Goal: Transaction & Acquisition: Purchase product/service

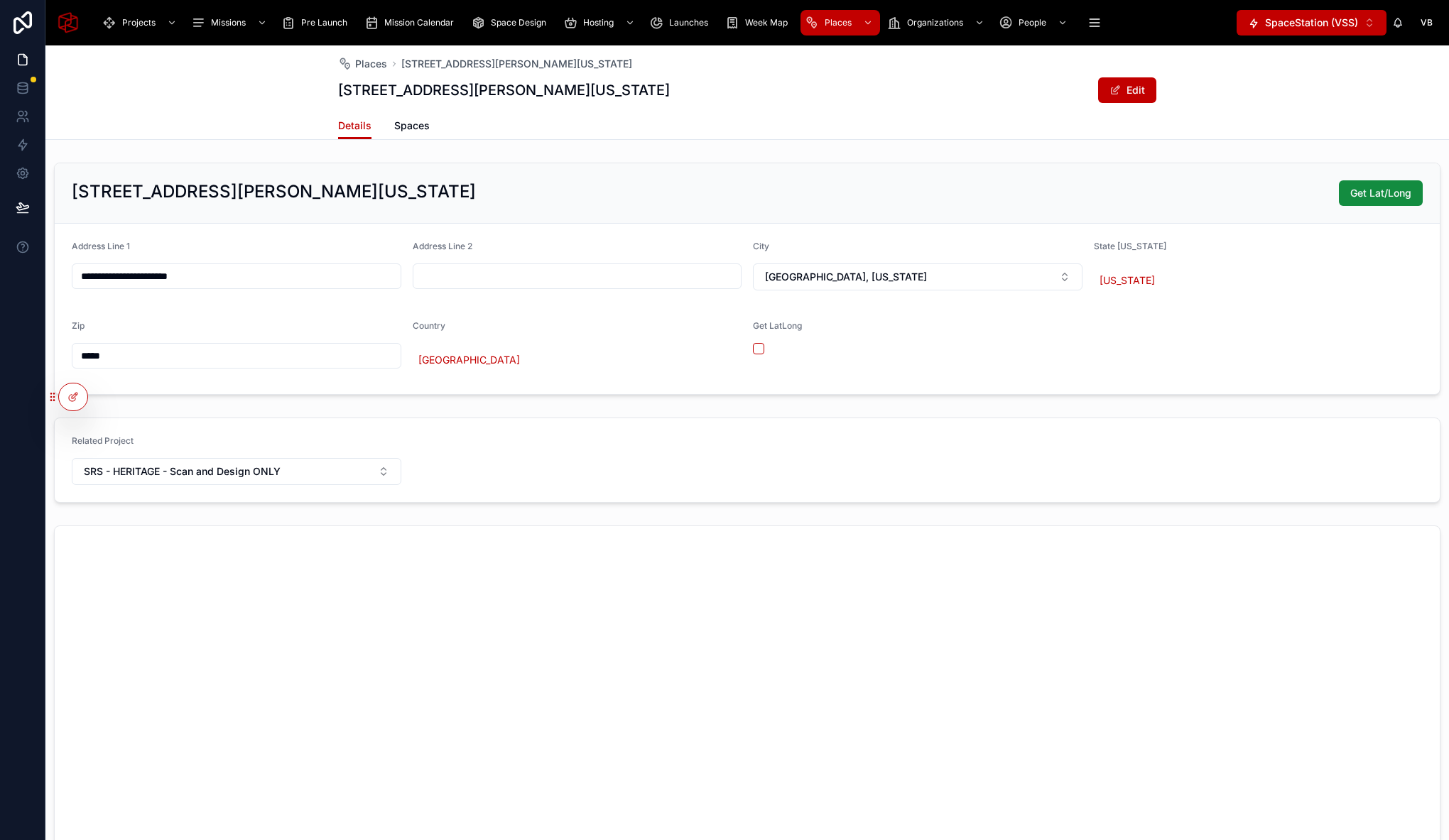
click at [152, 62] on div "Places 125 Corporate Park Drive, Henderson, Nevada, 89074 125 Corporate Park Dr…" at bounding box center [747, 93] width 1403 height 94
click at [124, 18] on span "Projects" at bounding box center [139, 23] width 33 height 12
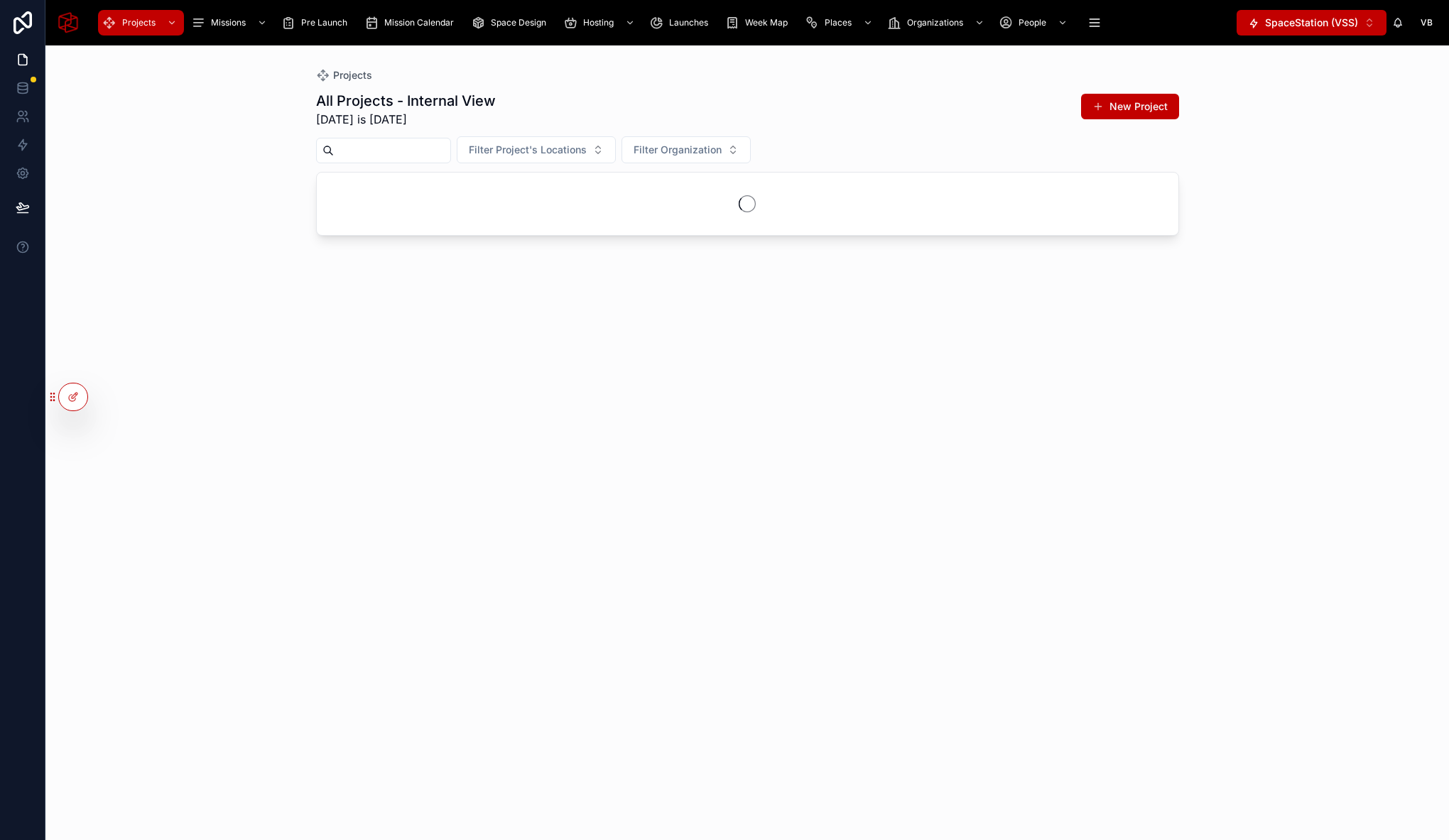
click at [1299, 48] on div "Projects All Projects - Internal View Today is 9/1/2025 New Project Filter Proj…" at bounding box center [747, 443] width 1403 height 795
click at [1301, 29] on span "SpaceStation (VSS)" at bounding box center [1312, 23] width 93 height 15
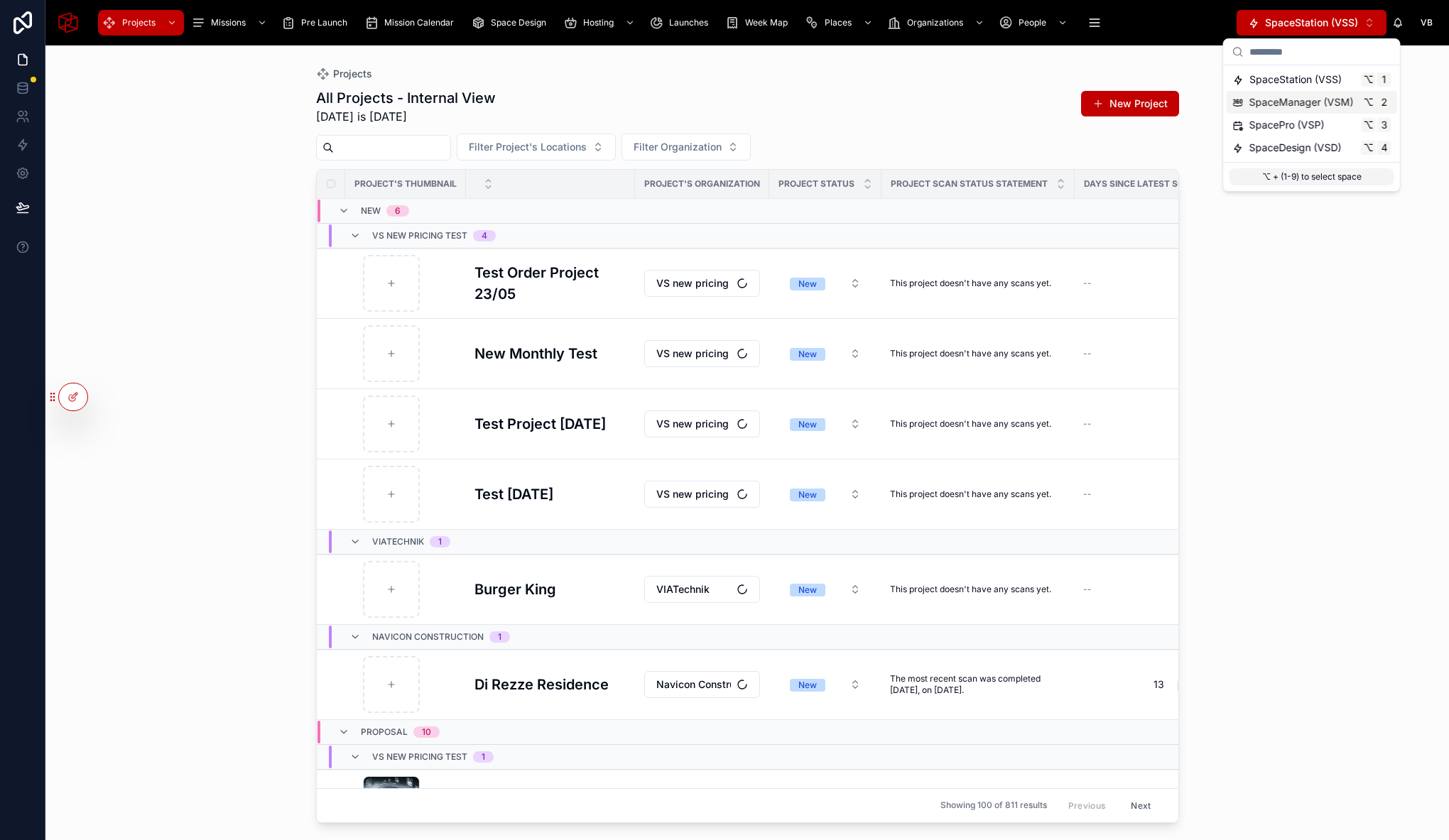
click at [1330, 109] on span "SpaceManager (VSM)" at bounding box center [1301, 102] width 105 height 15
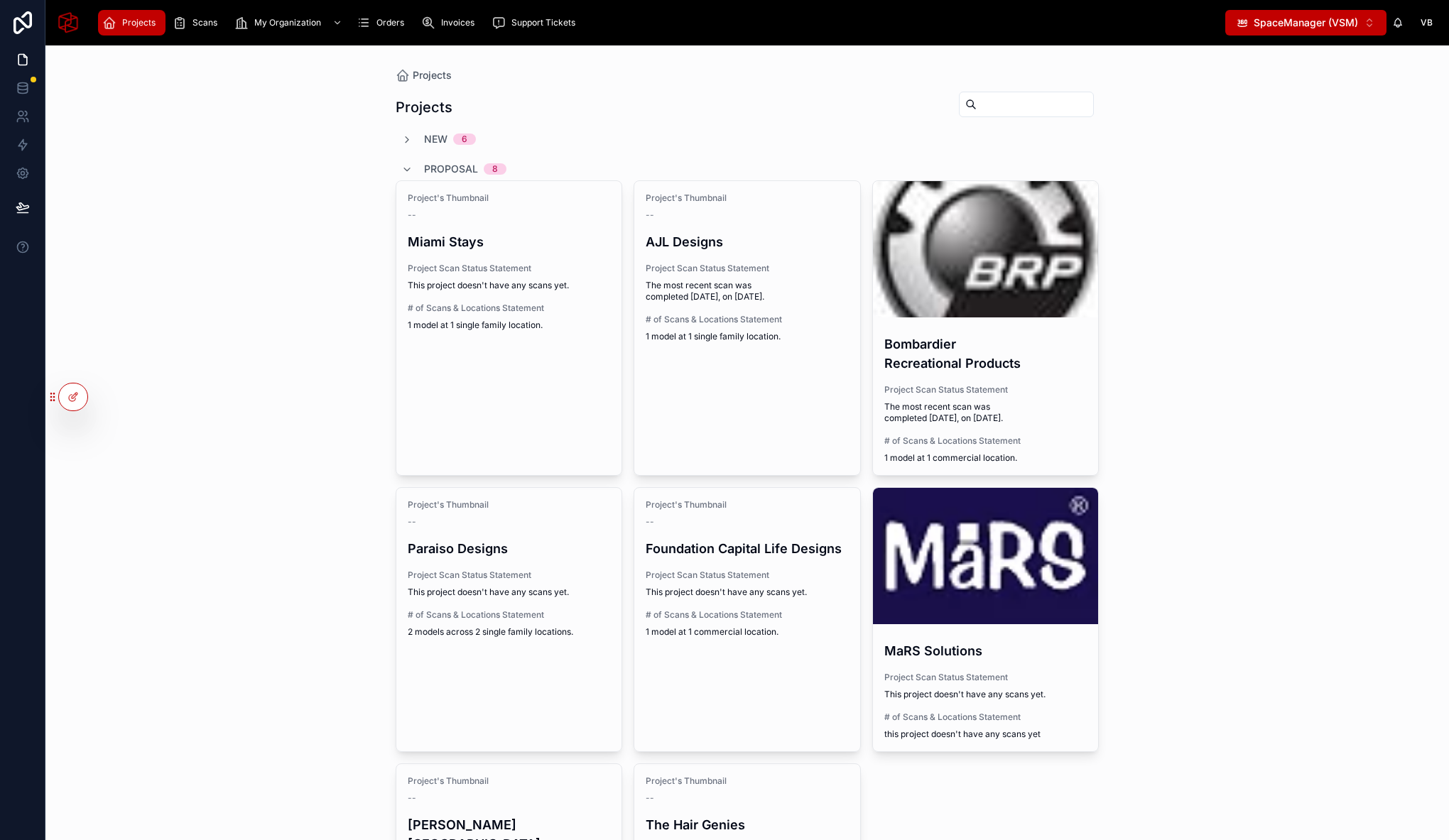
click at [293, 373] on div "Projects Projects New 6 Proposal 8 Project's Thumbnail -- Miami Stays Project S…" at bounding box center [747, 443] width 1403 height 795
click at [144, 722] on div "Projects Projects New 6 Proposal 8 Project's Thumbnail -- Miami Stays Project S…" at bounding box center [747, 443] width 1403 height 795
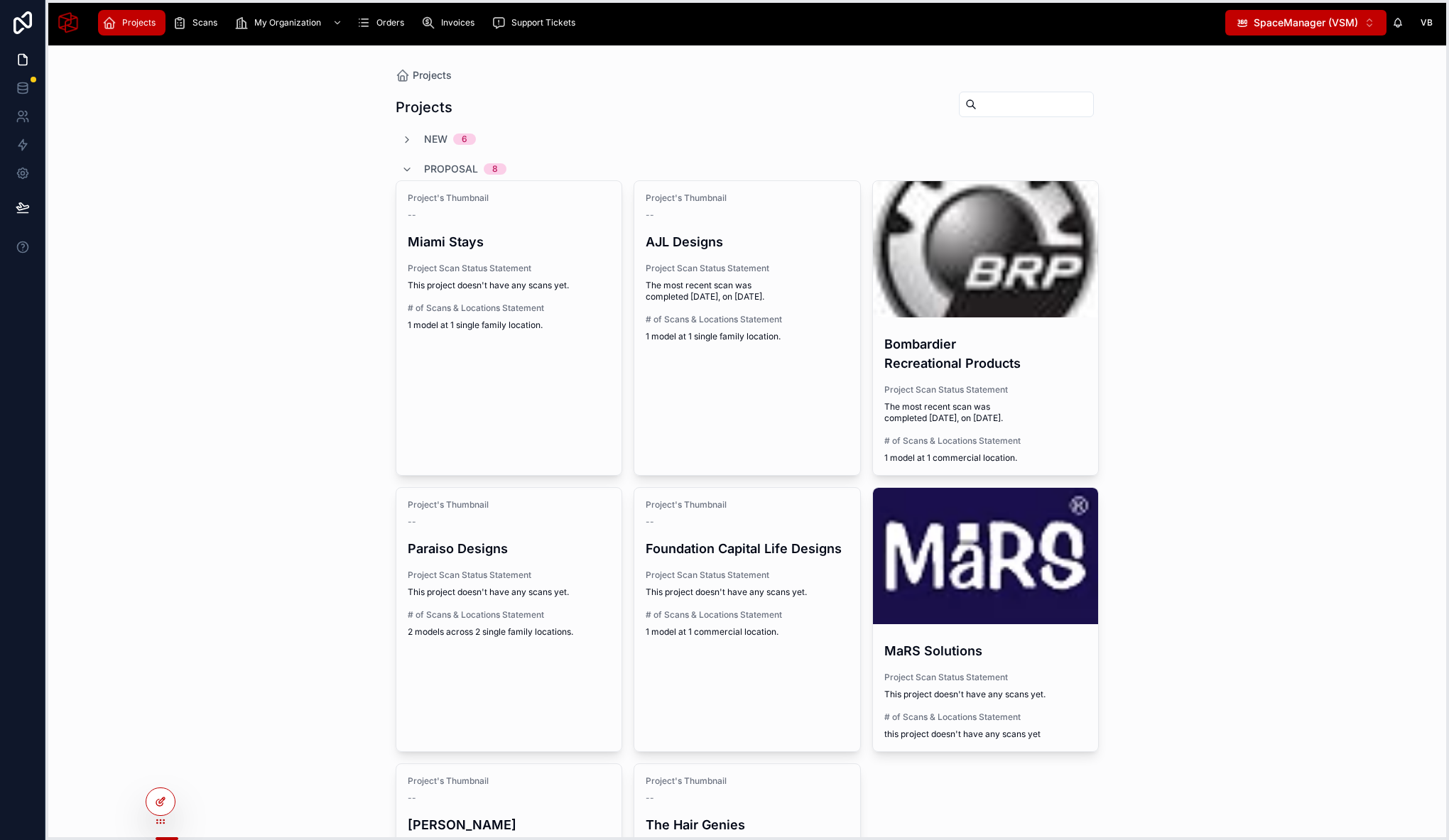
drag, startPoint x: 51, startPoint y: 400, endPoint x: 150, endPoint y: 804, distance: 416.0
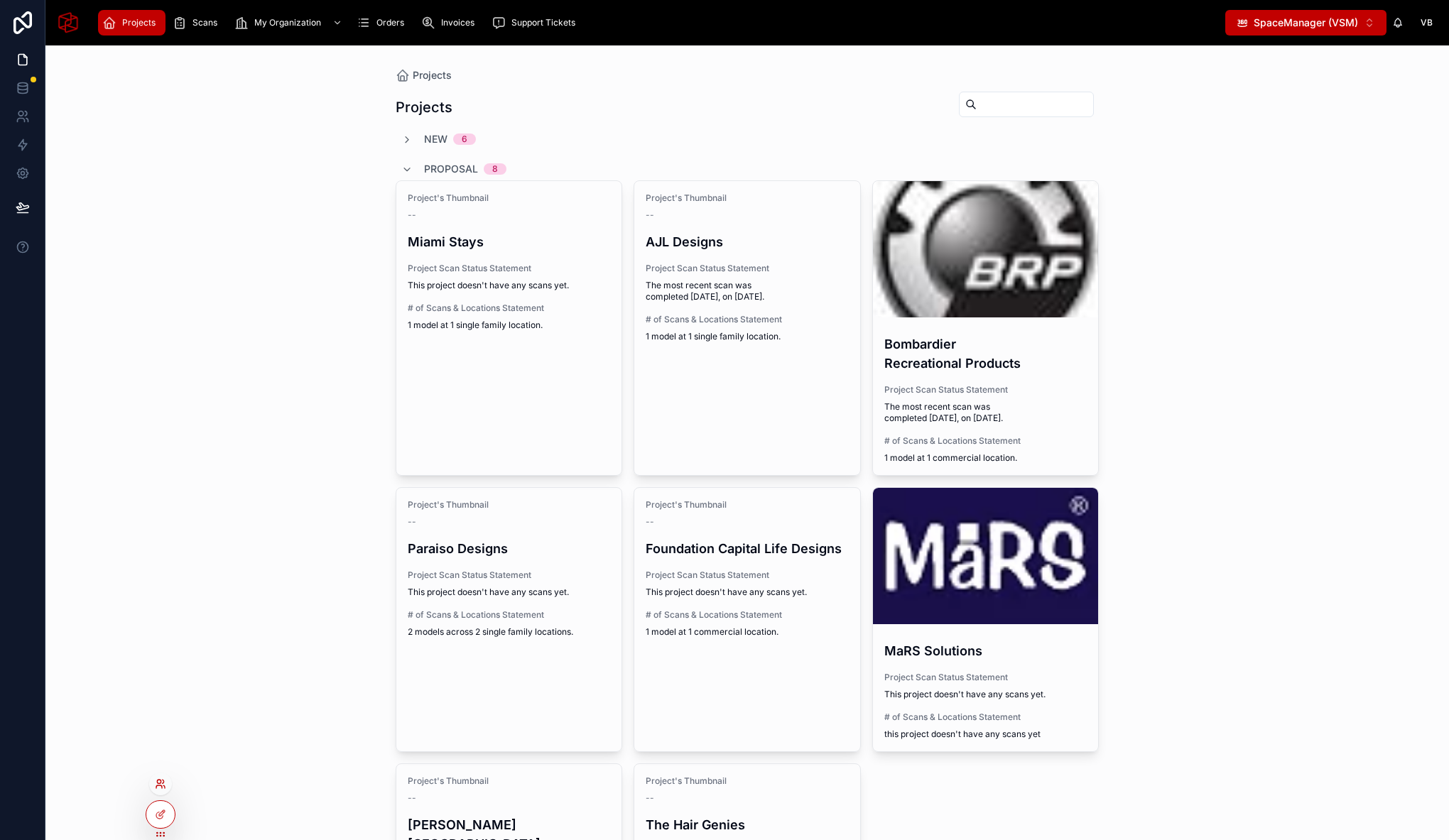
click at [161, 780] on div at bounding box center [160, 783] width 23 height 23
click at [163, 783] on icon at bounding box center [164, 781] width 1 height 4
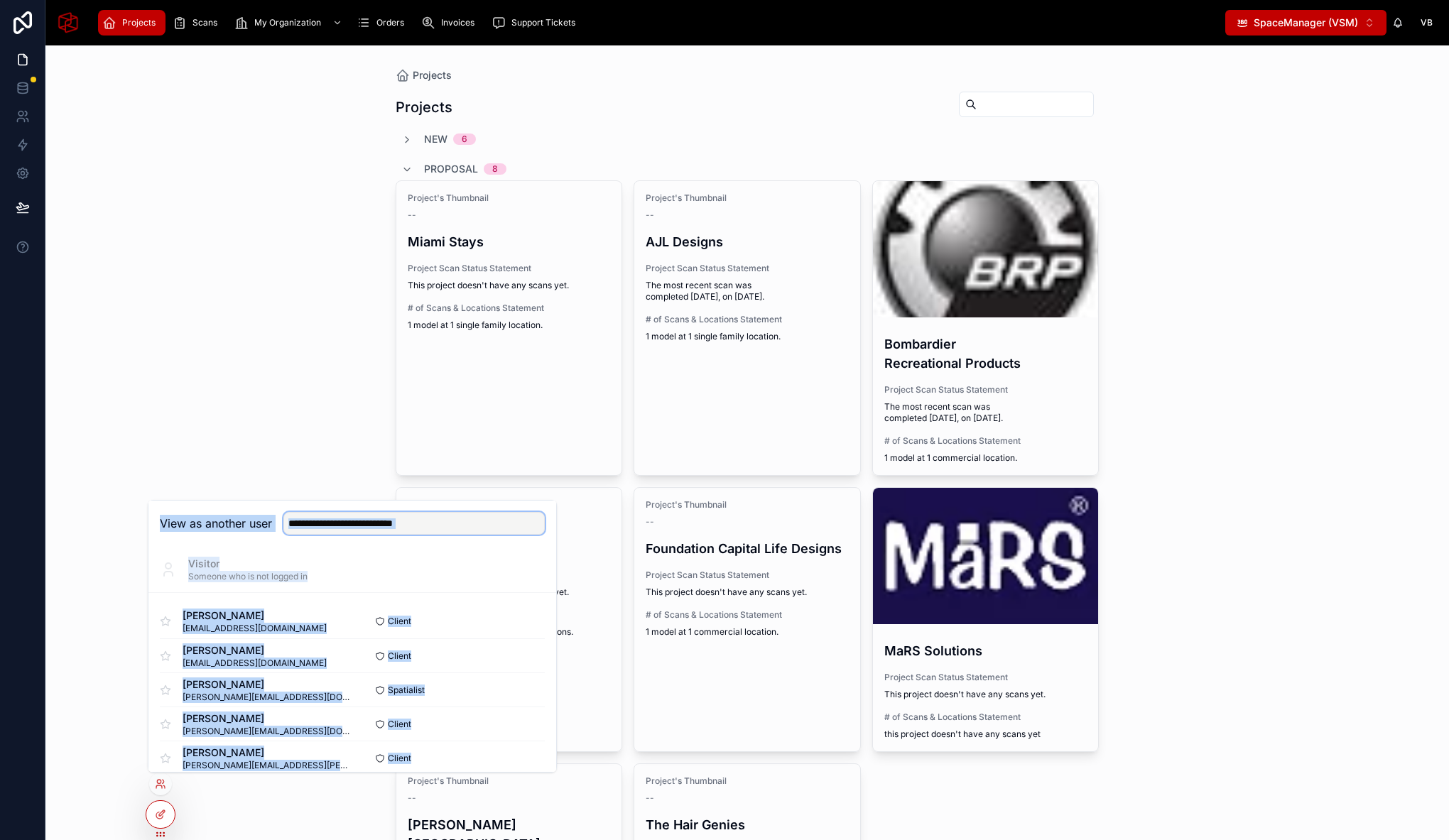
click at [384, 529] on input "text" at bounding box center [414, 523] width 262 height 23
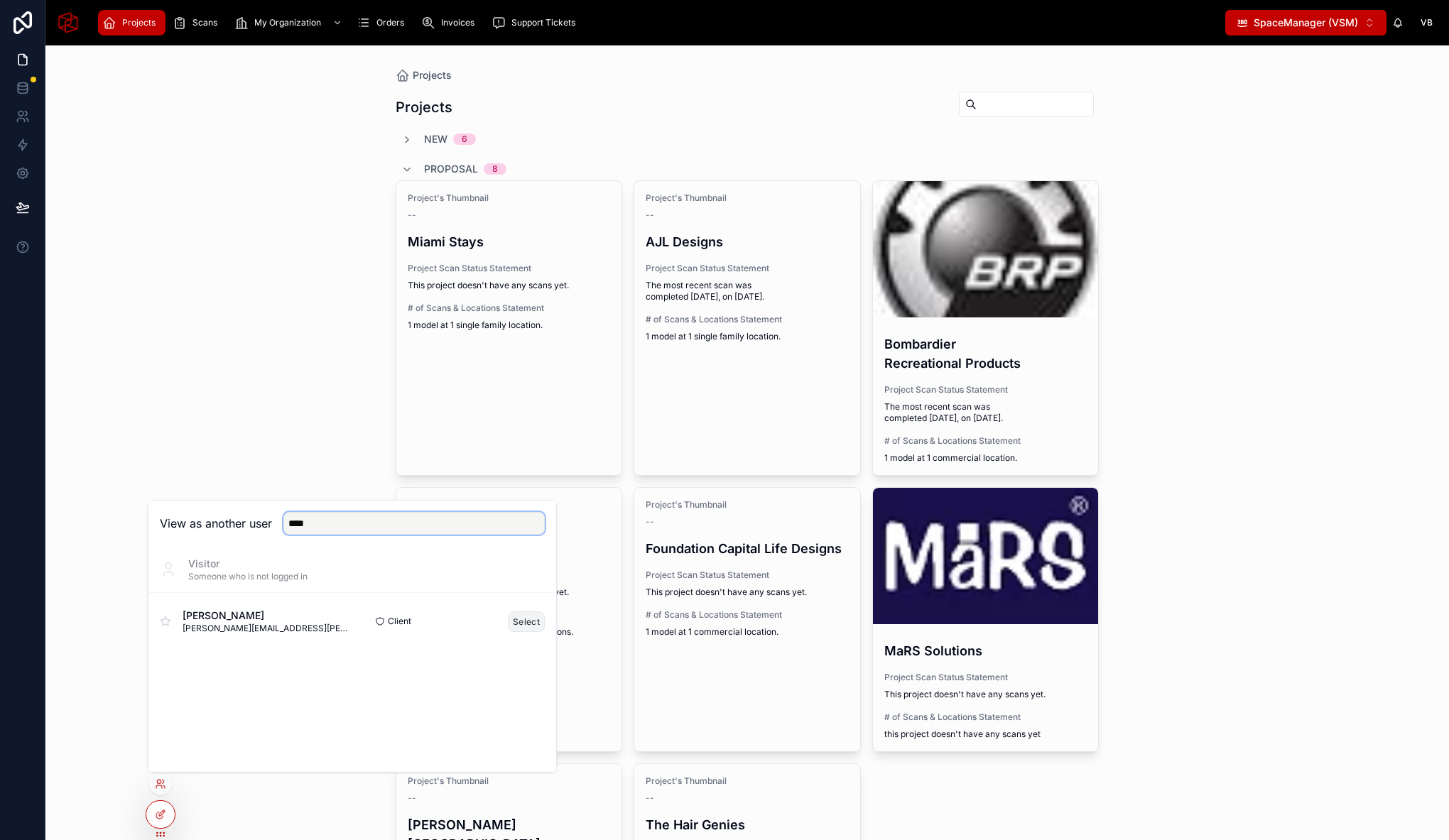
type input "****"
click at [524, 619] on button "Select" at bounding box center [526, 621] width 37 height 20
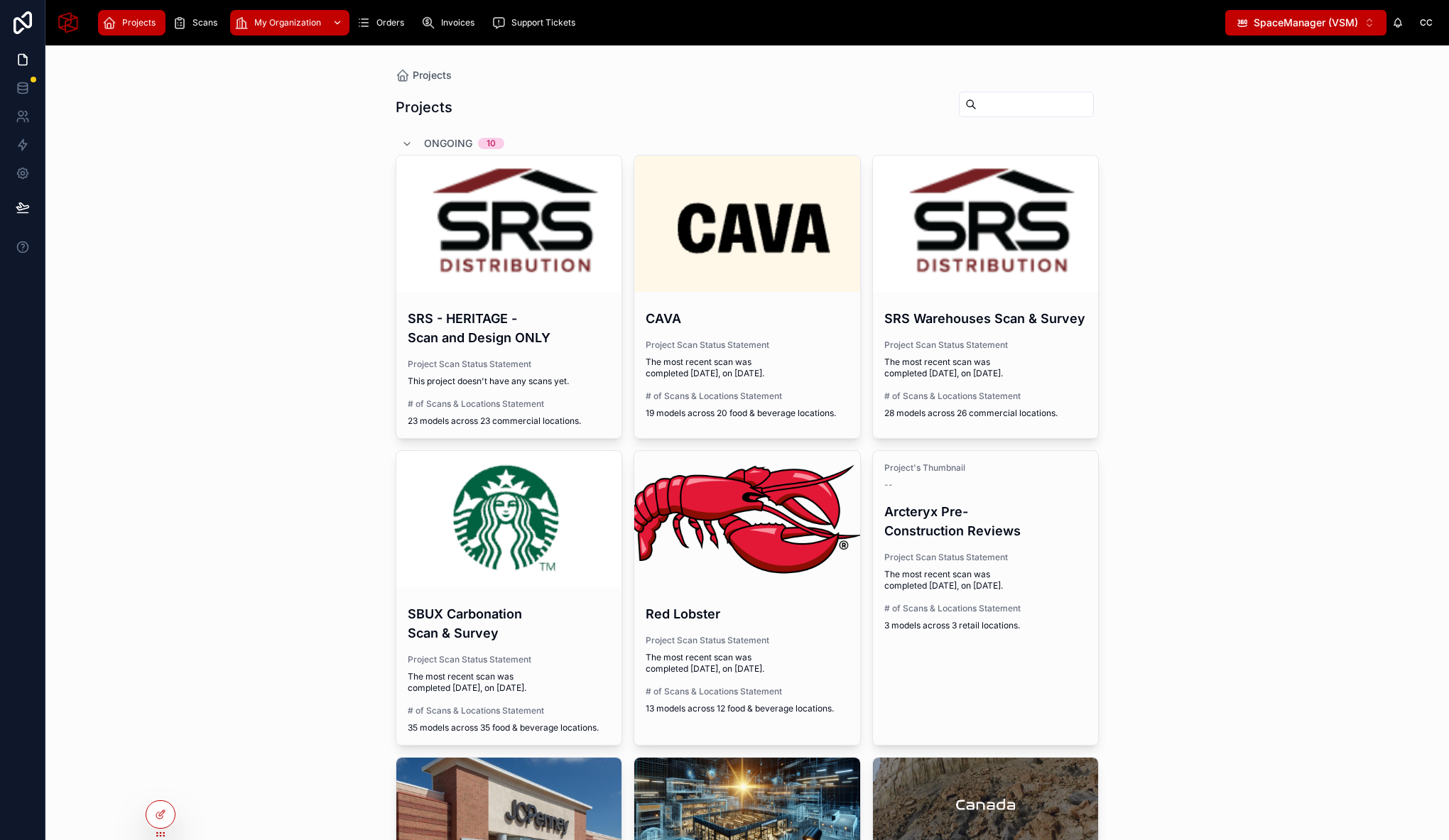
click at [270, 26] on span "My Organization" at bounding box center [288, 23] width 67 height 12
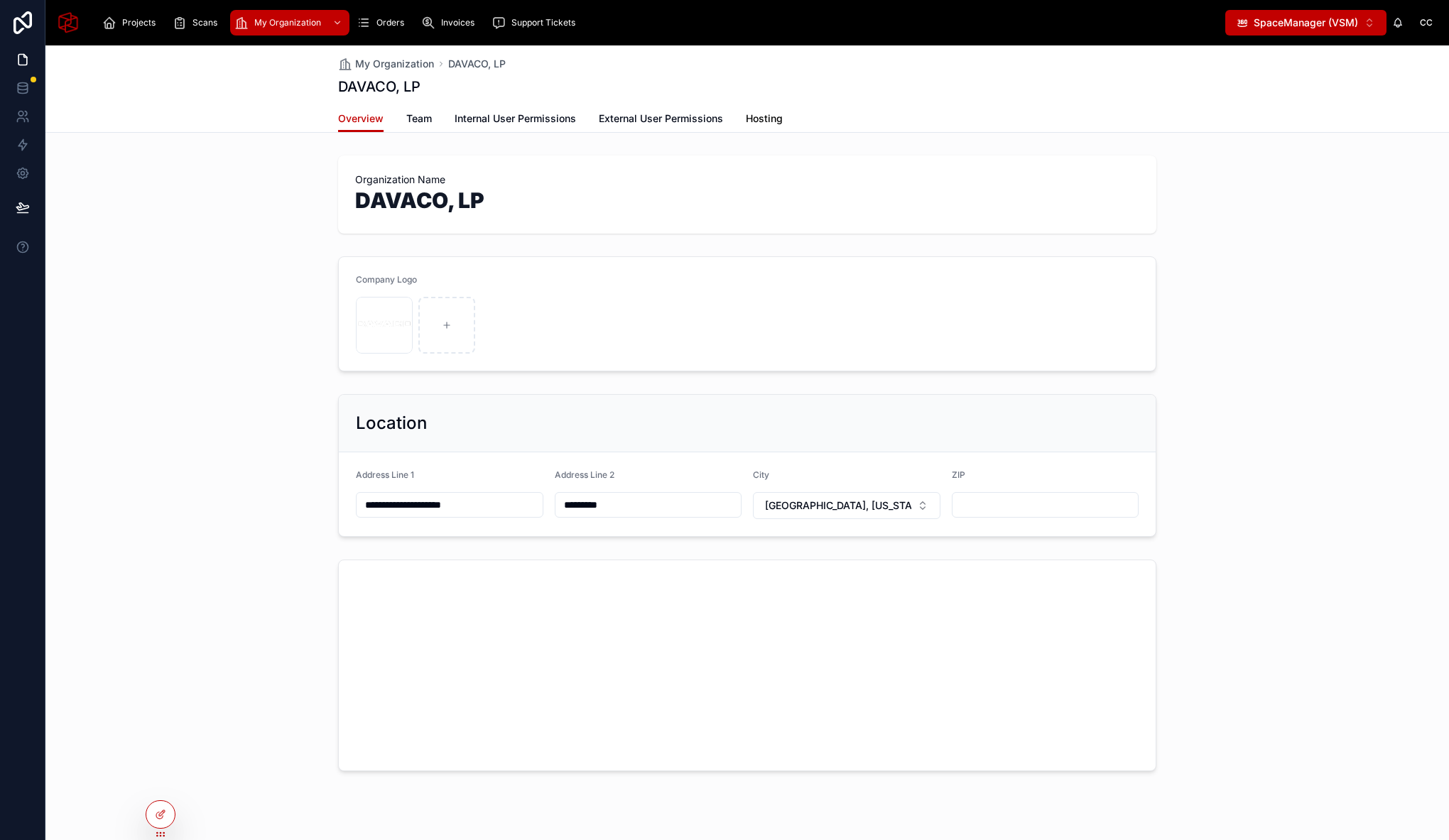
click at [754, 121] on span "Hosting" at bounding box center [764, 118] width 37 height 15
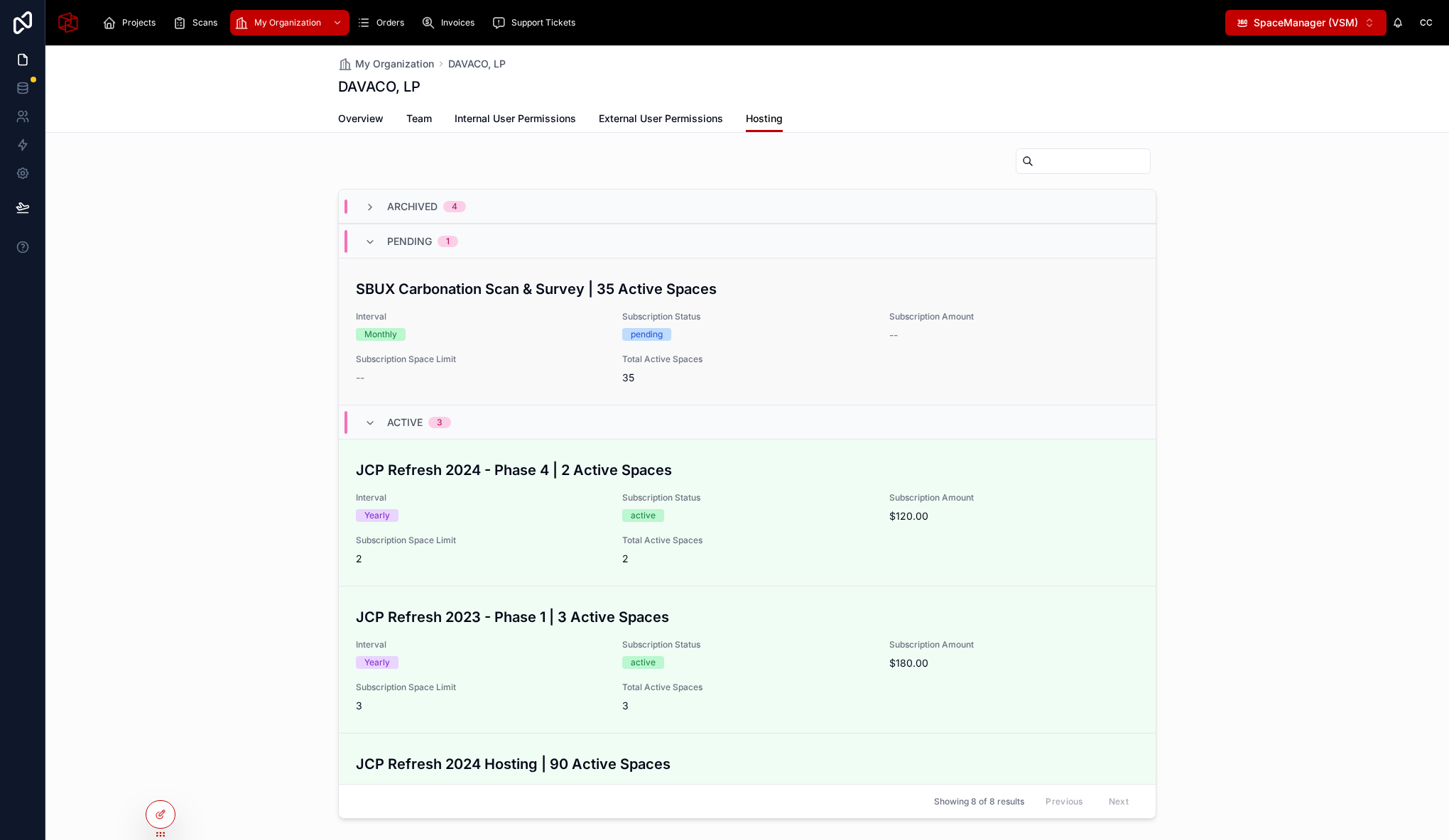
scroll to position [9, 0]
click at [530, 338] on div "Monthly" at bounding box center [480, 334] width 249 height 13
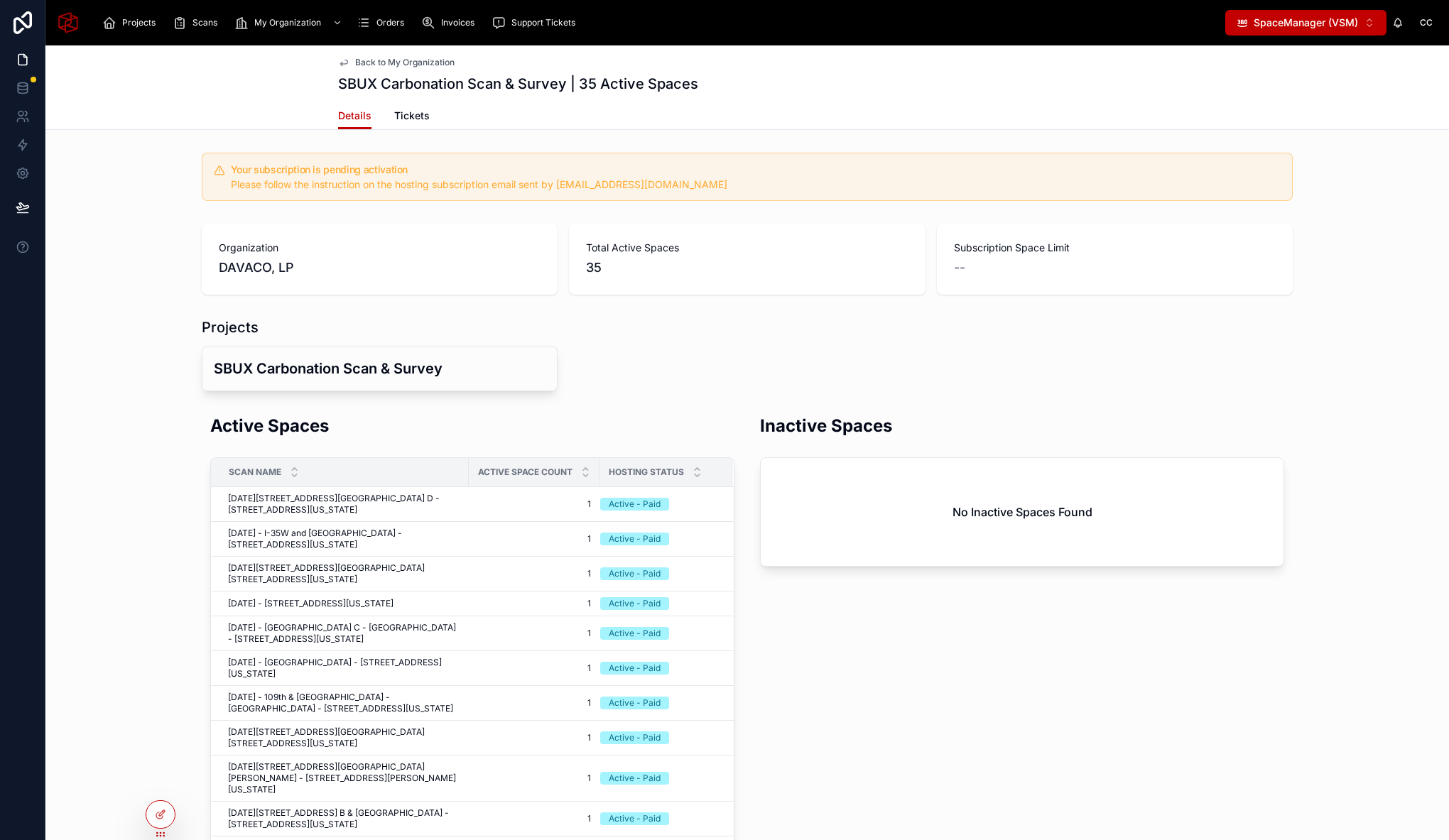
click at [137, 298] on div "Organization DAVACO, LP Total Active Spaces 35 Subscription Space Limit --" at bounding box center [747, 259] width 1403 height 82
click at [159, 817] on icon at bounding box center [161, 815] width 12 height 12
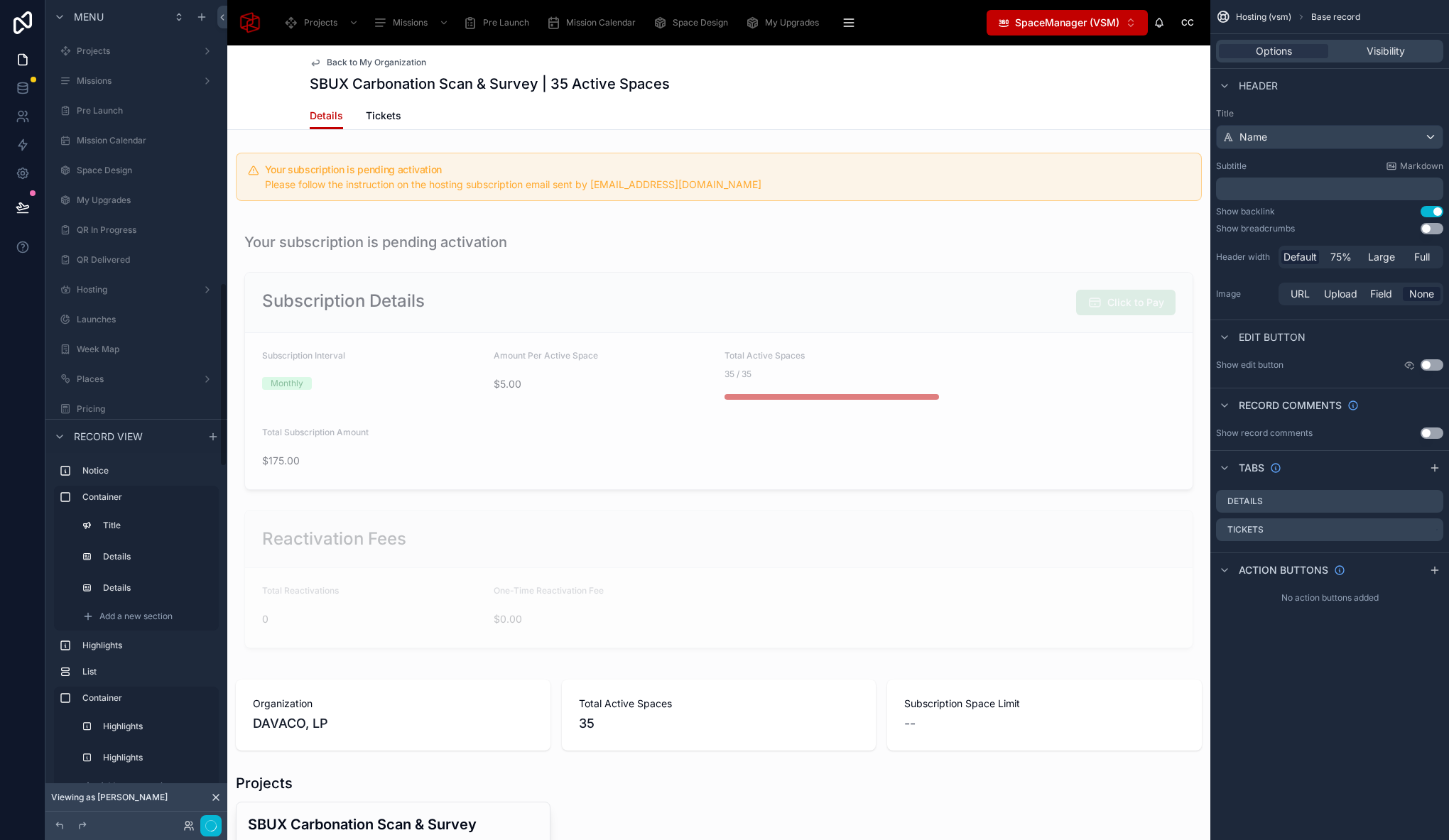
scroll to position [1264, 0]
click at [217, 797] on icon at bounding box center [216, 798] width 12 height 12
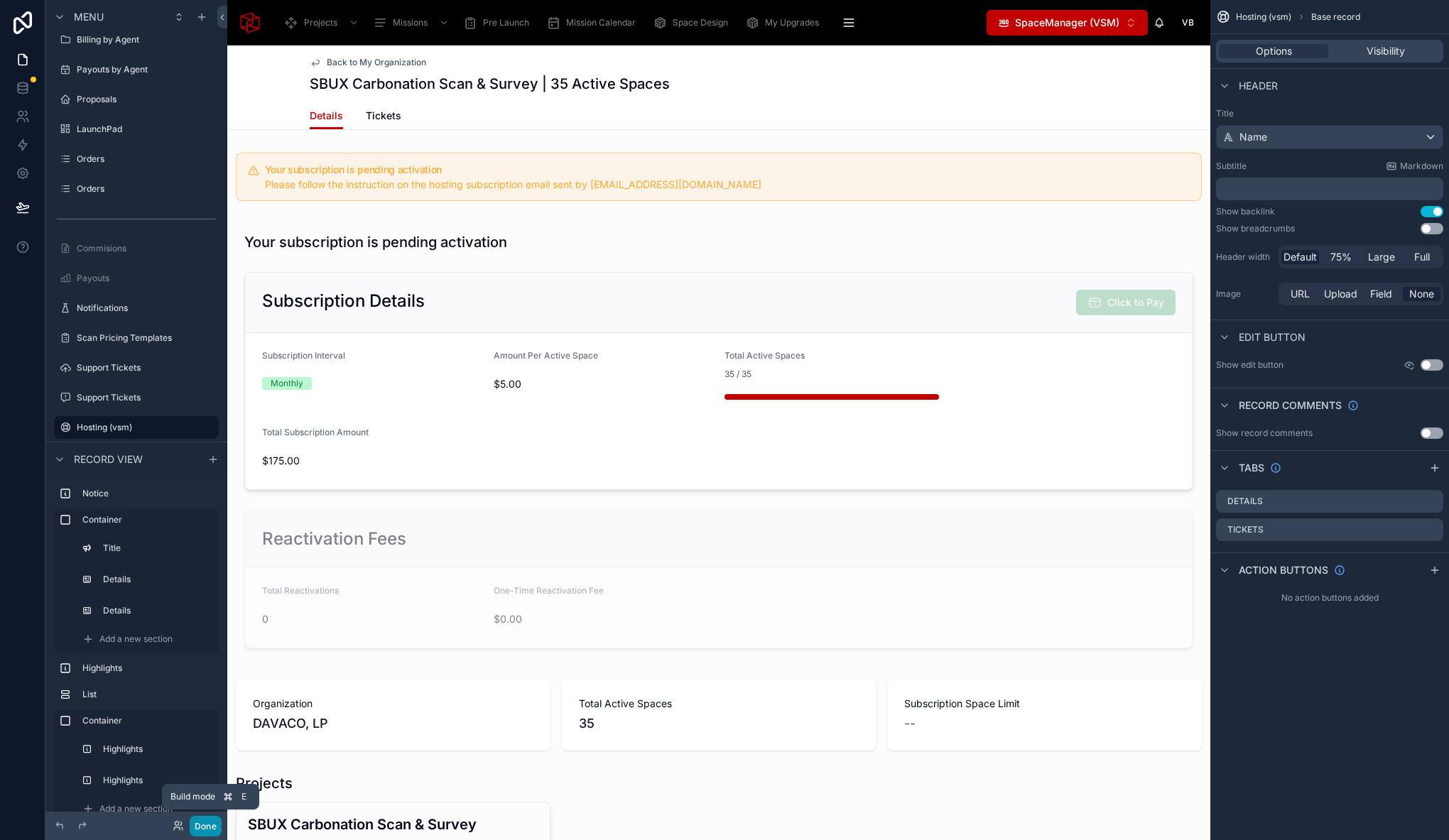
click at [214, 828] on button "Done" at bounding box center [206, 826] width 32 height 20
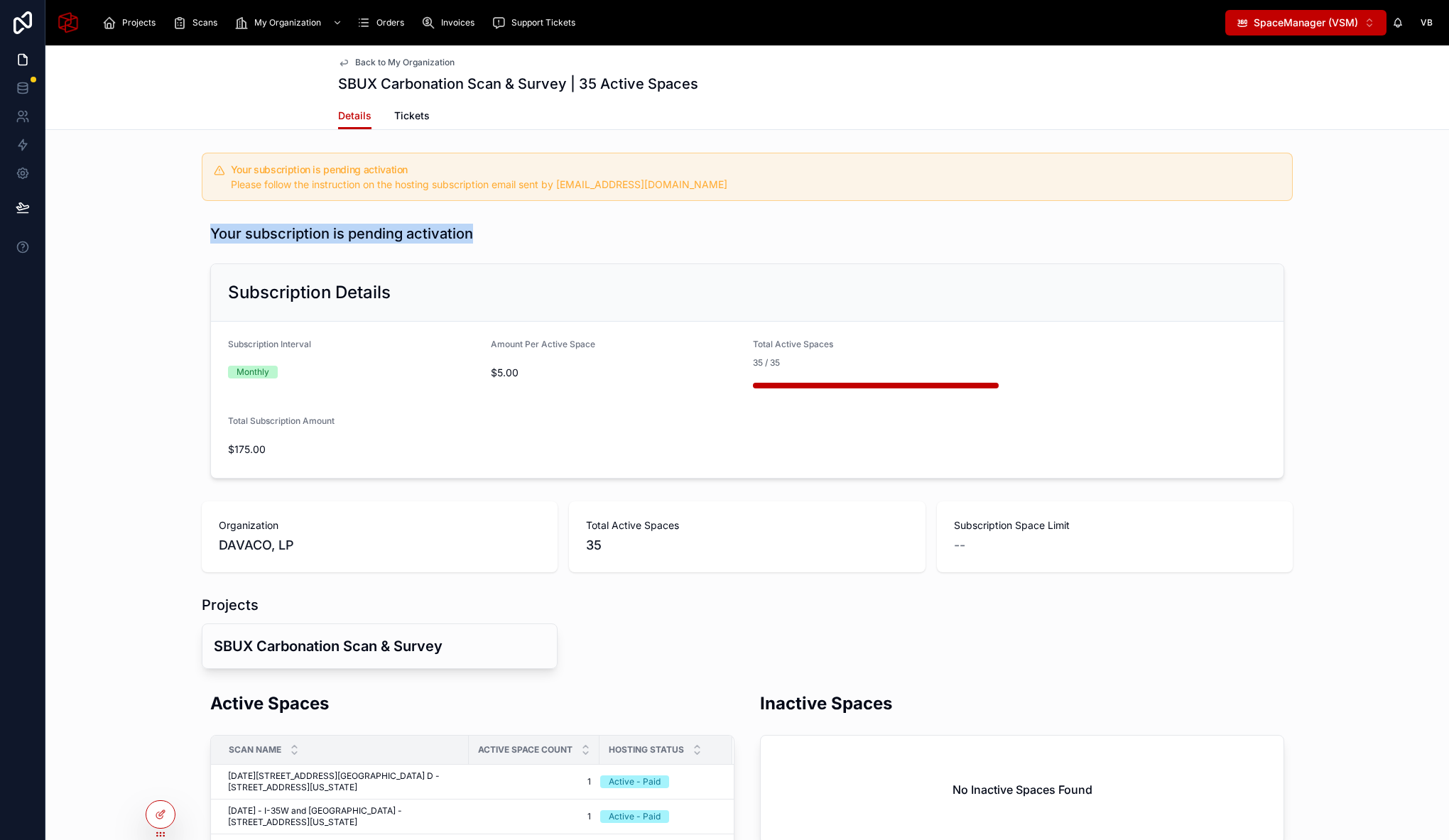
drag, startPoint x: 201, startPoint y: 233, endPoint x: 495, endPoint y: 228, distance: 294.0
click at [495, 228] on div "Your subscription is pending activation" at bounding box center [747, 233] width 1091 height 31
click at [495, 228] on div "Your subscription is pending activation" at bounding box center [747, 233] width 1074 height 20
click at [285, 371] on div "Monthly" at bounding box center [354, 372] width 251 height 13
drag, startPoint x: 231, startPoint y: 450, endPoint x: 315, endPoint y: 450, distance: 84.0
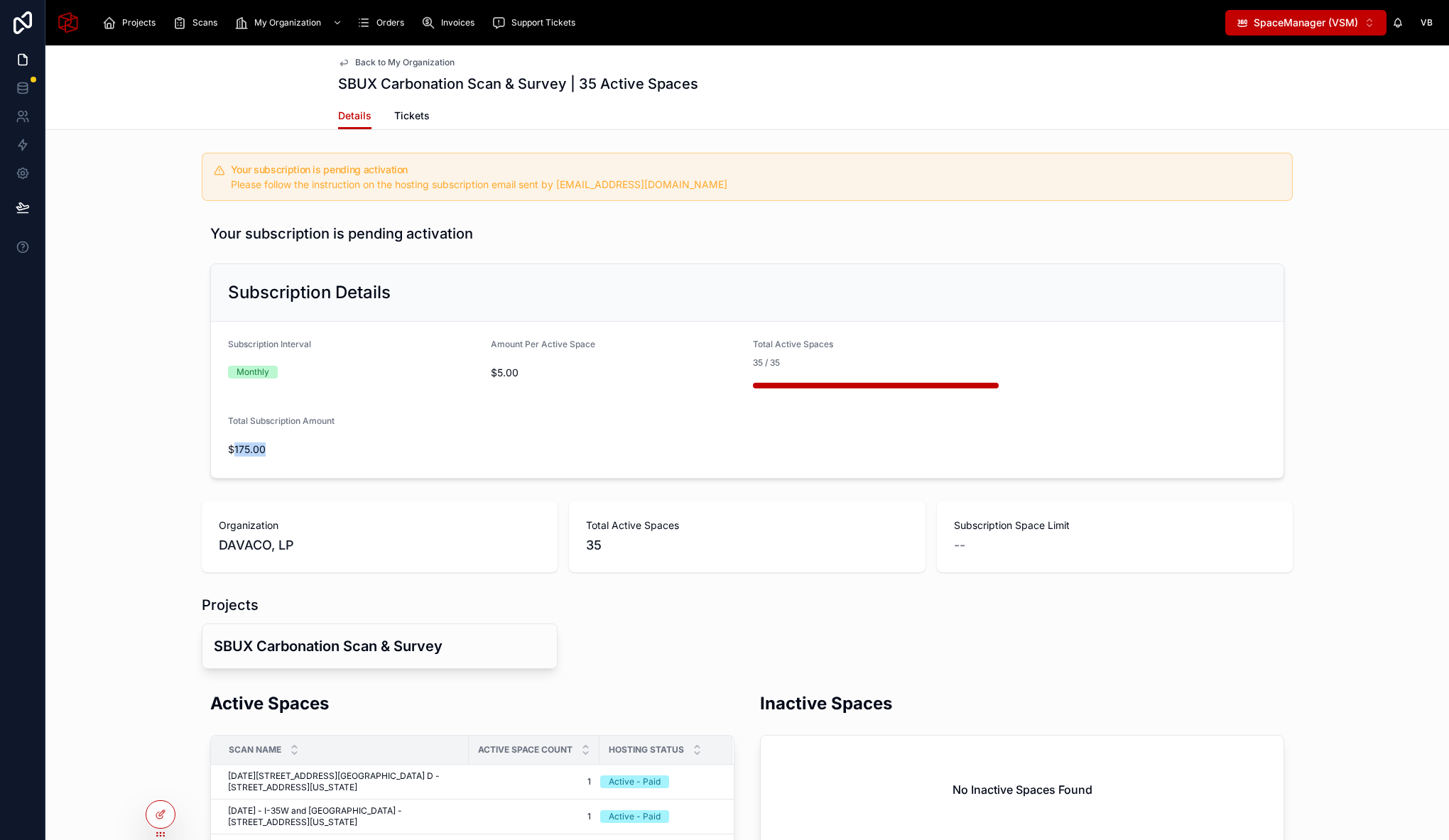
click at [315, 450] on span "$175.00" at bounding box center [747, 450] width 1038 height 15
click at [424, 443] on span "$175.00" at bounding box center [747, 450] width 1038 height 15
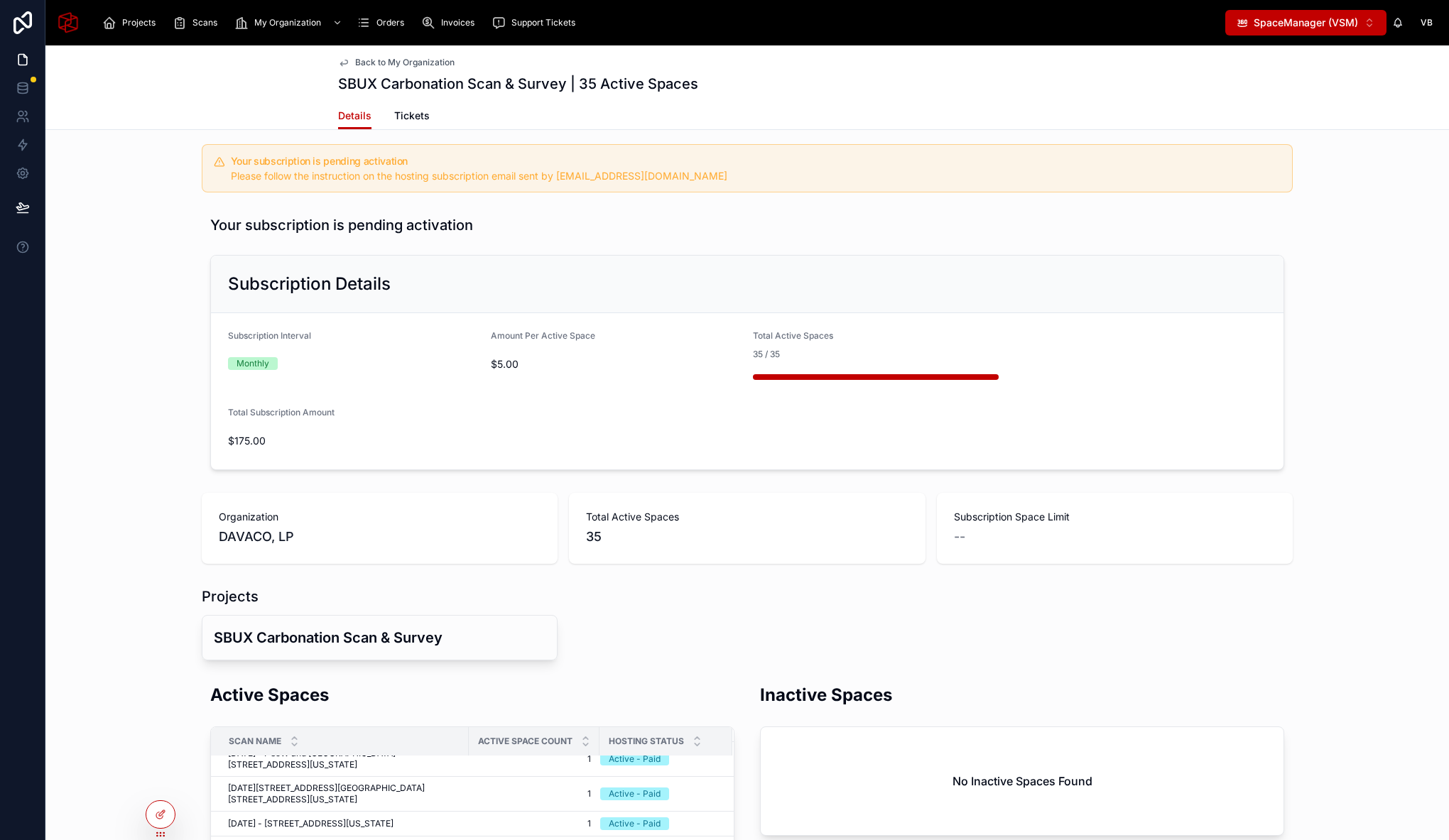
scroll to position [0, 0]
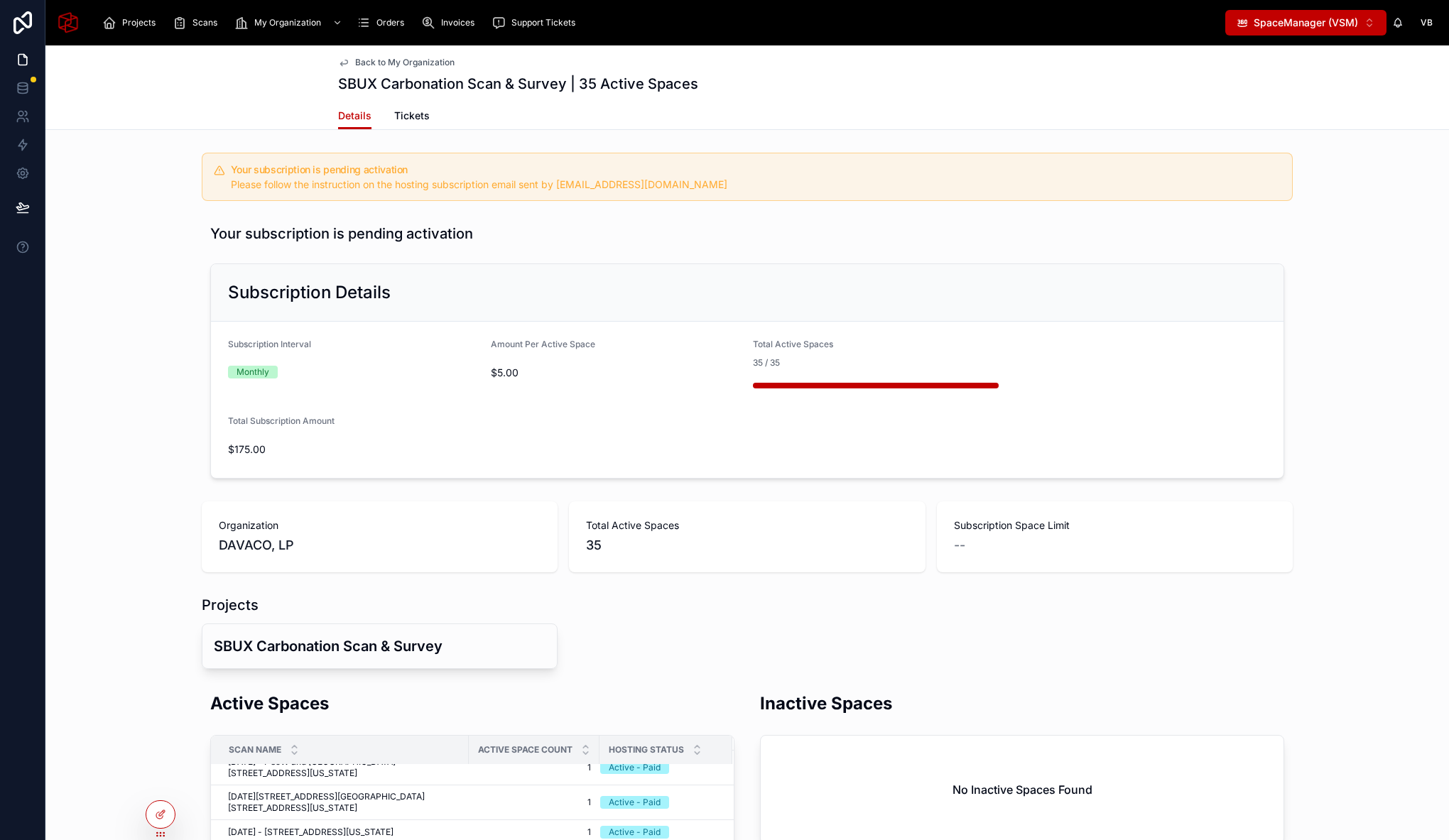
click at [170, 266] on div "Your subscription is pending activation Subscription Details Subscription Inter…" at bounding box center [747, 351] width 1403 height 266
click at [164, 818] on icon at bounding box center [161, 815] width 12 height 12
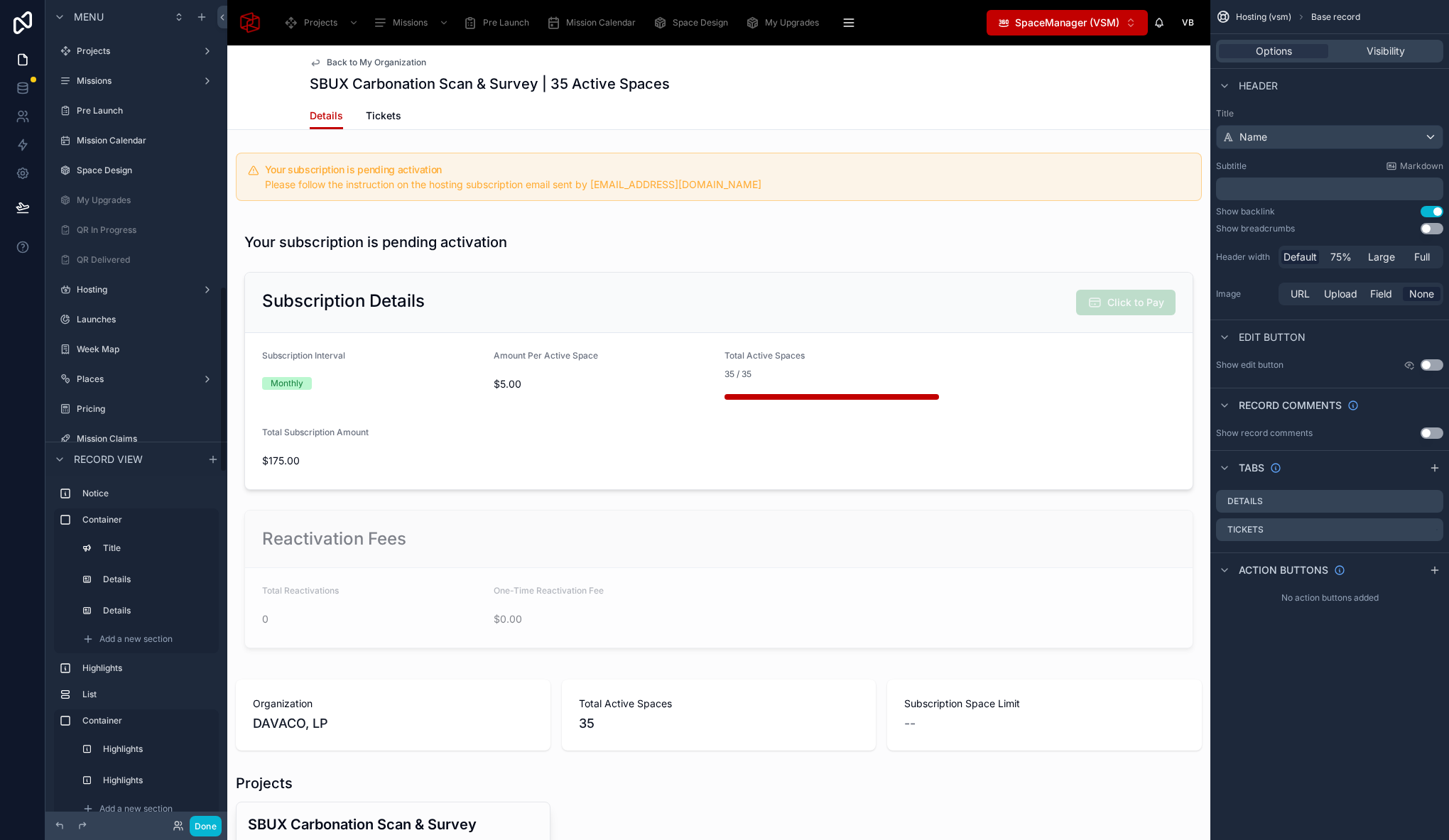
scroll to position [1264, 0]
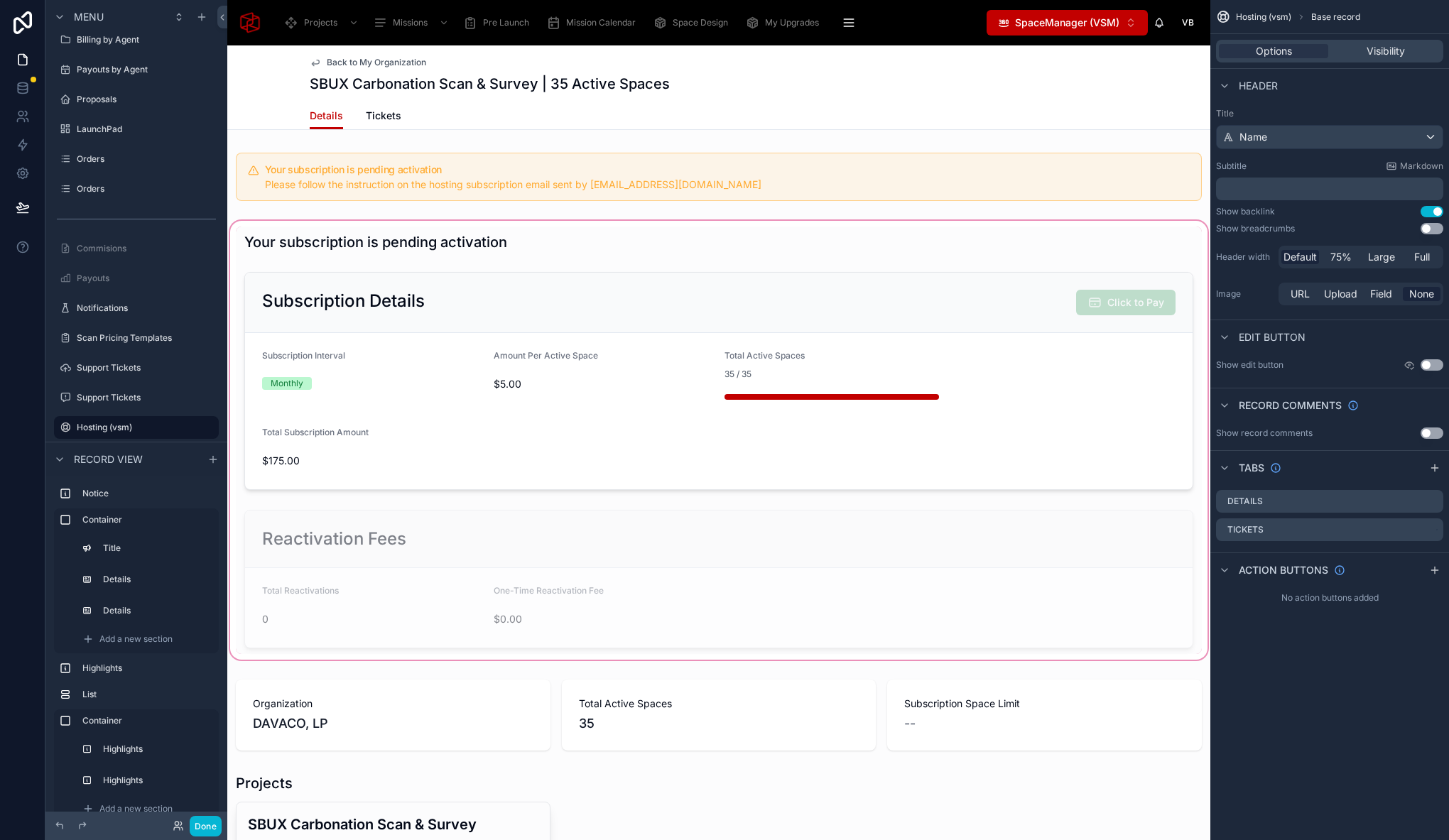
click at [1002, 268] on div at bounding box center [719, 440] width 983 height 445
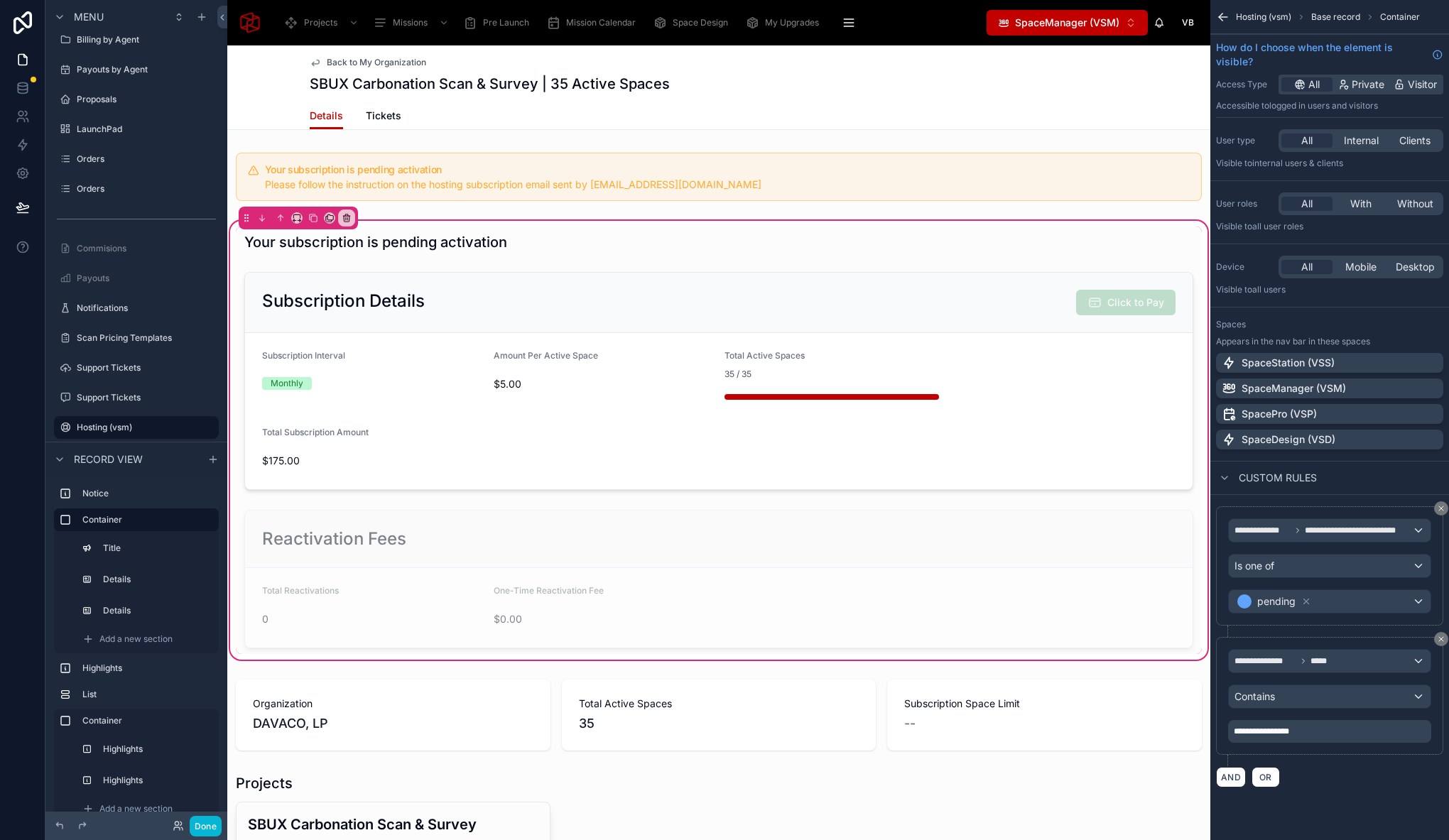
click at [1099, 258] on div "Your subscription is pending activation Subscription Details Click to Pay Subsc…" at bounding box center [718, 440] width 966 height 427
click at [1024, 275] on div at bounding box center [718, 381] width 966 height 230
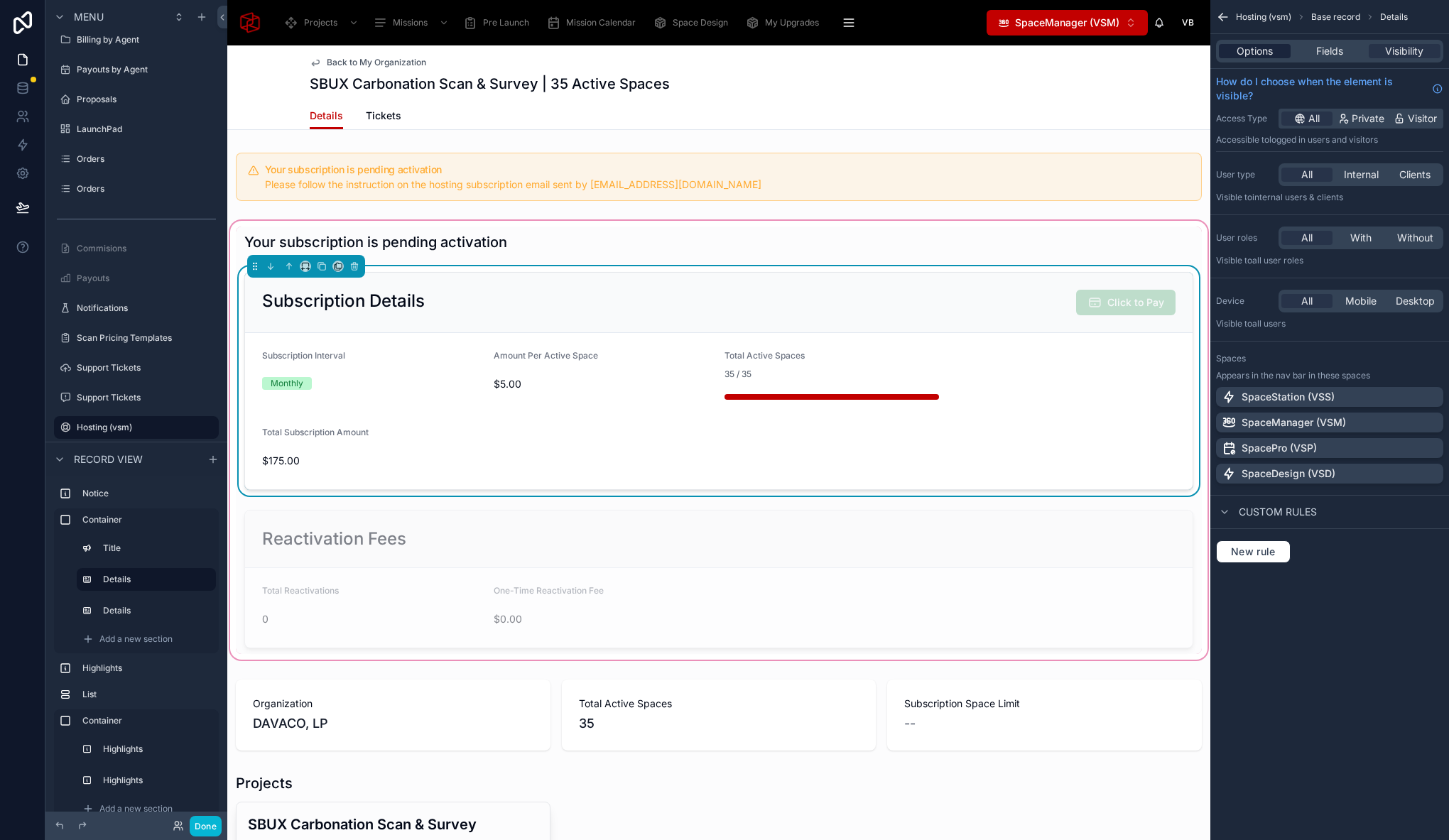
click at [1260, 52] on span "Options" at bounding box center [1254, 52] width 36 height 15
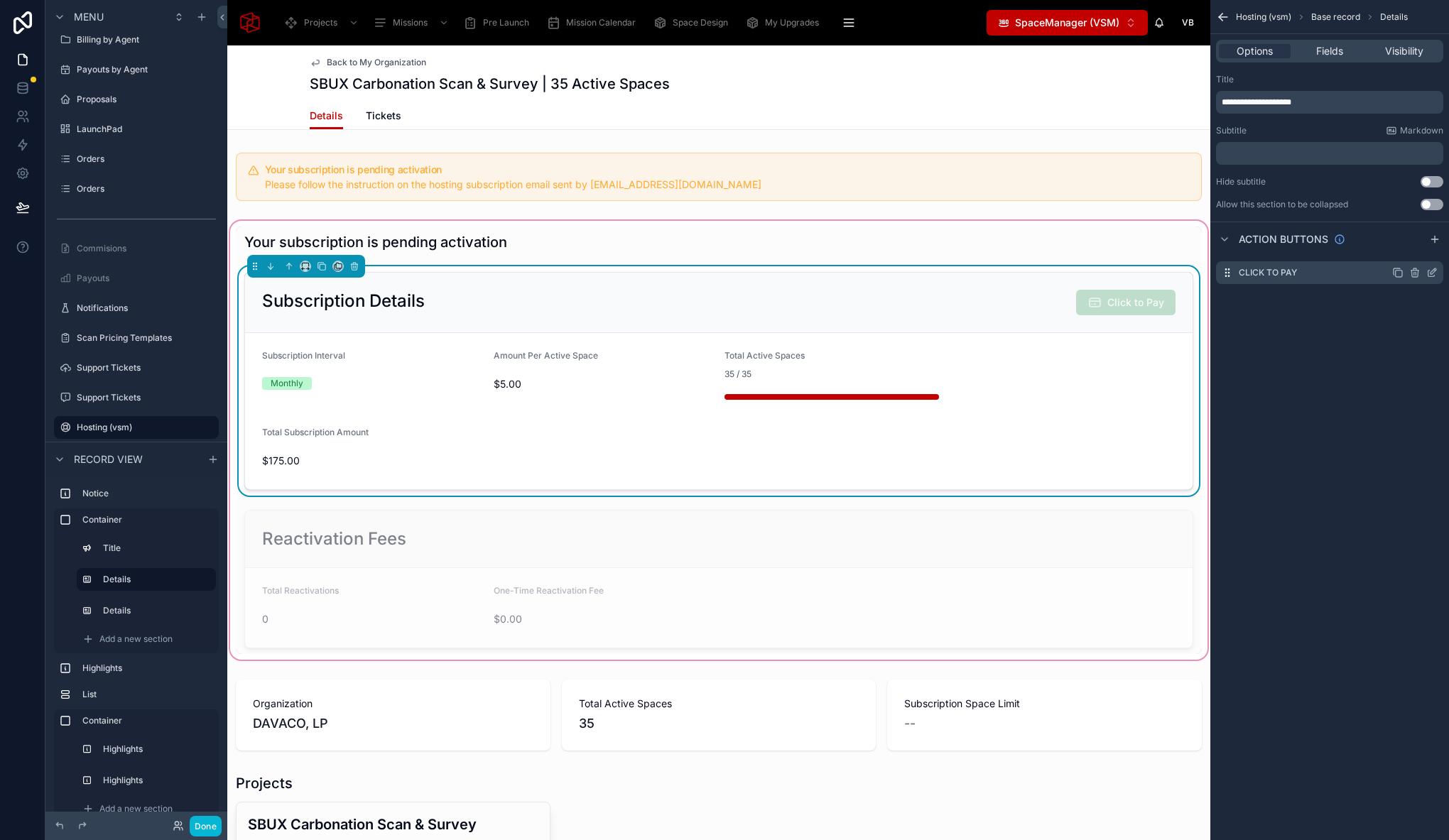
click at [1432, 270] on icon "scrollable content" at bounding box center [1432, 272] width 12 height 12
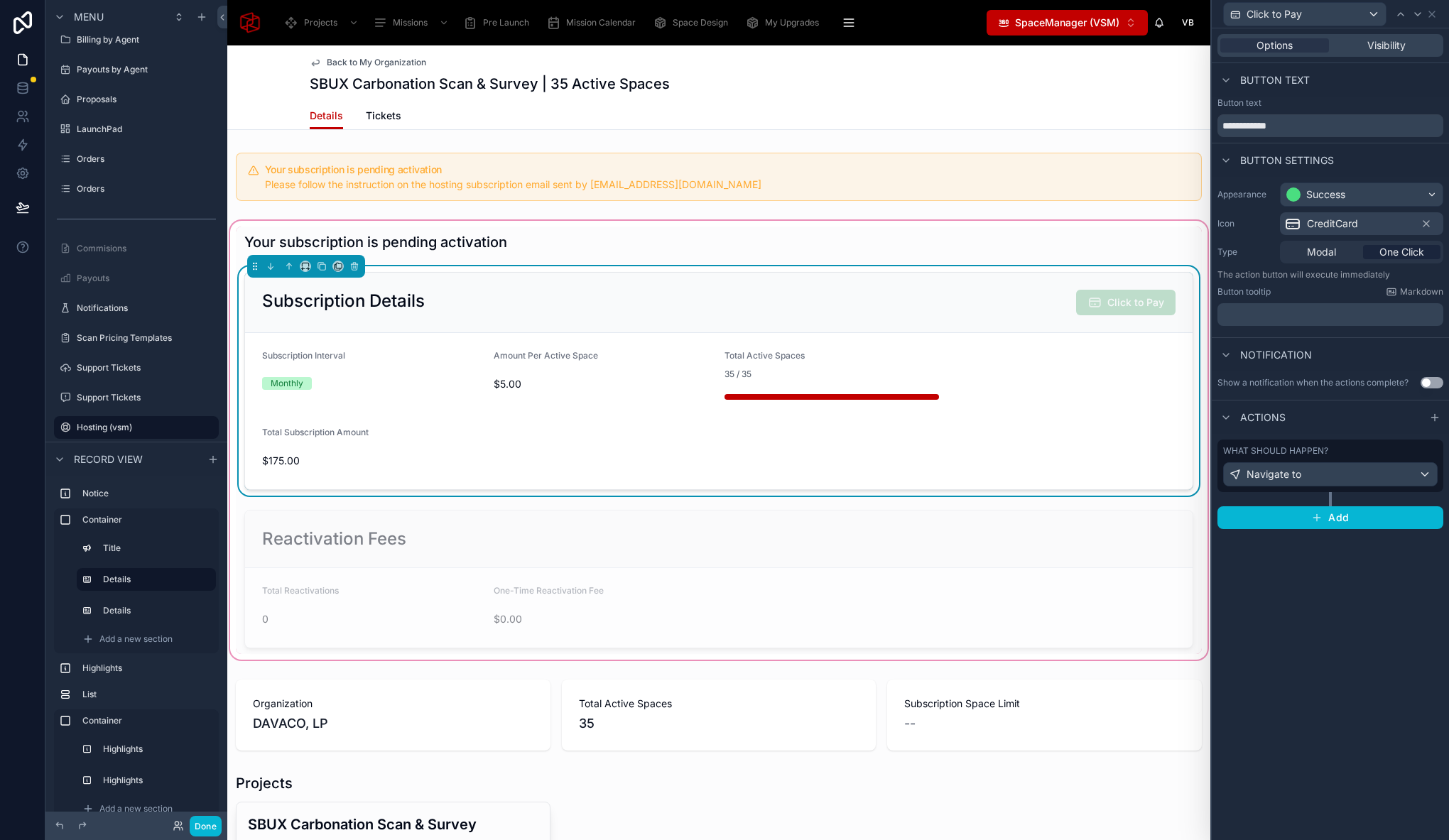
click at [934, 286] on div "Subscription Details Click to Pay" at bounding box center [719, 302] width 948 height 60
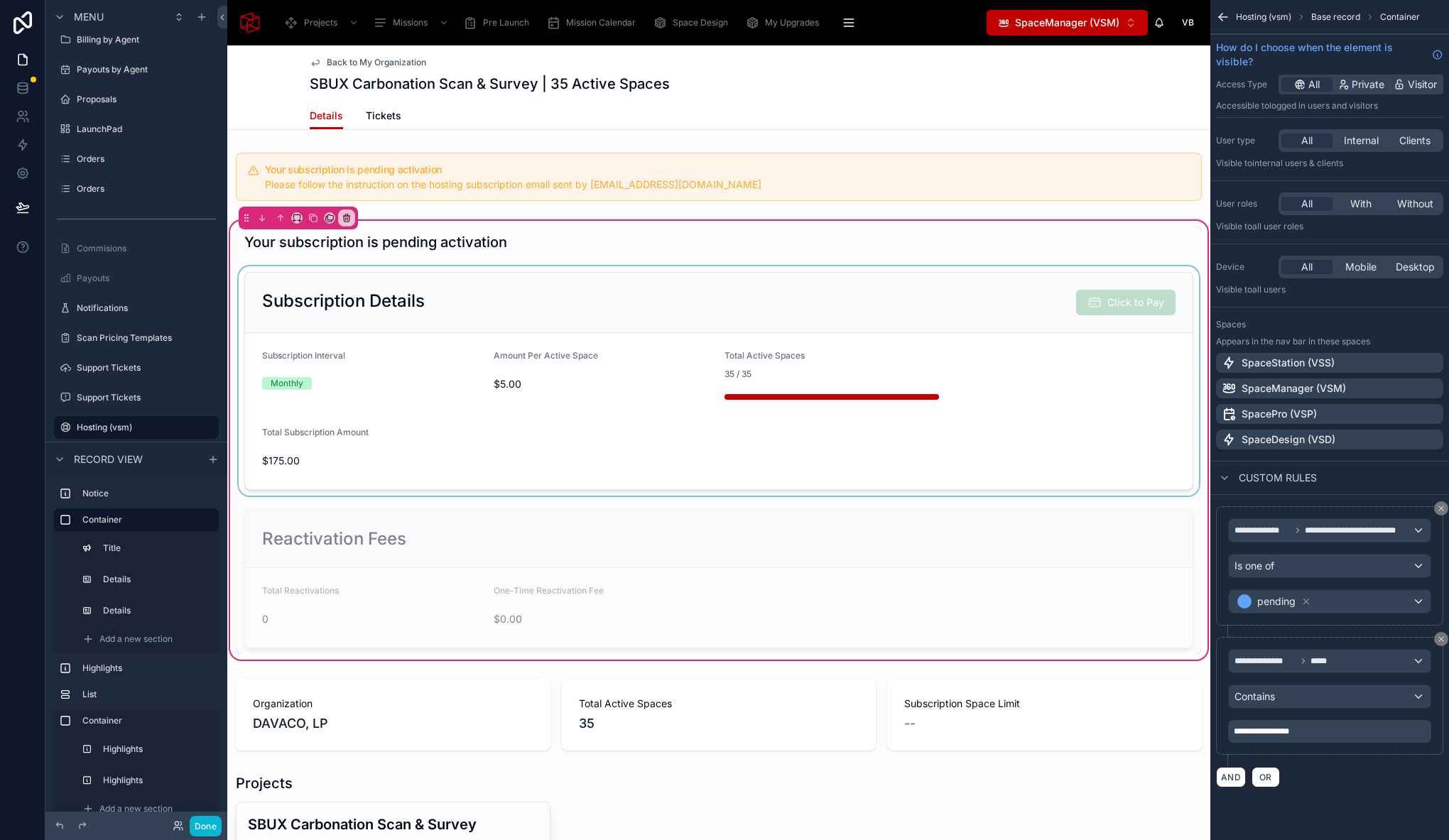
click at [971, 283] on div at bounding box center [718, 381] width 966 height 230
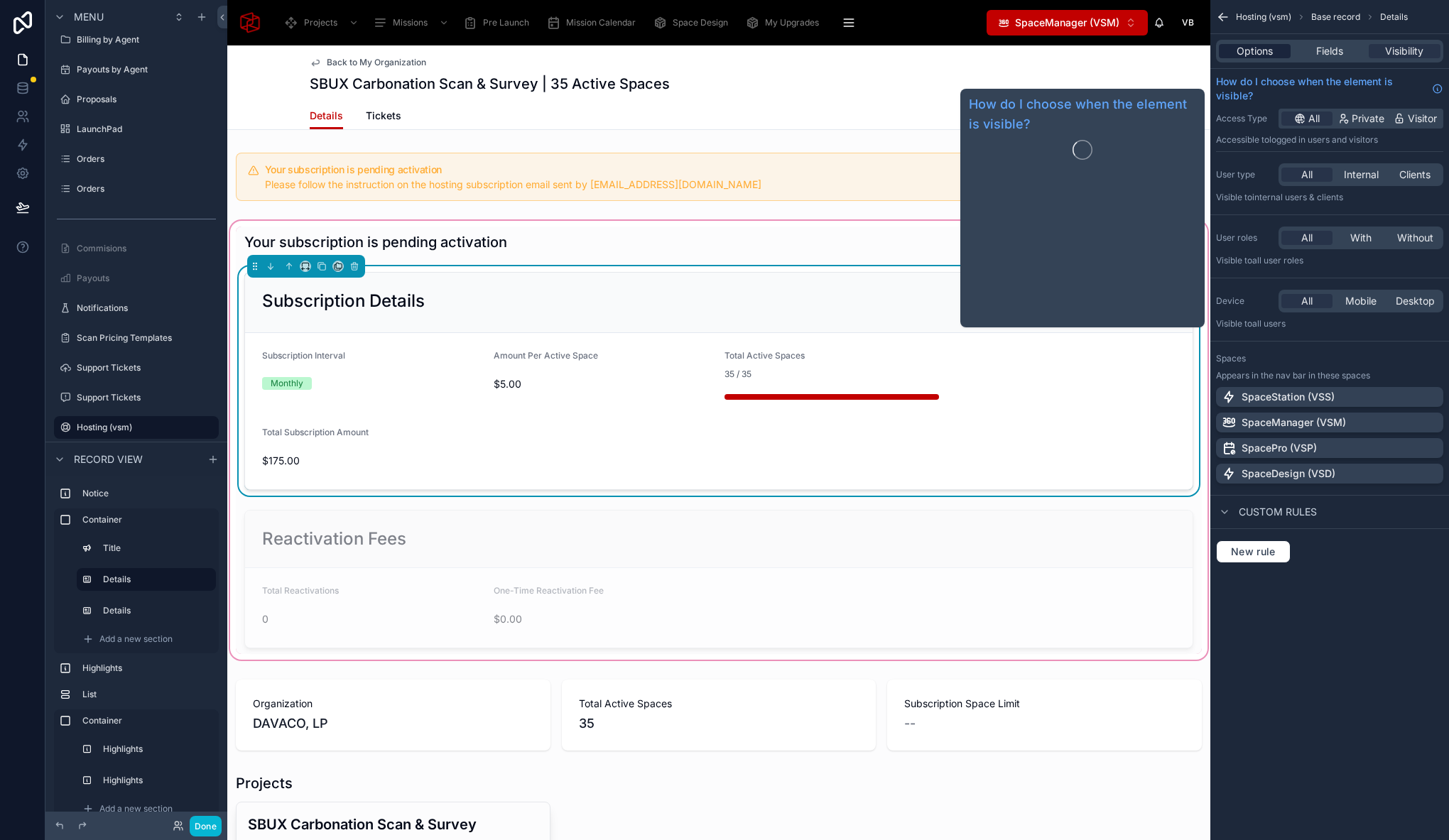
click at [1243, 52] on span "Options" at bounding box center [1254, 52] width 36 height 15
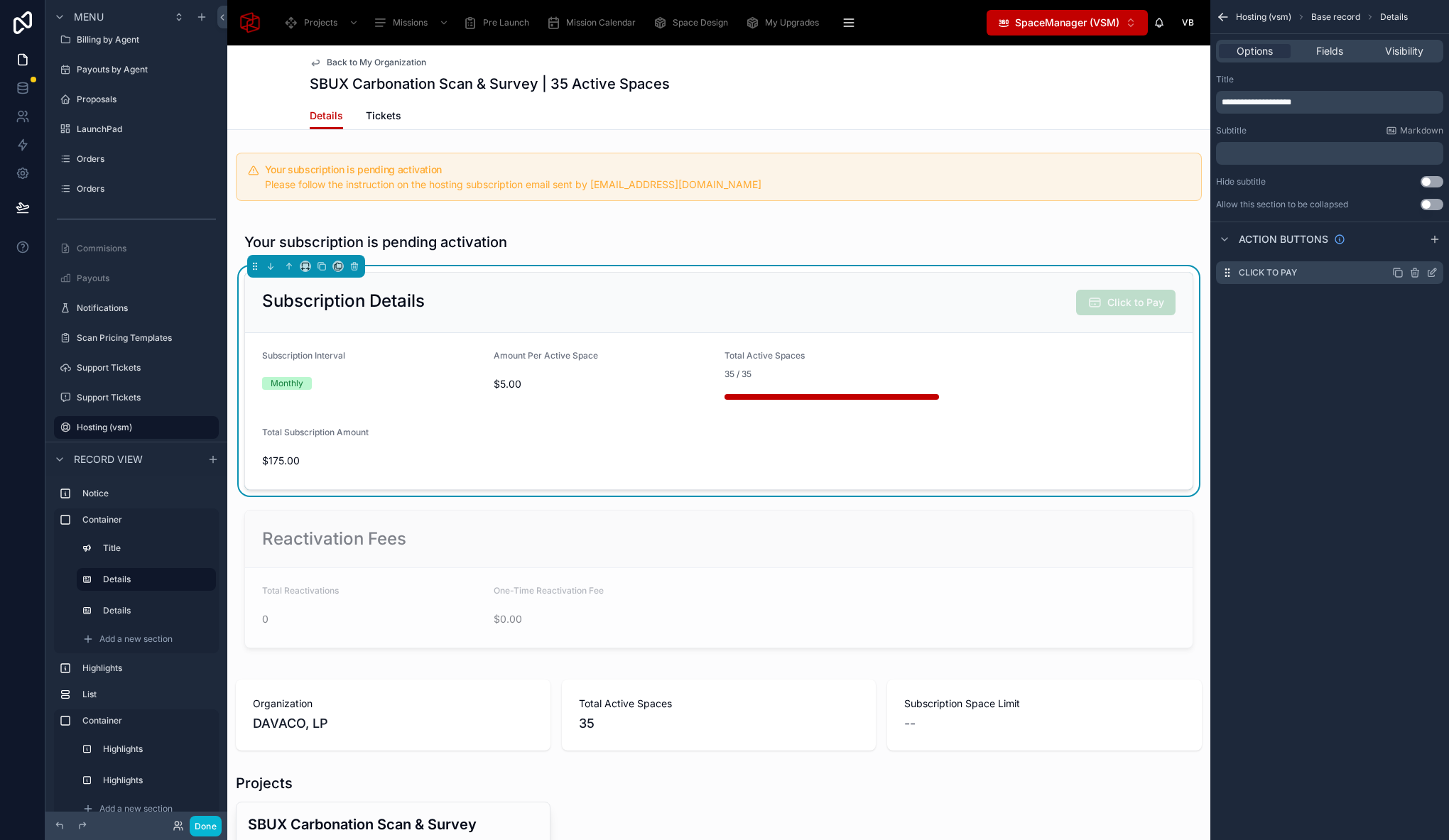
click at [1430, 270] on icon "scrollable content" at bounding box center [1432, 272] width 12 height 12
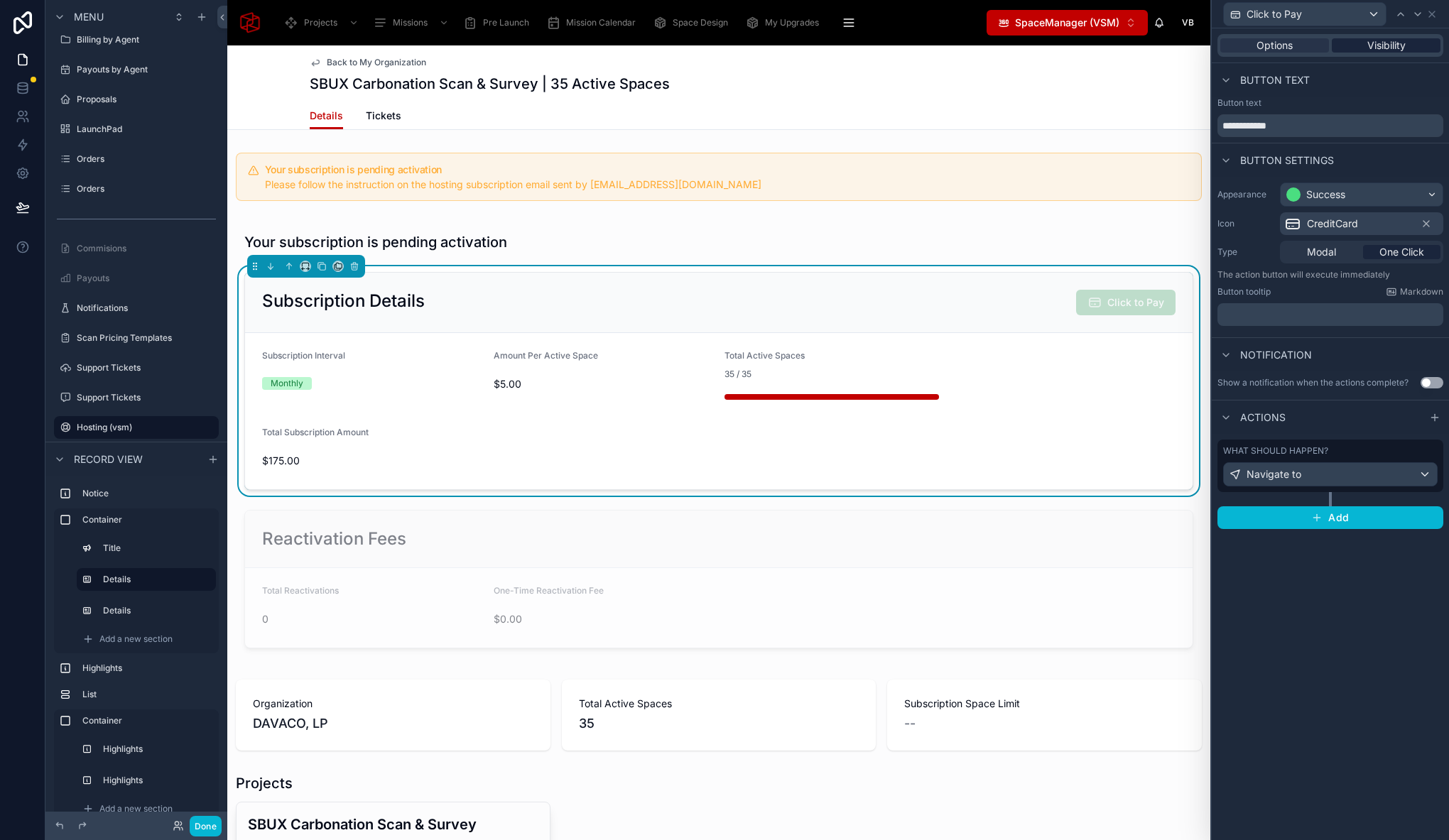
click at [1397, 43] on span "Visibility" at bounding box center [1386, 46] width 39 height 15
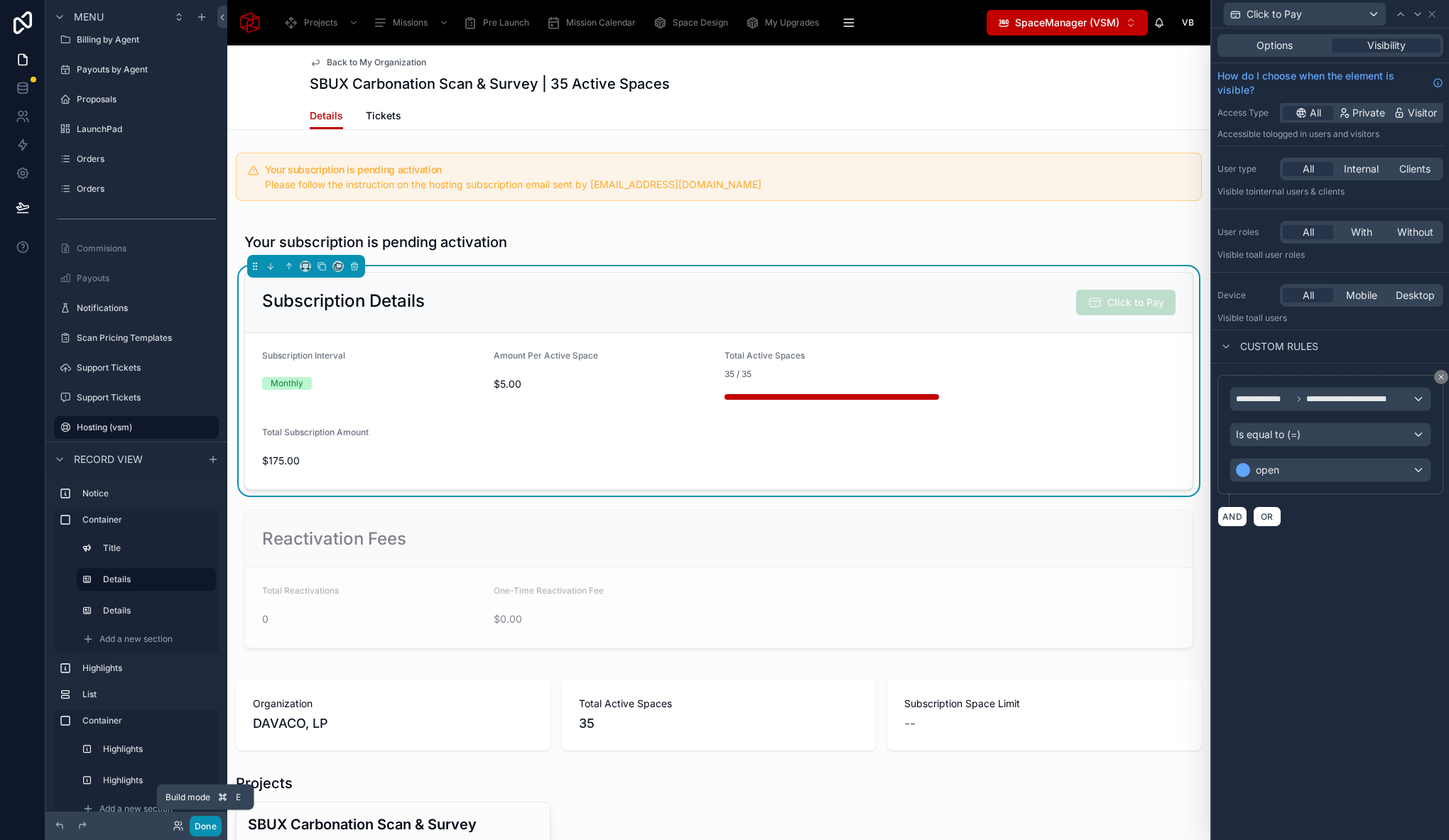
click at [203, 828] on button "Done" at bounding box center [206, 826] width 32 height 20
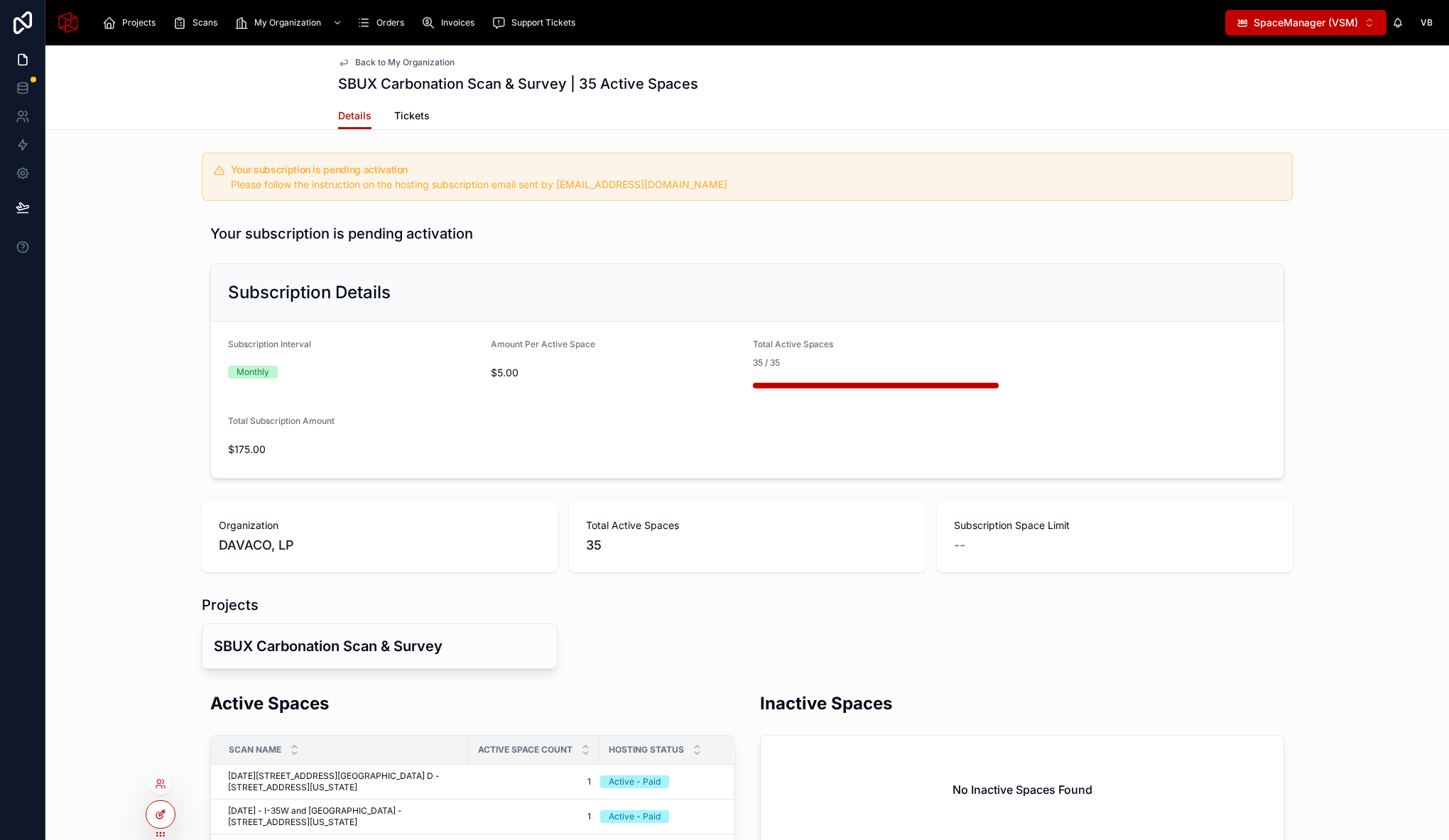
click at [153, 821] on div at bounding box center [160, 814] width 28 height 27
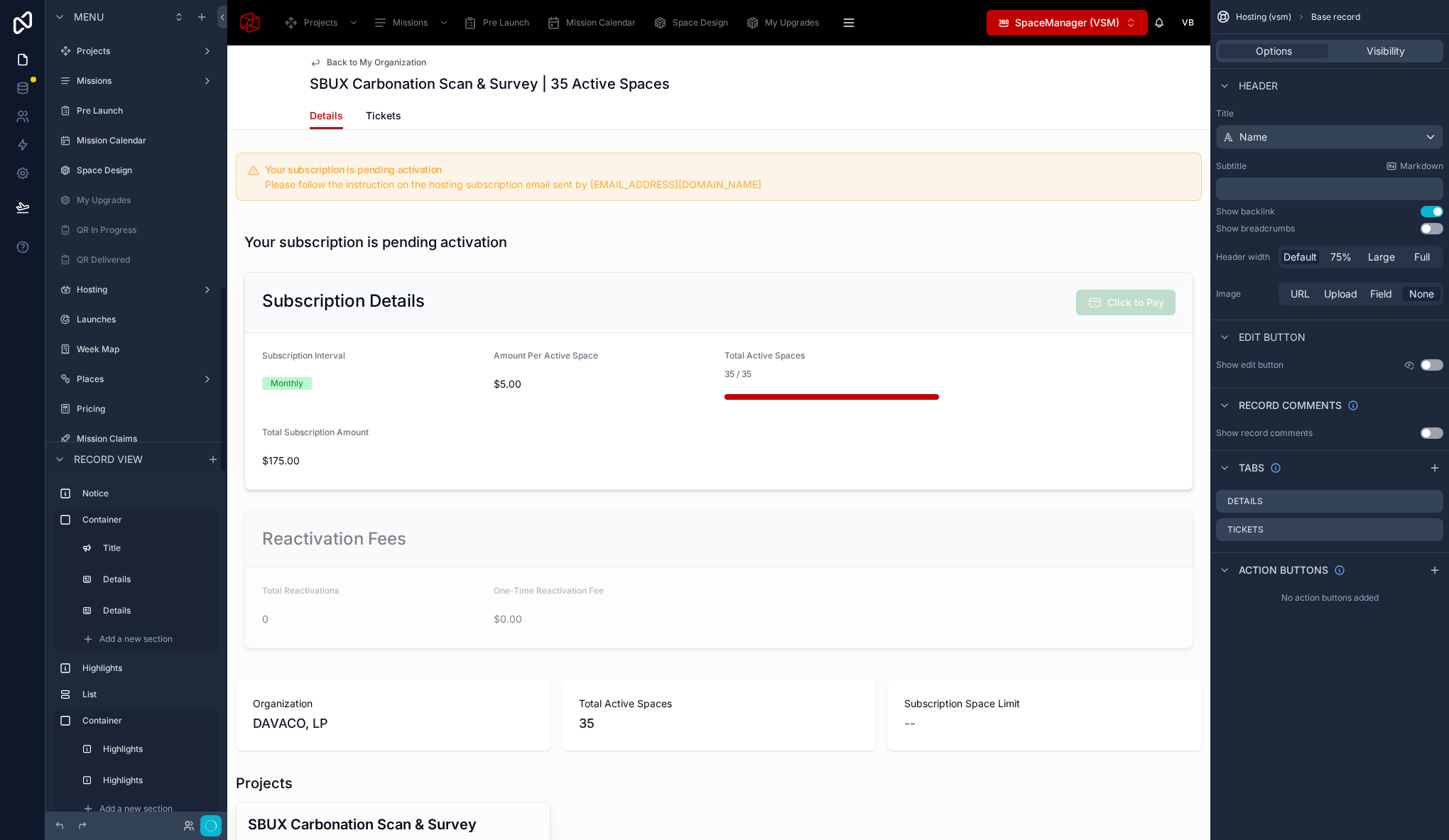
click at [263, 513] on div at bounding box center [719, 440] width 983 height 445
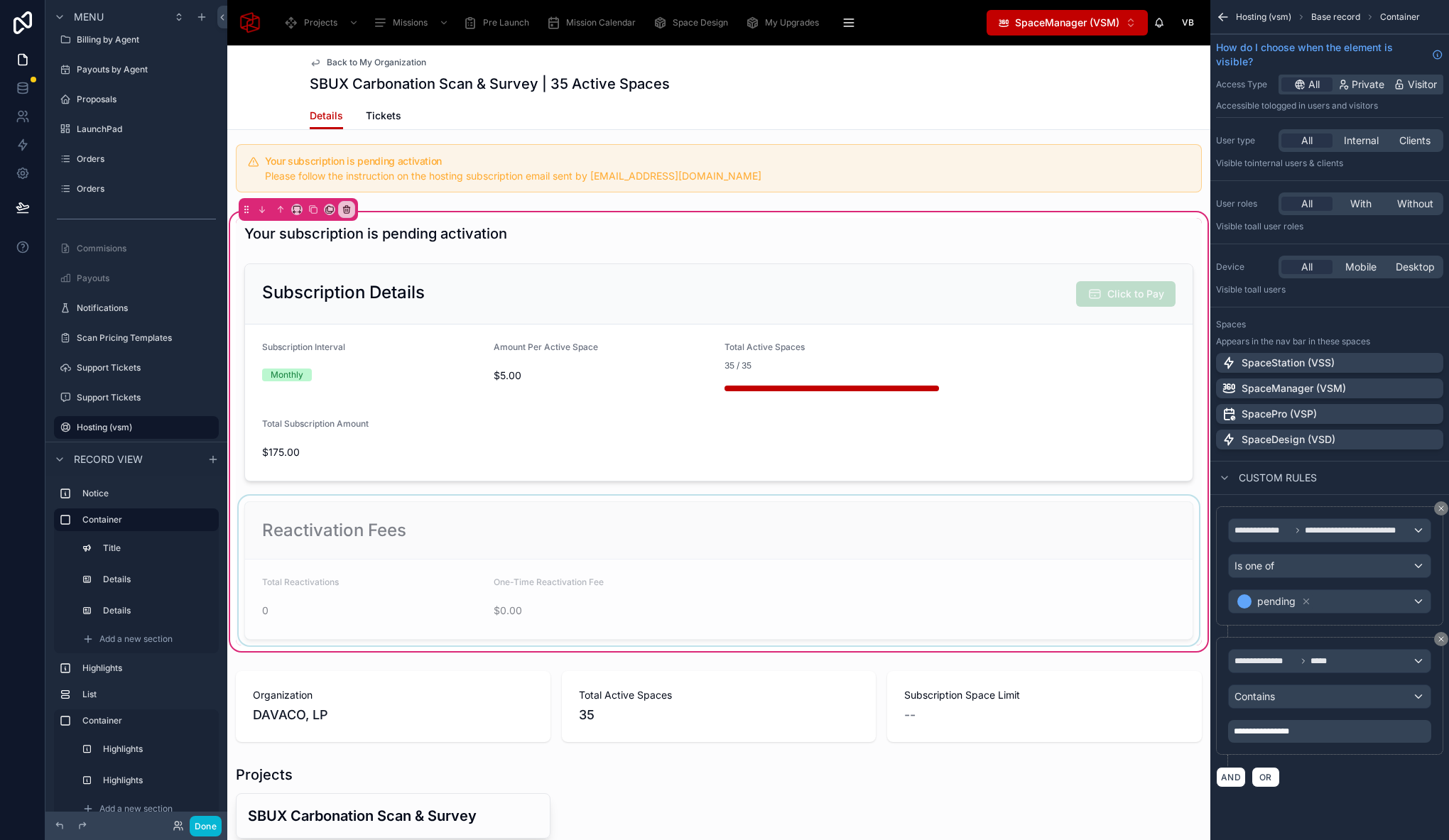
scroll to position [35, 0]
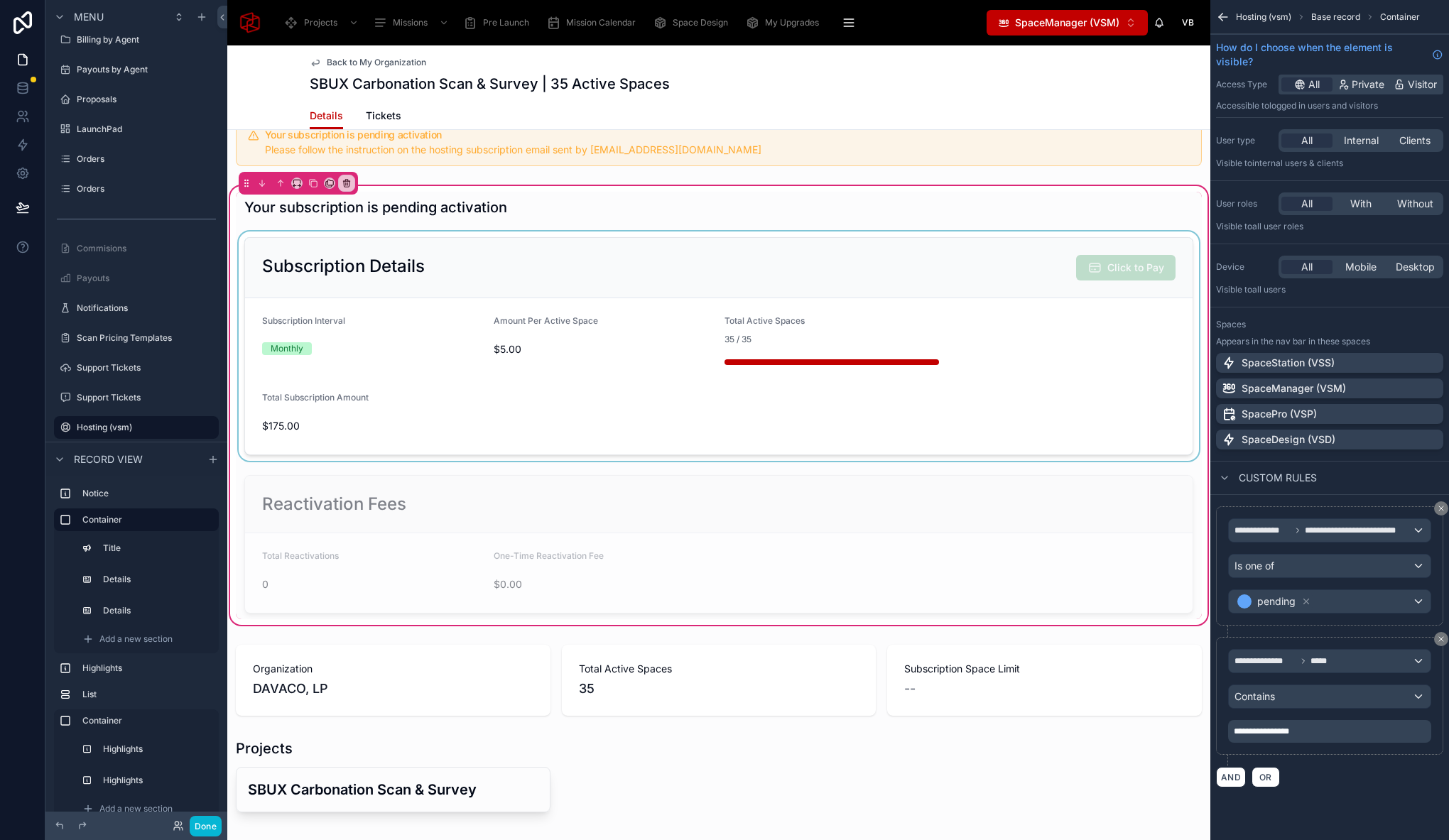
click at [1017, 255] on div at bounding box center [718, 347] width 966 height 230
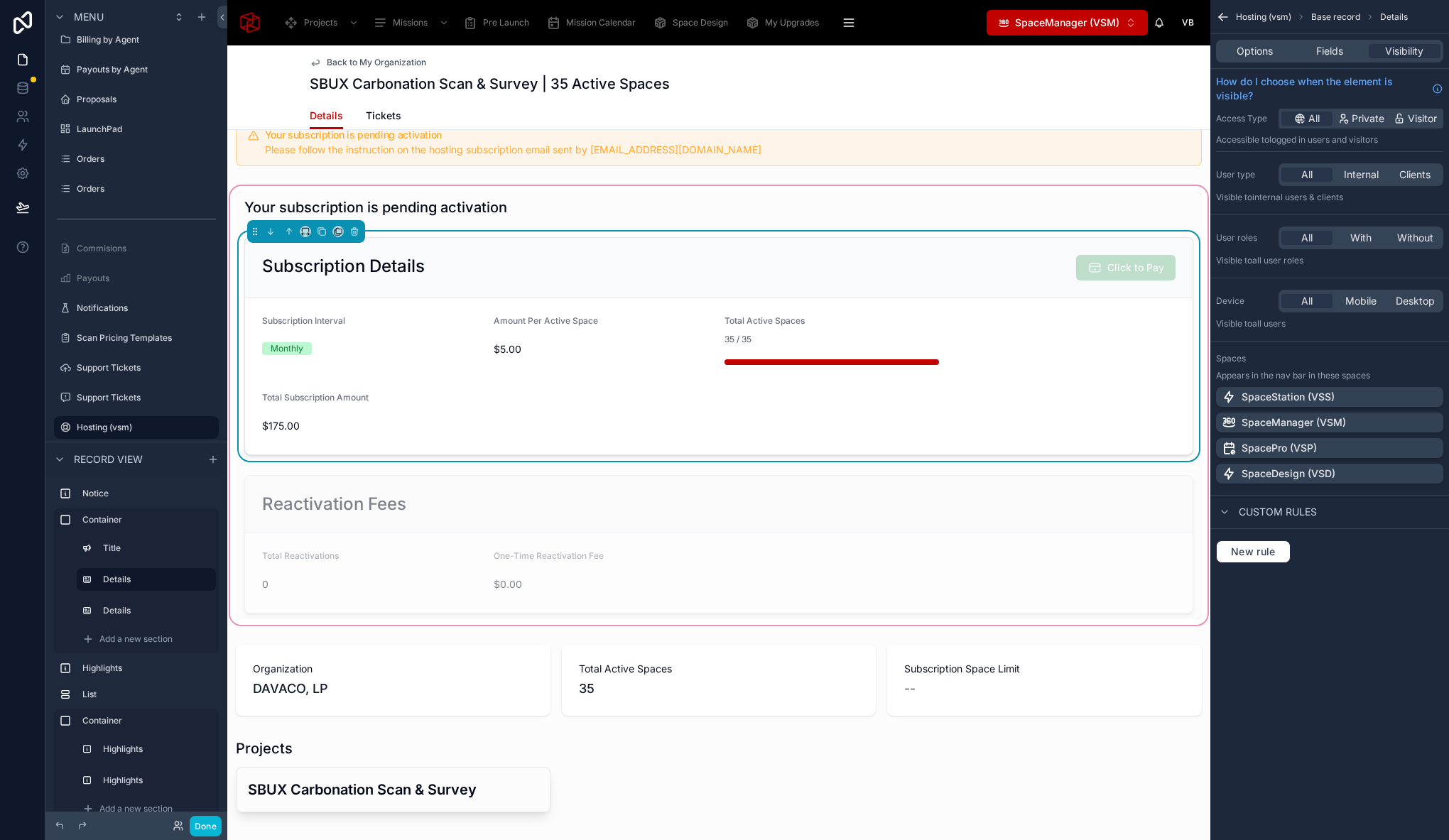
click at [1016, 256] on div "Subscription Details Click to Pay" at bounding box center [719, 267] width 913 height 25
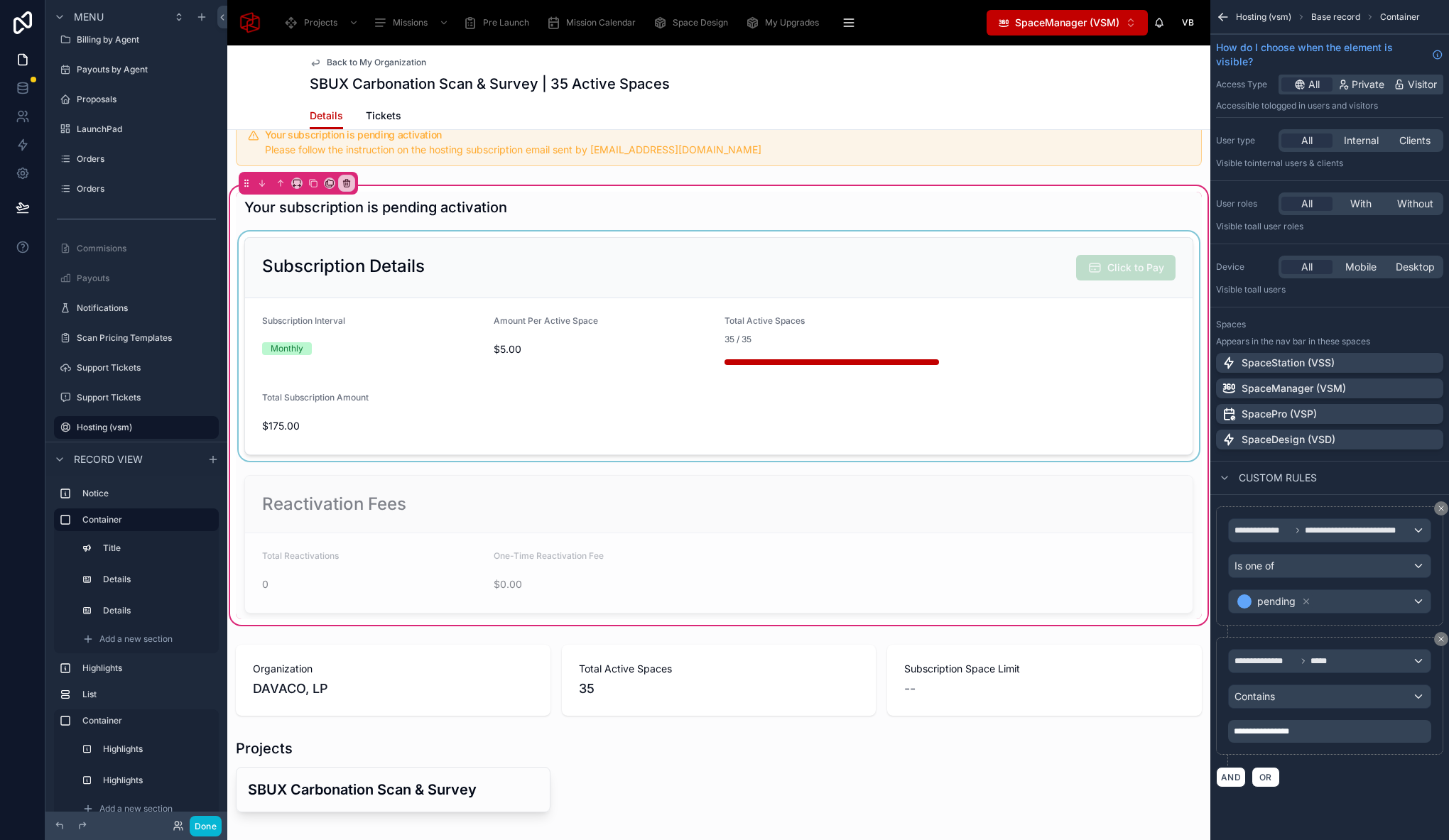
click at [1017, 241] on div at bounding box center [718, 347] width 966 height 230
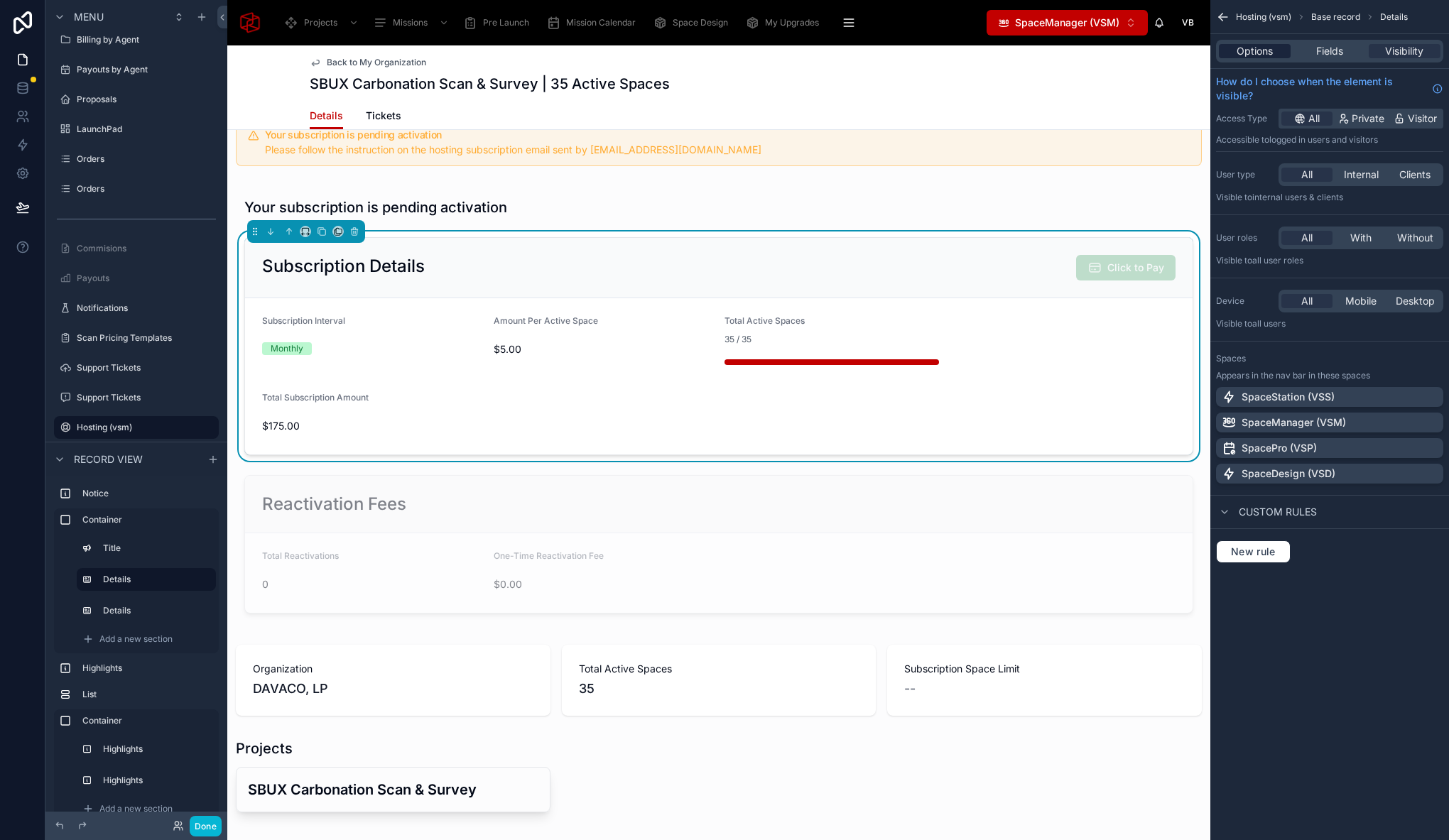
click at [1261, 48] on span "Options" at bounding box center [1254, 52] width 36 height 15
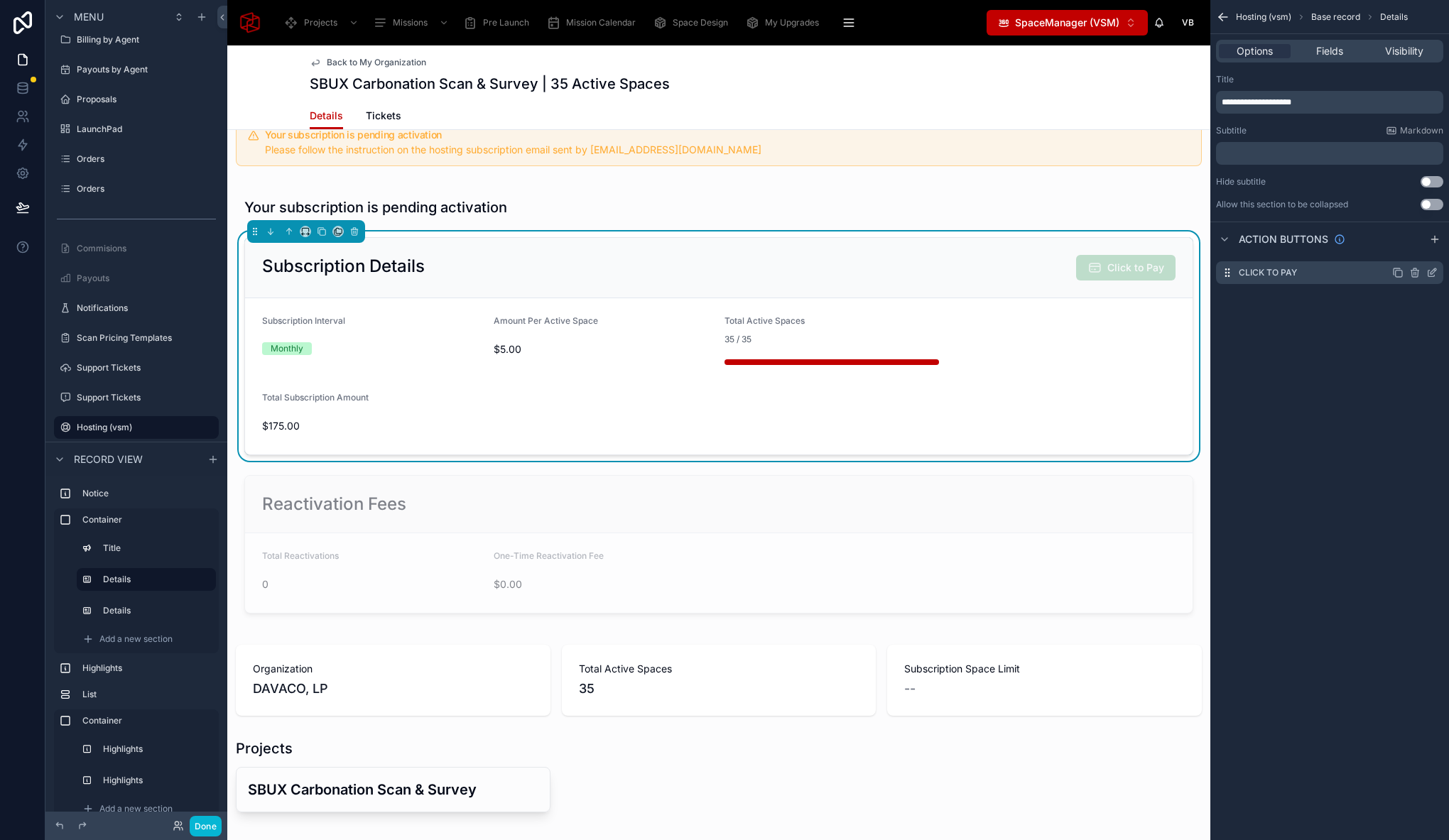
click at [1434, 268] on icon "scrollable content" at bounding box center [1433, 271] width 6 height 6
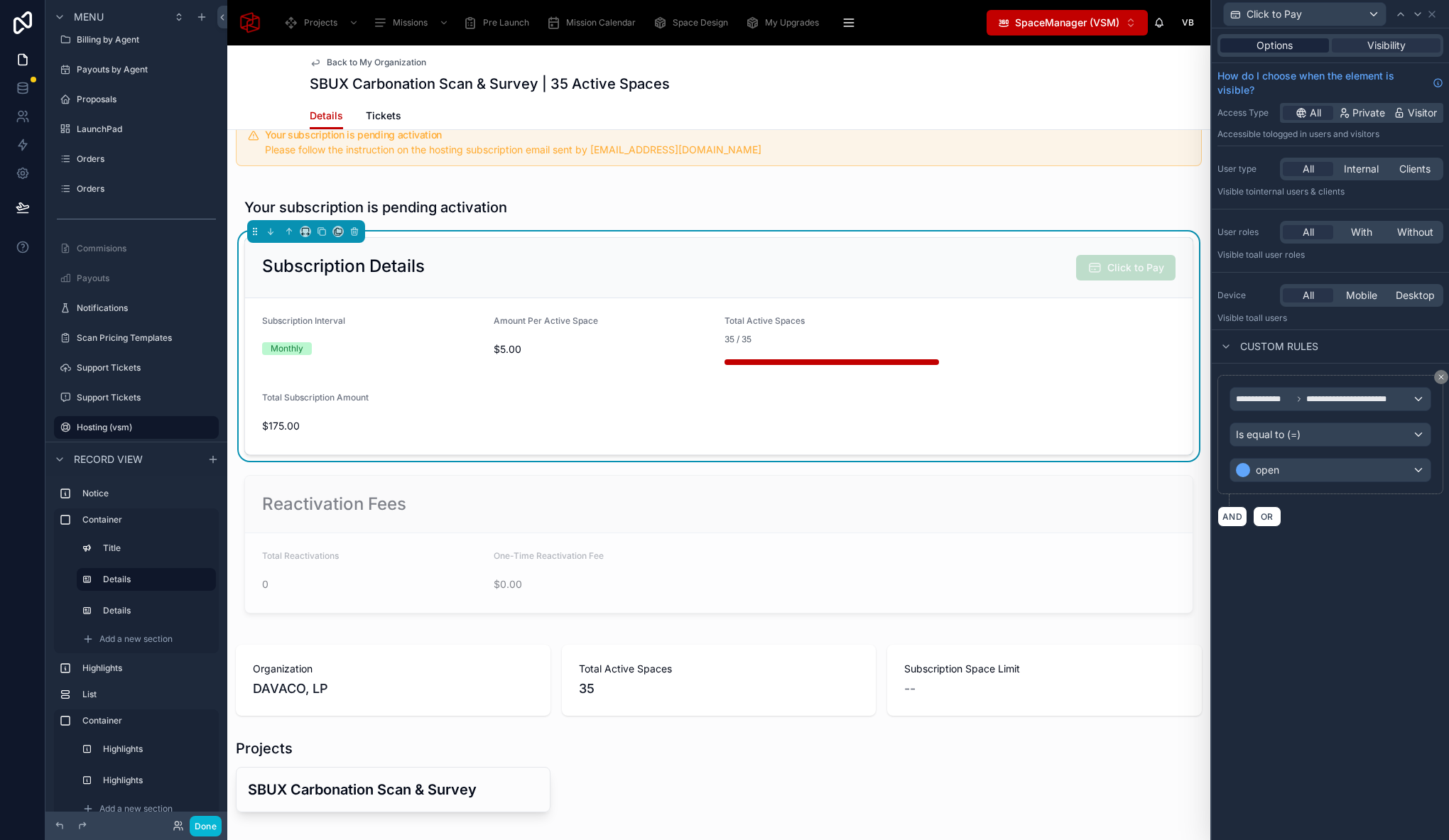
click at [1278, 41] on span "Options" at bounding box center [1275, 46] width 36 height 15
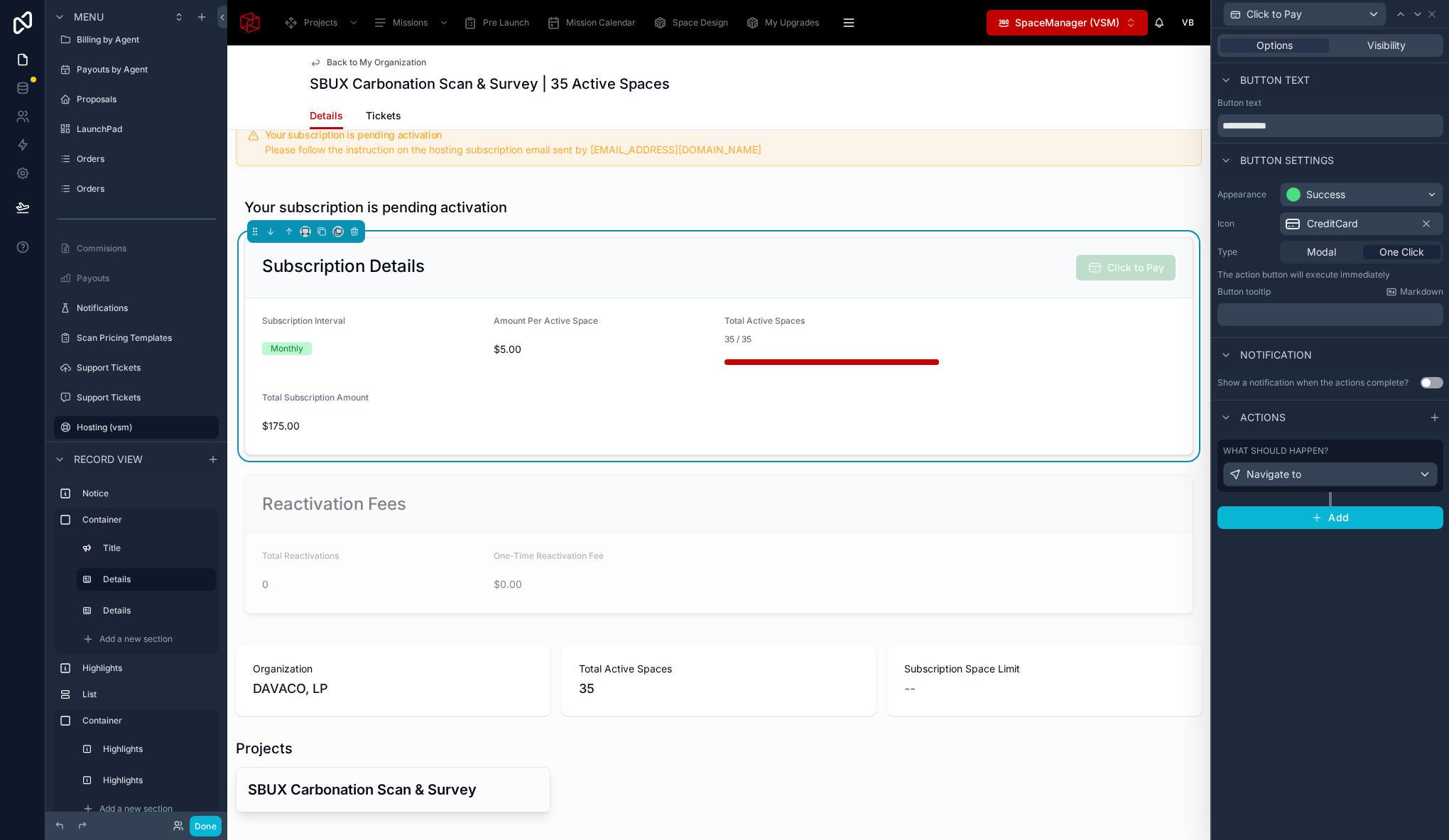
click at [1347, 427] on div "Actions" at bounding box center [1330, 416] width 237 height 34
click at [1337, 447] on div "What should happen?" at bounding box center [1330, 451] width 214 height 12
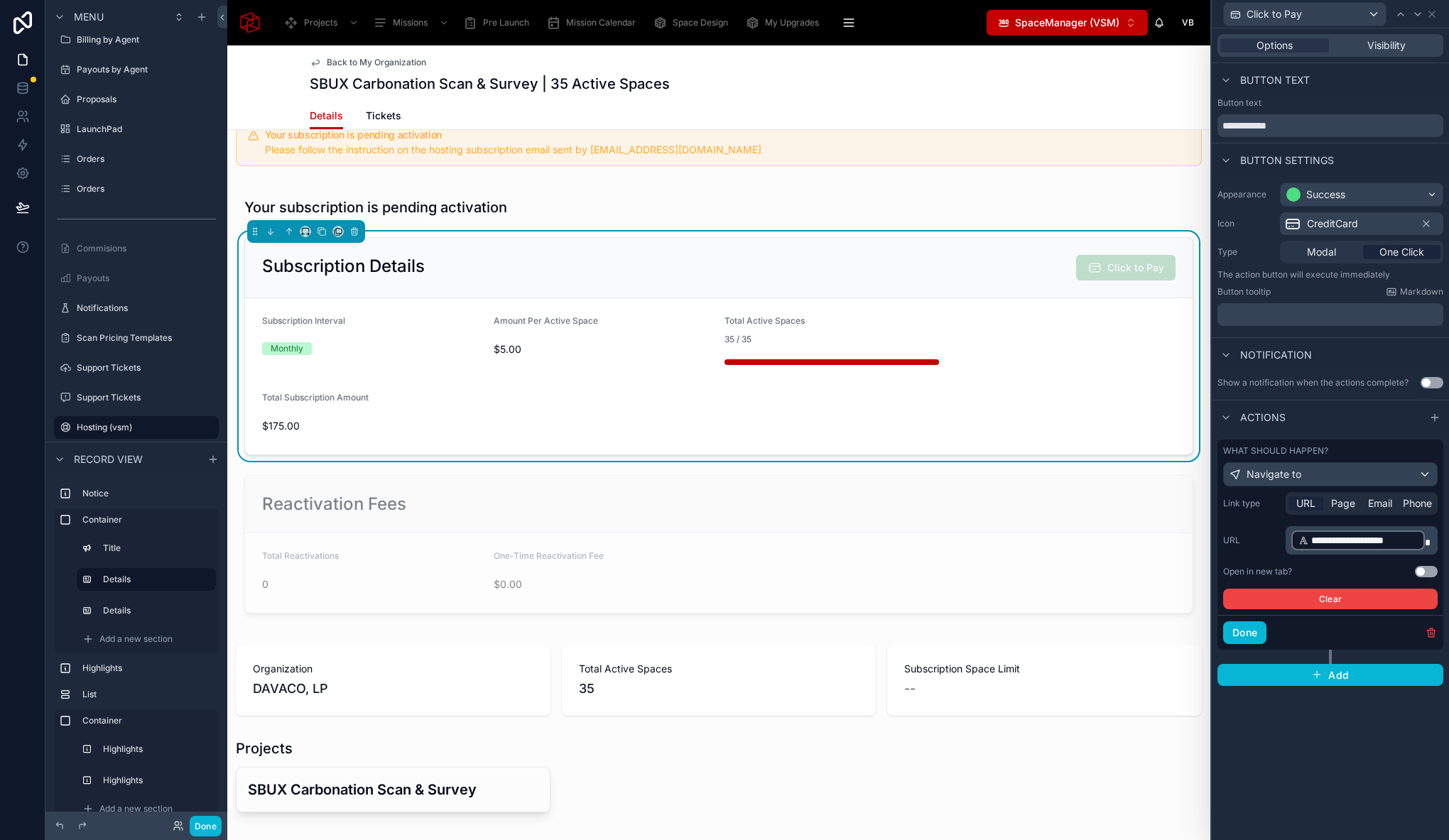
click at [1389, 757] on div "**********" at bounding box center [1330, 434] width 237 height 812
click at [1385, 46] on span "Visibility" at bounding box center [1386, 46] width 39 height 15
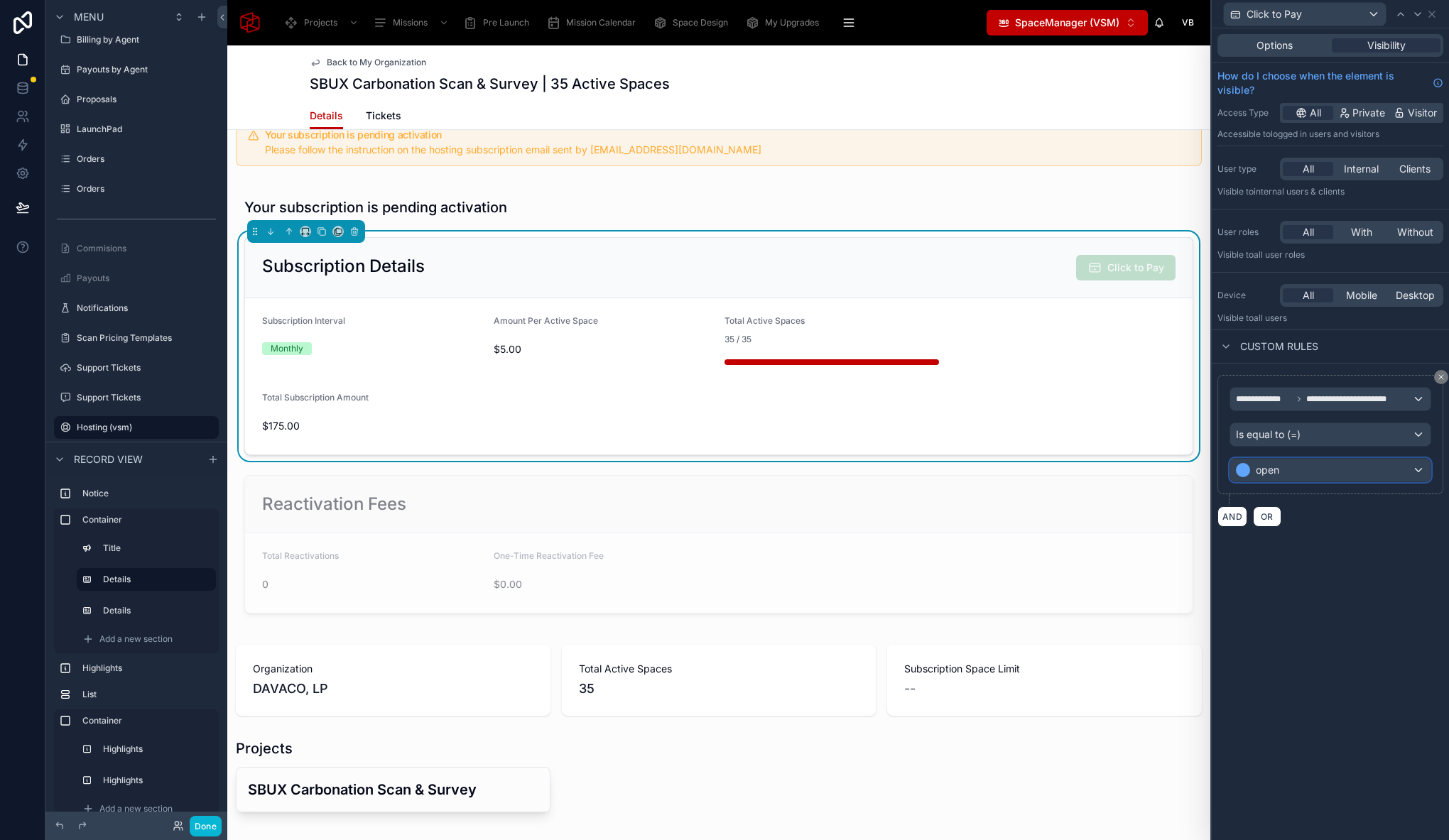
click at [1285, 477] on div "open" at bounding box center [1331, 469] width 201 height 23
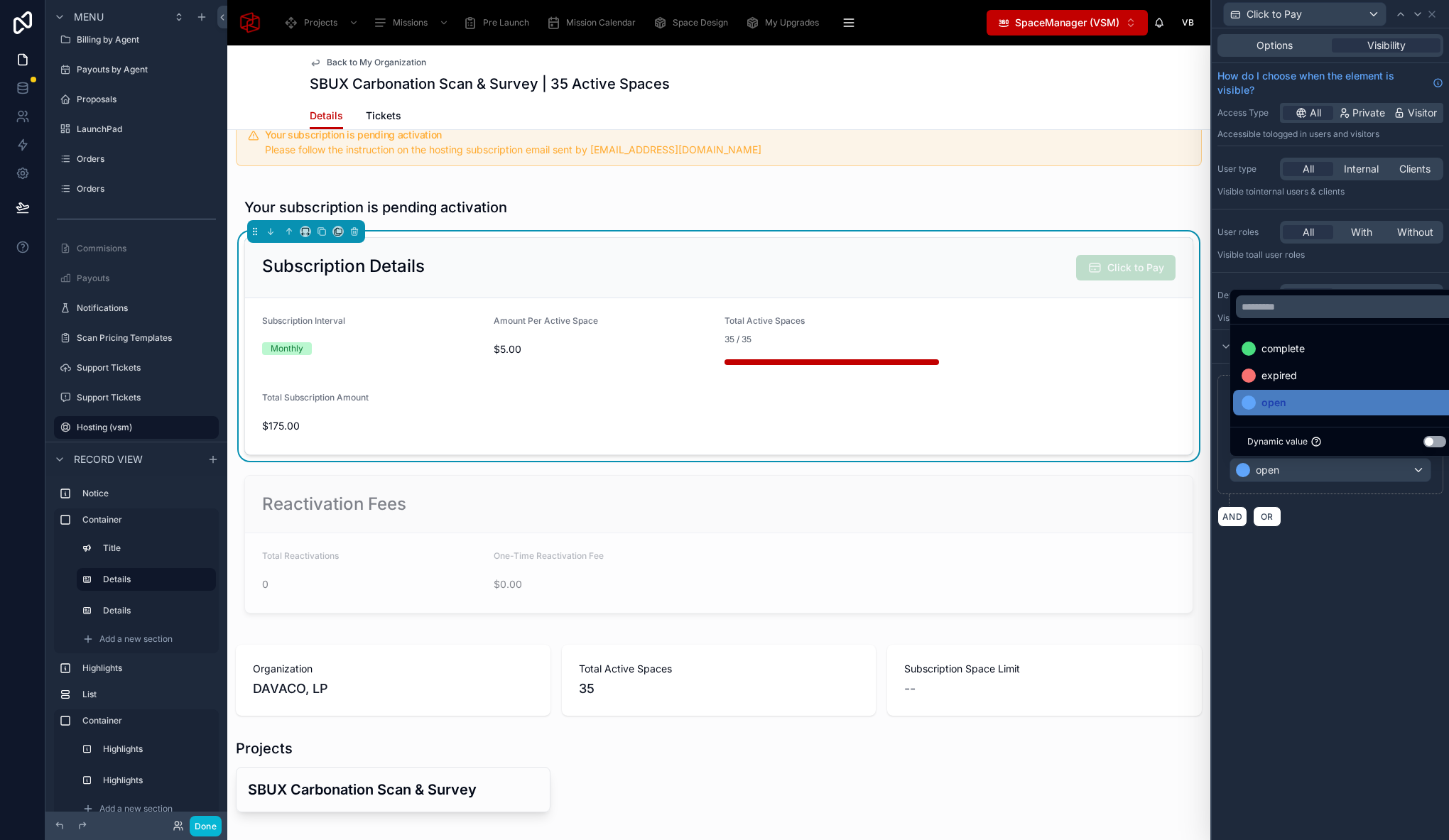
click at [1285, 475] on div at bounding box center [1330, 420] width 237 height 840
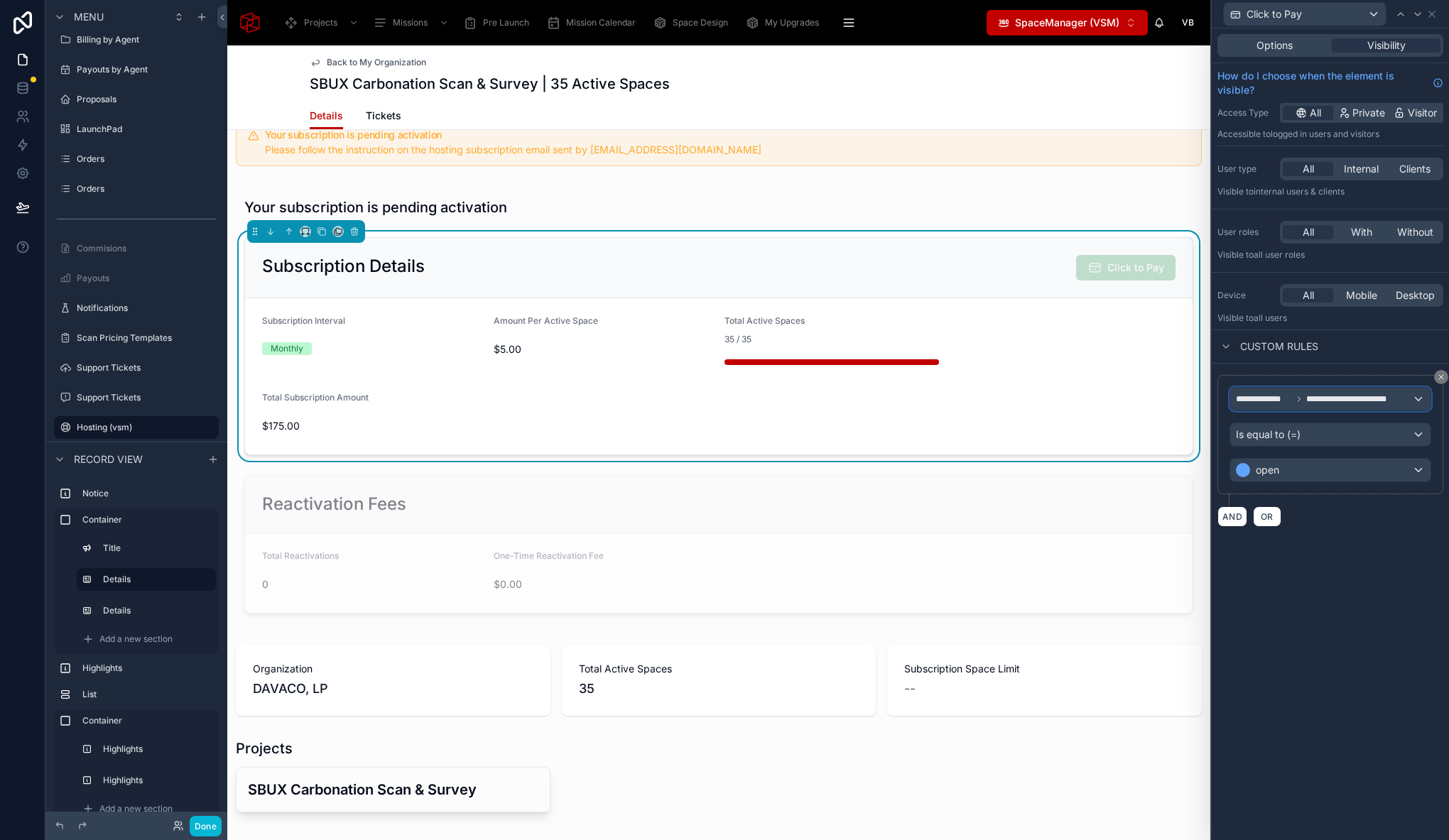
click at [1387, 397] on span "**********" at bounding box center [1356, 399] width 100 height 12
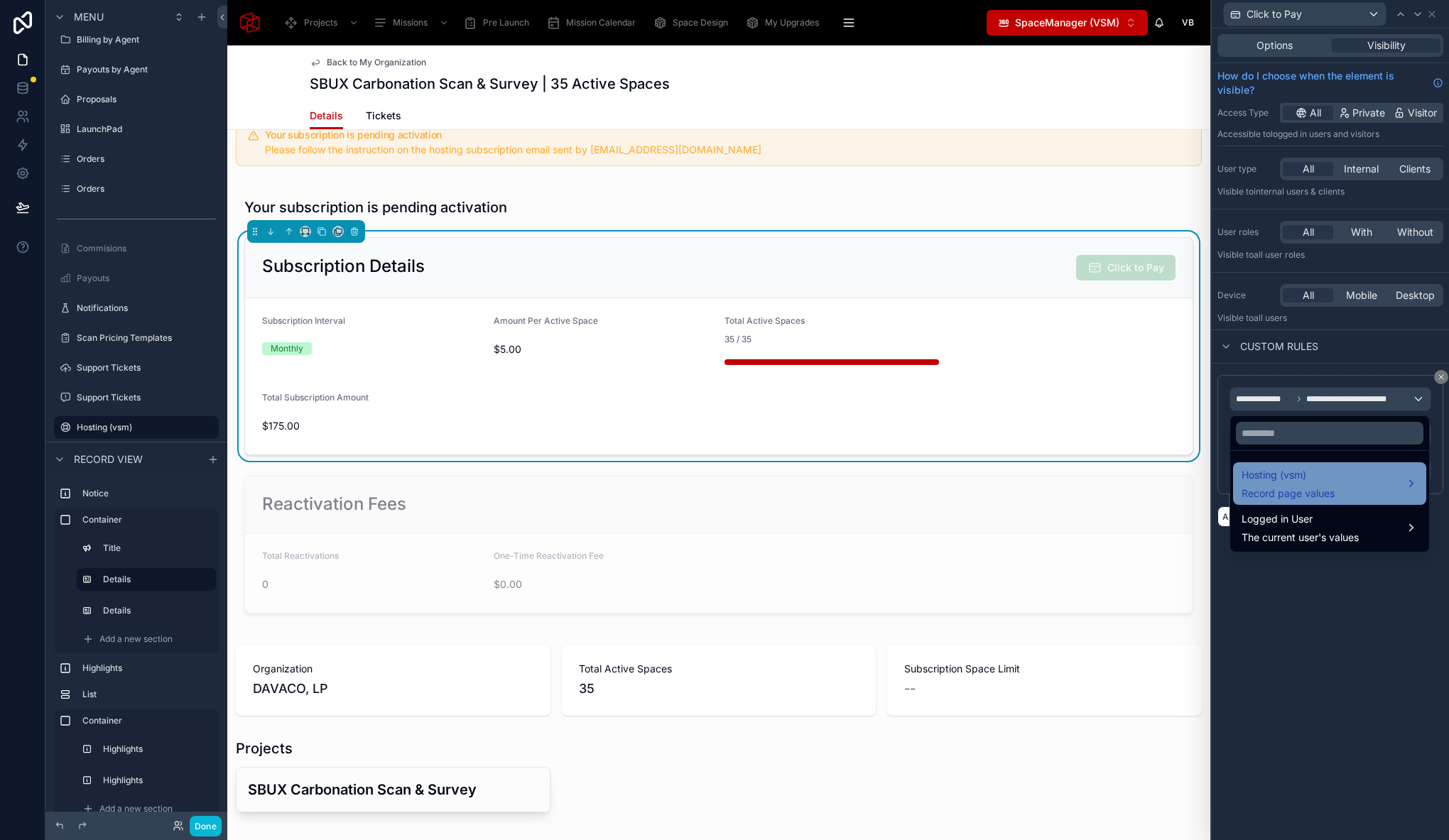
click at [1327, 482] on span "Hosting (vsm)" at bounding box center [1288, 474] width 93 height 17
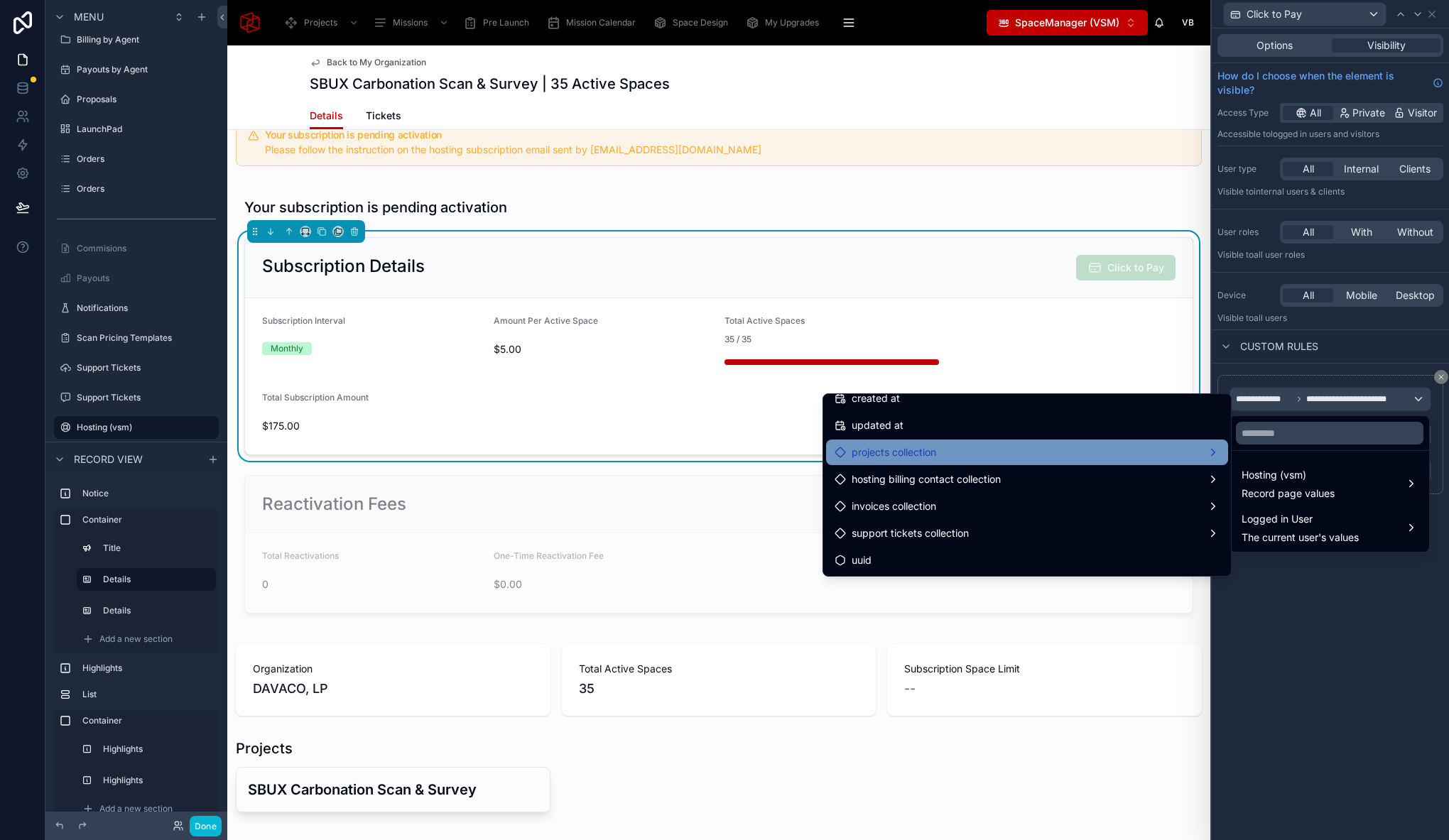
scroll to position [2201, 0]
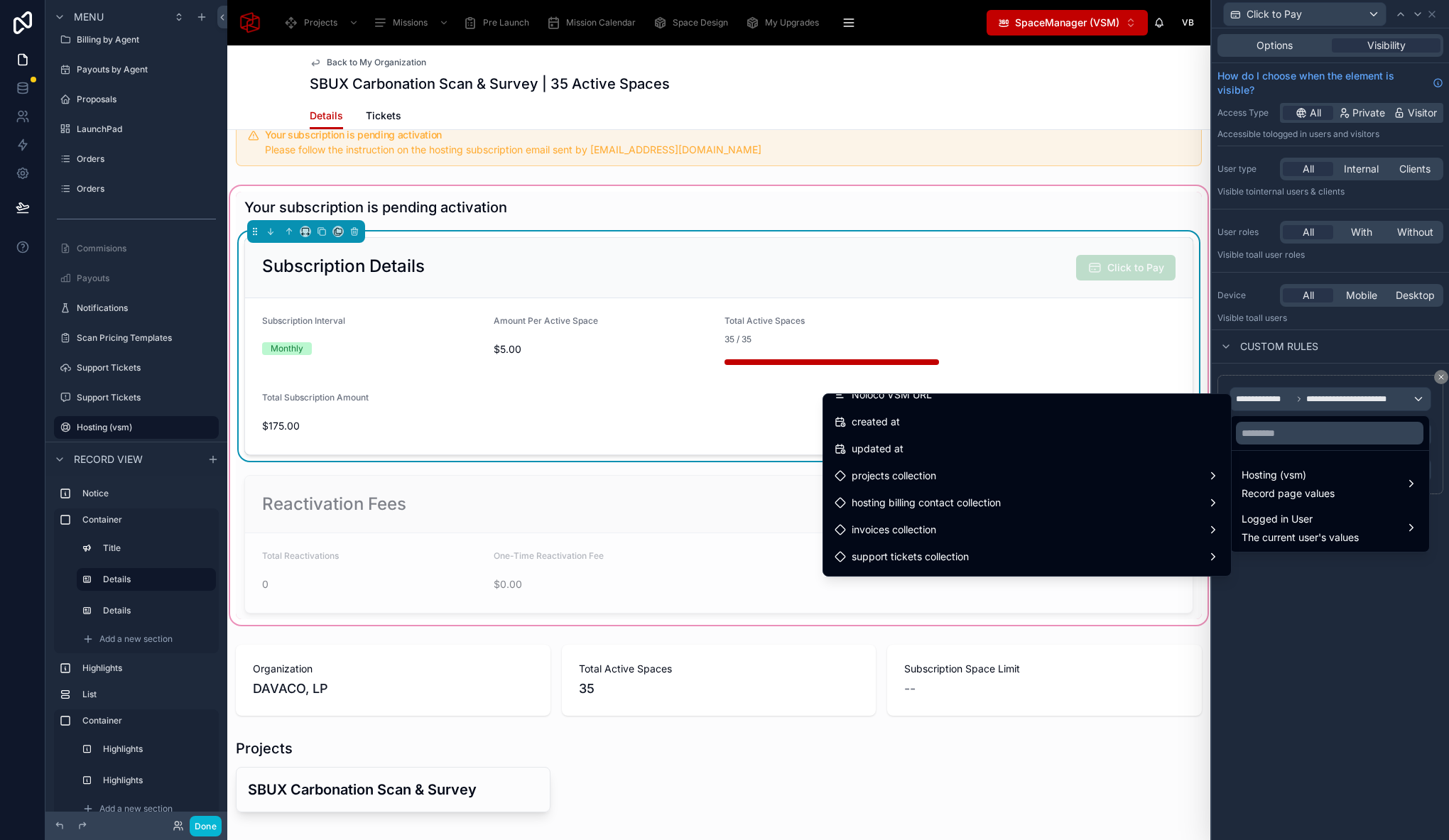
click at [1121, 230] on div "Your subscription is pending activation Subscription Details Click to Pay Subsc…" at bounding box center [718, 405] width 966 height 427
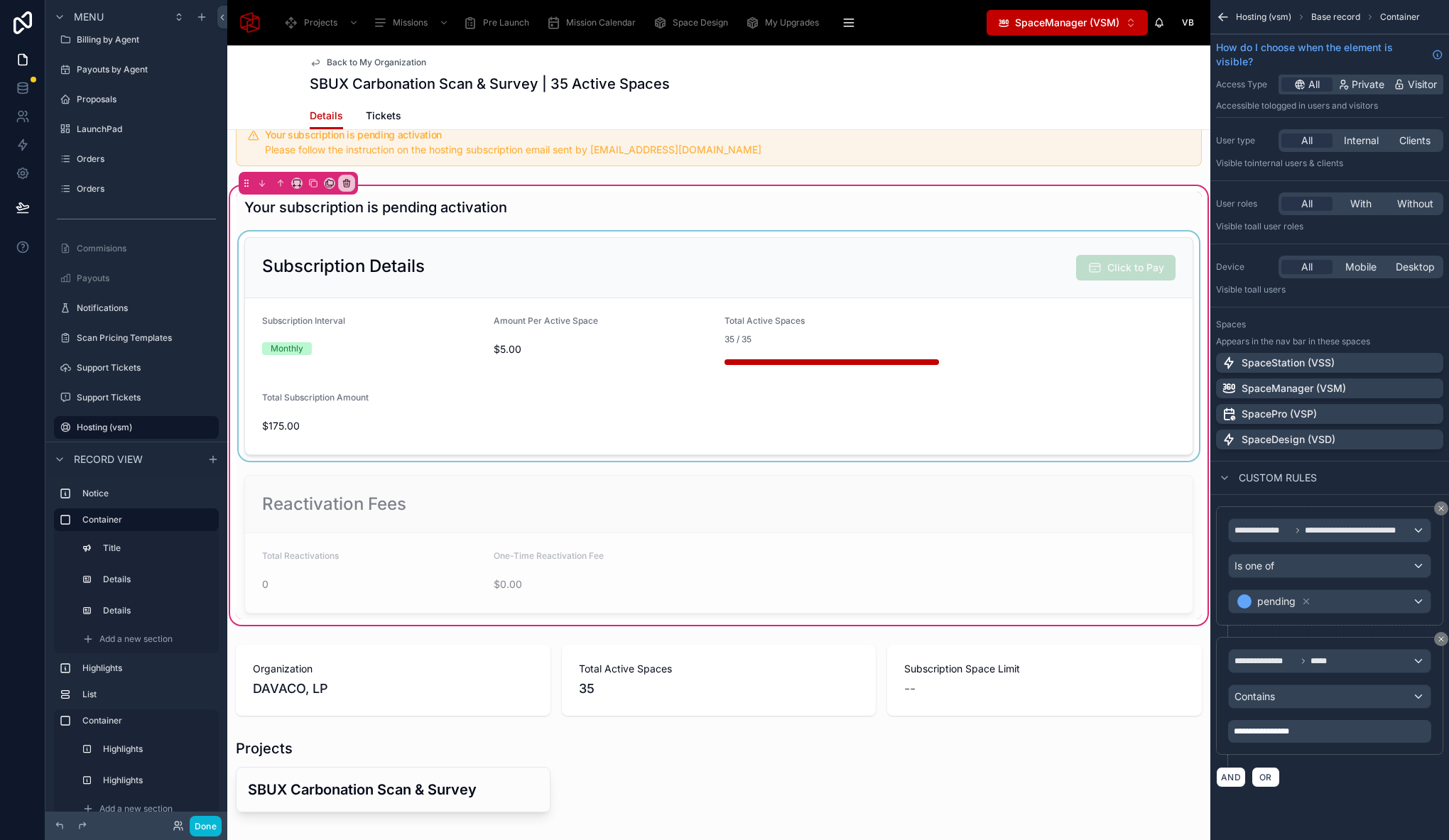
click at [1323, 641] on div "**********" at bounding box center [1329, 696] width 227 height 118
click at [1045, 243] on div at bounding box center [718, 347] width 966 height 230
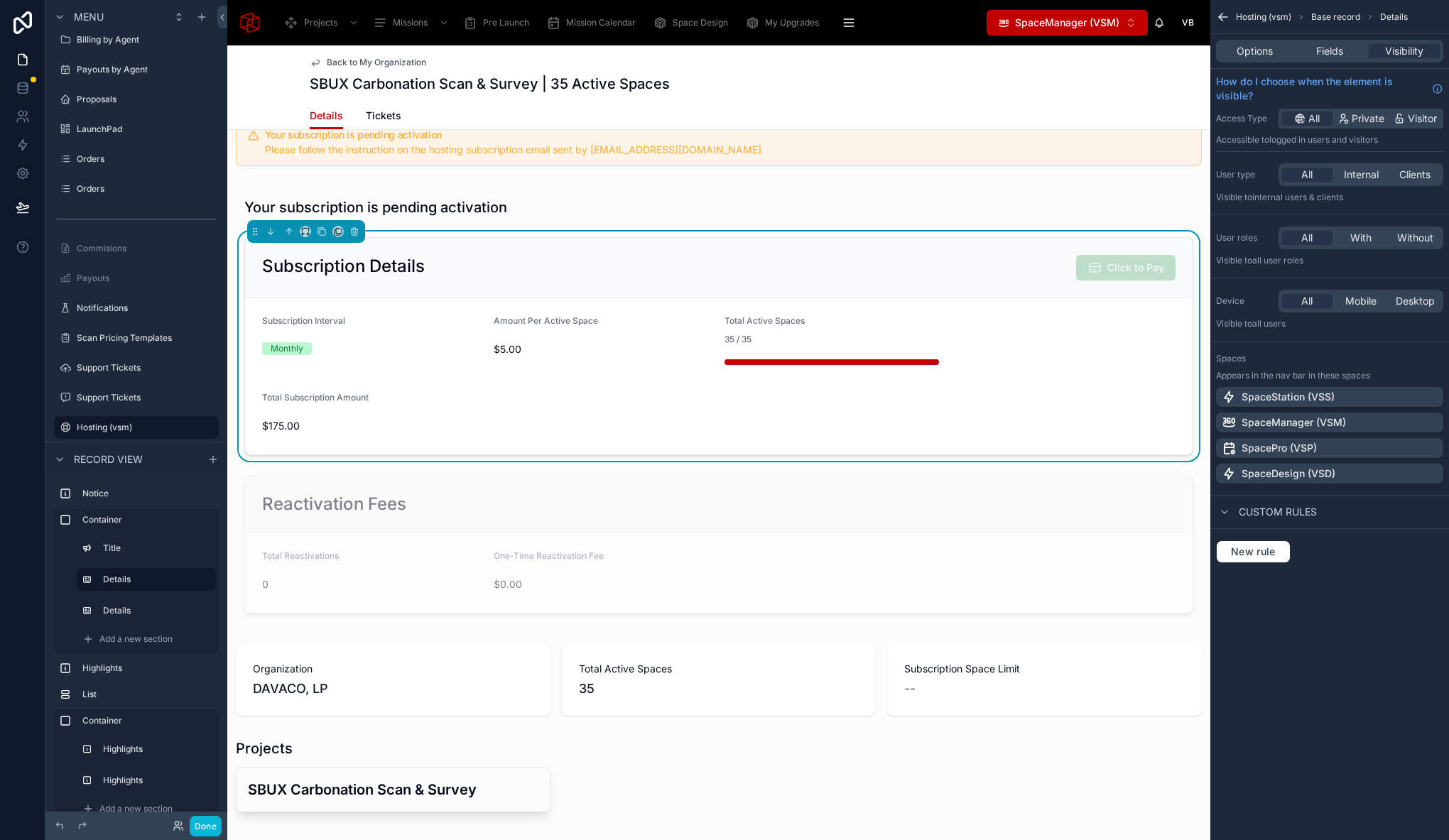
click at [1020, 239] on div "Subscription Details Click to Pay" at bounding box center [719, 267] width 948 height 60
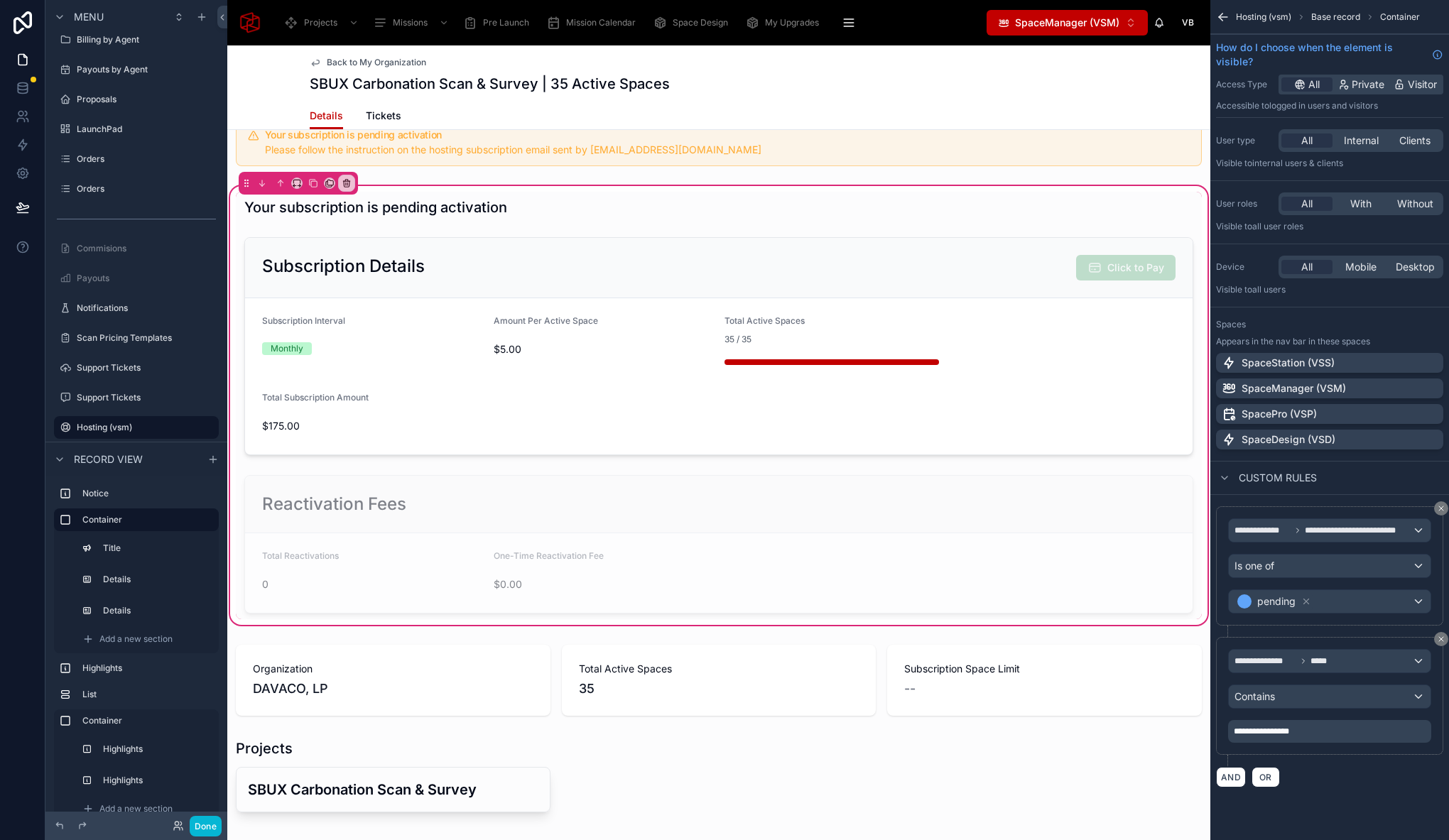
click at [1003, 230] on div "Your subscription is pending activation Subscription Details Click to Pay Subsc…" at bounding box center [718, 405] width 966 height 427
click at [206, 830] on button "Done" at bounding box center [206, 826] width 32 height 20
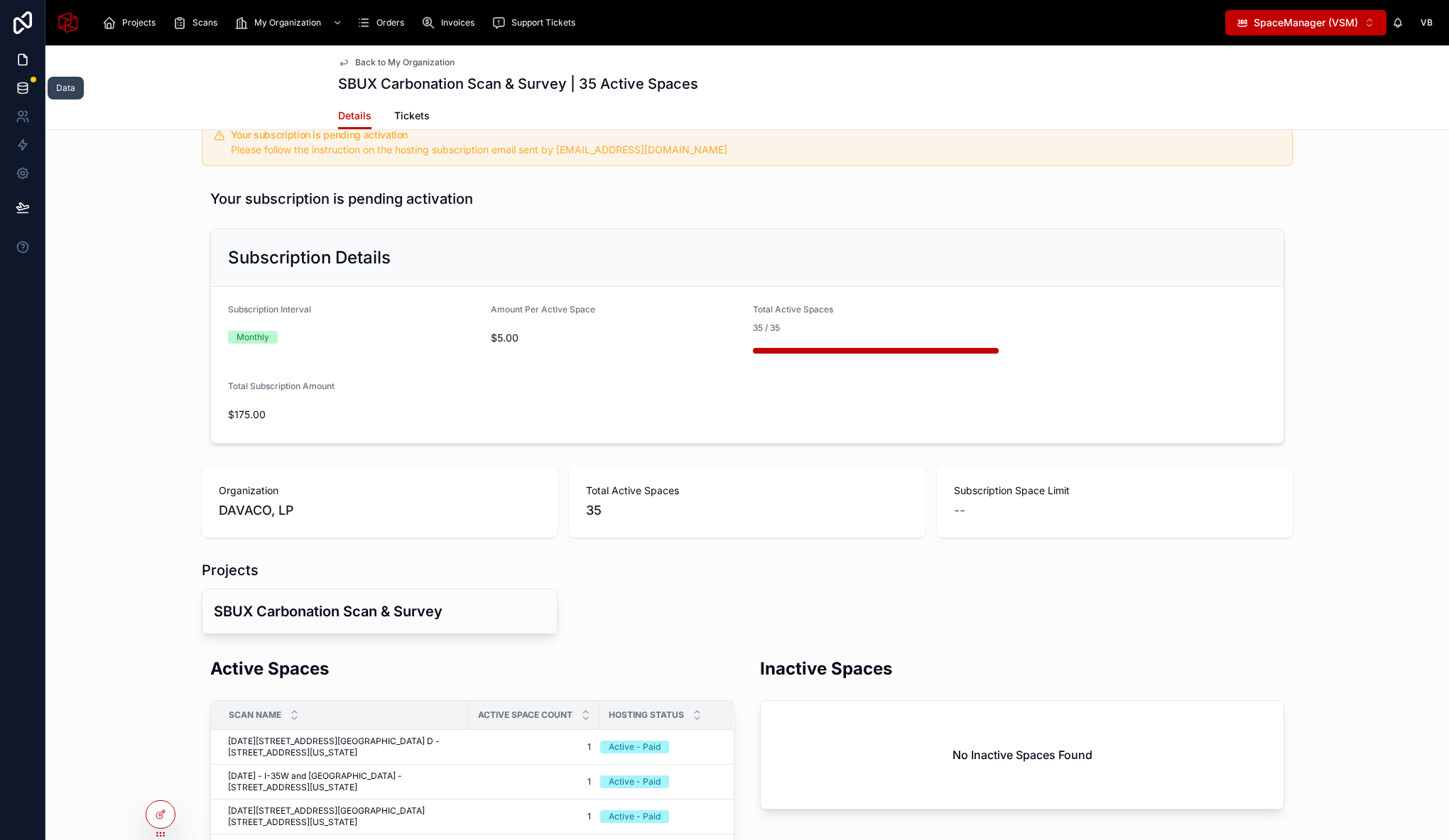
click at [31, 81] on div at bounding box center [33, 80] width 6 height 6
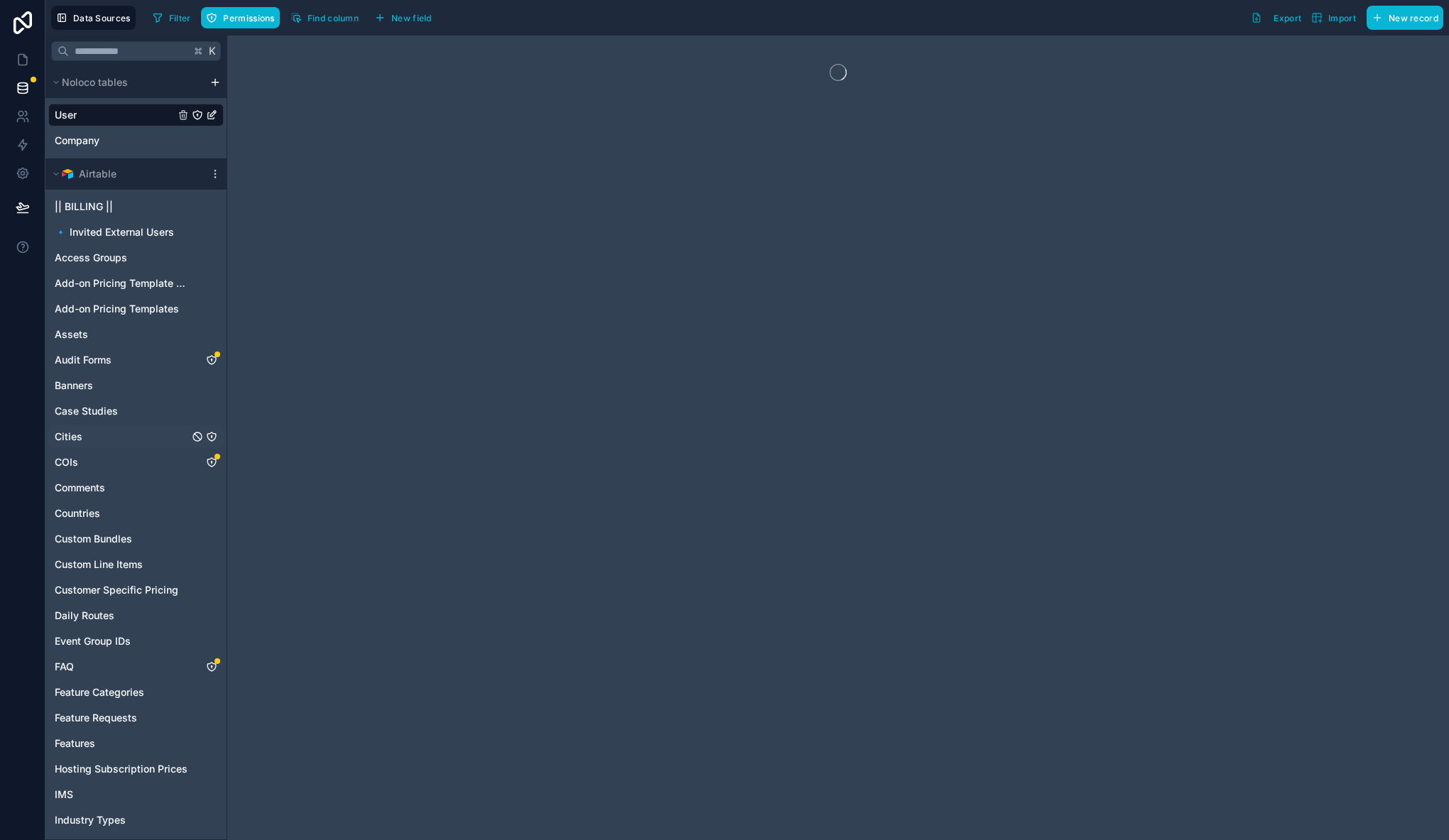
scroll to position [546, 0]
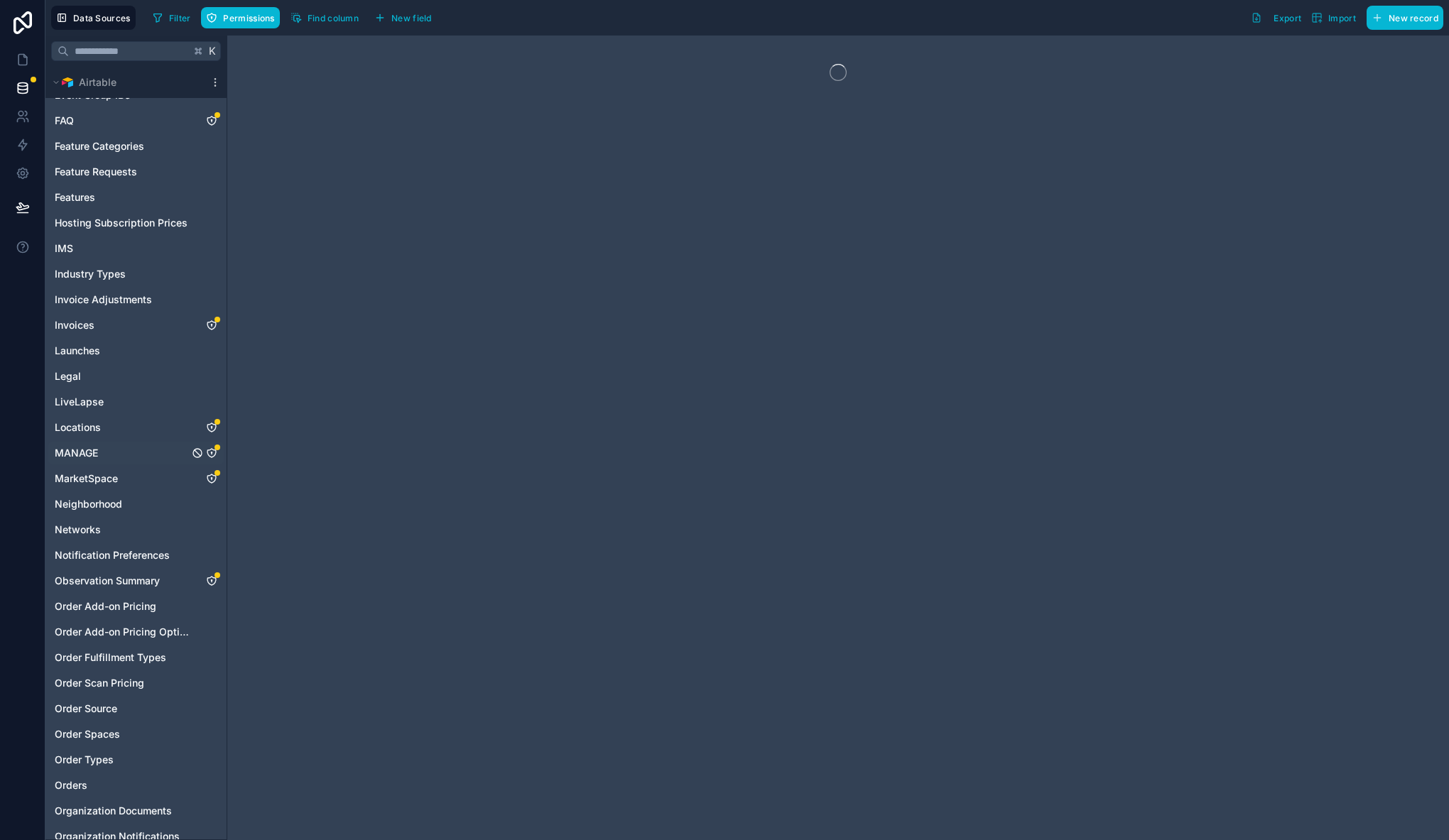
click at [160, 453] on div "MANAGE" at bounding box center [135, 453] width 175 height 23
click at [416, 21] on span "Syncing" at bounding box center [408, 18] width 34 height 11
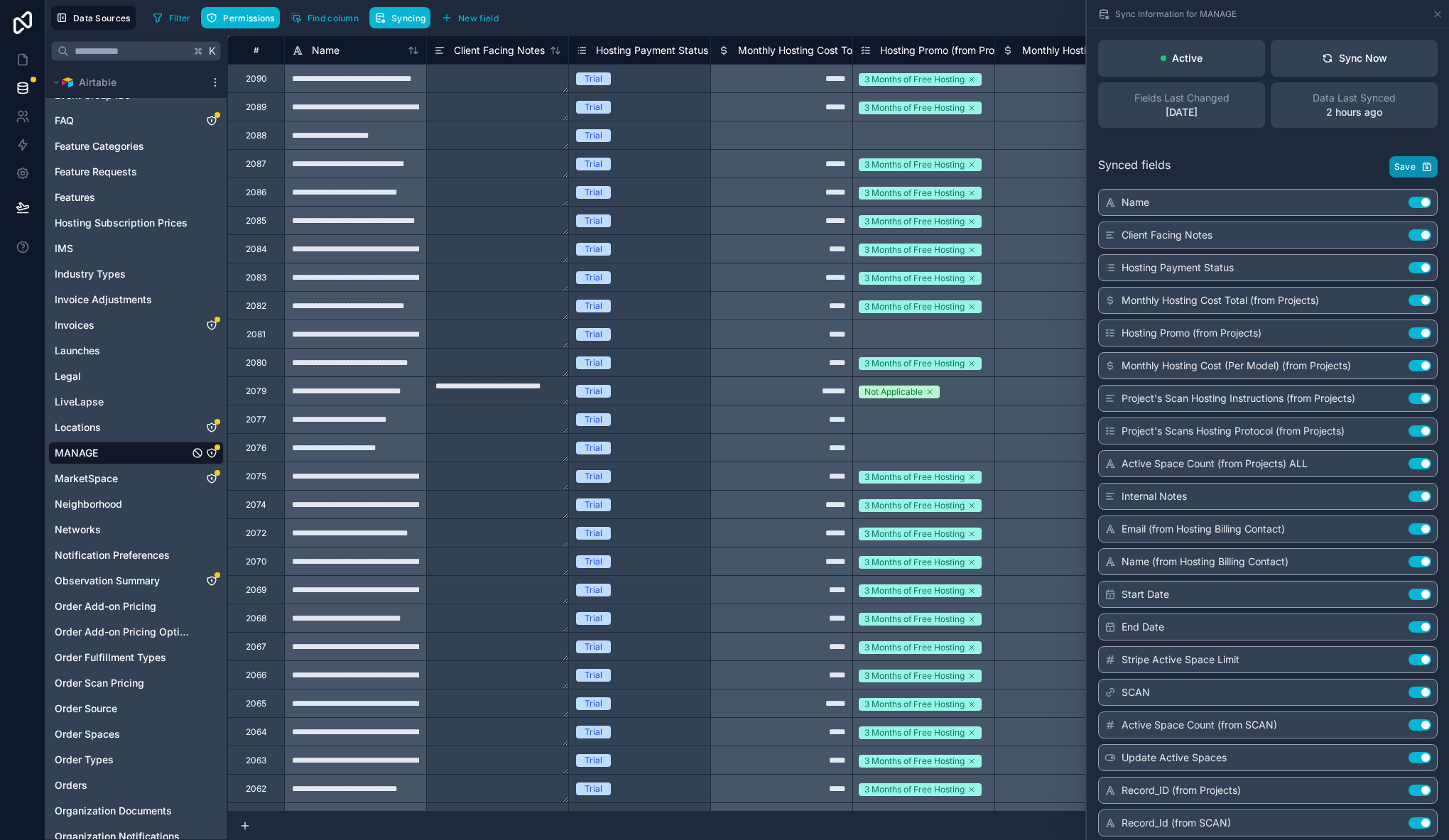
click at [1400, 165] on span "Save" at bounding box center [1404, 167] width 21 height 12
click at [1341, 61] on div "Sync Now" at bounding box center [1355, 58] width 65 height 15
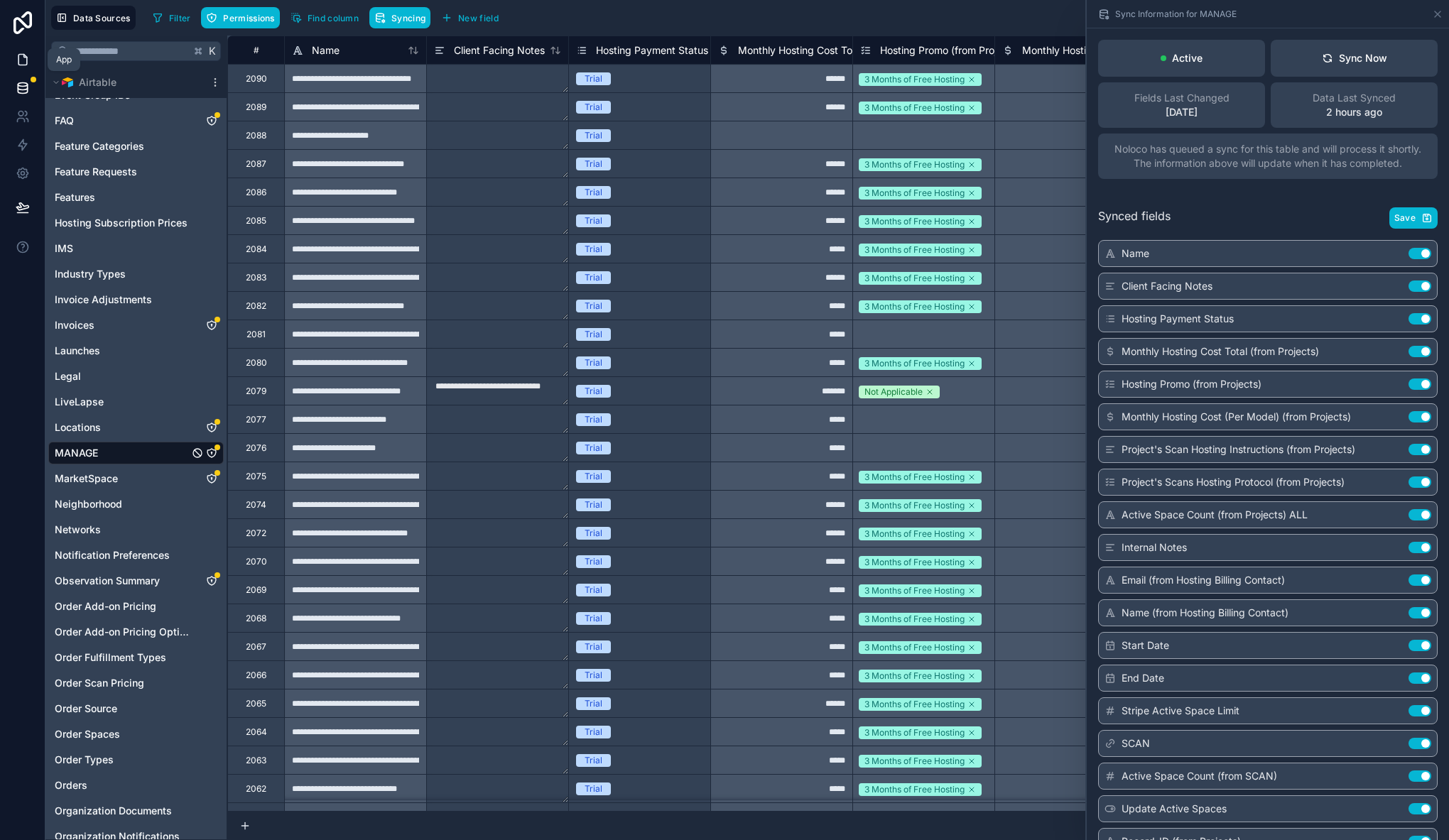
click at [23, 63] on icon at bounding box center [23, 60] width 15 height 15
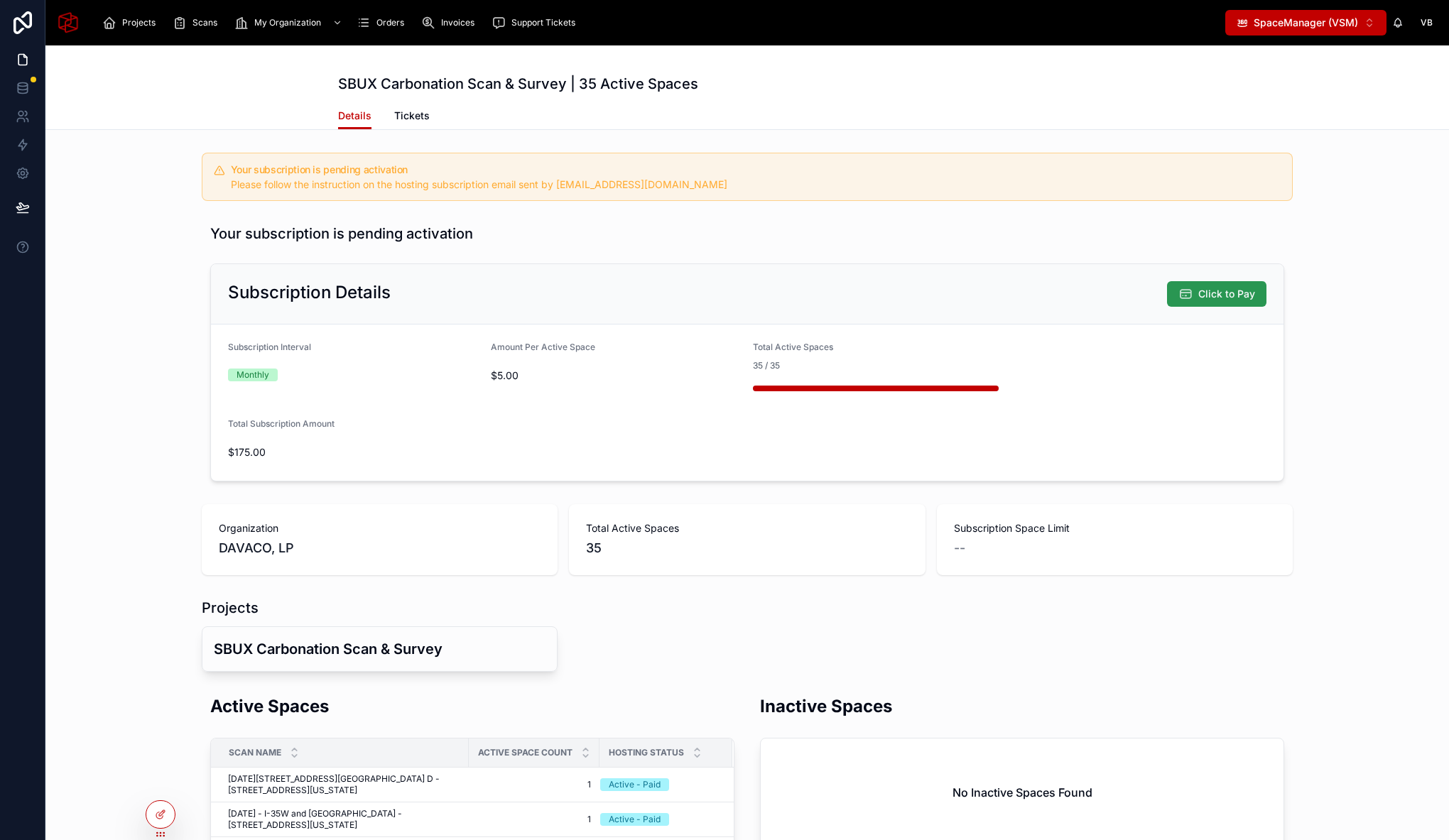
click at [1218, 297] on span "Click to Pay" at bounding box center [1227, 294] width 57 height 15
click at [152, 323] on div "Your subscription is pending activation Subscription Details Click to Pay Subsc…" at bounding box center [747, 352] width 1403 height 269
click at [148, 248] on div "Your subscription is pending activation Subscription Details Click to Pay Subsc…" at bounding box center [747, 352] width 1403 height 269
click at [156, 424] on div "Your subscription is pending activation Subscription Details Click to Pay Subsc…" at bounding box center [747, 352] width 1403 height 269
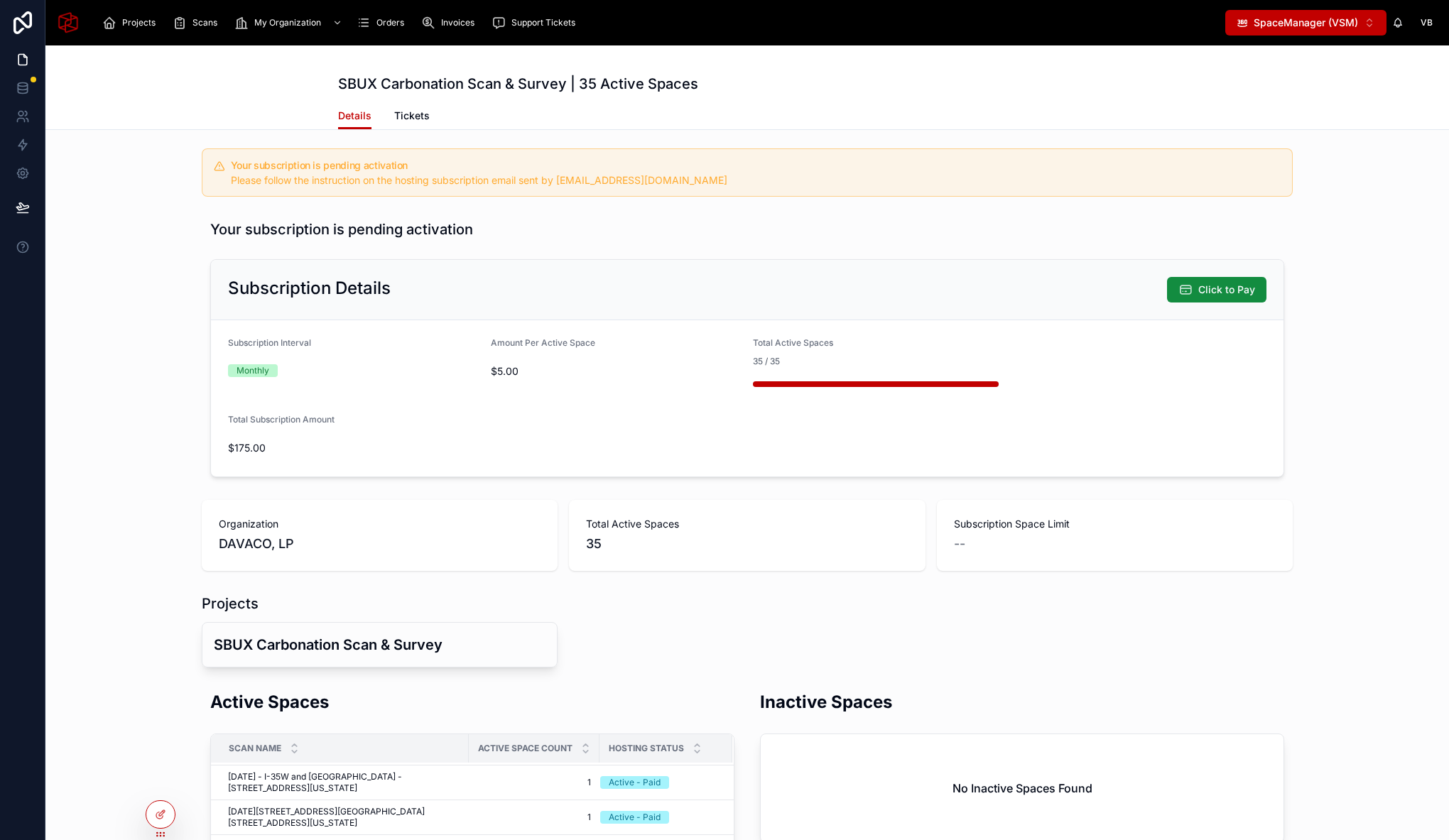
click at [1308, 487] on div "Your subscription is pending activation Please follow the instruction on the ho…" at bounding box center [747, 756] width 1403 height 1228
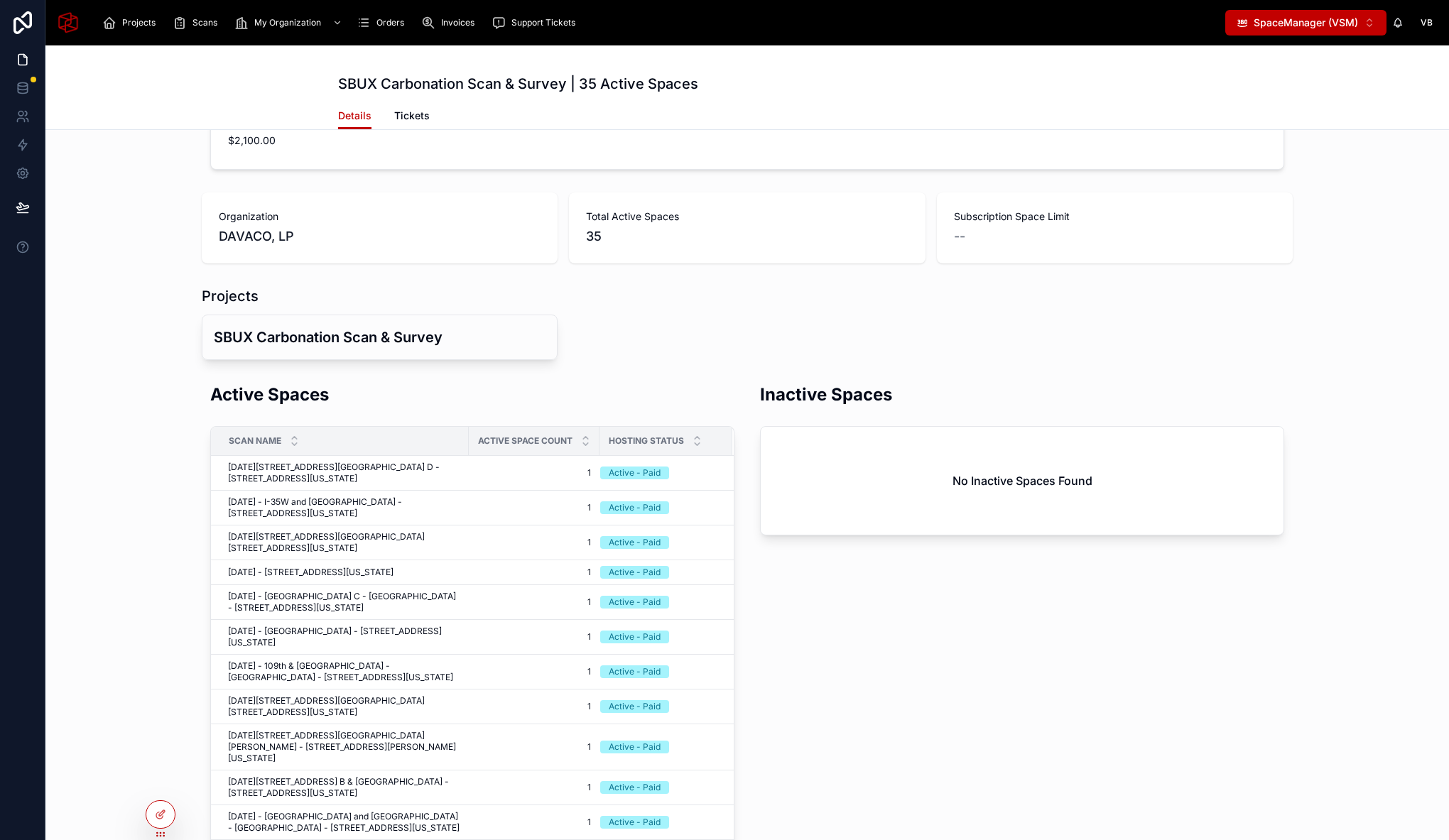
scroll to position [0, 0]
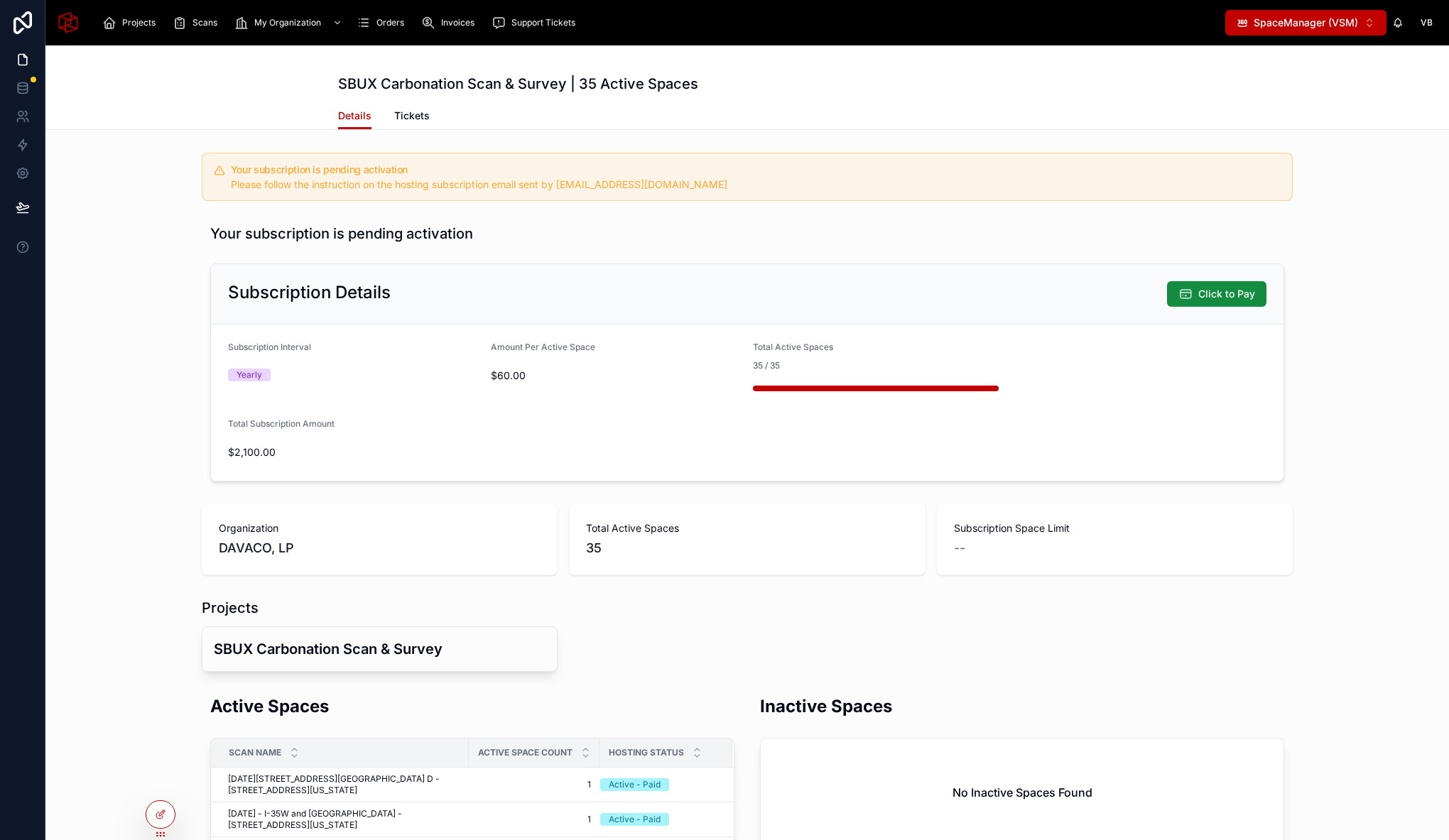
click at [1336, 21] on span "SpaceManager (VSM)" at bounding box center [1306, 23] width 105 height 15
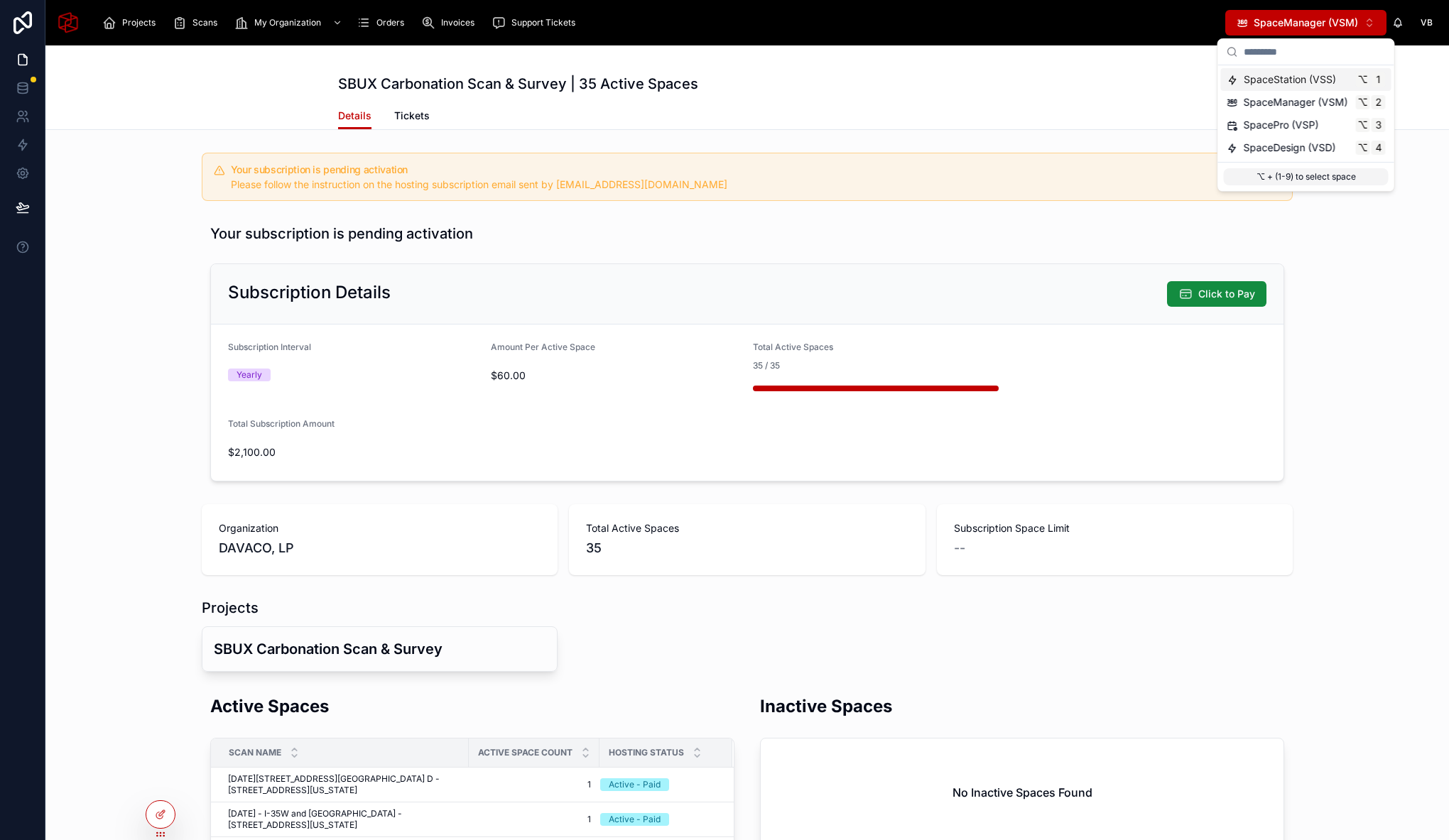
click at [865, 240] on div "Your subscription is pending activation" at bounding box center [747, 233] width 1074 height 20
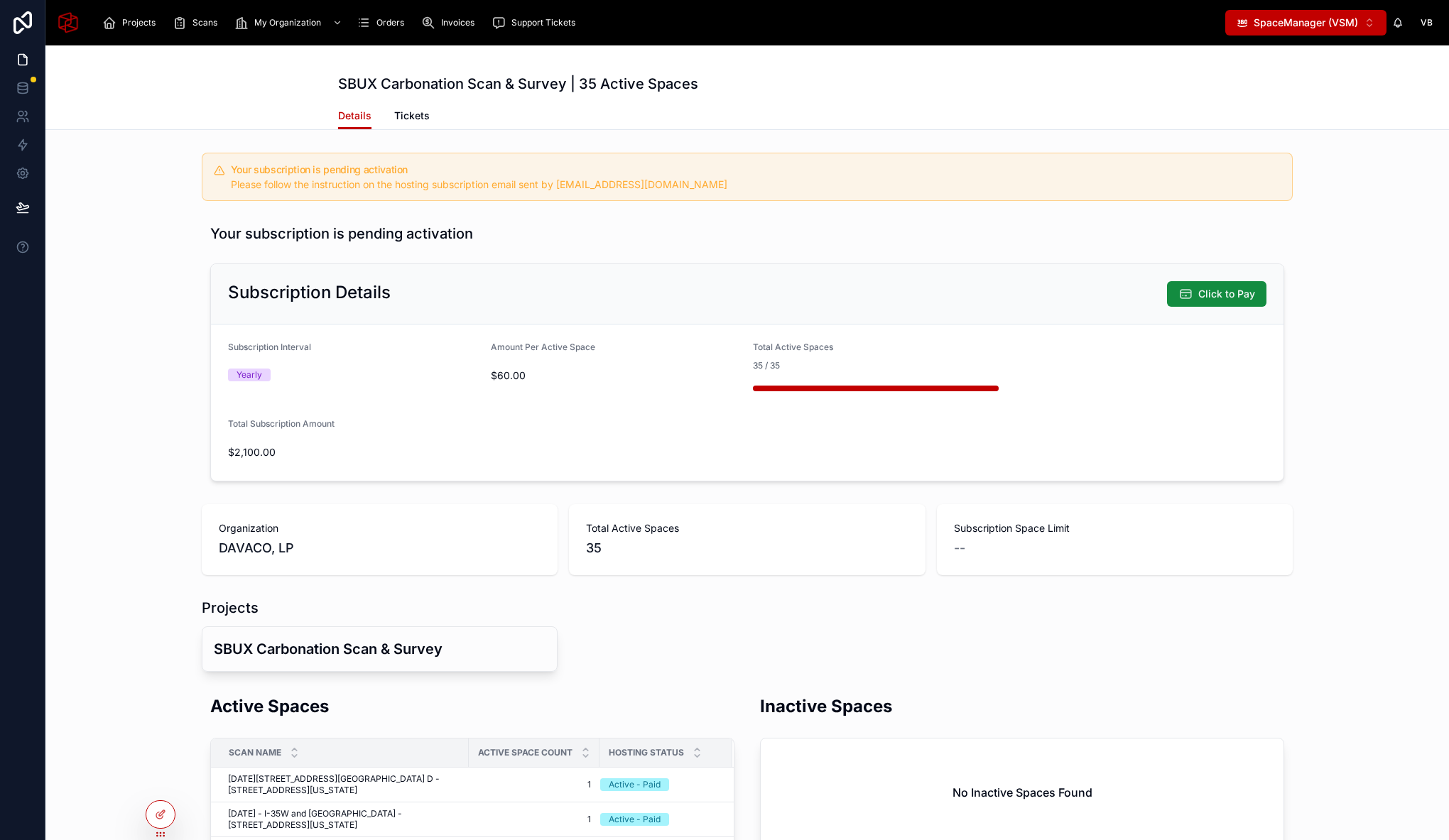
click at [202, 293] on div "Subscription Details Click to Pay Subscription Interval Yearly Amount Per Activ…" at bounding box center [747, 373] width 1091 height 230
click at [411, 118] on span "Tickets" at bounding box center [411, 116] width 36 height 15
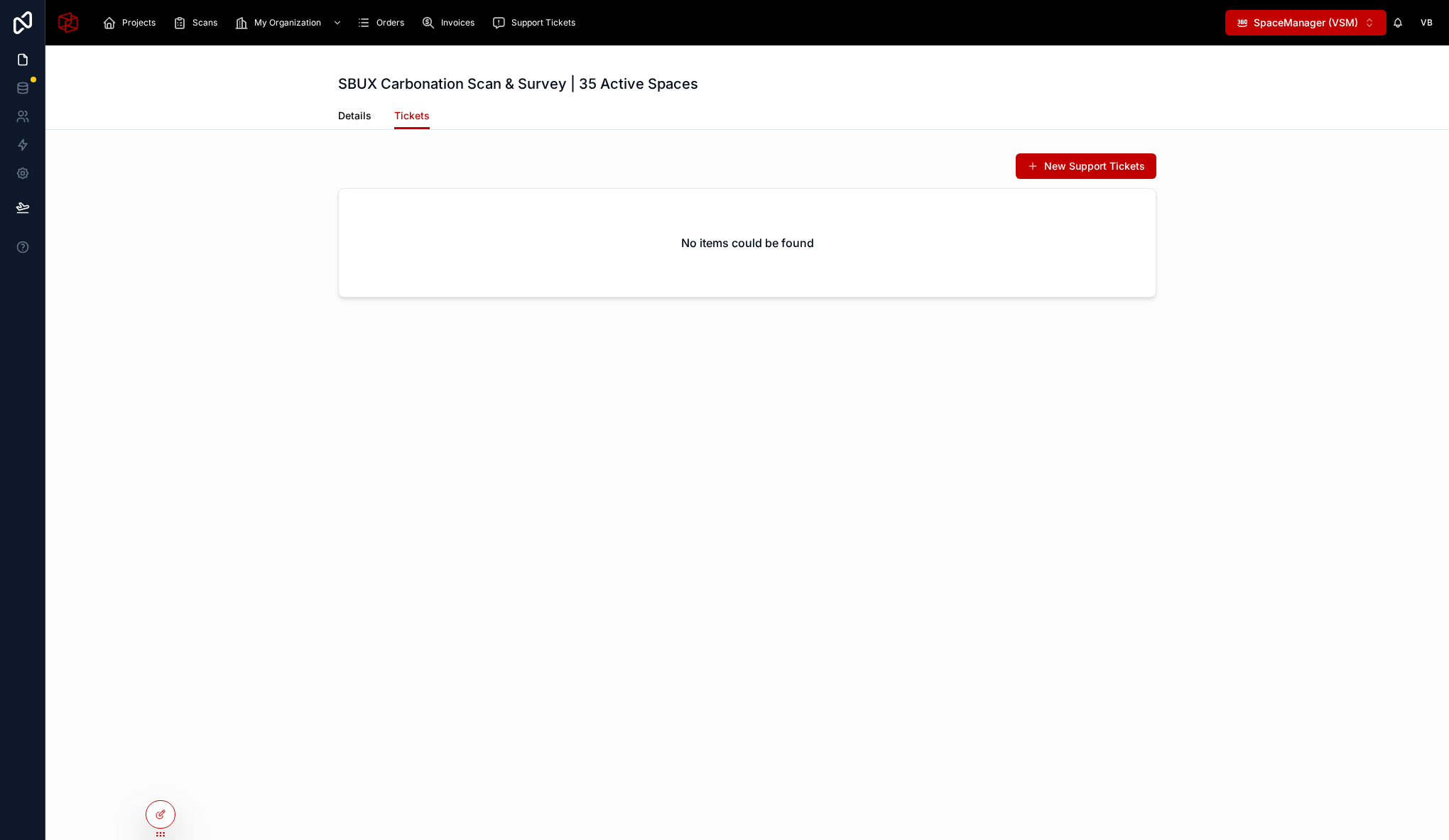
click at [350, 121] on span "Details" at bounding box center [355, 116] width 33 height 15
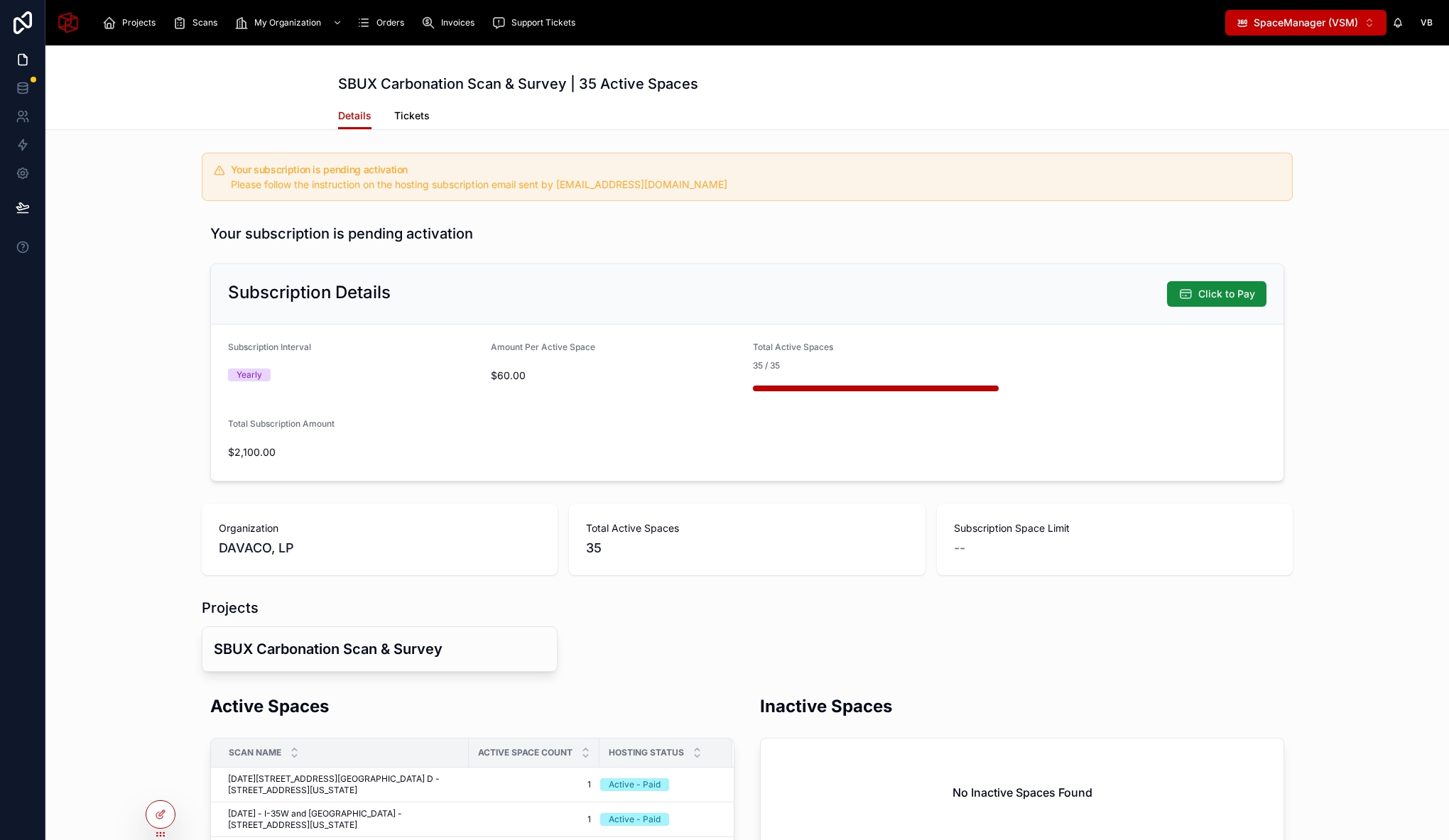
click at [412, 114] on span "Tickets" at bounding box center [411, 116] width 36 height 15
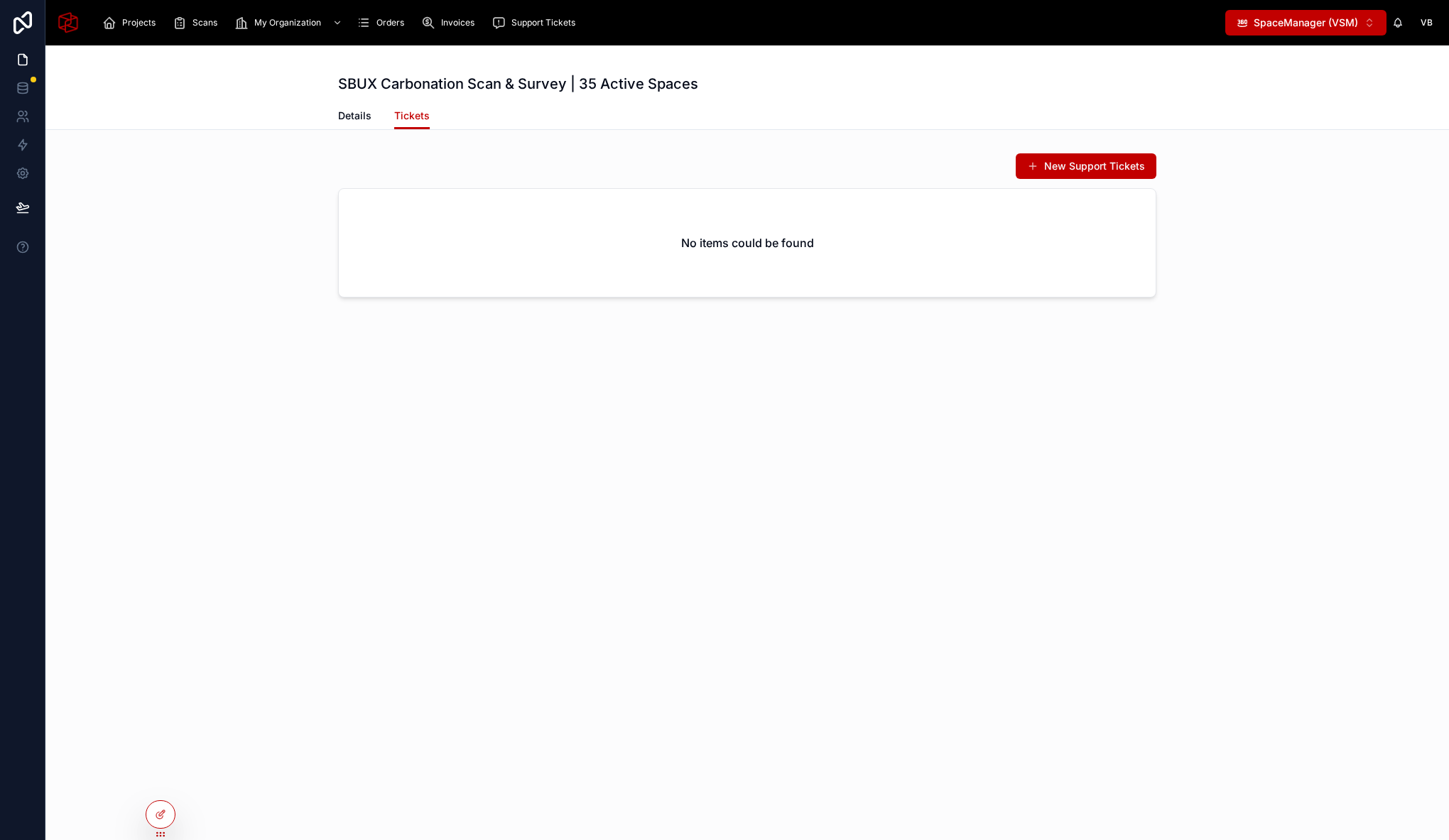
drag, startPoint x: 1097, startPoint y: 161, endPoint x: 1049, endPoint y: 173, distance: 49.5
click at [1097, 161] on button "New Support Tickets" at bounding box center [1086, 166] width 141 height 25
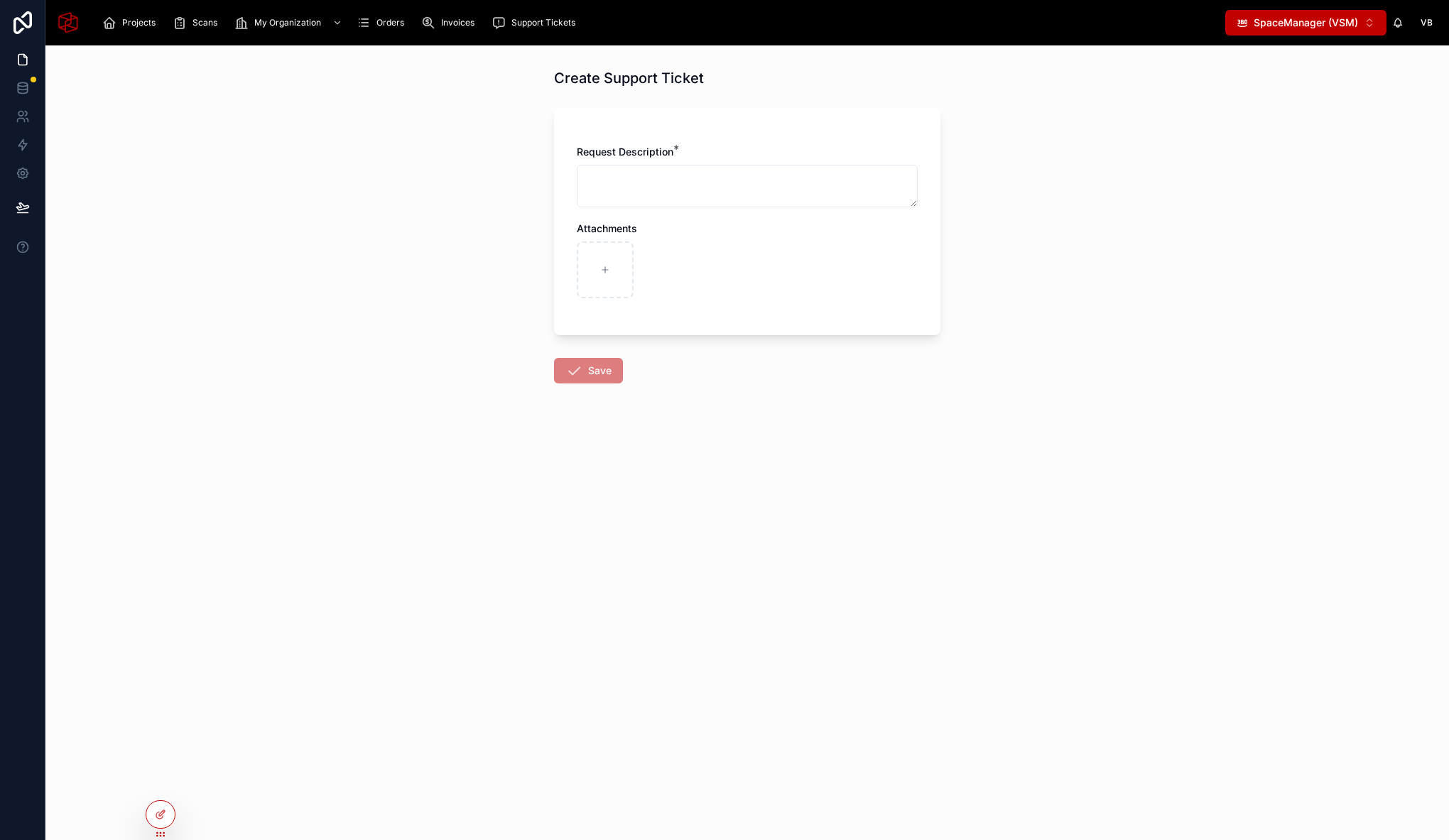
click at [456, 145] on div "Create Support Ticket Request Description * Attachments Save" at bounding box center [747, 443] width 1403 height 795
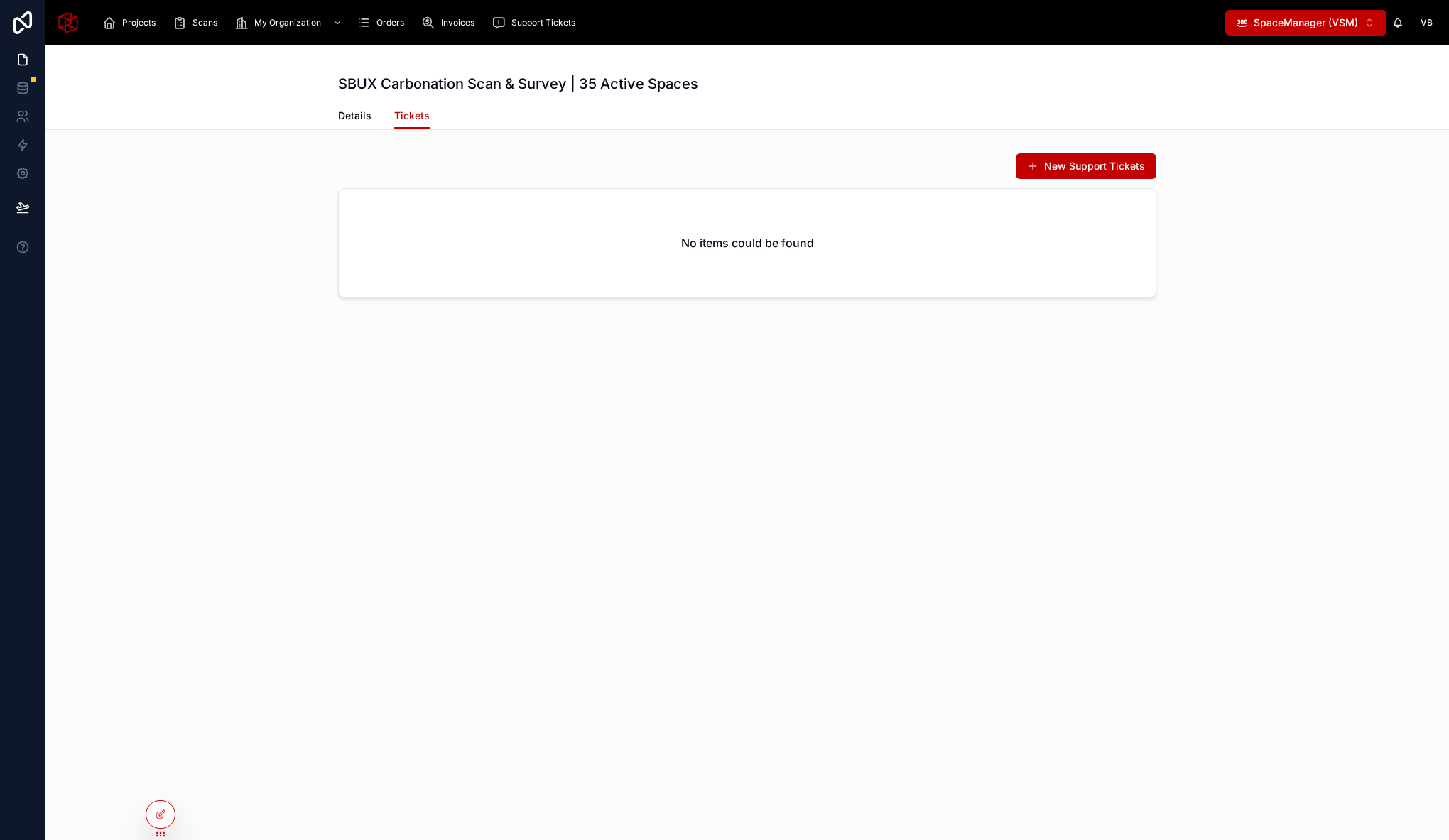
click at [352, 121] on span "Details" at bounding box center [355, 116] width 33 height 15
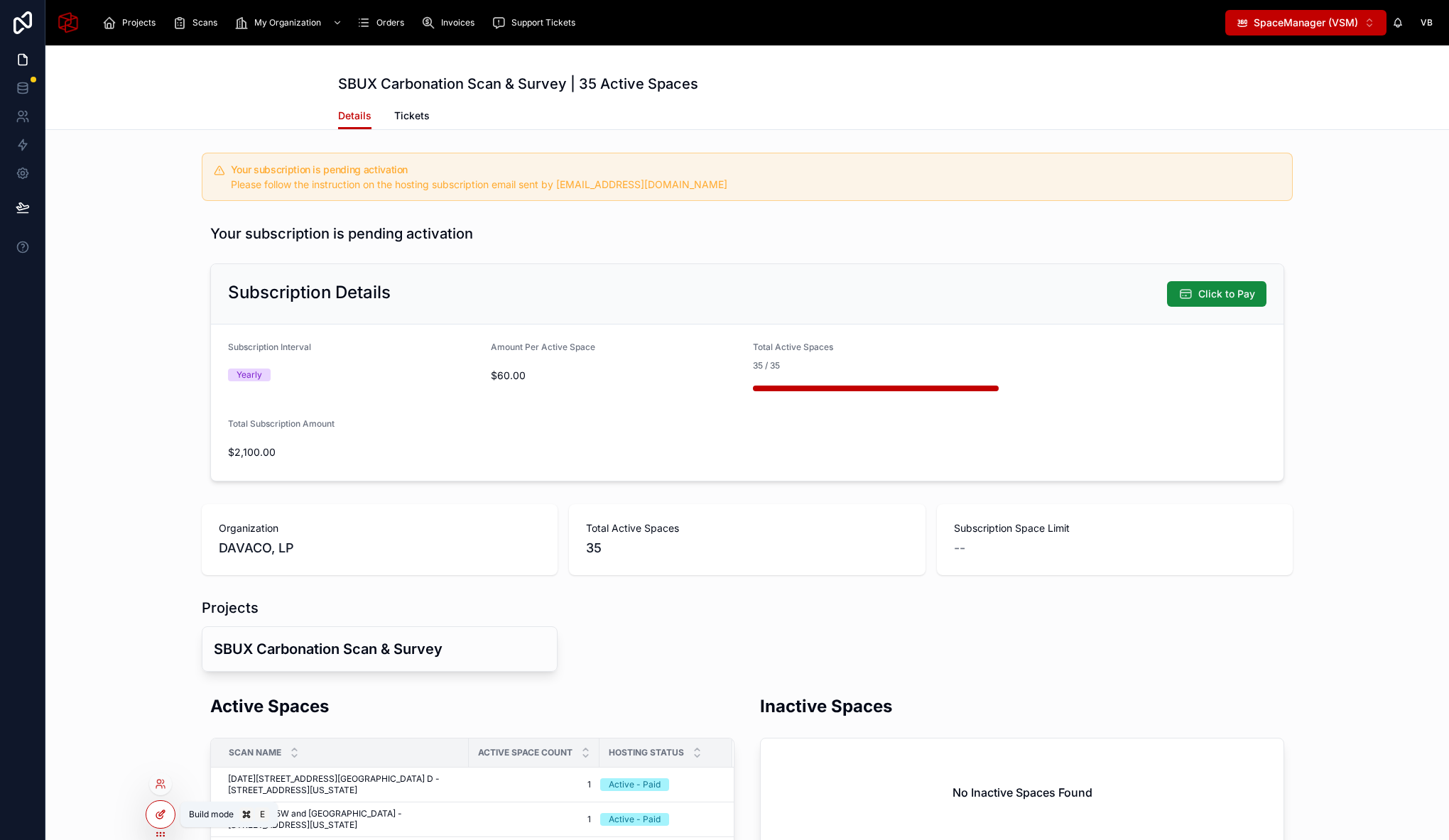
click at [164, 811] on icon at bounding box center [161, 815] width 12 height 12
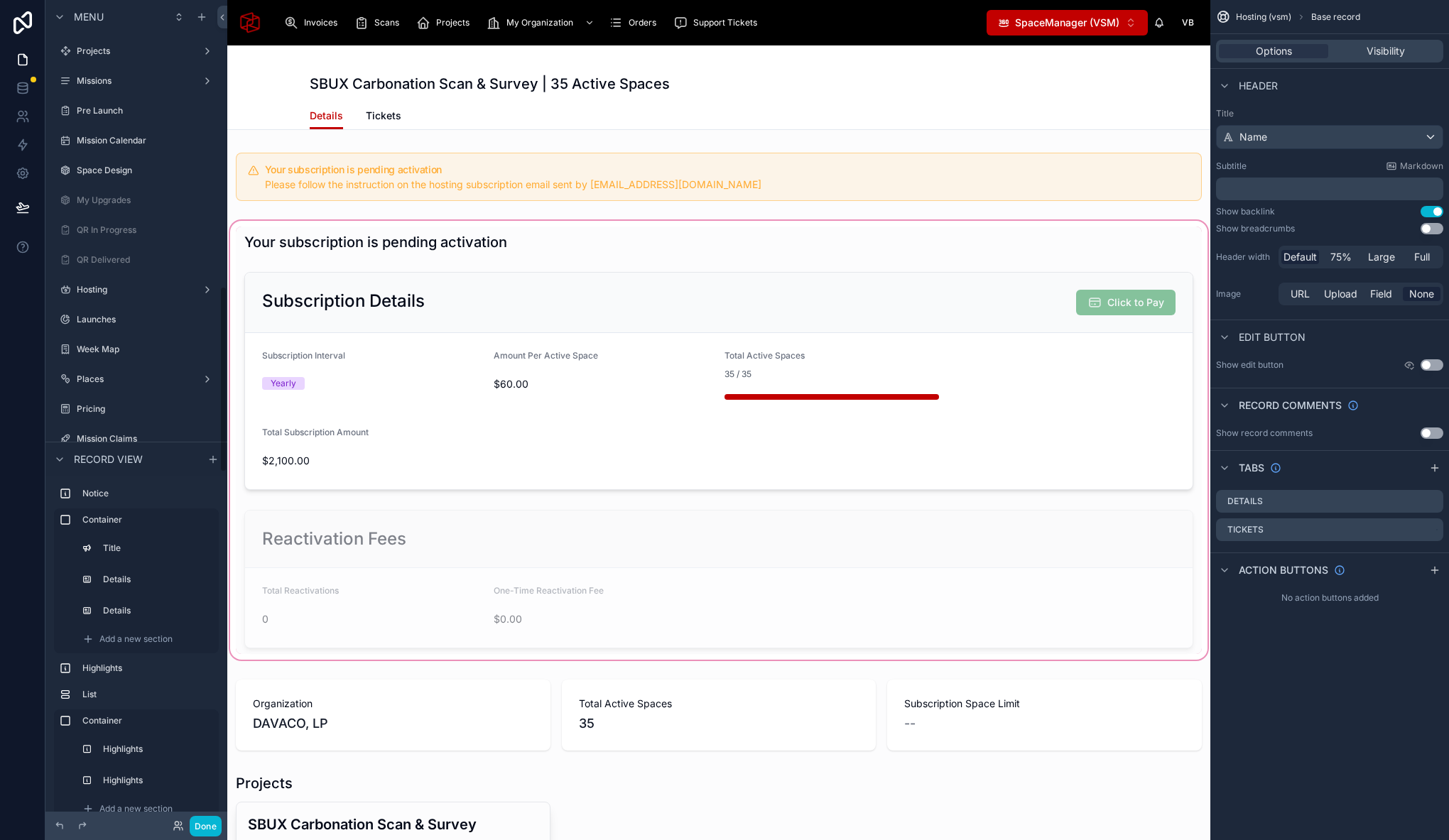
scroll to position [1264, 0]
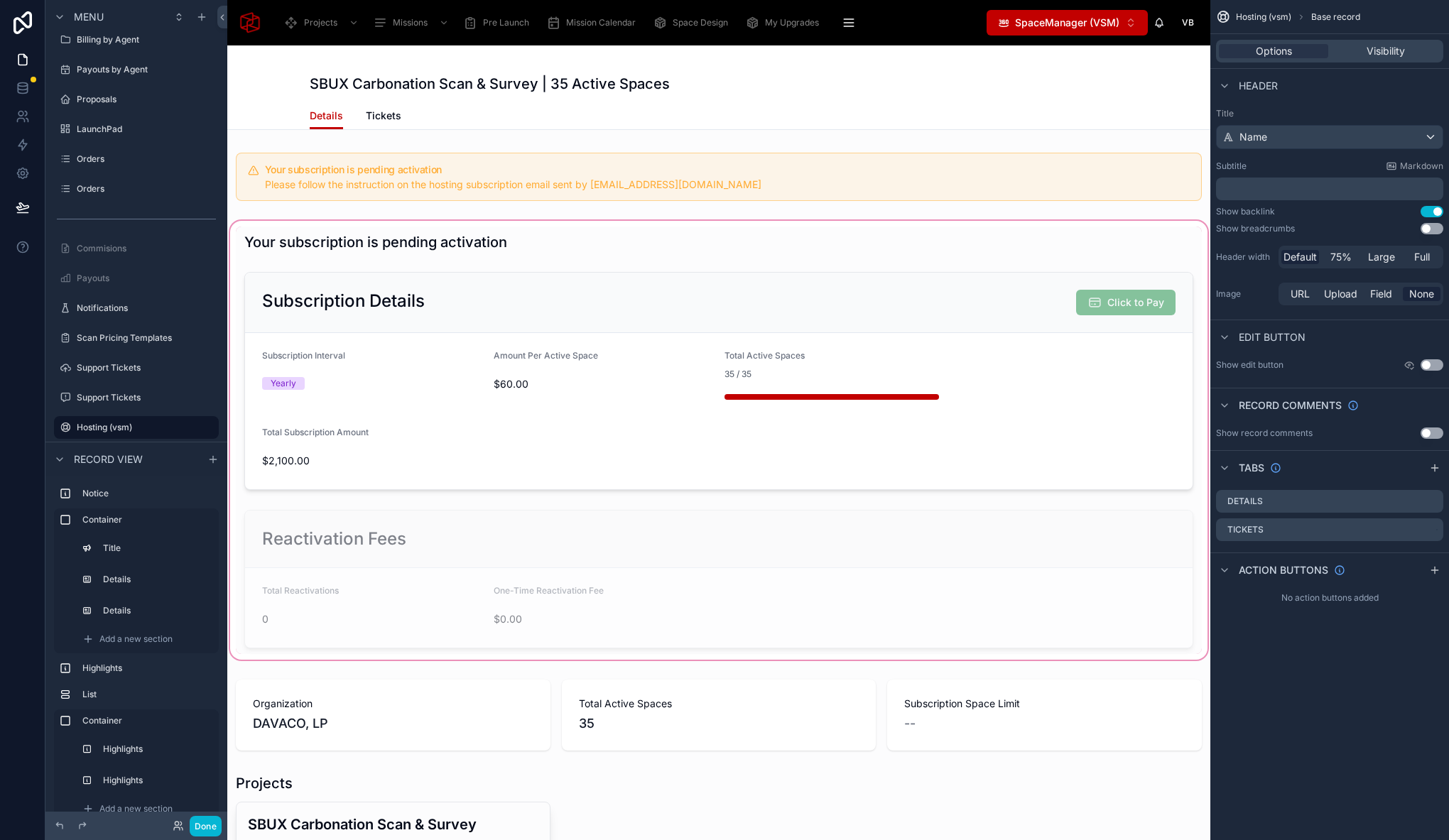
click at [915, 238] on div at bounding box center [719, 440] width 983 height 445
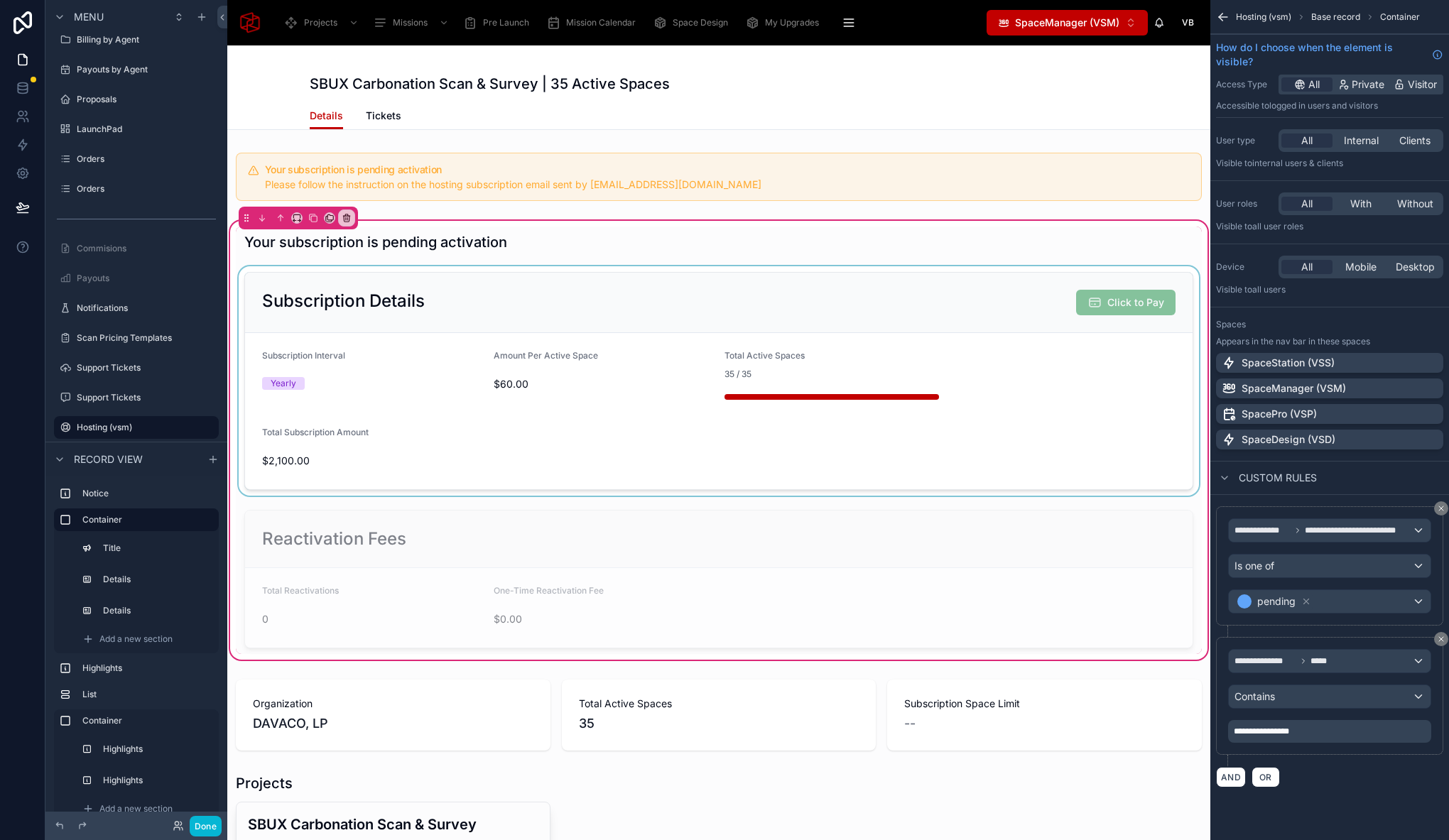
click at [851, 296] on div at bounding box center [718, 381] width 966 height 230
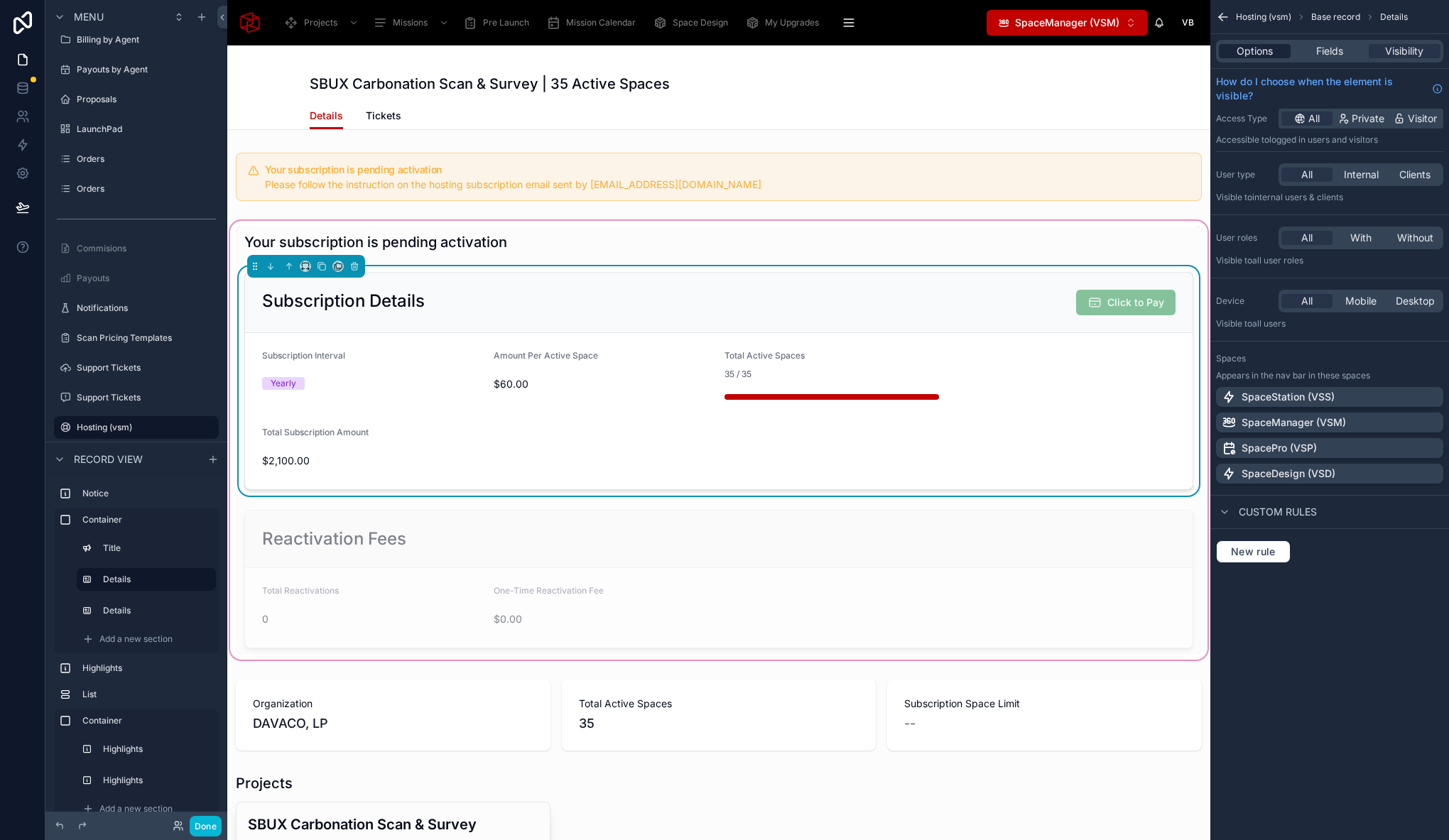
click at [1259, 49] on span "Options" at bounding box center [1254, 52] width 36 height 15
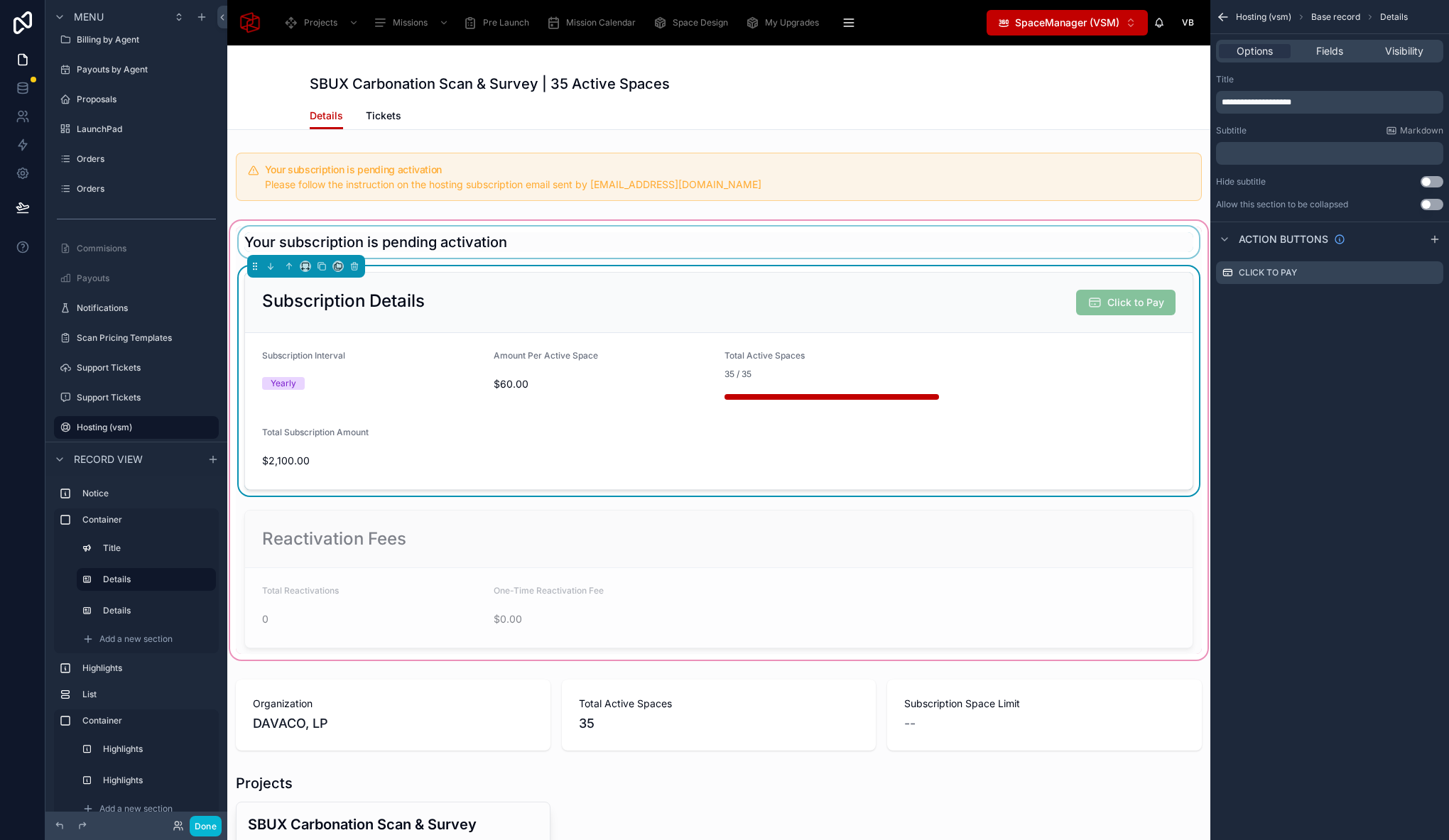
click at [549, 245] on div at bounding box center [718, 242] width 966 height 31
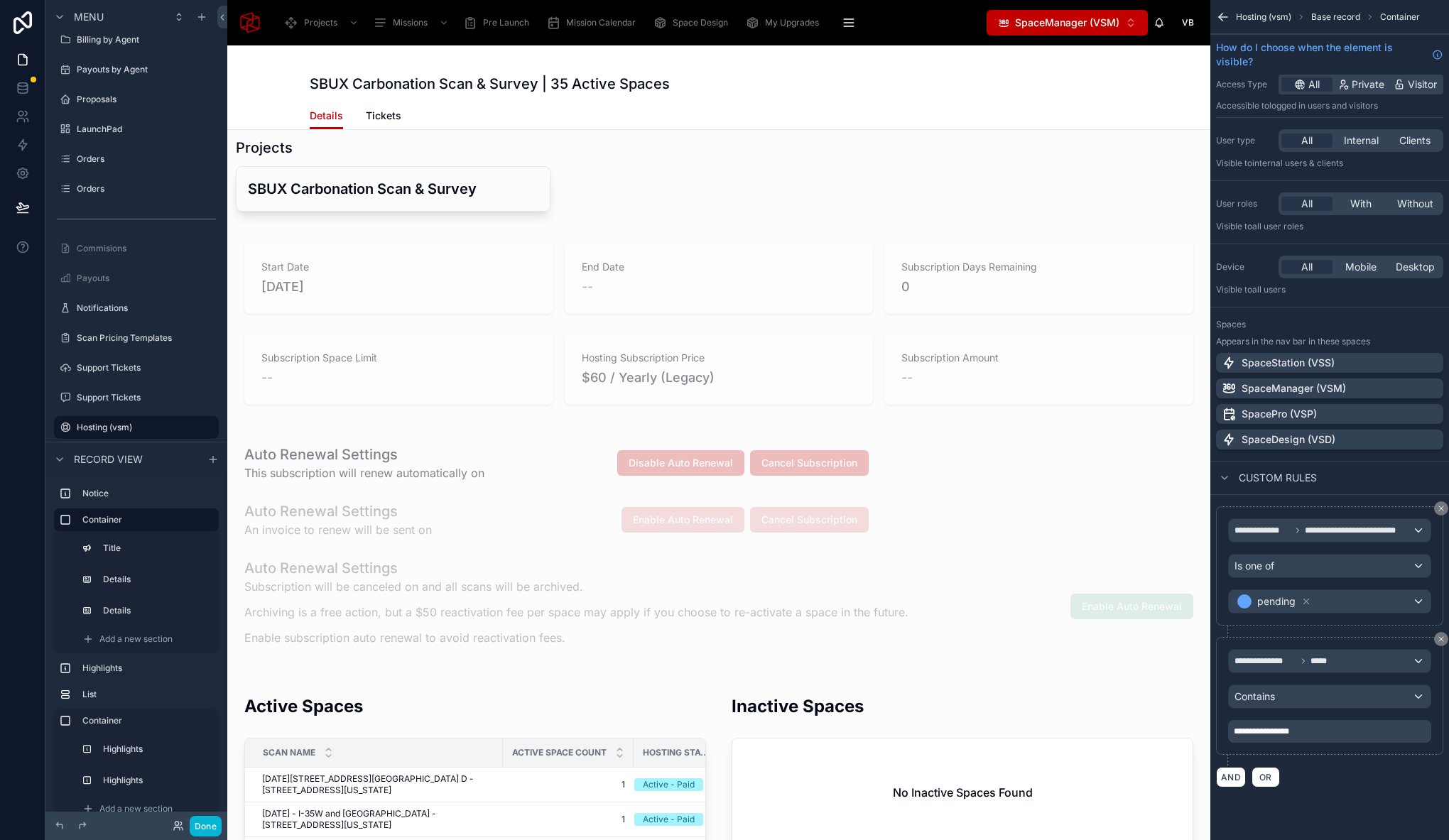
scroll to position [0, 0]
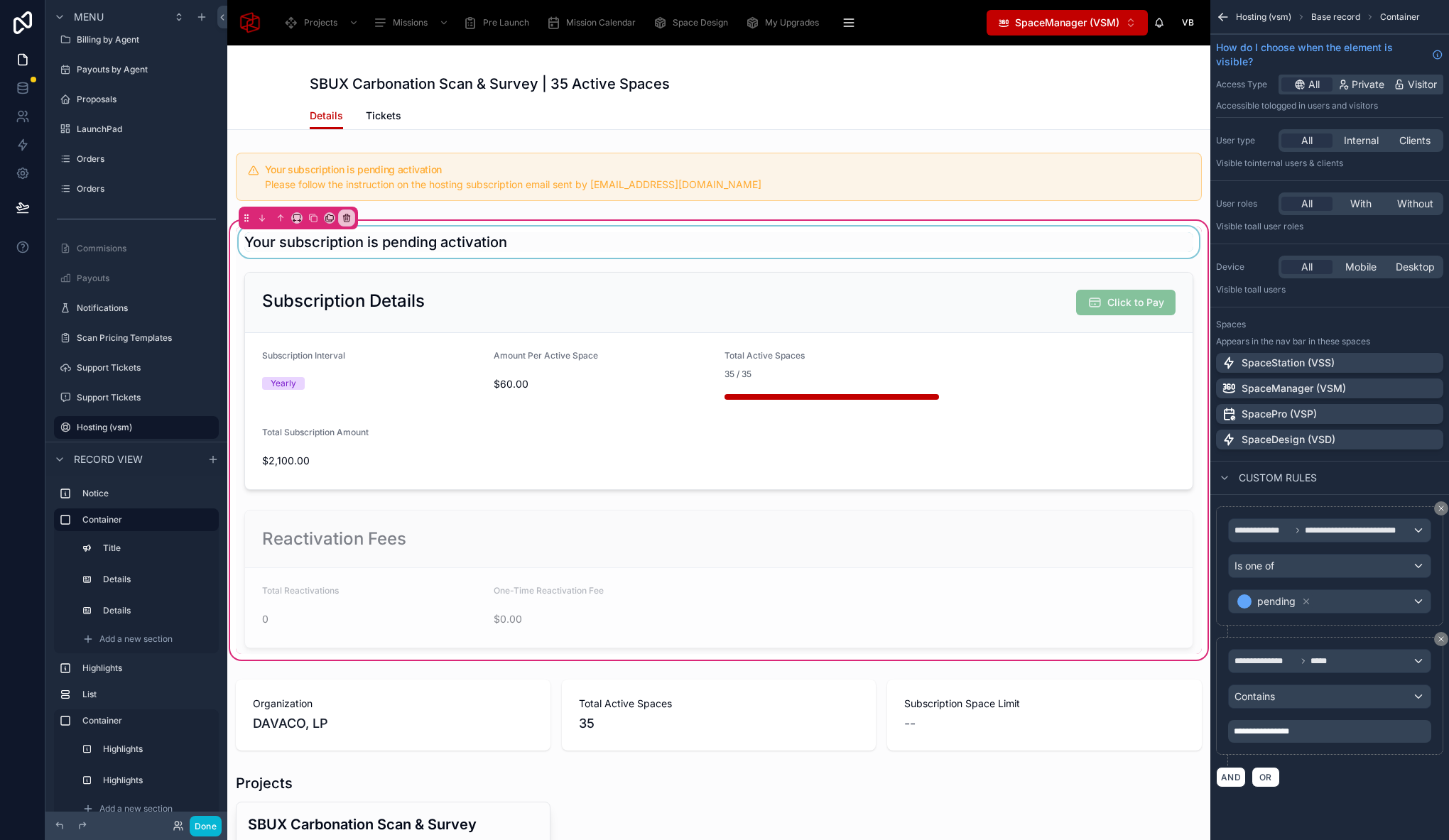
click at [892, 238] on div at bounding box center [718, 242] width 966 height 31
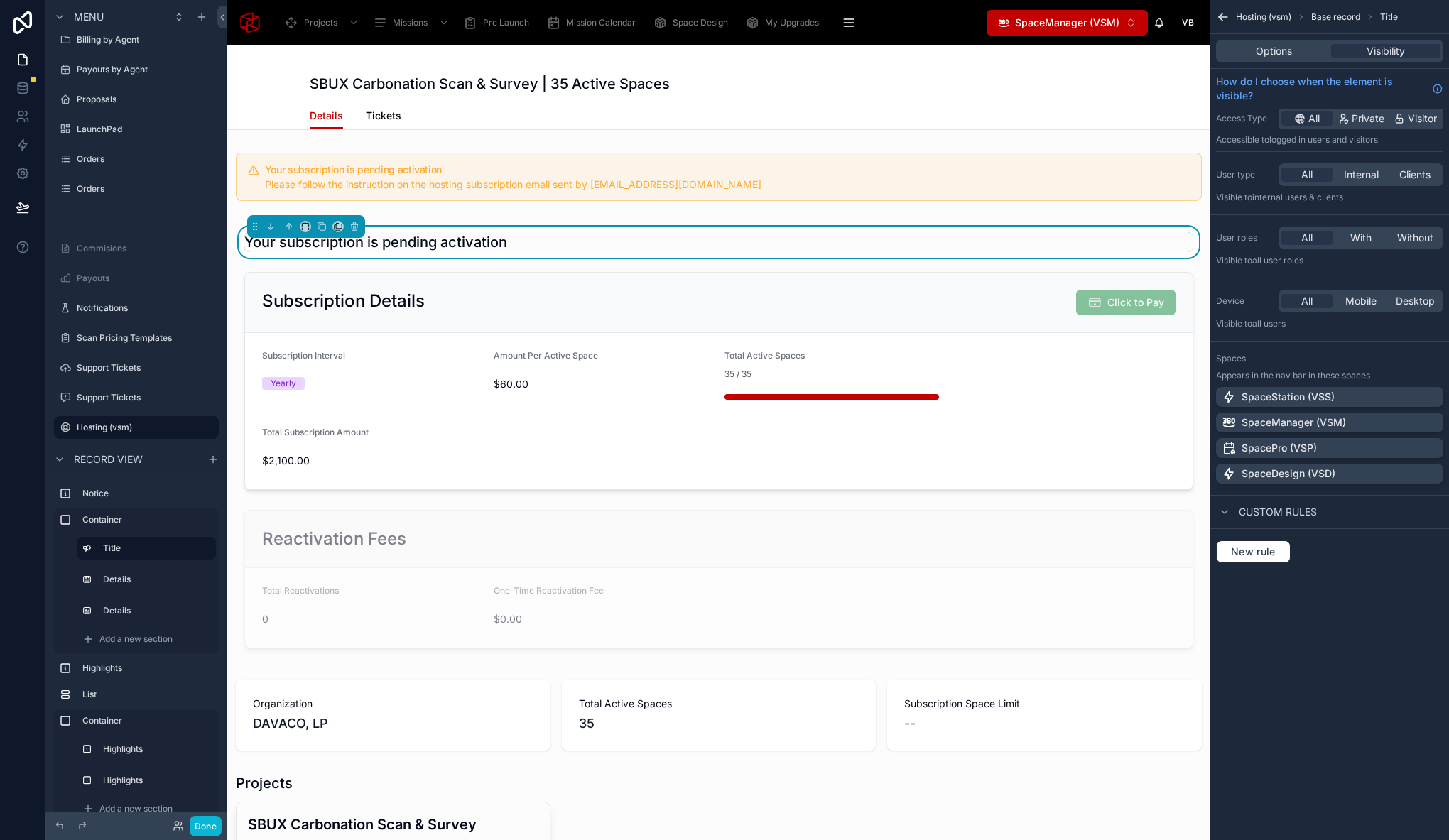
click at [374, 113] on span "Tickets" at bounding box center [383, 116] width 36 height 15
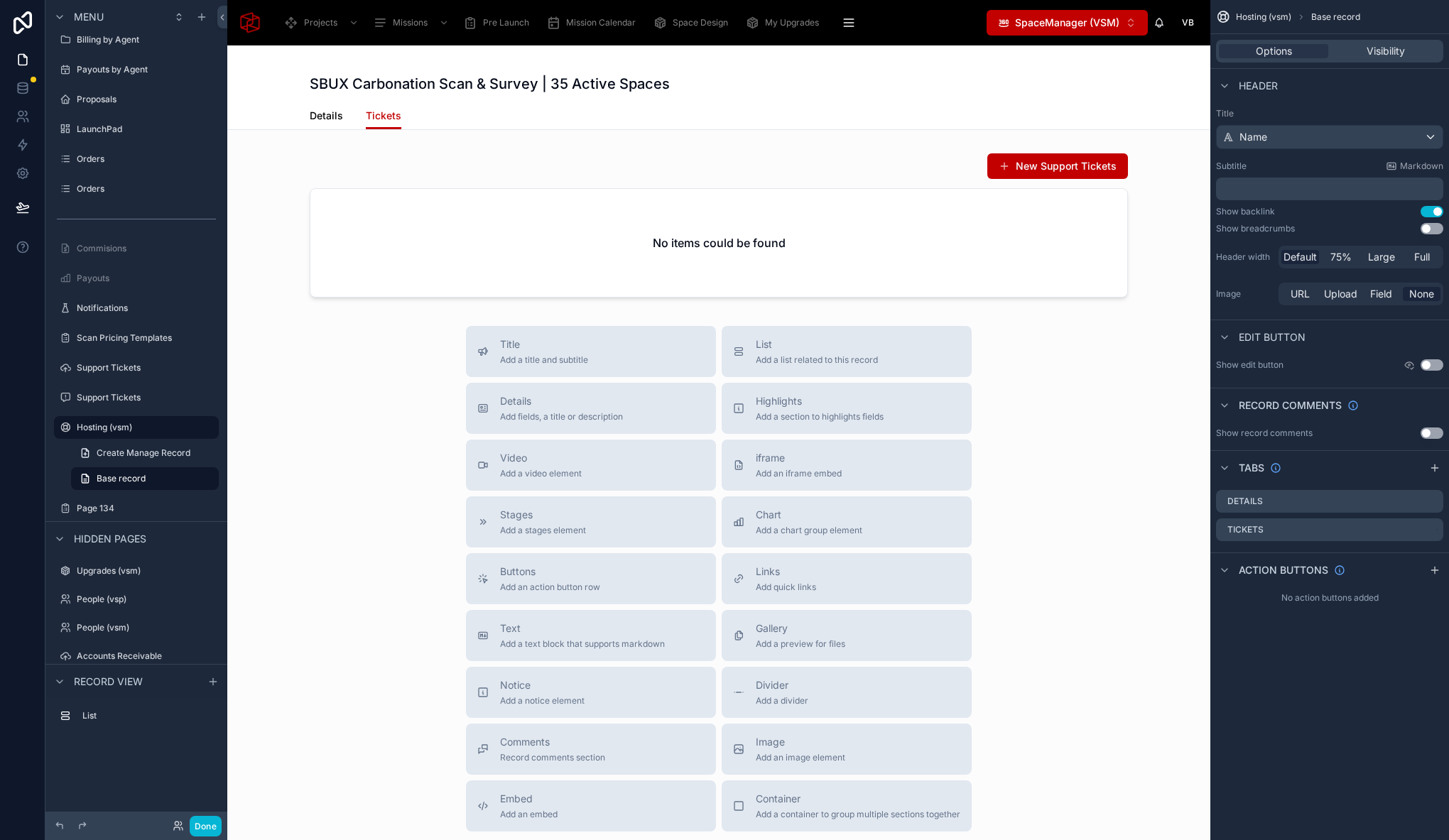
drag, startPoint x: 318, startPoint y: 113, endPoint x: 795, endPoint y: 217, distance: 488.2
click at [318, 113] on span "Details" at bounding box center [326, 116] width 33 height 15
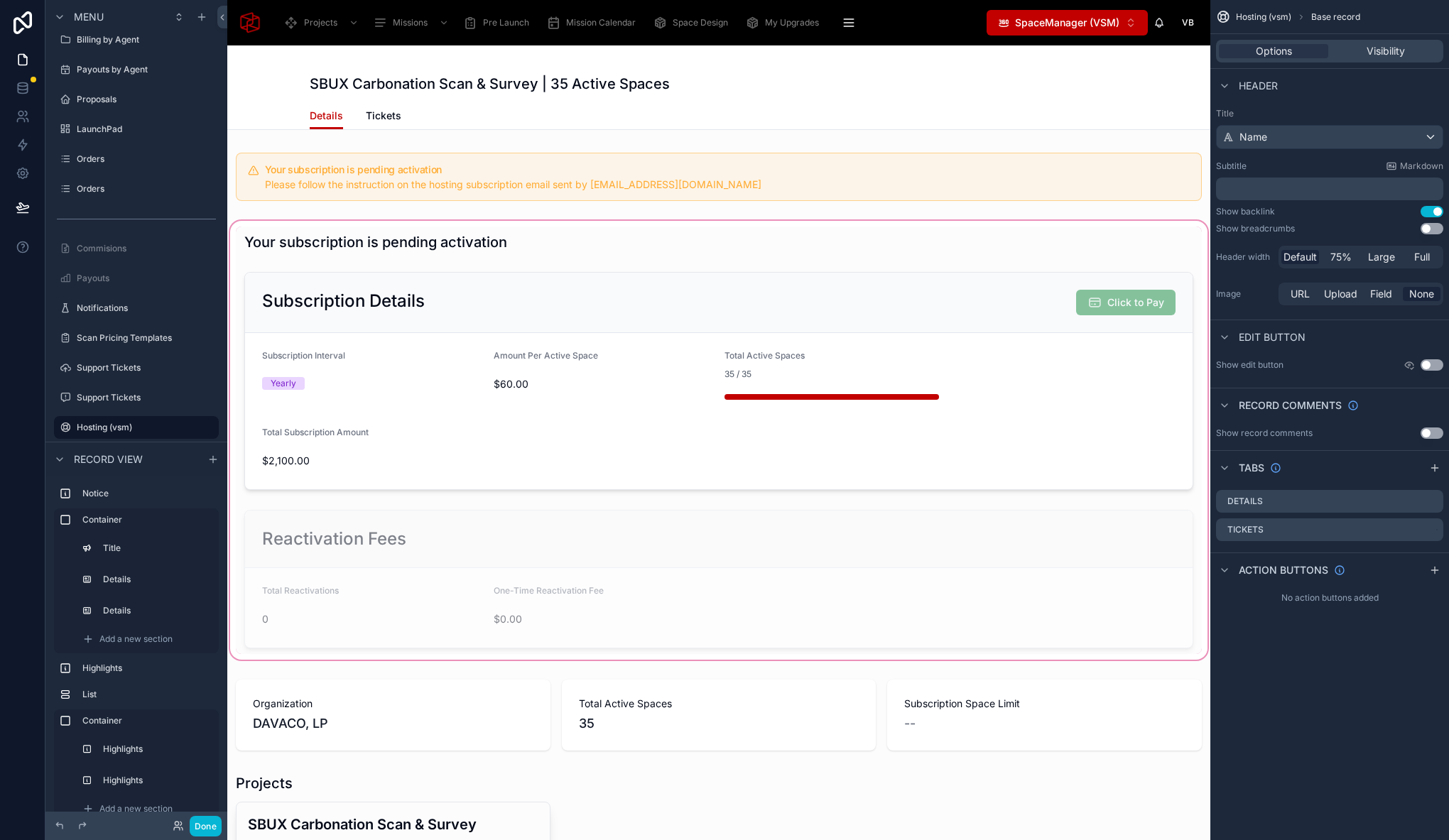
click at [249, 262] on div at bounding box center [719, 440] width 983 height 445
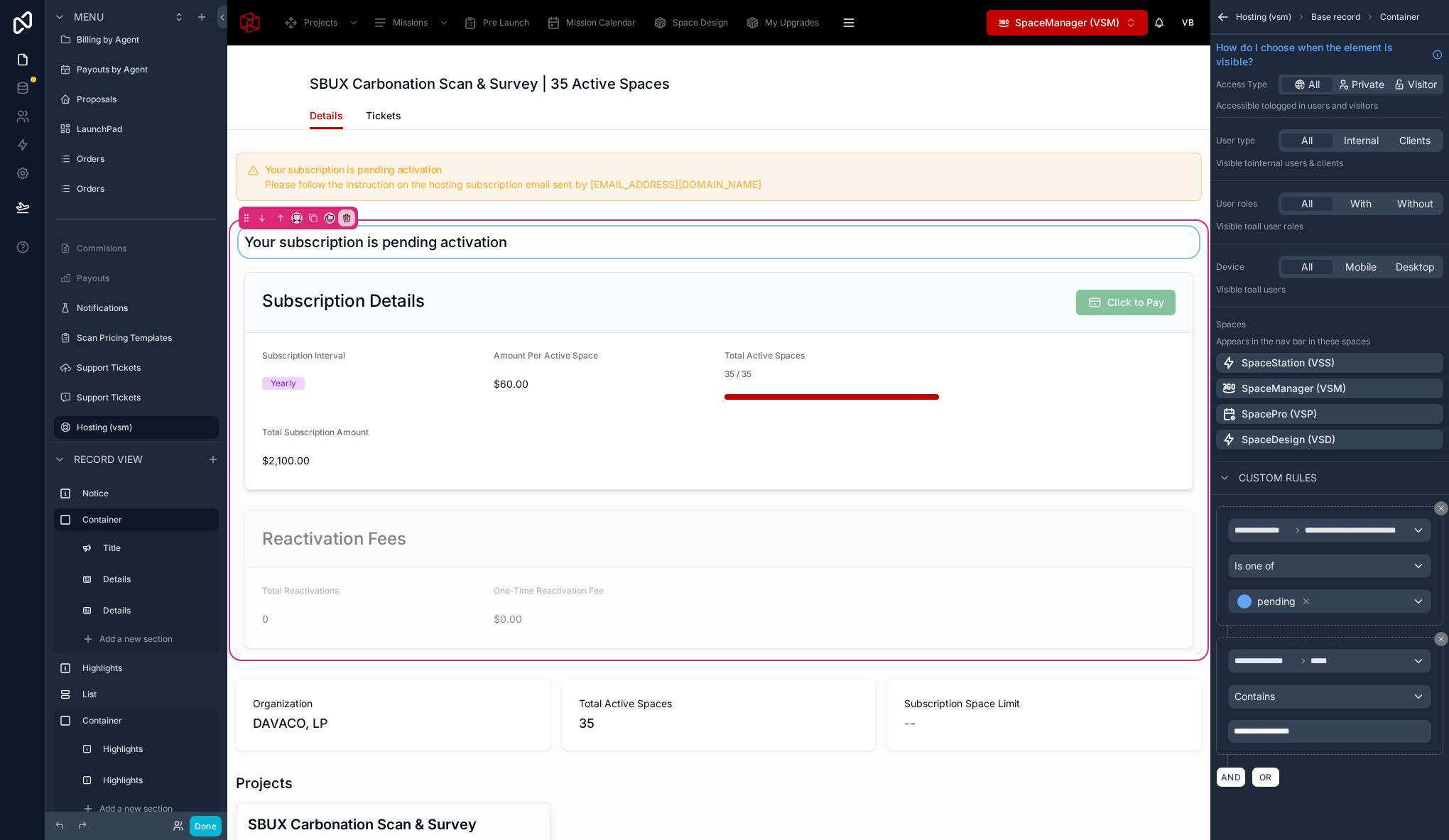
click at [988, 249] on div at bounding box center [718, 242] width 966 height 31
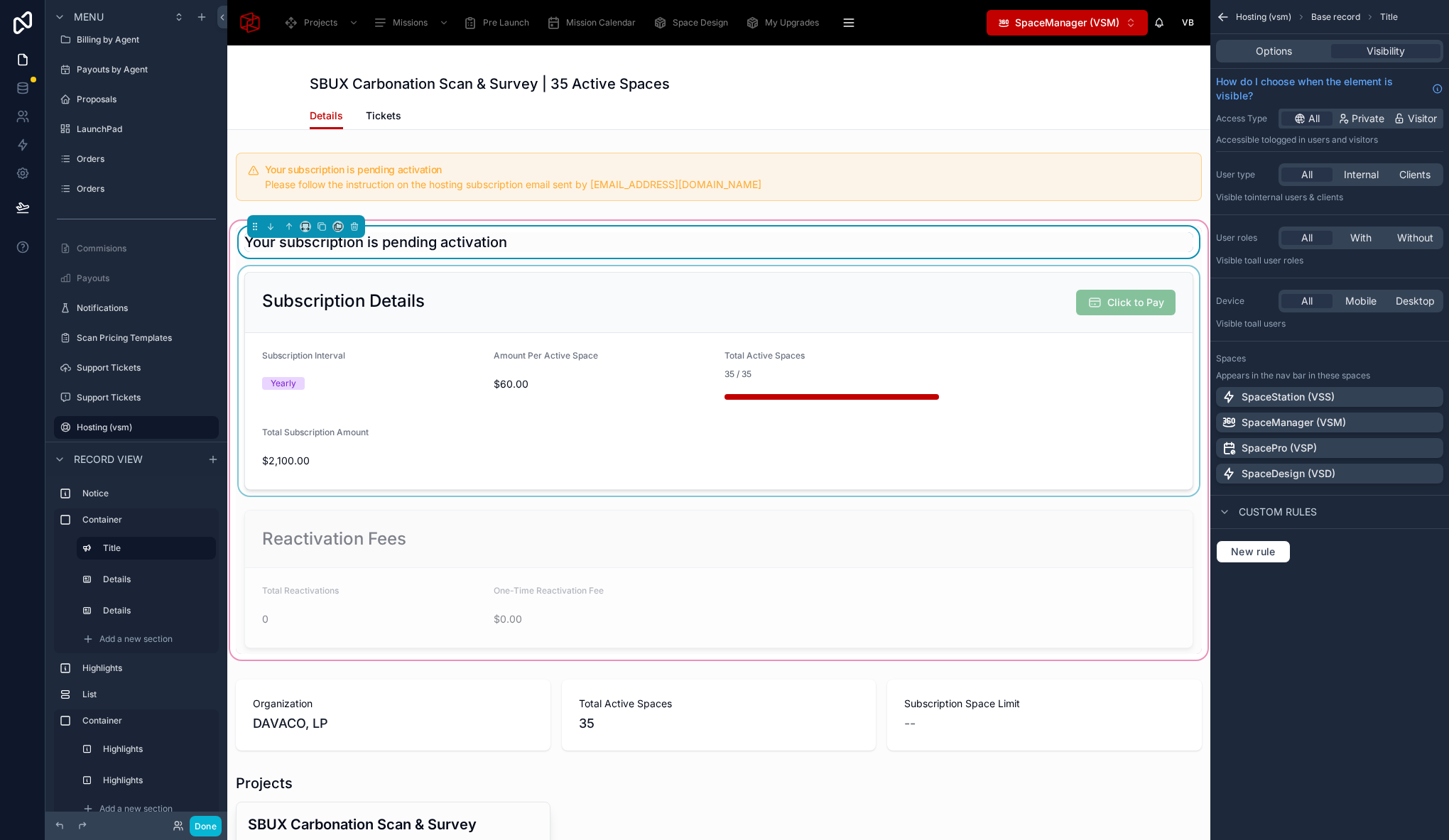
click at [873, 299] on div at bounding box center [718, 381] width 966 height 230
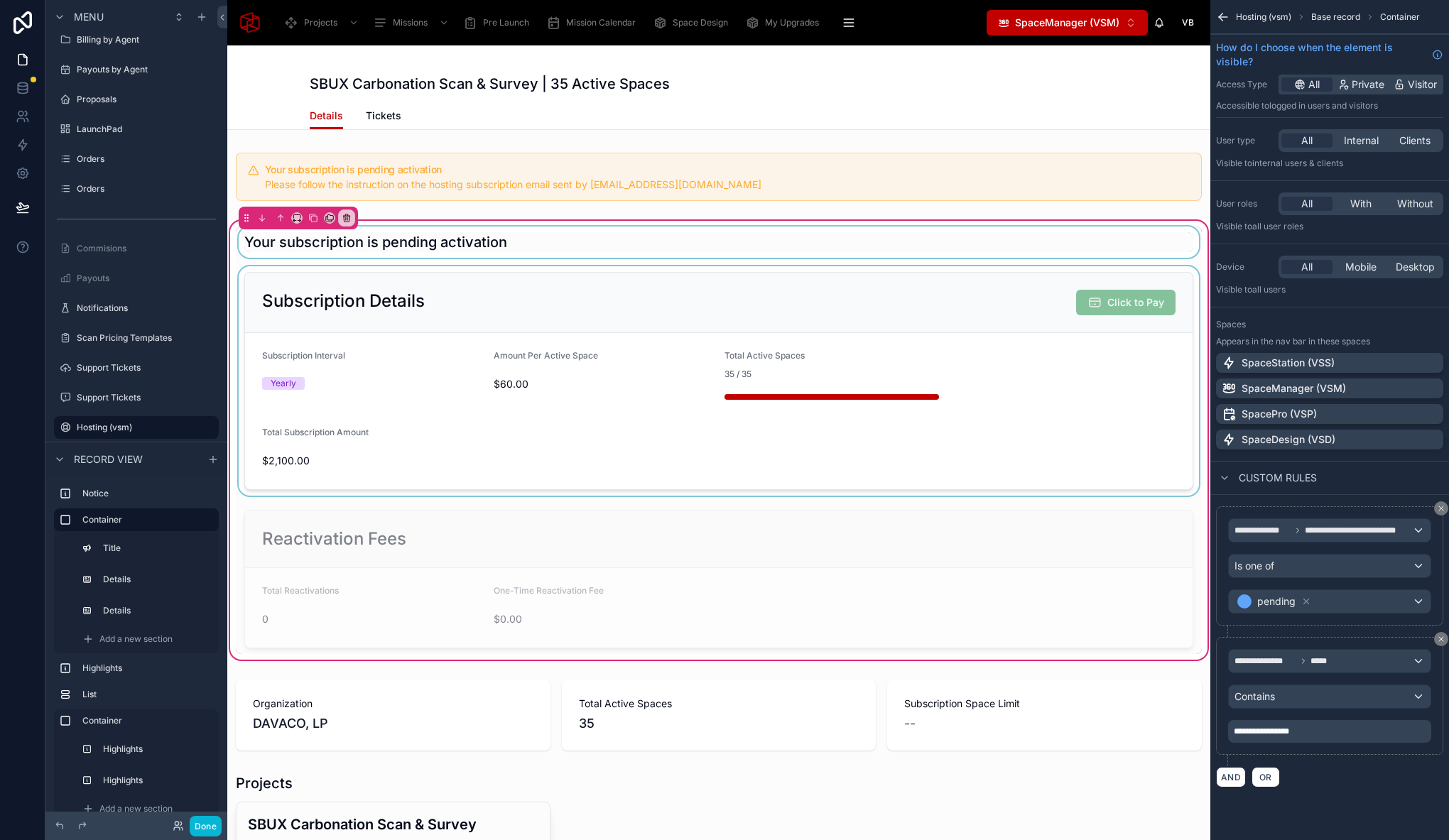
click at [900, 251] on div at bounding box center [718, 242] width 966 height 31
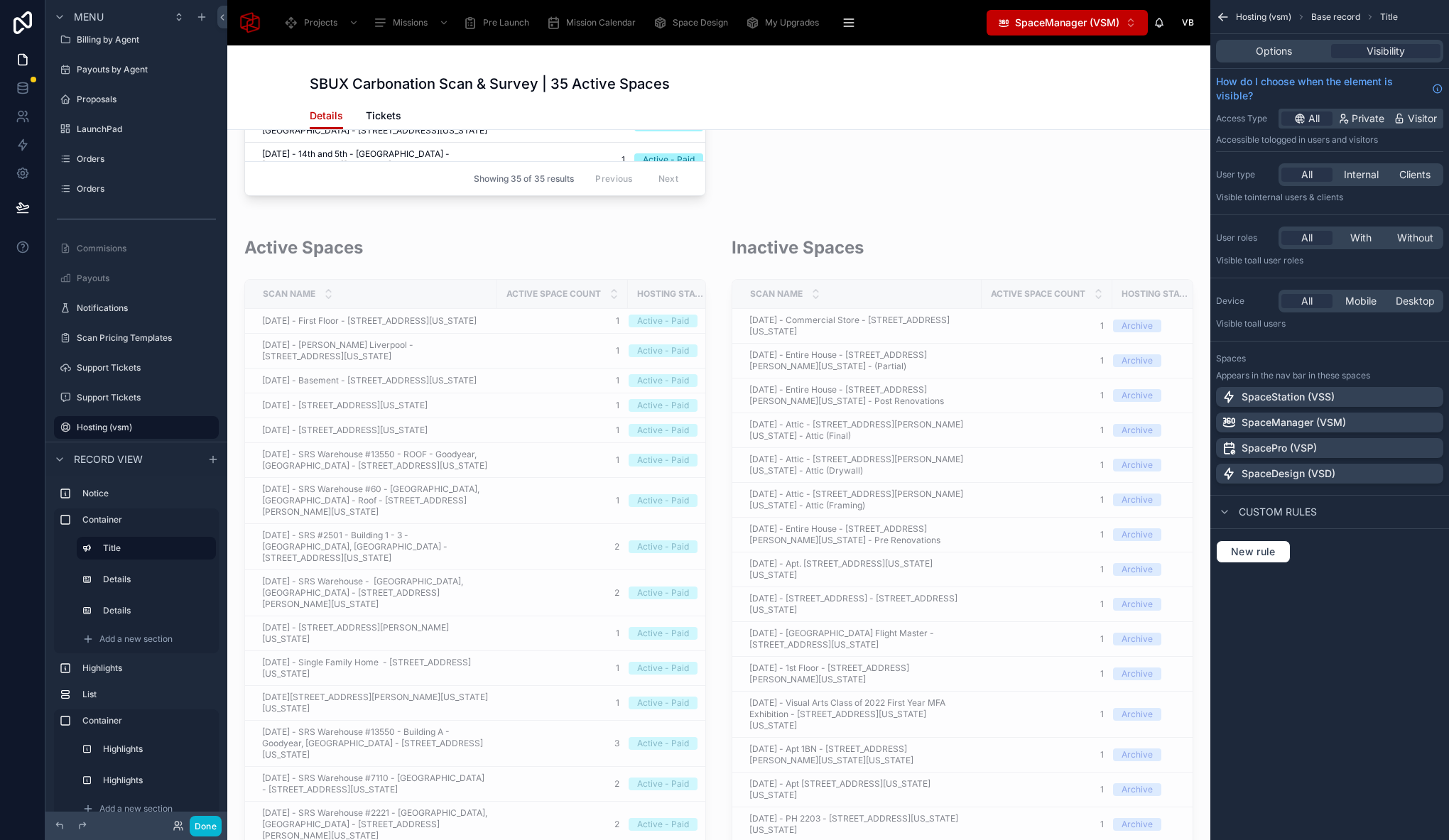
scroll to position [2776, 0]
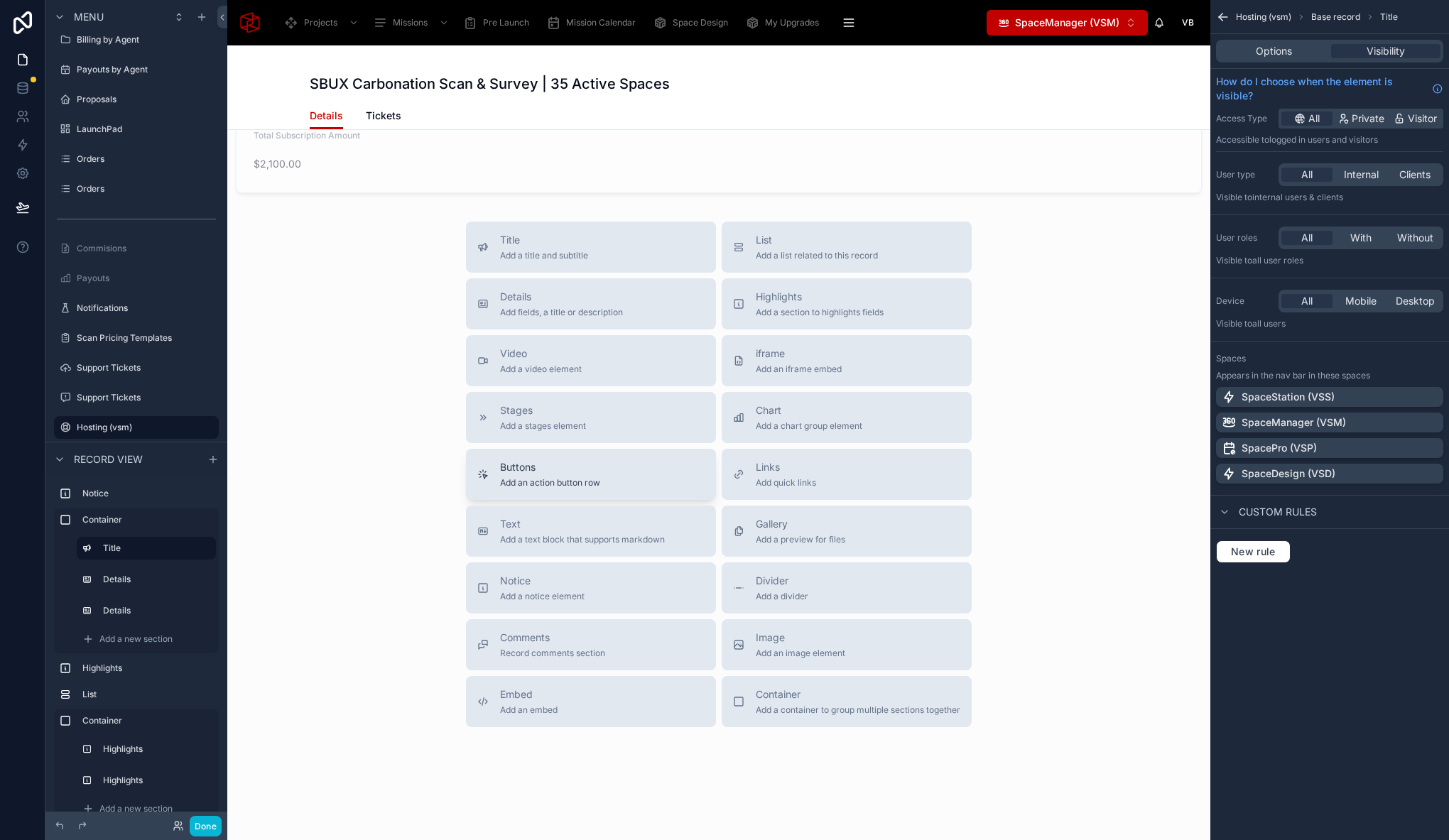
click at [548, 469] on span "Buttons" at bounding box center [550, 467] width 100 height 15
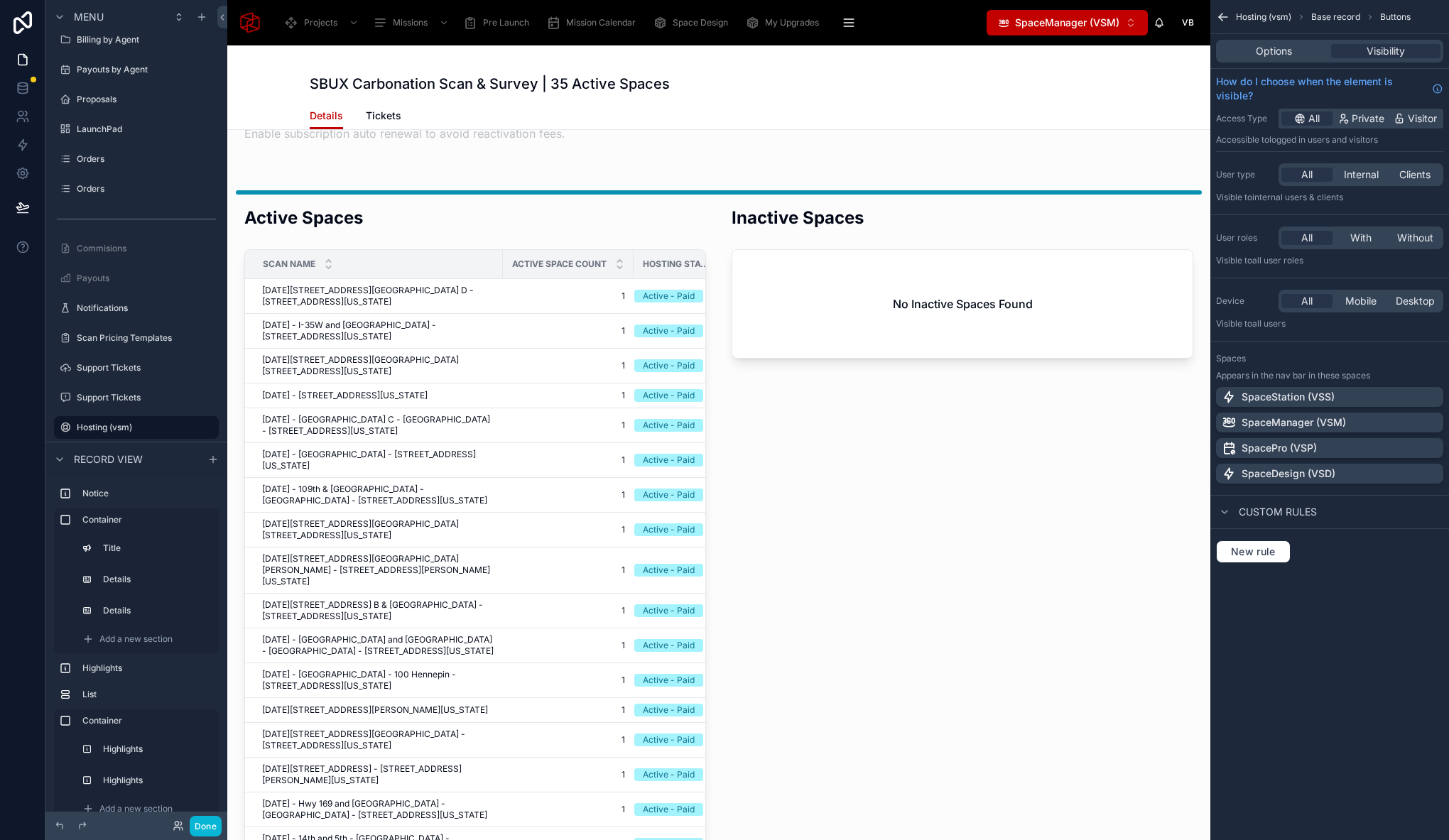
scroll to position [0, 0]
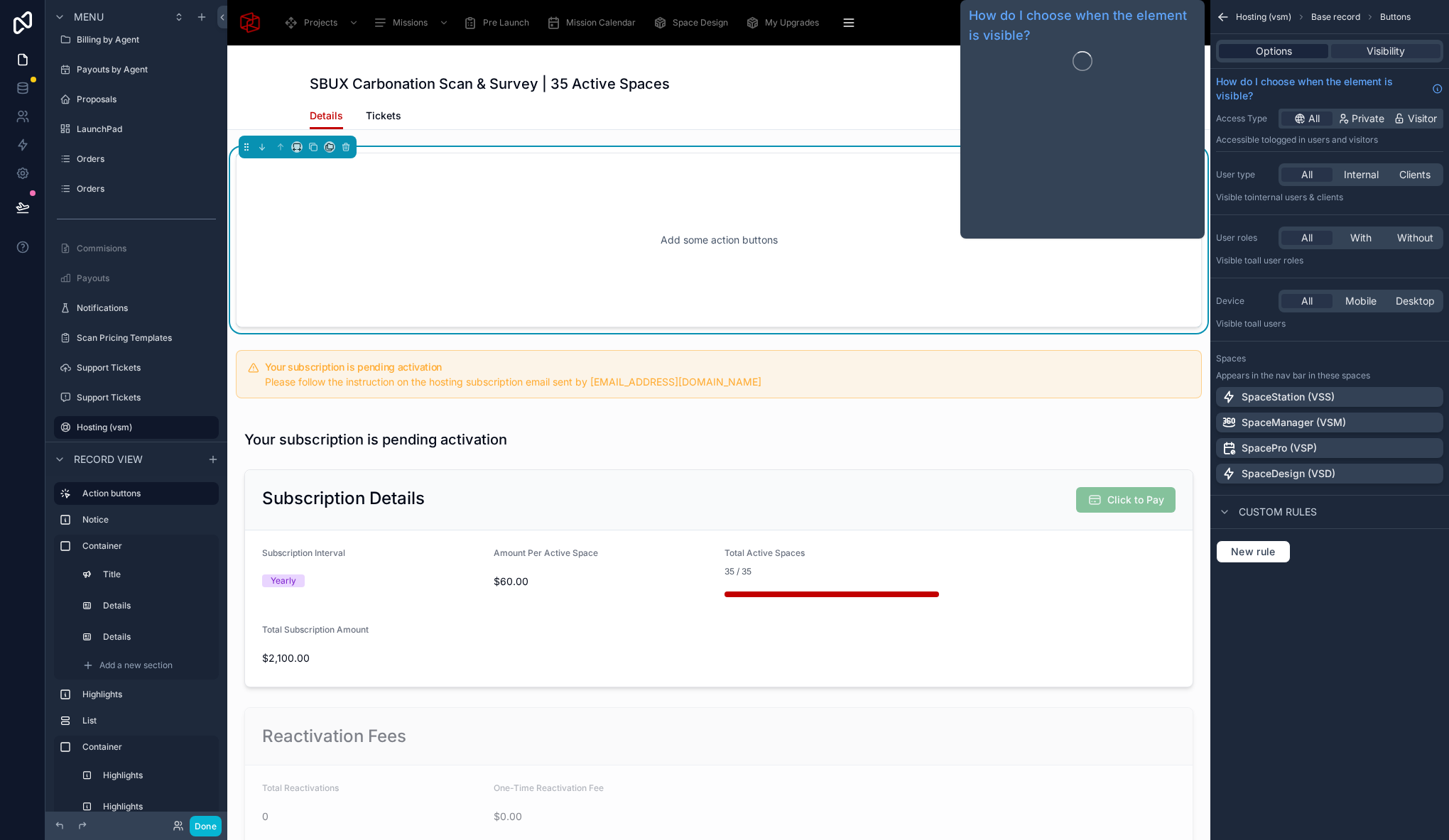
click at [1259, 44] on span "Options" at bounding box center [1274, 52] width 36 height 15
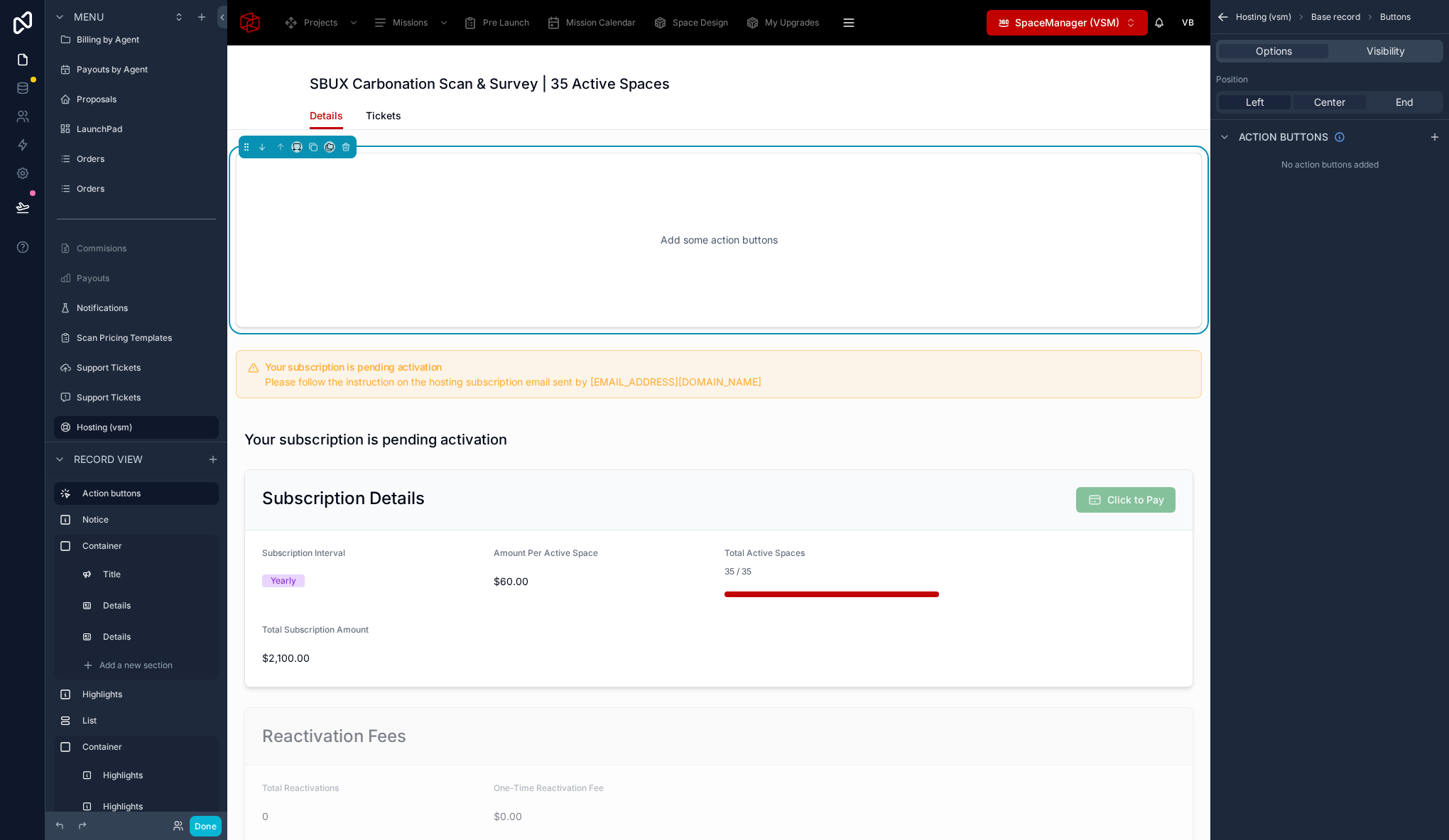
click at [1321, 100] on span "Center" at bounding box center [1329, 102] width 31 height 15
click at [1403, 101] on span "End" at bounding box center [1404, 102] width 17 height 15
click at [1338, 103] on span "Center" at bounding box center [1329, 102] width 31 height 15
click at [1434, 134] on icon "scrollable content" at bounding box center [1434, 137] width 0 height 7
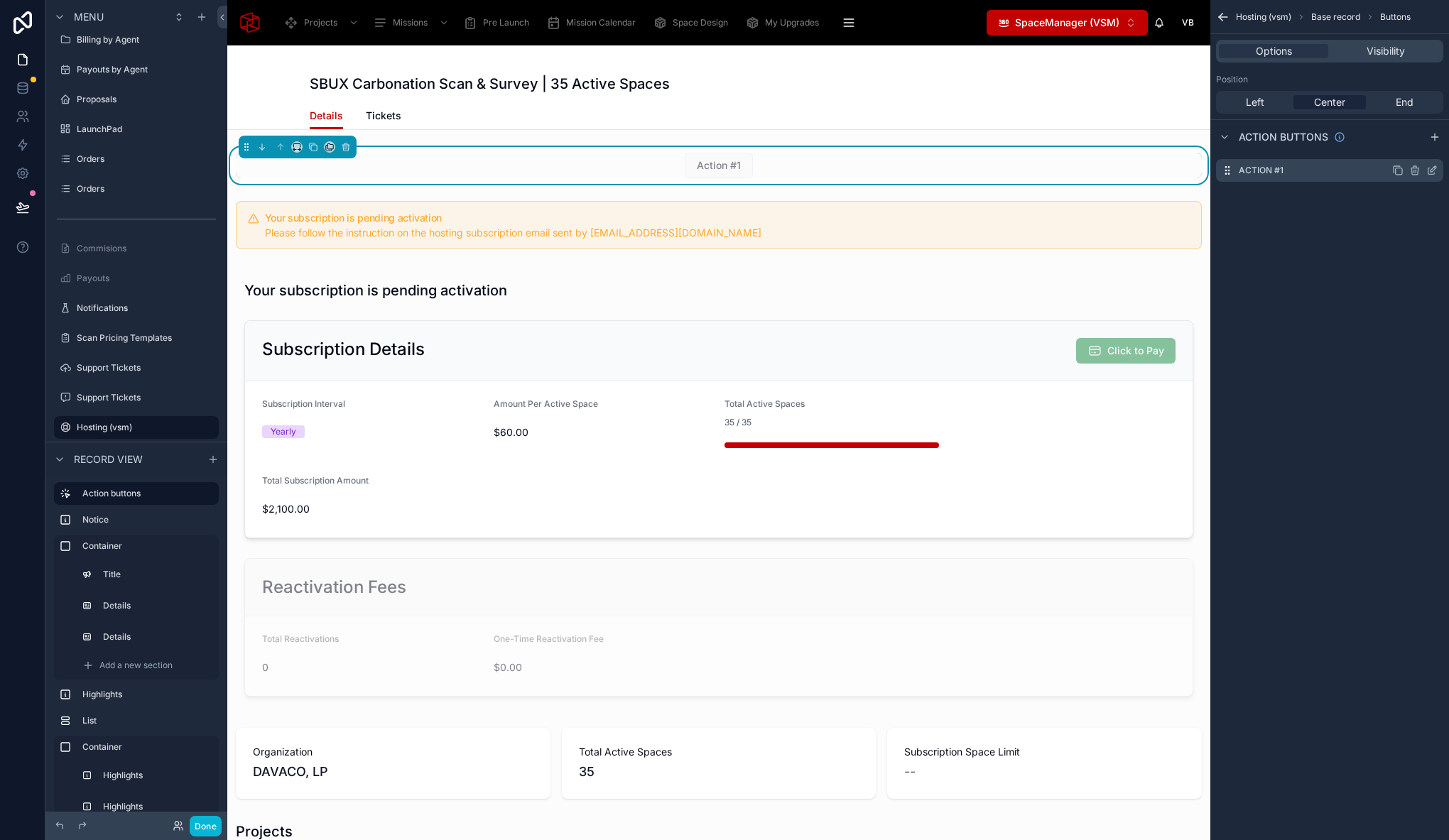
click at [1430, 172] on icon "scrollable content" at bounding box center [1433, 169] width 6 height 6
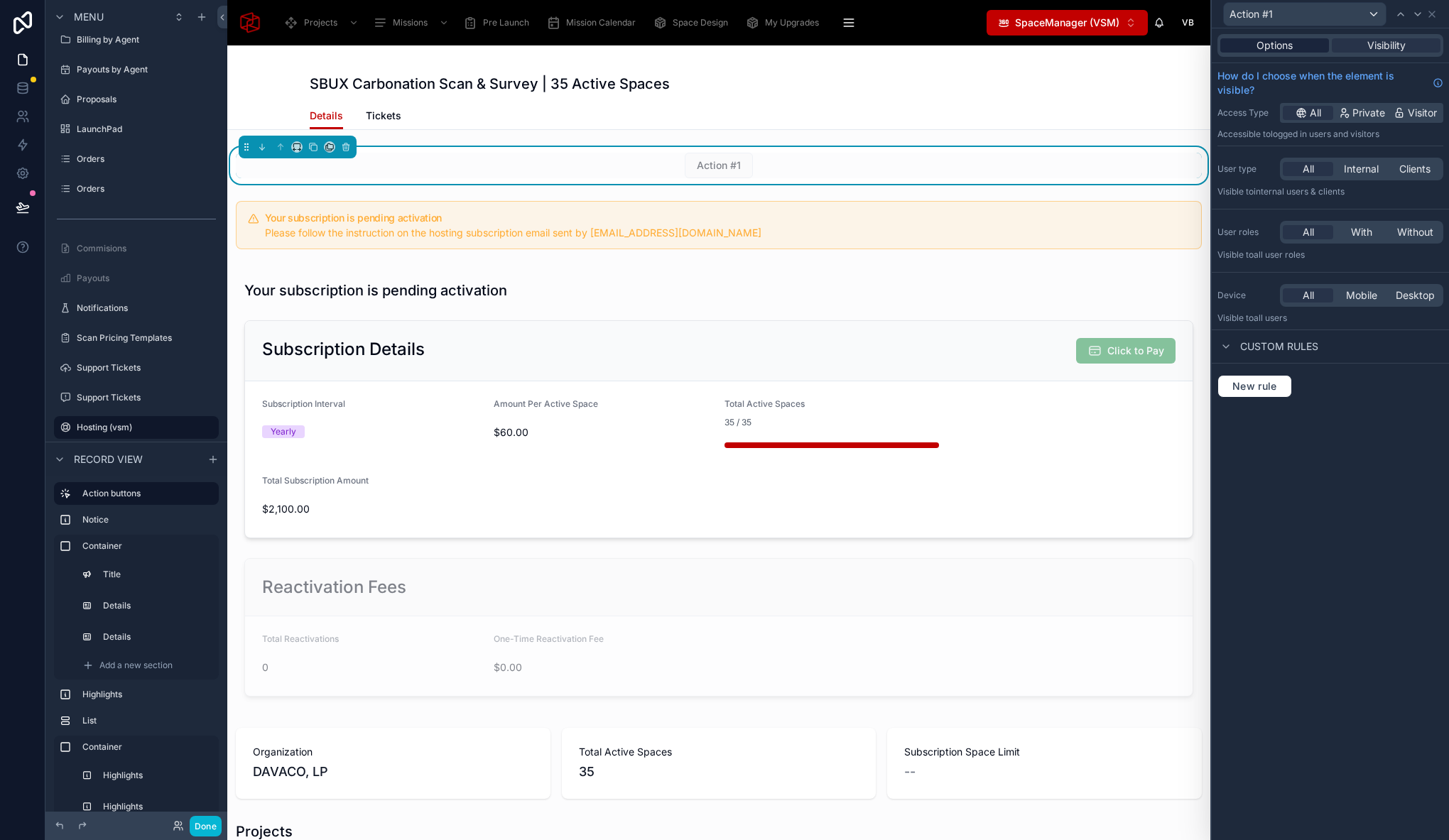
click at [1269, 48] on span "Options" at bounding box center [1275, 46] width 36 height 15
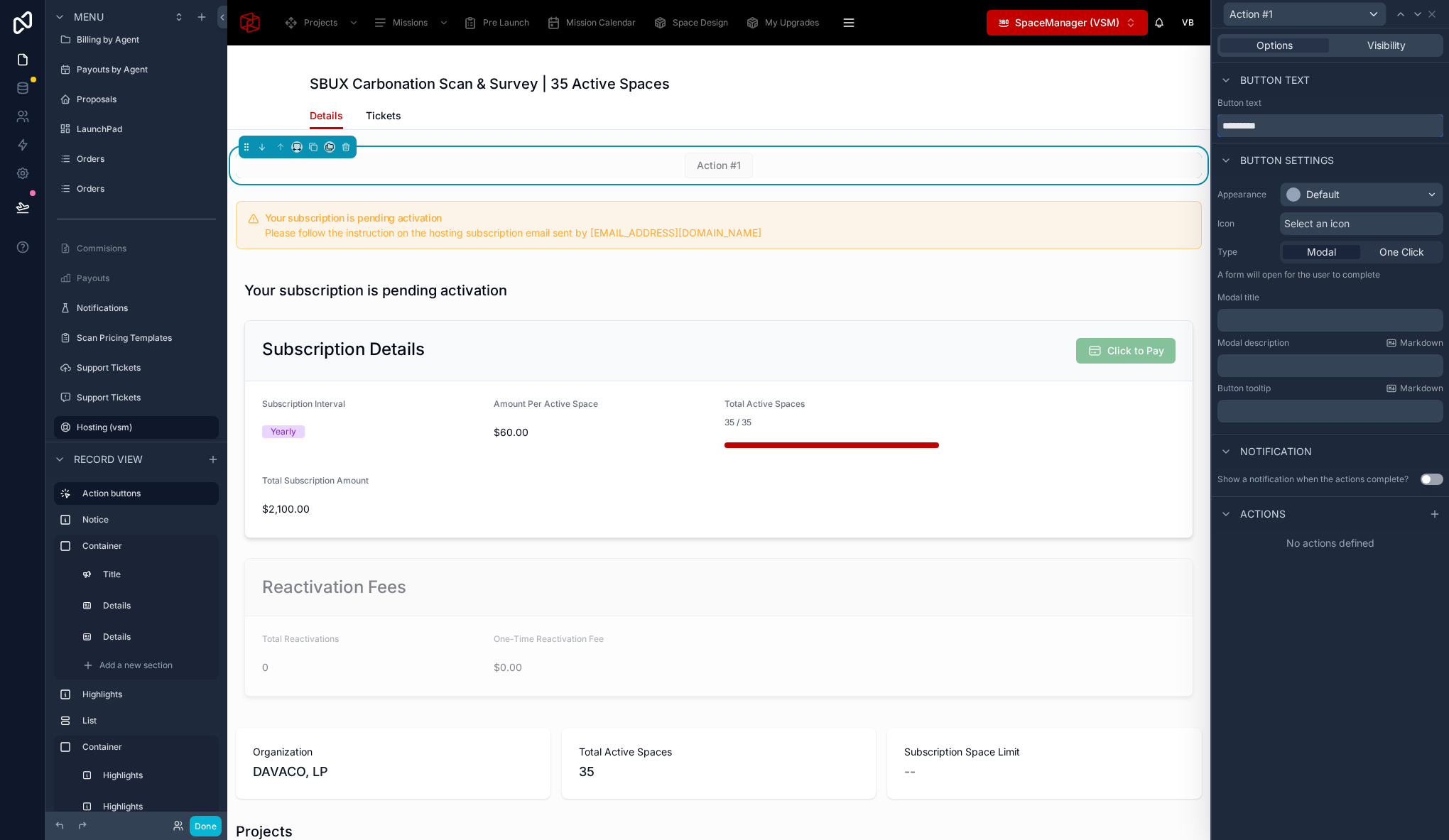
click at [1280, 129] on input "*********" at bounding box center [1330, 125] width 226 height 23
click at [1280, 129] on input "*********" at bounding box center [1330, 125] width 226 height 23
click at [1280, 128] on input "*********" at bounding box center [1330, 125] width 226 height 23
click at [1313, 193] on div "Default" at bounding box center [1323, 195] width 33 height 15
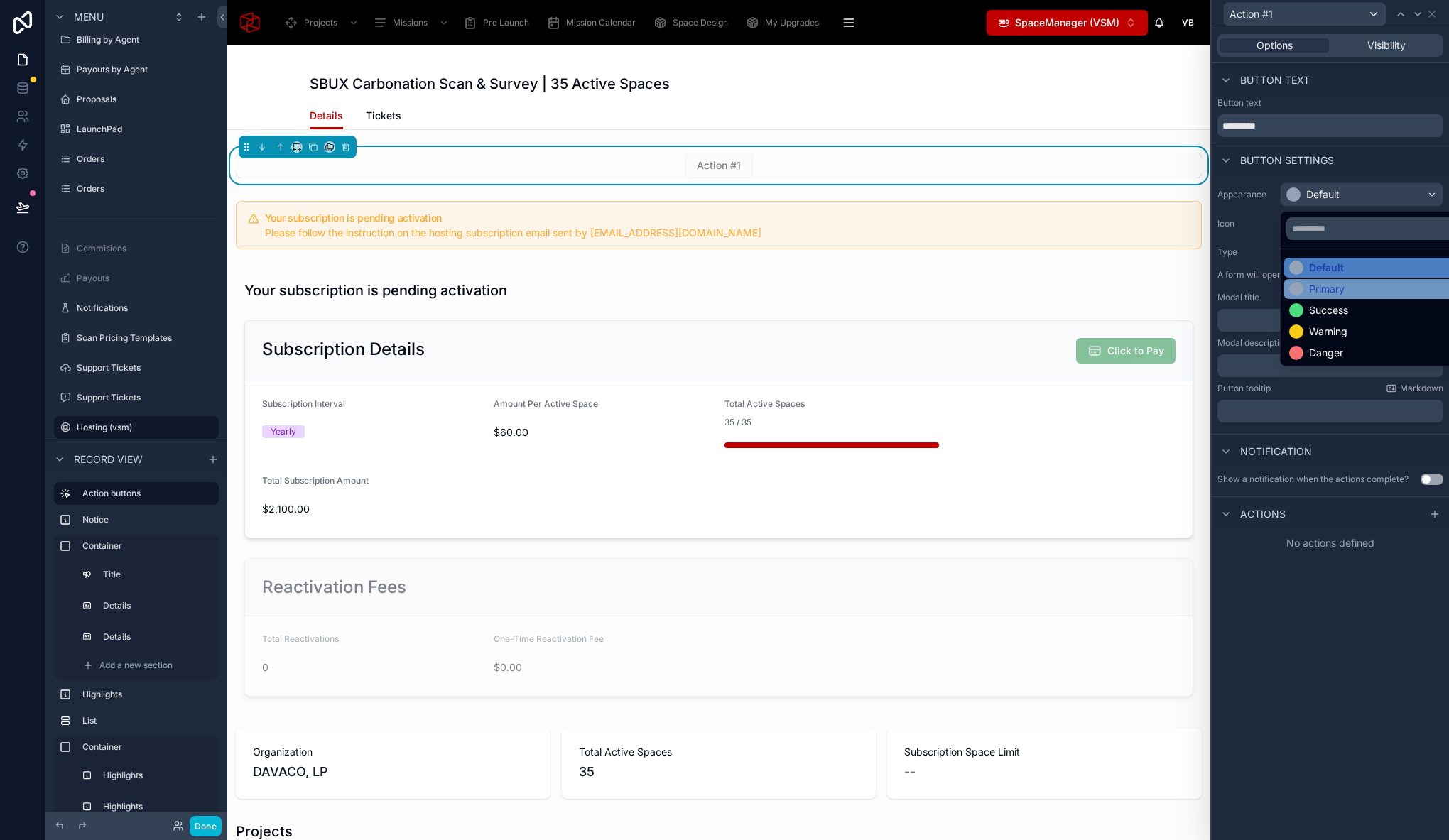
click at [1323, 292] on div "Primary" at bounding box center [1326, 289] width 36 height 15
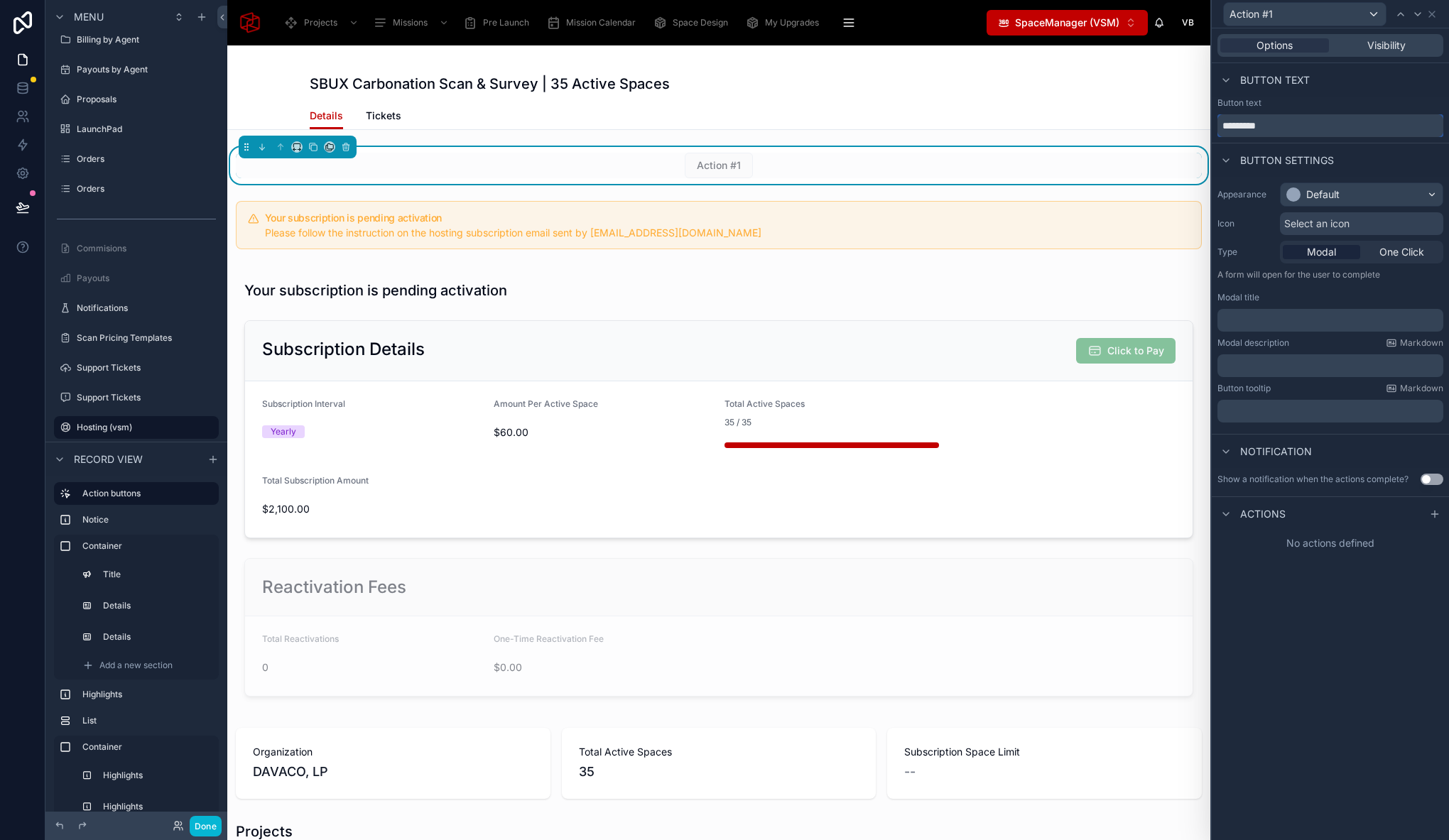
click at [1261, 131] on input "*********" at bounding box center [1330, 125] width 226 height 23
type input "*******"
click at [1317, 187] on div "Primary" at bounding box center [1323, 195] width 36 height 15
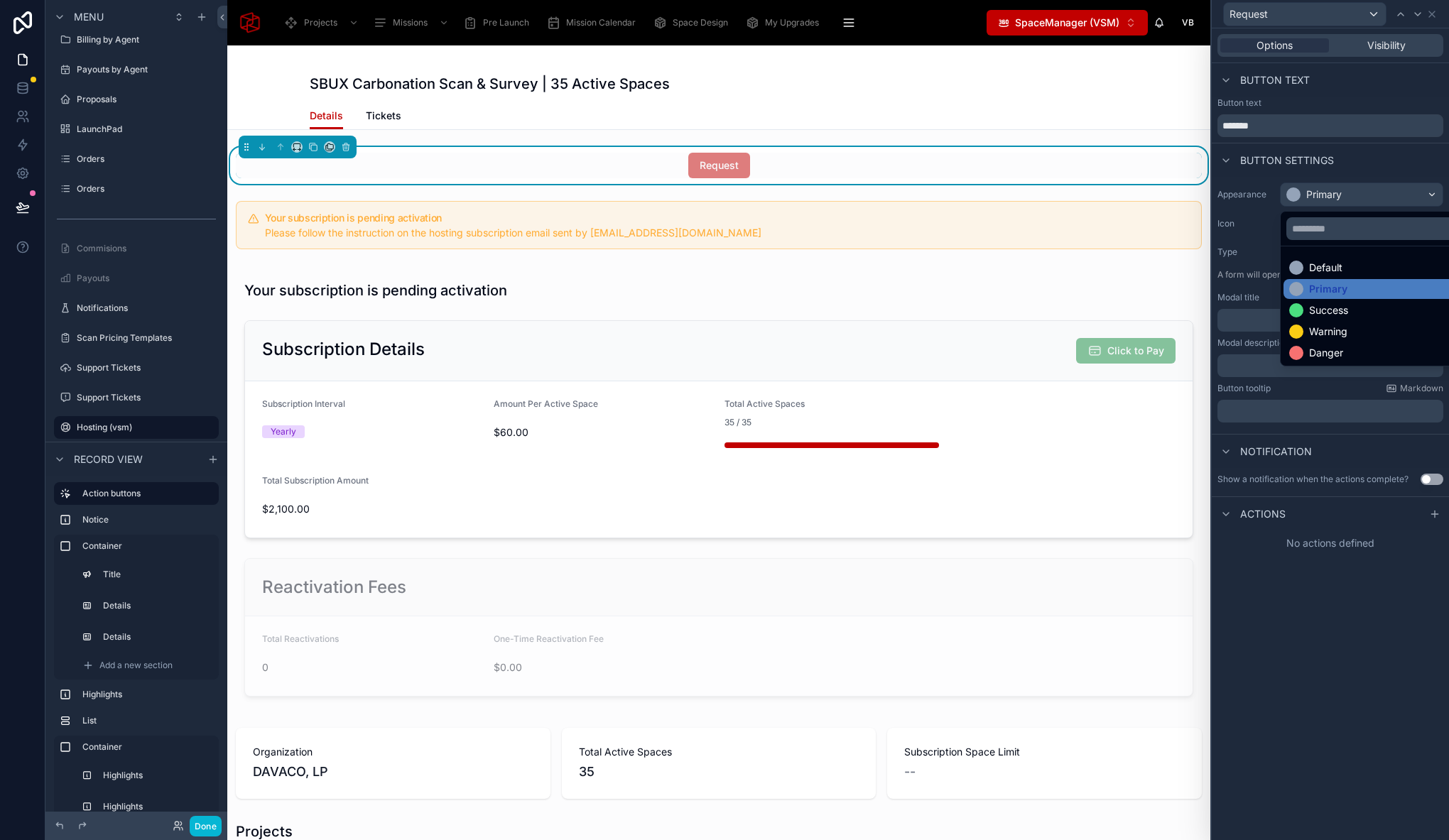
click at [1310, 172] on div at bounding box center [1330, 420] width 237 height 840
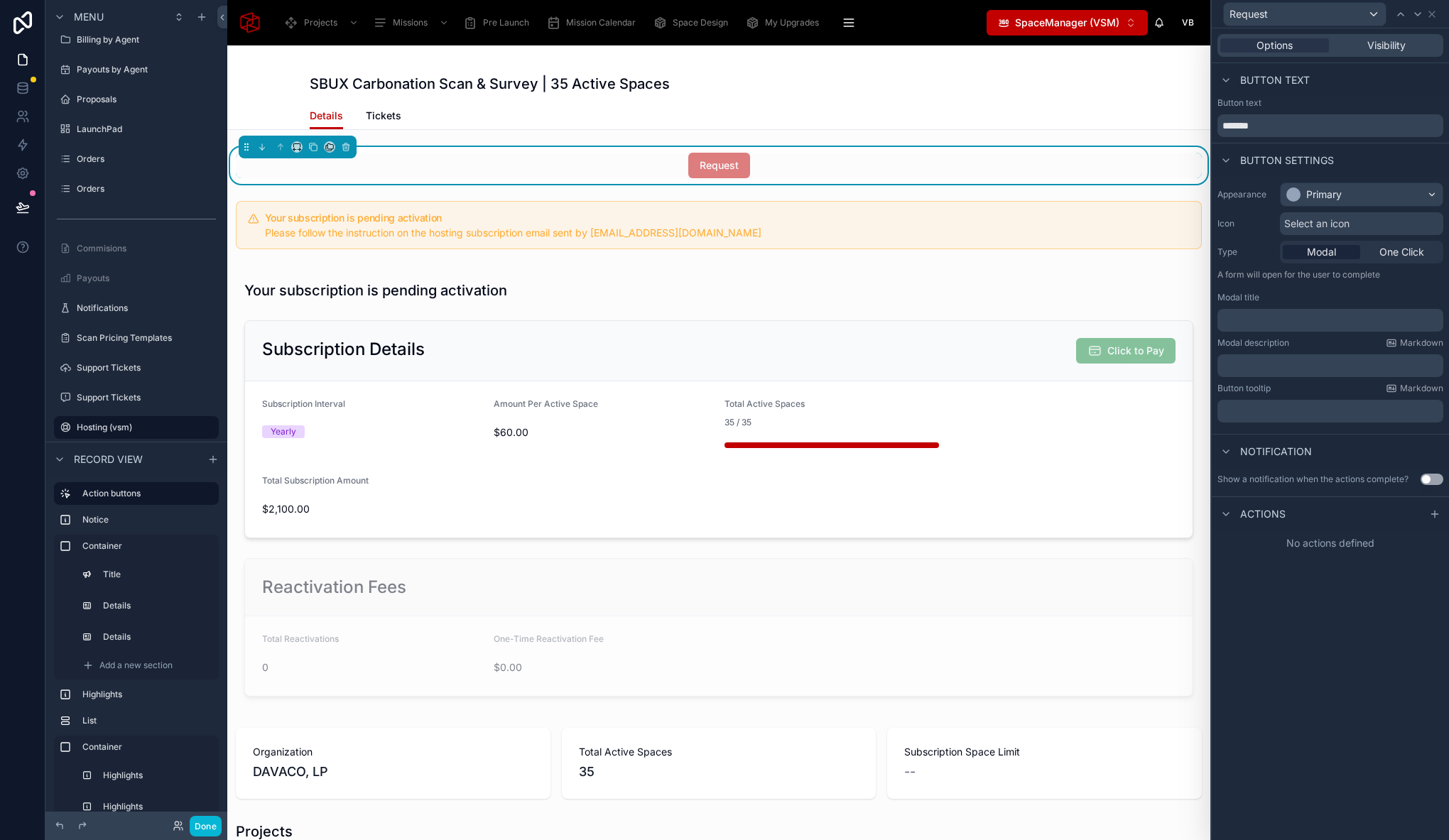
click at [1299, 219] on span "Select an icon" at bounding box center [1317, 224] width 65 height 15
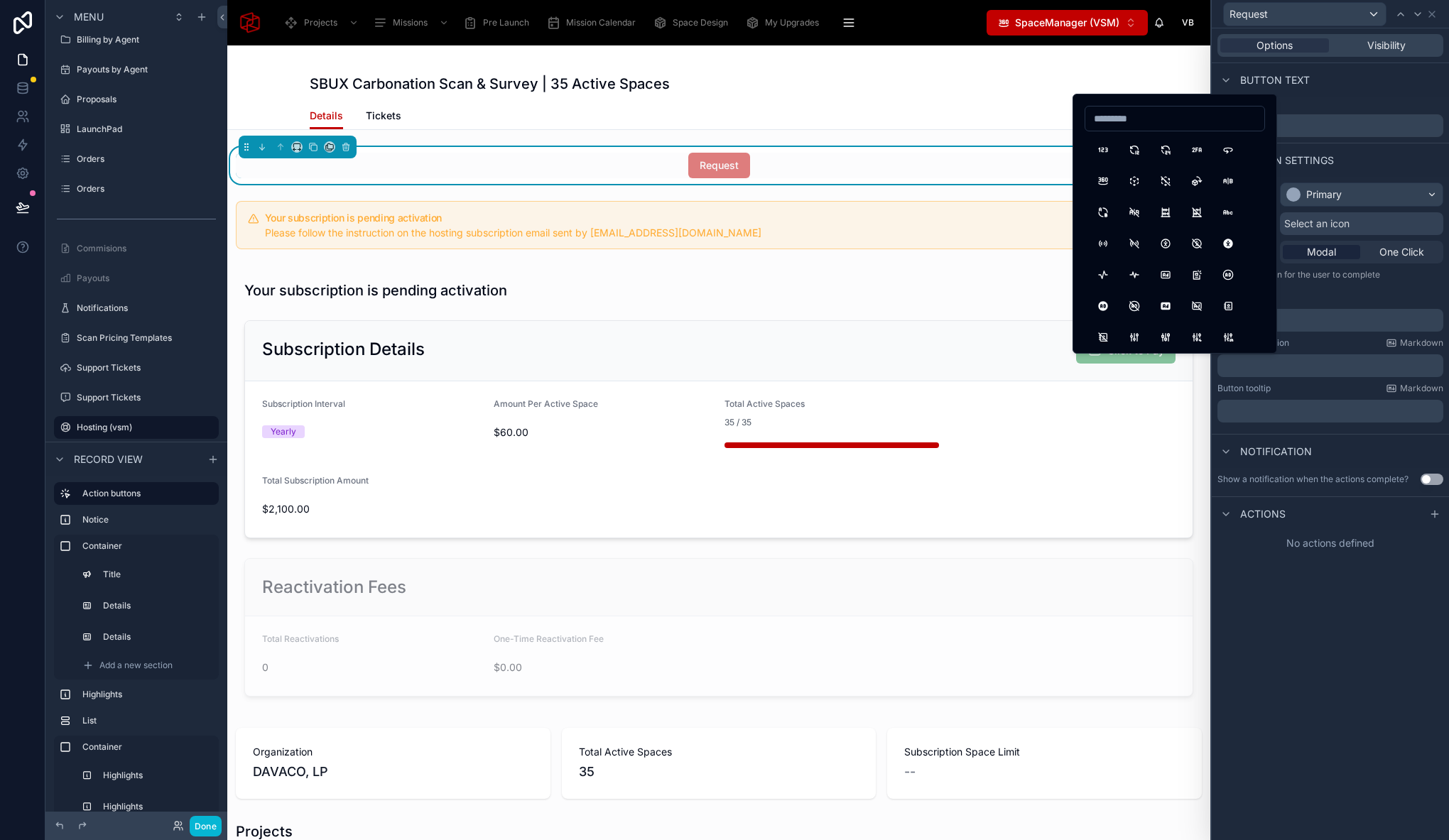
click at [1138, 113] on input at bounding box center [1174, 118] width 179 height 20
drag, startPoint x: 1137, startPoint y: 122, endPoint x: 1047, endPoint y: 120, distance: 90.0
click at [1047, 120] on div "Request Options Visibility Button text Button text ******* Button settings Appe…" at bounding box center [724, 420] width 1449 height 840
type input "*"
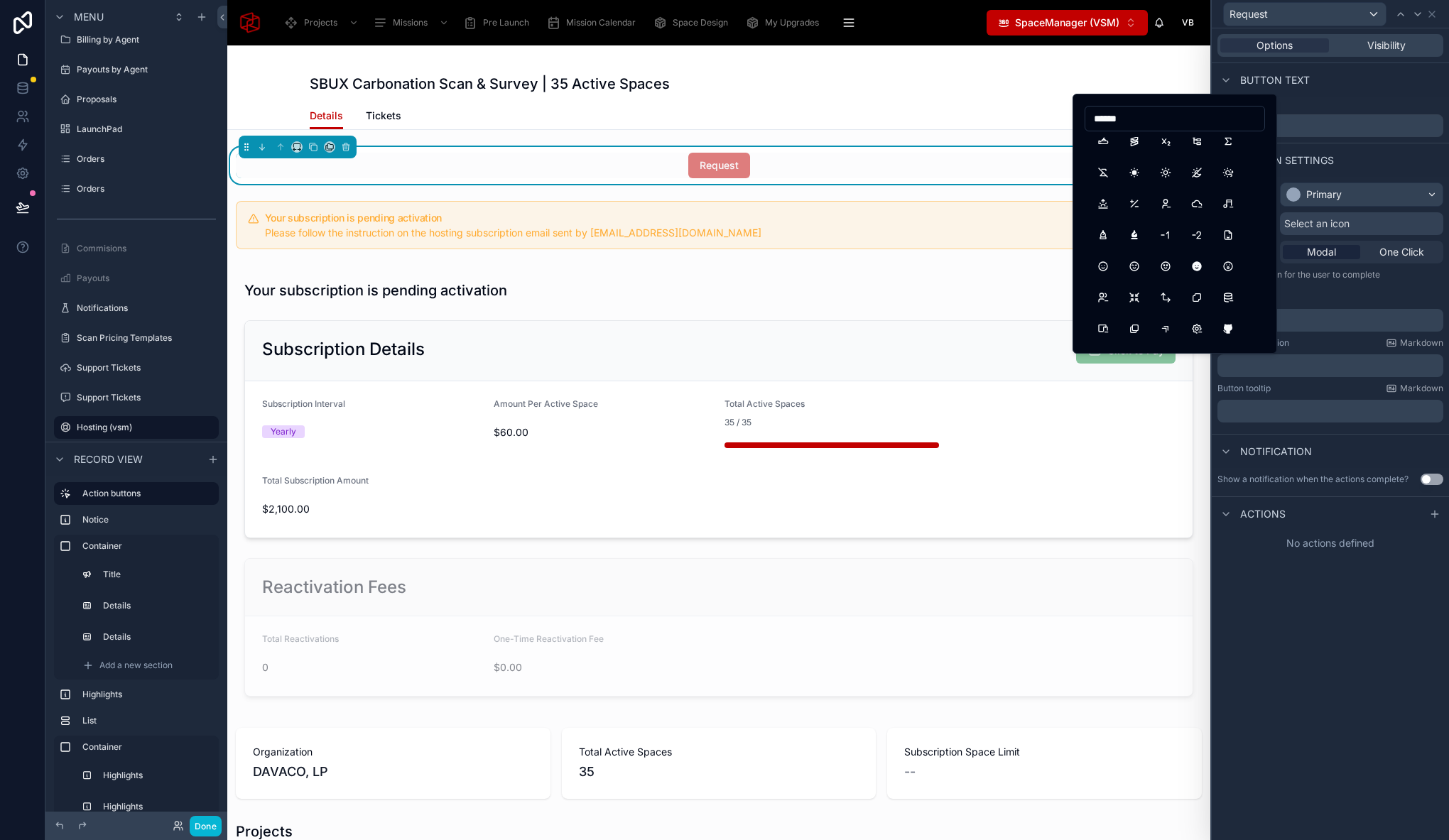
scroll to position [0, 0]
click at [1150, 125] on input "******" at bounding box center [1174, 118] width 179 height 20
drag, startPoint x: 1153, startPoint y: 121, endPoint x: 1018, endPoint y: 118, distance: 135.0
click at [1018, 118] on div "Request Options Visibility Button text Button text ******* Button settings Appe…" at bounding box center [724, 420] width 1449 height 840
type input "****"
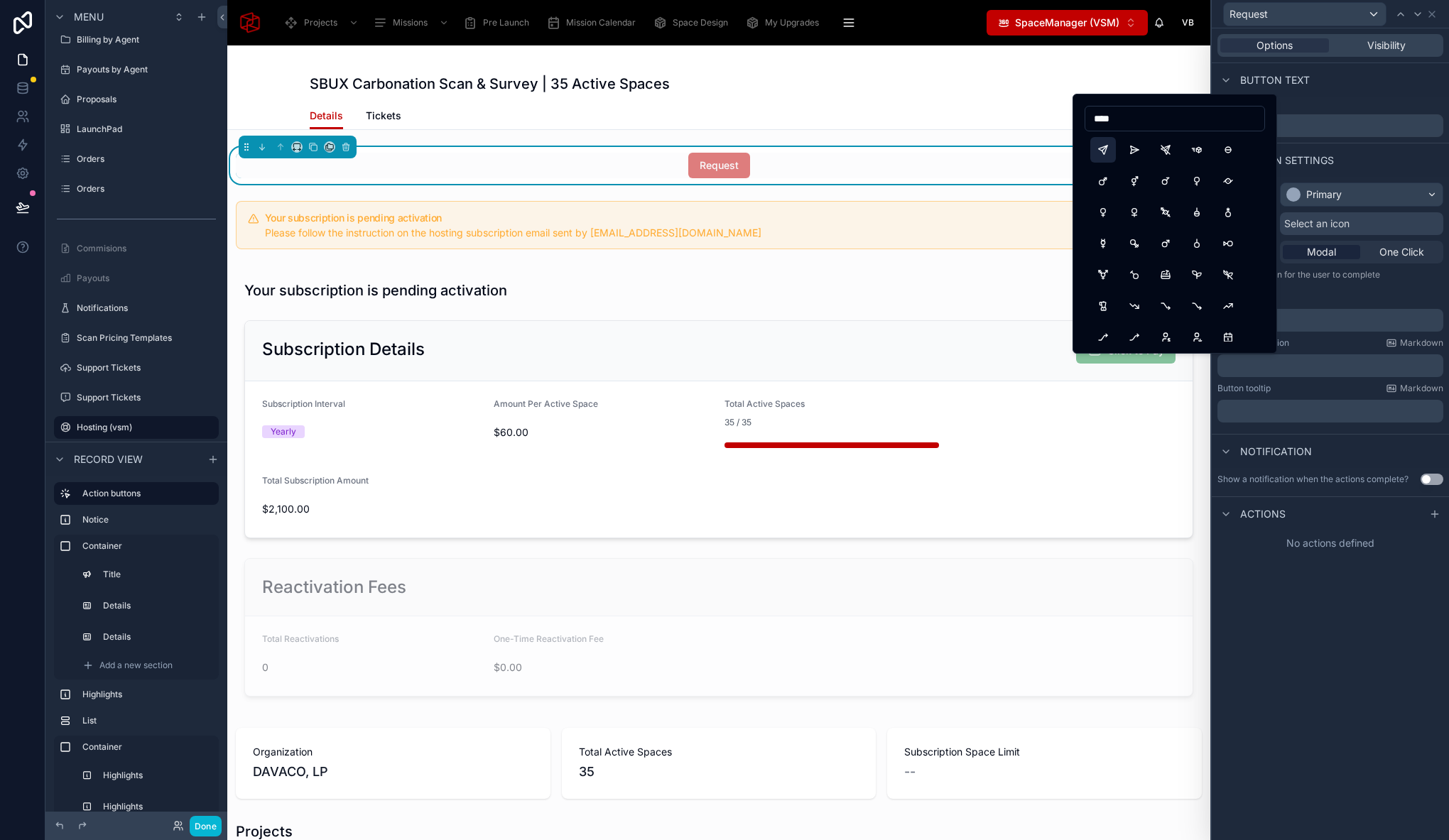
click at [1105, 153] on button "Send" at bounding box center [1102, 150] width 25 height 25
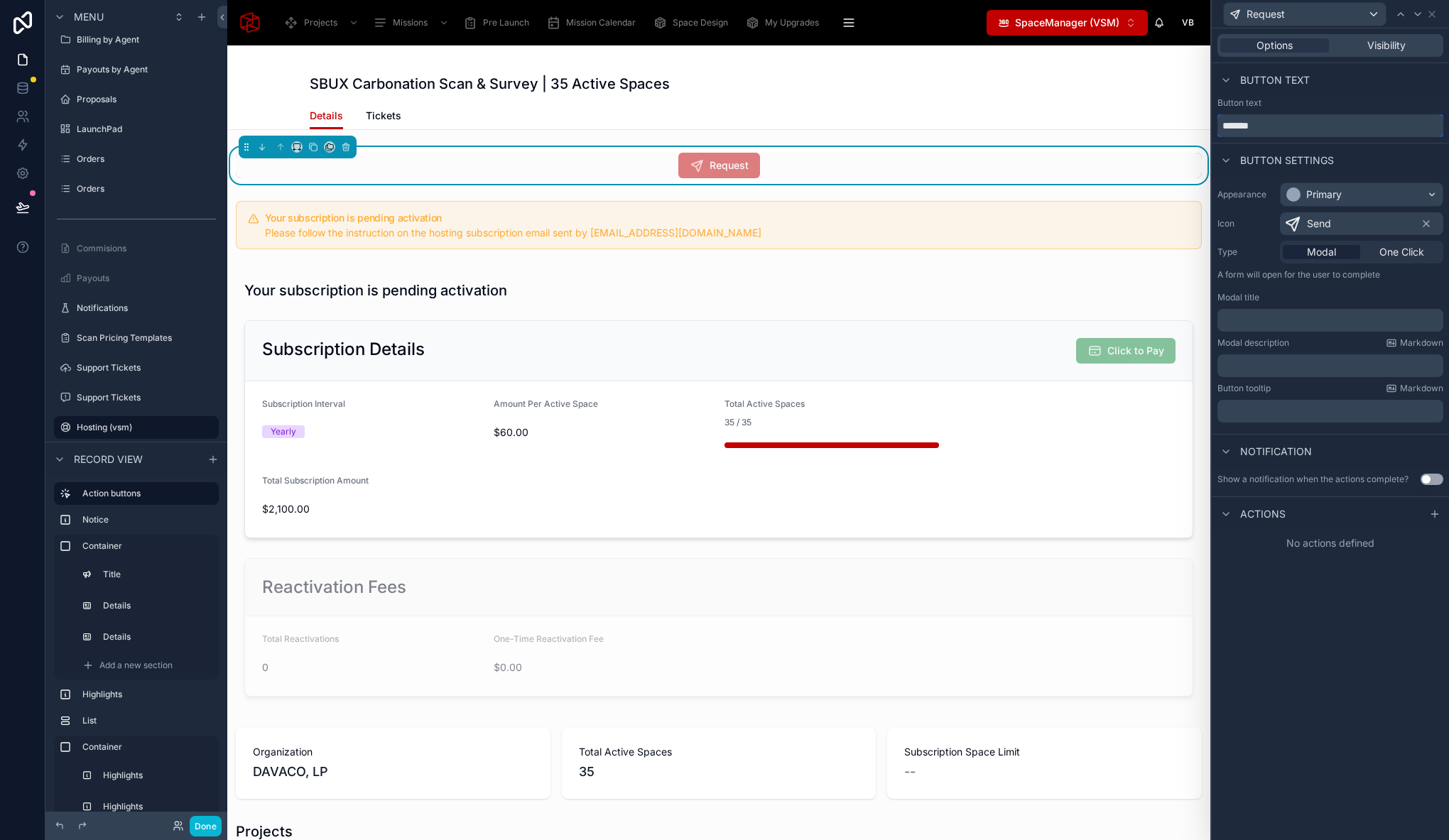
drag, startPoint x: 1266, startPoint y: 129, endPoint x: 1243, endPoint y: 129, distance: 23.0
click at [1266, 129] on input "*******" at bounding box center [1330, 125] width 226 height 23
click at [1224, 124] on input "*******" at bounding box center [1330, 125] width 226 height 23
type input "**********"
click at [1264, 328] on div "﻿" at bounding box center [1330, 320] width 226 height 23
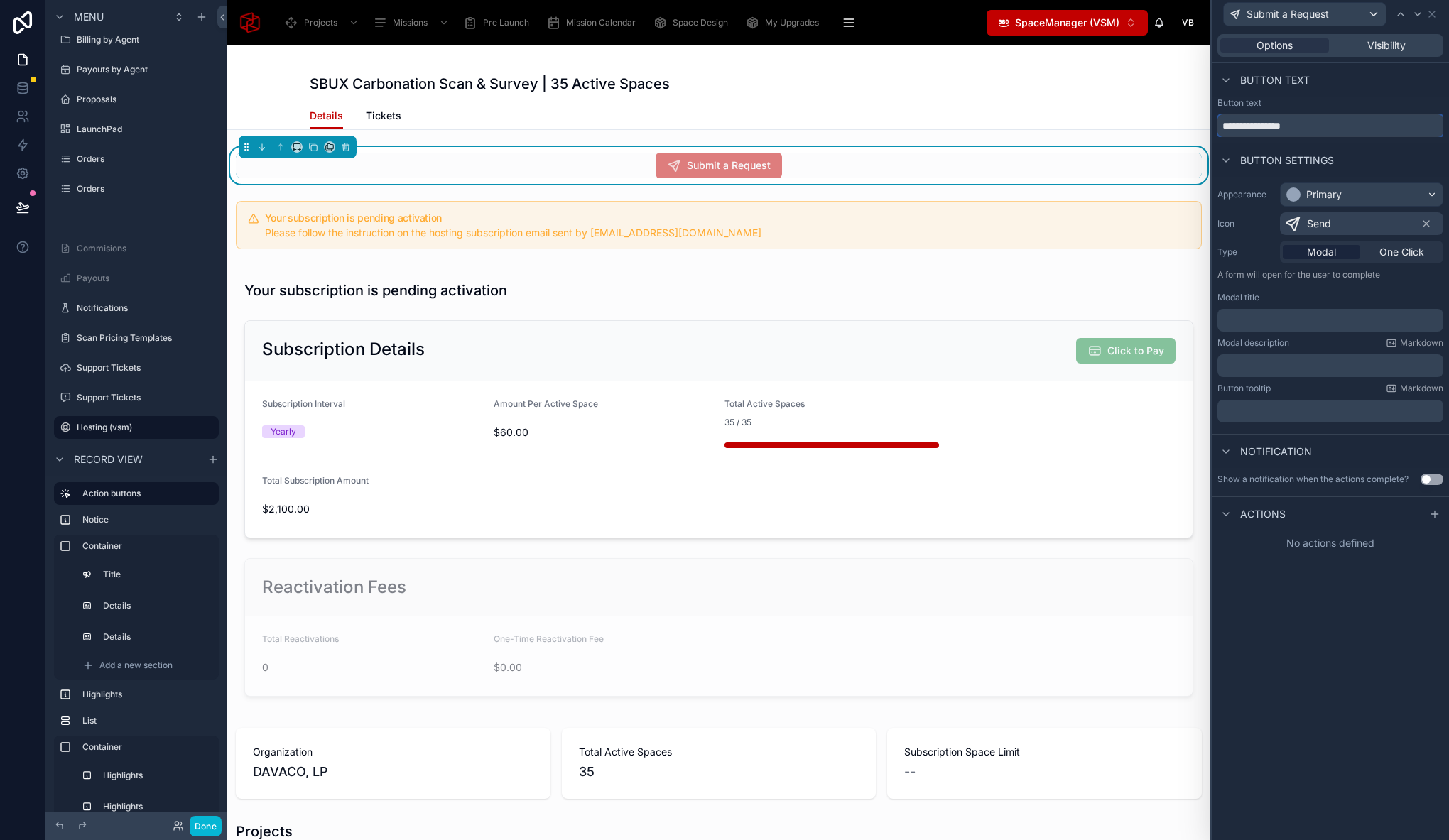
click at [1297, 125] on input "**********" at bounding box center [1330, 125] width 226 height 23
click at [1308, 315] on p "﻿" at bounding box center [1331, 320] width 217 height 15
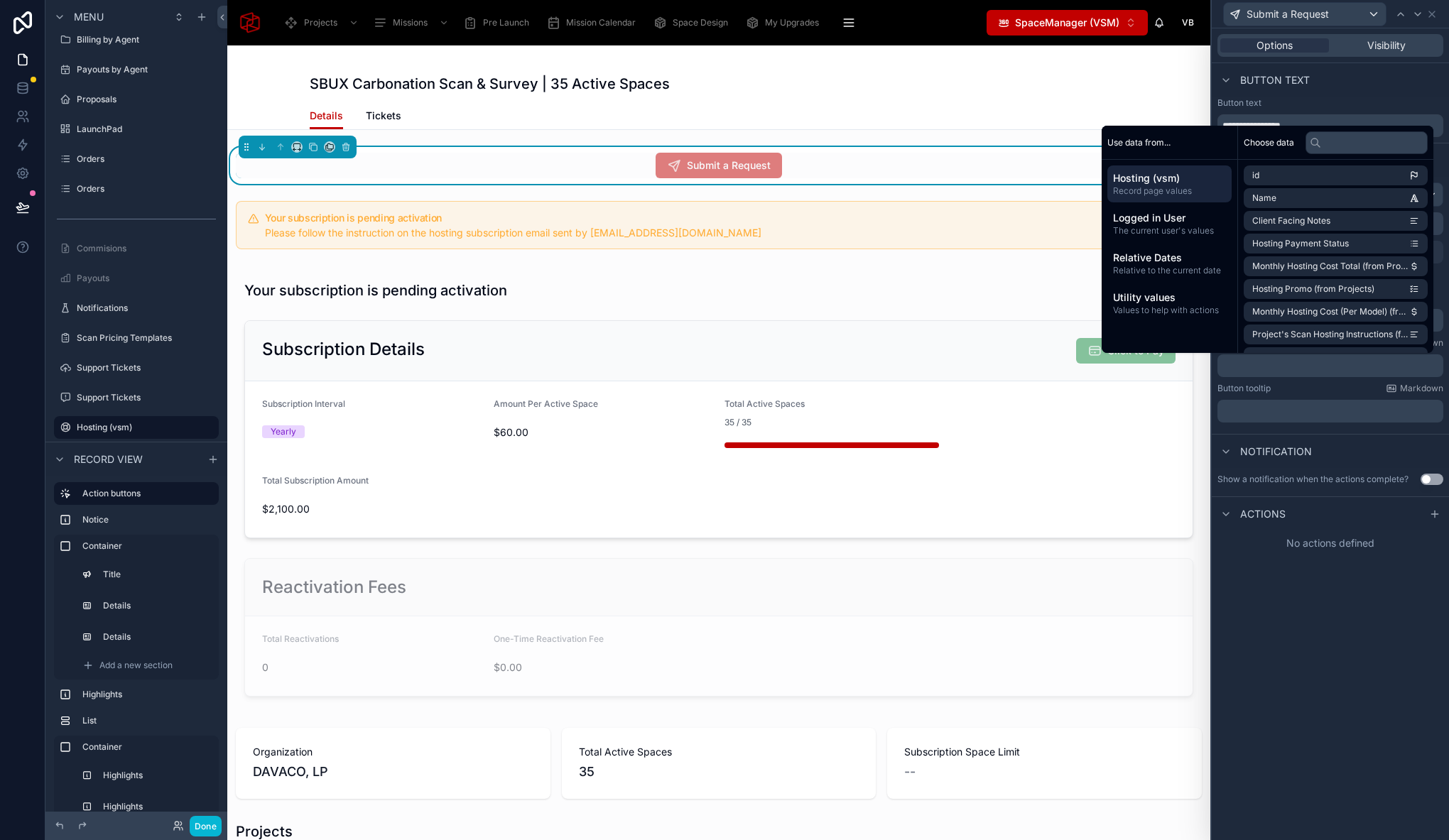
click at [1235, 362] on p "﻿" at bounding box center [1331, 366] width 217 height 15
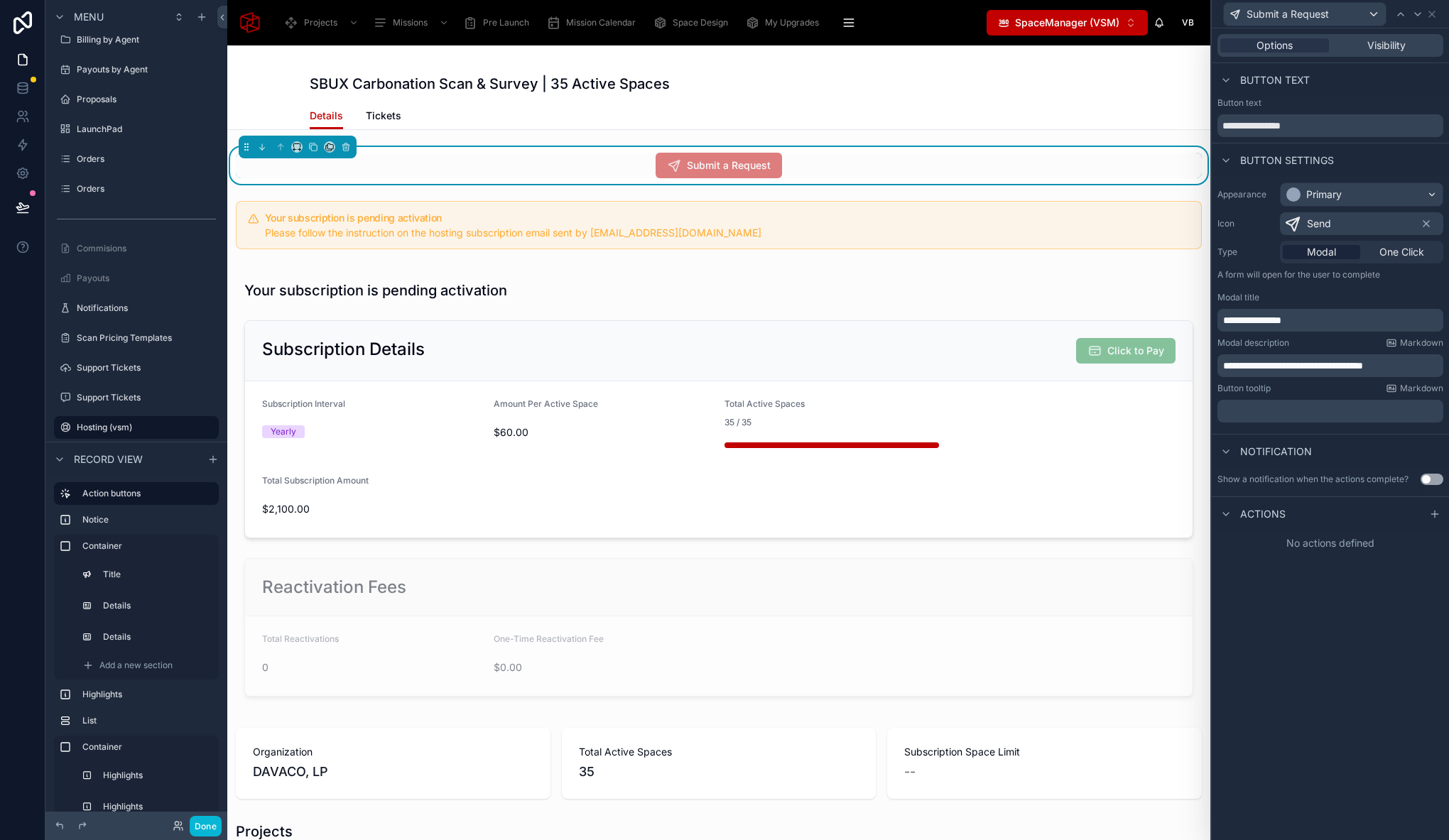
click at [1392, 509] on div "Actions" at bounding box center [1330, 513] width 237 height 34
click at [1432, 514] on icon at bounding box center [1434, 514] width 12 height 12
click at [1242, 412] on p "﻿" at bounding box center [1331, 411] width 217 height 15
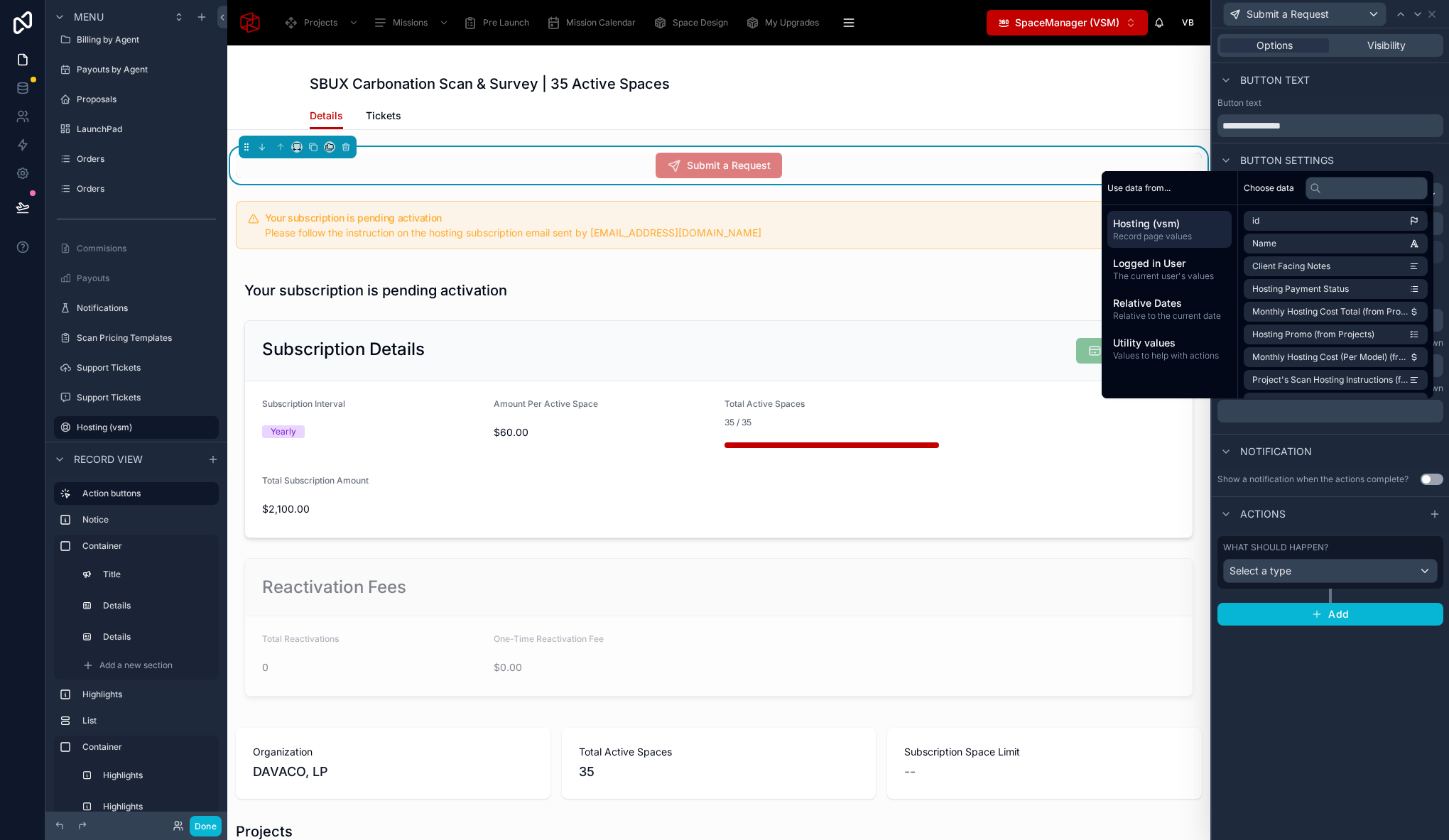
click at [1267, 424] on div "**********" at bounding box center [1330, 302] width 237 height 251
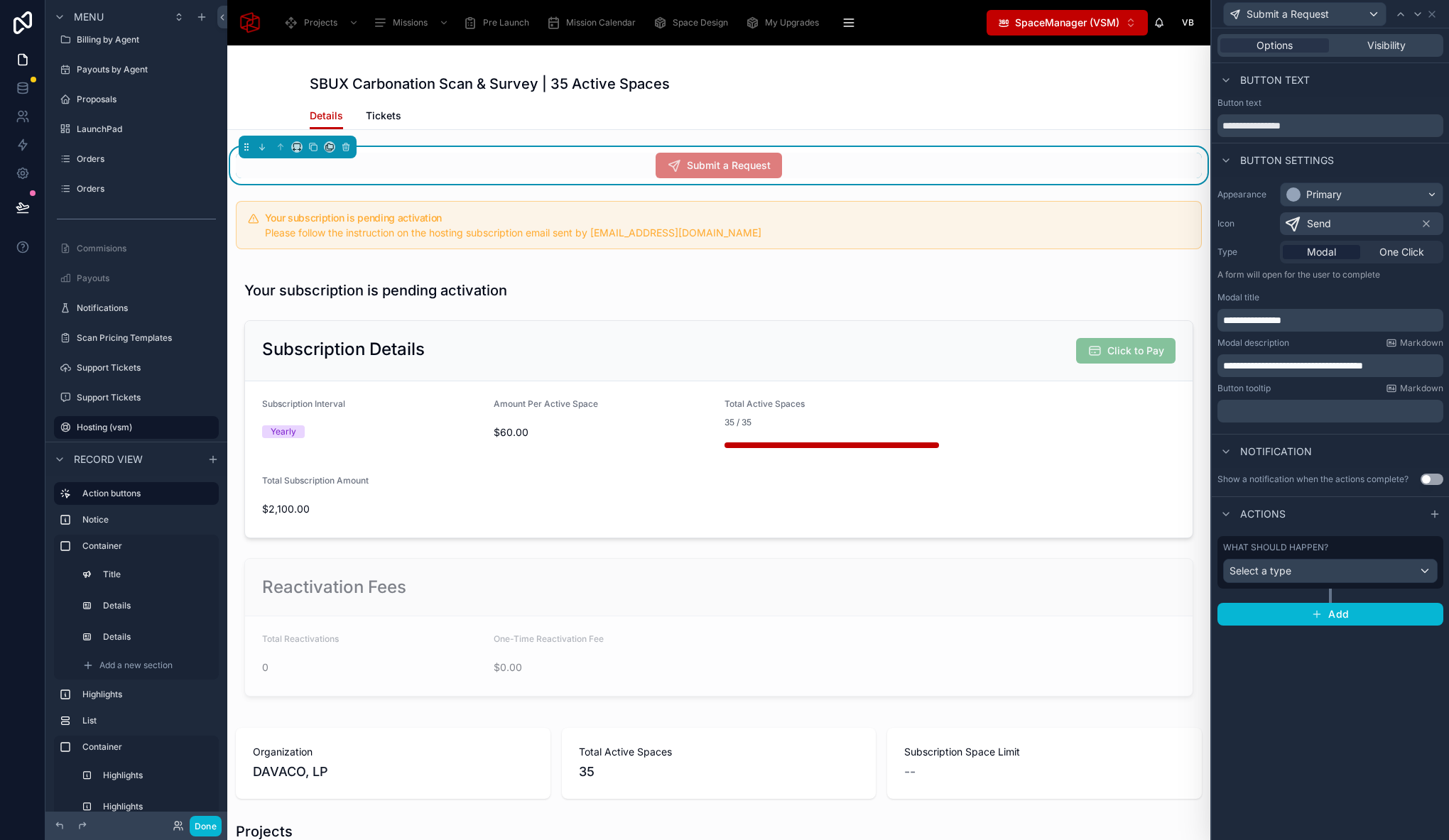
click at [1261, 415] on p "﻿" at bounding box center [1331, 411] width 217 height 15
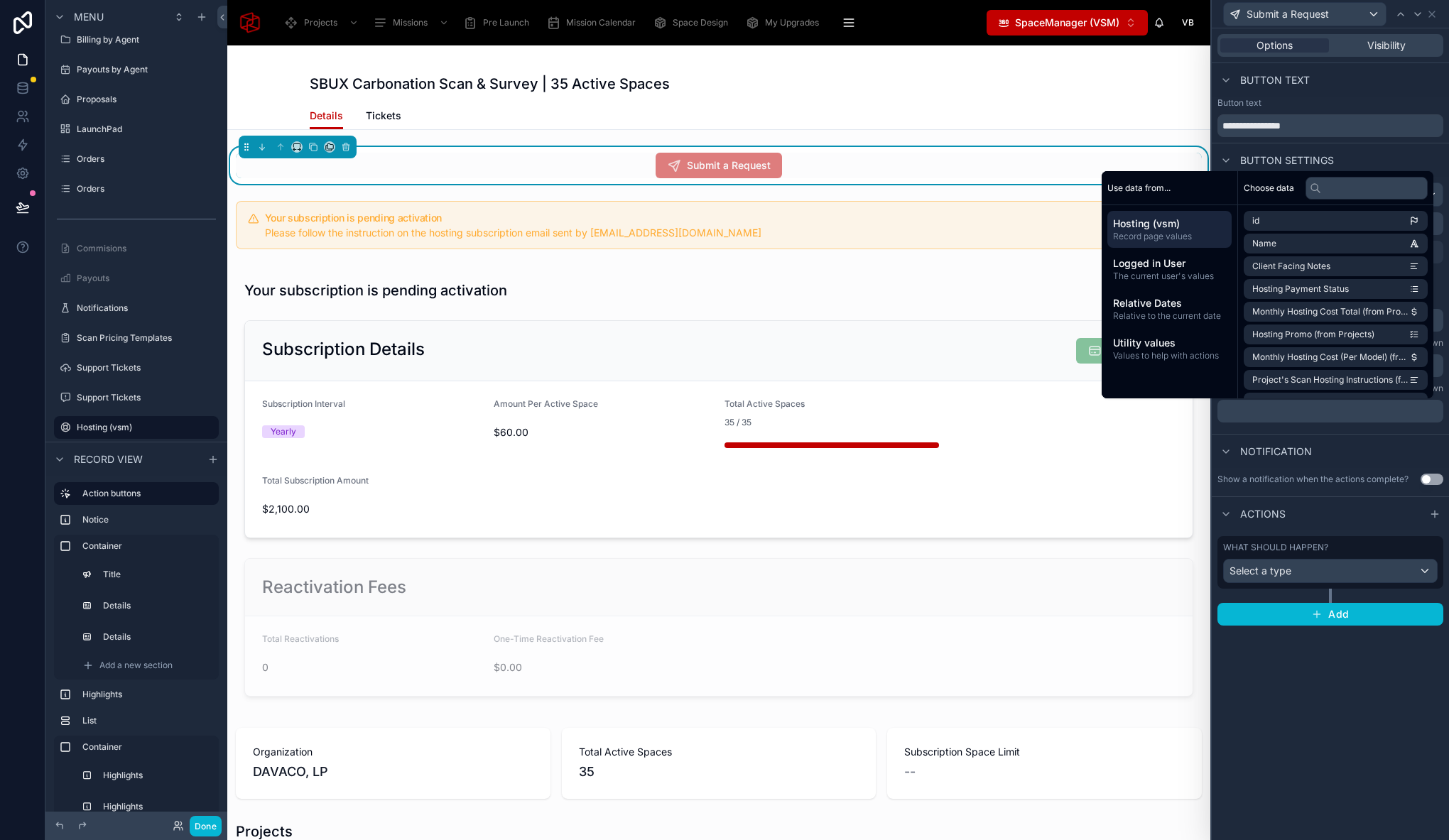
click at [1274, 432] on div "**********" at bounding box center [1330, 305] width 237 height 257
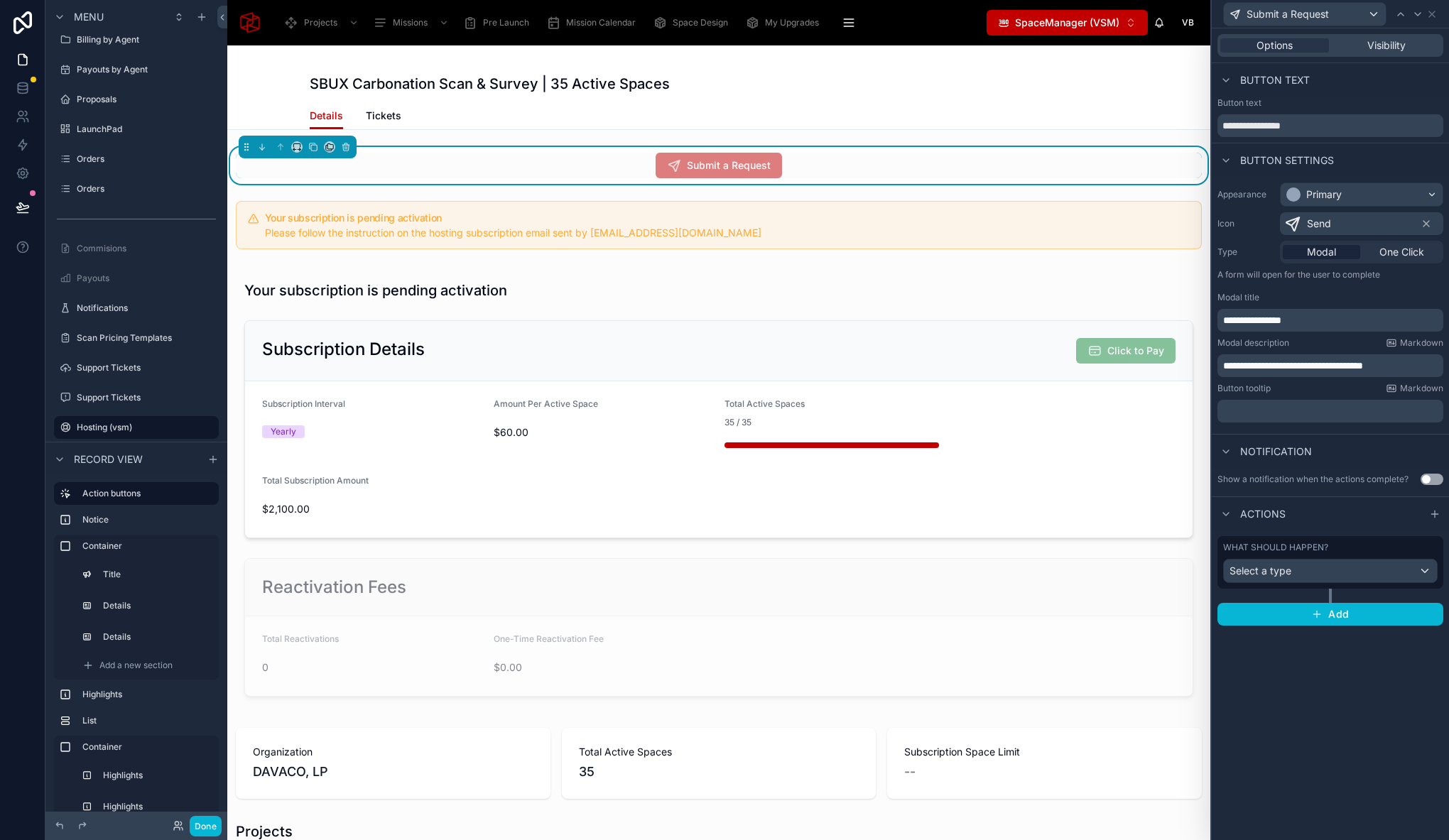
click at [1269, 410] on p "﻿" at bounding box center [1331, 411] width 217 height 15
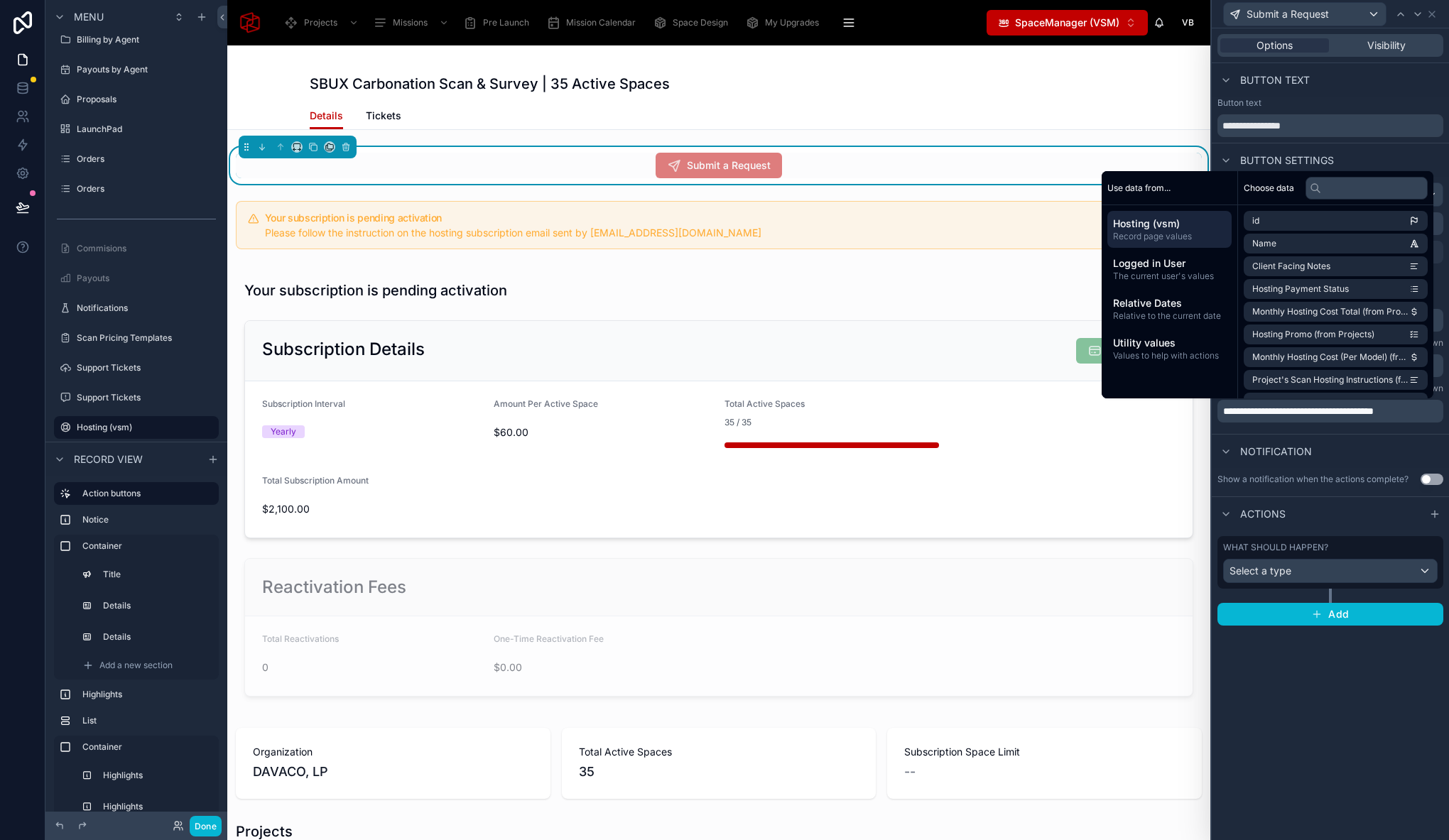
click at [1355, 451] on div "Notification" at bounding box center [1330, 451] width 237 height 34
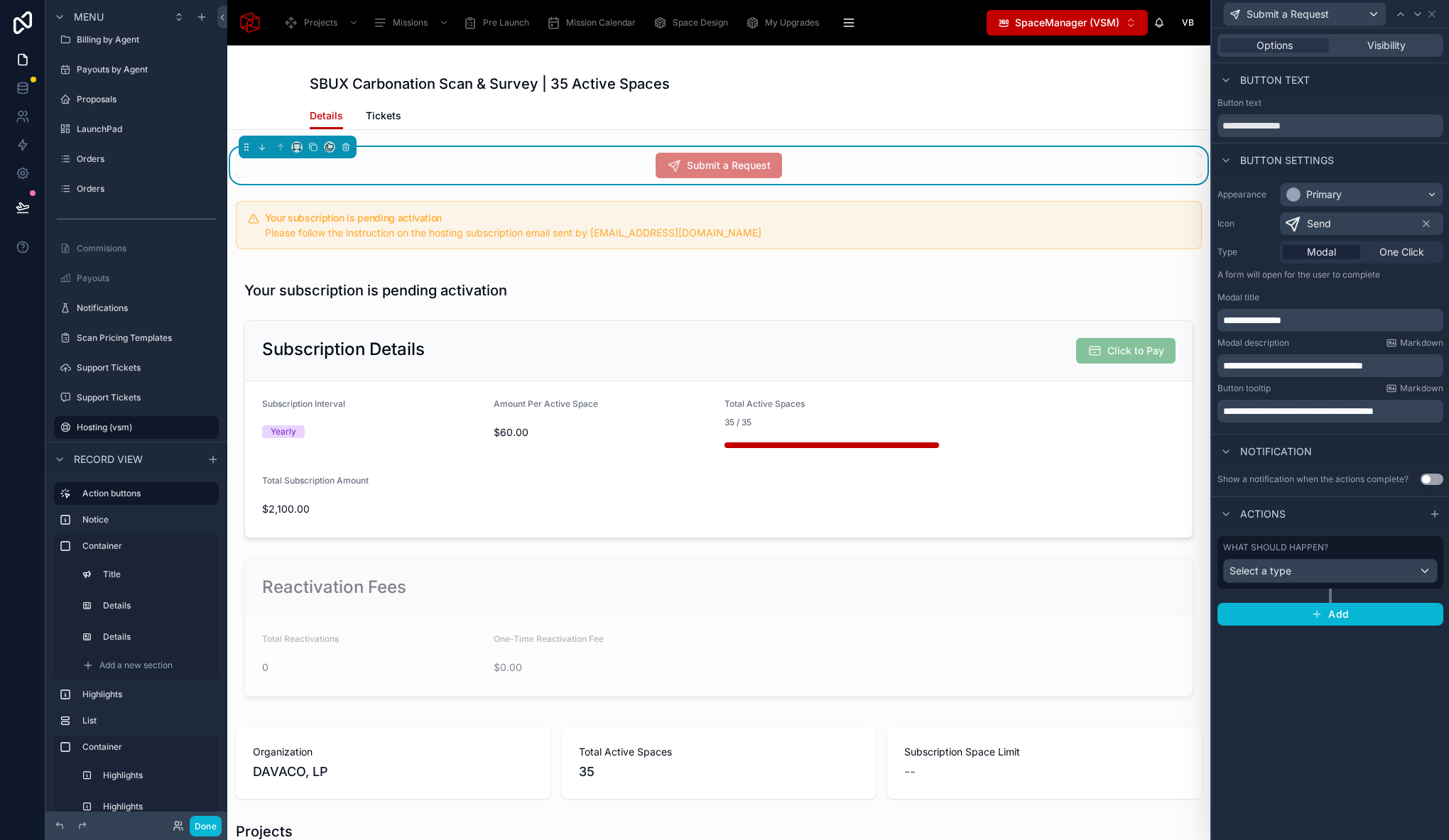
click at [1428, 417] on p "**********" at bounding box center [1331, 411] width 217 height 15
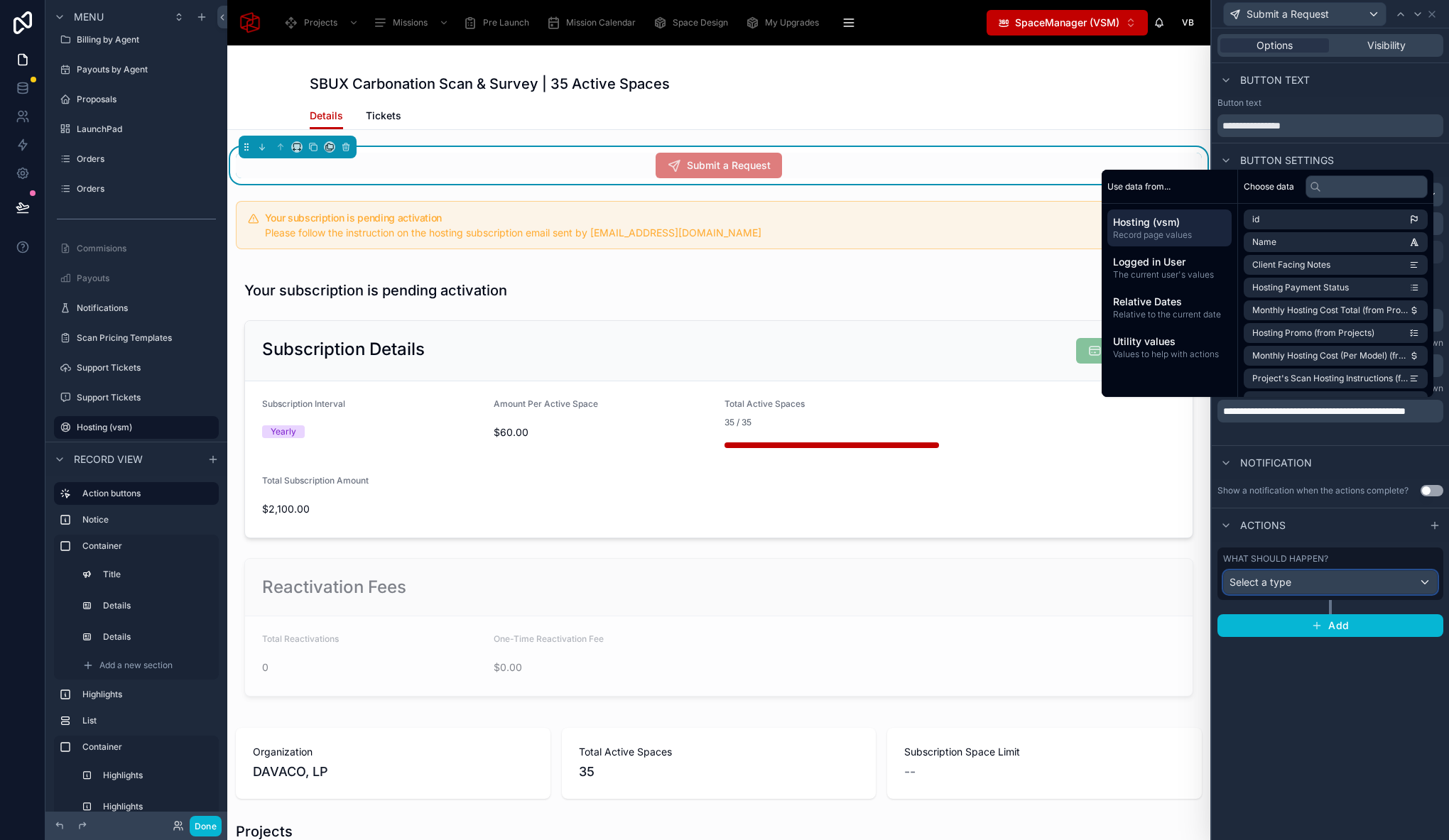
click at [1335, 581] on div "Select a type" at bounding box center [1330, 582] width 213 height 23
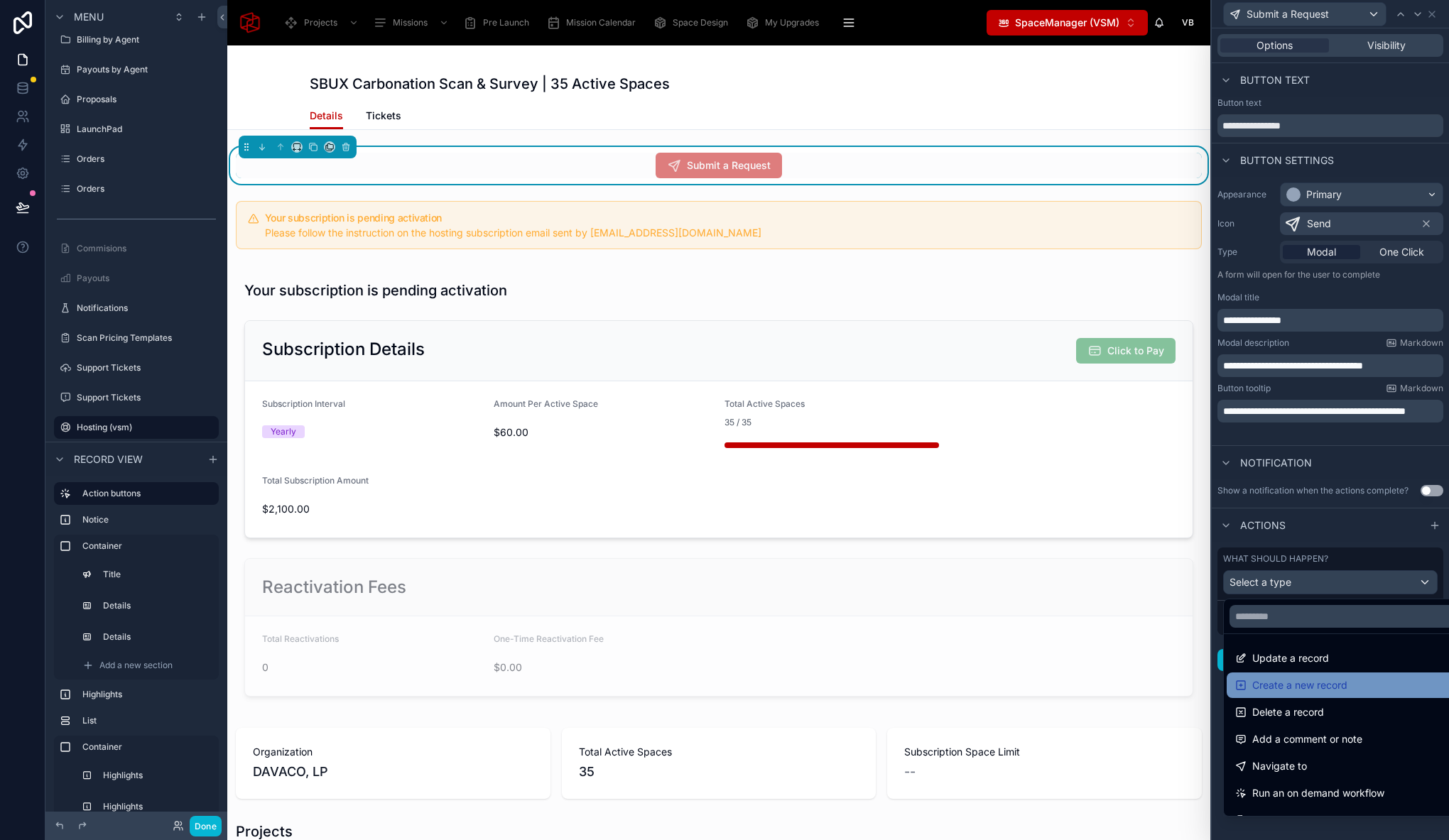
click at [1344, 685] on span "Create a new record" at bounding box center [1299, 684] width 95 height 17
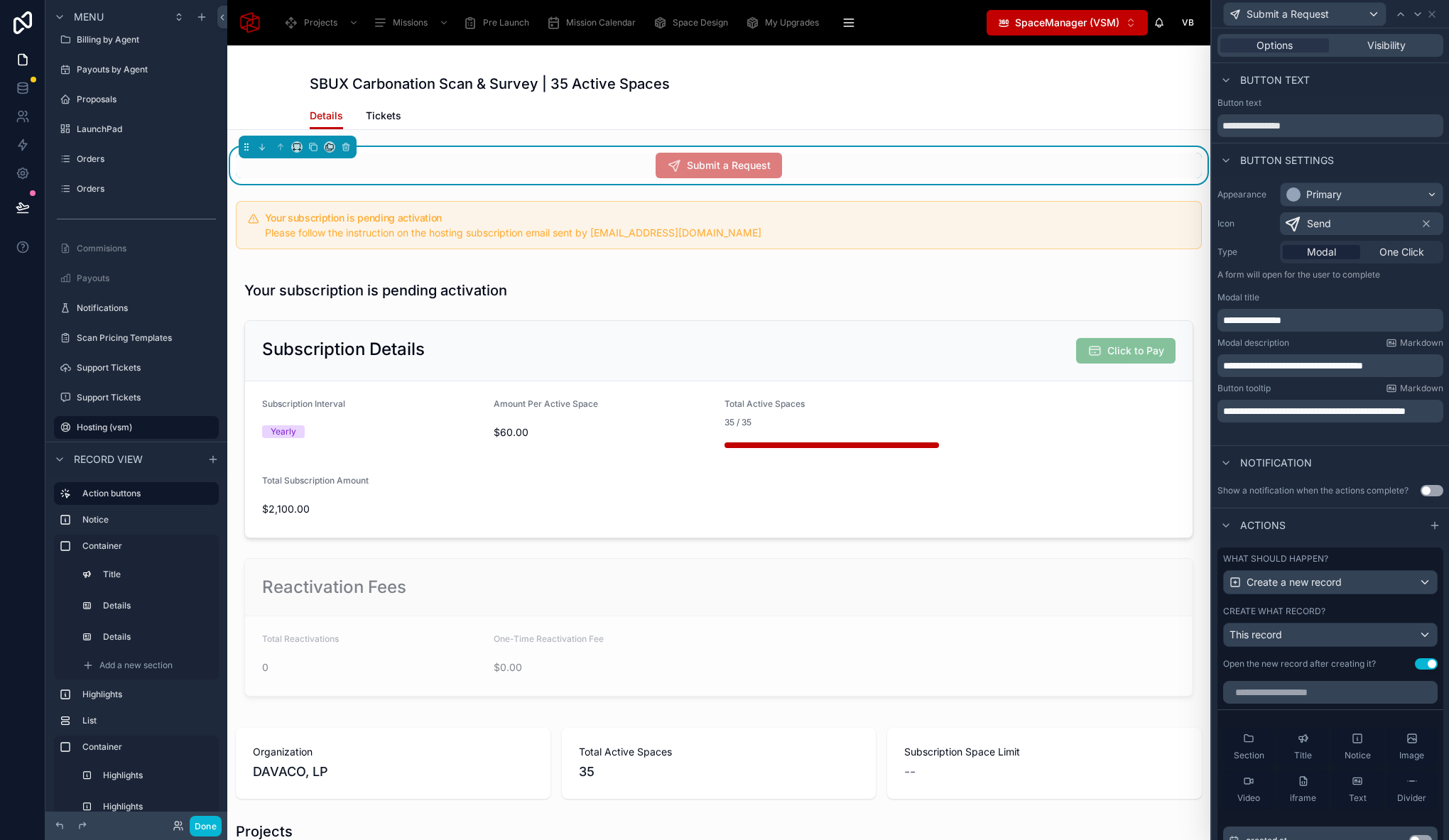
scroll to position [20, 0]
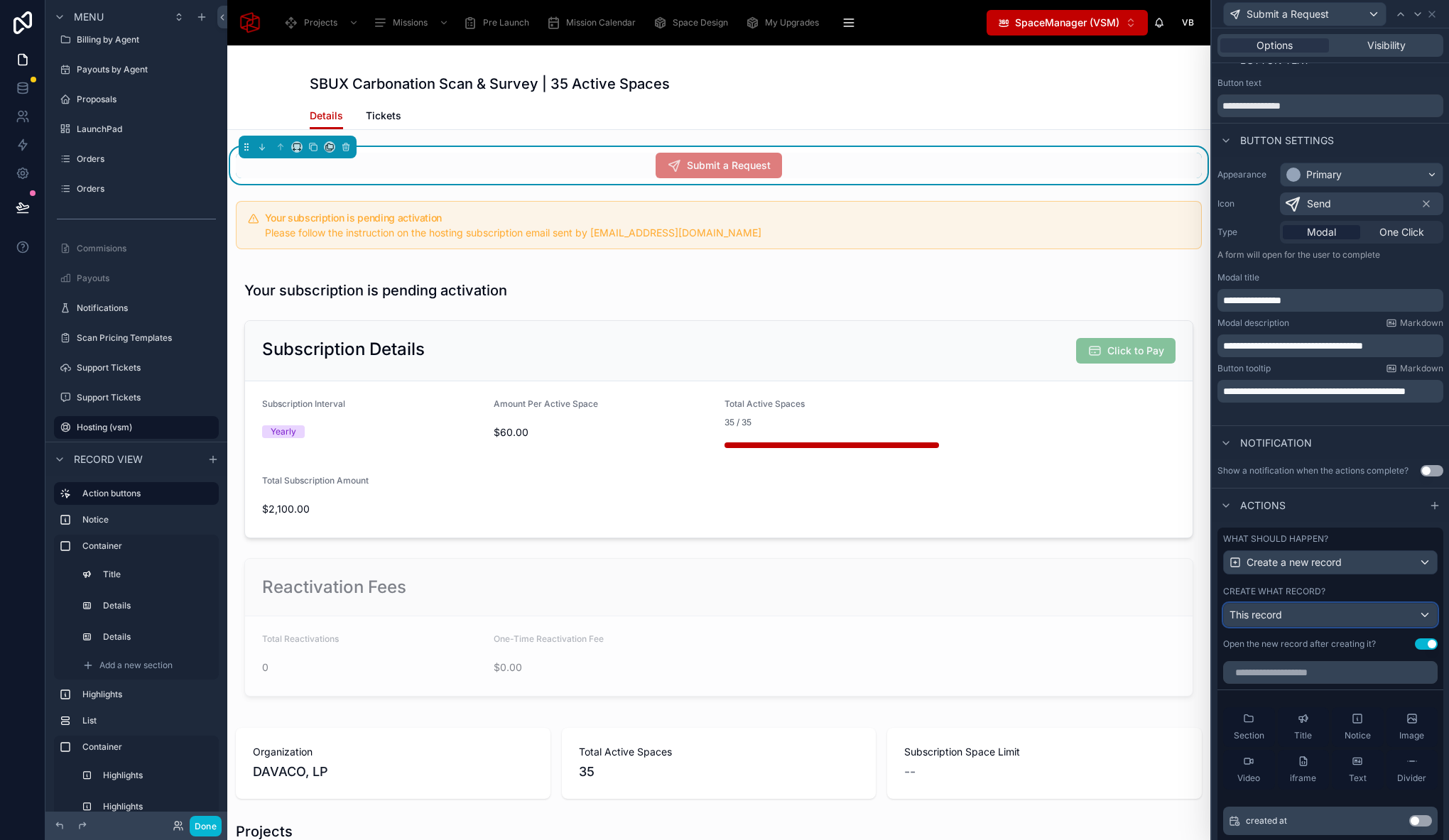
click at [1412, 616] on div "This record" at bounding box center [1330, 615] width 213 height 23
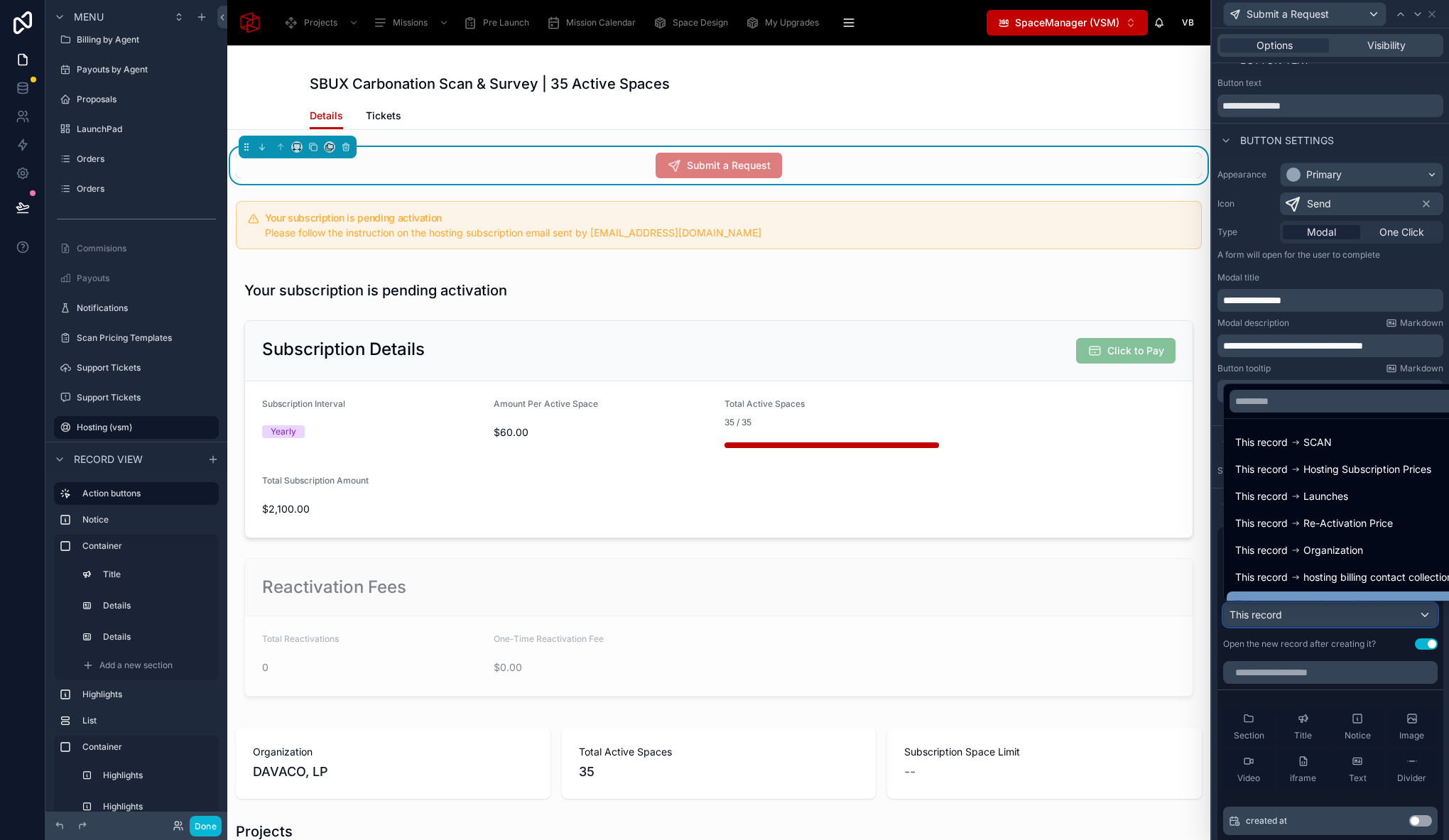
scroll to position [74, 0]
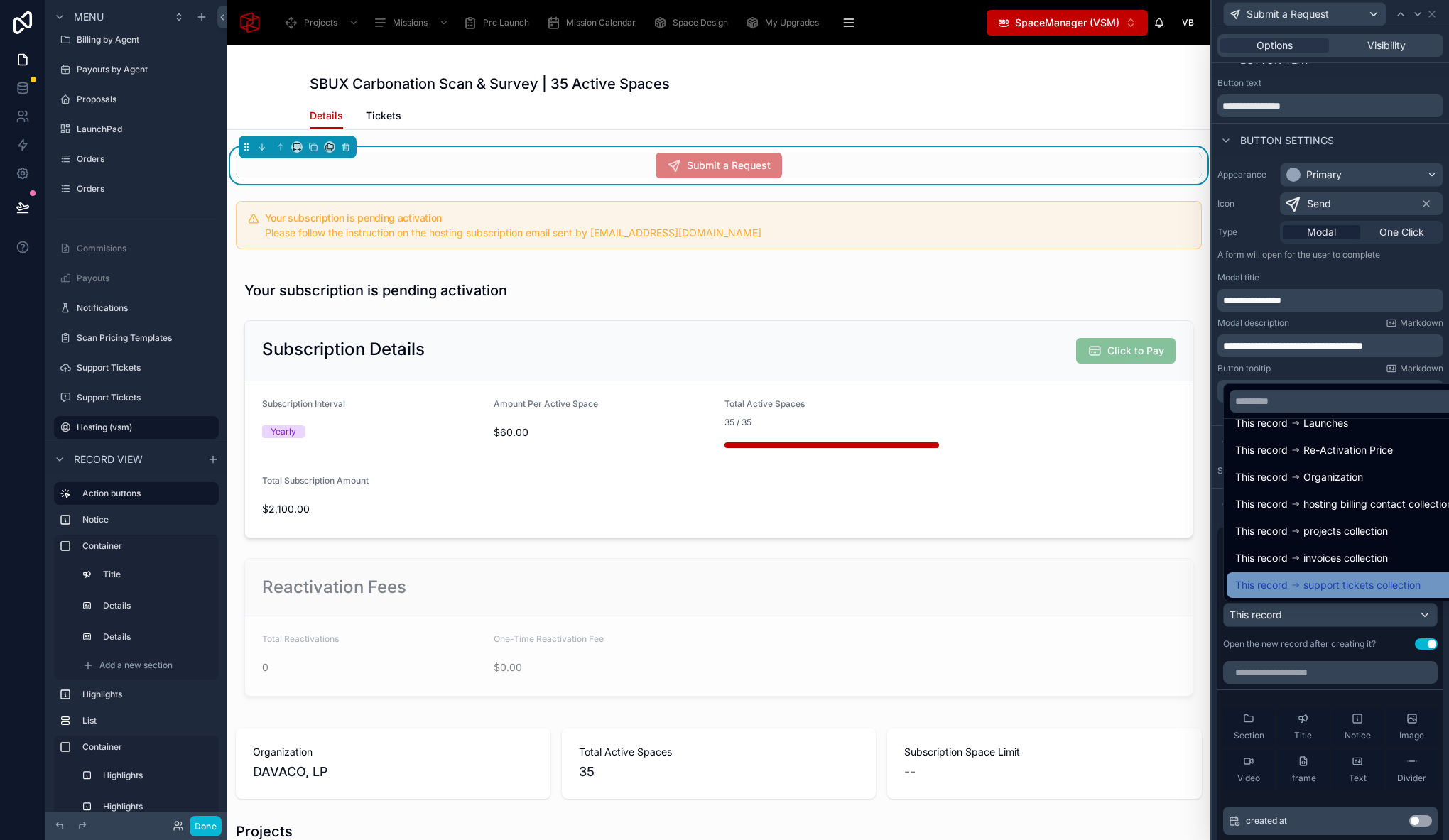
click at [1336, 583] on span "support tickets collection" at bounding box center [1361, 585] width 117 height 17
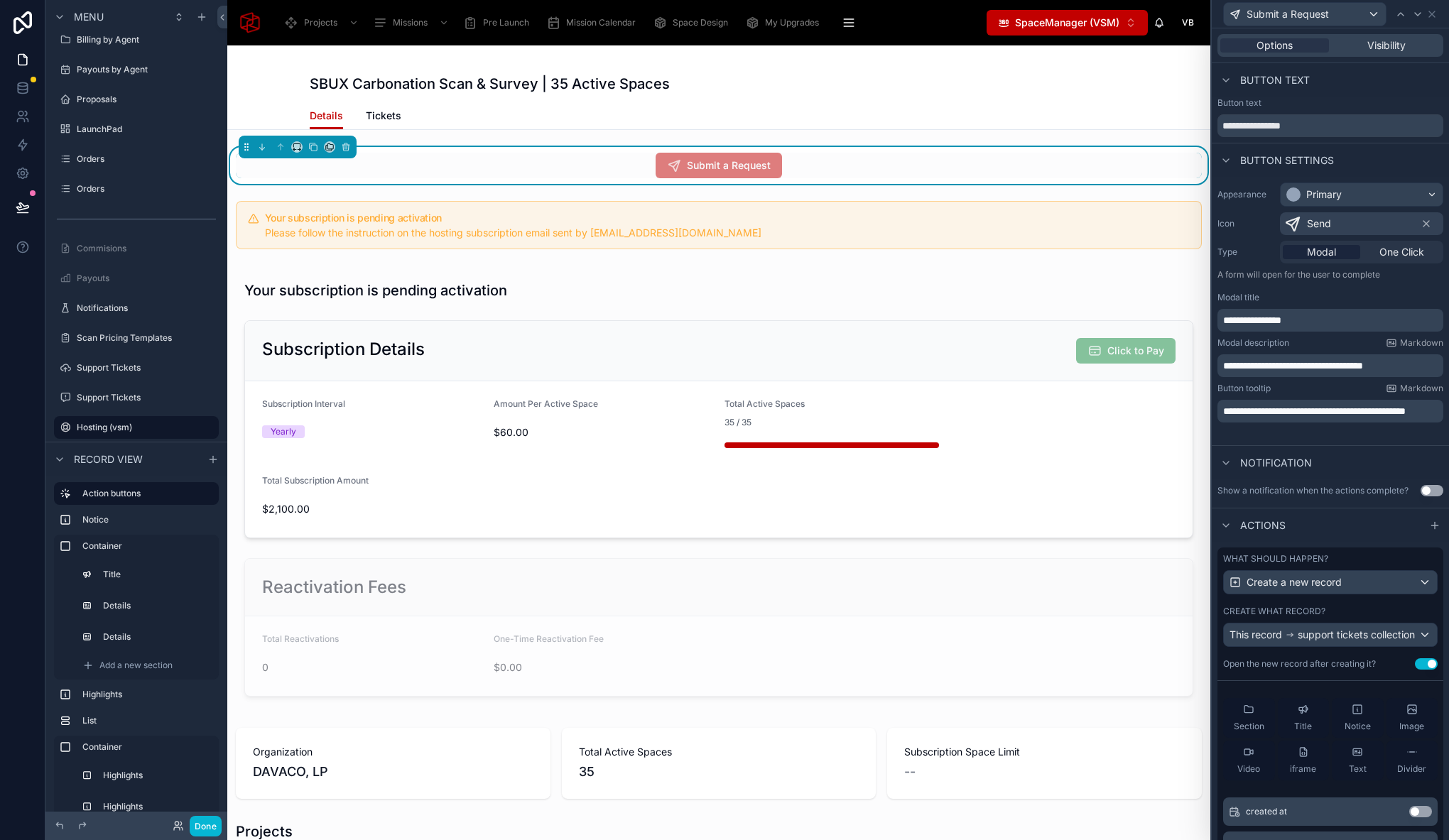
scroll to position [27, 0]
click at [1418, 670] on button "Use setting" at bounding box center [1426, 664] width 23 height 12
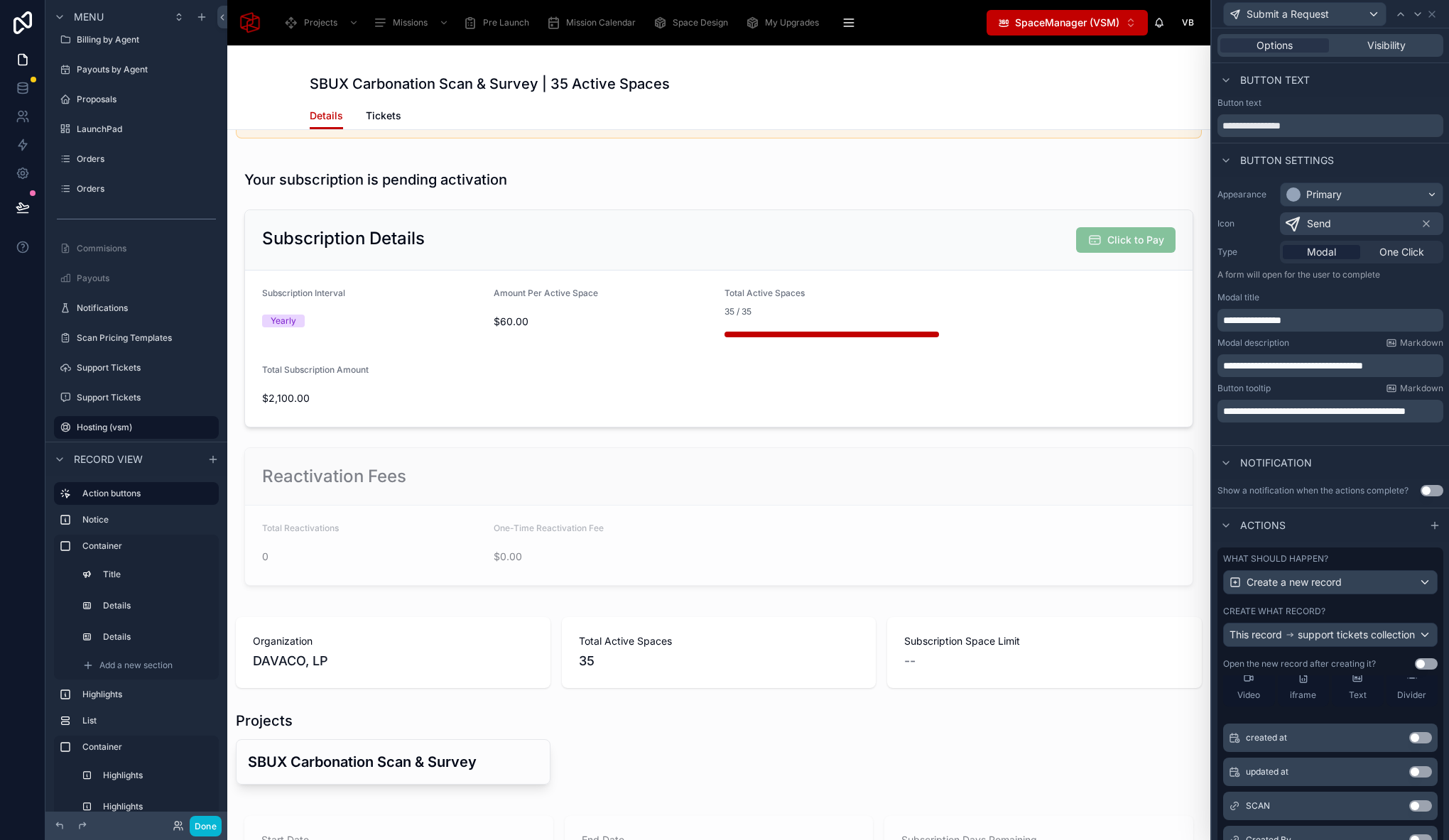
scroll to position [0, 0]
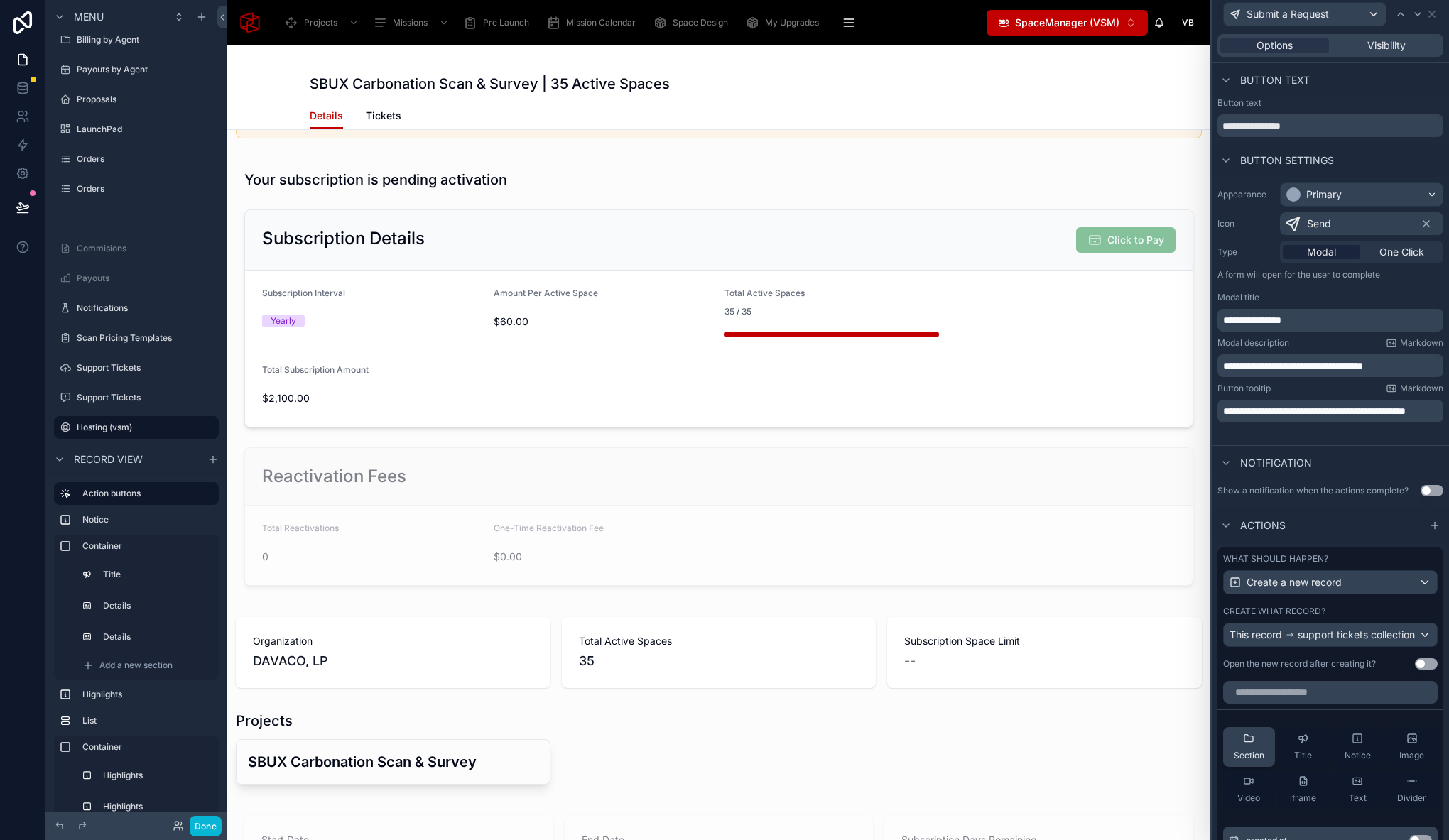
click at [1239, 762] on span "Section" at bounding box center [1249, 756] width 31 height 12
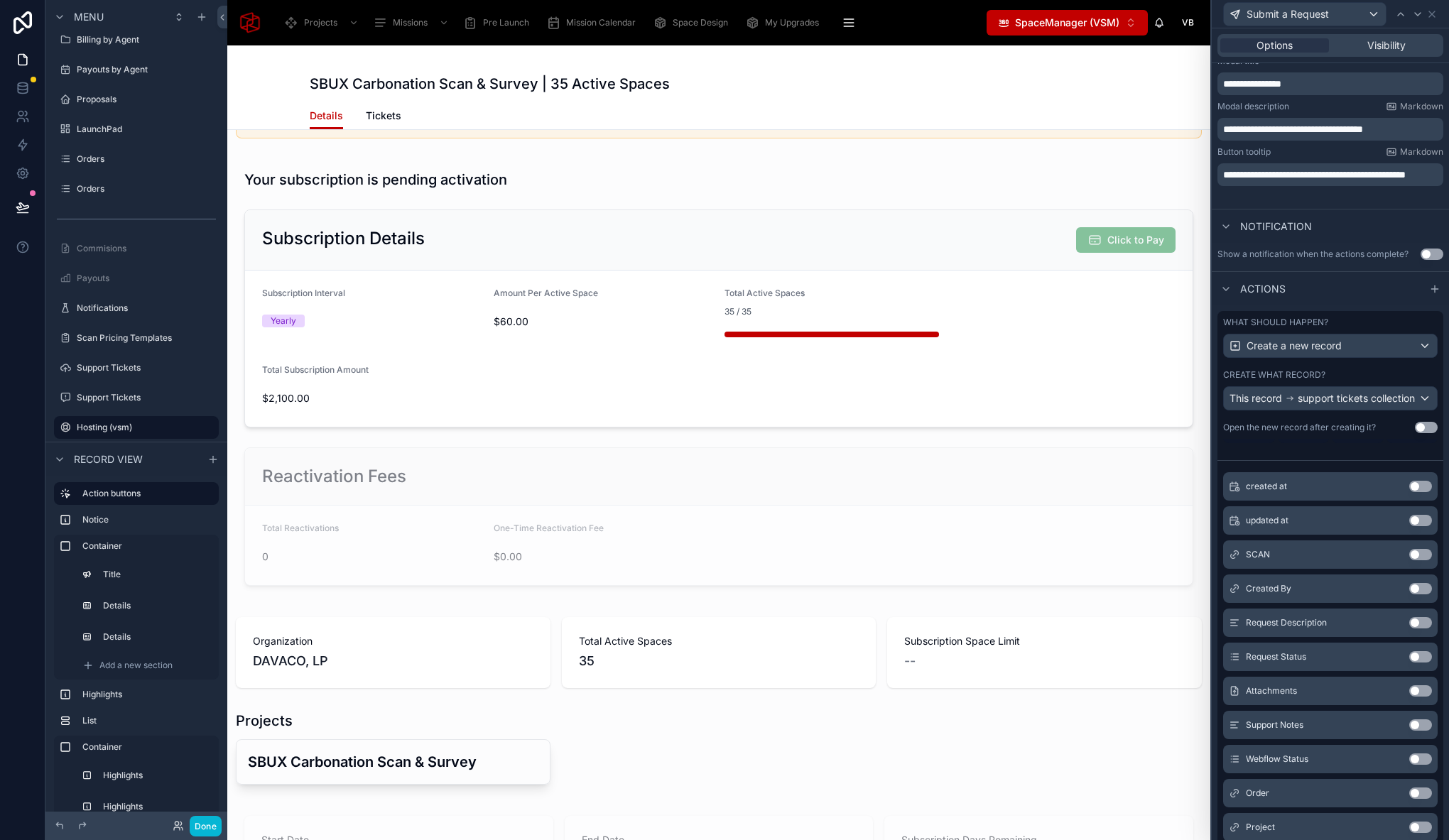
scroll to position [218, 0]
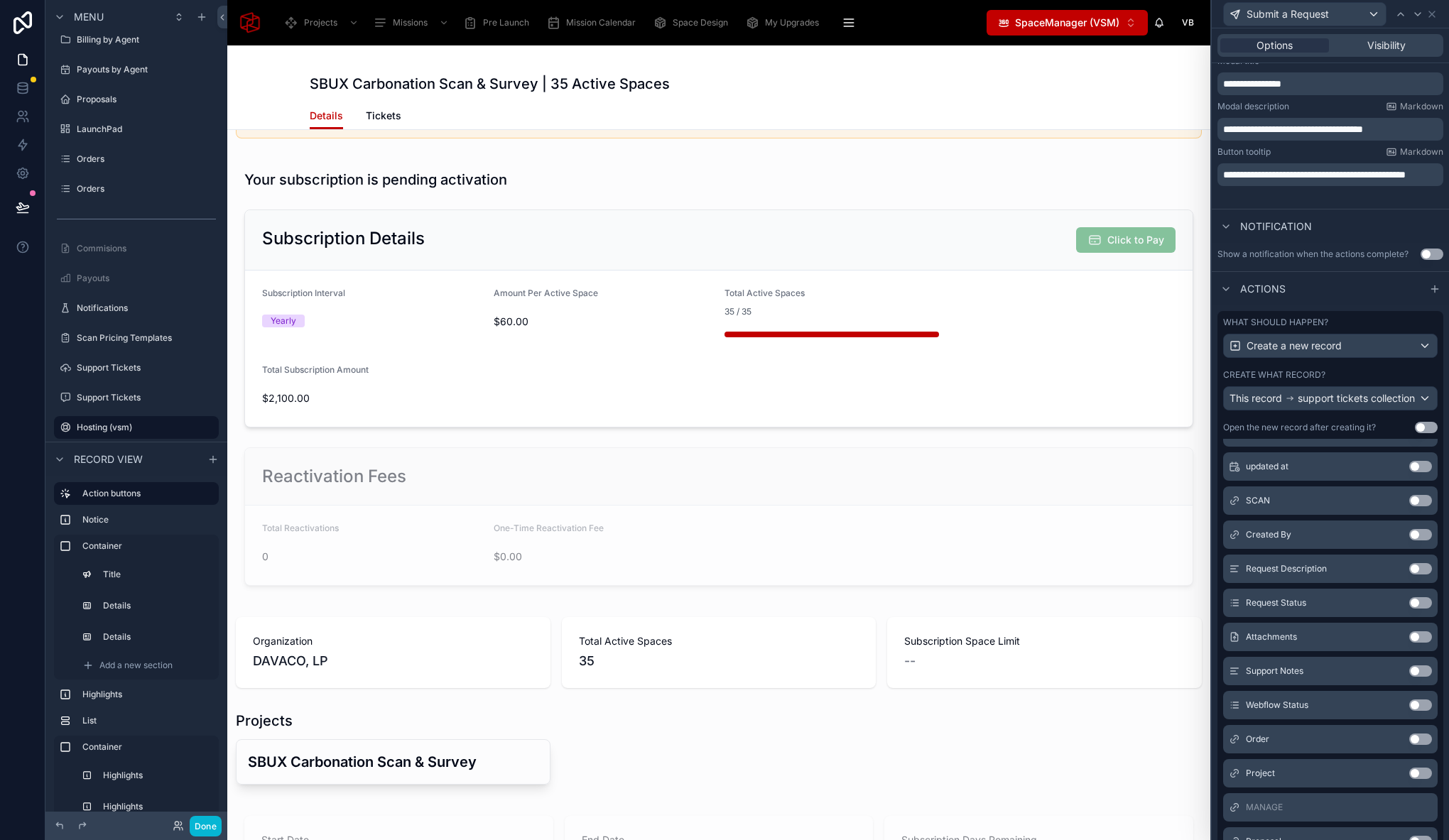
click at [1409, 541] on button "Use setting" at bounding box center [1420, 535] width 23 height 12
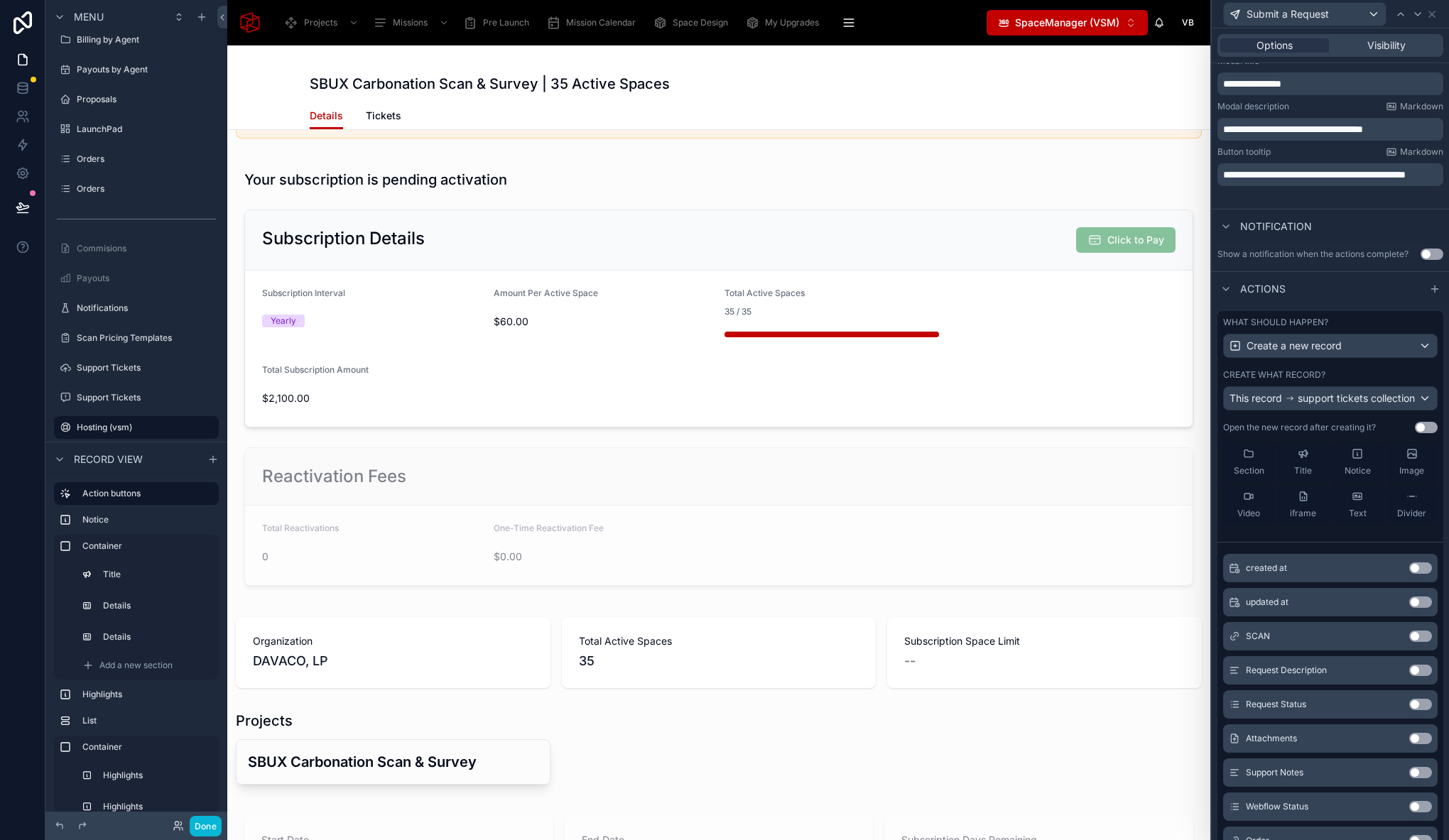
scroll to position [39, 0]
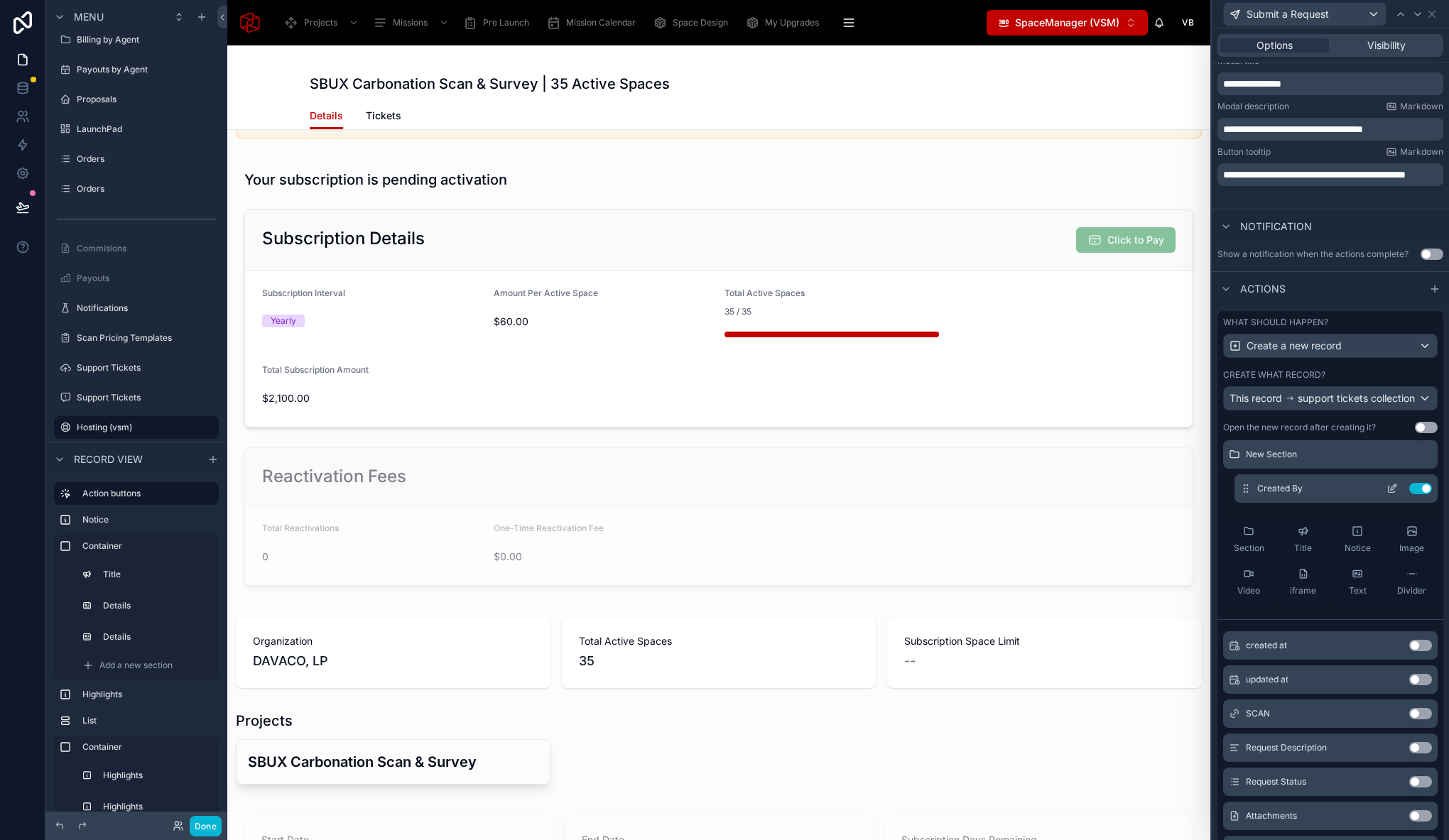
click at [1389, 493] on icon at bounding box center [1392, 489] width 7 height 7
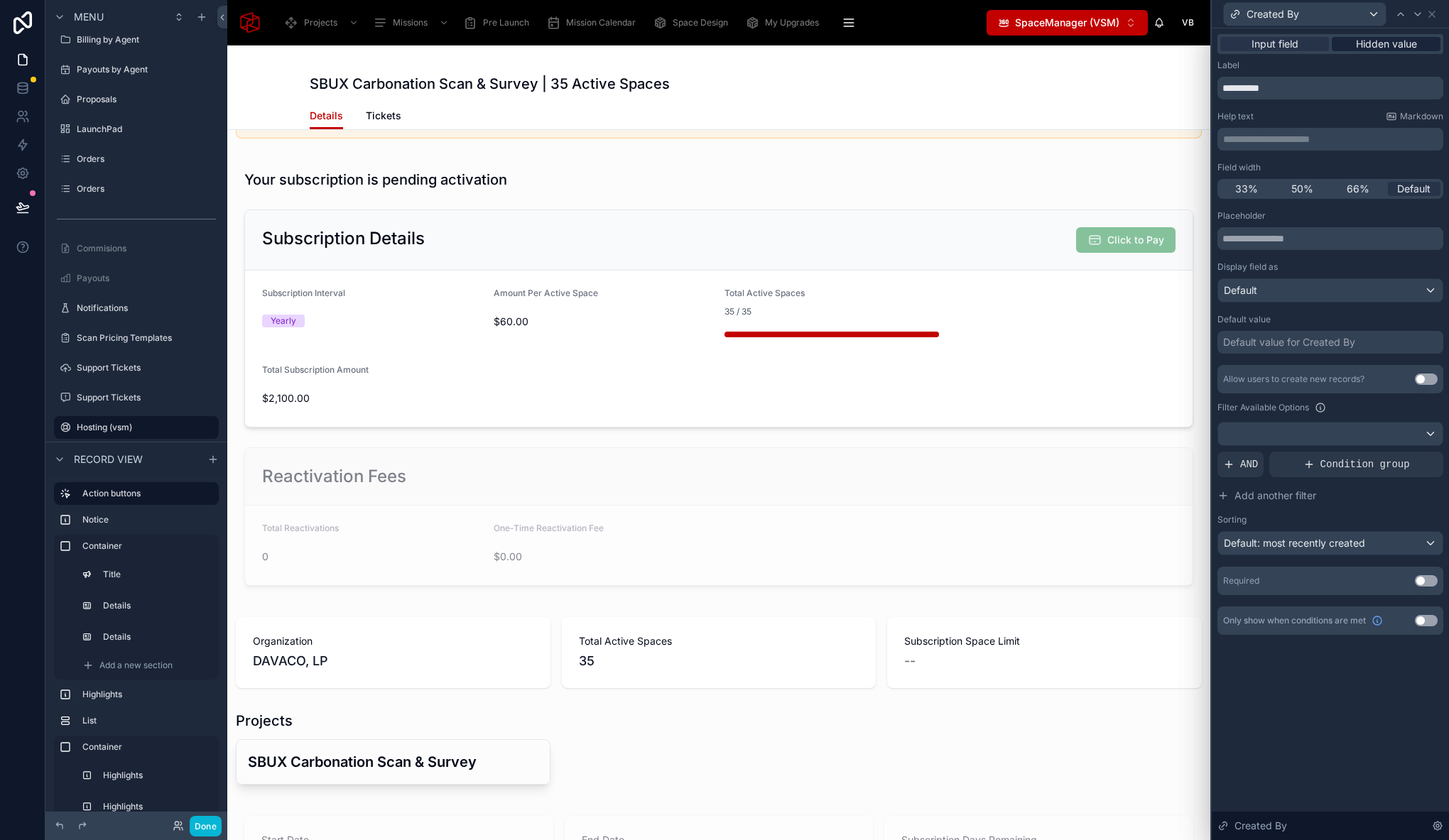
click at [1397, 44] on span "Hidden value" at bounding box center [1387, 44] width 61 height 15
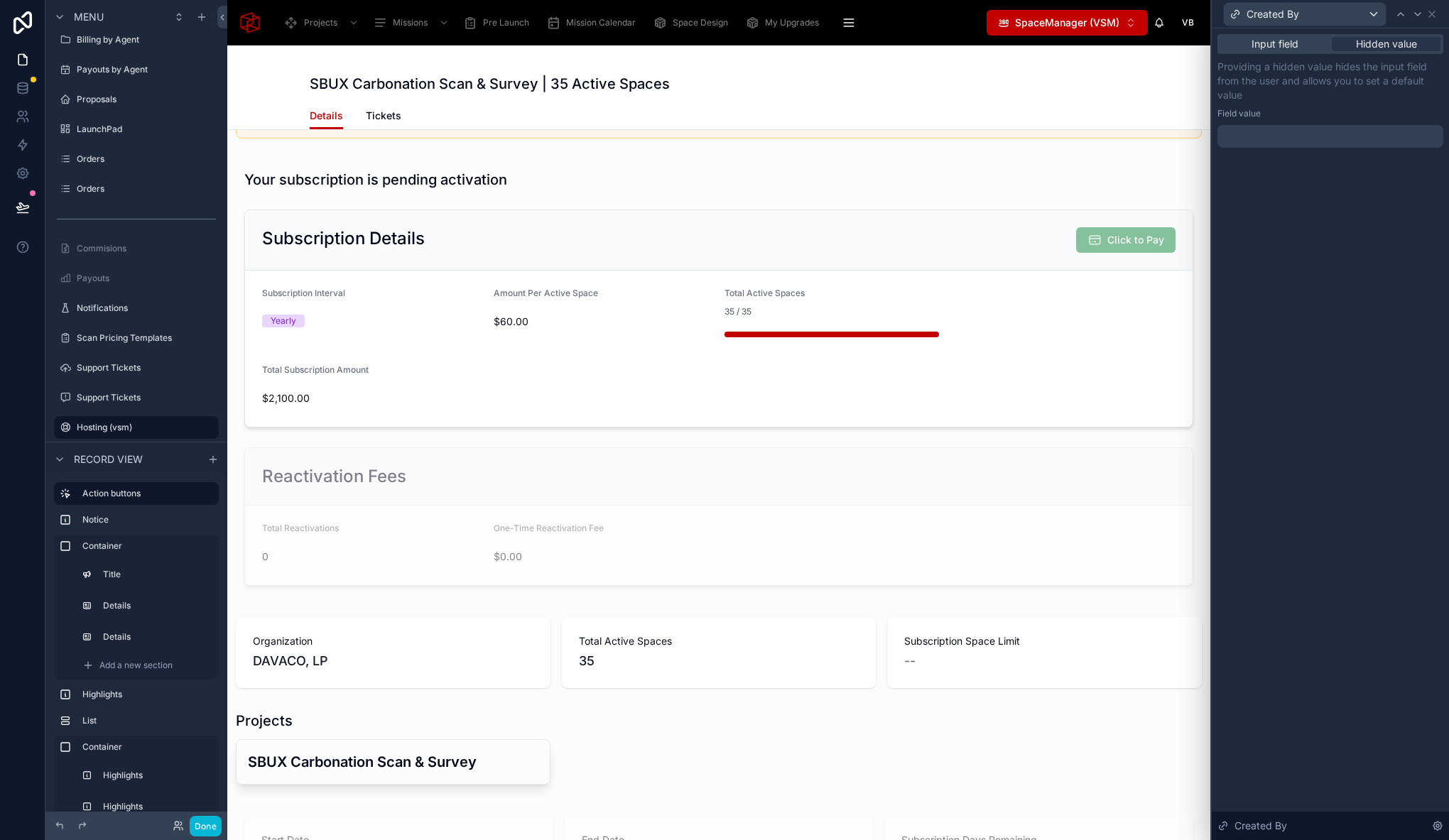
click at [1256, 129] on div at bounding box center [1330, 136] width 226 height 23
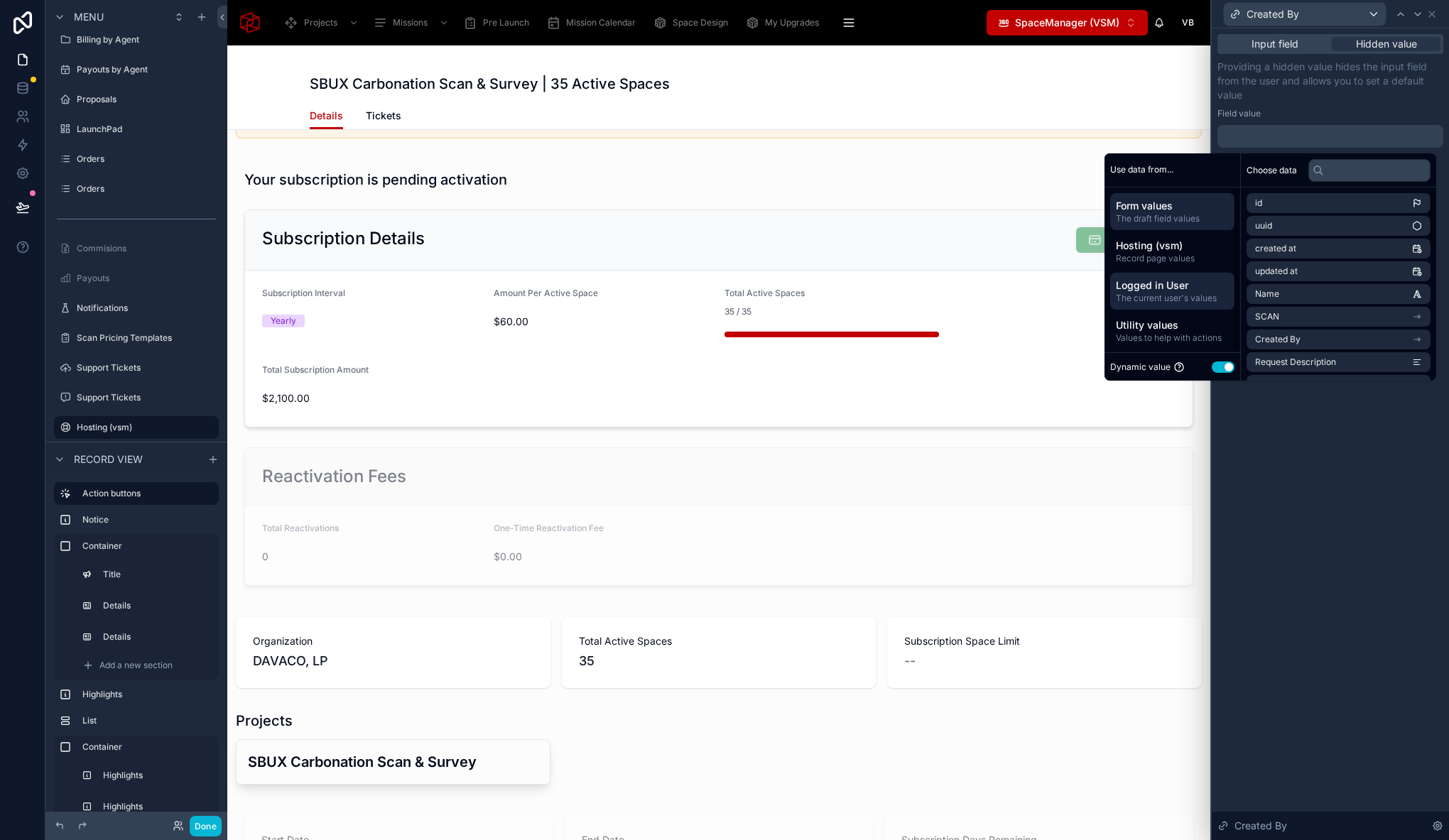
click at [1188, 282] on span "Logged in User" at bounding box center [1171, 286] width 113 height 15
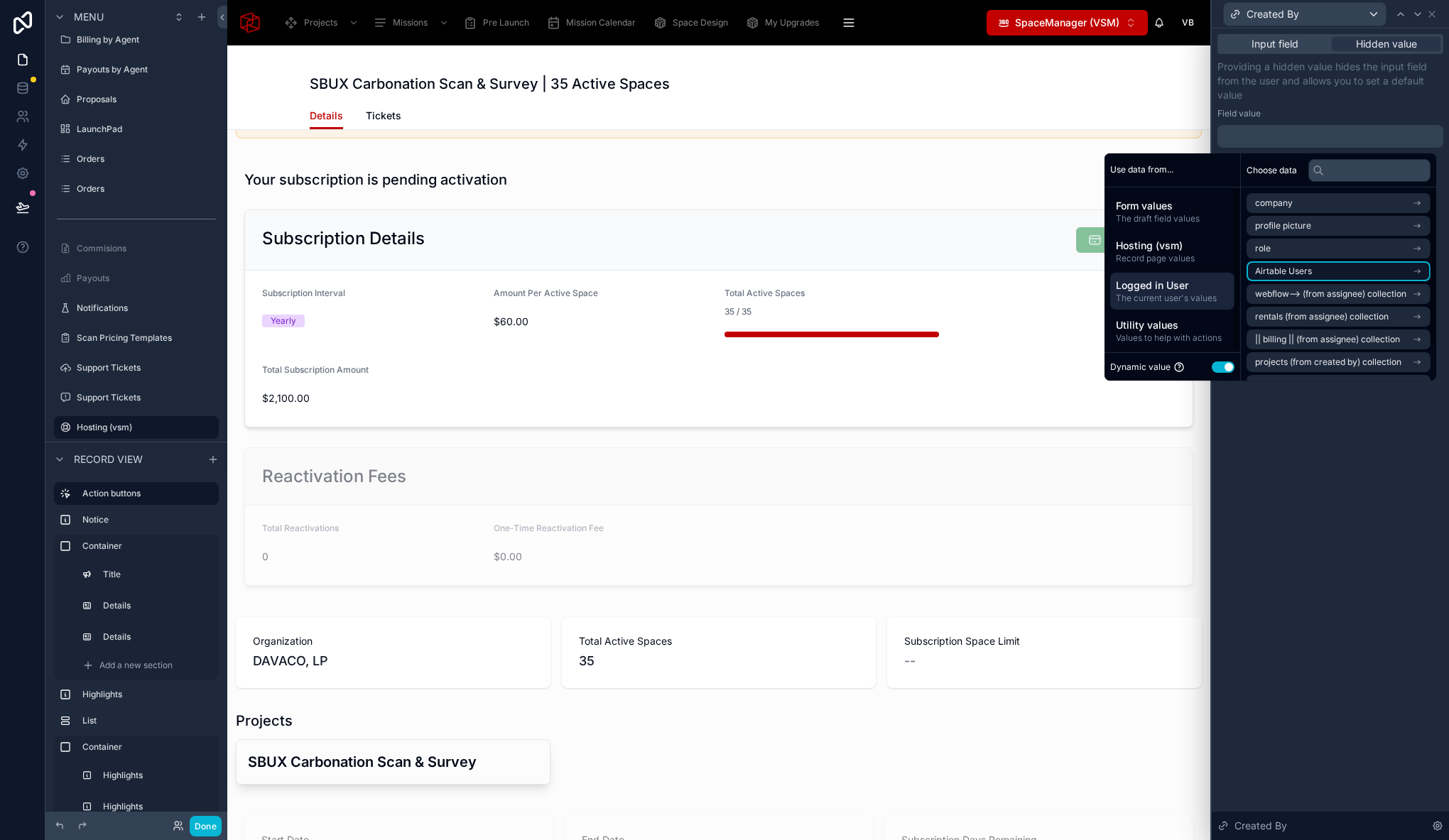
click at [1333, 271] on li "Airtable Users" at bounding box center [1338, 271] width 184 height 20
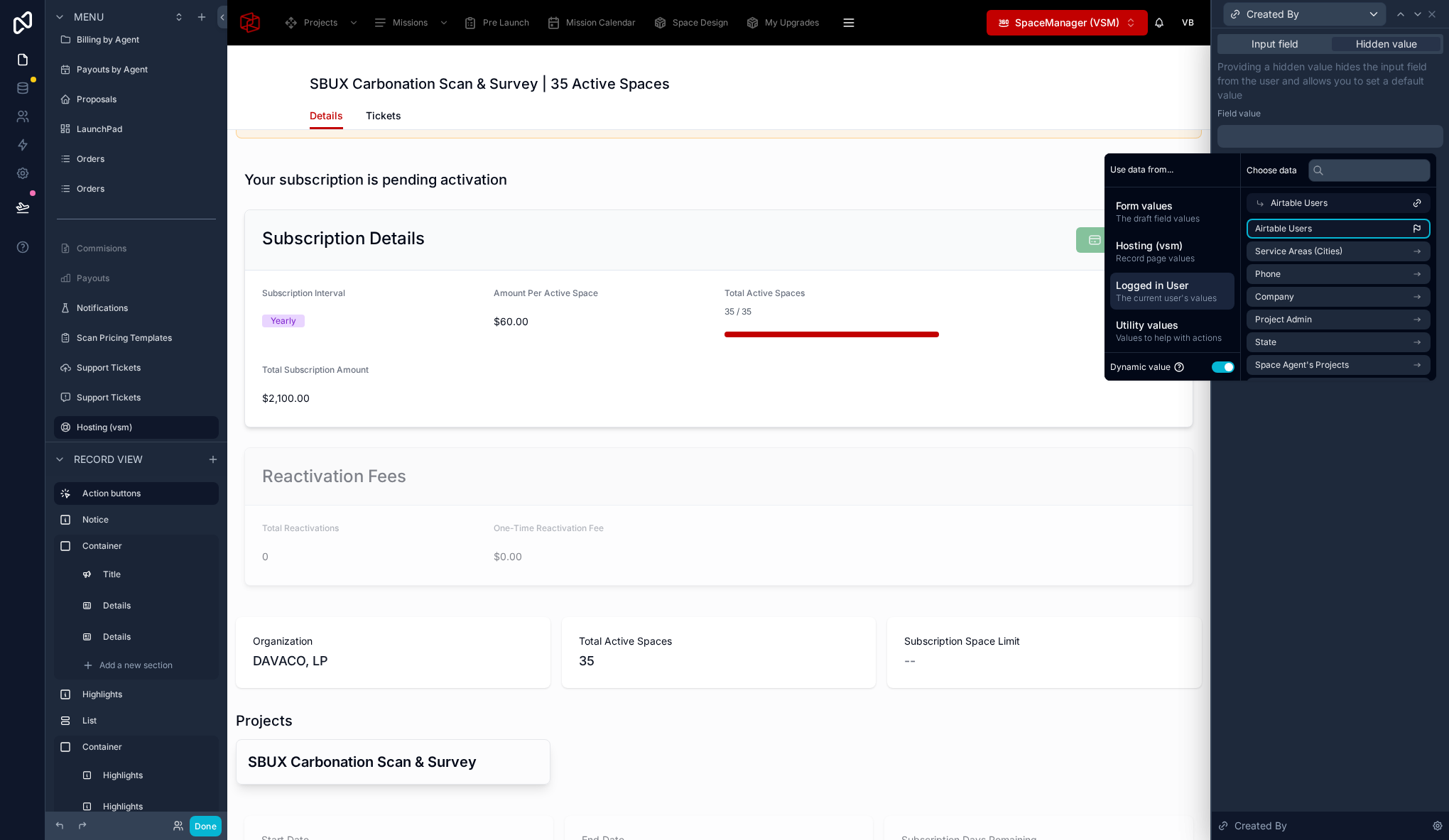
click at [1293, 223] on span "Airtable Users" at bounding box center [1283, 229] width 57 height 12
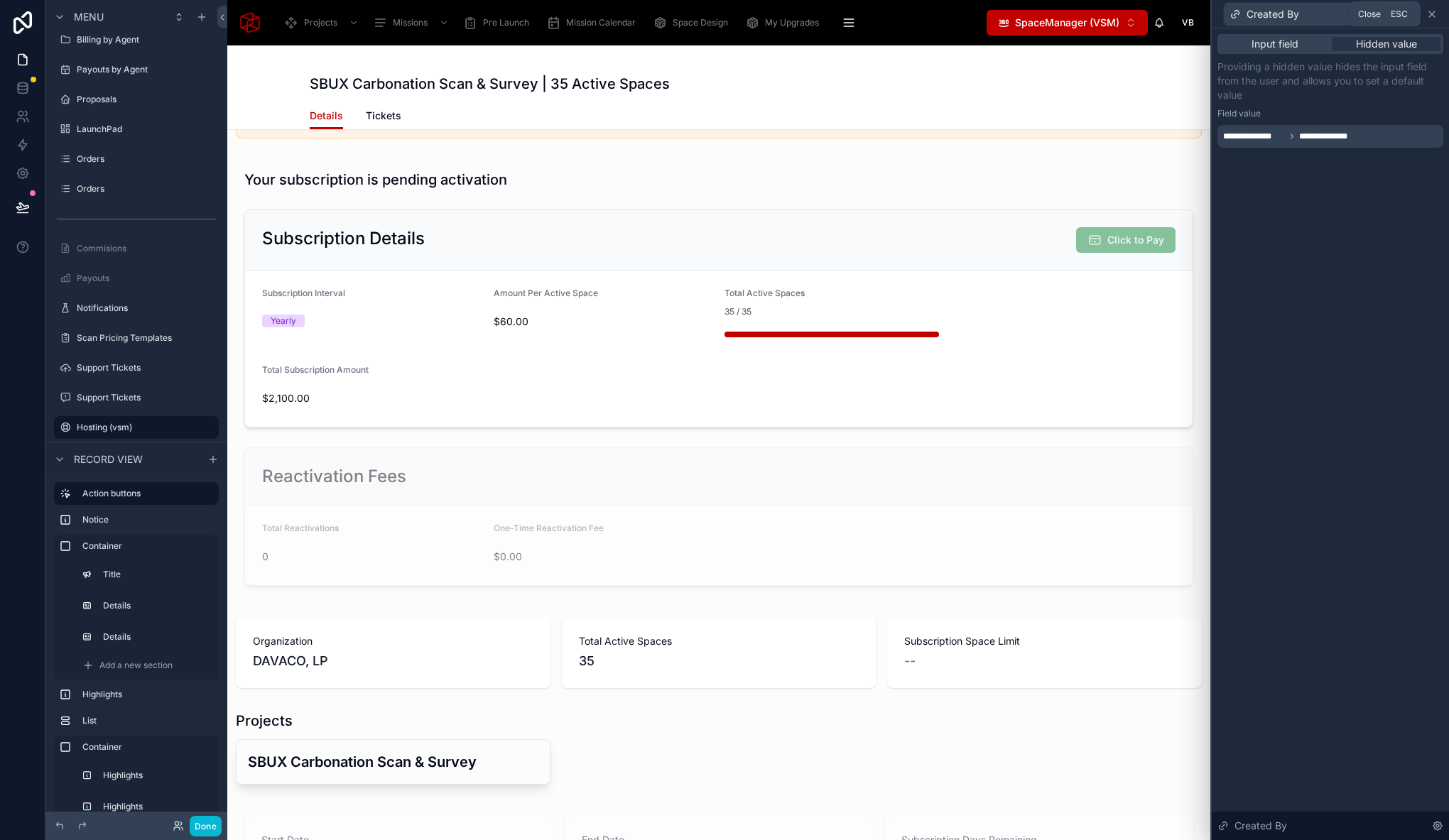
click at [1436, 12] on icon at bounding box center [1432, 15] width 12 height 12
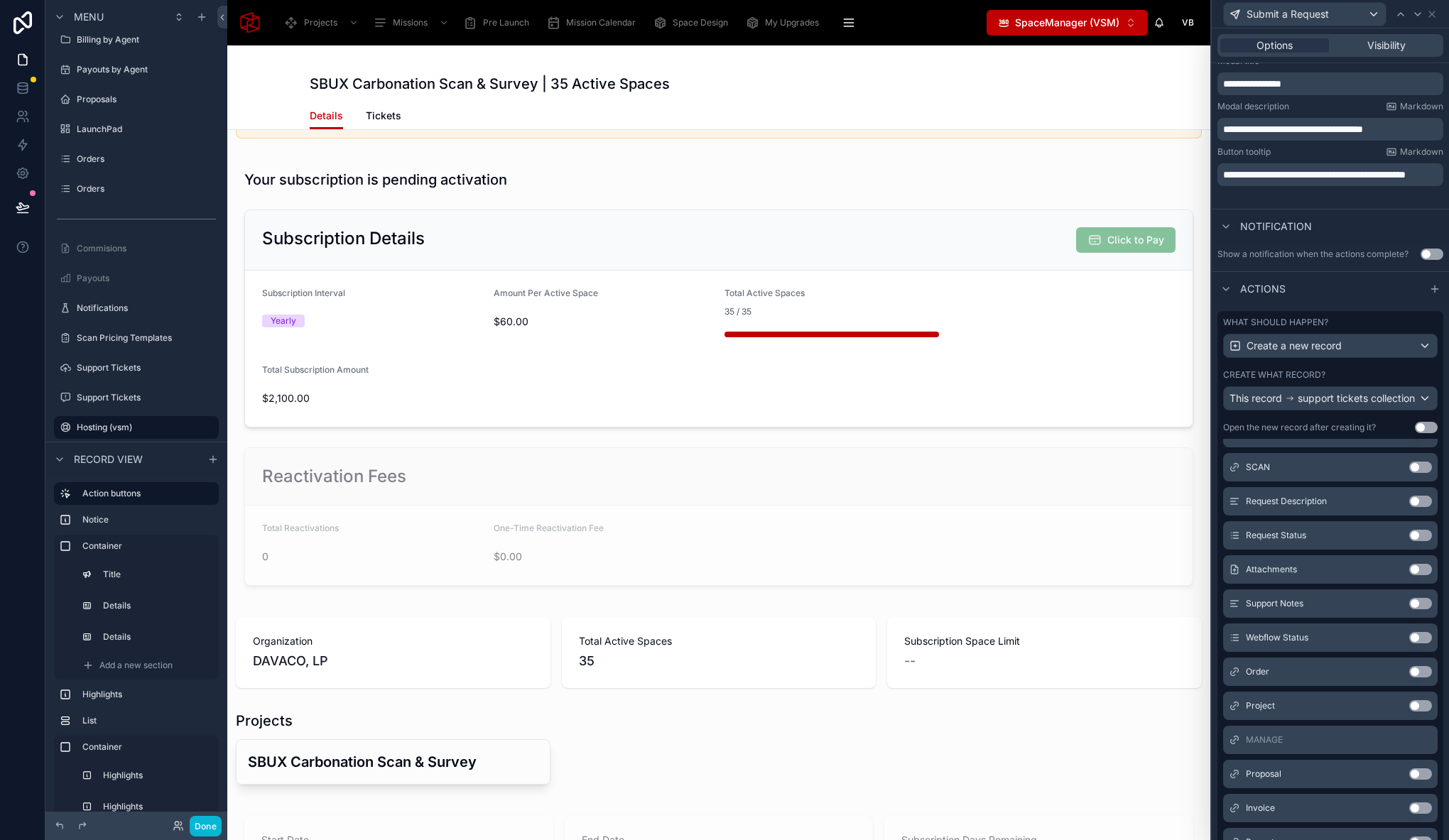
scroll to position [218, 0]
click at [1409, 575] on button "Use setting" at bounding box center [1420, 569] width 23 height 12
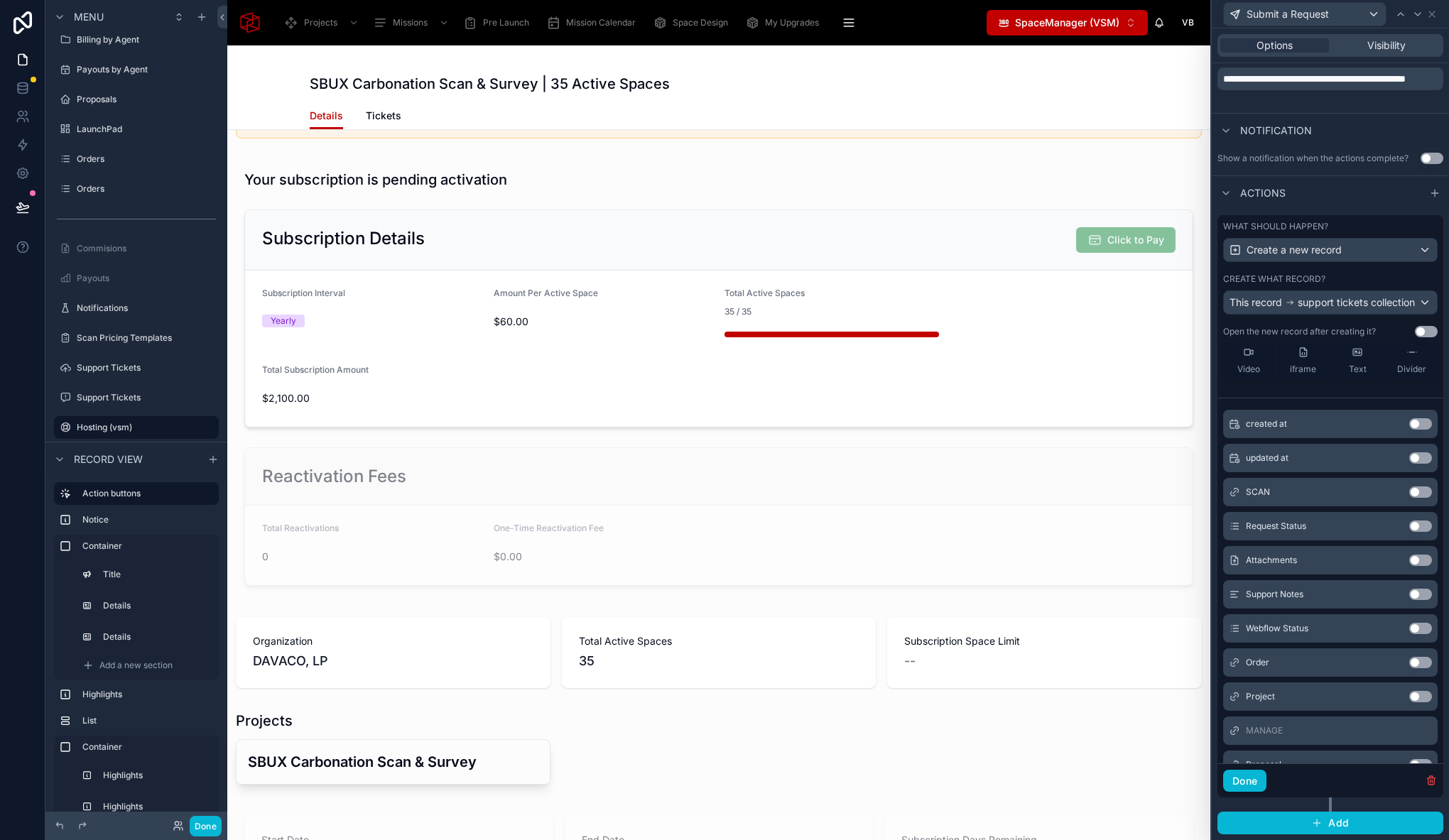
scroll to position [104, 0]
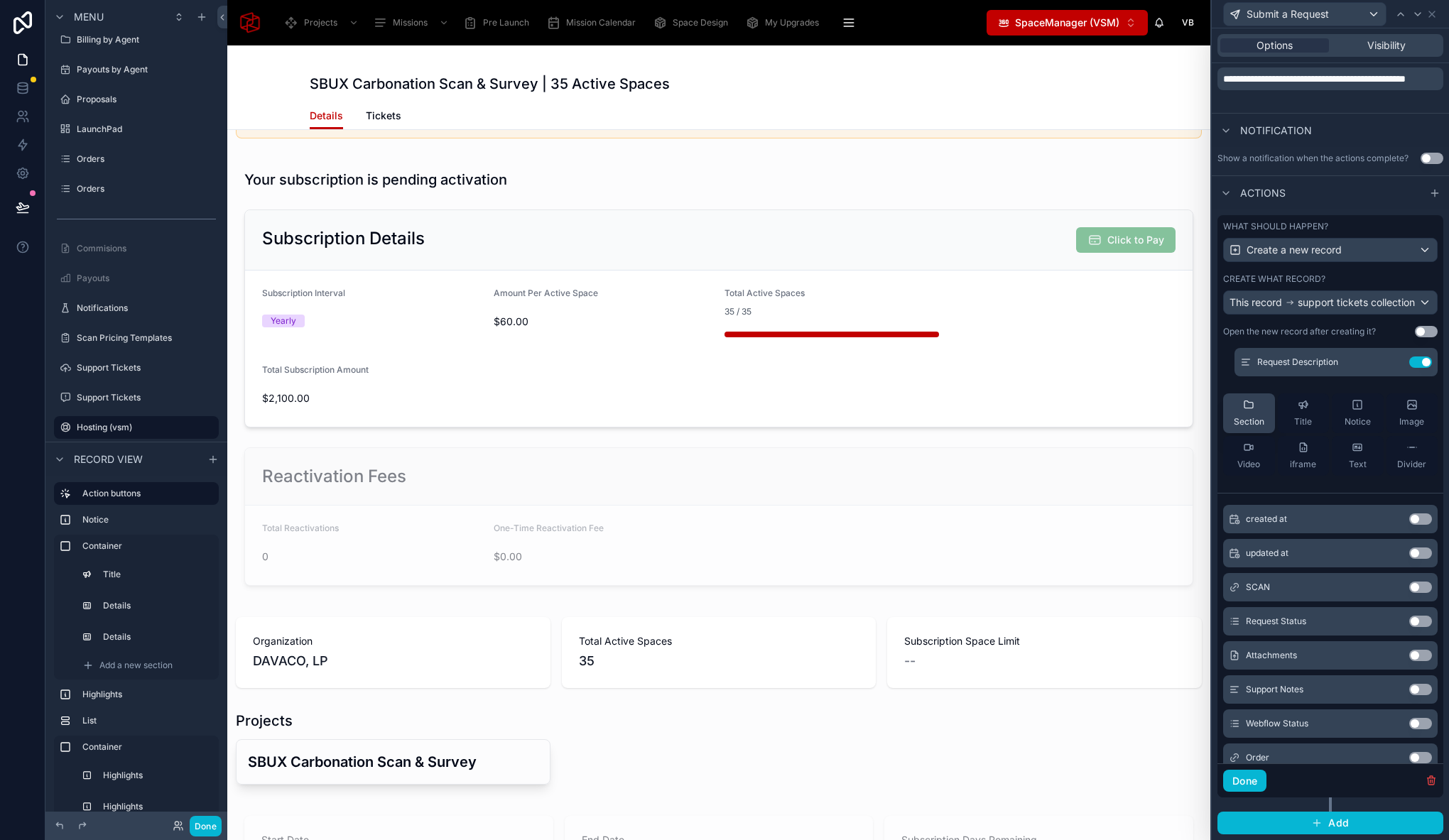
click at [1243, 410] on icon at bounding box center [1248, 405] width 12 height 12
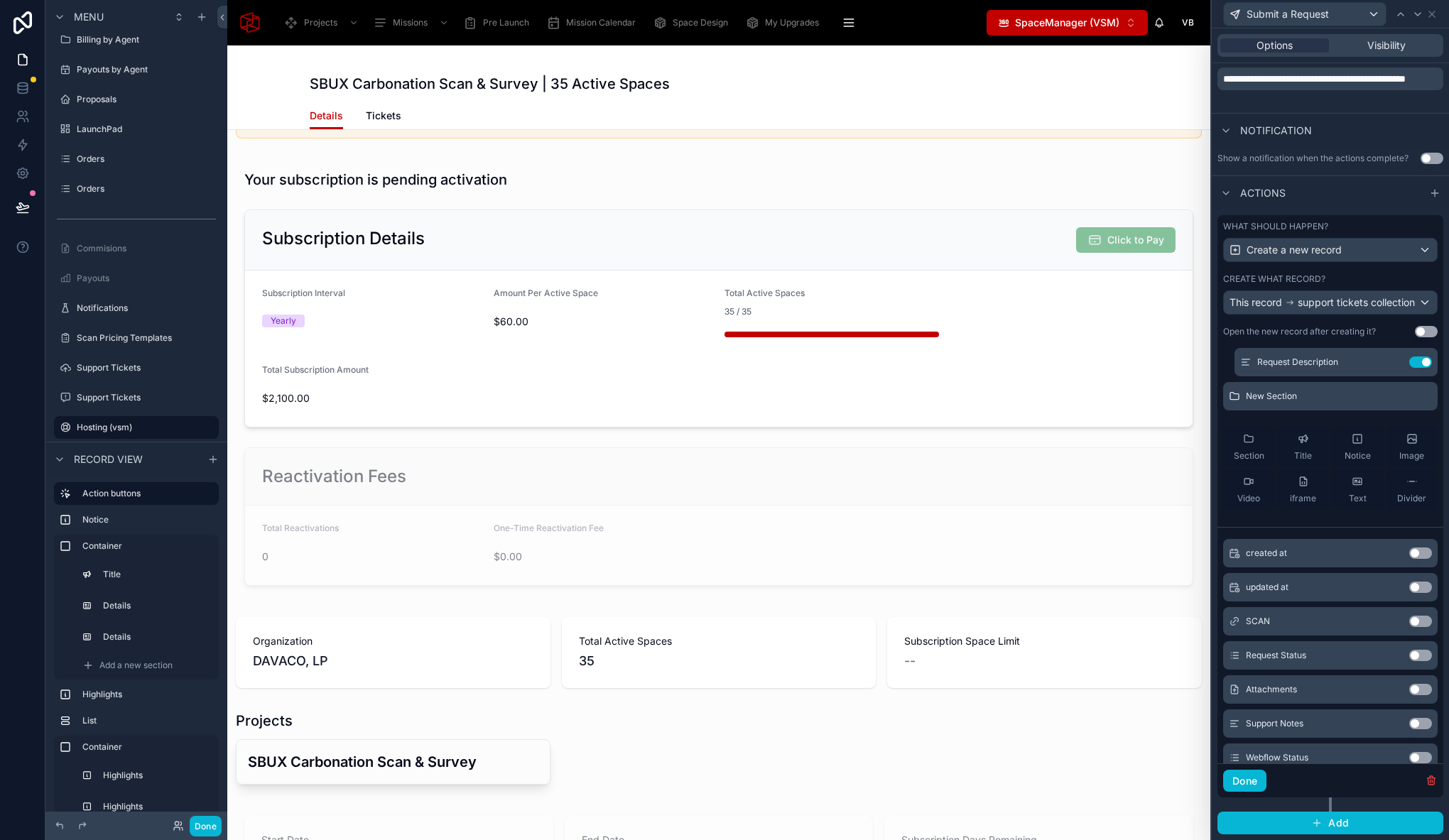
scroll to position [0, 0]
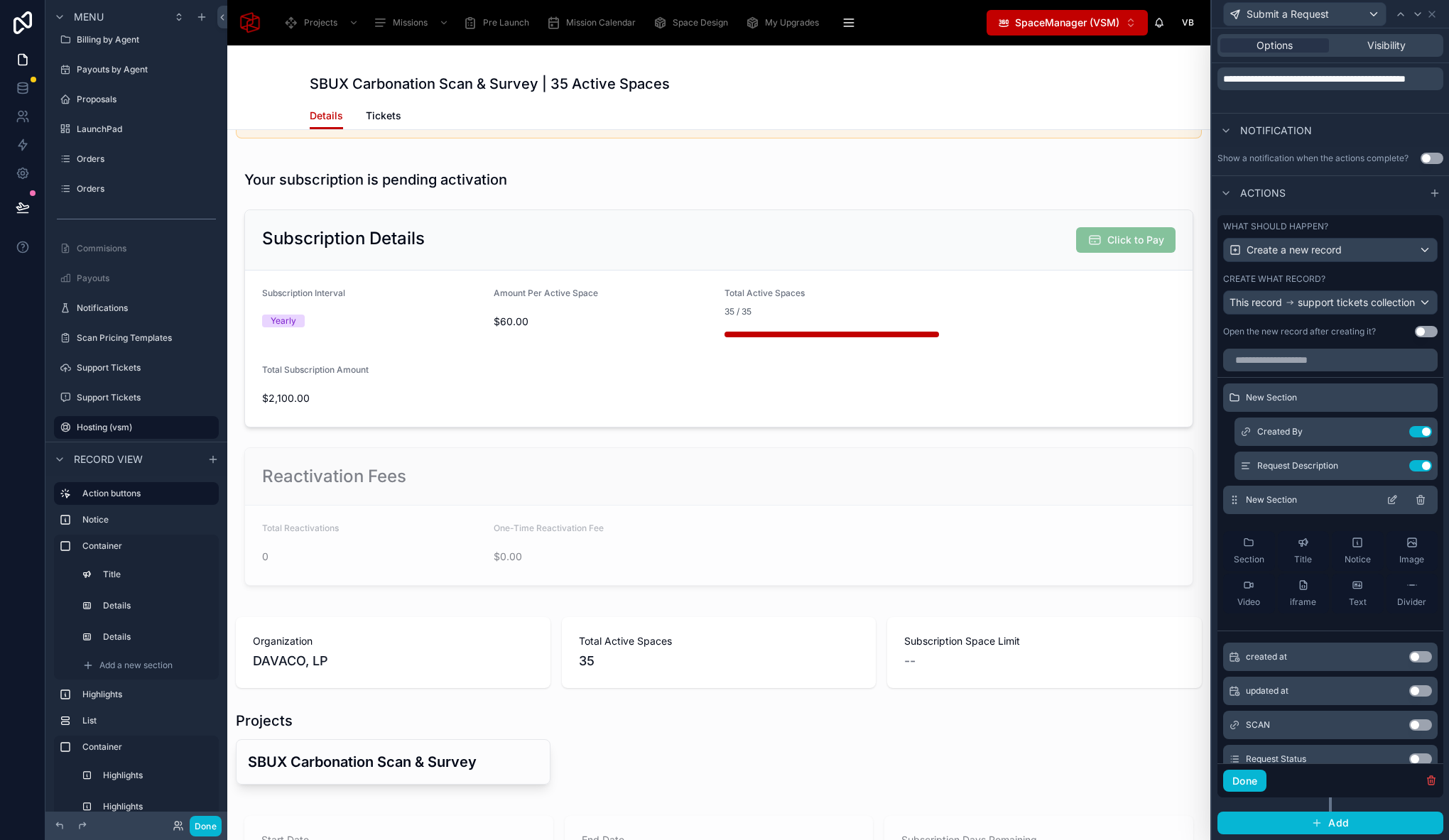
click at [1417, 501] on icon at bounding box center [1420, 501] width 7 height 7
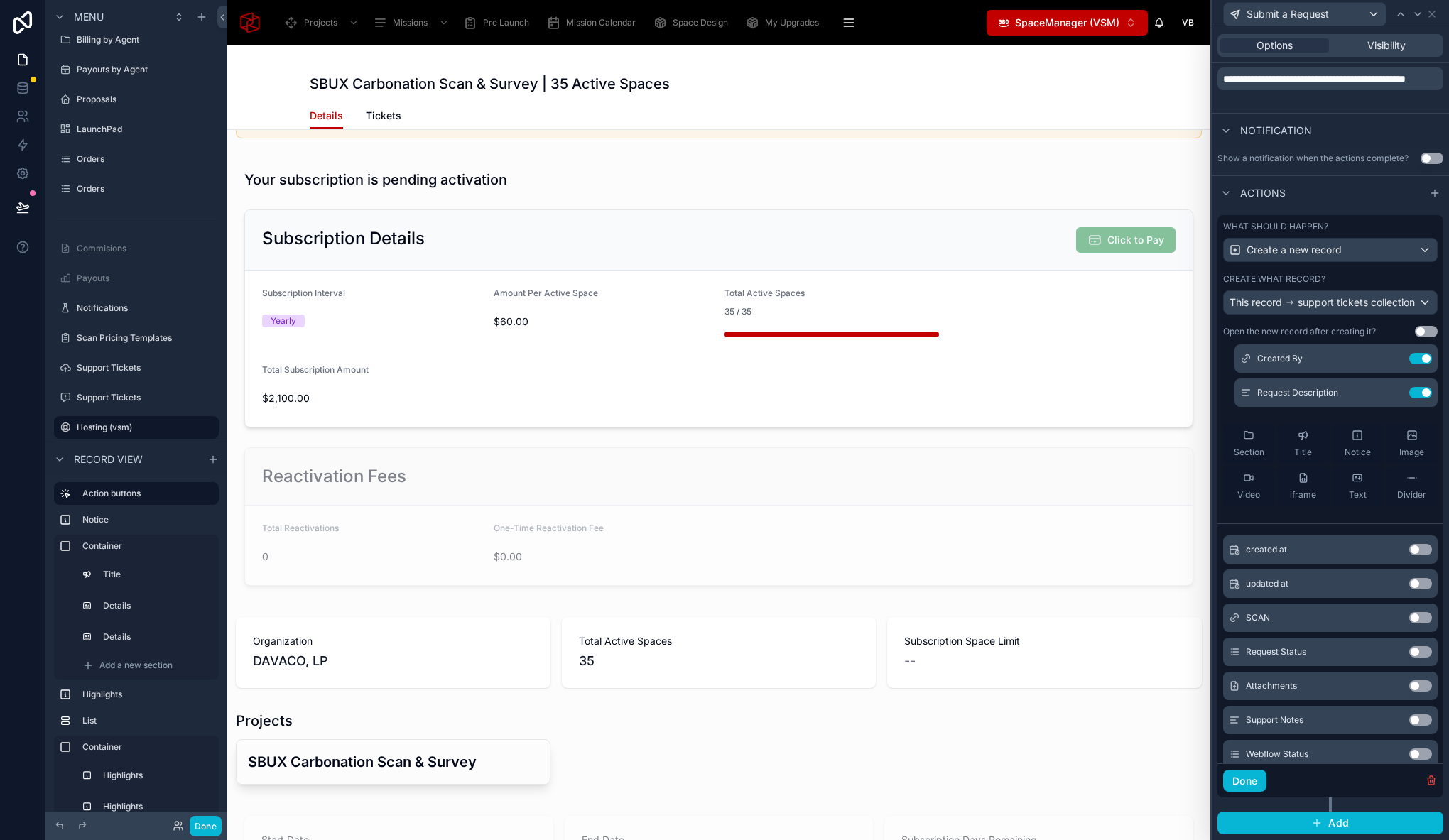
scroll to position [82, 0]
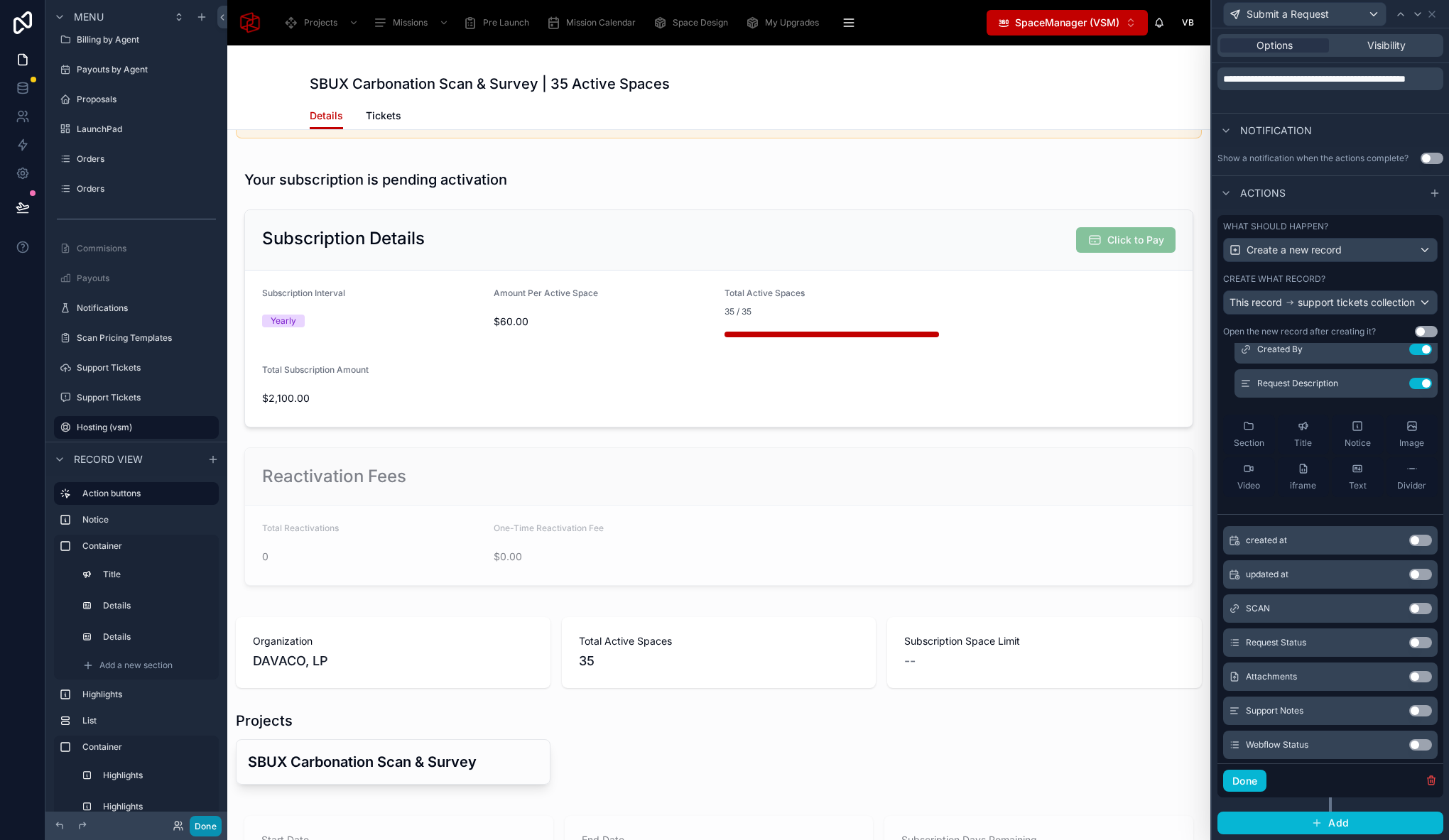
click at [198, 828] on button "Done" at bounding box center [206, 826] width 32 height 20
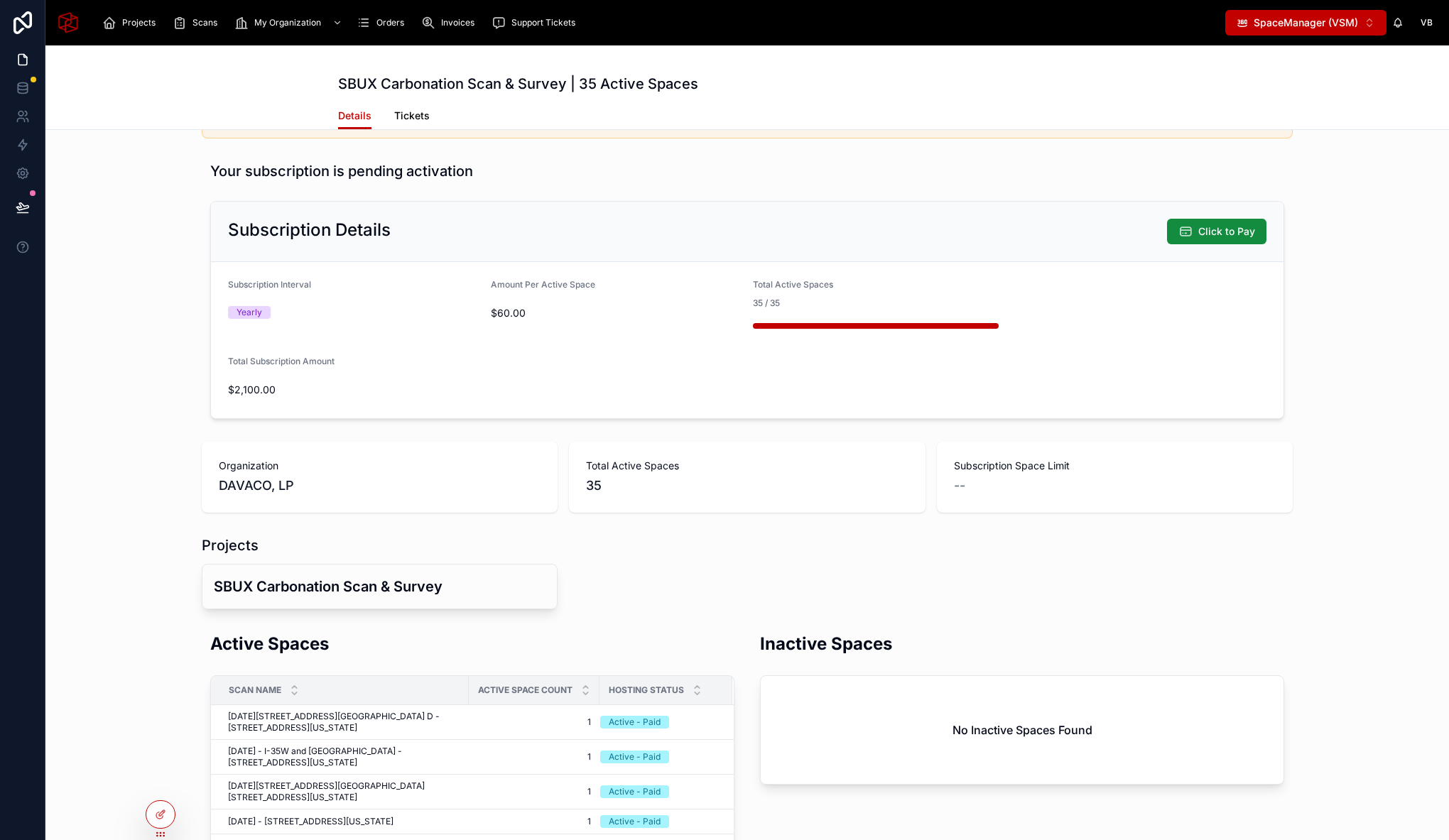
click at [414, 105] on link "Tickets" at bounding box center [411, 117] width 36 height 28
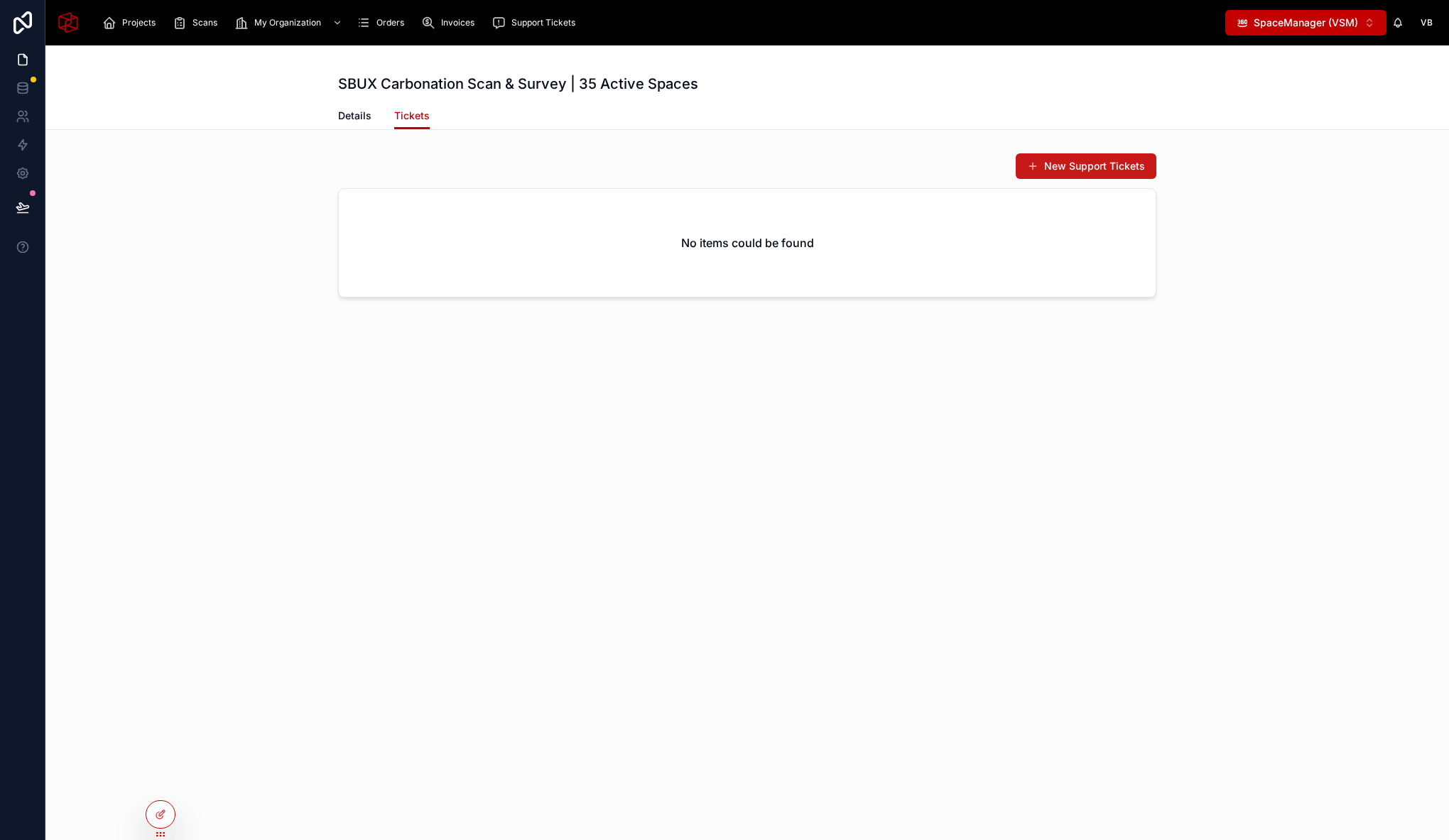
click at [1071, 172] on button "New Support Tickets" at bounding box center [1086, 166] width 141 height 25
click at [355, 108] on link "Details" at bounding box center [355, 117] width 33 height 28
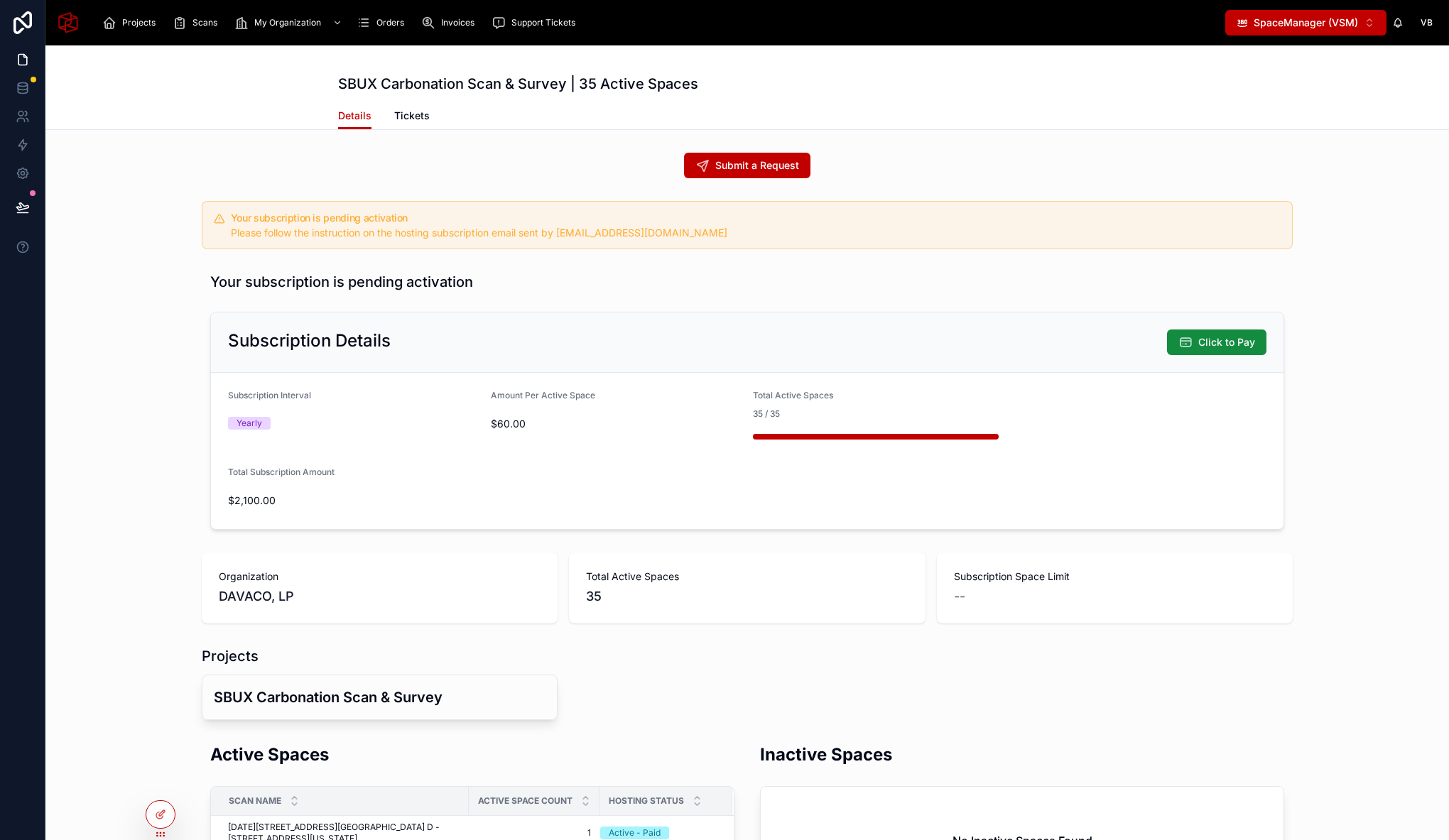
click at [903, 166] on div "Submit a Request" at bounding box center [747, 165] width 1091 height 25
click at [166, 810] on icon at bounding box center [161, 815] width 12 height 12
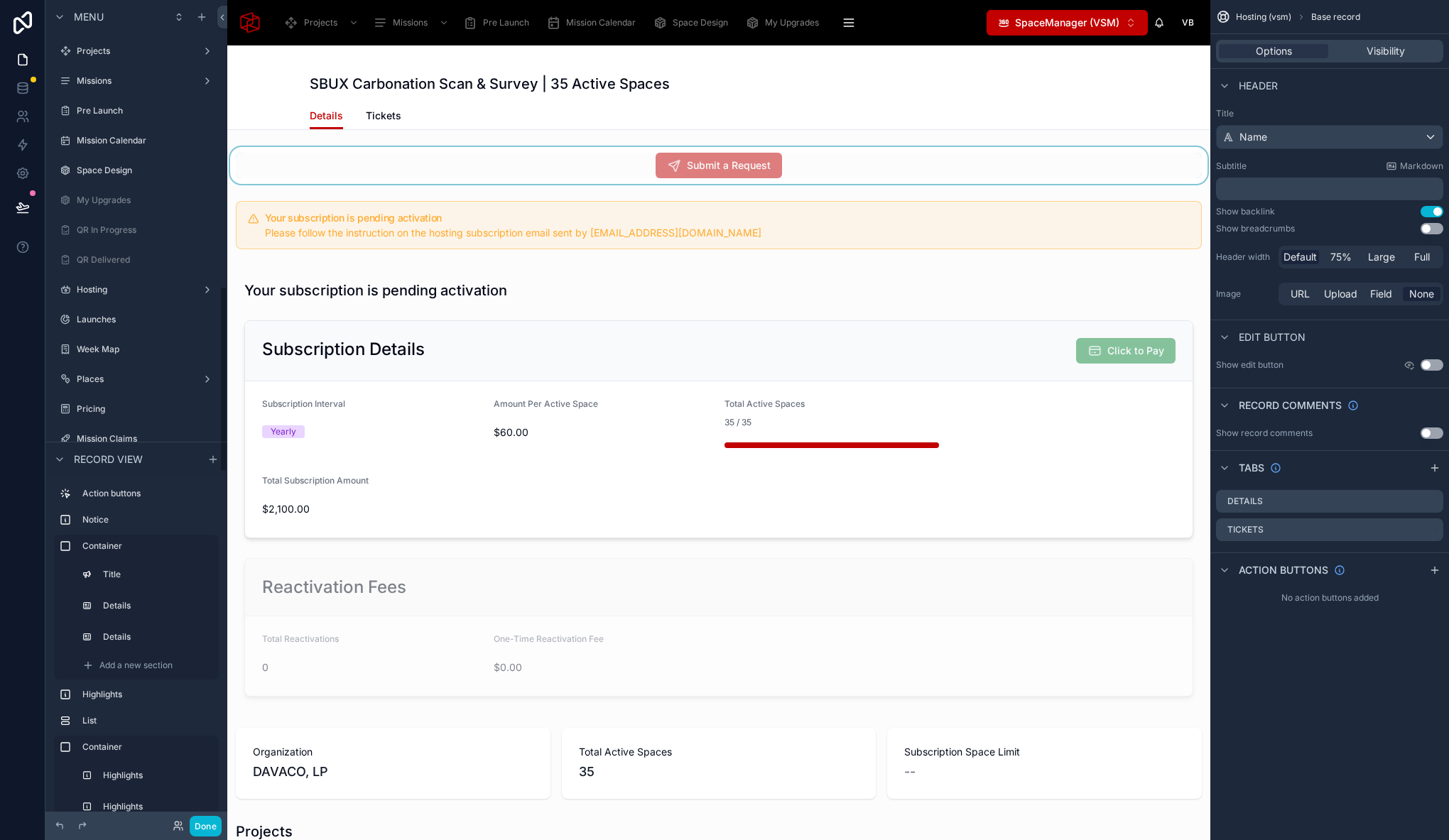
scroll to position [1264, 0]
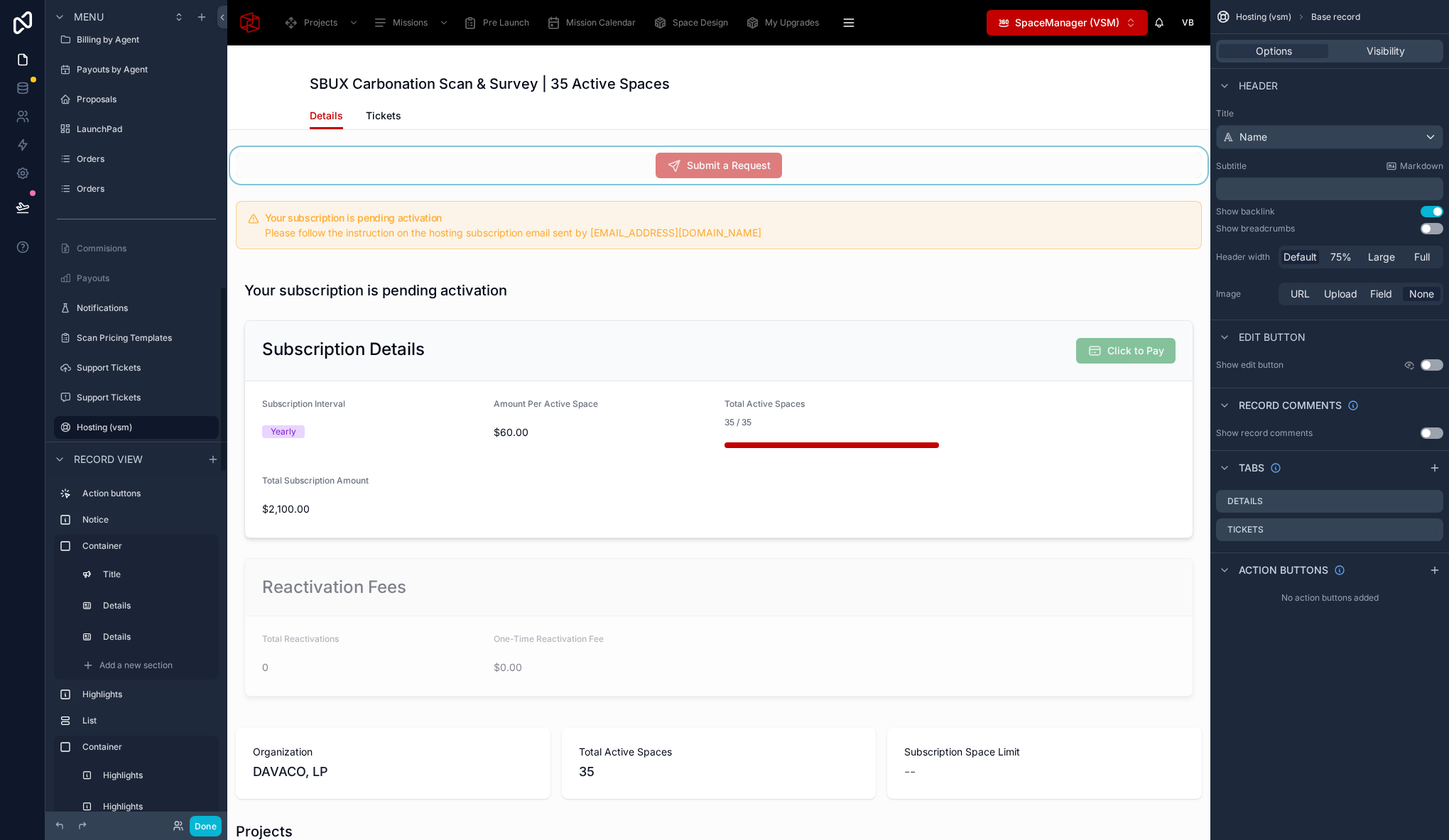
click at [844, 159] on div at bounding box center [719, 165] width 983 height 37
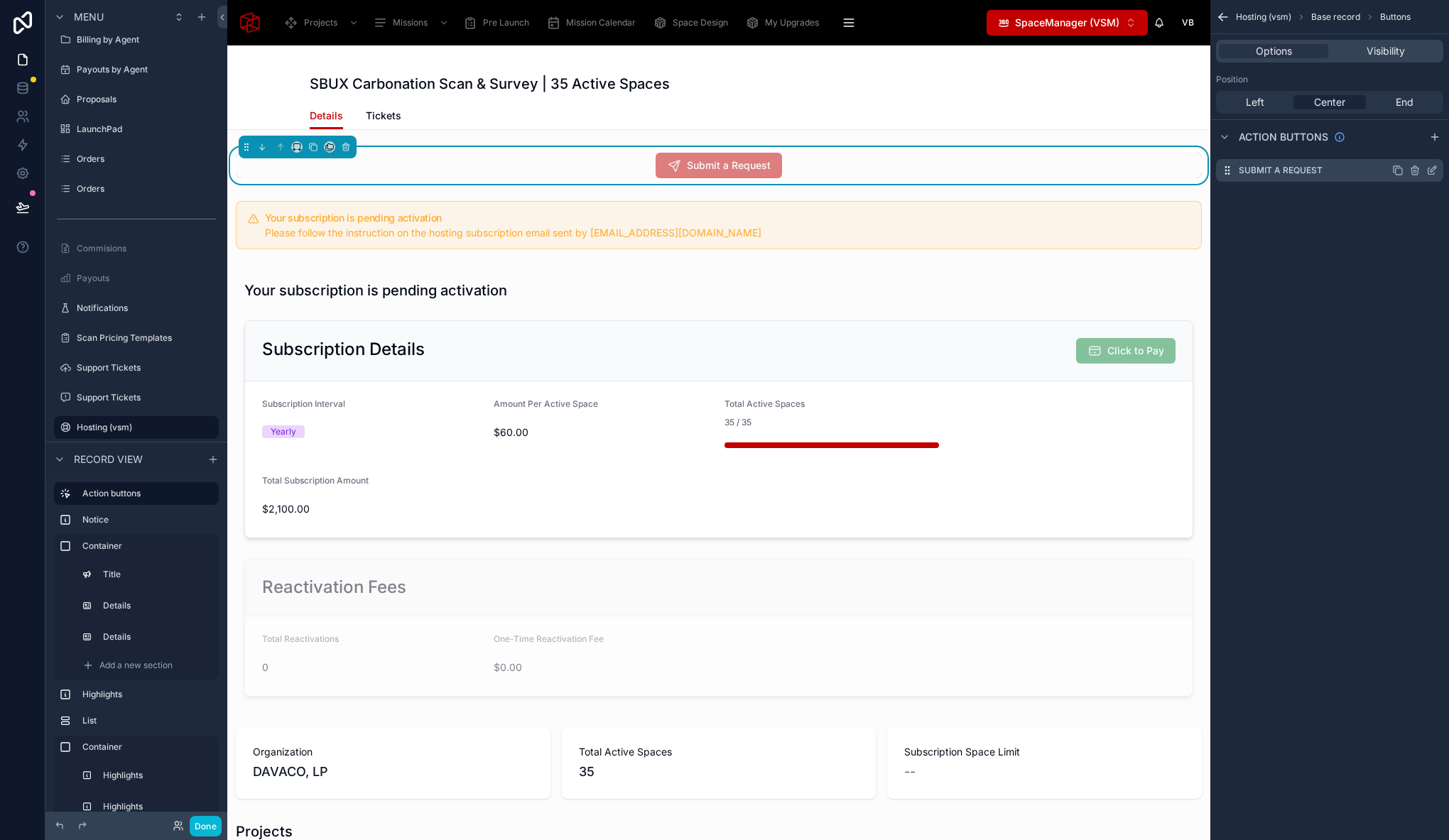
click at [1434, 169] on icon "scrollable content" at bounding box center [1434, 168] width 1 height 1
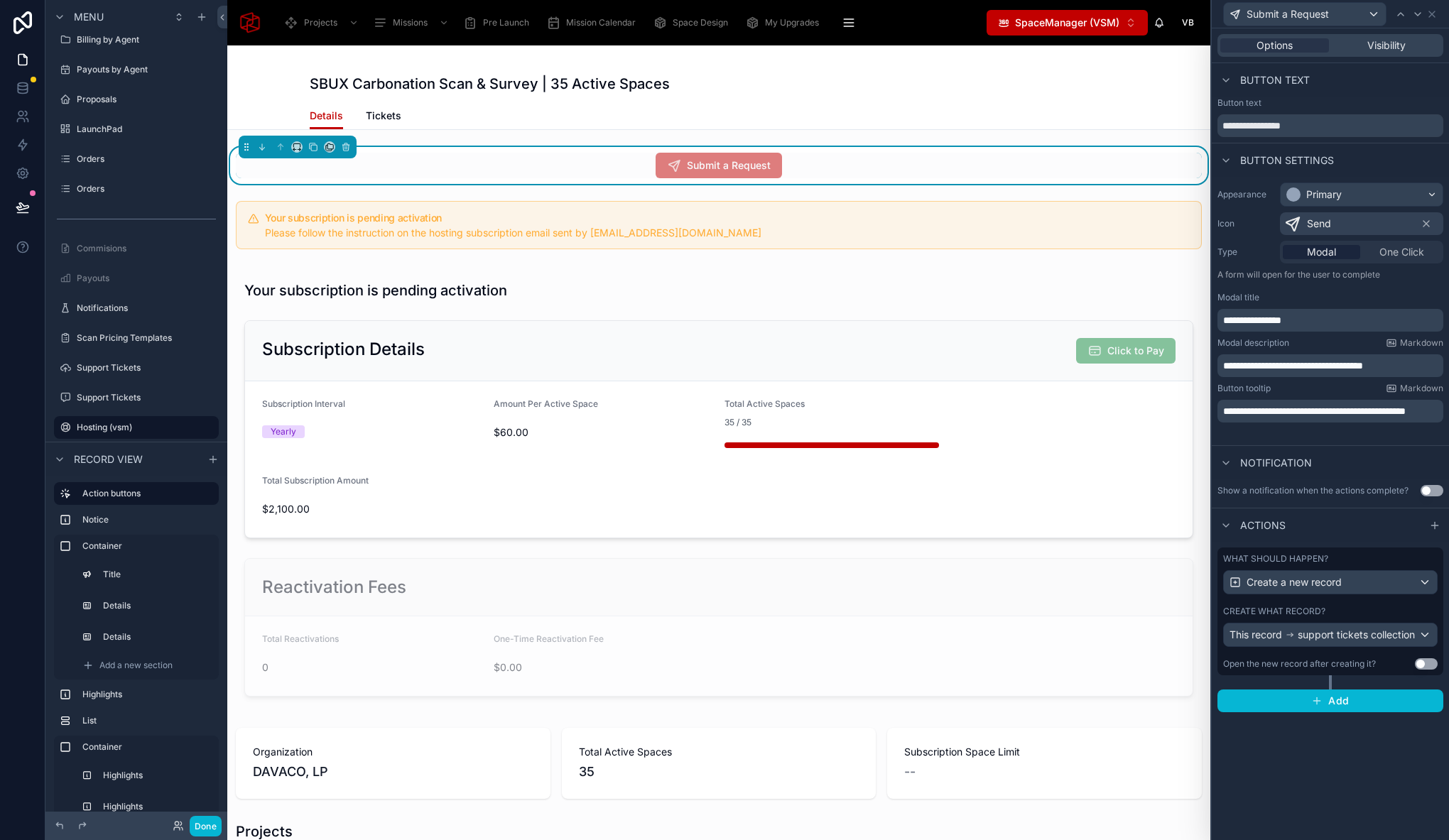
click at [1373, 614] on div "Create what record?" at bounding box center [1330, 612] width 214 height 12
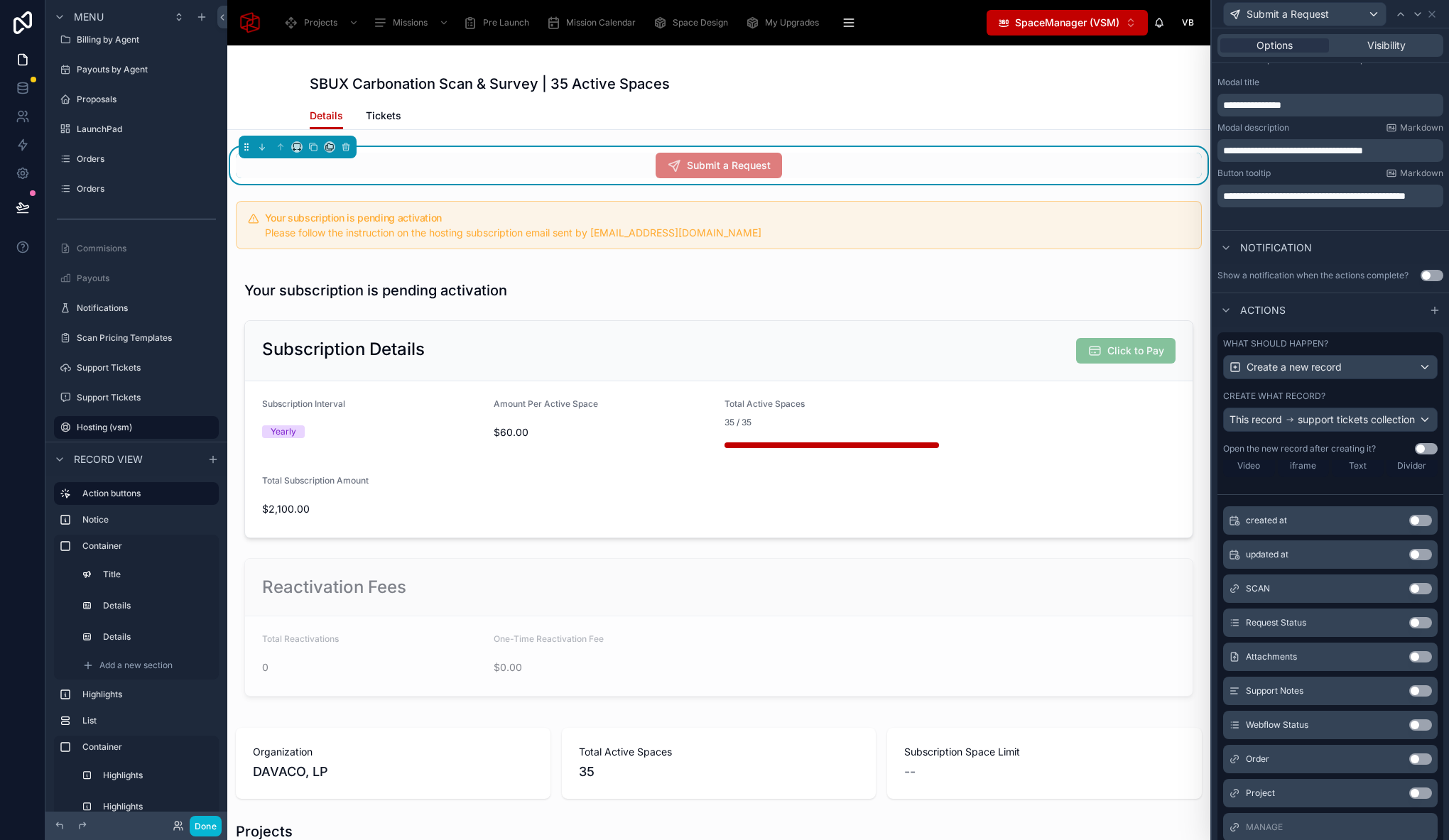
scroll to position [218, 0]
click at [1409, 664] on button "Use setting" at bounding box center [1420, 658] width 23 height 12
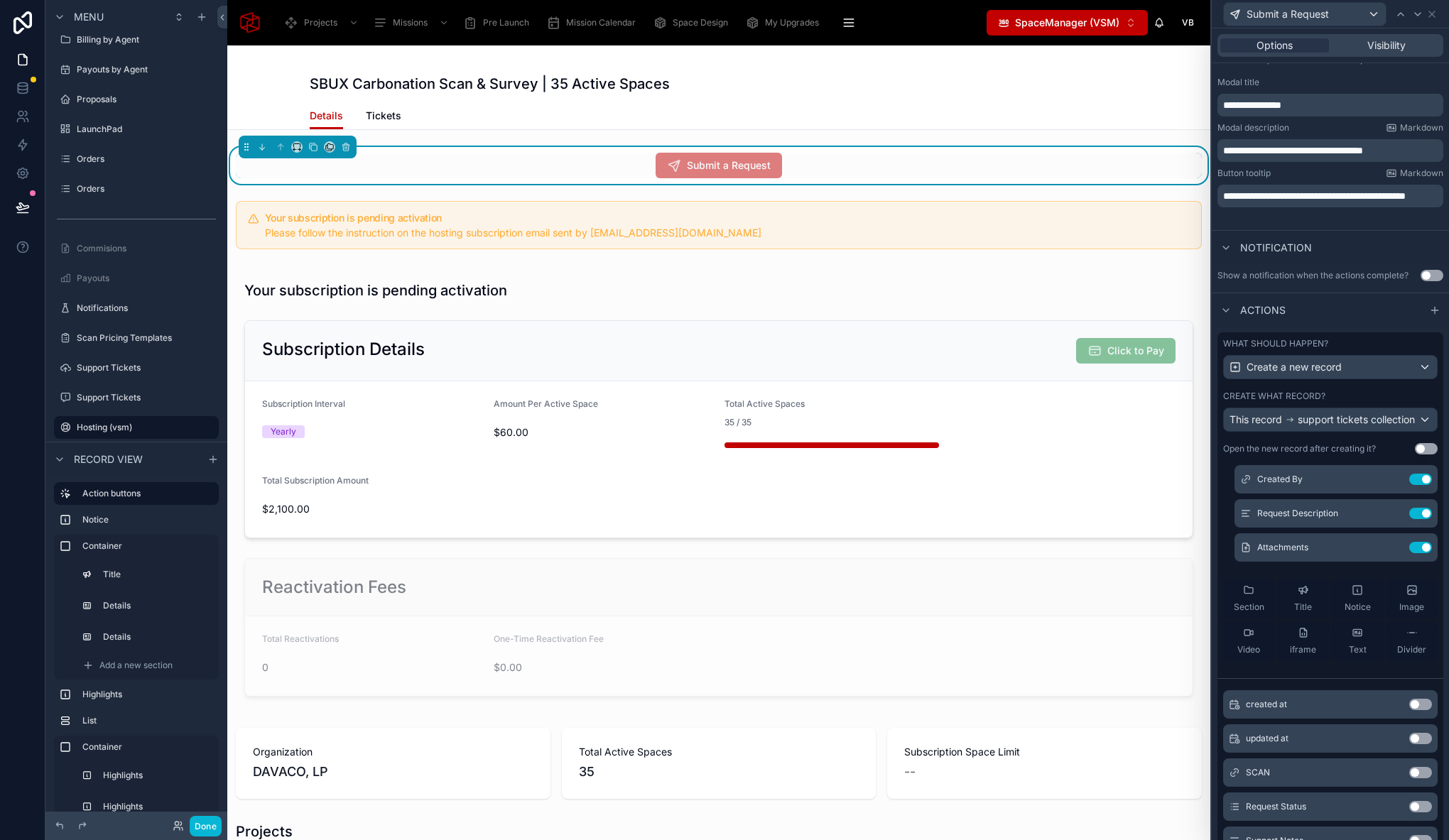
scroll to position [0, 0]
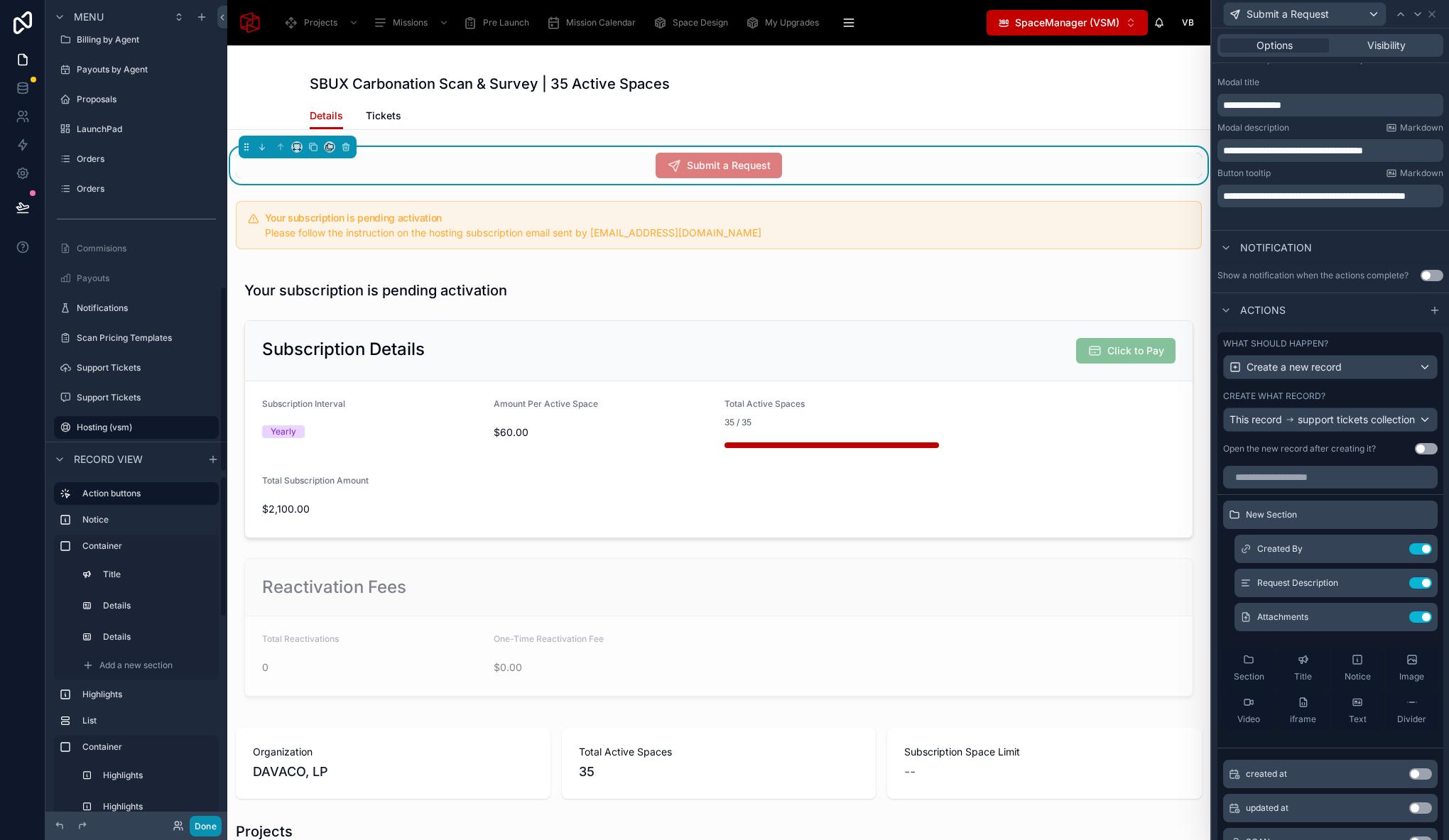
click at [208, 825] on button "Done" at bounding box center [206, 826] width 32 height 20
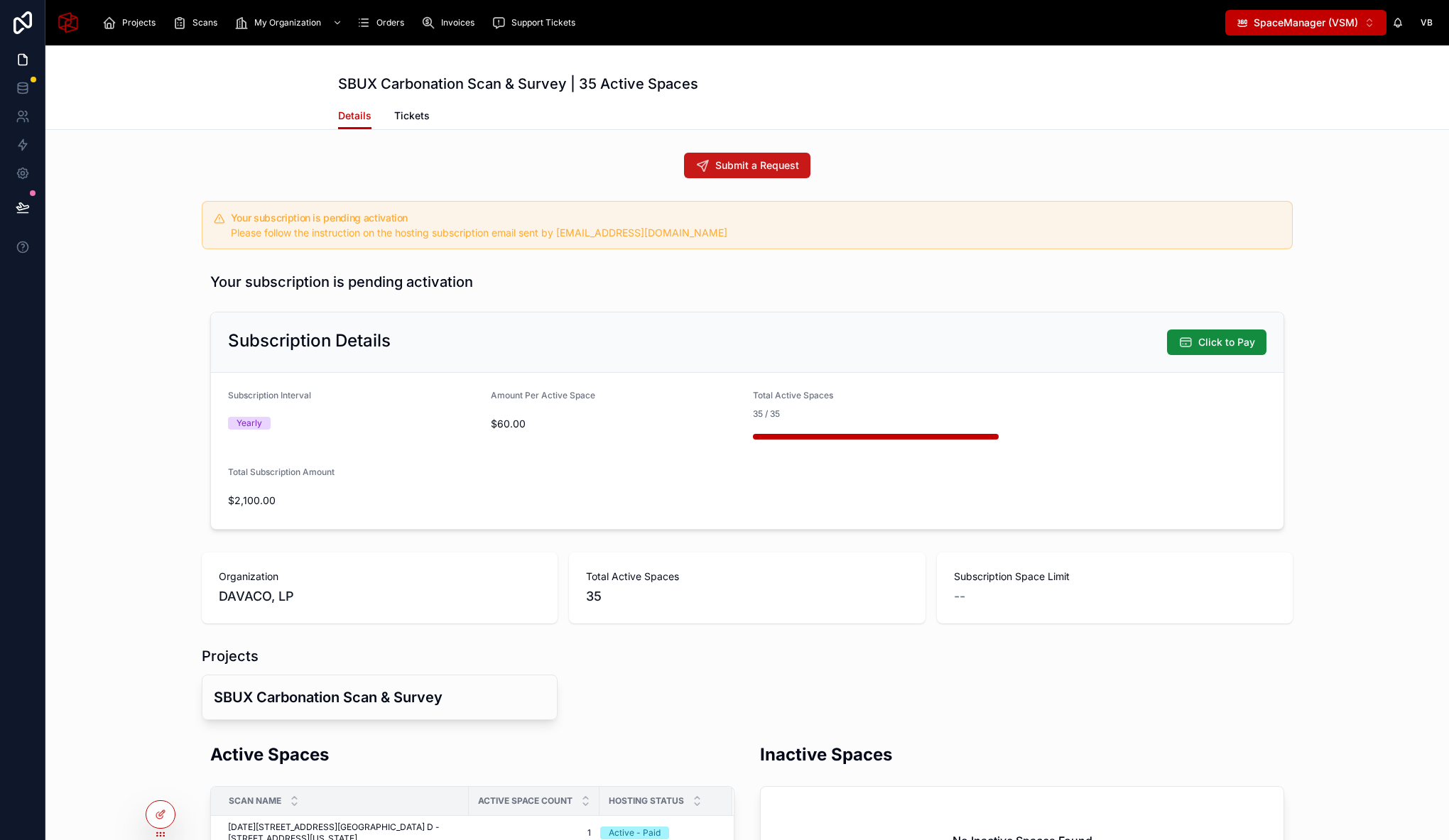
click at [765, 163] on span "Submit a Request" at bounding box center [756, 166] width 84 height 15
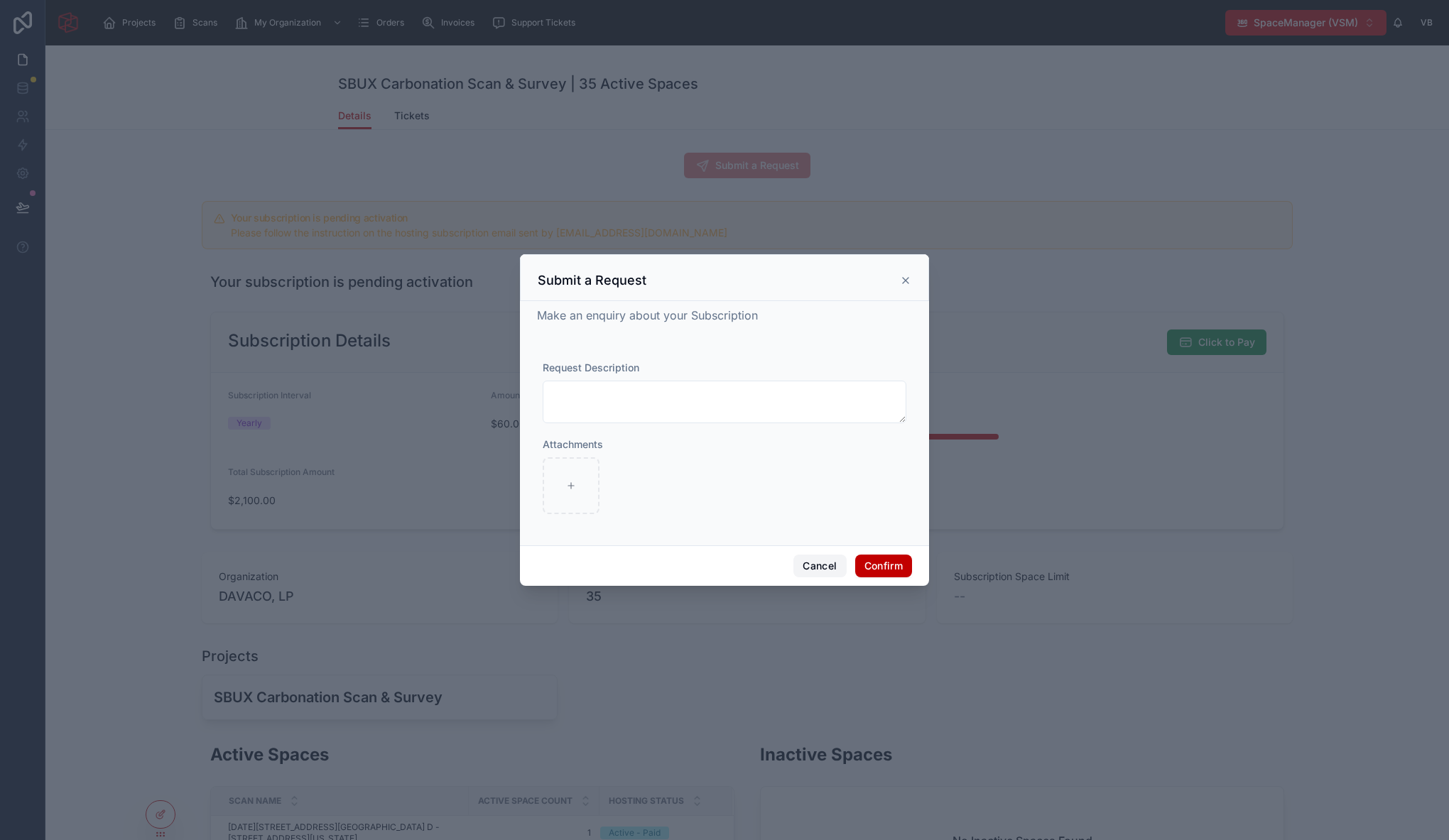
click at [831, 570] on button "Cancel" at bounding box center [820, 565] width 52 height 23
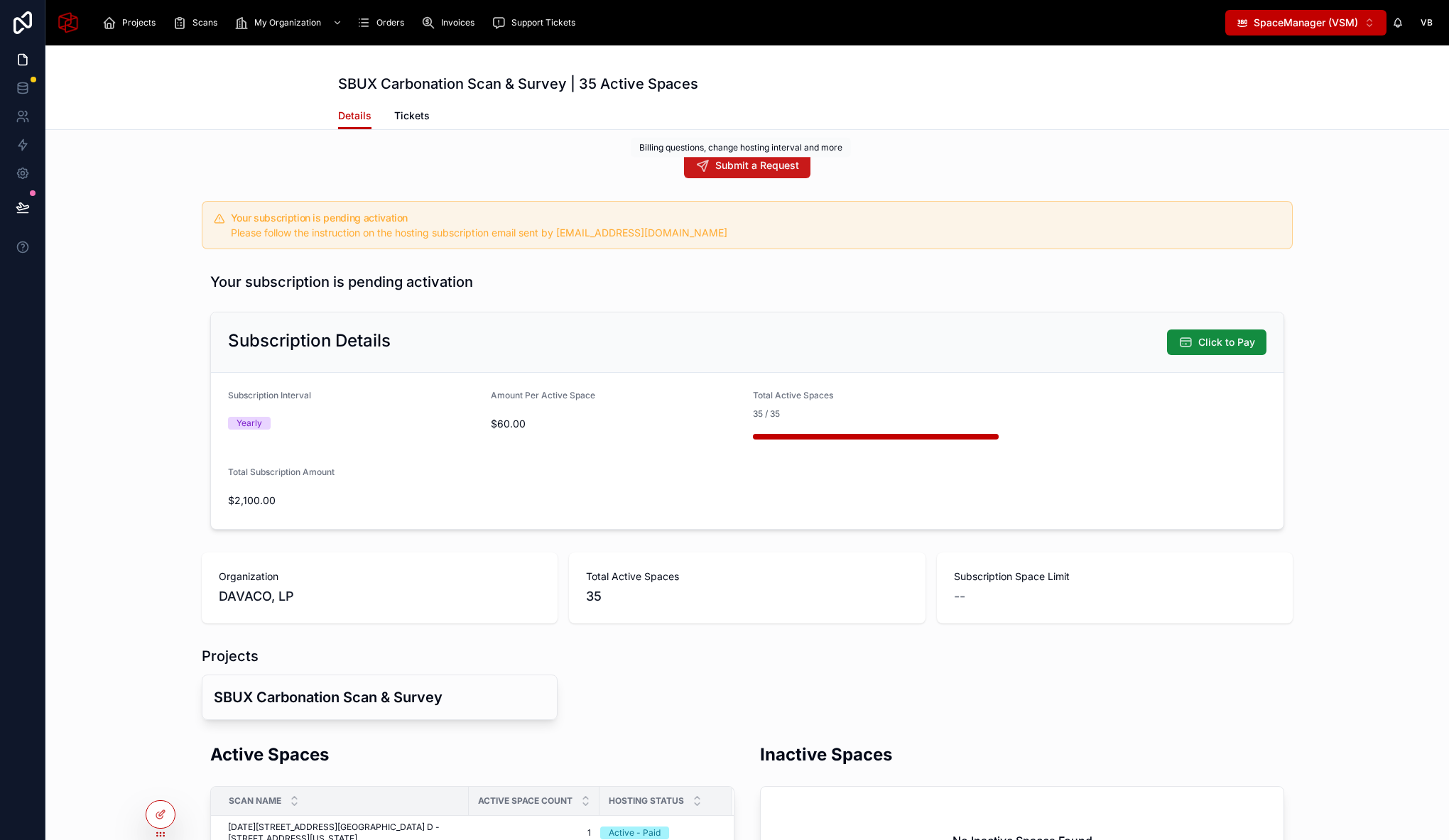
click at [732, 161] on span "Submit a Request" at bounding box center [756, 166] width 84 height 15
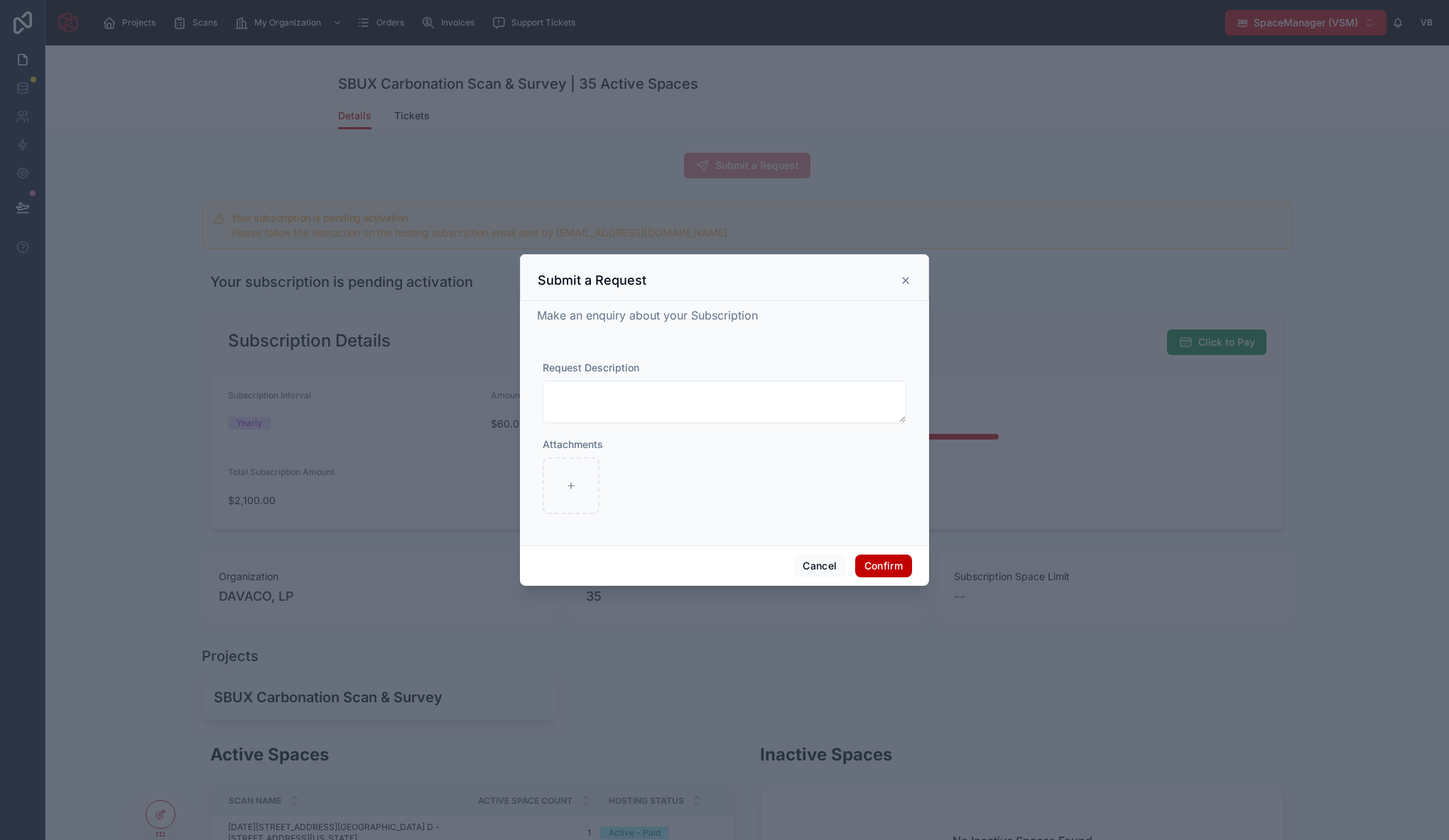
click at [905, 281] on icon at bounding box center [905, 280] width 6 height 6
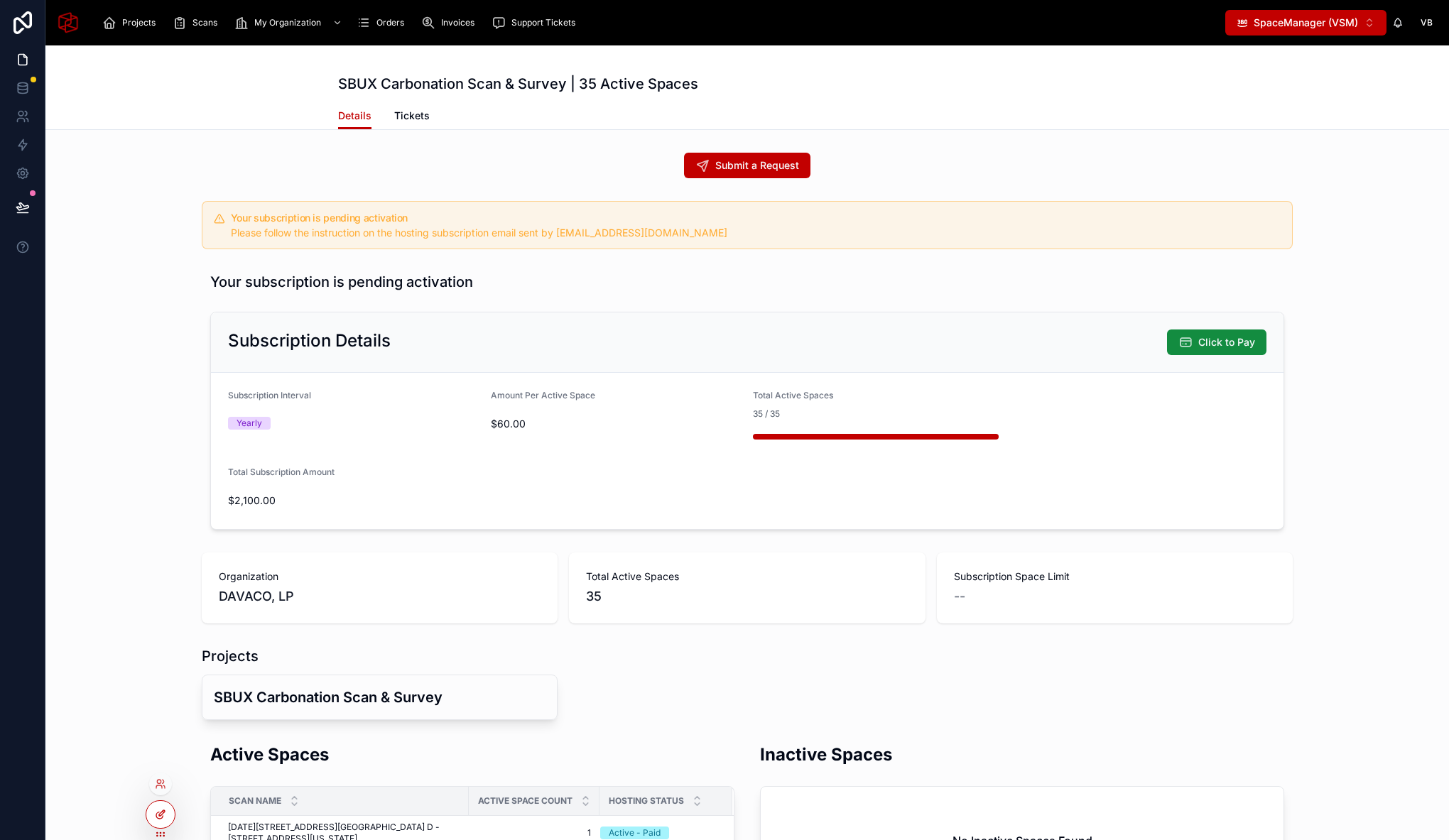
click at [158, 821] on div at bounding box center [160, 814] width 28 height 27
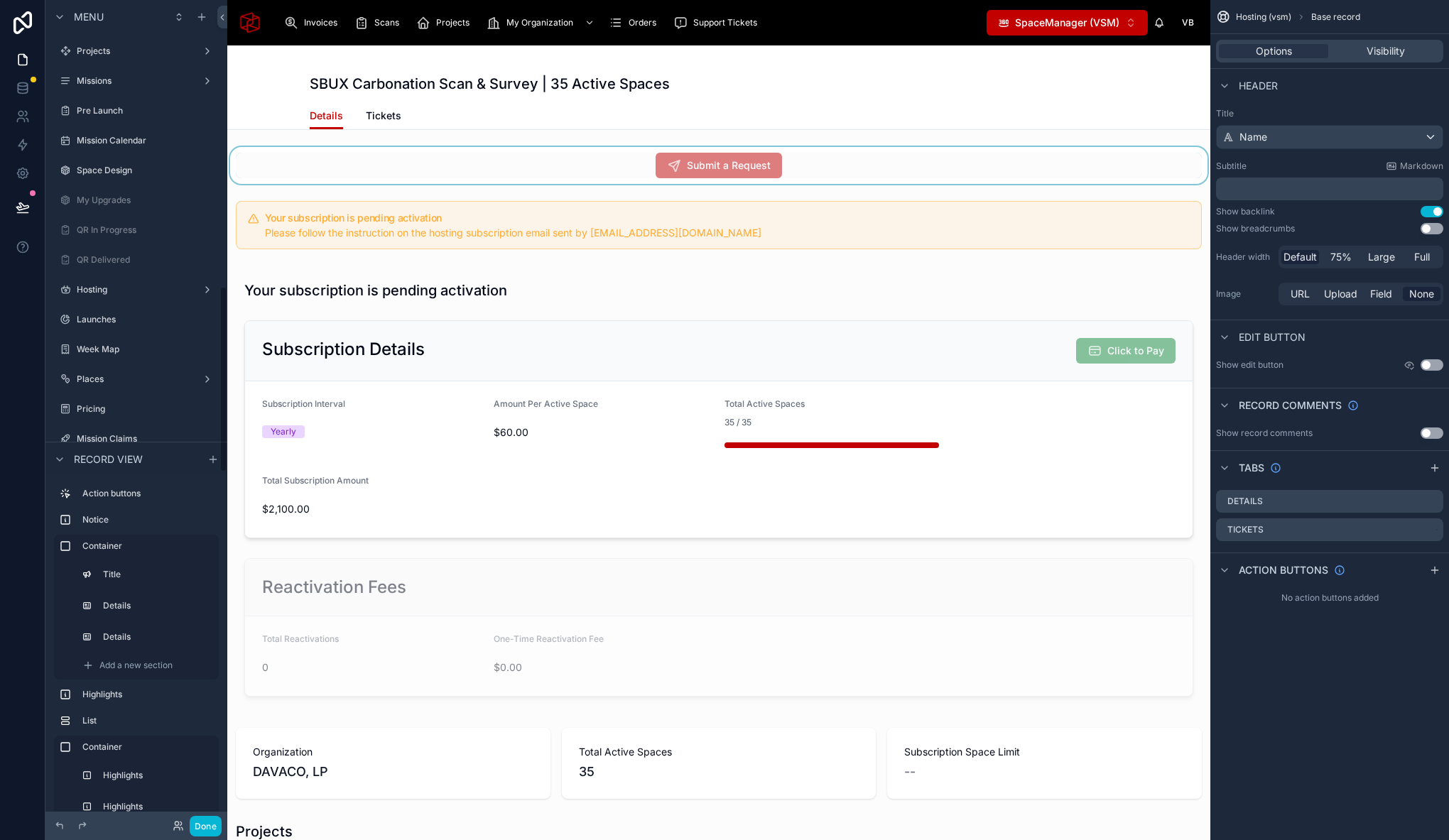
scroll to position [1264, 0]
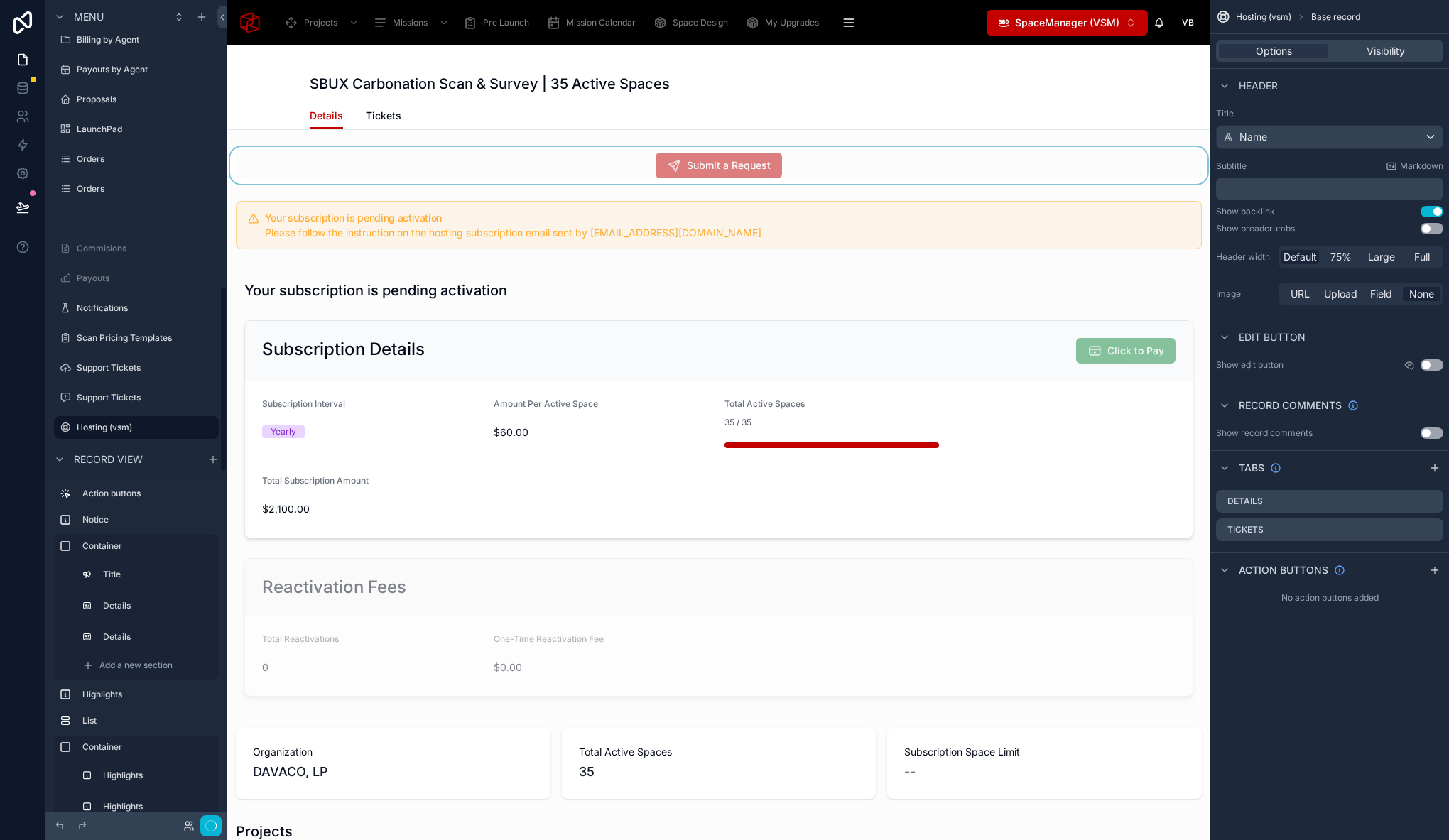
click at [836, 163] on div at bounding box center [719, 165] width 983 height 37
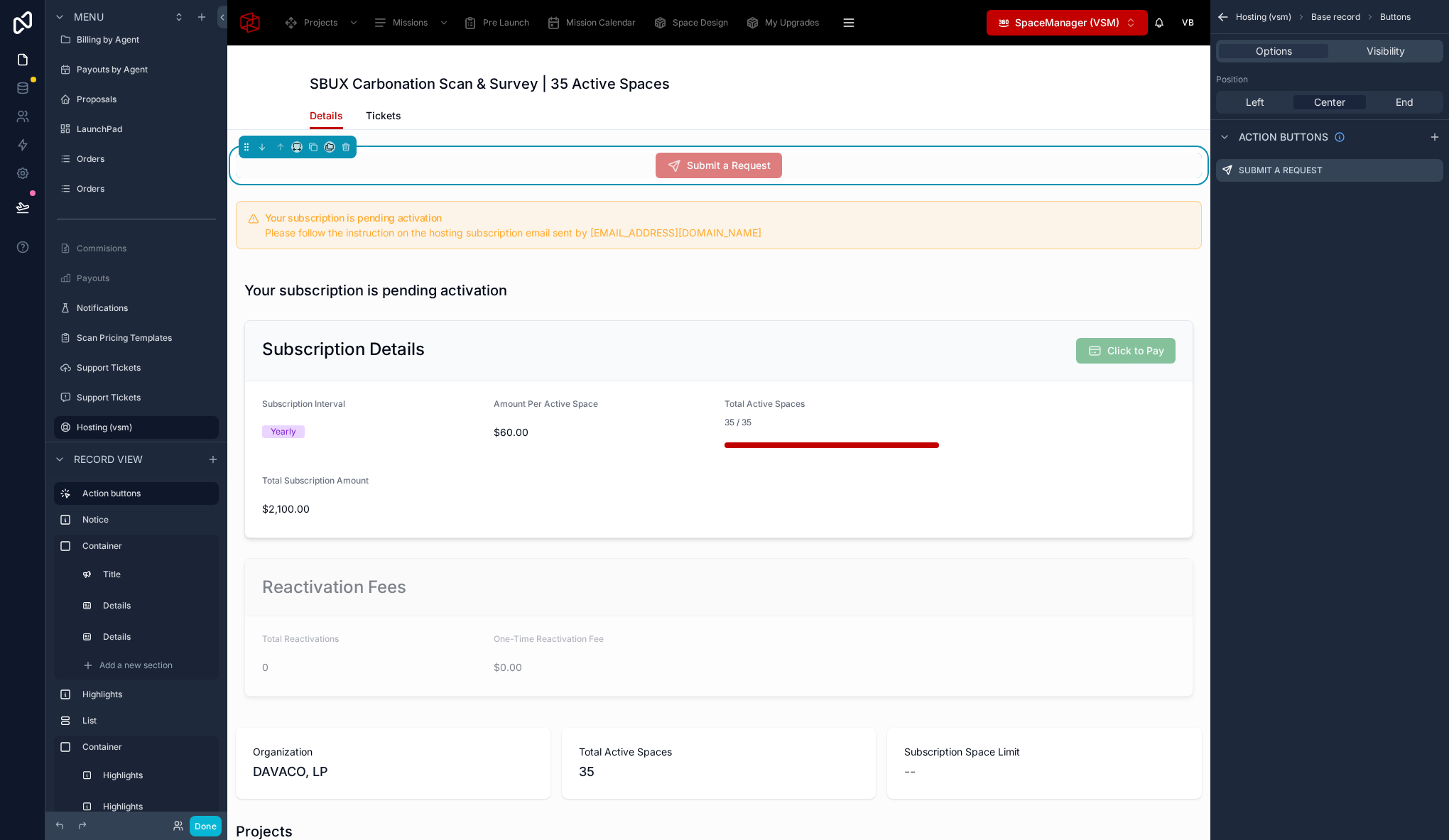
click at [840, 166] on div "Submit a Request" at bounding box center [718, 165] width 966 height 25
click at [1434, 168] on icon "scrollable content" at bounding box center [1434, 168] width 1 height 1
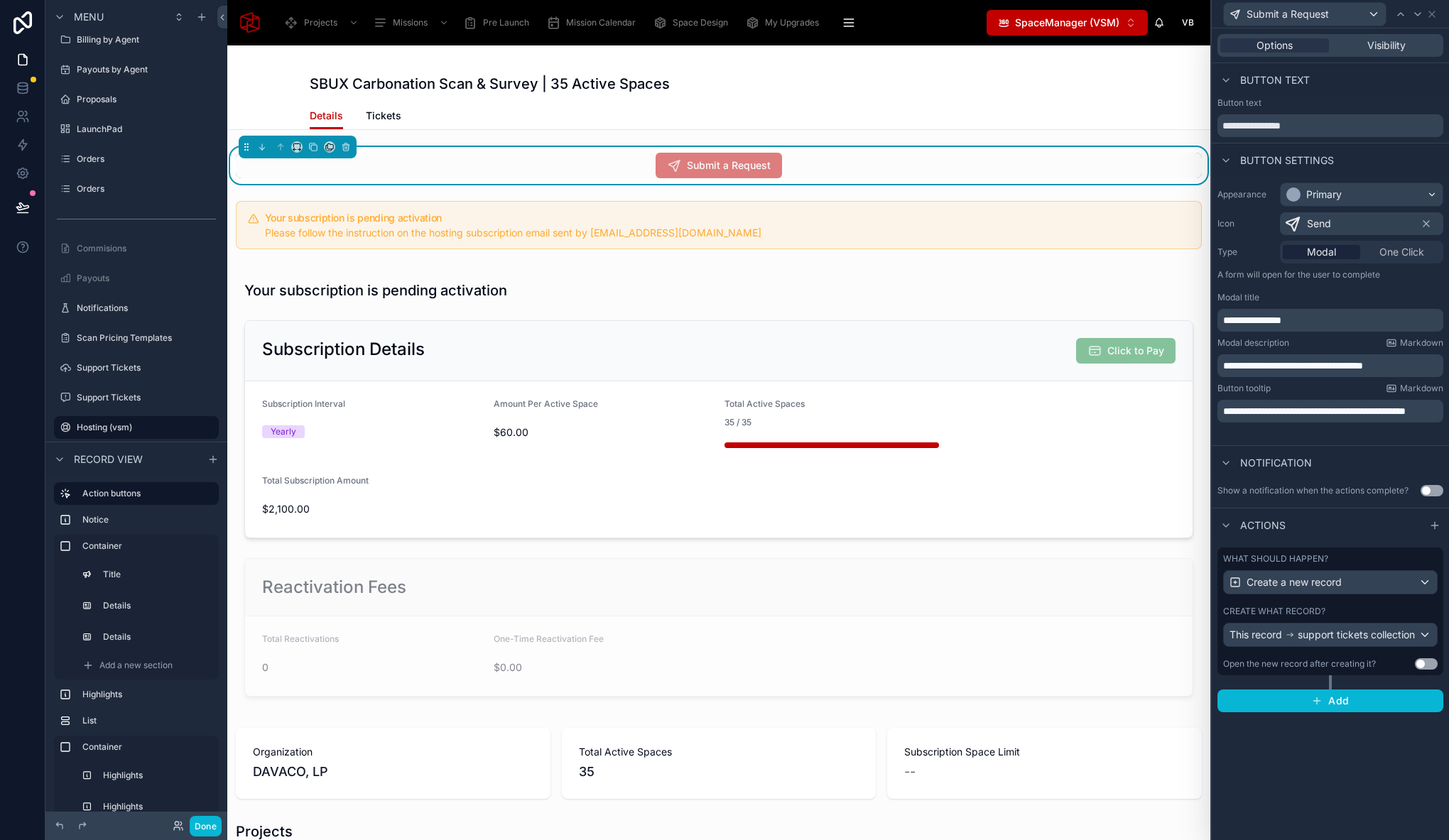
click at [1334, 417] on p "**********" at bounding box center [1331, 411] width 217 height 15
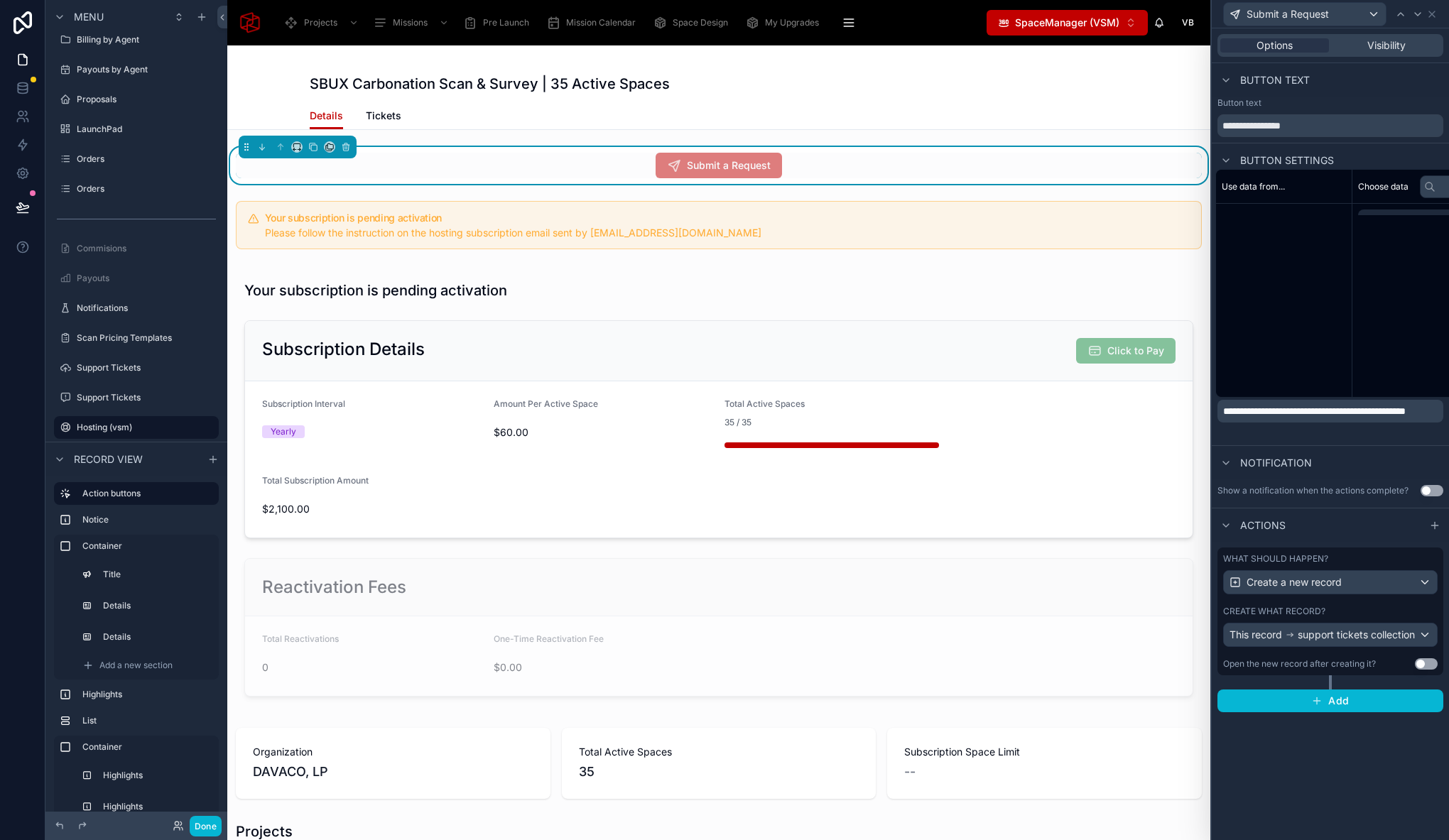
click at [1334, 417] on p "**********" at bounding box center [1331, 411] width 217 height 15
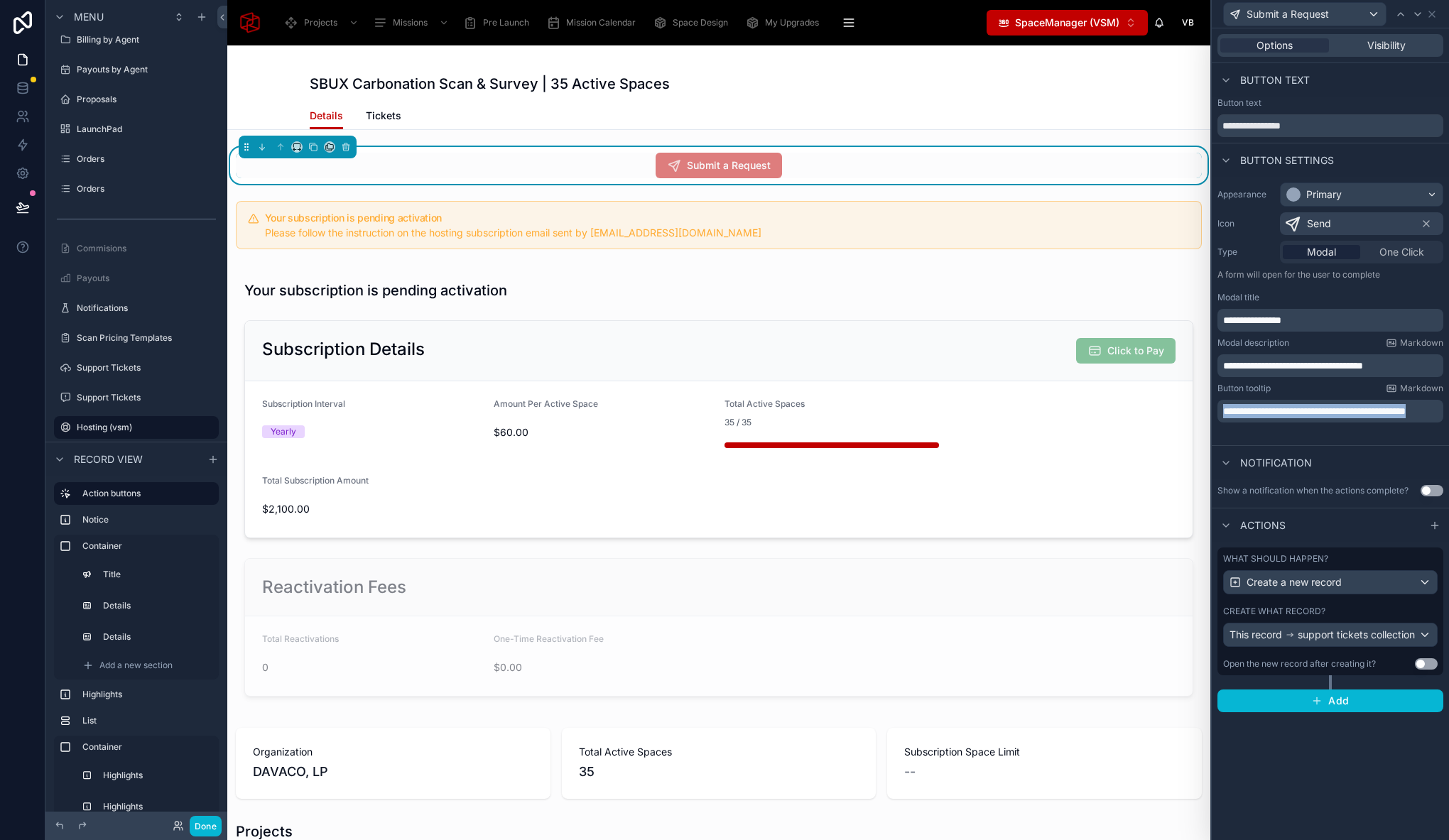
click at [1334, 417] on p "**********" at bounding box center [1331, 411] width 217 height 15
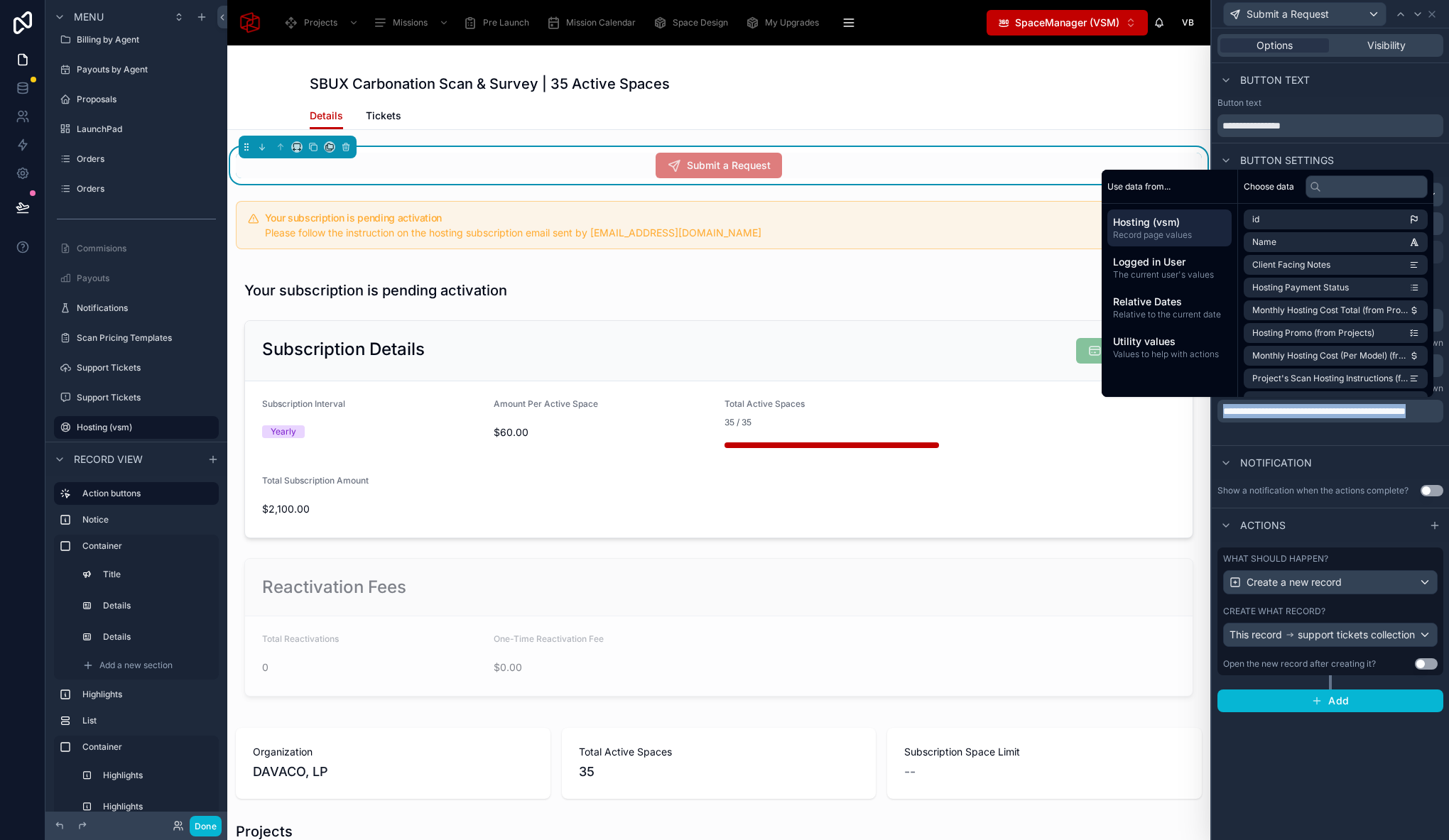
copy span "**********"
click at [1349, 541] on div "Actions" at bounding box center [1330, 525] width 237 height 34
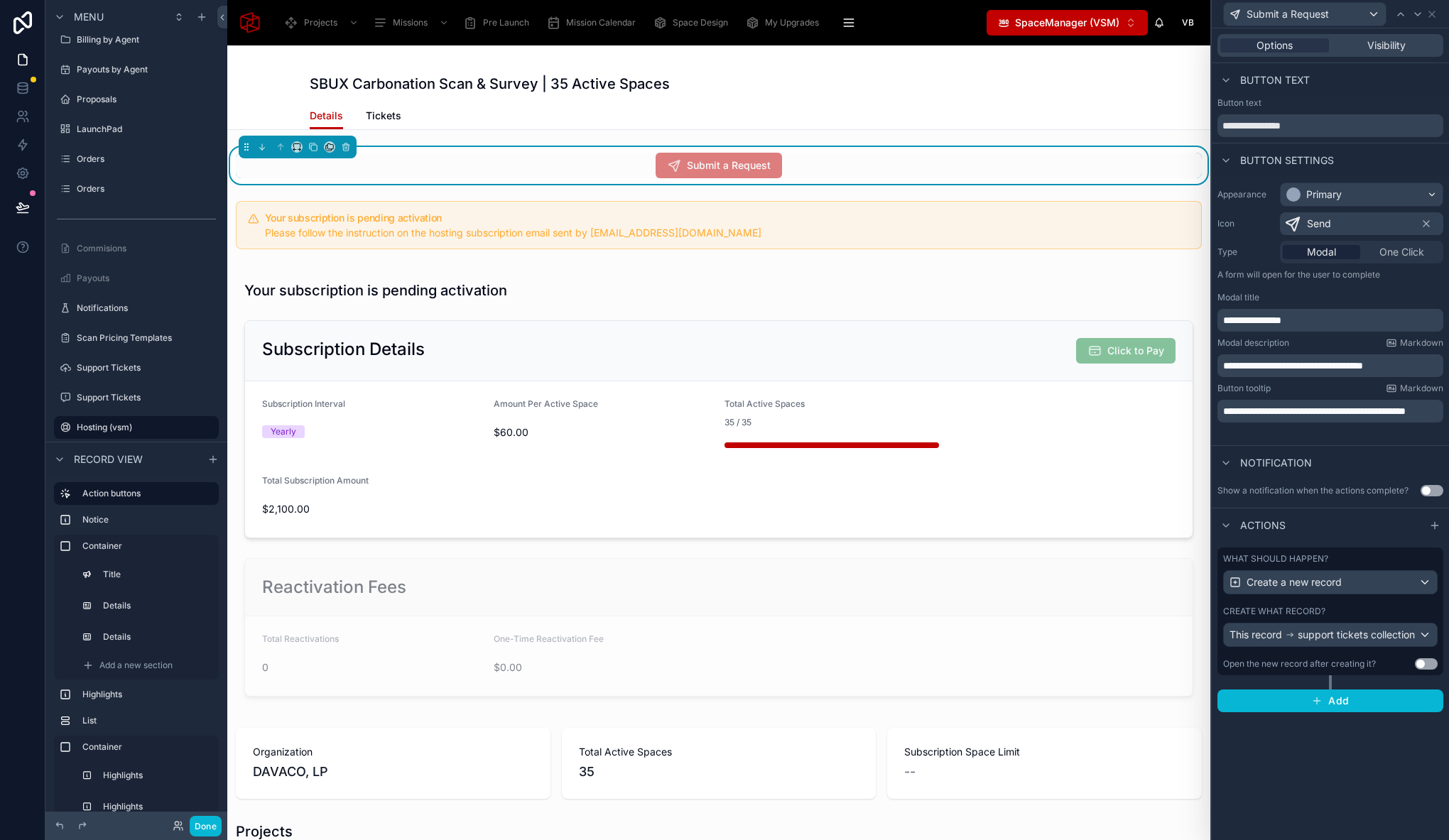
click at [1422, 363] on p "**********" at bounding box center [1331, 366] width 217 height 15
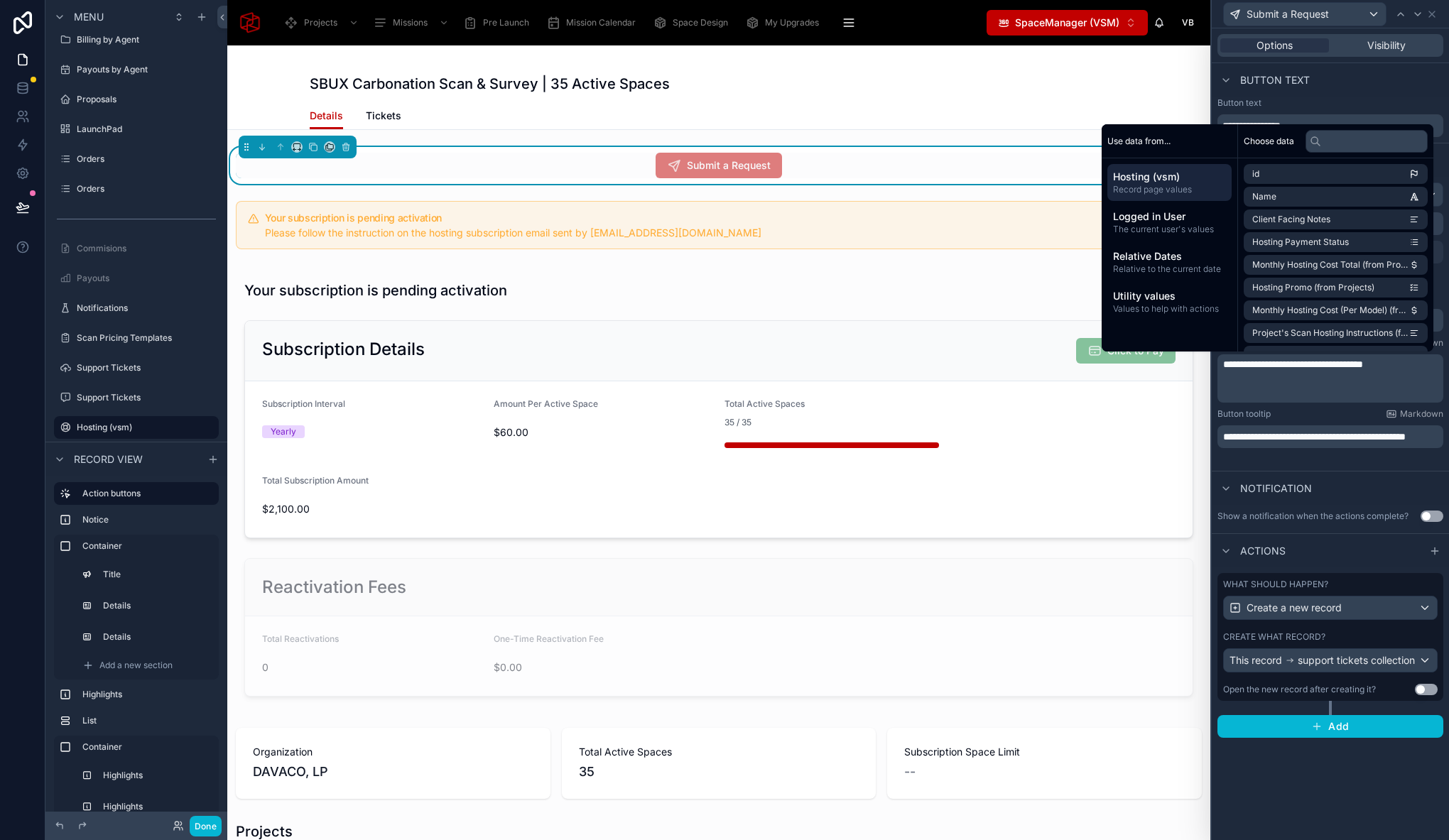
scroll to position [0, 0]
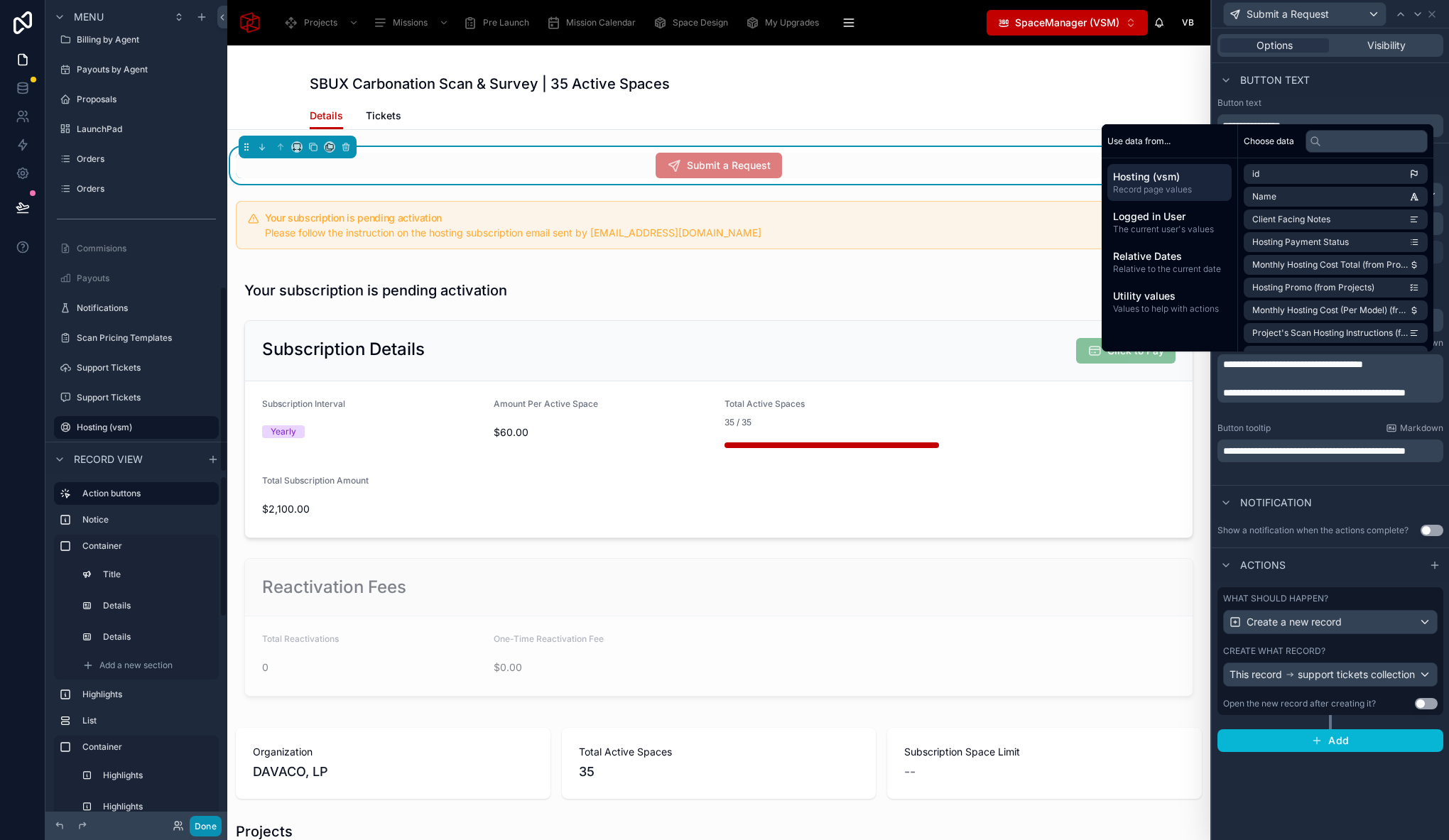
click at [198, 824] on button "Done" at bounding box center [206, 826] width 32 height 20
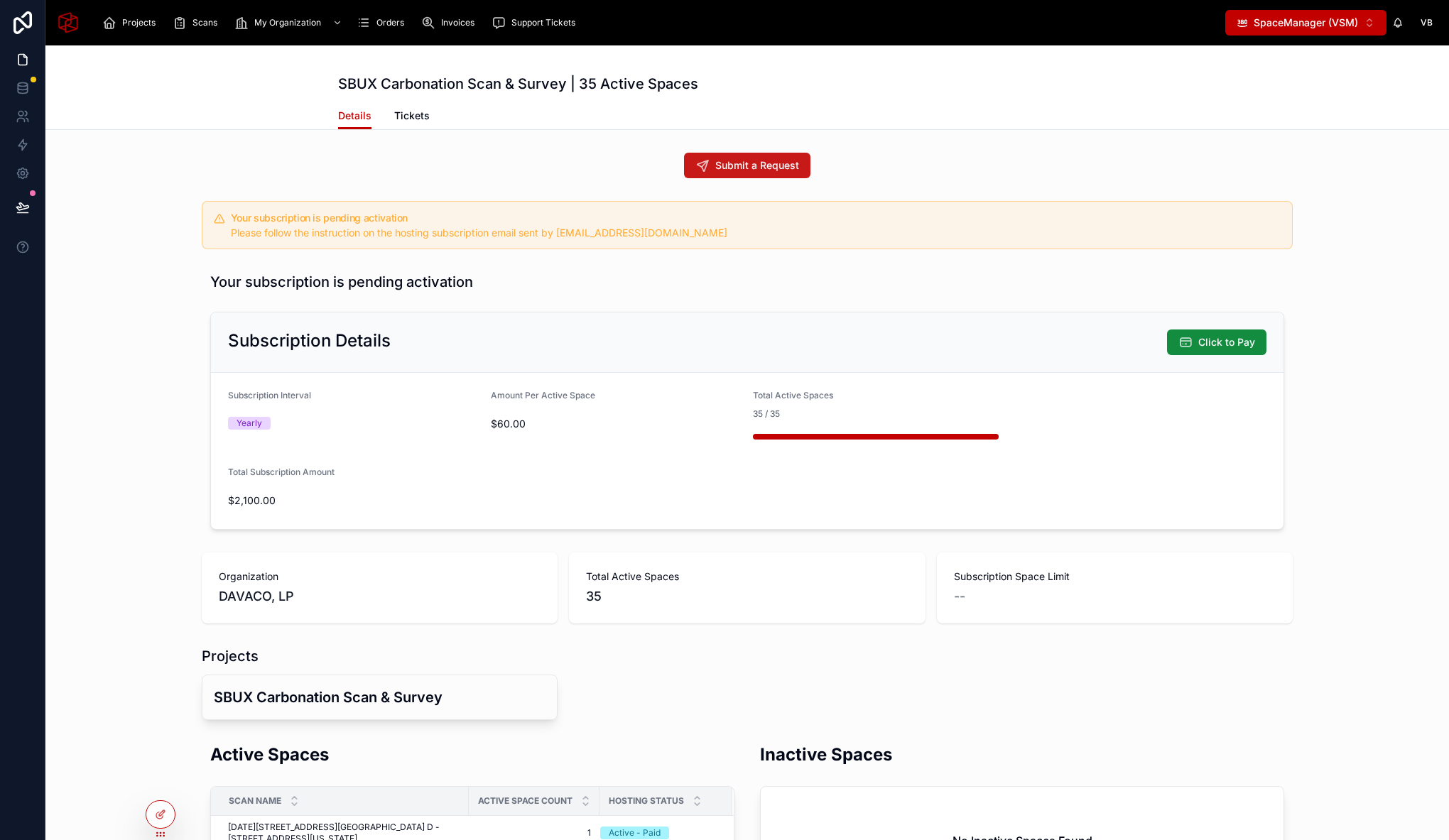
click at [749, 161] on span "Submit a Request" at bounding box center [756, 166] width 84 height 15
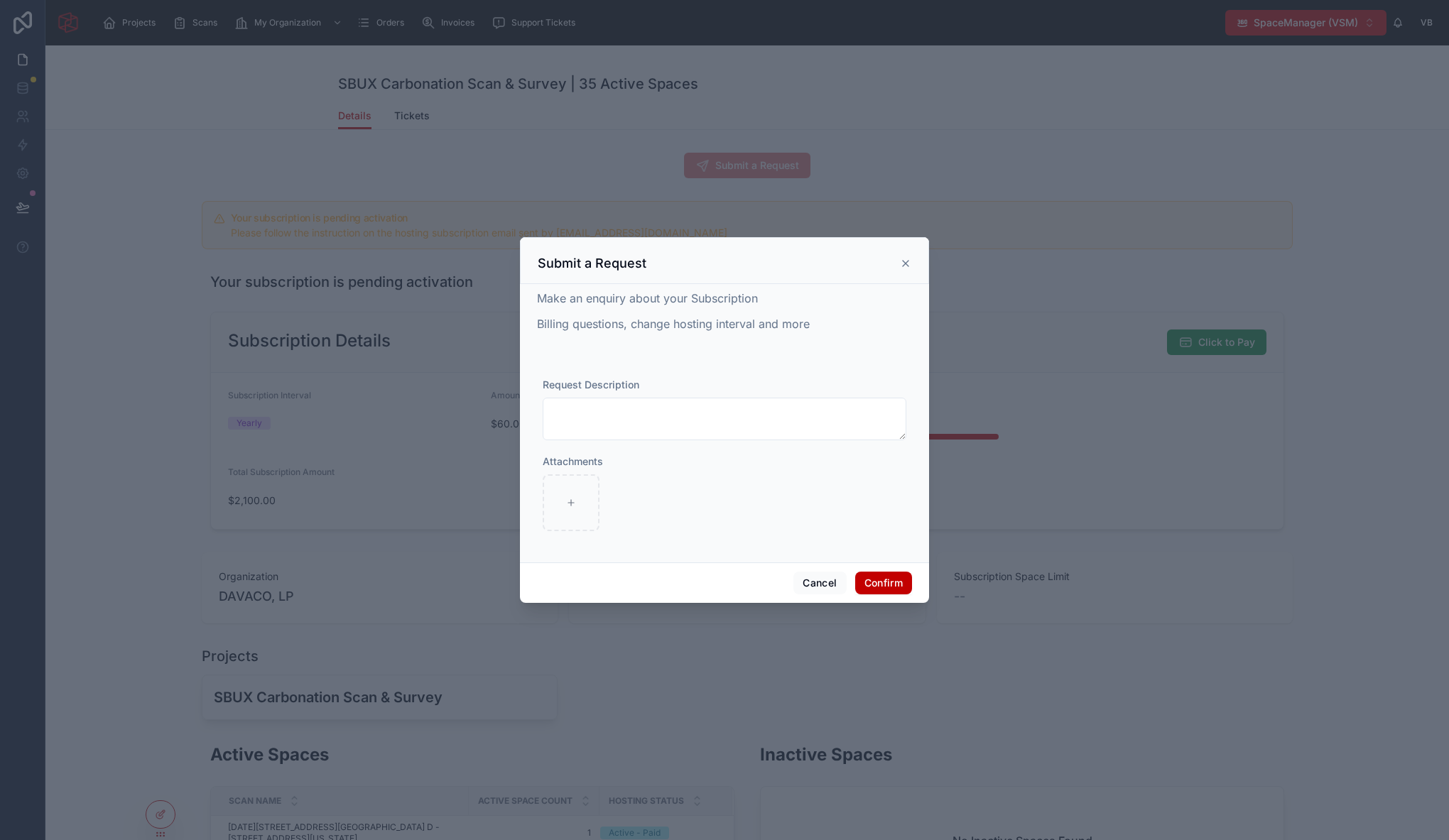
click at [907, 262] on icon at bounding box center [905, 264] width 6 height 6
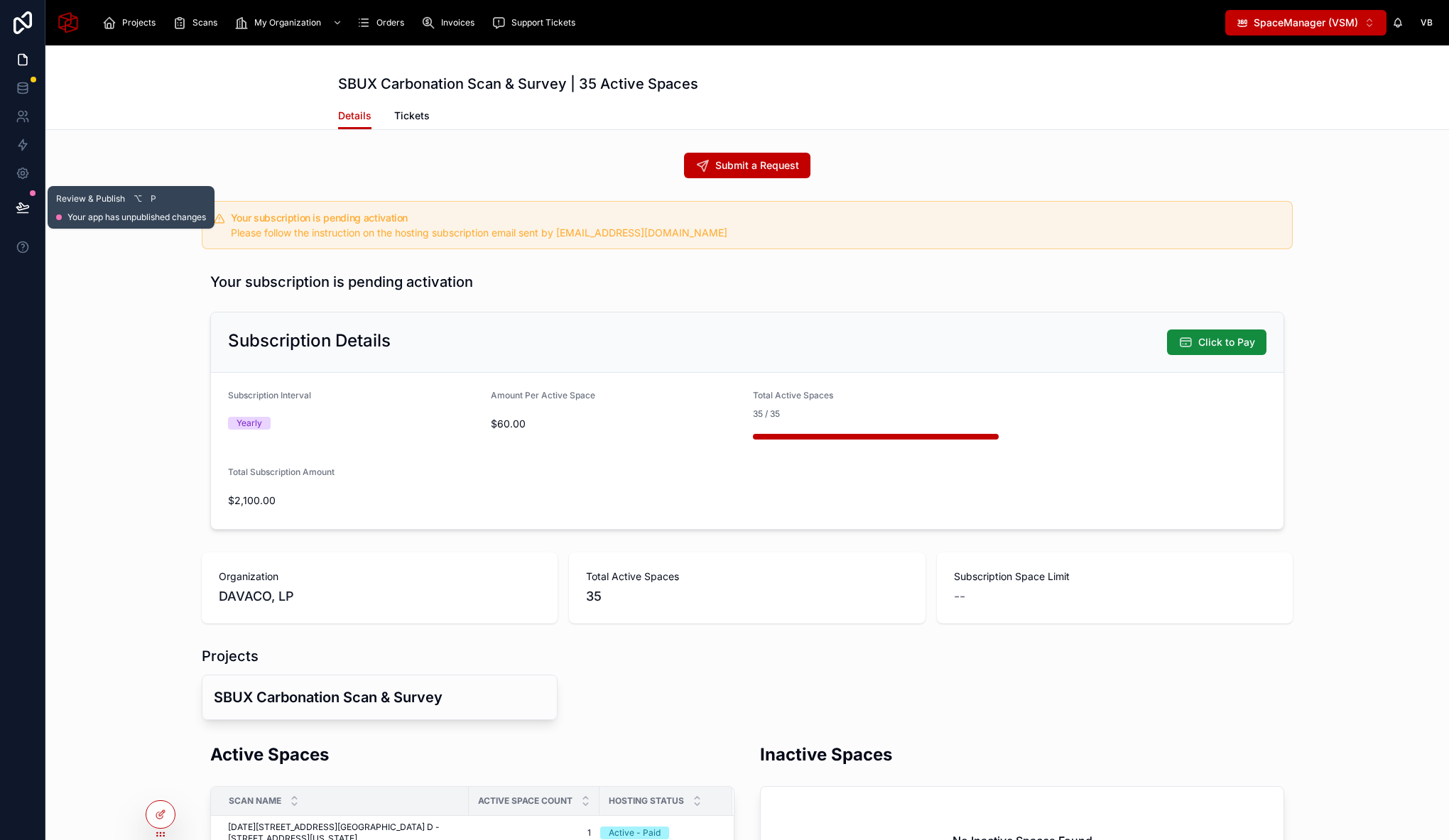
click at [23, 198] on button at bounding box center [23, 207] width 31 height 40
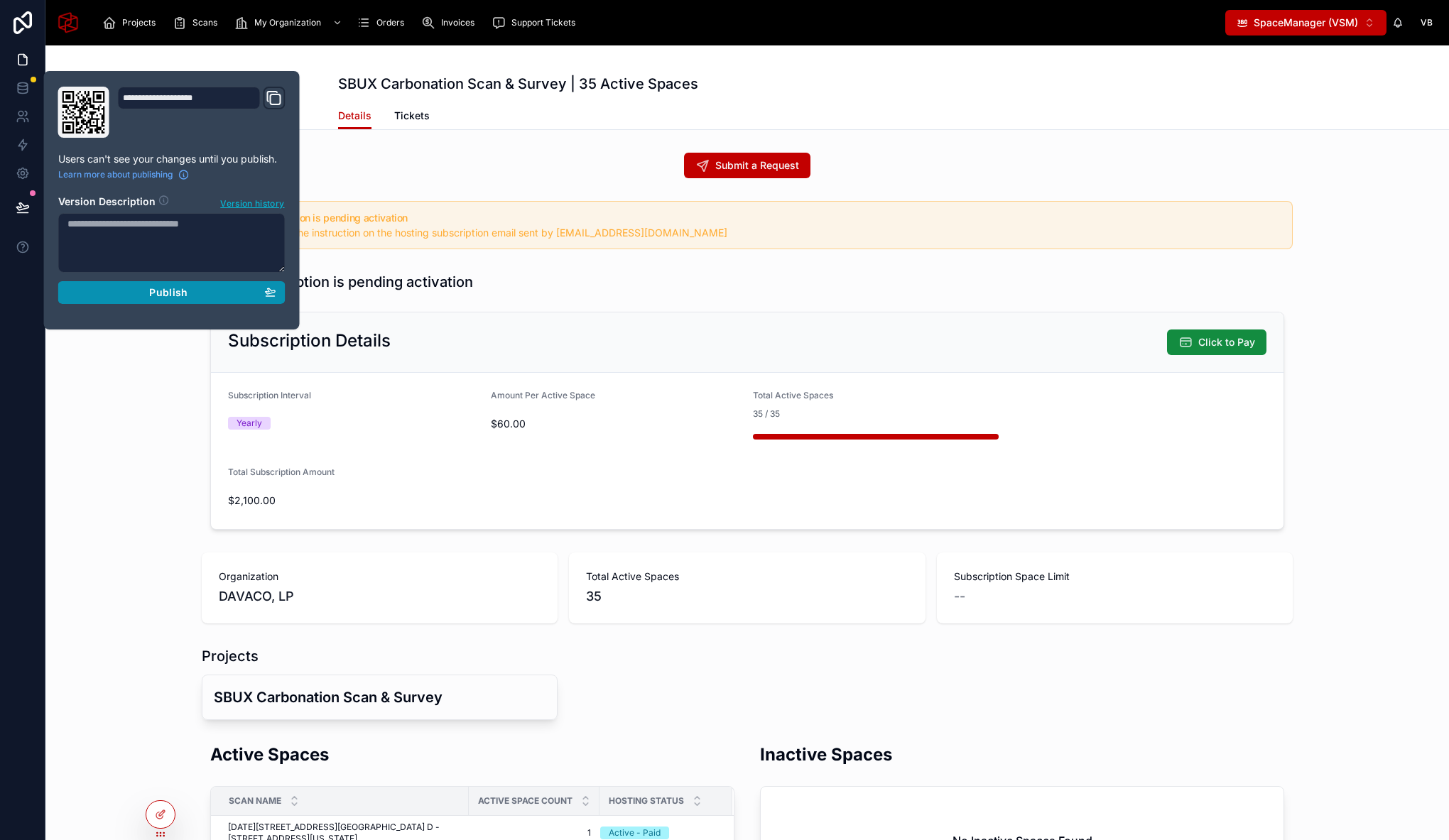
click at [150, 296] on span "Publish" at bounding box center [168, 293] width 39 height 13
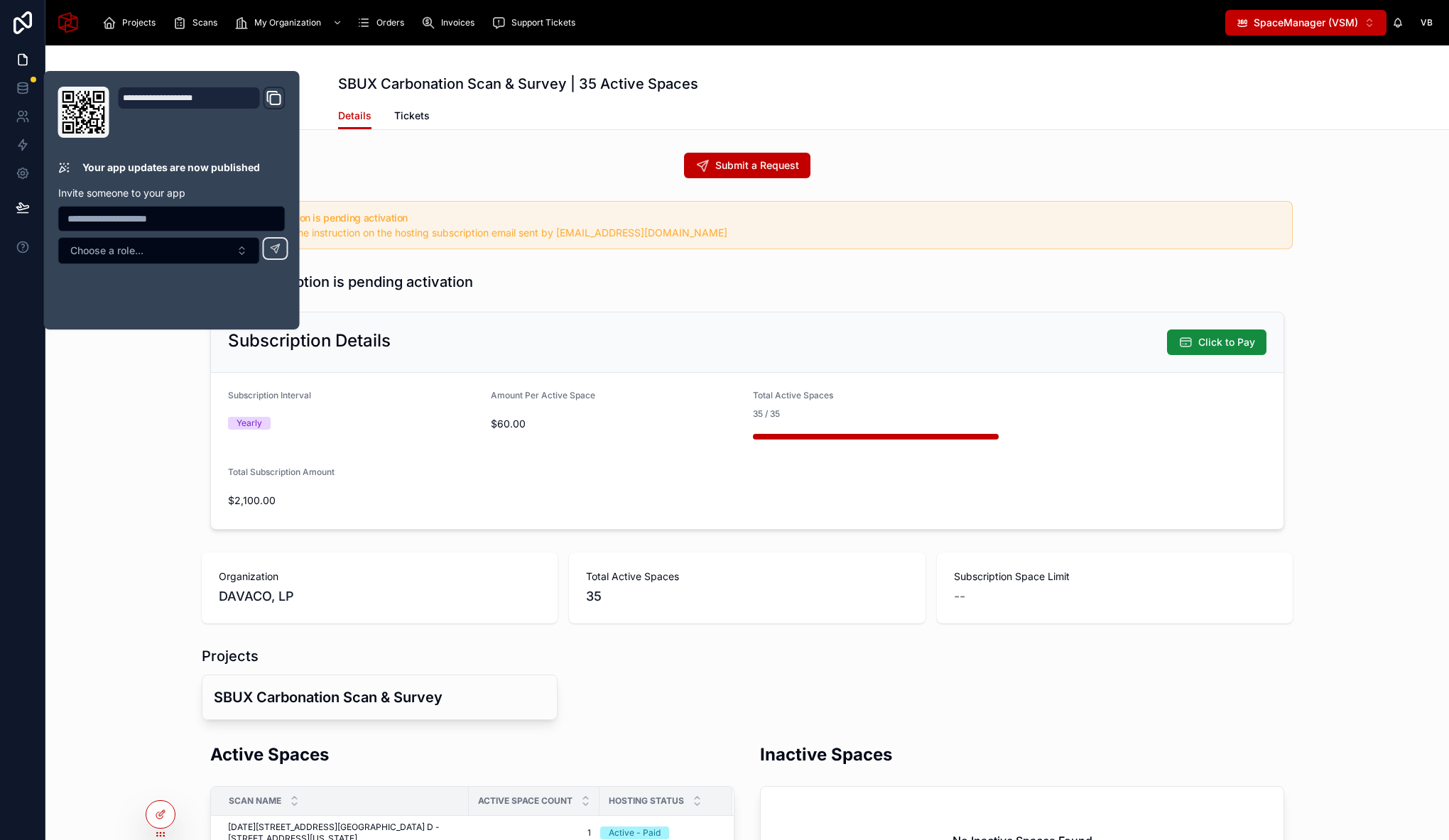
click at [138, 477] on div "Your subscription is pending activation Subscription Details Click to Pay Subsc…" at bounding box center [747, 400] width 1403 height 269
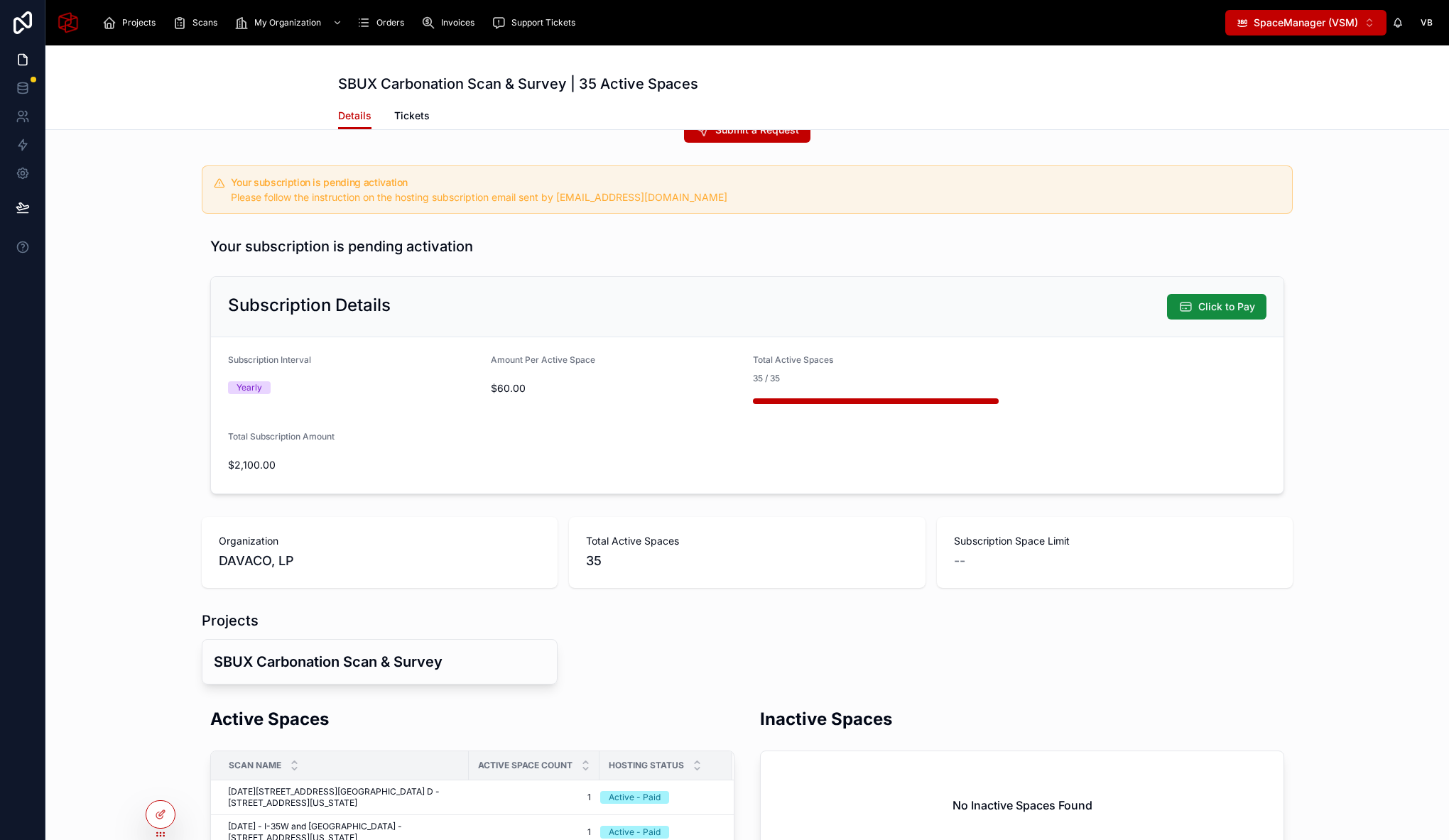
scroll to position [98, 0]
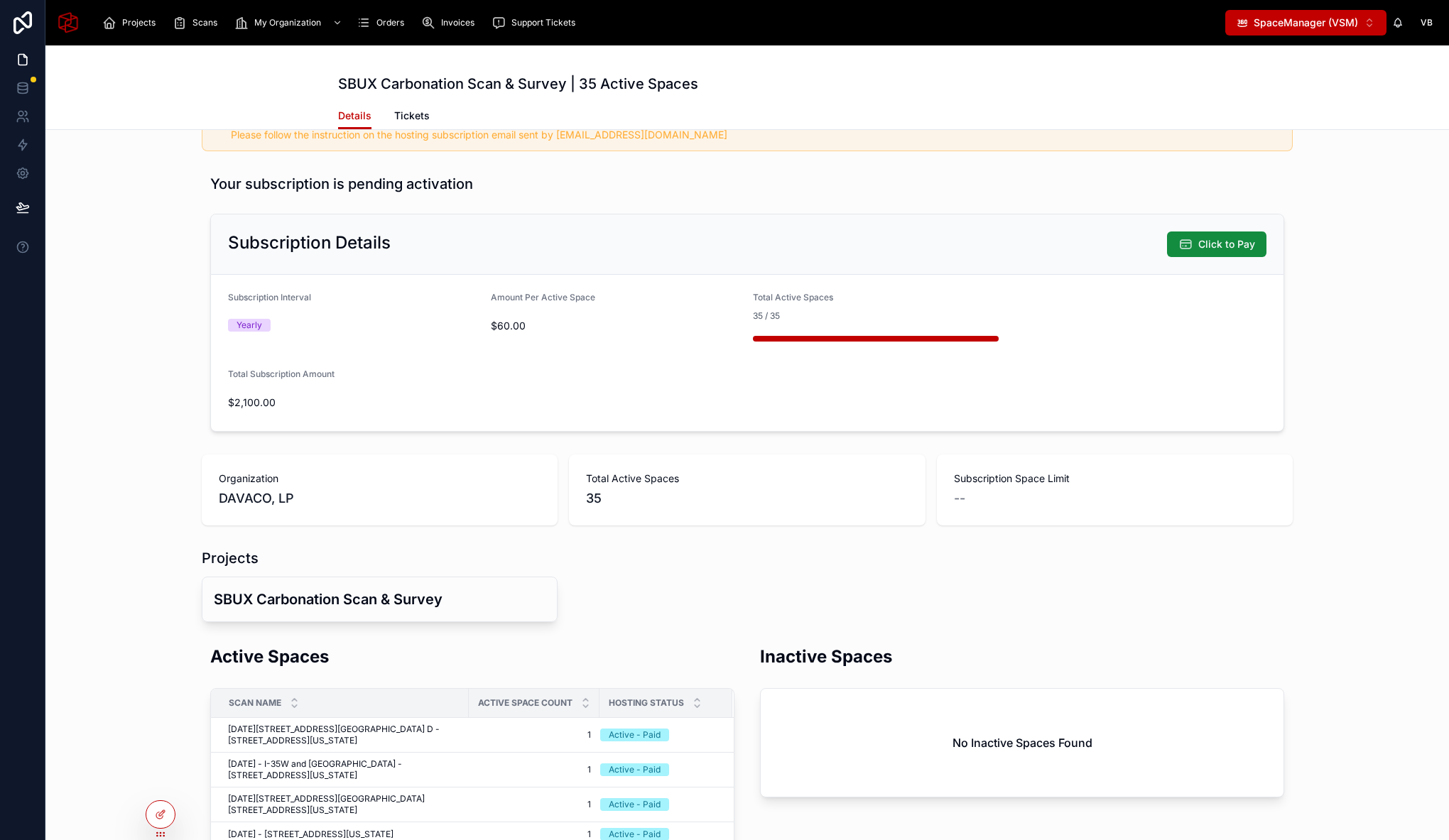
click at [144, 442] on div "Submit a Request Your subscription is pending activation Please follow the inst…" at bounding box center [747, 687] width 1403 height 1276
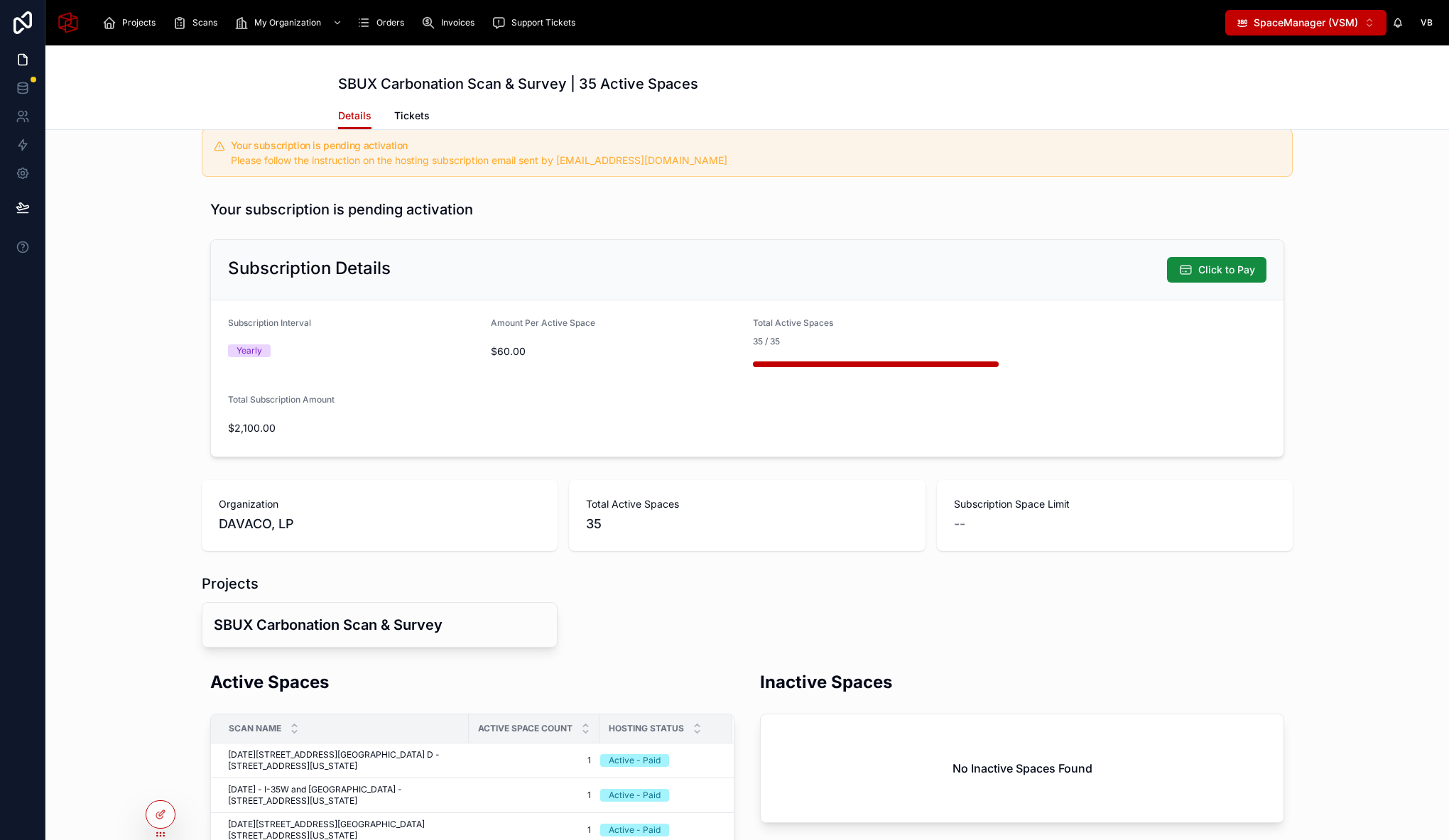
scroll to position [65, 0]
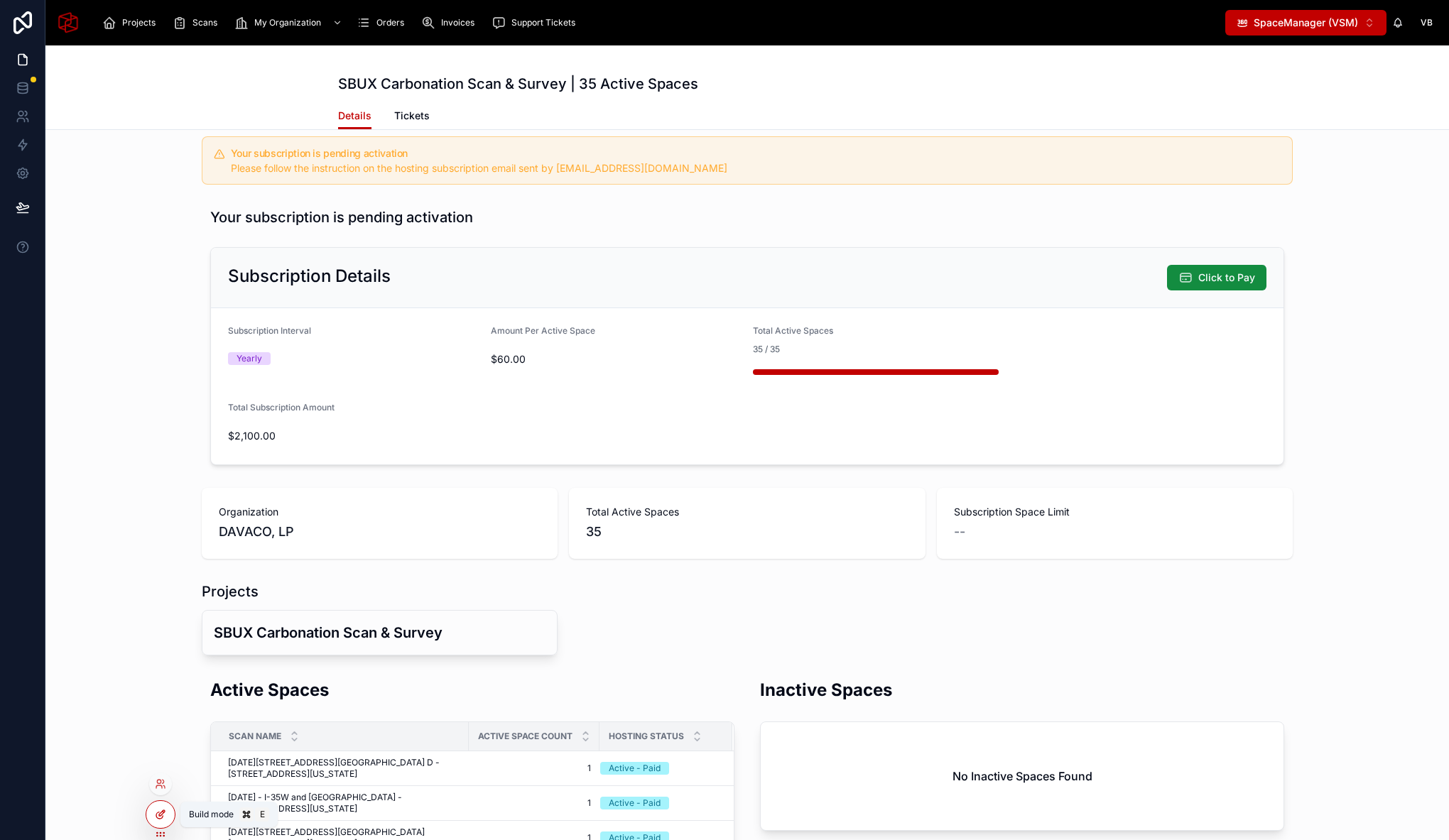
click at [156, 809] on icon at bounding box center [161, 815] width 12 height 12
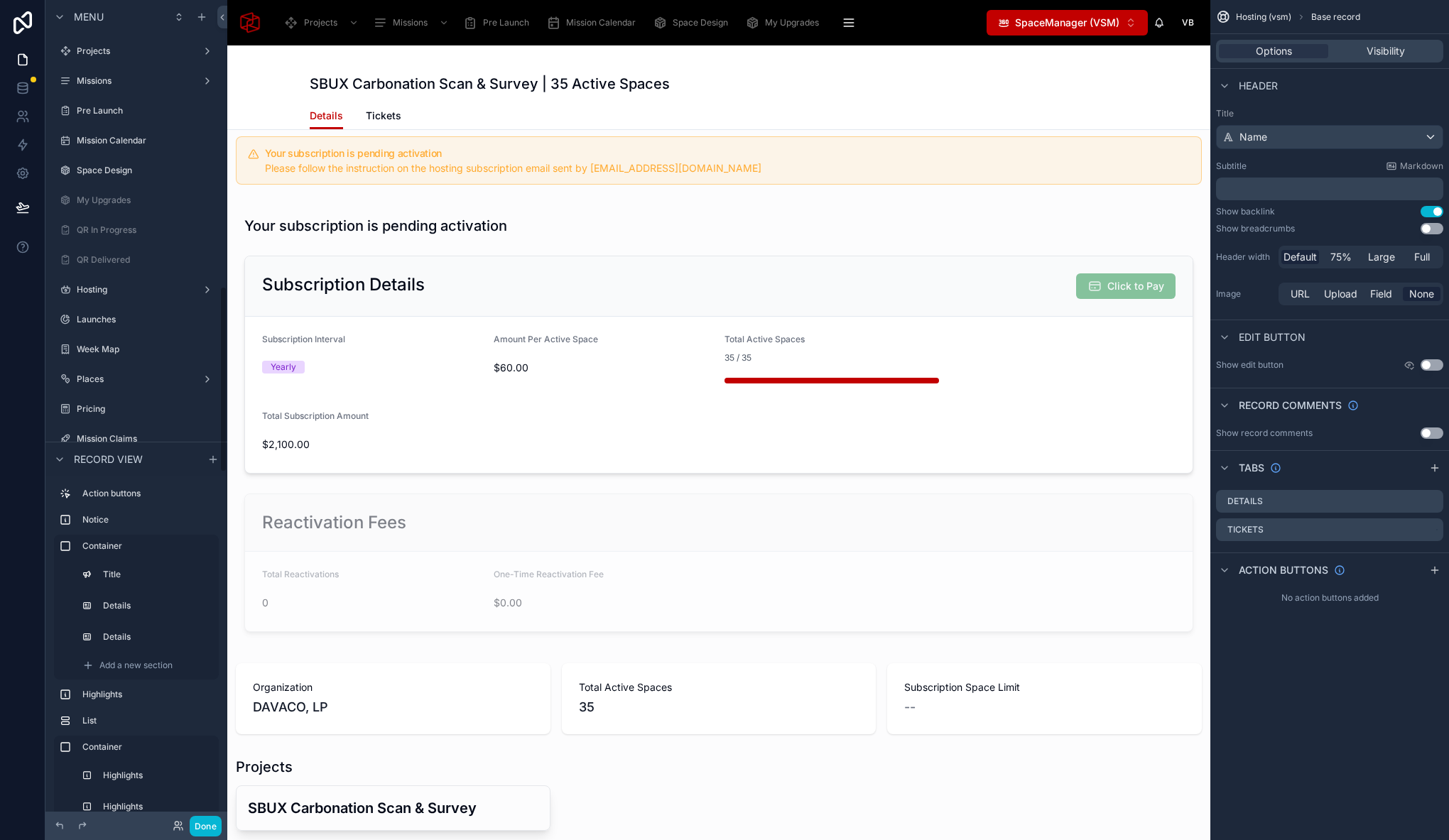
scroll to position [1264, 0]
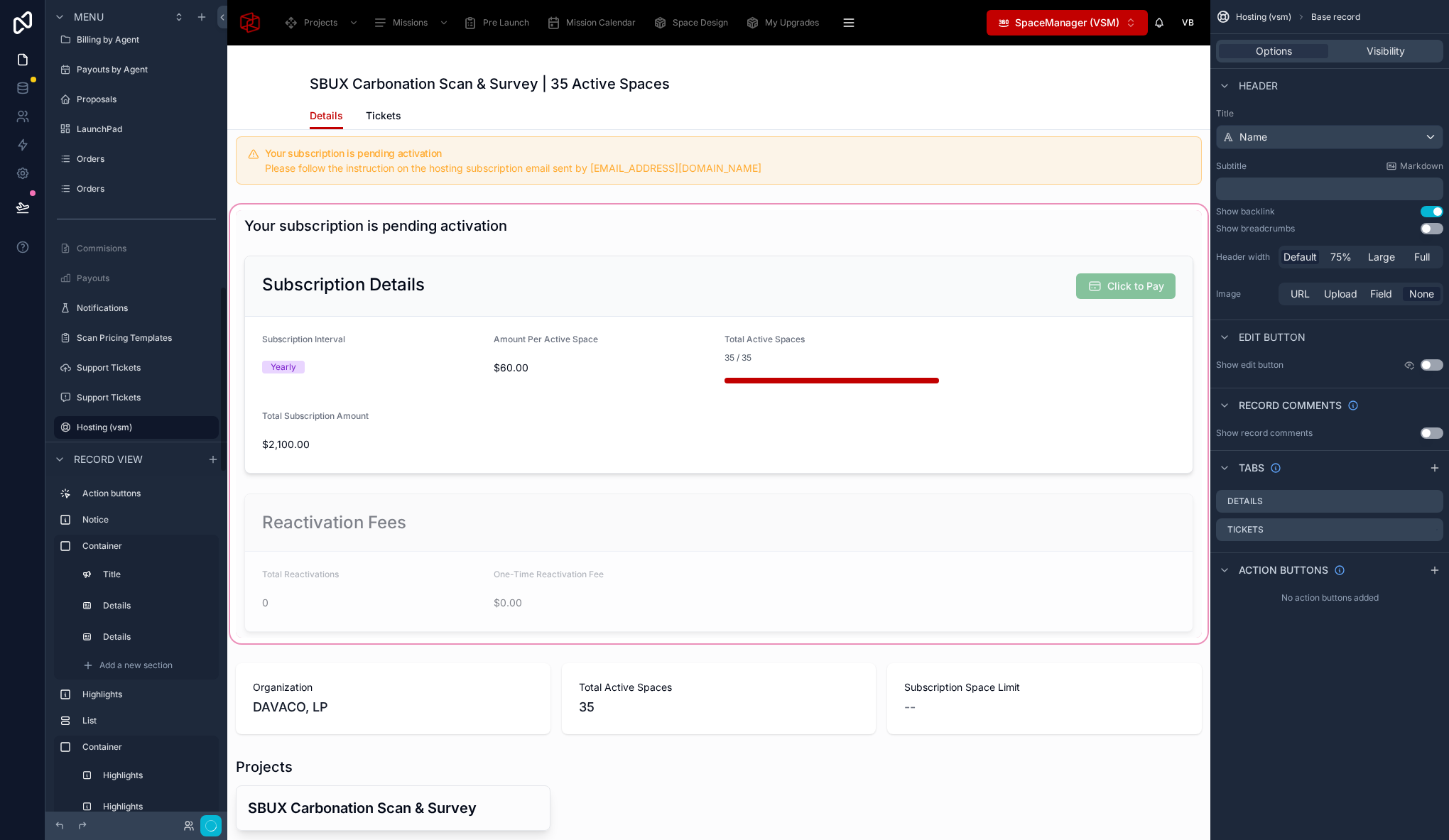
click at [374, 406] on div at bounding box center [719, 424] width 983 height 445
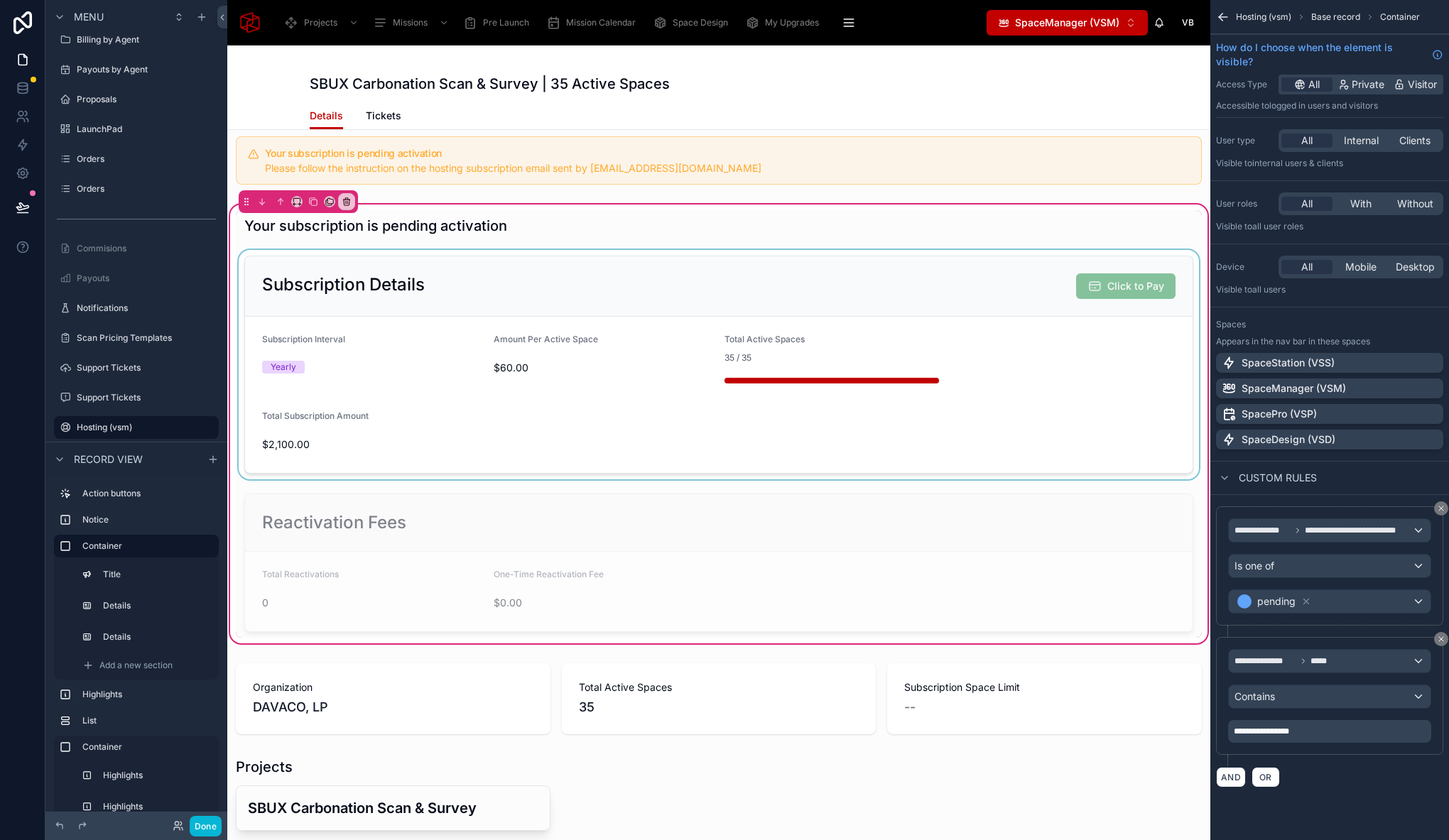
click at [401, 363] on div at bounding box center [718, 365] width 966 height 230
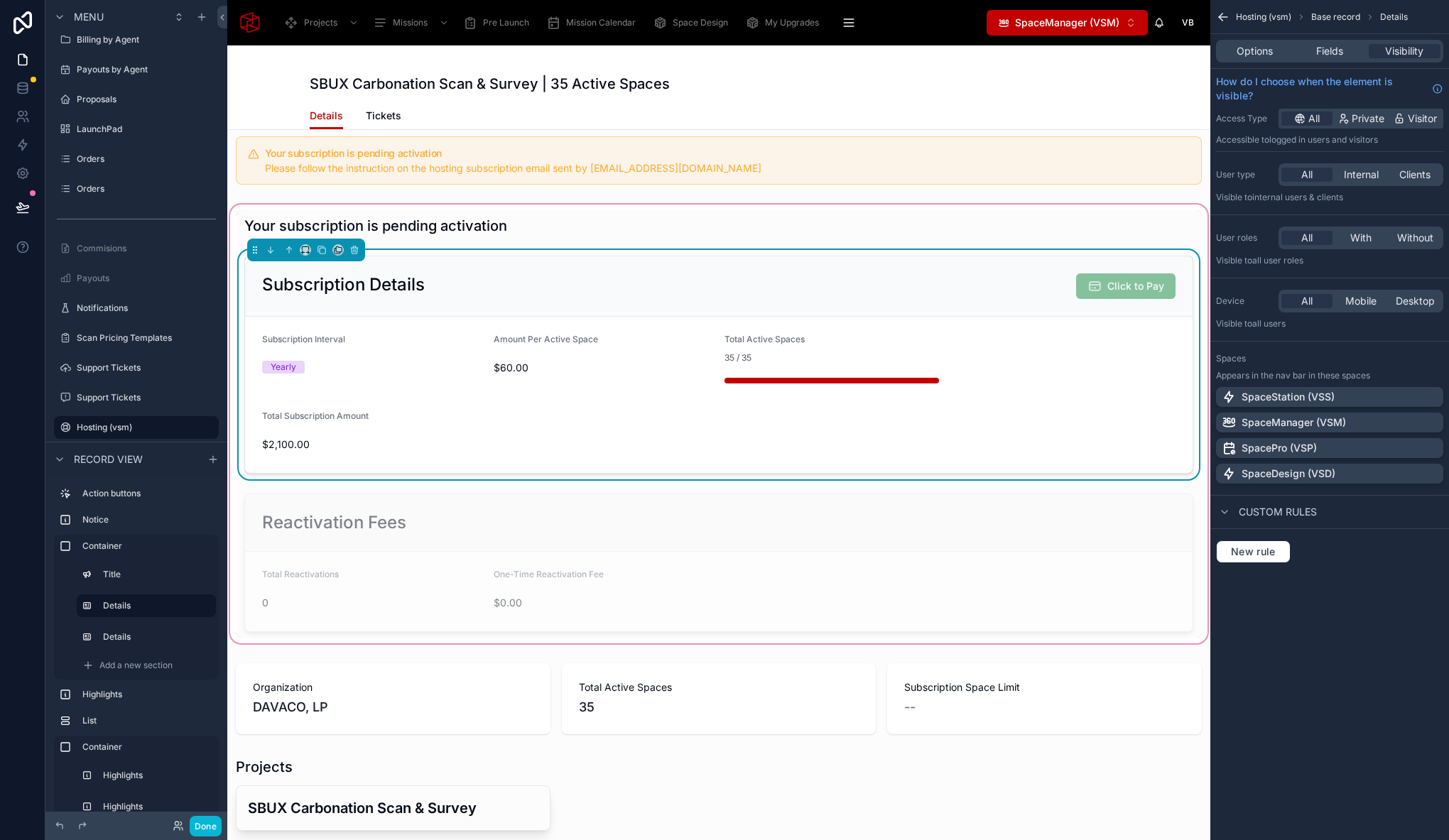
click at [1331, 39] on div "Options Fields Visibility" at bounding box center [1329, 51] width 238 height 34
click at [1329, 48] on span "Fields" at bounding box center [1329, 52] width 27 height 15
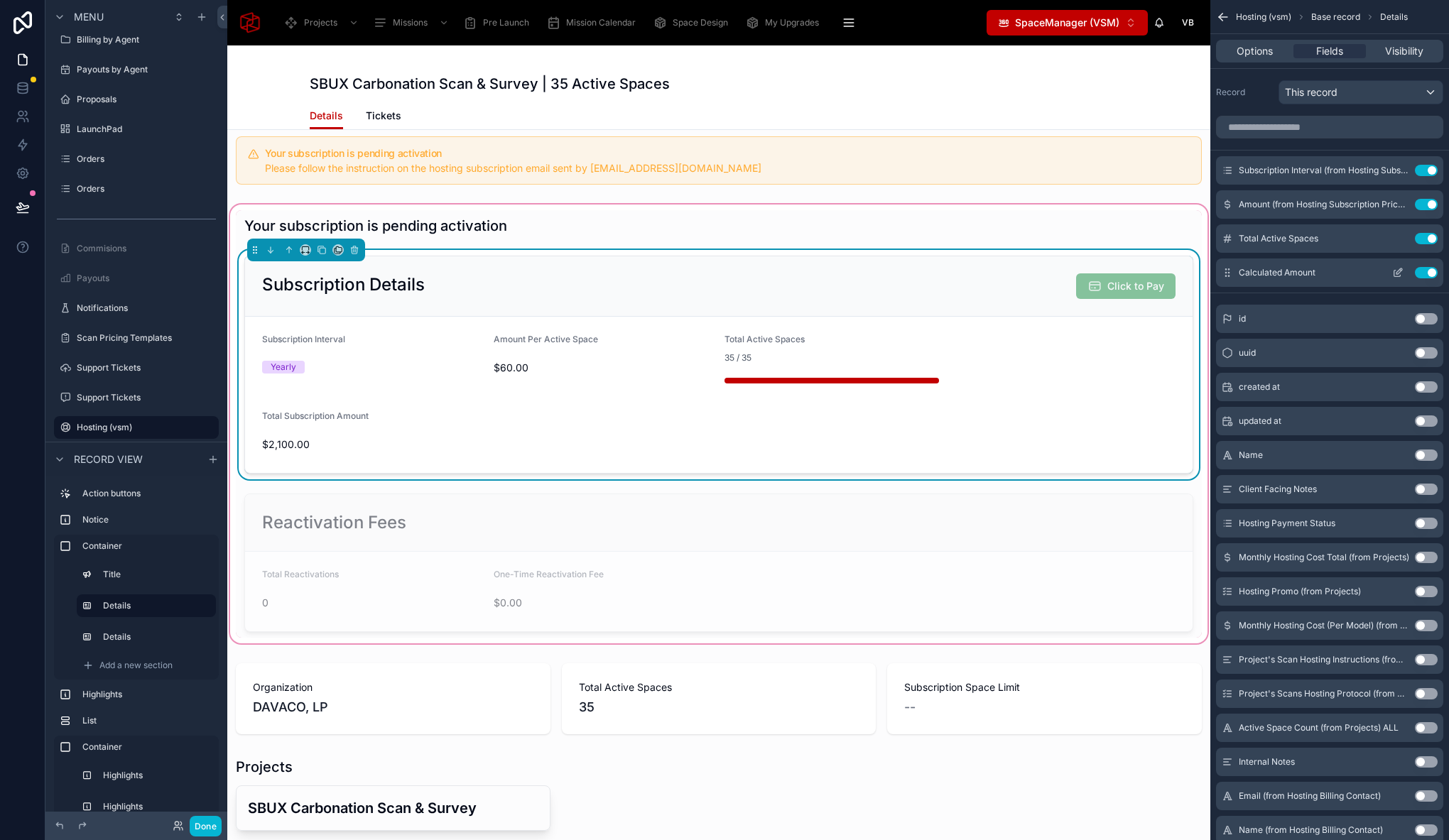
click at [1399, 274] on icon "scrollable content" at bounding box center [1397, 273] width 7 height 7
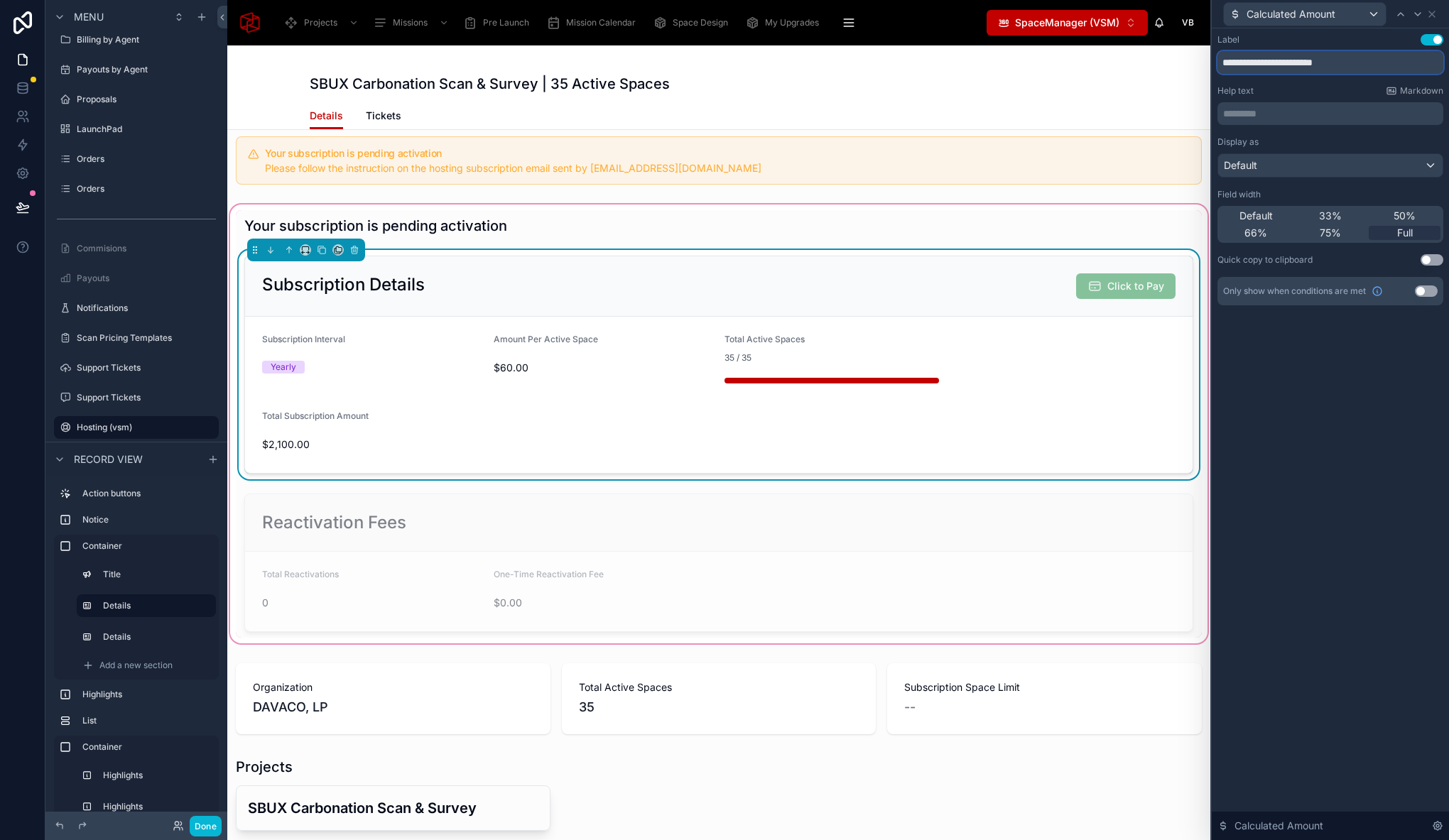
drag, startPoint x: 1379, startPoint y: 68, endPoint x: 1219, endPoint y: 63, distance: 160.1
click at [1219, 63] on input "**********" at bounding box center [1330, 62] width 226 height 23
click at [1244, 109] on p "********* ﻿" at bounding box center [1331, 114] width 217 height 15
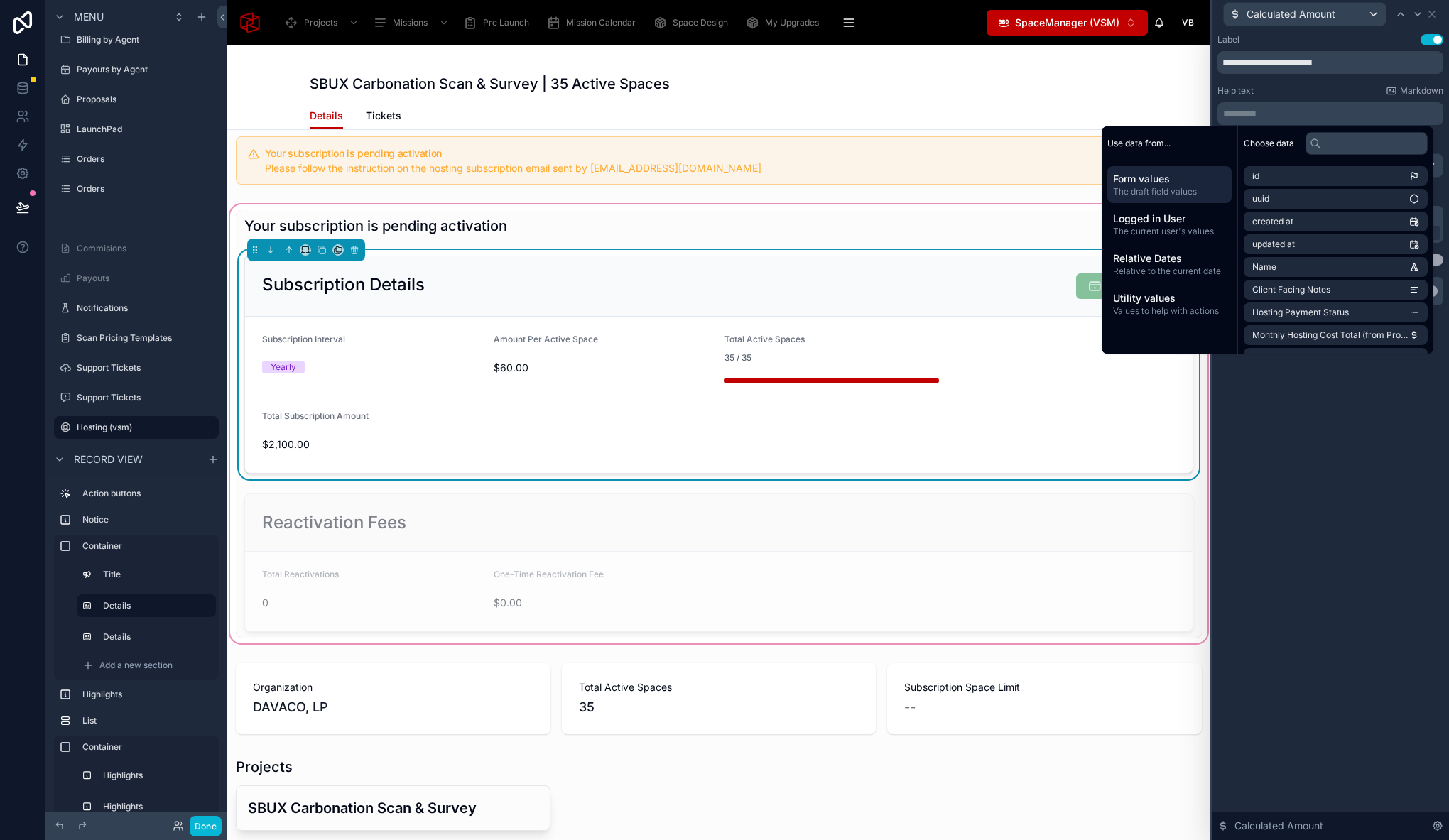
paste div "scrollable content"
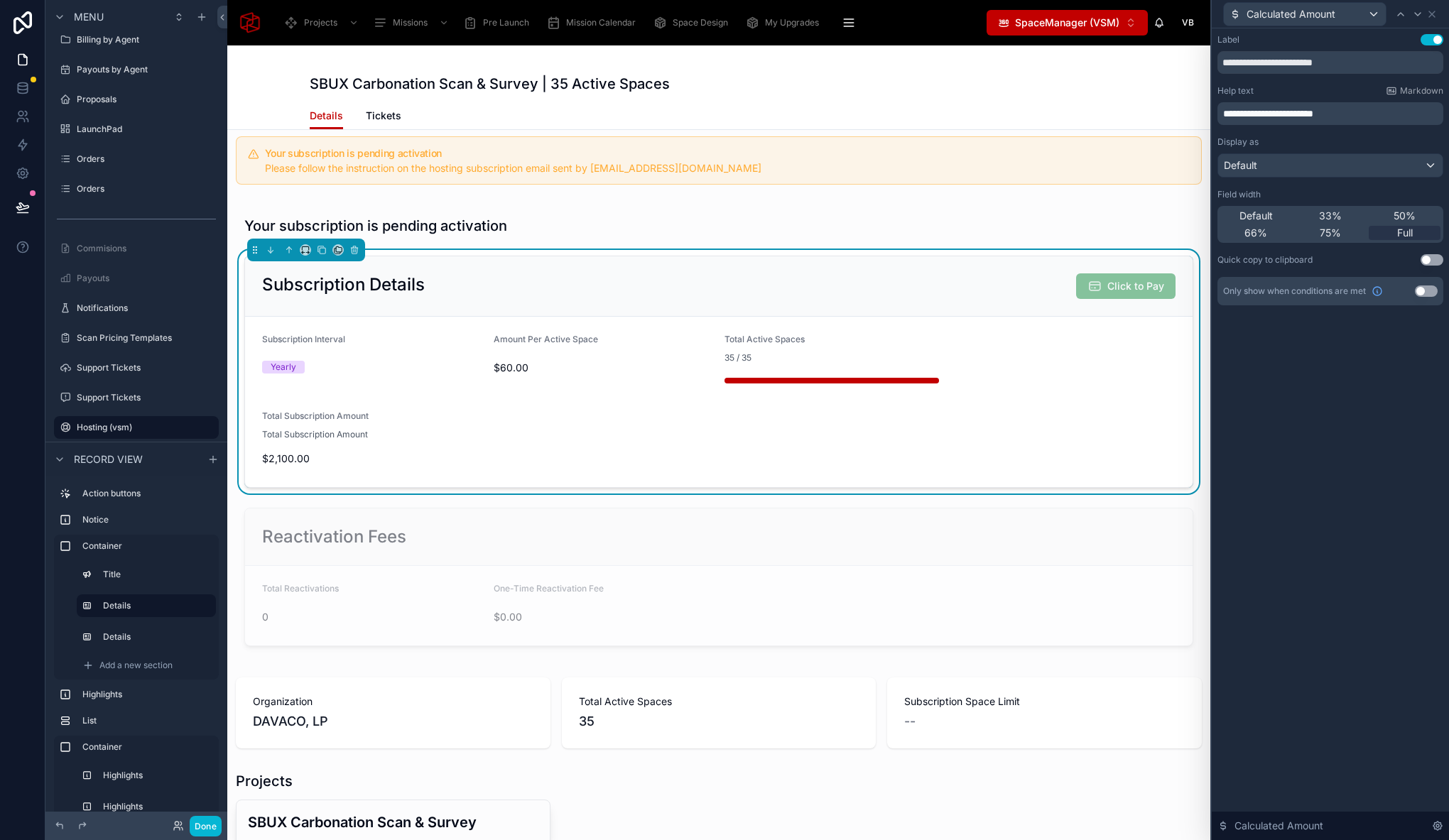
click at [1401, 113] on p "**********" at bounding box center [1331, 114] width 217 height 15
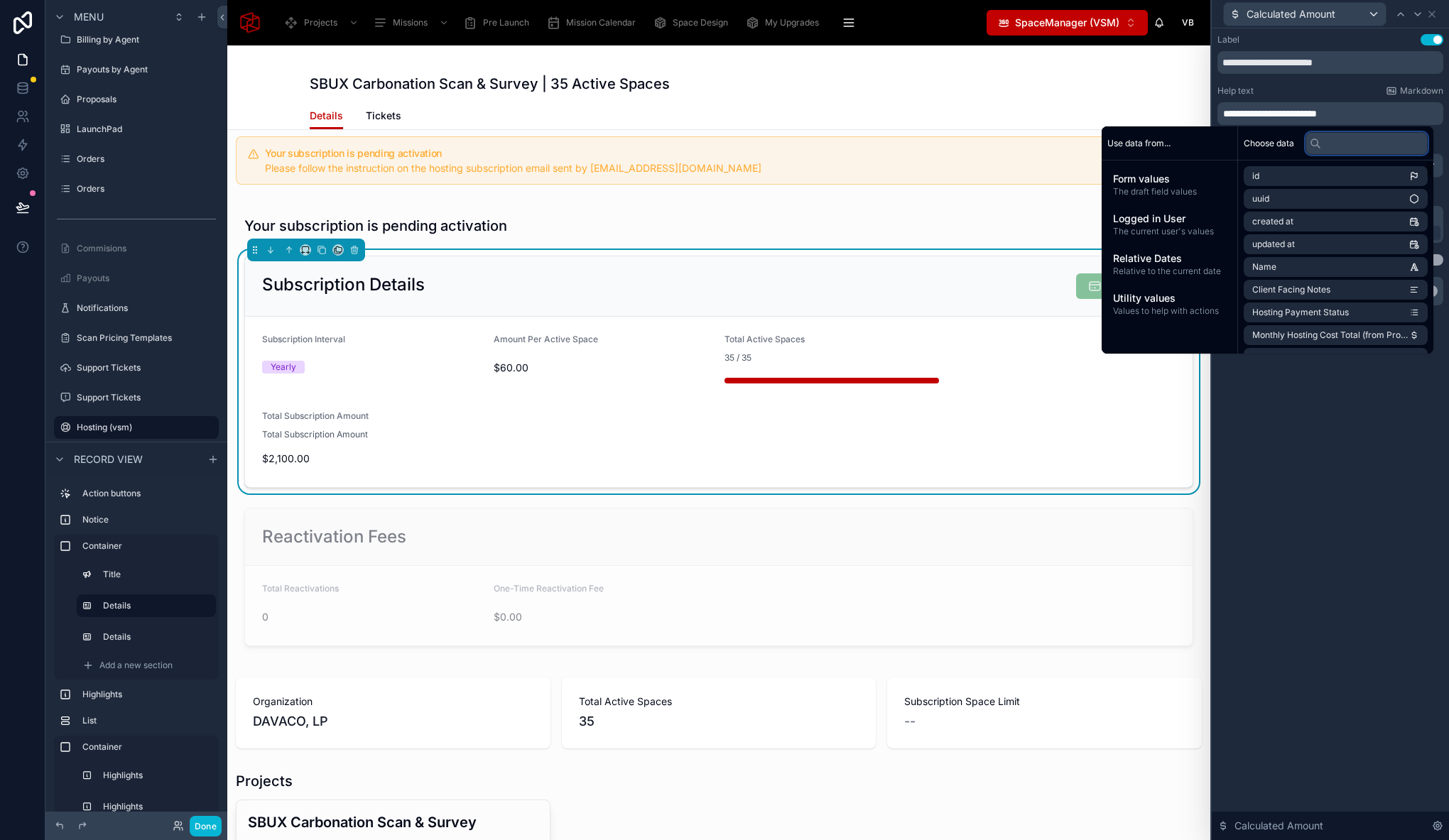
click at [1344, 149] on input "text" at bounding box center [1366, 143] width 122 height 23
type input "*****"
click at [1182, 185] on span "Form values" at bounding box center [1169, 179] width 113 height 15
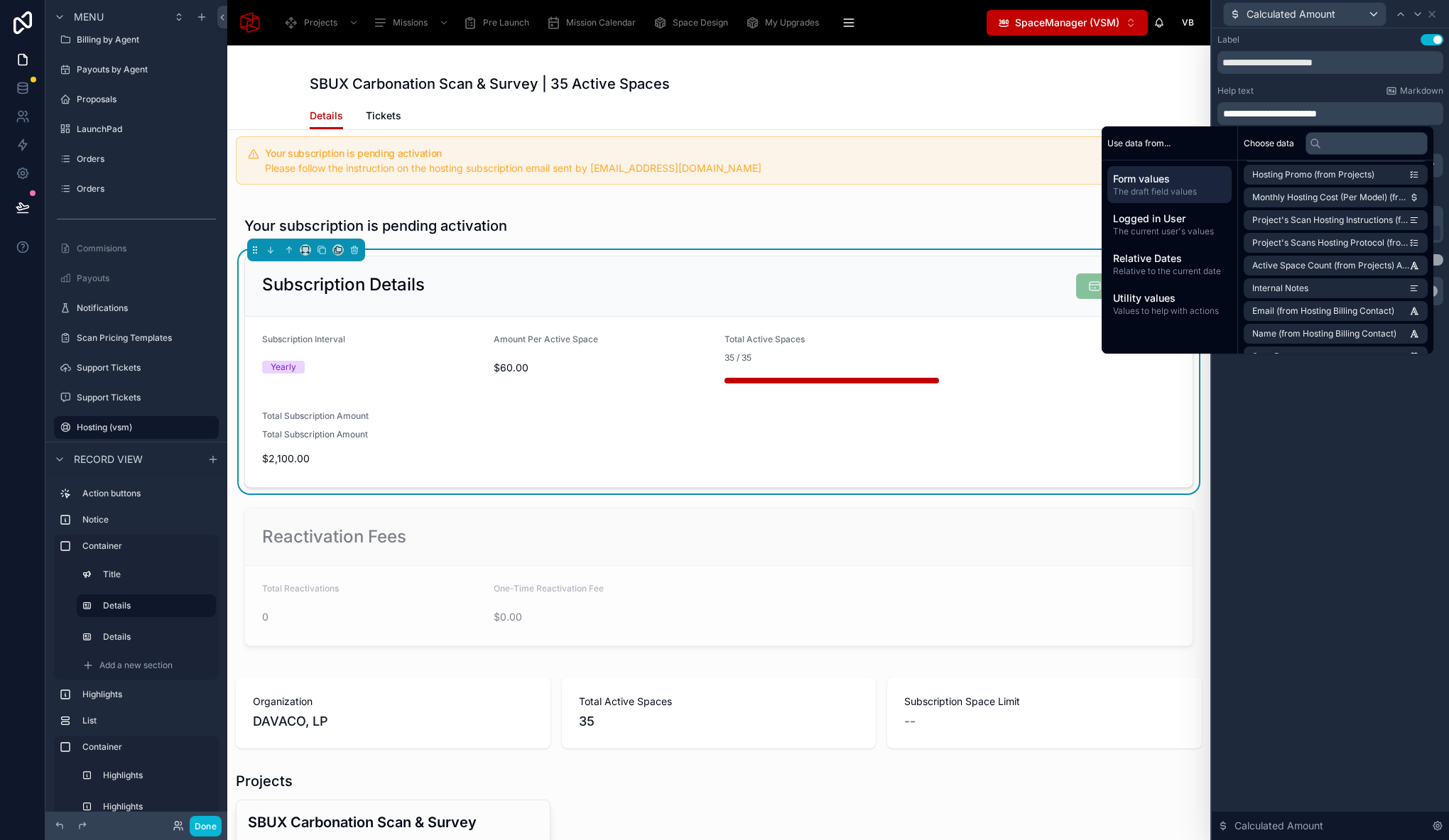
scroll to position [171, 0]
click at [1365, 143] on input "text" at bounding box center [1366, 143] width 122 height 23
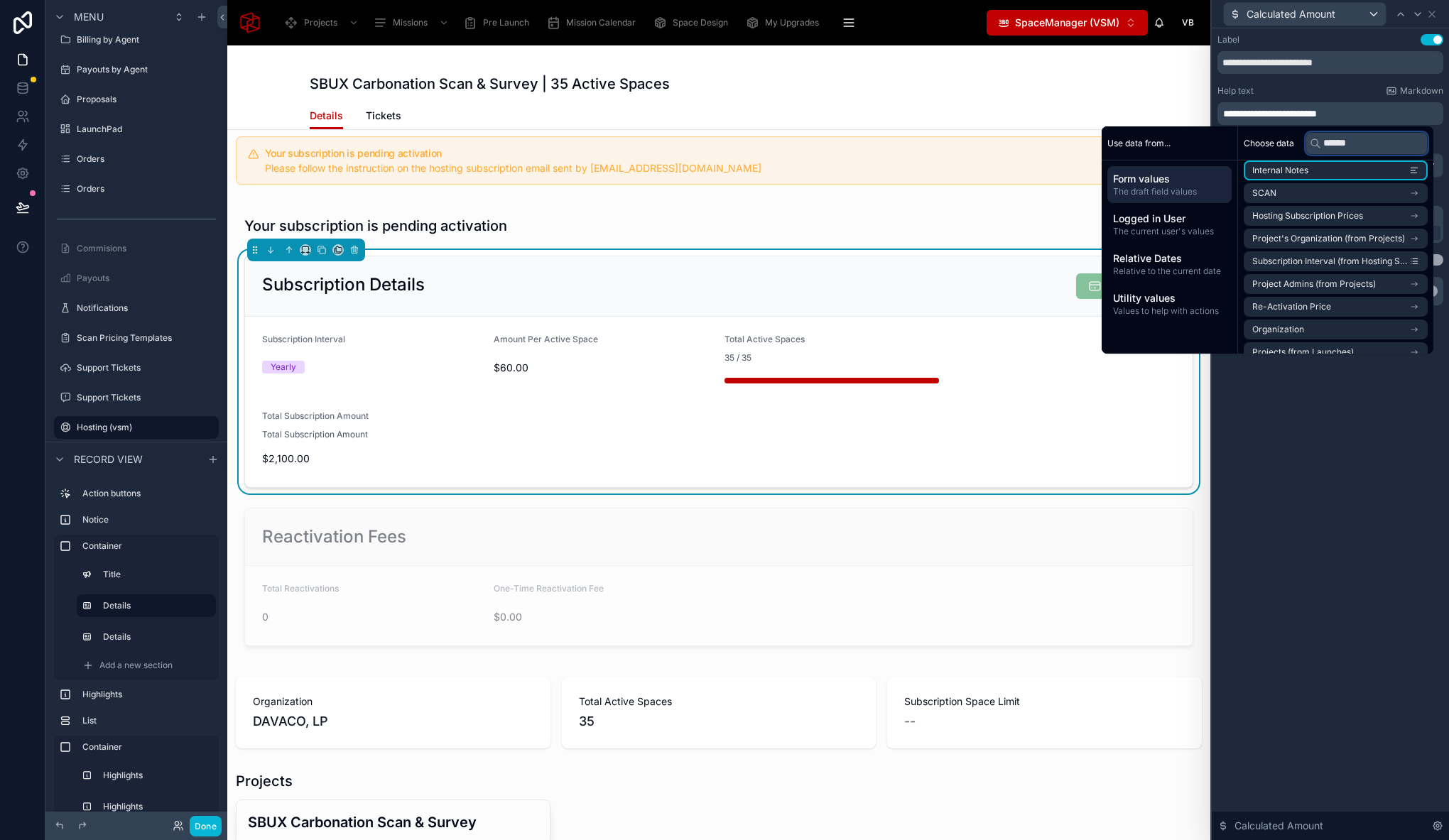
scroll to position [0, 0]
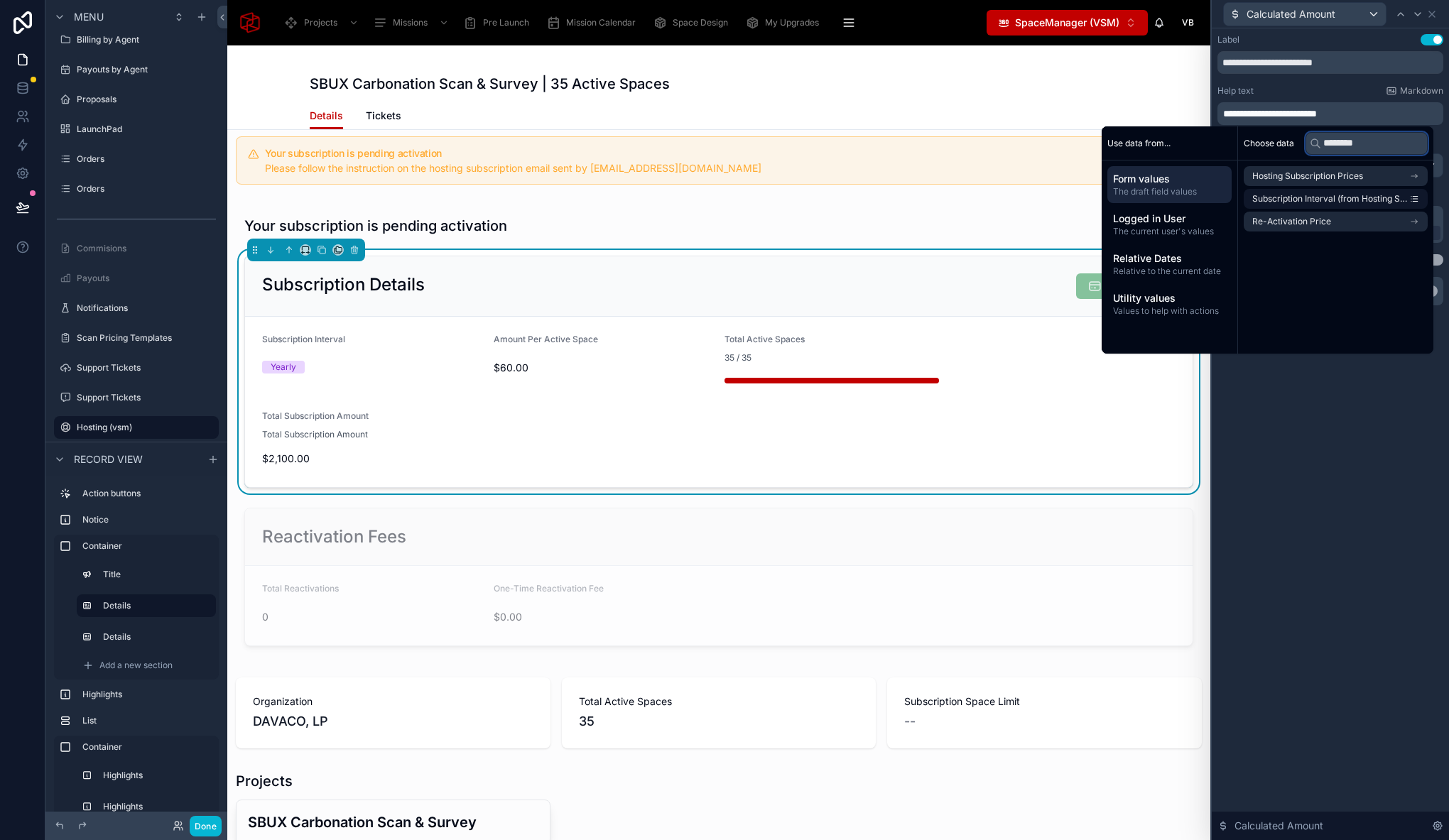
type input "********"
click at [1359, 201] on span "Subscription Interval (from Hosting Subscription Prices)" at bounding box center [1331, 199] width 157 height 12
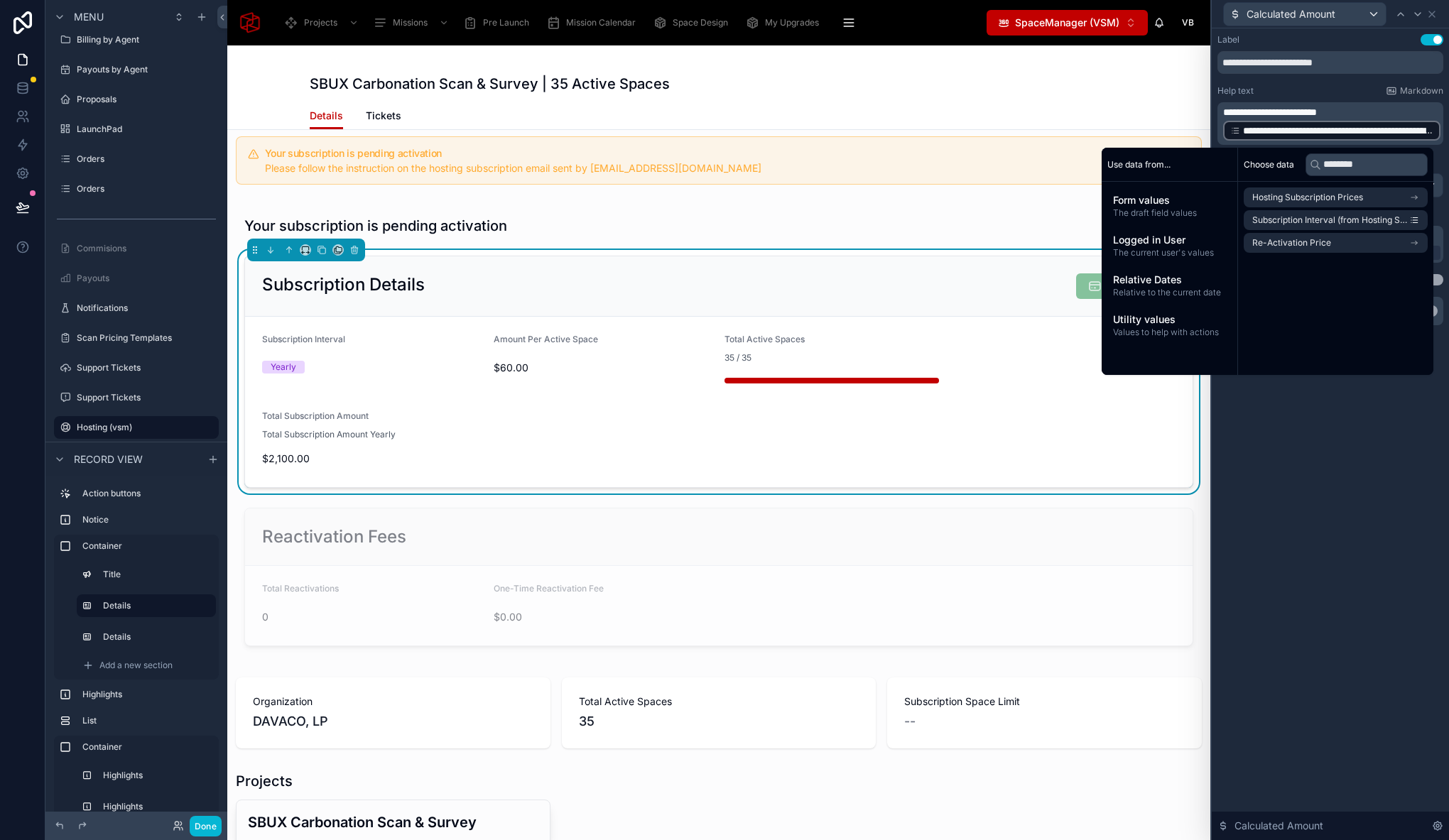
click at [1430, 44] on button "Use setting" at bounding box center [1432, 40] width 23 height 12
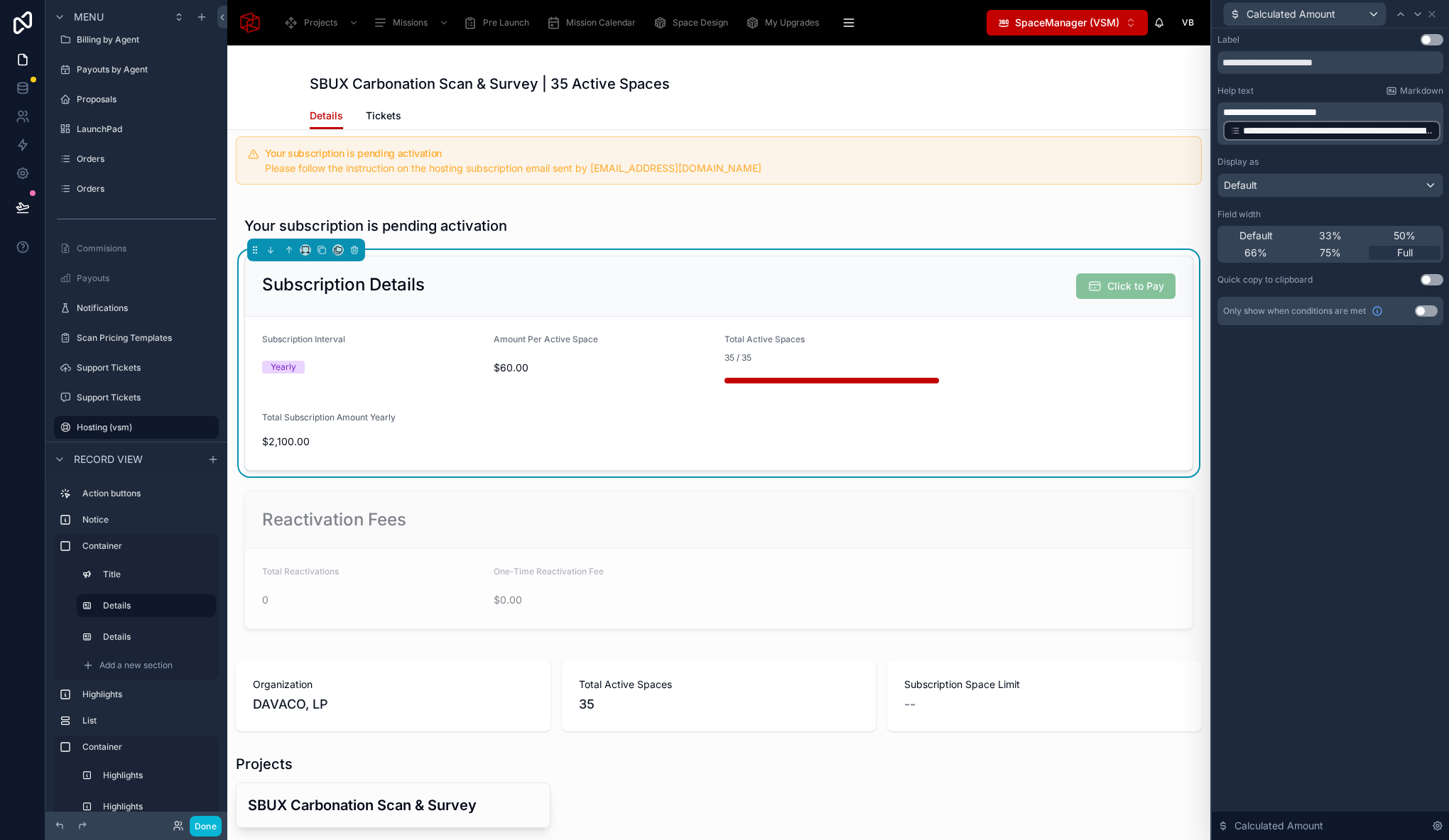
click at [1222, 110] on div "**********" at bounding box center [1330, 124] width 226 height 43
click at [1223, 111] on span "**********" at bounding box center [1270, 113] width 94 height 10
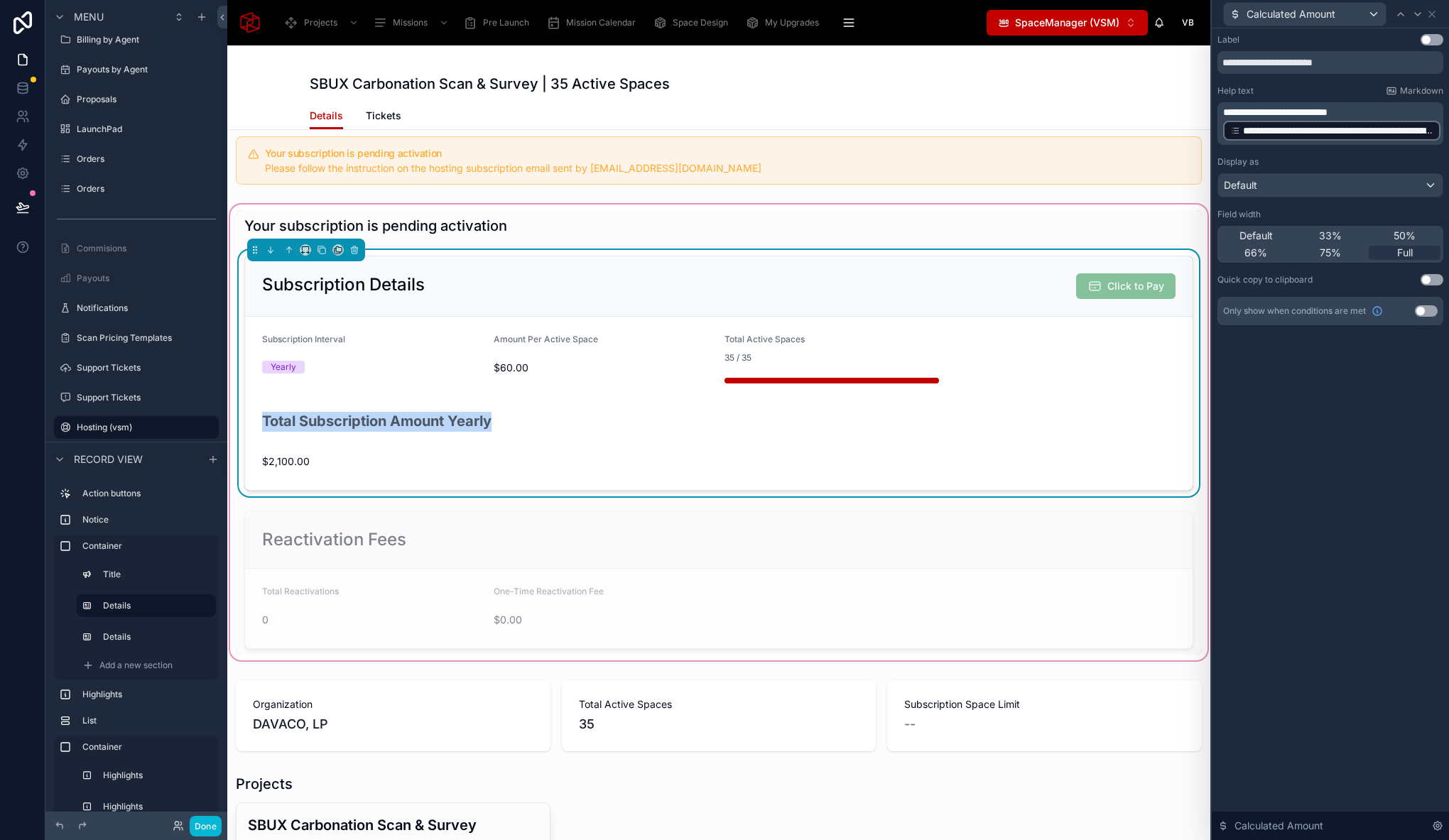
drag, startPoint x: 264, startPoint y: 422, endPoint x: 493, endPoint y: 440, distance: 229.7
click at [493, 440] on div "Total Subscription Amount Yearly" at bounding box center [719, 427] width 913 height 34
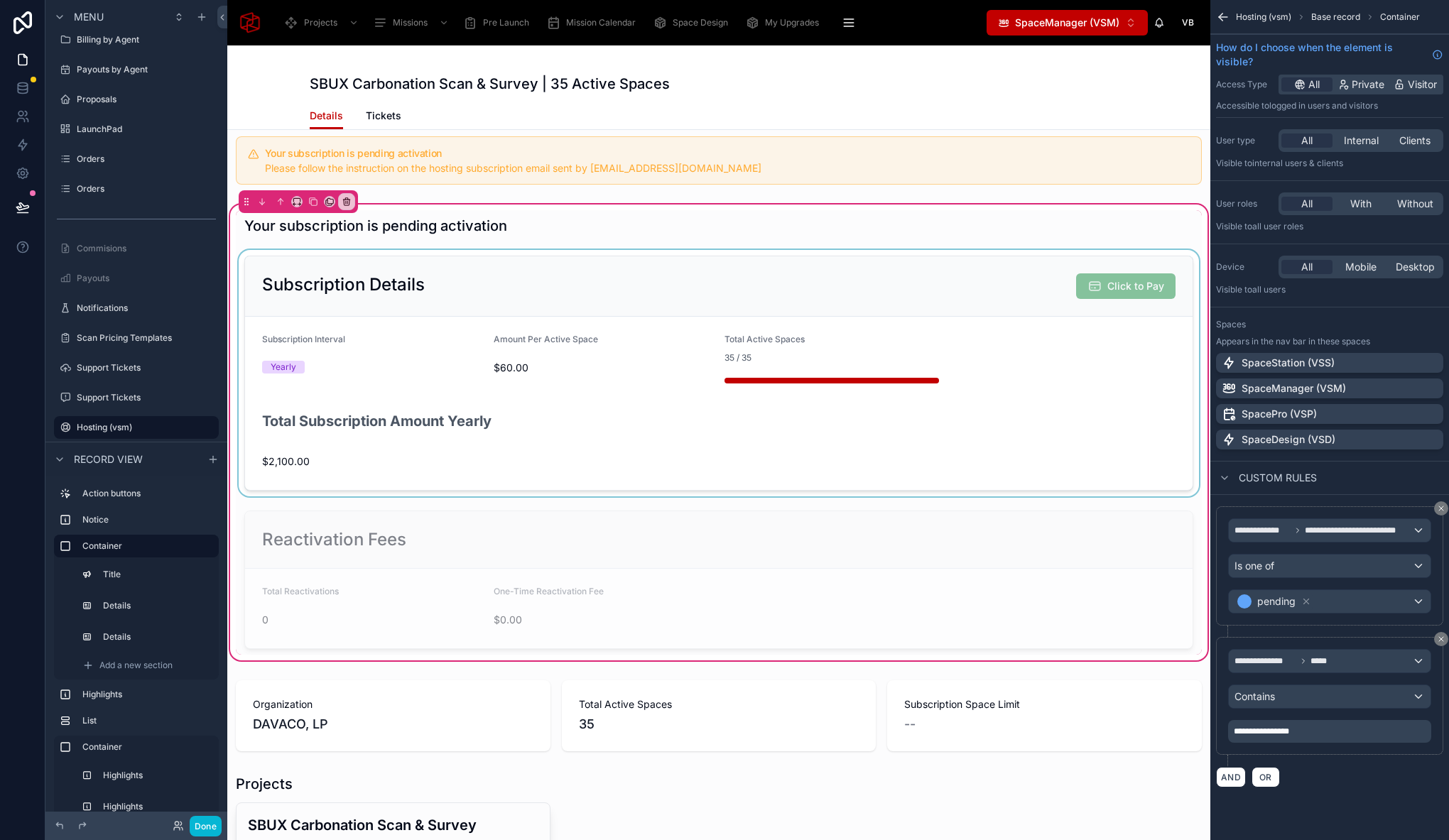
click at [291, 465] on div at bounding box center [718, 373] width 966 height 246
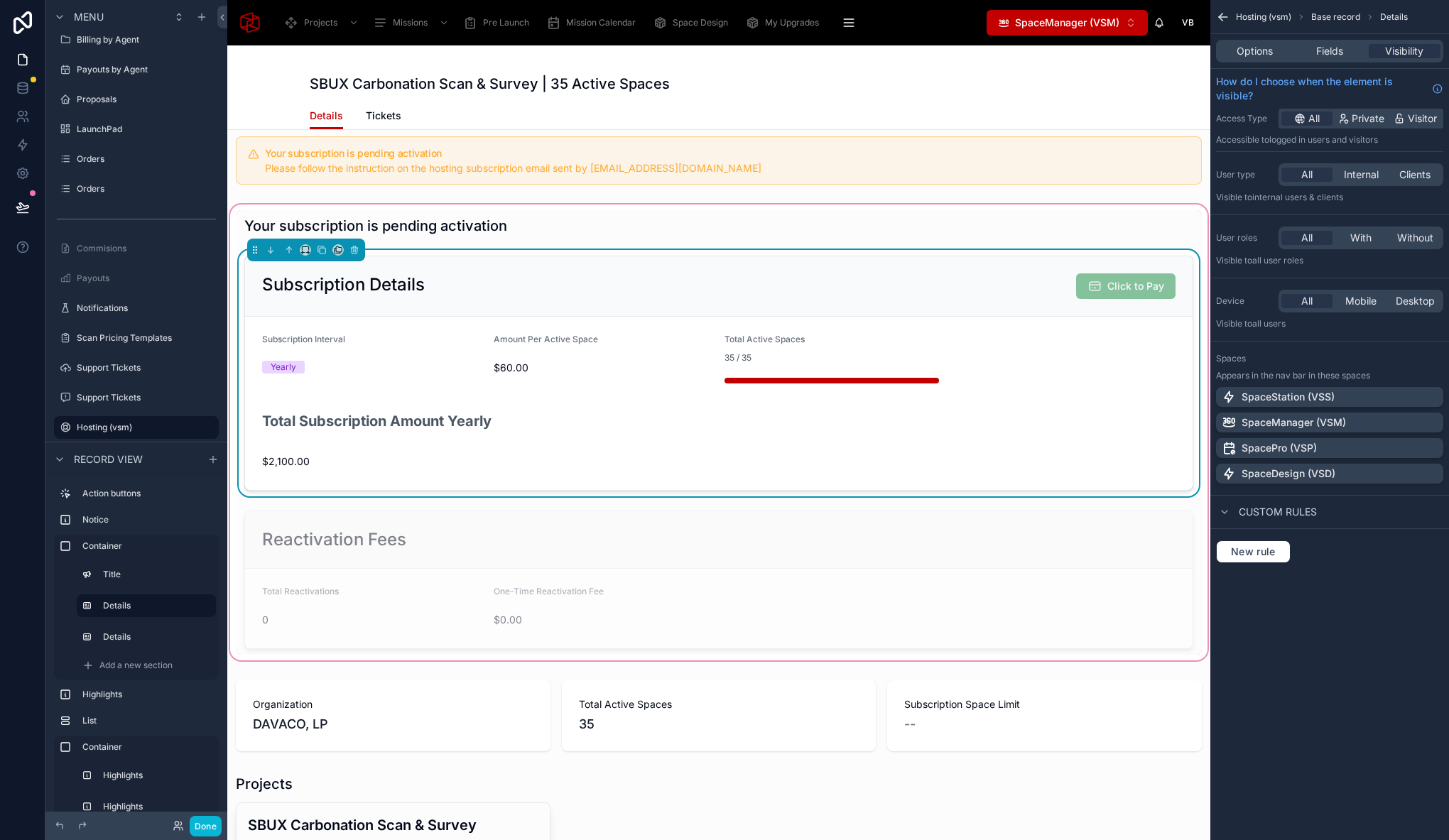
click at [428, 421] on h2 "Total Subscription Amount Yearly" at bounding box center [377, 421] width 230 height 20
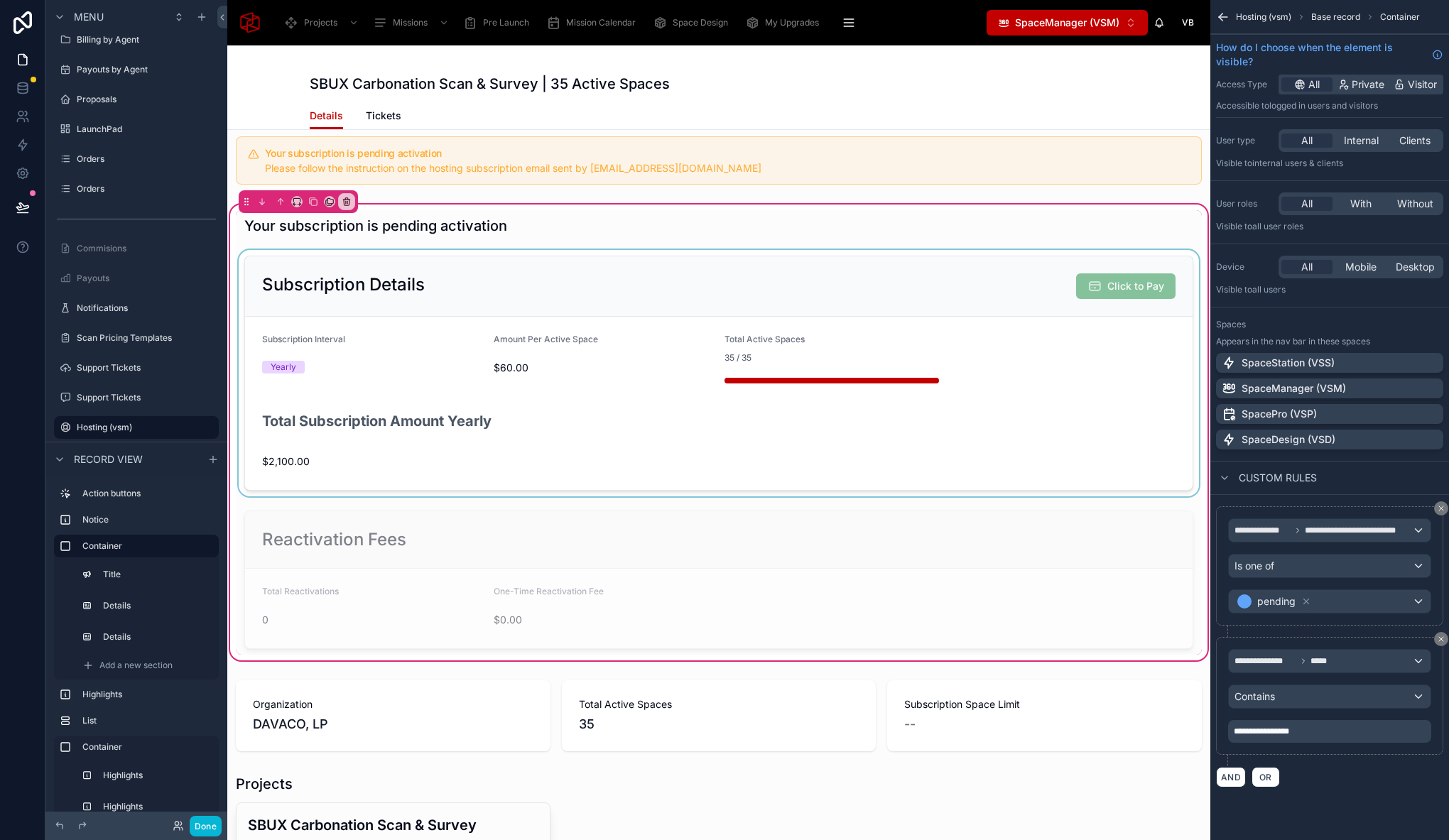
click at [541, 449] on div at bounding box center [718, 373] width 966 height 246
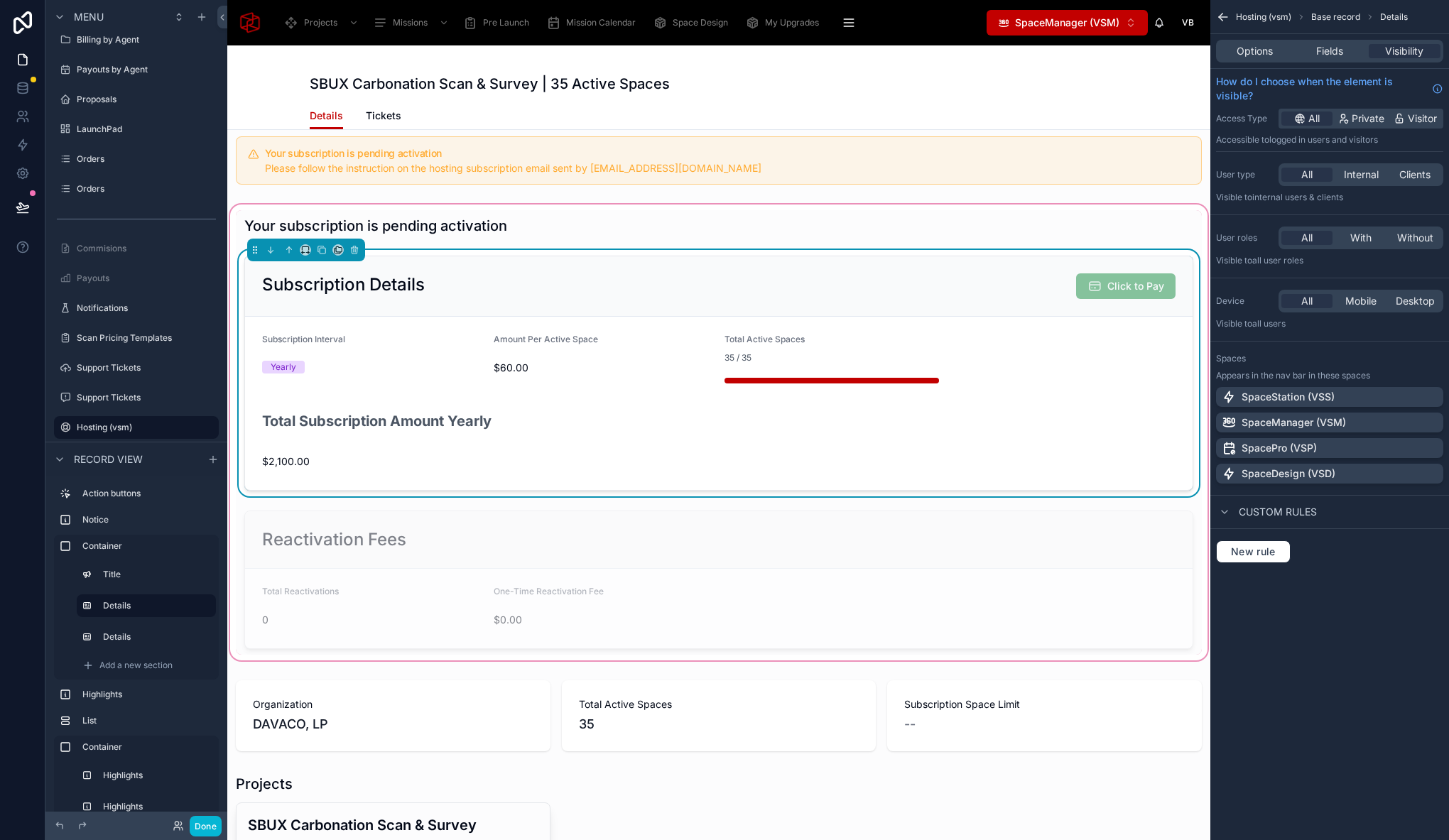
click at [511, 422] on div "Total Subscription Amount Yearly" at bounding box center [719, 427] width 913 height 34
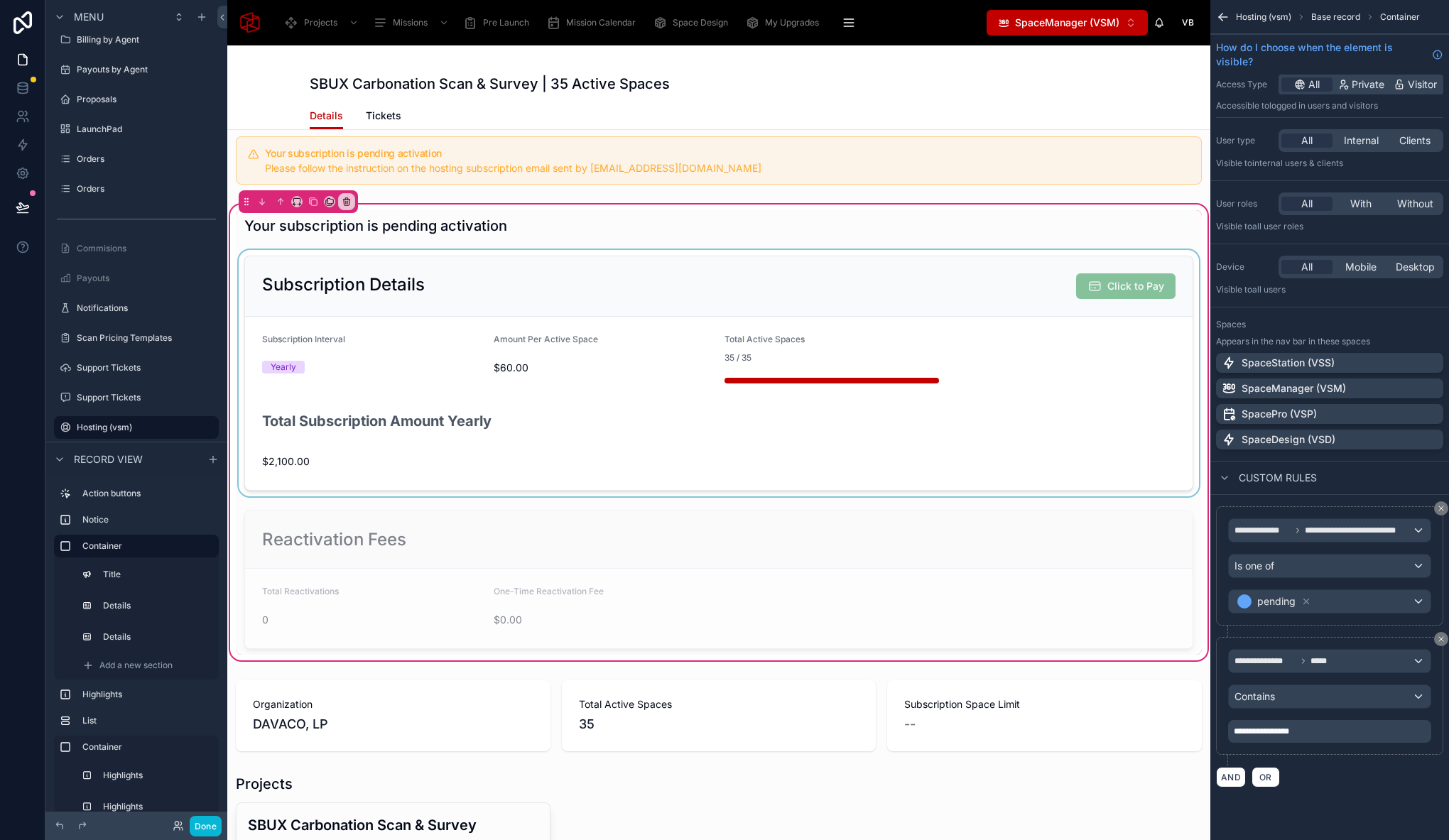
click at [496, 422] on div at bounding box center [718, 373] width 966 height 246
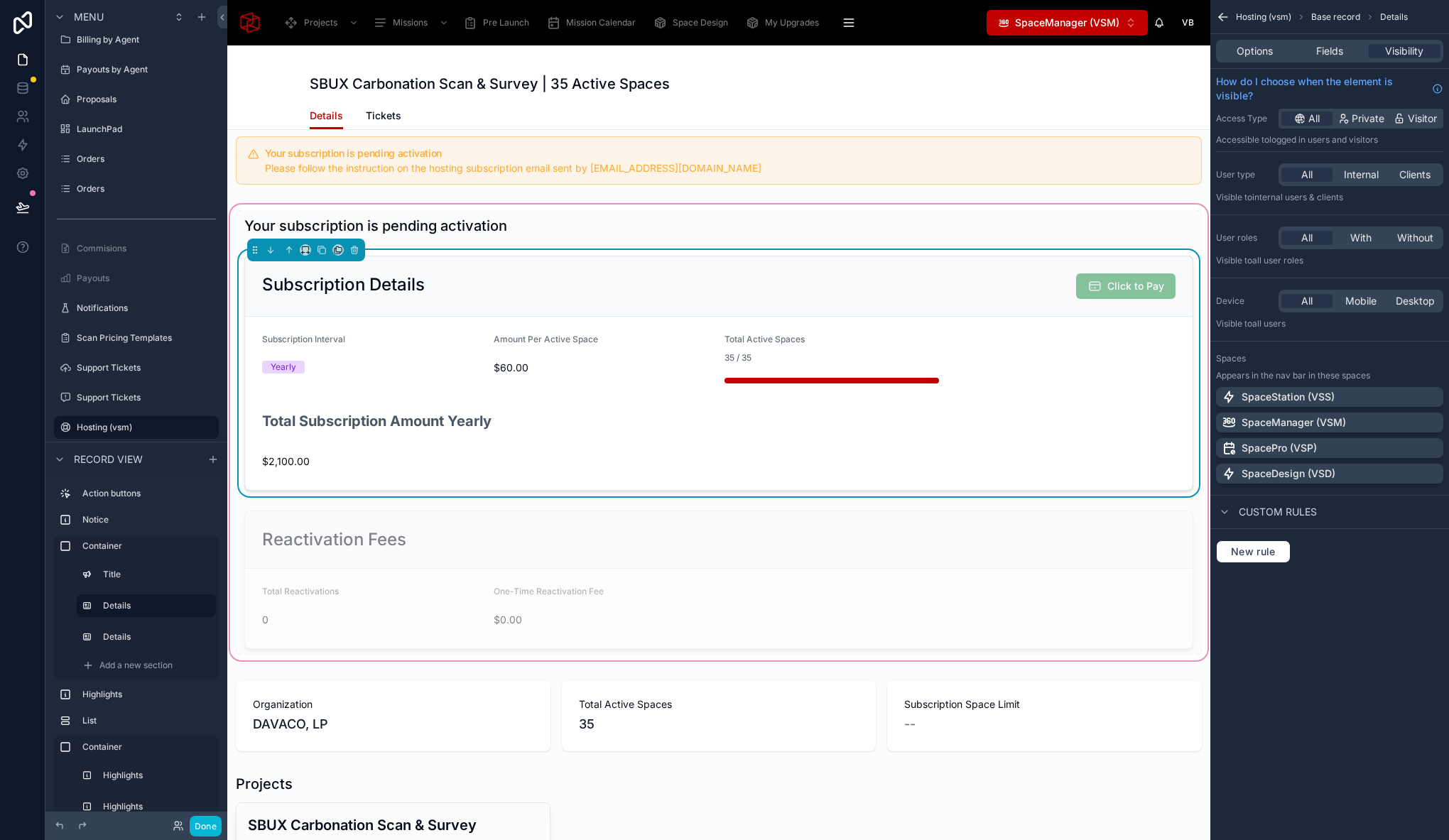
click at [491, 422] on h2 "Total Subscription Amount Yearly" at bounding box center [377, 421] width 230 height 20
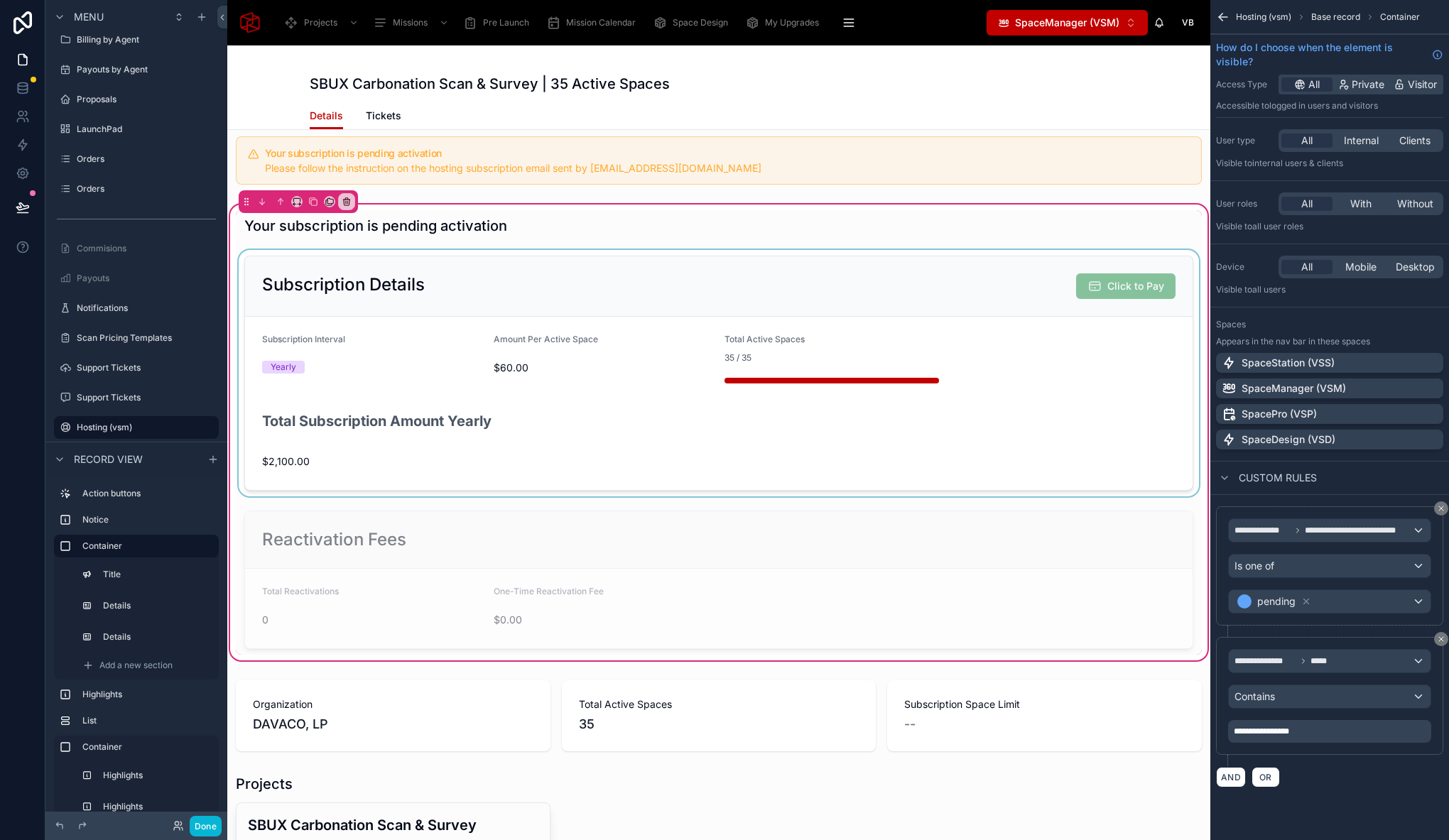
click at [502, 422] on div at bounding box center [718, 373] width 966 height 246
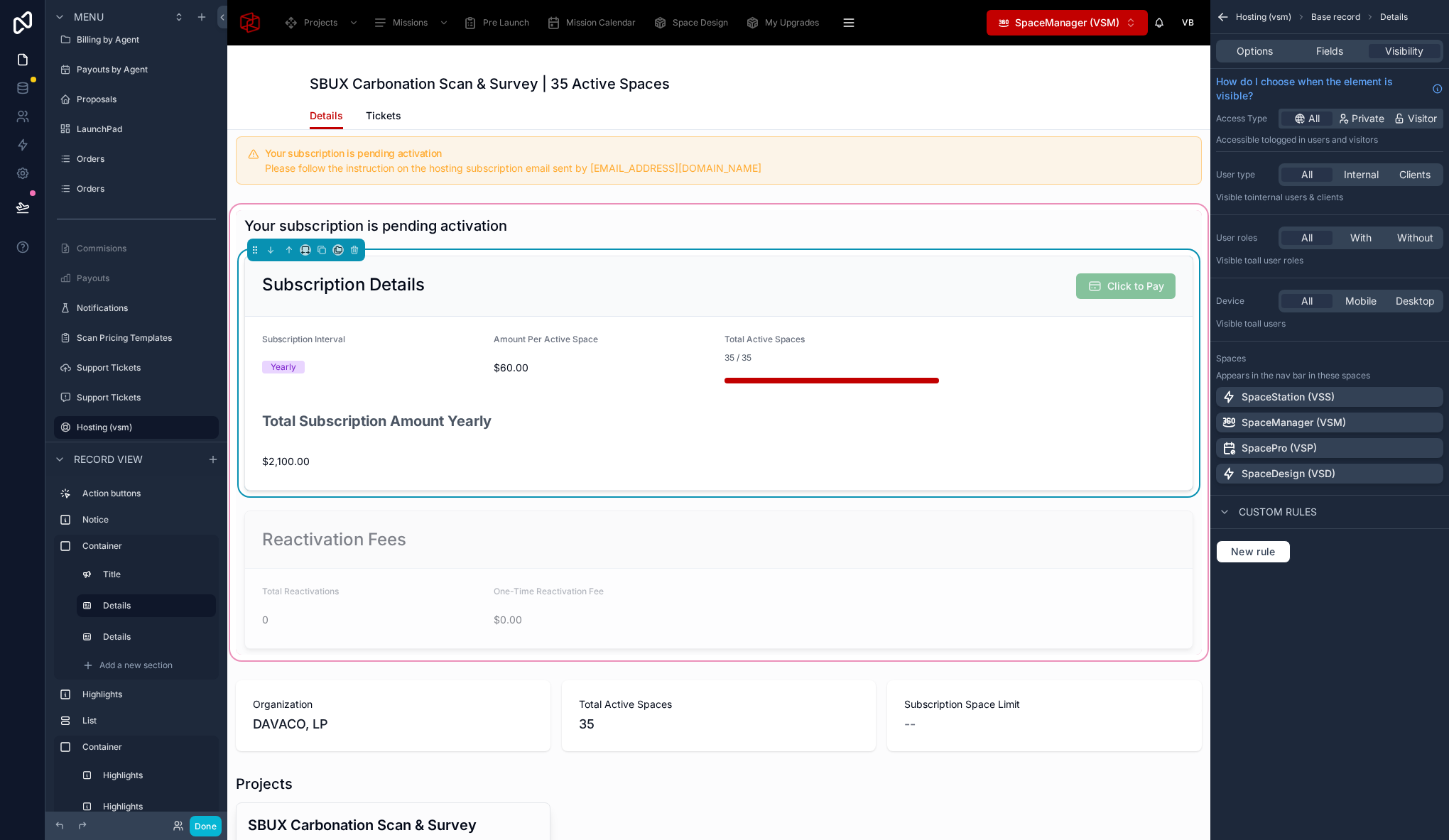
click at [595, 394] on form "Subscription Interval Yearly Amount Per Active Space $60.00 Total Active Spaces…" at bounding box center [719, 403] width 948 height 173
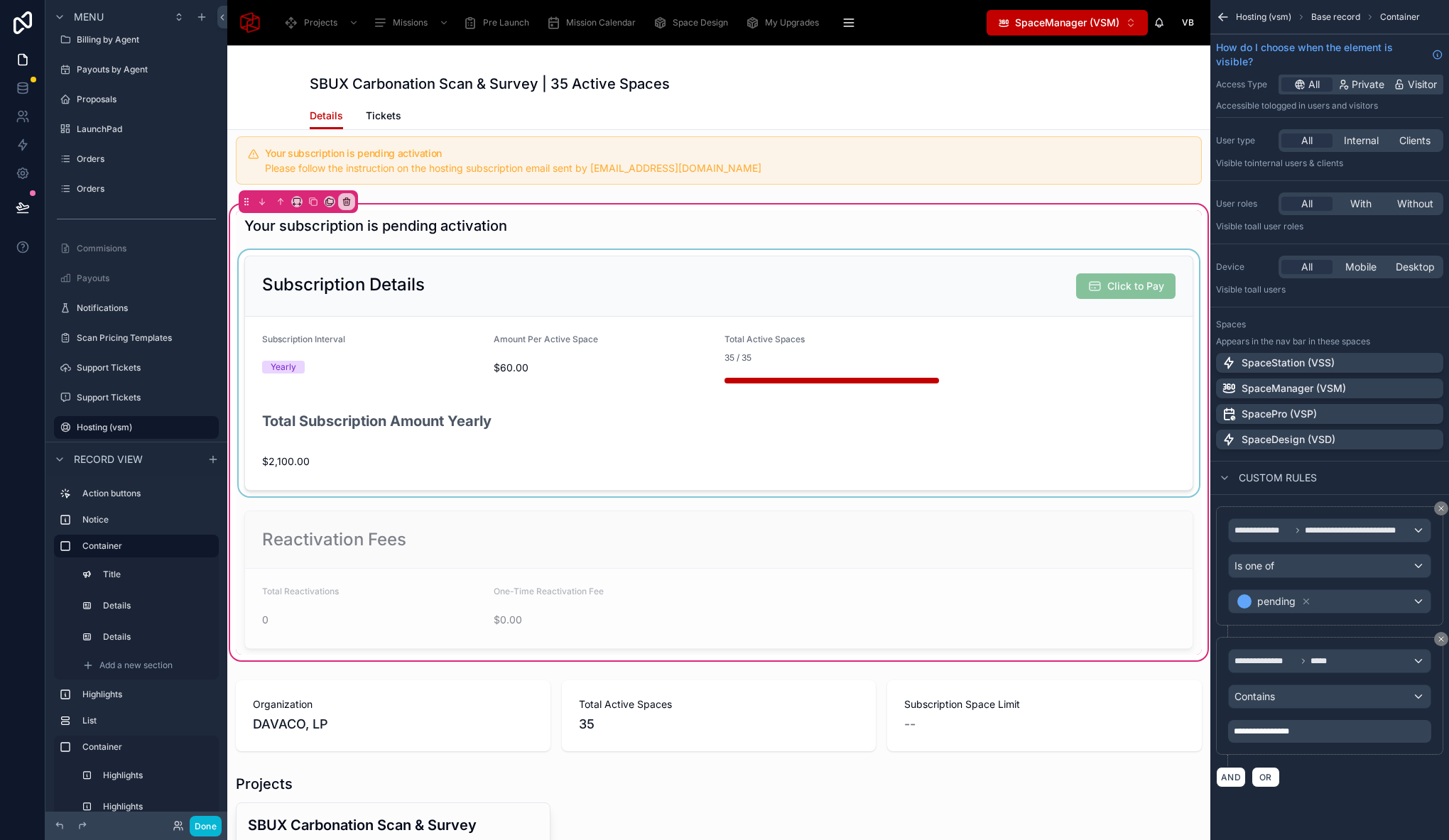
click at [525, 424] on div at bounding box center [718, 373] width 966 height 246
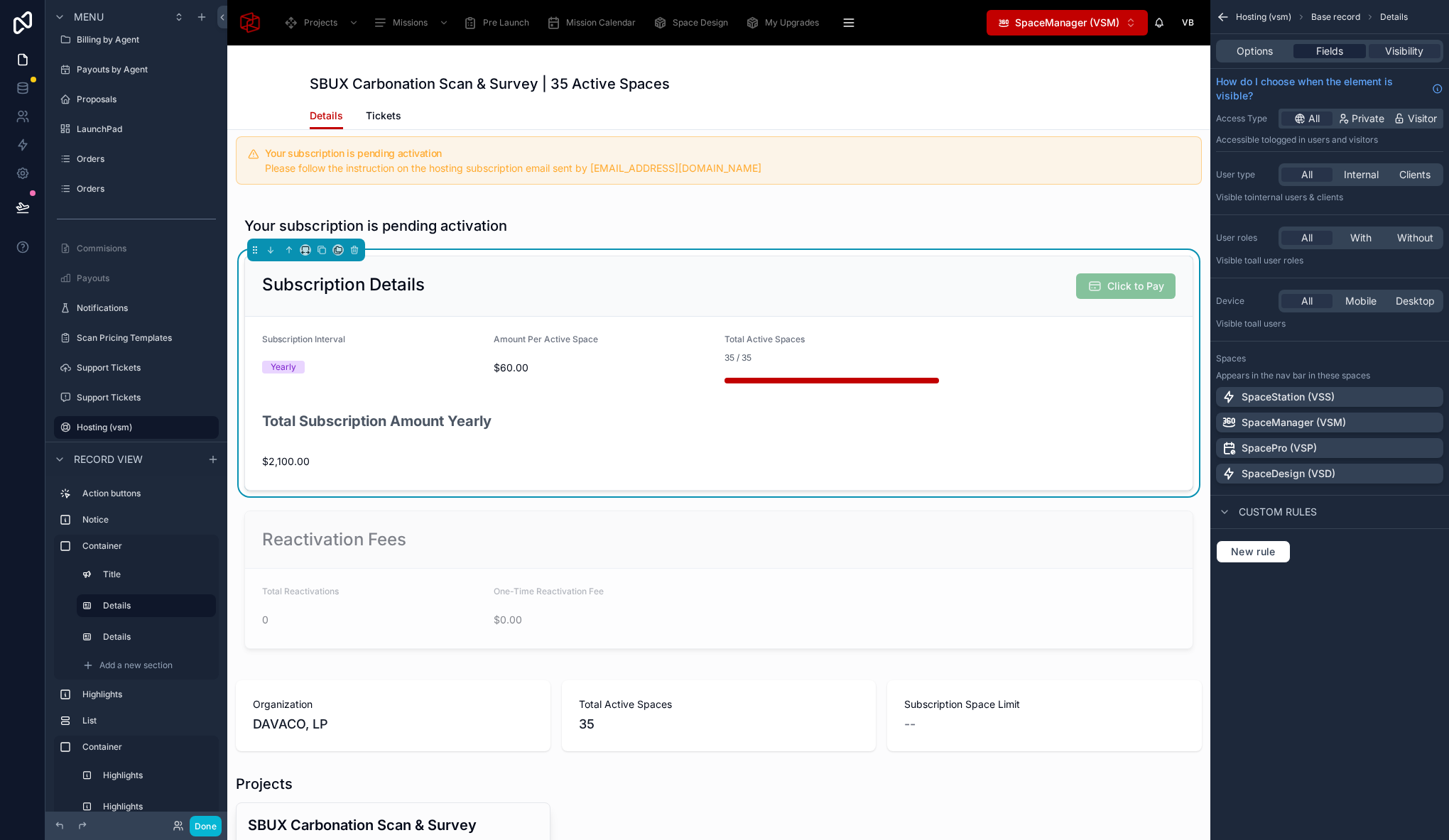
click at [1342, 51] on span "Fields" at bounding box center [1329, 52] width 27 height 15
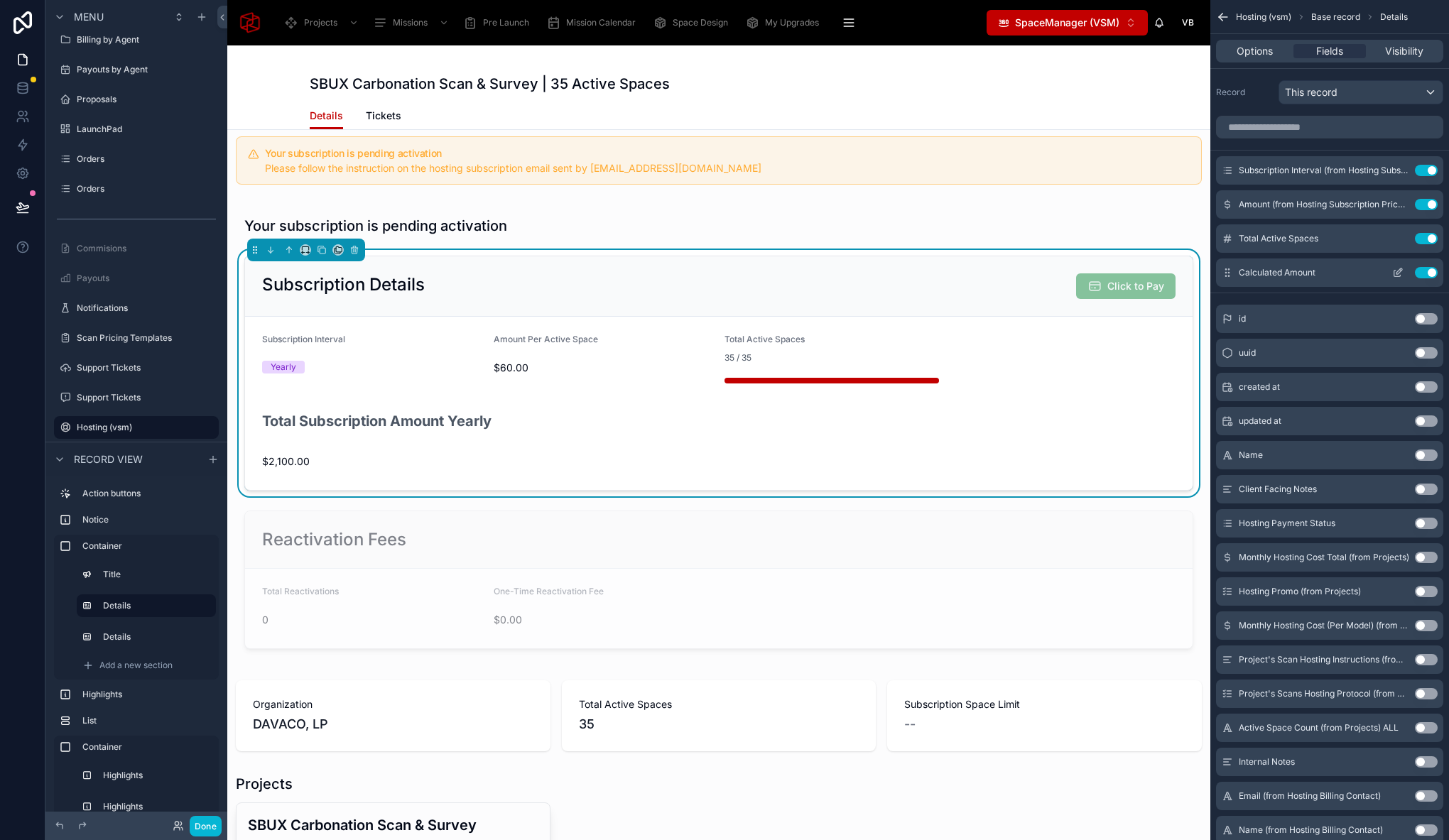
click at [1400, 272] on icon "scrollable content" at bounding box center [1397, 272] width 12 height 12
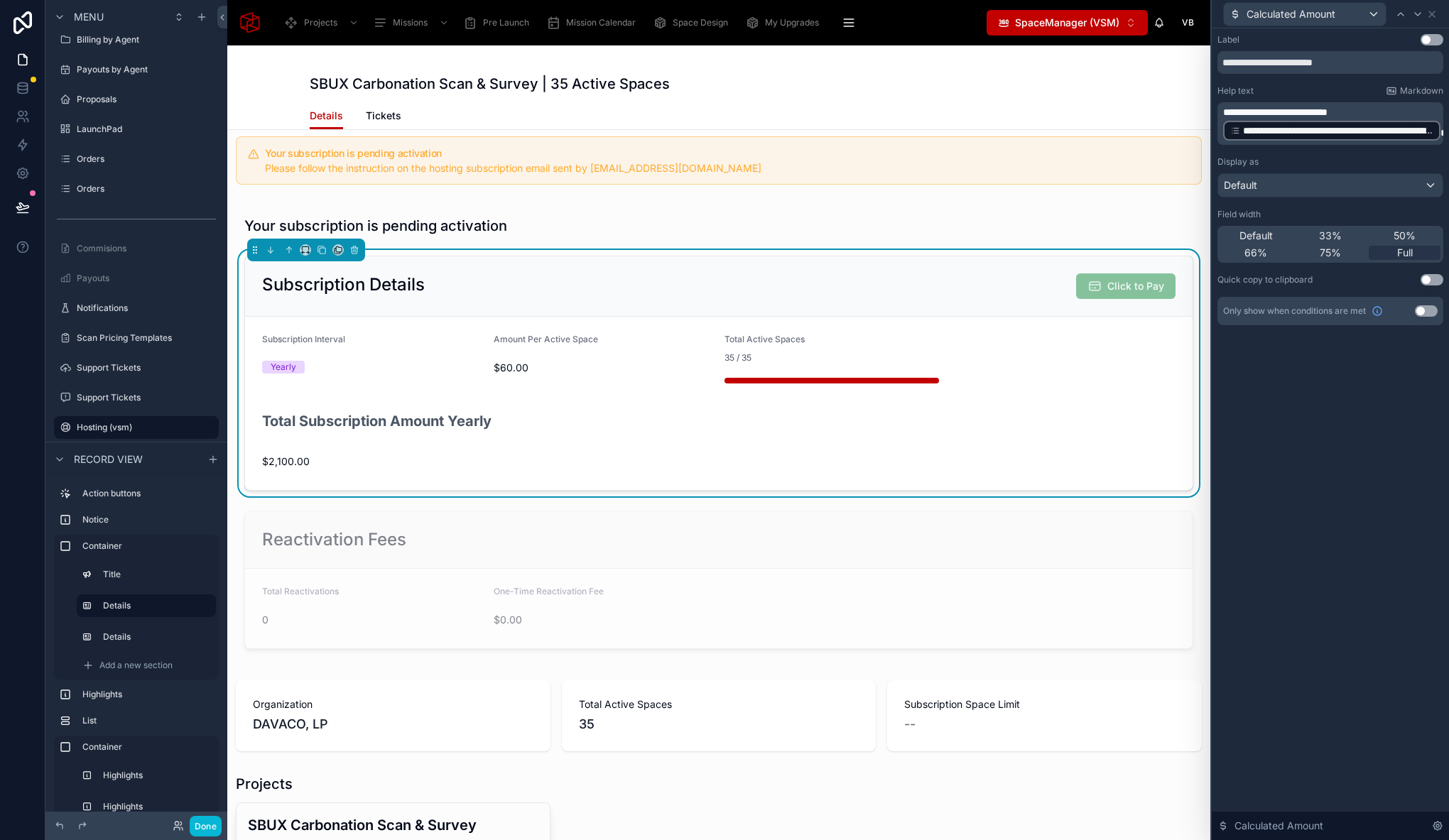
click at [1408, 114] on p "**********" at bounding box center [1331, 124] width 217 height 37
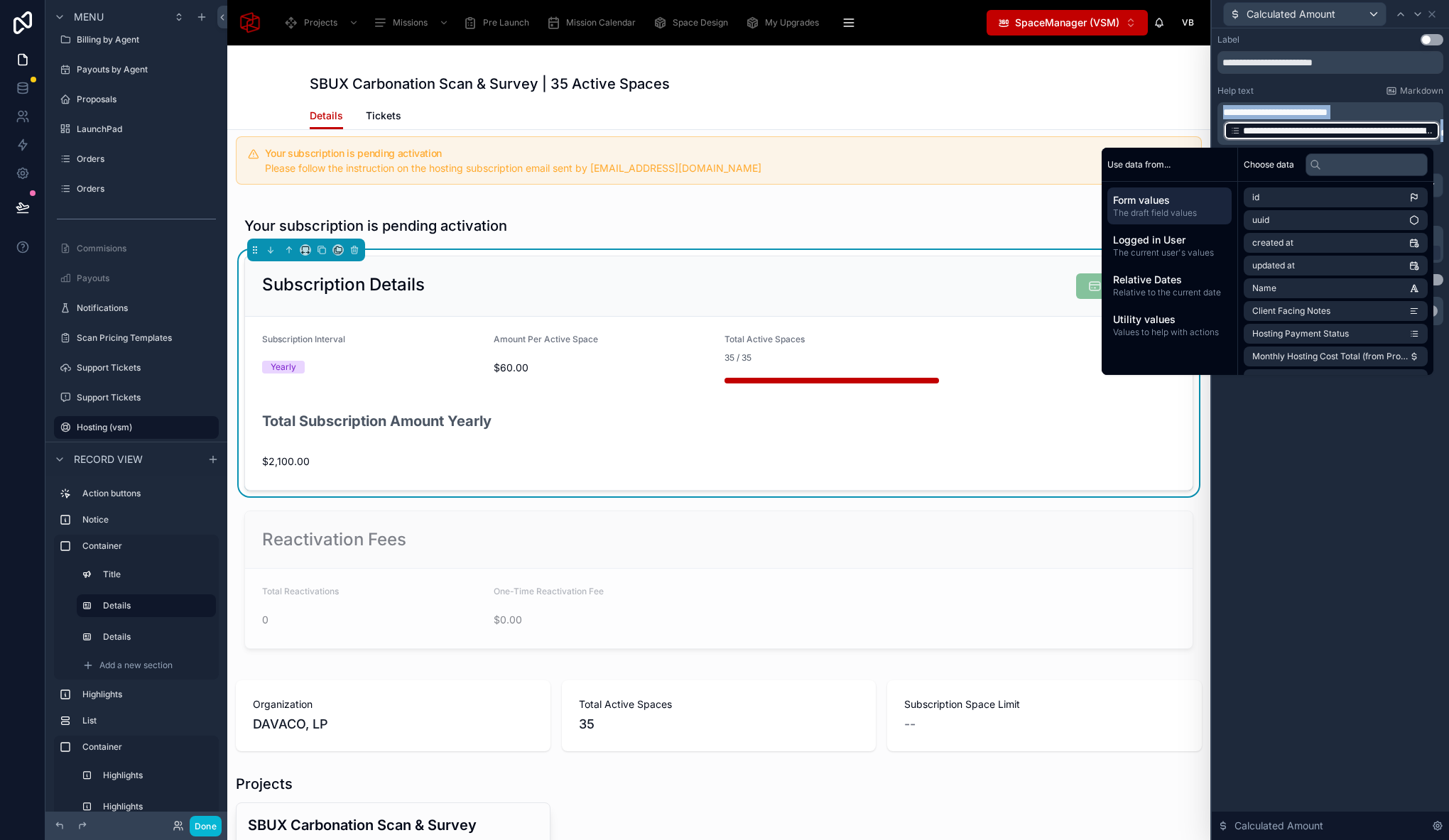
copy p "**********"
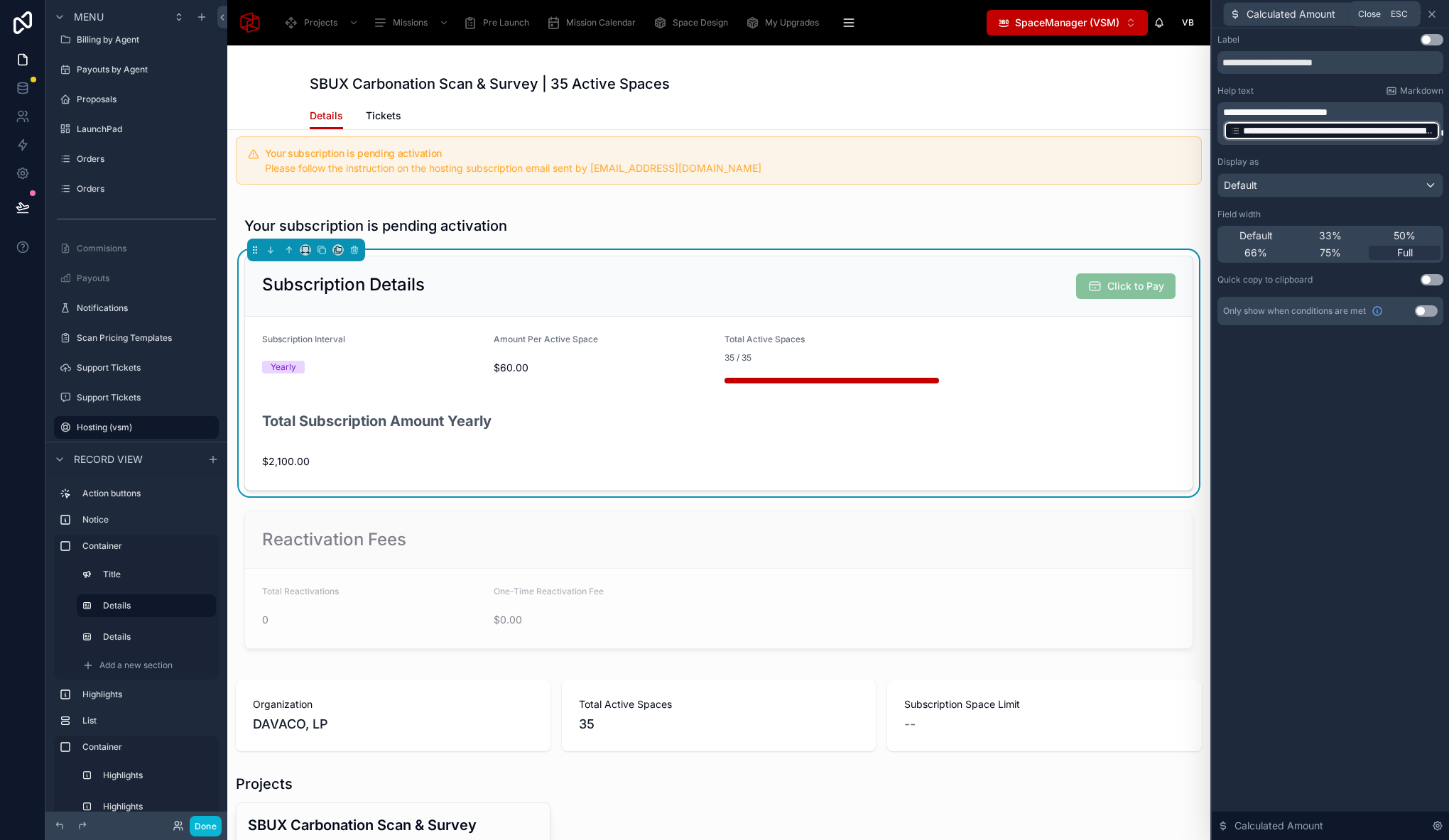
click at [1434, 9] on icon at bounding box center [1432, 15] width 12 height 12
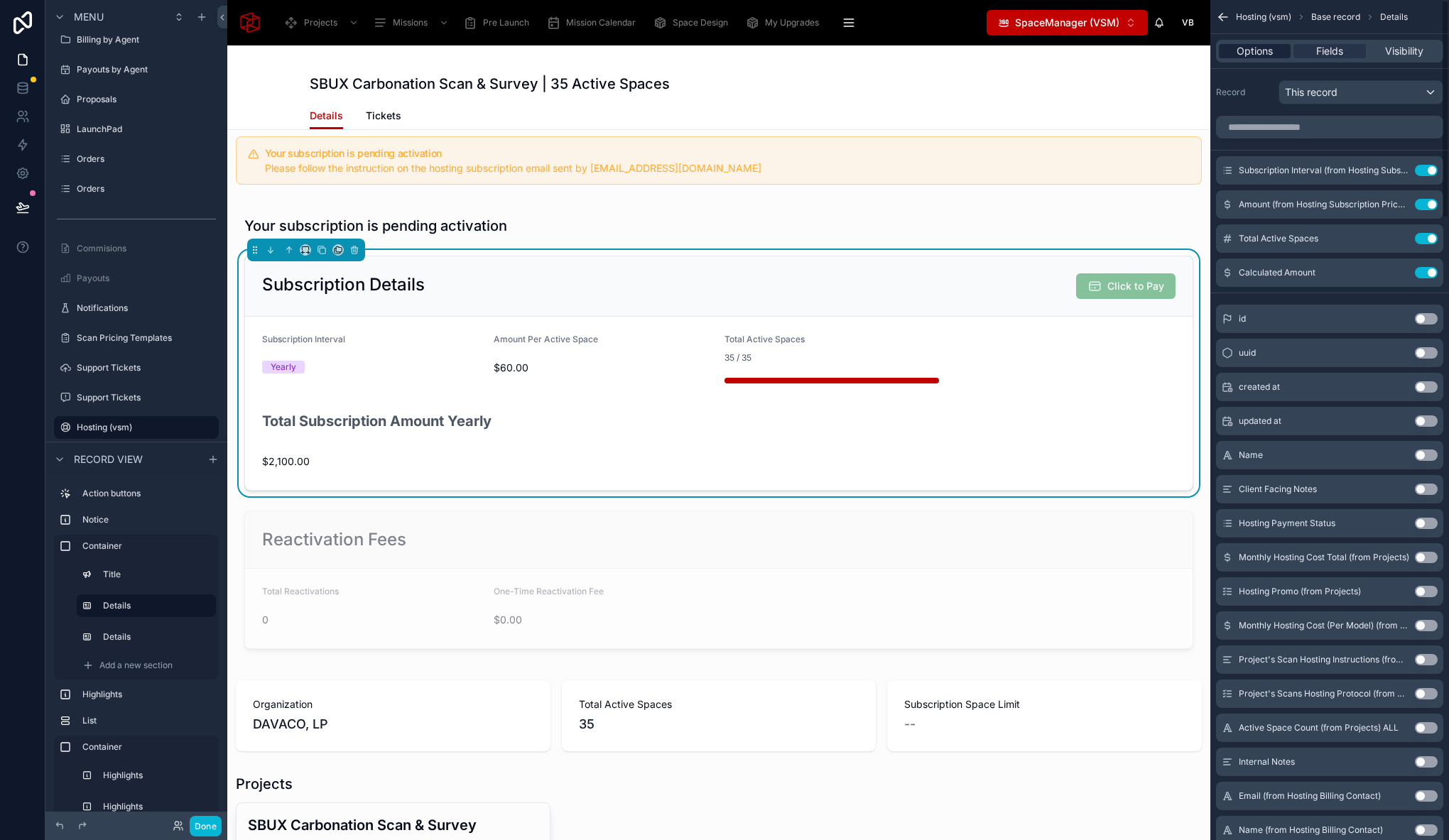
click at [1273, 47] on div "Options" at bounding box center [1254, 52] width 72 height 15
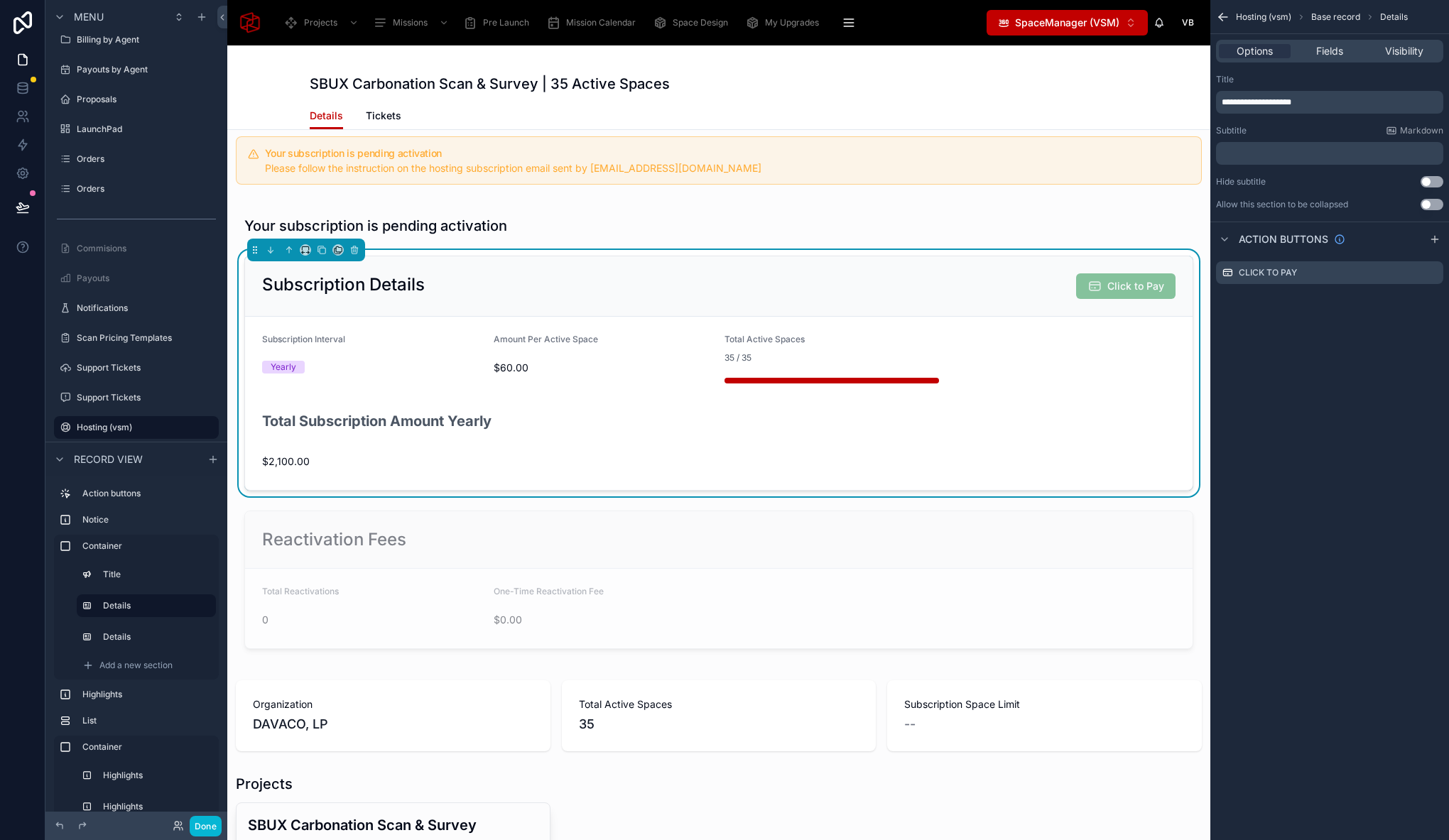
click at [1272, 153] on p "﻿" at bounding box center [1331, 153] width 219 height 12
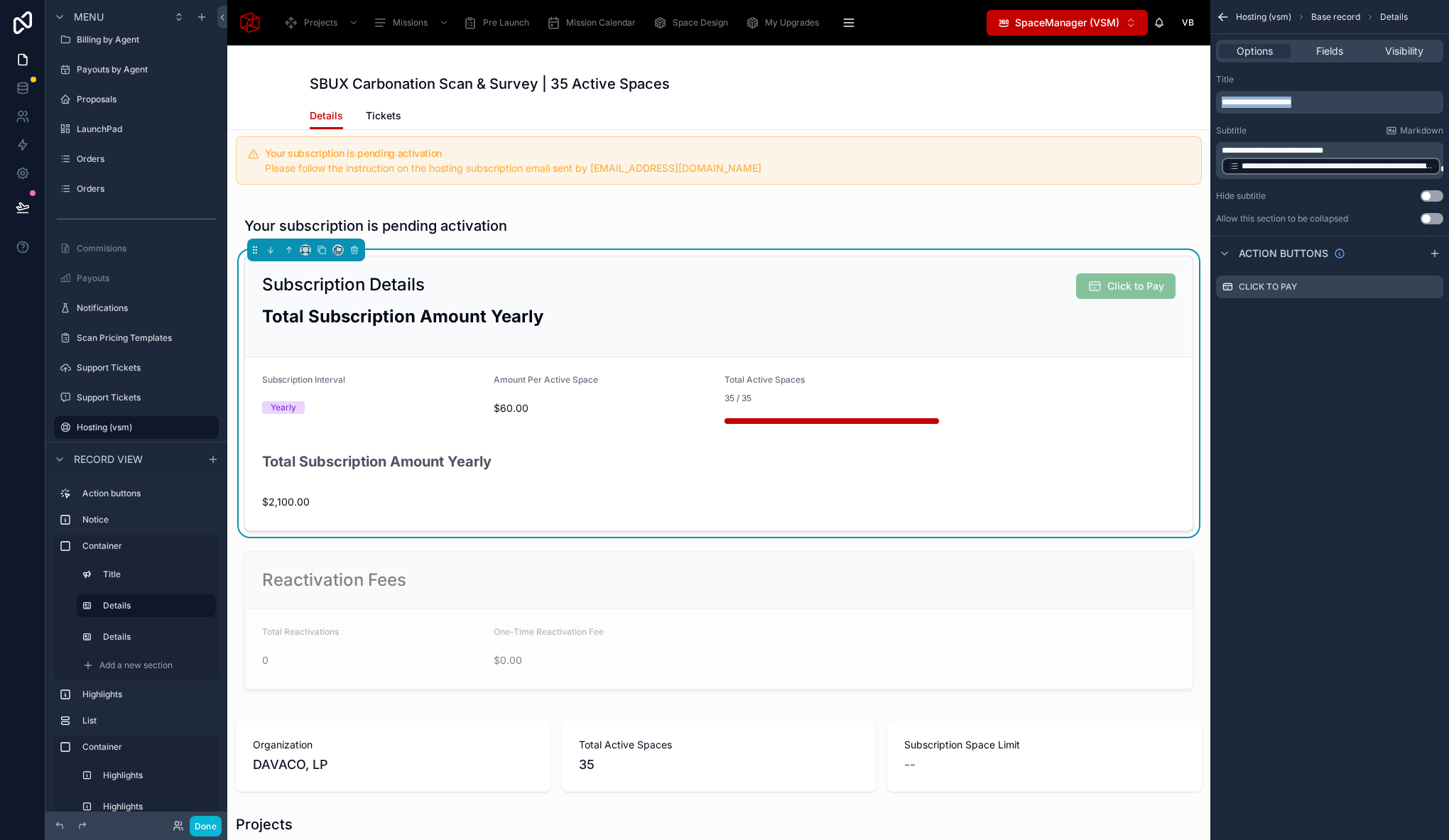
drag, startPoint x: 1327, startPoint y: 100, endPoint x: 1213, endPoint y: 99, distance: 114.0
click at [1213, 99] on div "**********" at bounding box center [1329, 149] width 238 height 162
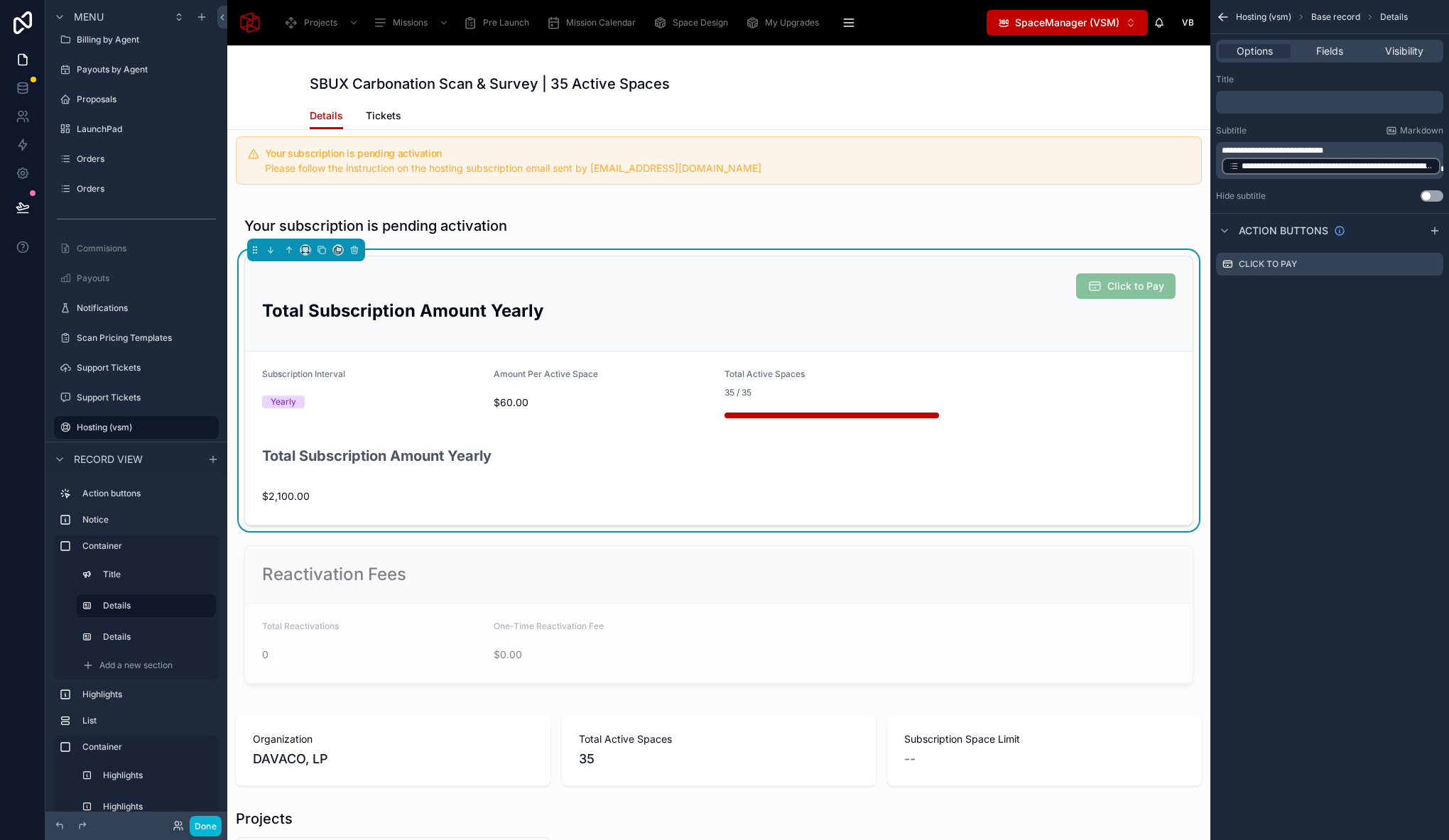
click at [1234, 102] on p "﻿" at bounding box center [1331, 102] width 219 height 12
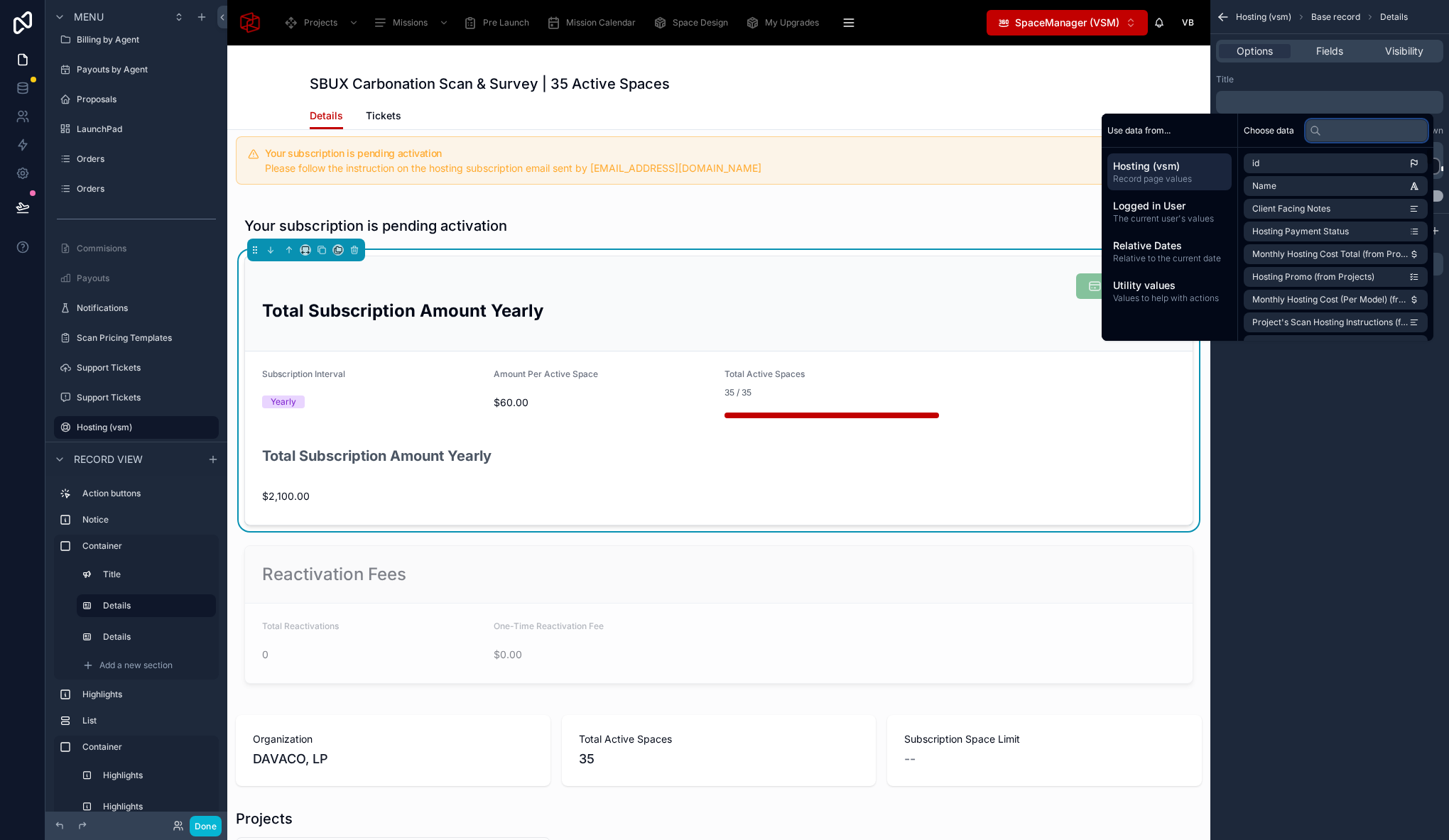
click at [1337, 132] on input "text" at bounding box center [1366, 130] width 122 height 23
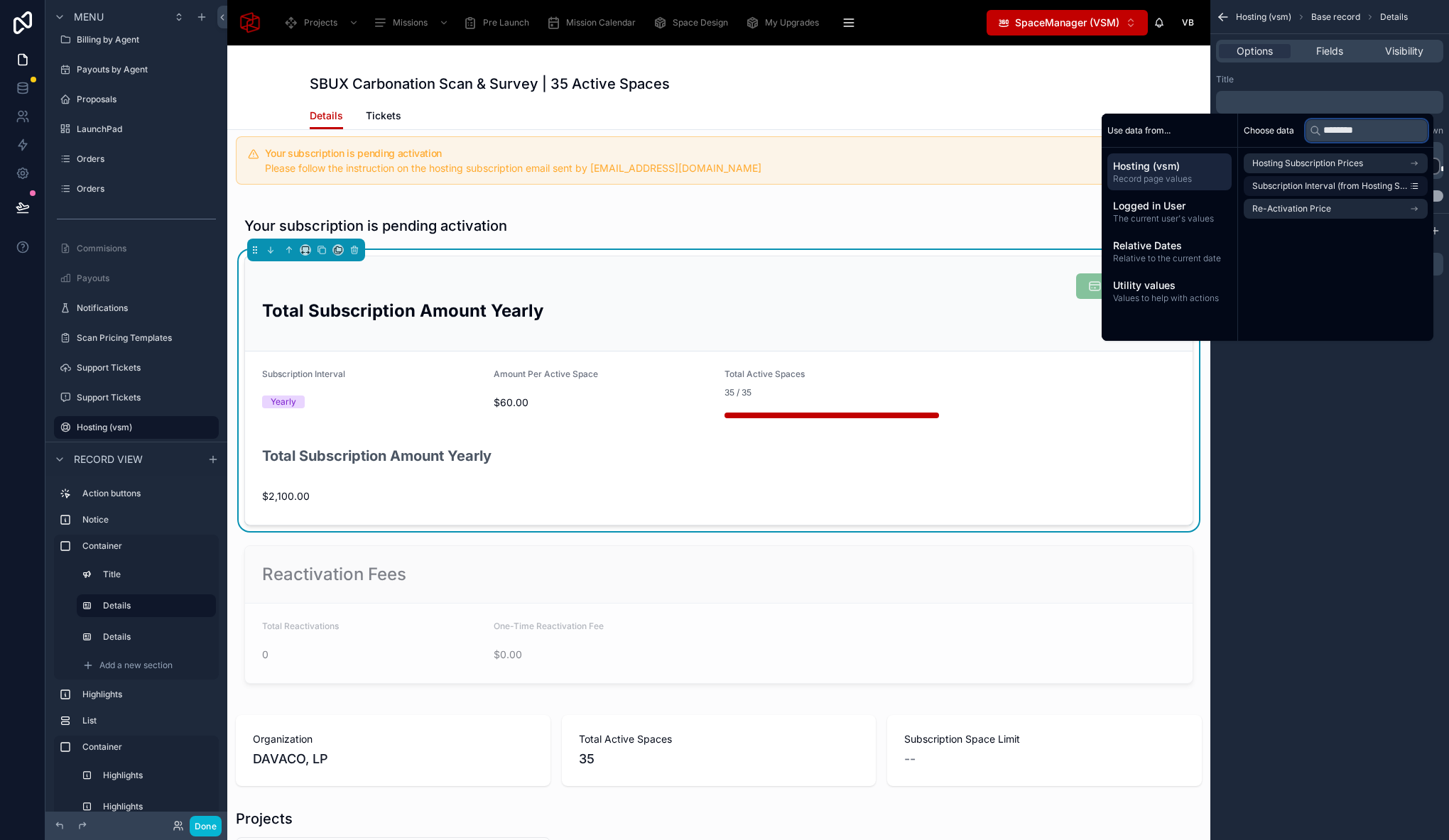
type input "********"
click at [1315, 187] on span "Subscription Interval (from Hosting Subscription Prices)" at bounding box center [1331, 186] width 157 height 12
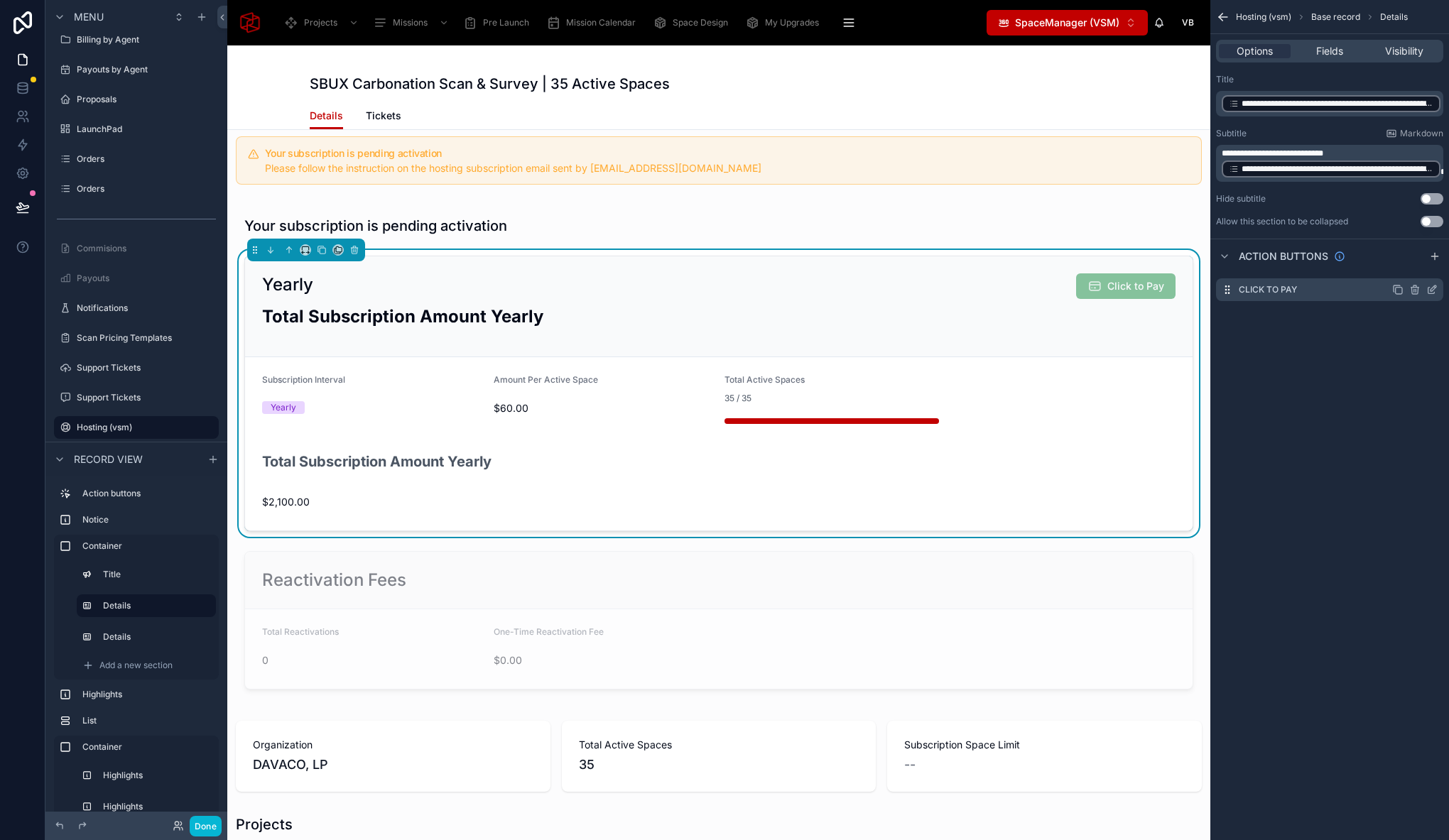
drag, startPoint x: 1350, startPoint y: 434, endPoint x: 1374, endPoint y: 295, distance: 141.1
click at [1350, 433] on div "**********" at bounding box center [1329, 420] width 238 height 840
click at [1441, 168] on span "scrollable content" at bounding box center [1442, 172] width 5 height 9
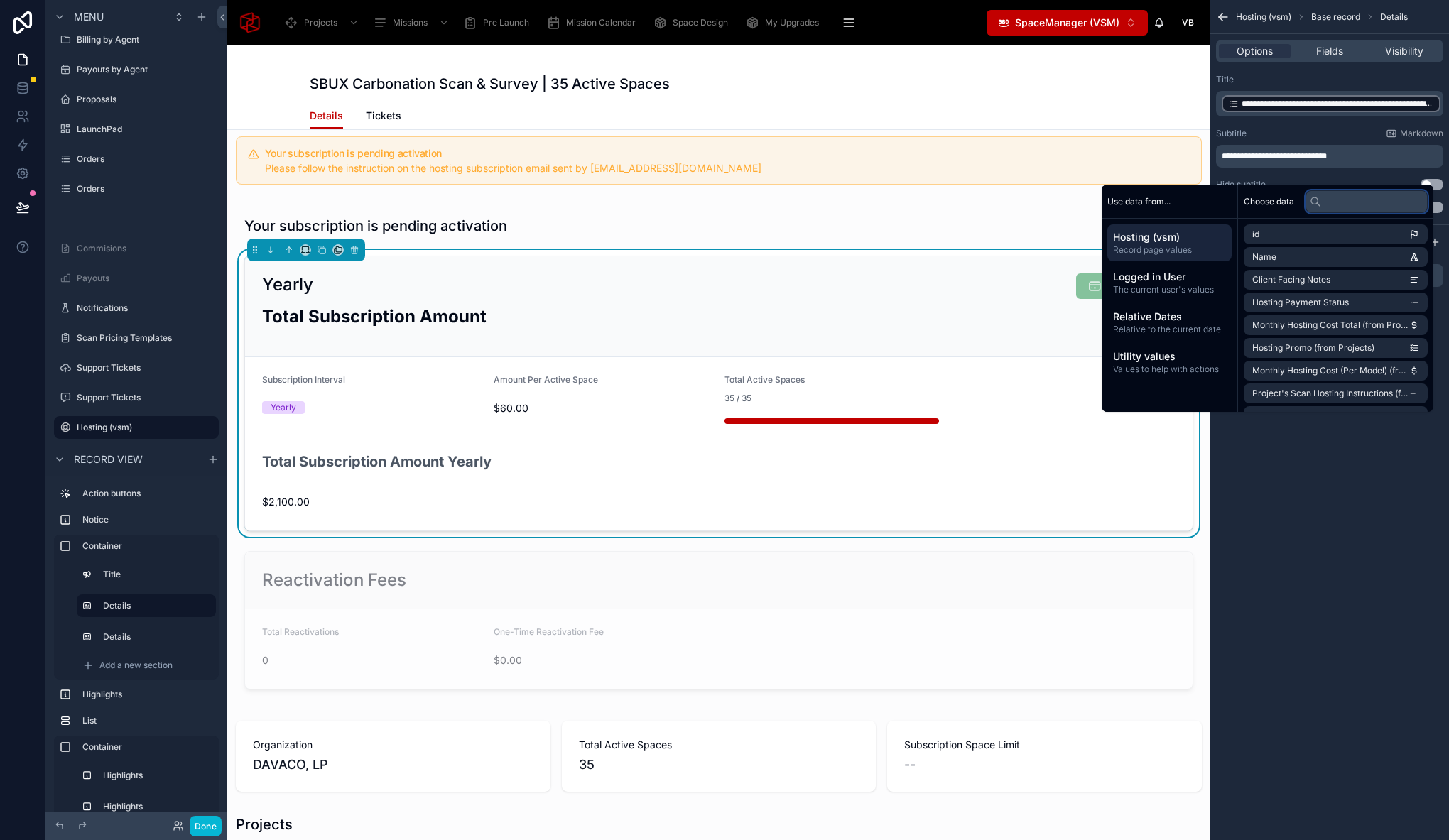
click at [1382, 203] on input "text" at bounding box center [1366, 201] width 122 height 23
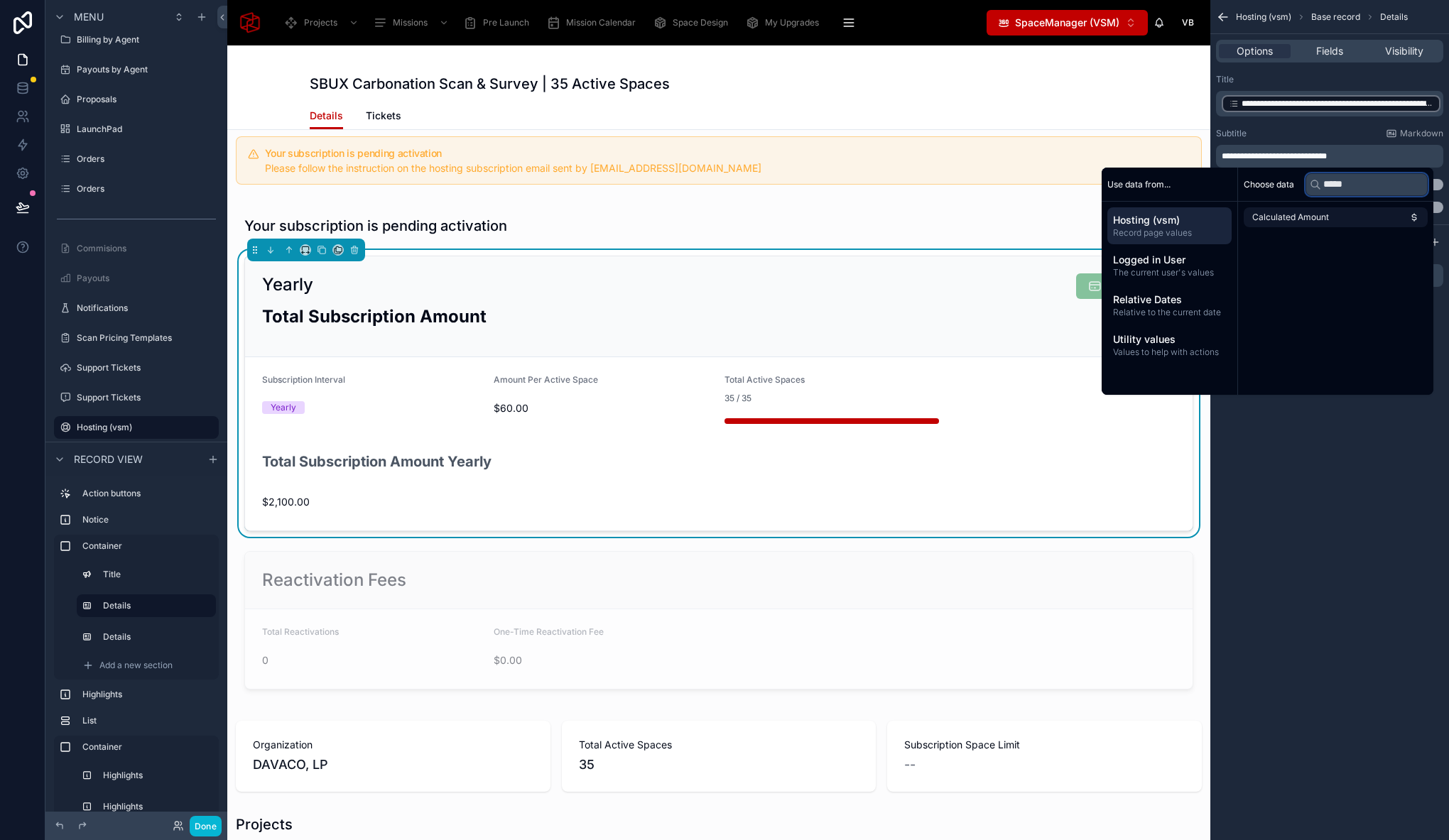
type input "*****"
click at [1318, 221] on span "Calculated Amount" at bounding box center [1291, 217] width 77 height 12
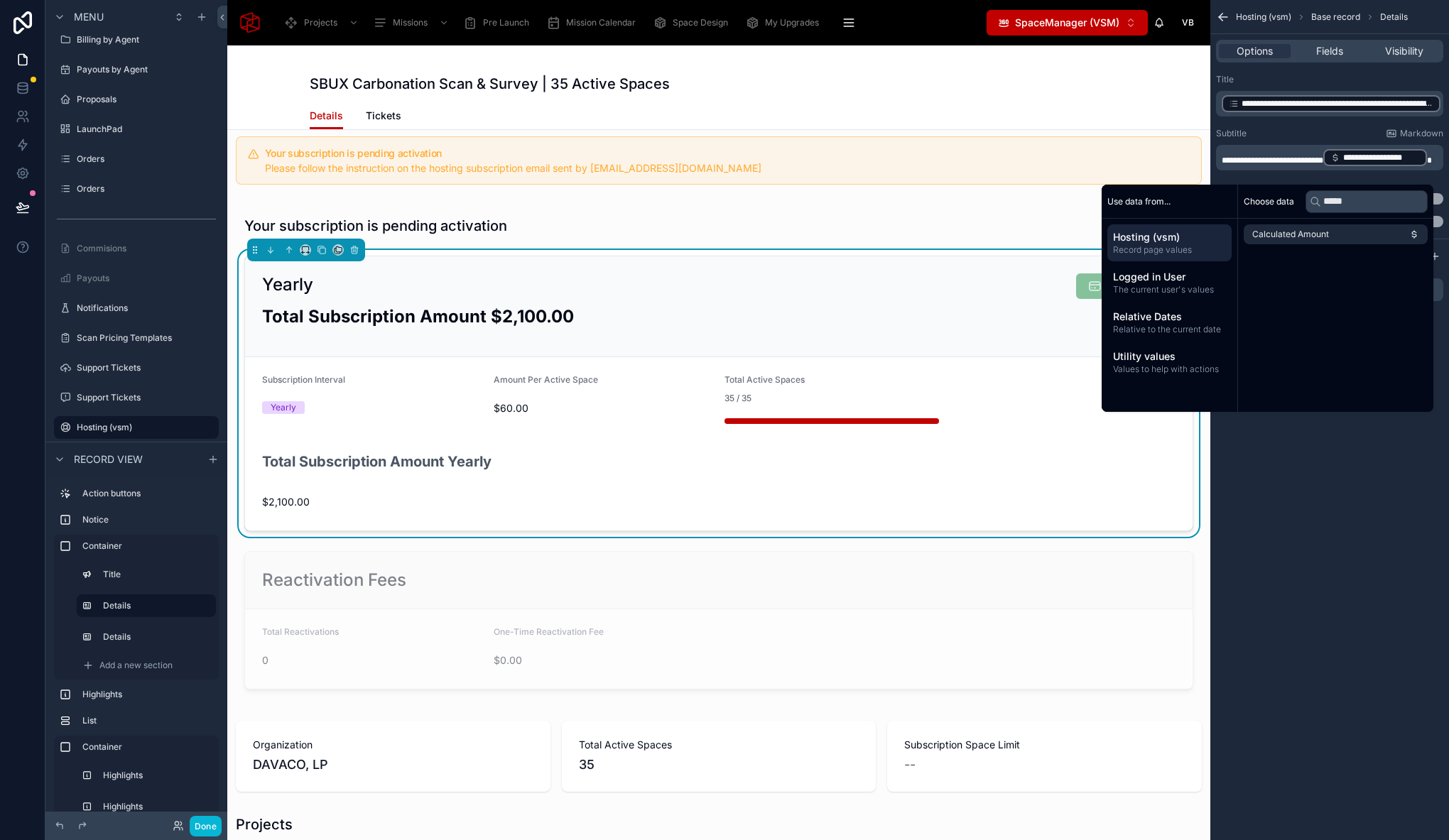
click at [1333, 513] on div "**********" at bounding box center [1329, 420] width 238 height 840
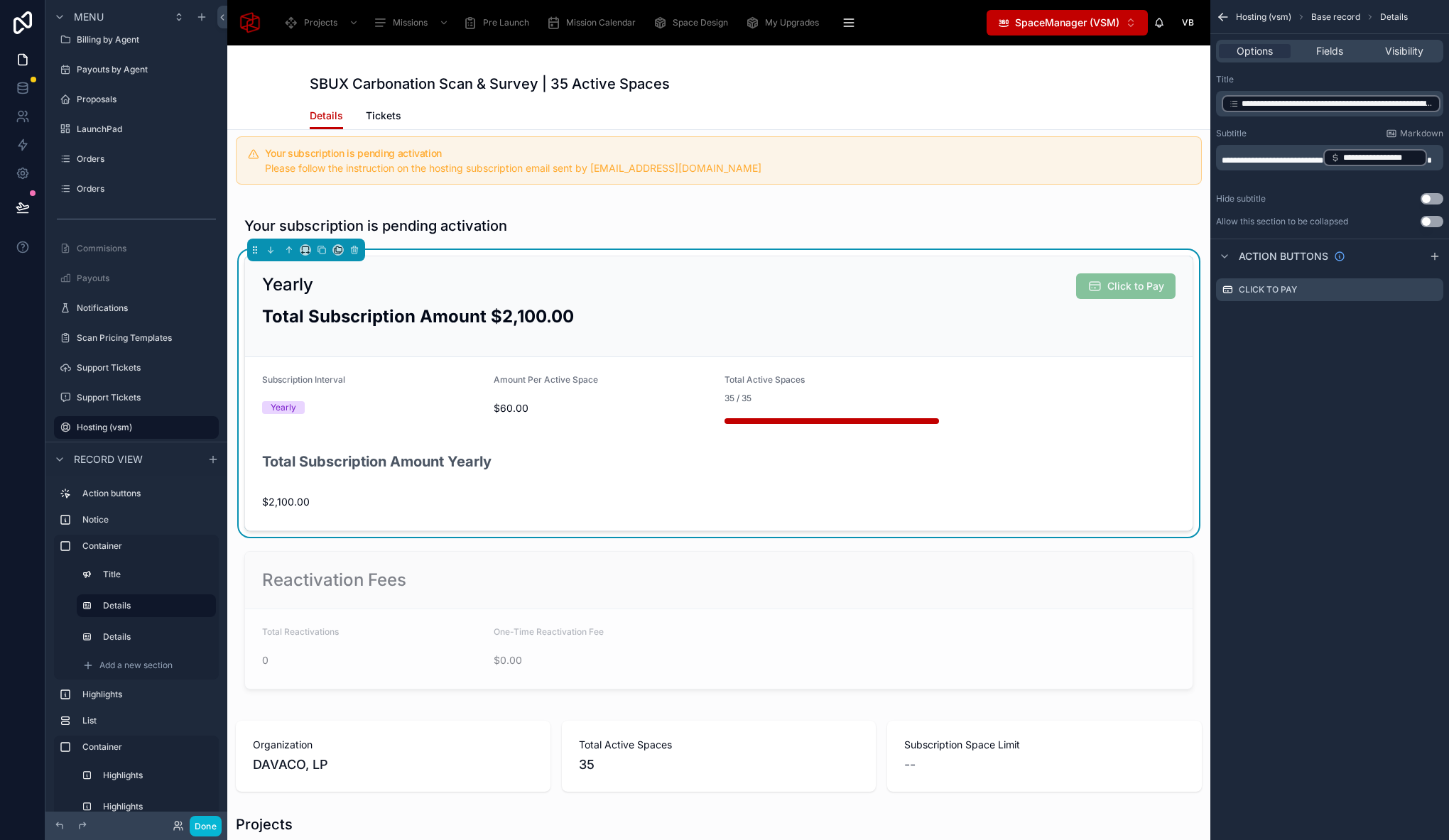
click at [1227, 156] on span "**********" at bounding box center [1272, 161] width 102 height 9
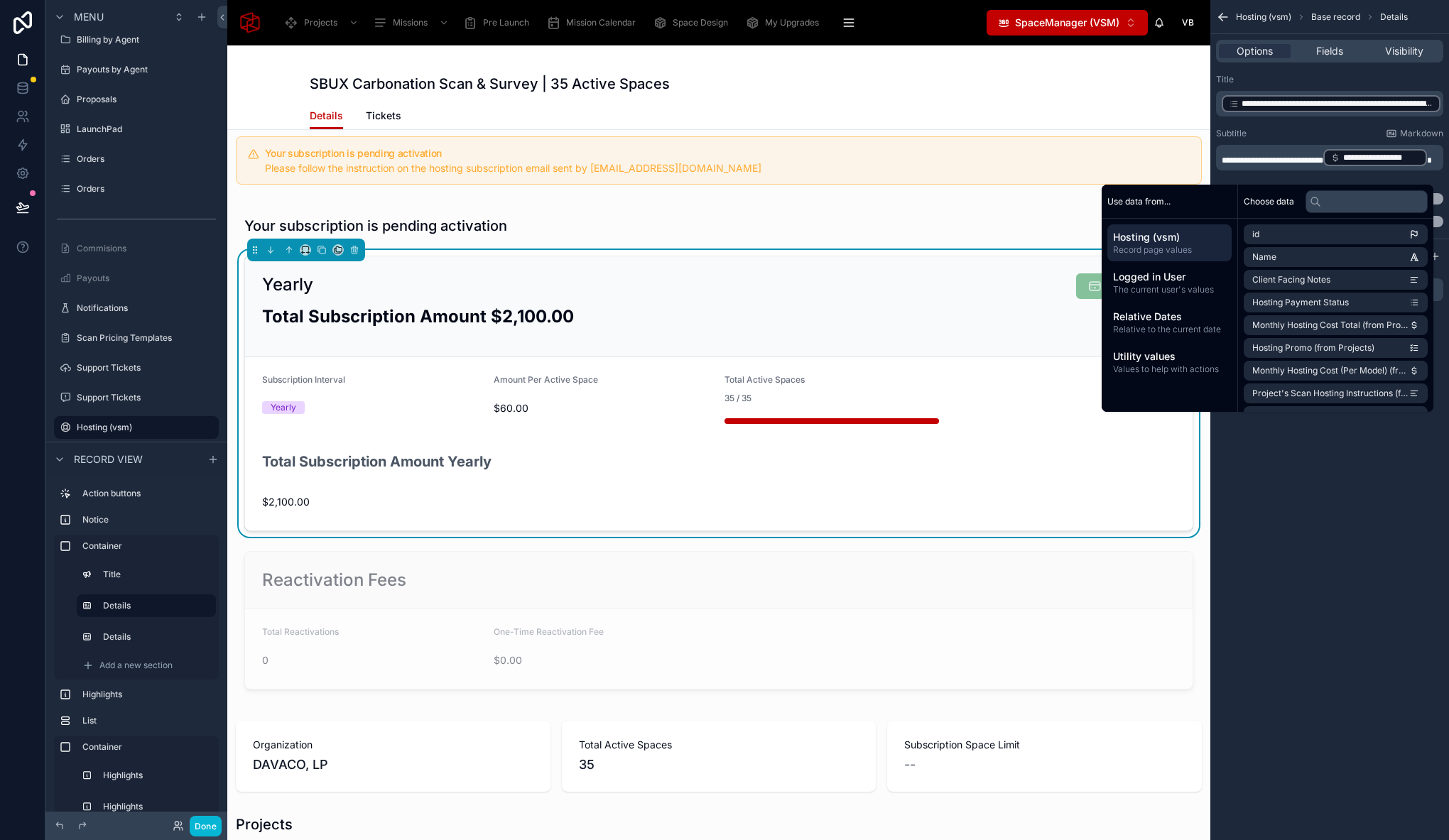
click at [1444, 101] on div "**********" at bounding box center [1329, 150] width 238 height 165
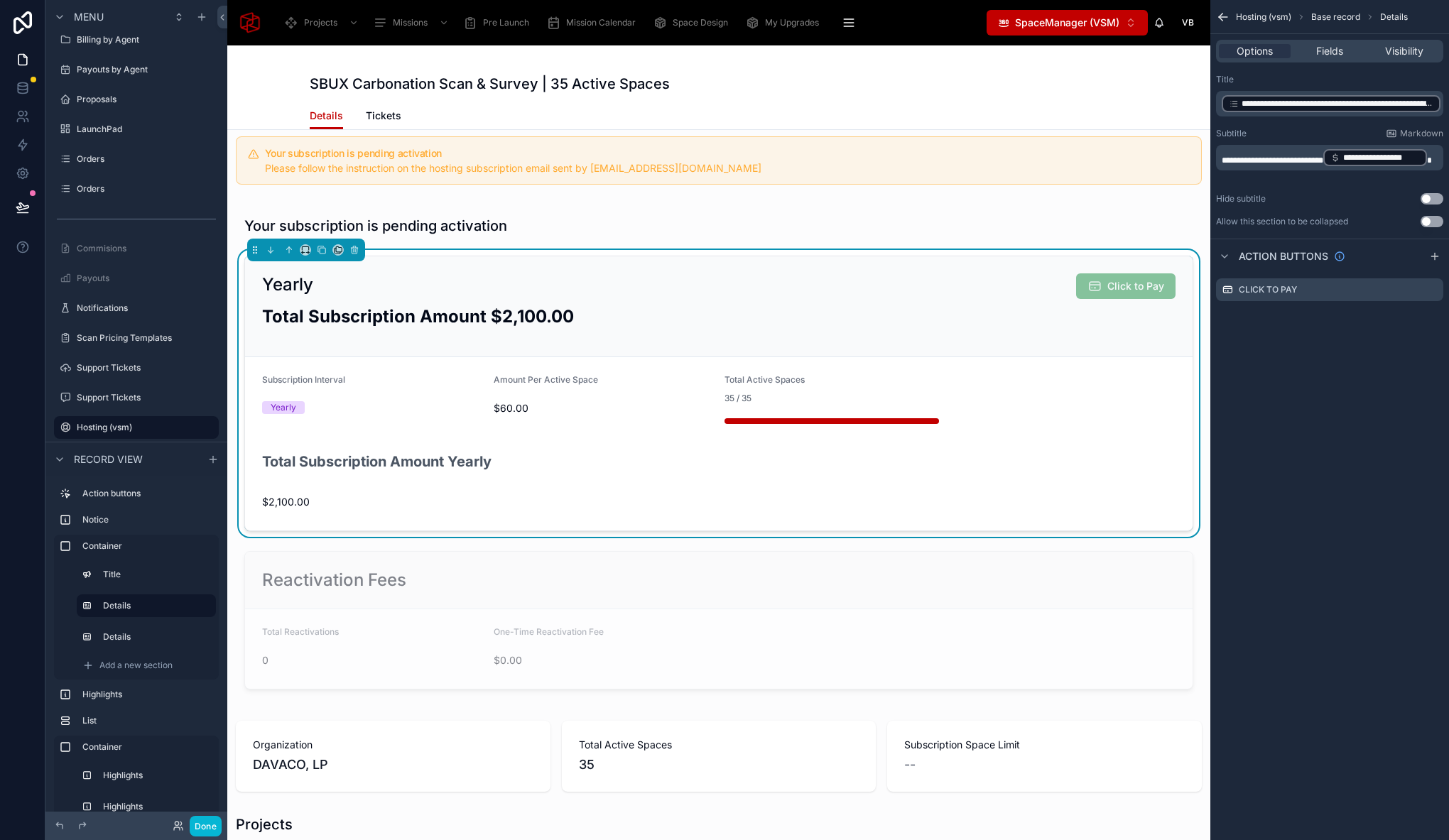
click at [1440, 108] on div "**********" at bounding box center [1329, 103] width 227 height 25
click at [1440, 110] on span "**********" at bounding box center [1331, 107] width 219 height 9
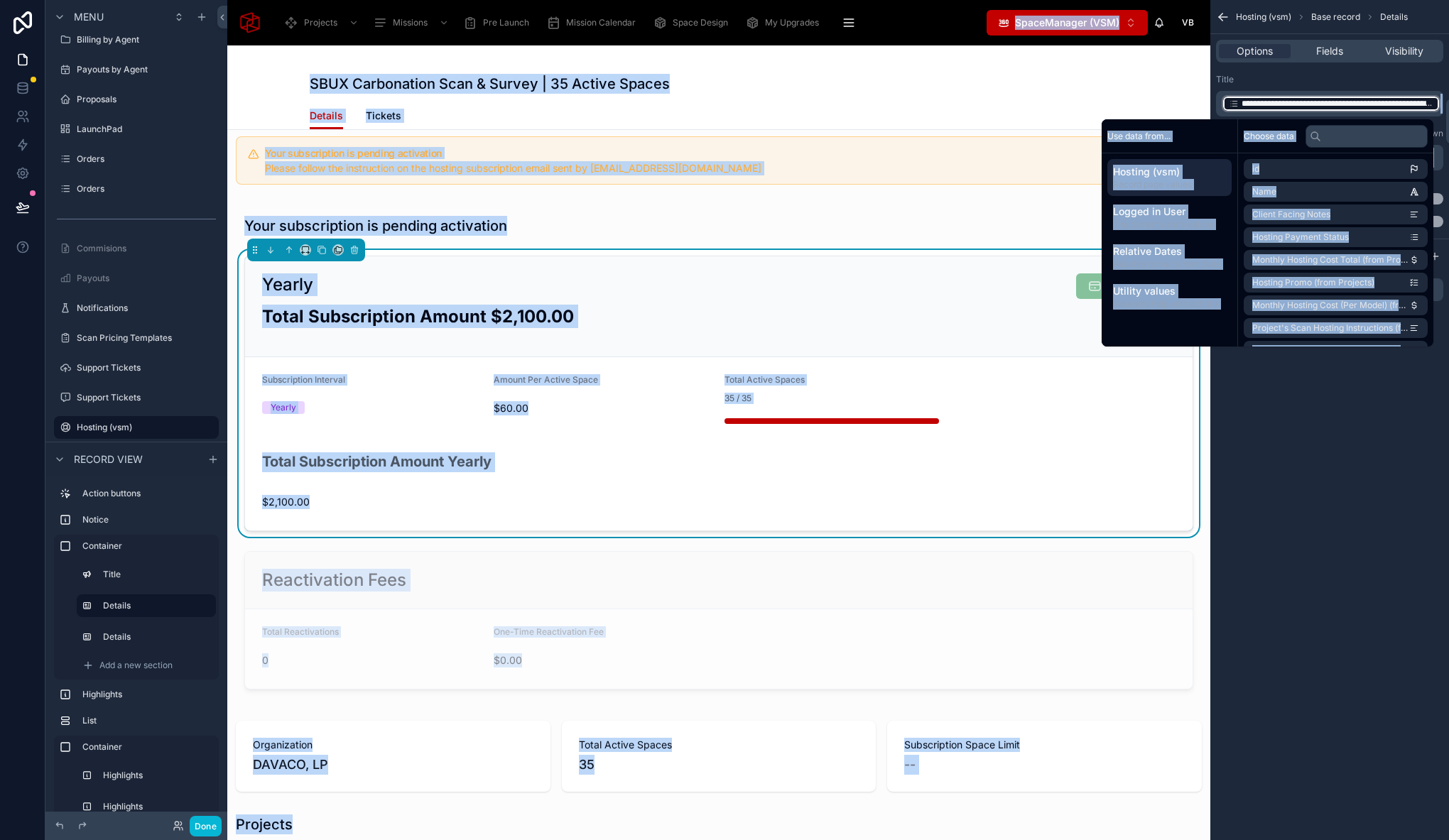
copy body "**********"
click at [1440, 110] on span "**********" at bounding box center [1331, 107] width 219 height 9
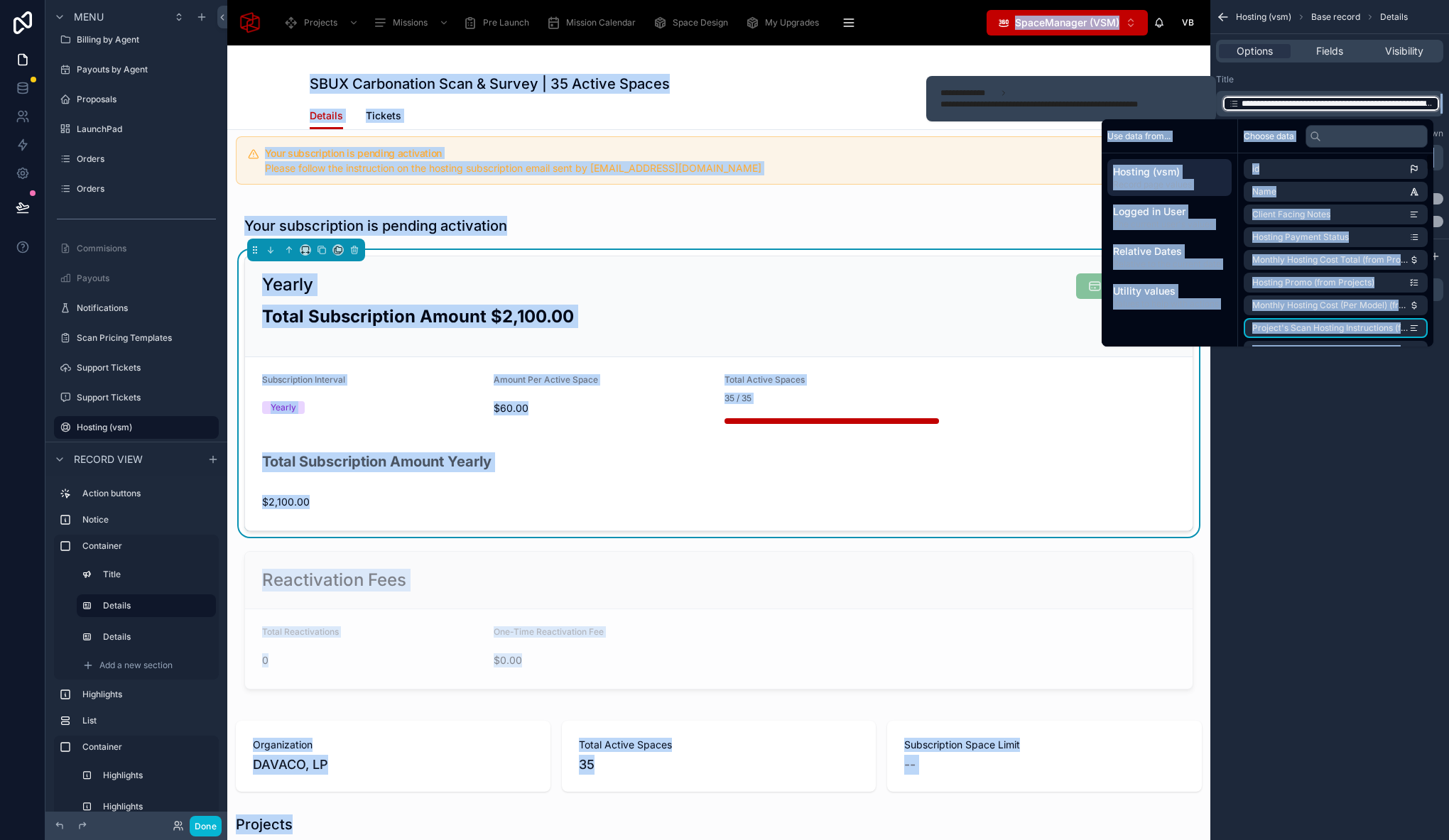
drag, startPoint x: 1378, startPoint y: 435, endPoint x: 1373, endPoint y: 411, distance: 24.5
click at [1378, 437] on div "**********" at bounding box center [1329, 420] width 238 height 840
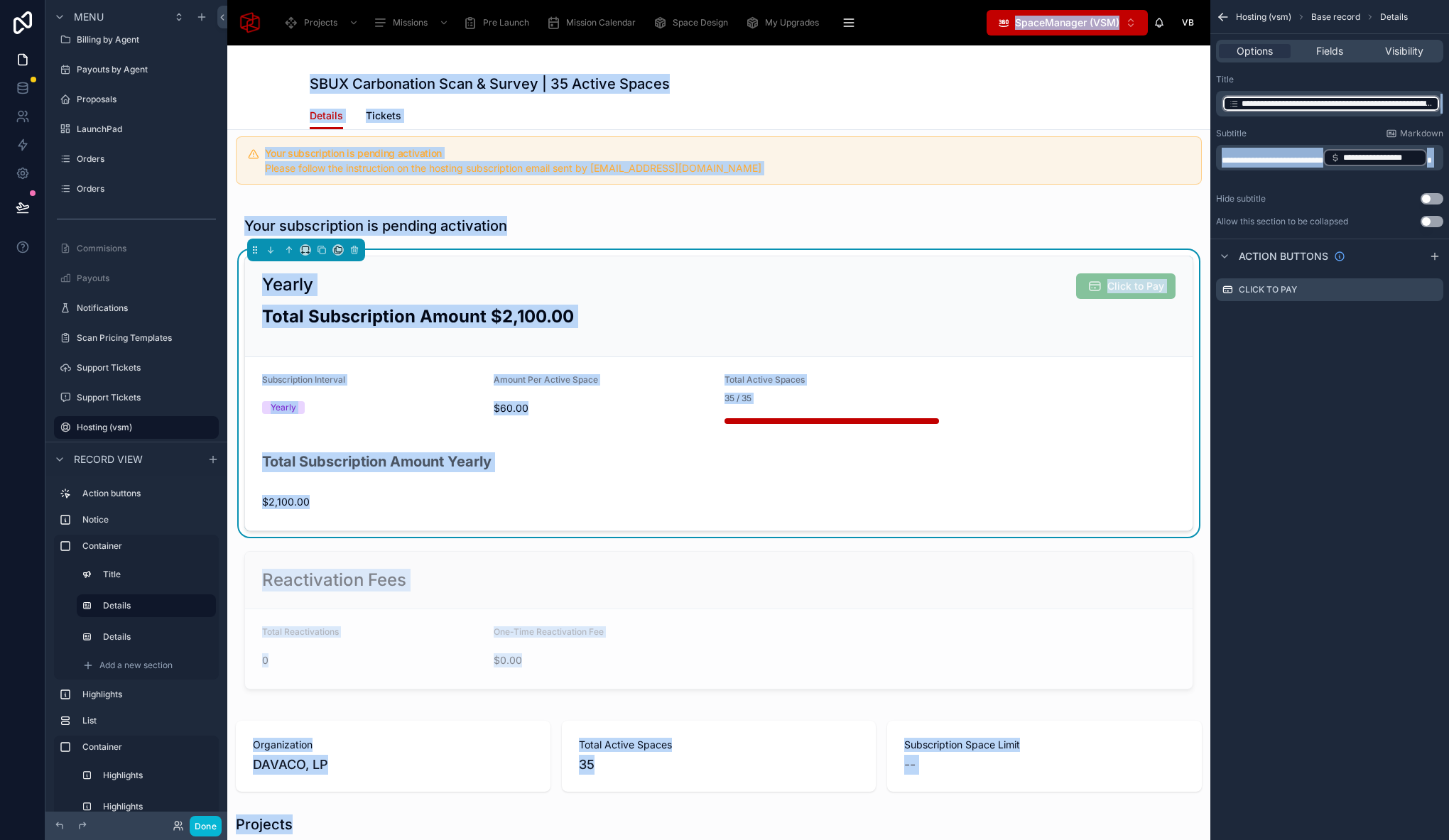
click at [1222, 106] on div "**********" at bounding box center [1331, 103] width 219 height 17
click at [1220, 105] on div "**********" at bounding box center [1329, 103] width 227 height 25
click at [1219, 103] on div "**********" at bounding box center [1329, 103] width 227 height 25
click at [1222, 100] on div "**********" at bounding box center [1331, 103] width 219 height 17
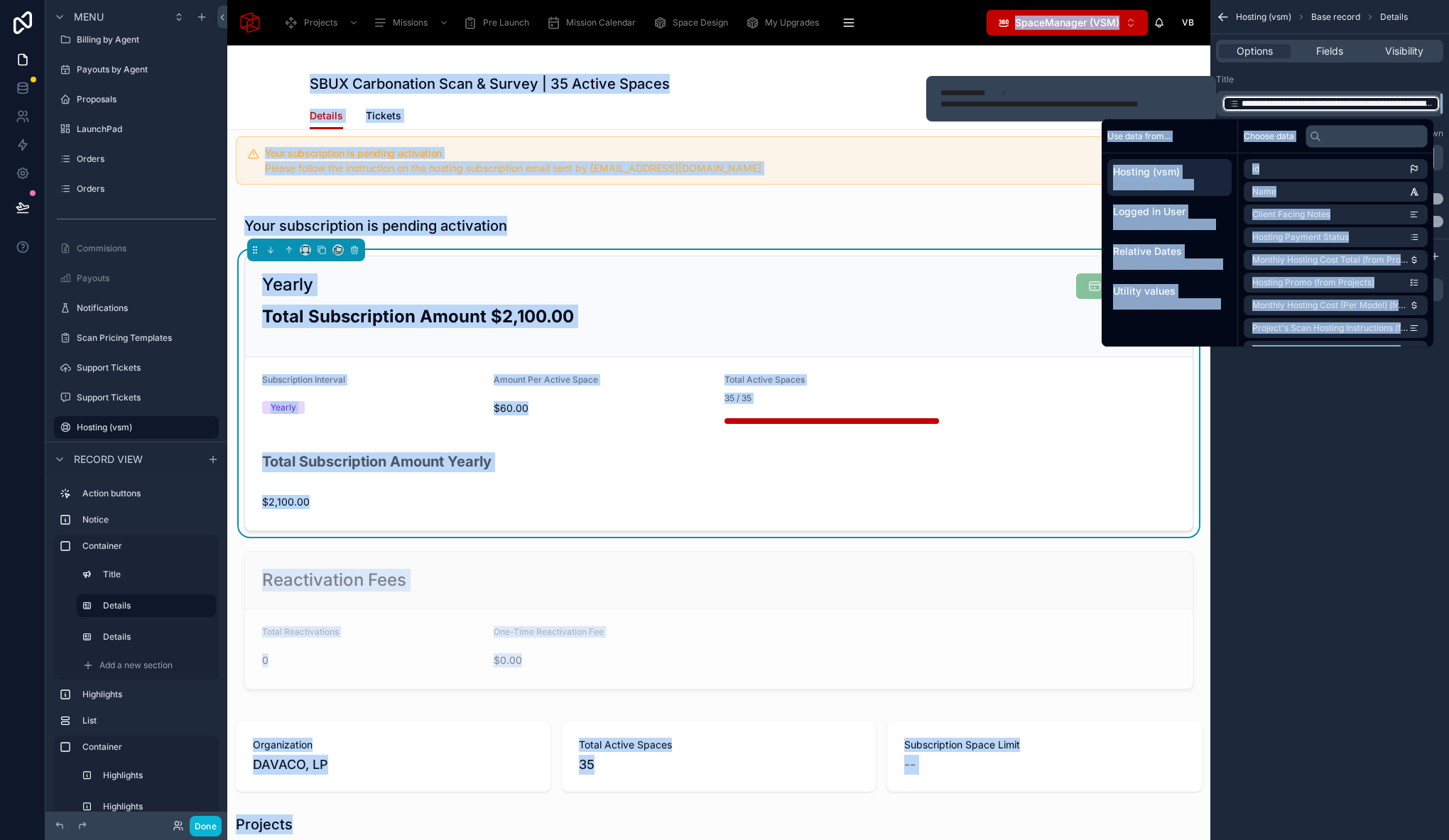
click at [1269, 100] on span "**********" at bounding box center [1337, 104] width 192 height 12
click at [1424, 75] on div "Title" at bounding box center [1329, 80] width 227 height 12
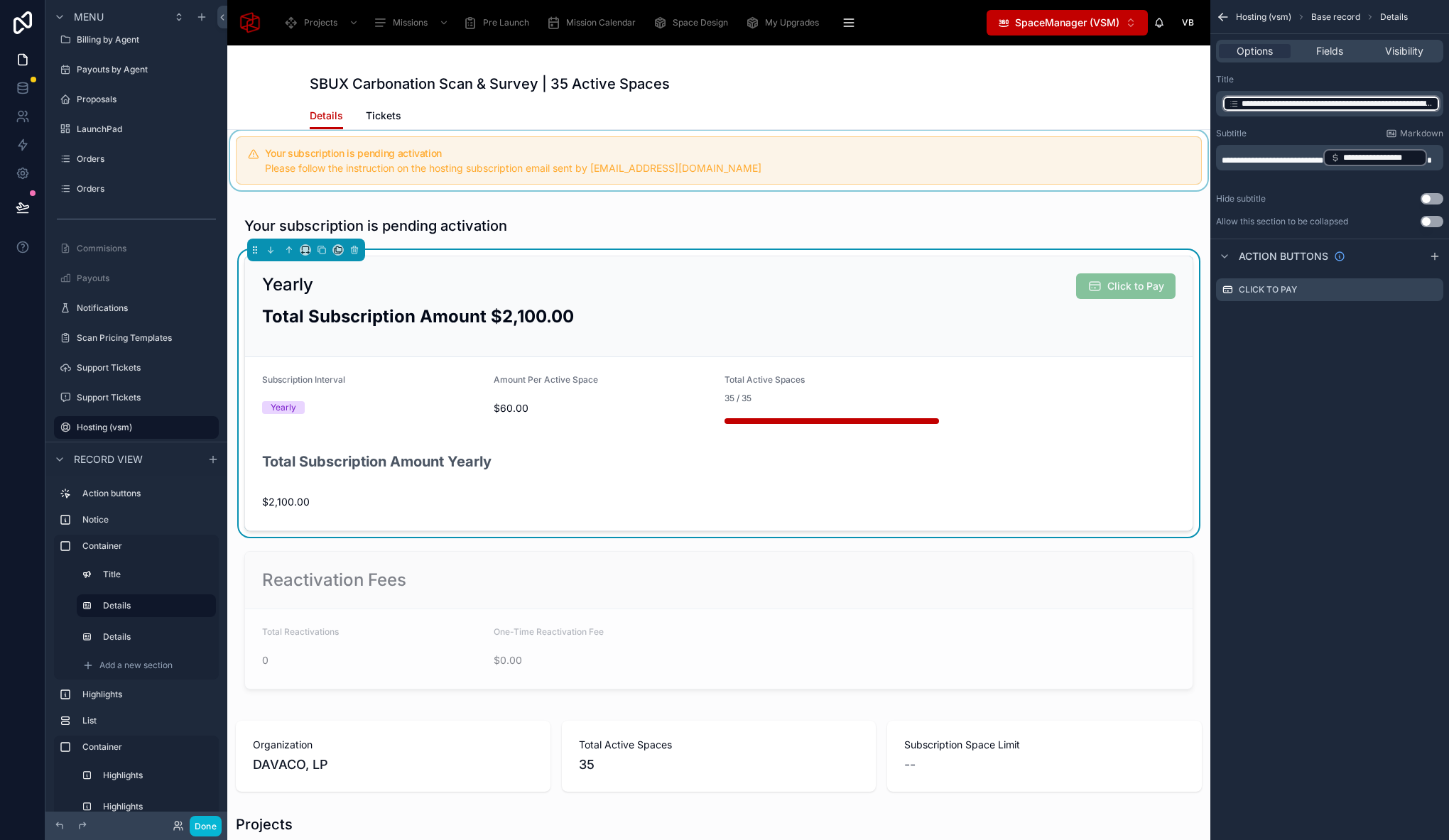
drag, startPoint x: 1097, startPoint y: 145, endPoint x: 1142, endPoint y: 177, distance: 55.2
click at [1142, 177] on div at bounding box center [719, 161] width 983 height 60
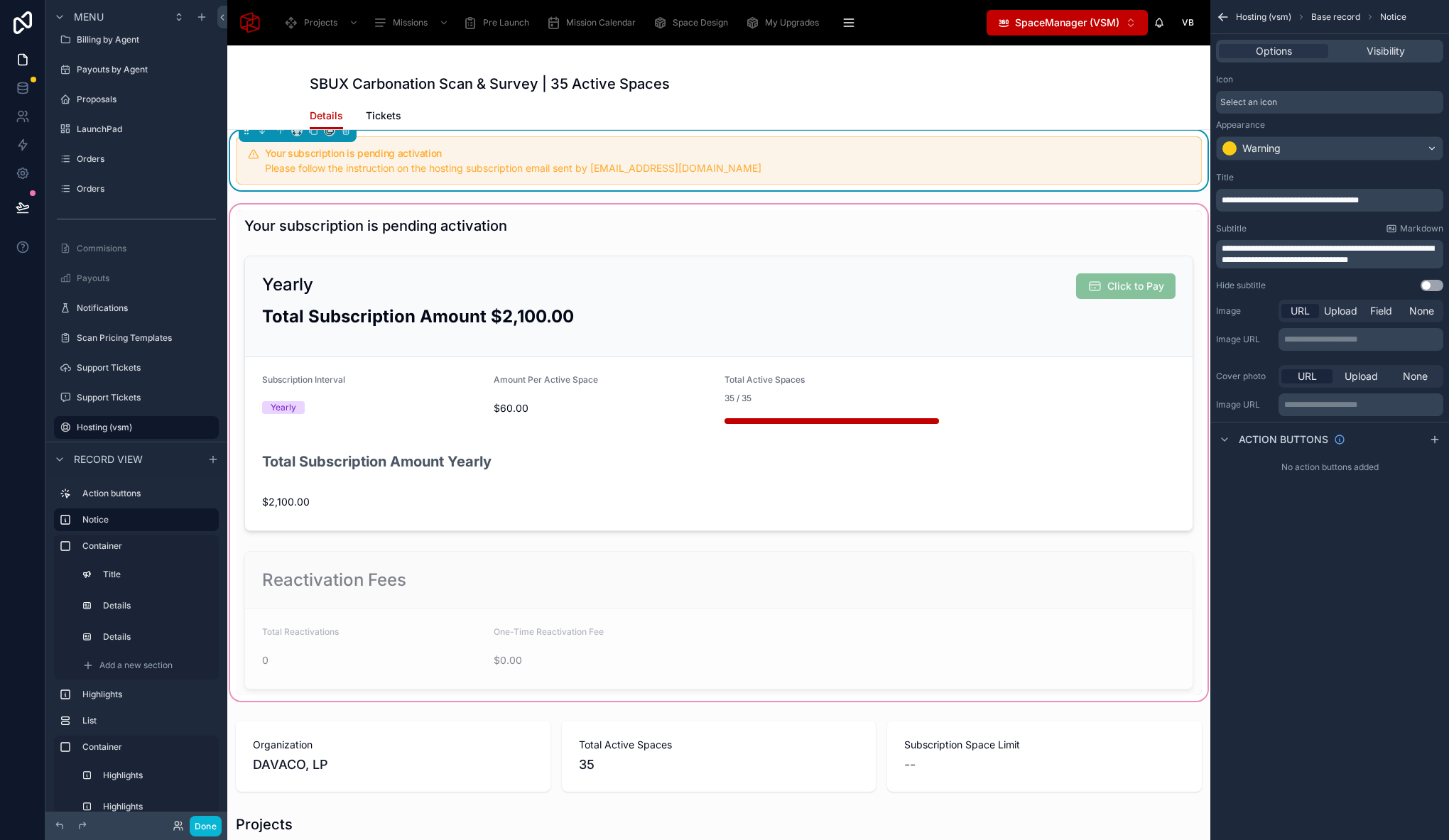
click at [448, 279] on div at bounding box center [719, 453] width 983 height 502
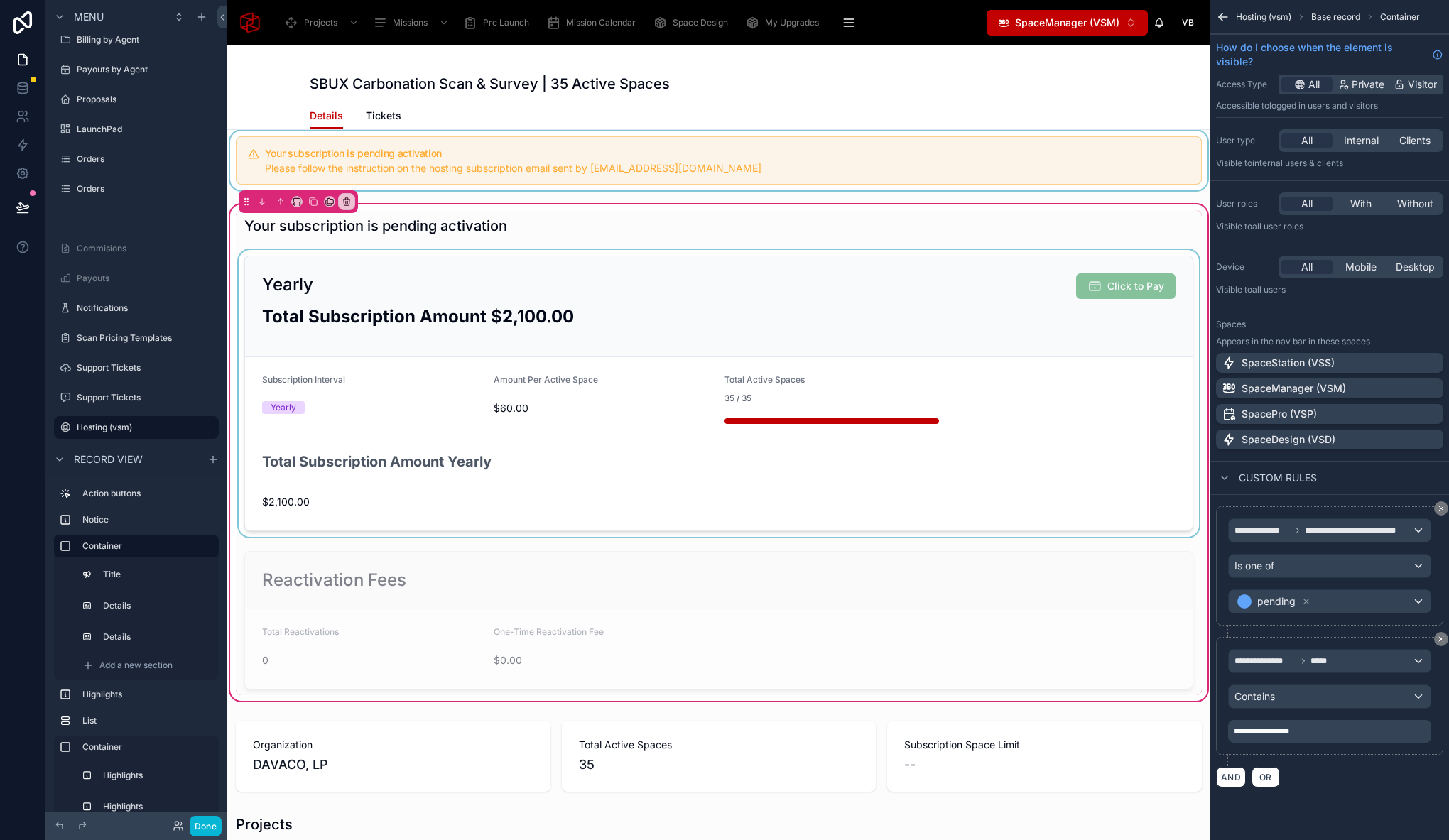
click at [953, 249] on div "Your subscription is pending activation Yearly Click to Pay Total Subscription …" at bounding box center [718, 452] width 966 height 485
click at [940, 264] on div at bounding box center [718, 393] width 966 height 287
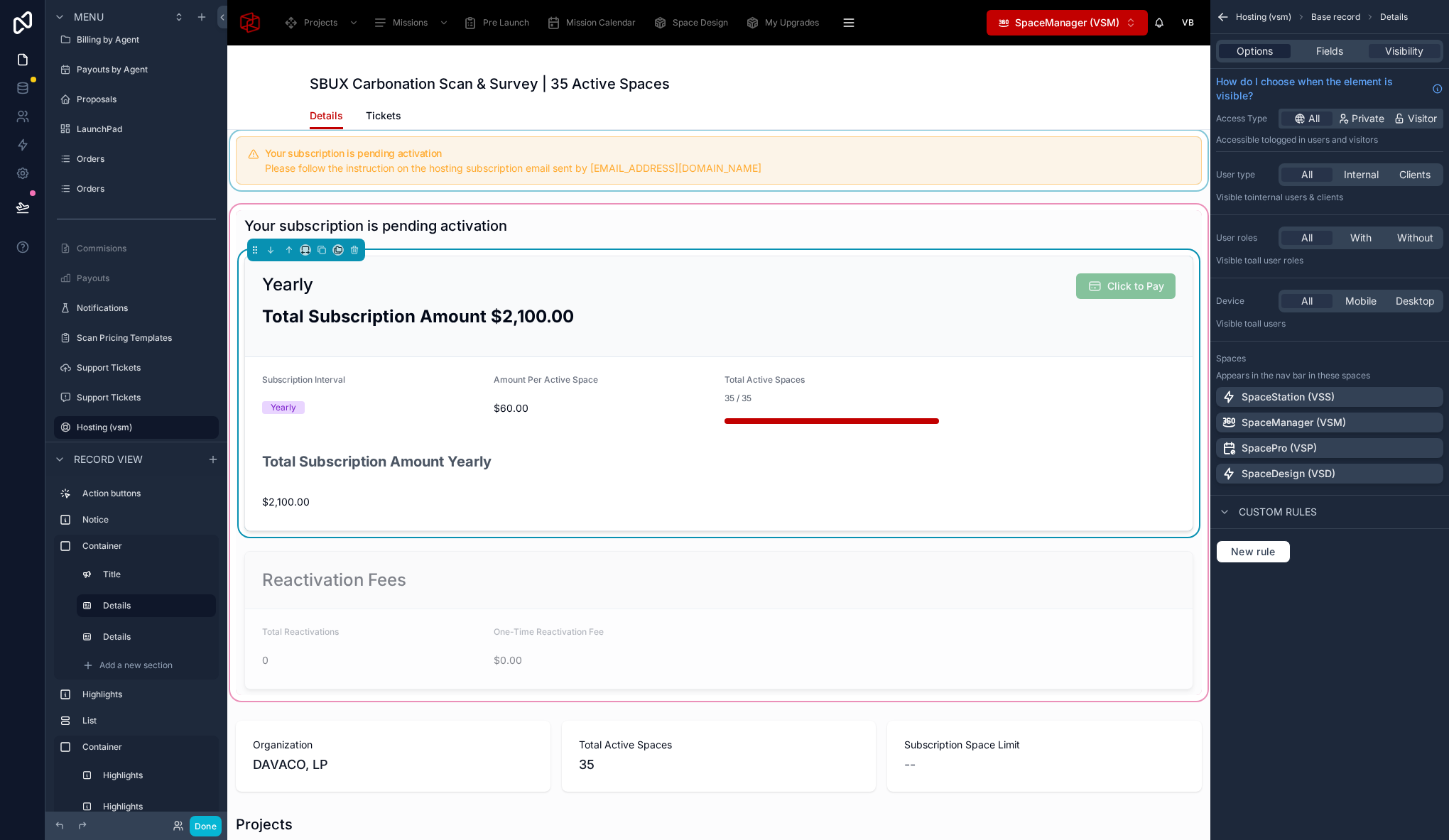
click at [1245, 50] on span "Options" at bounding box center [1254, 52] width 36 height 15
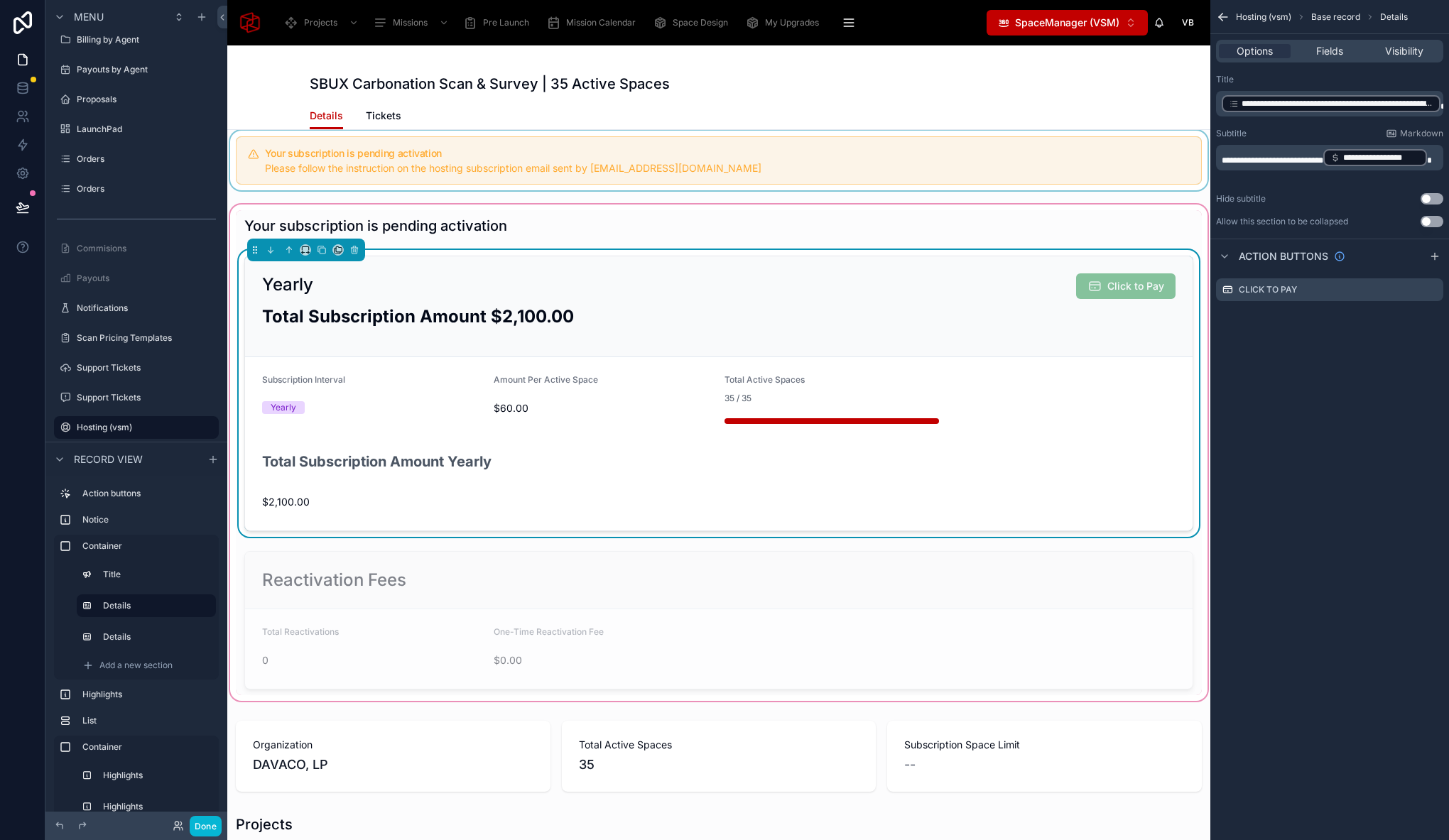
drag, startPoint x: 1235, startPoint y: 152, endPoint x: 1280, endPoint y: 144, distance: 45.7
click at [1235, 156] on span "**********" at bounding box center [1272, 161] width 102 height 9
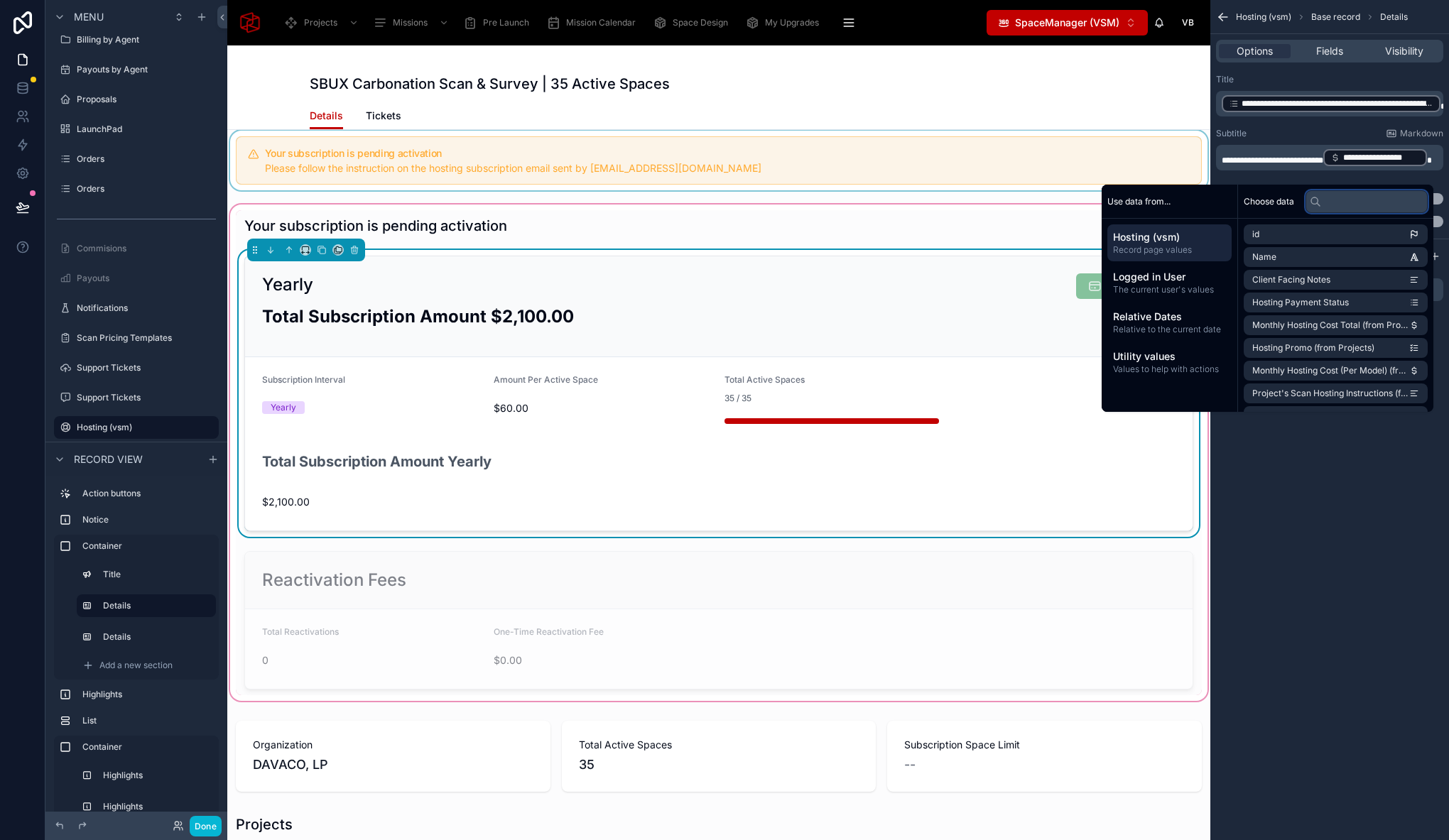
click at [1344, 200] on input "text" at bounding box center [1366, 201] width 122 height 23
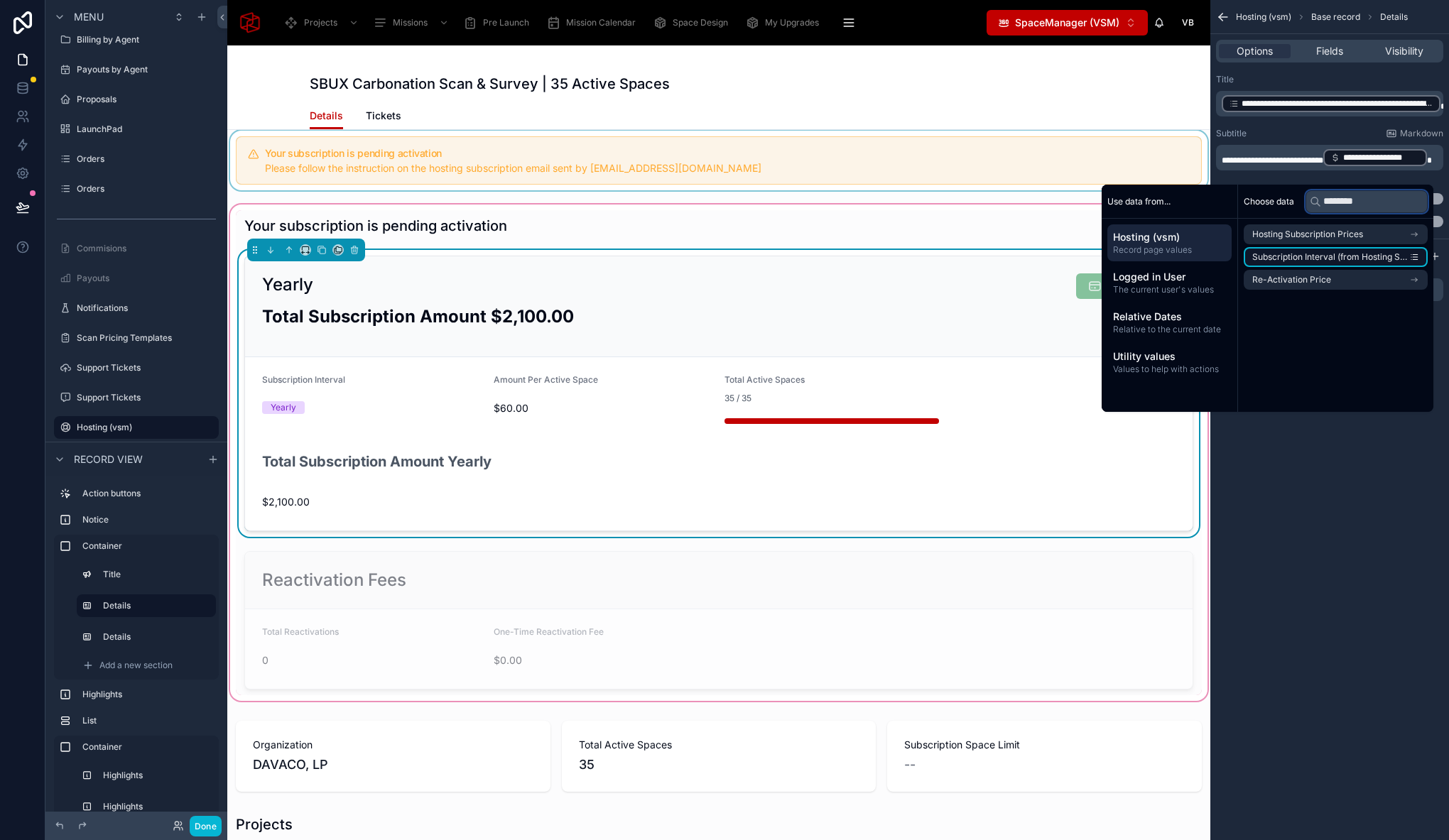
type input "********"
click at [1320, 255] on span "Subscription Interval (from Hosting Subscription Prices)" at bounding box center [1331, 257] width 157 height 12
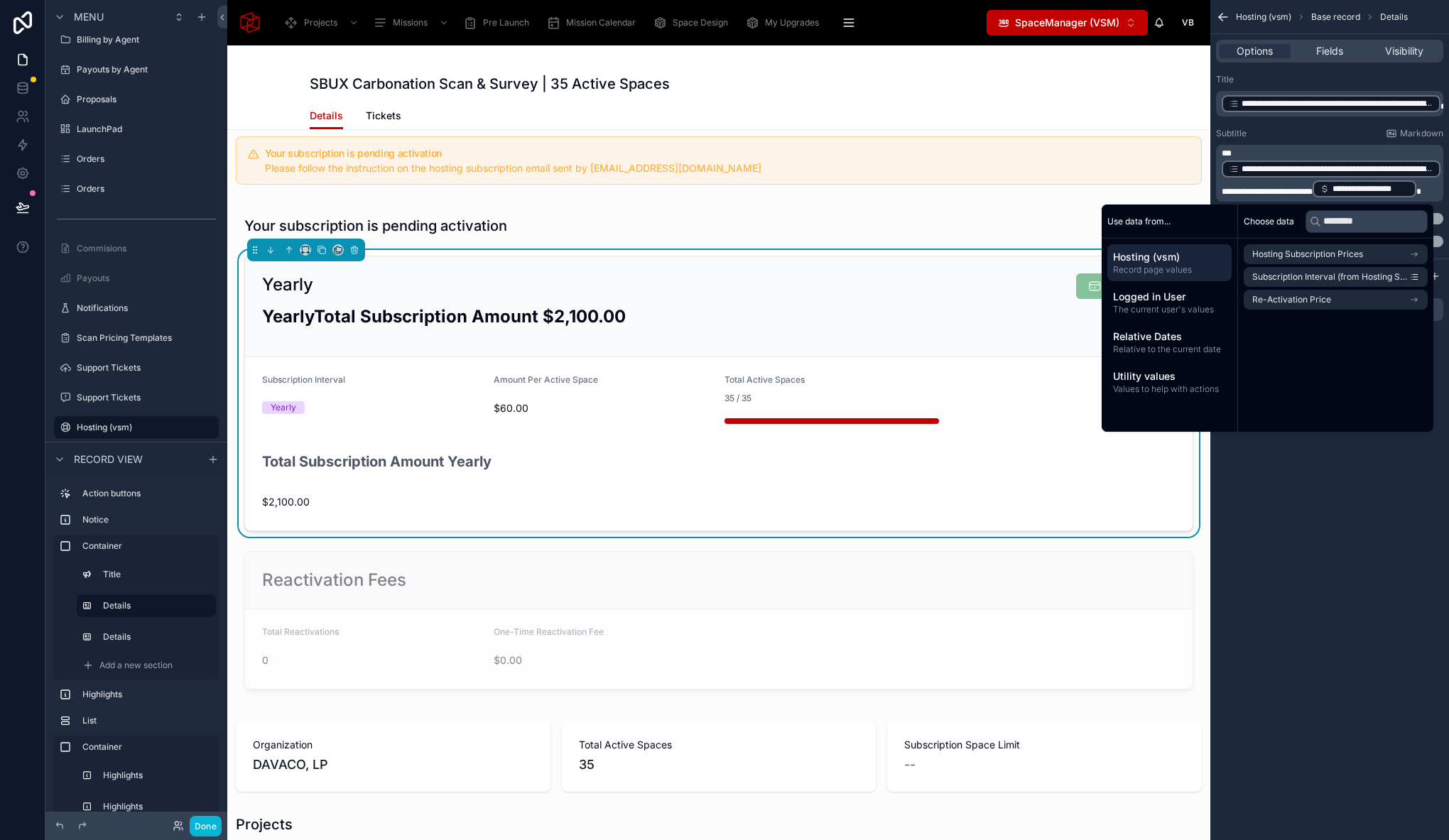
click at [1225, 191] on span "**********" at bounding box center [1267, 192] width 91 height 9
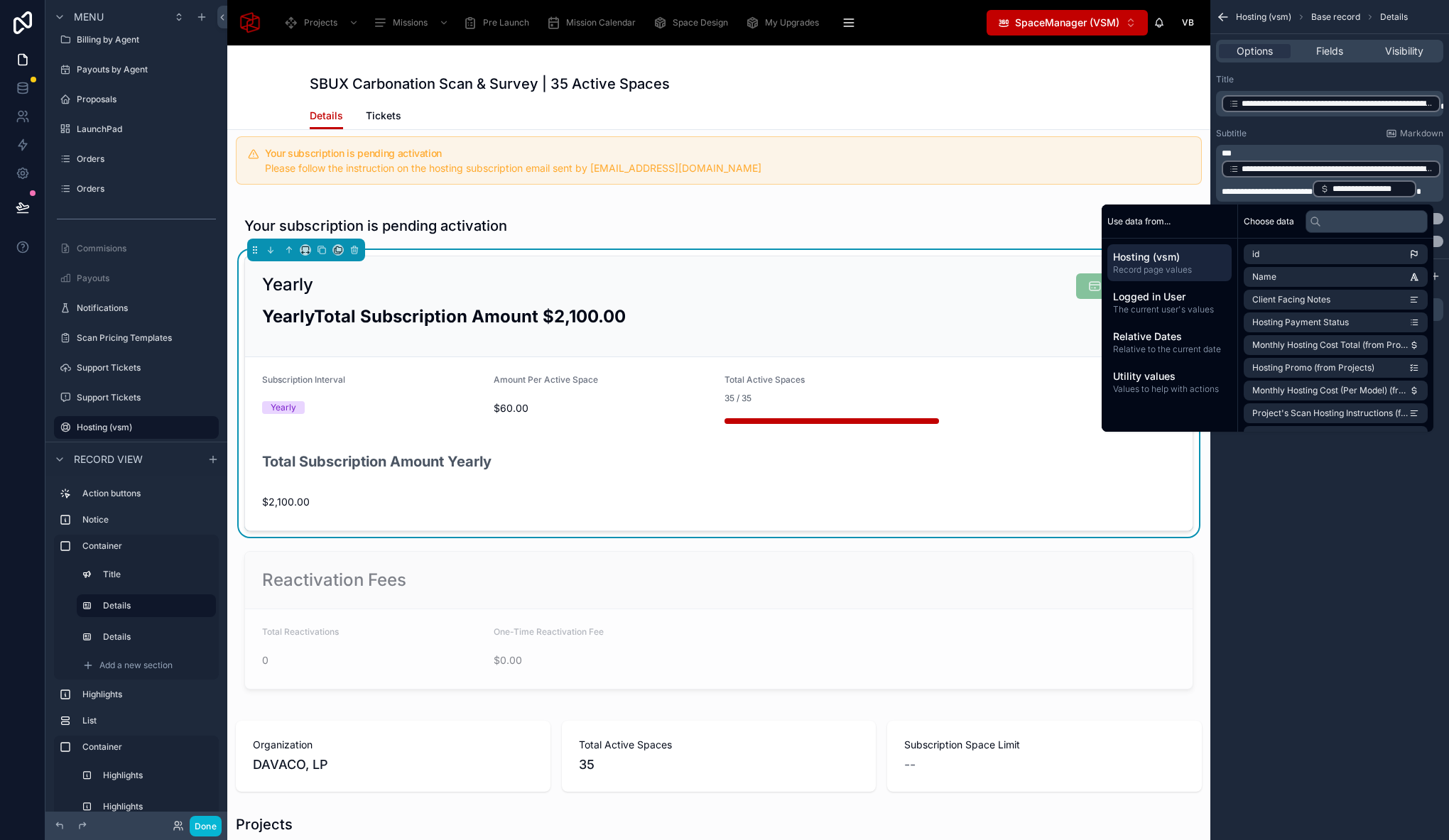
click at [1224, 190] on span "**********" at bounding box center [1267, 192] width 91 height 9
click at [1441, 104] on span "scrollable content" at bounding box center [1442, 107] width 5 height 9
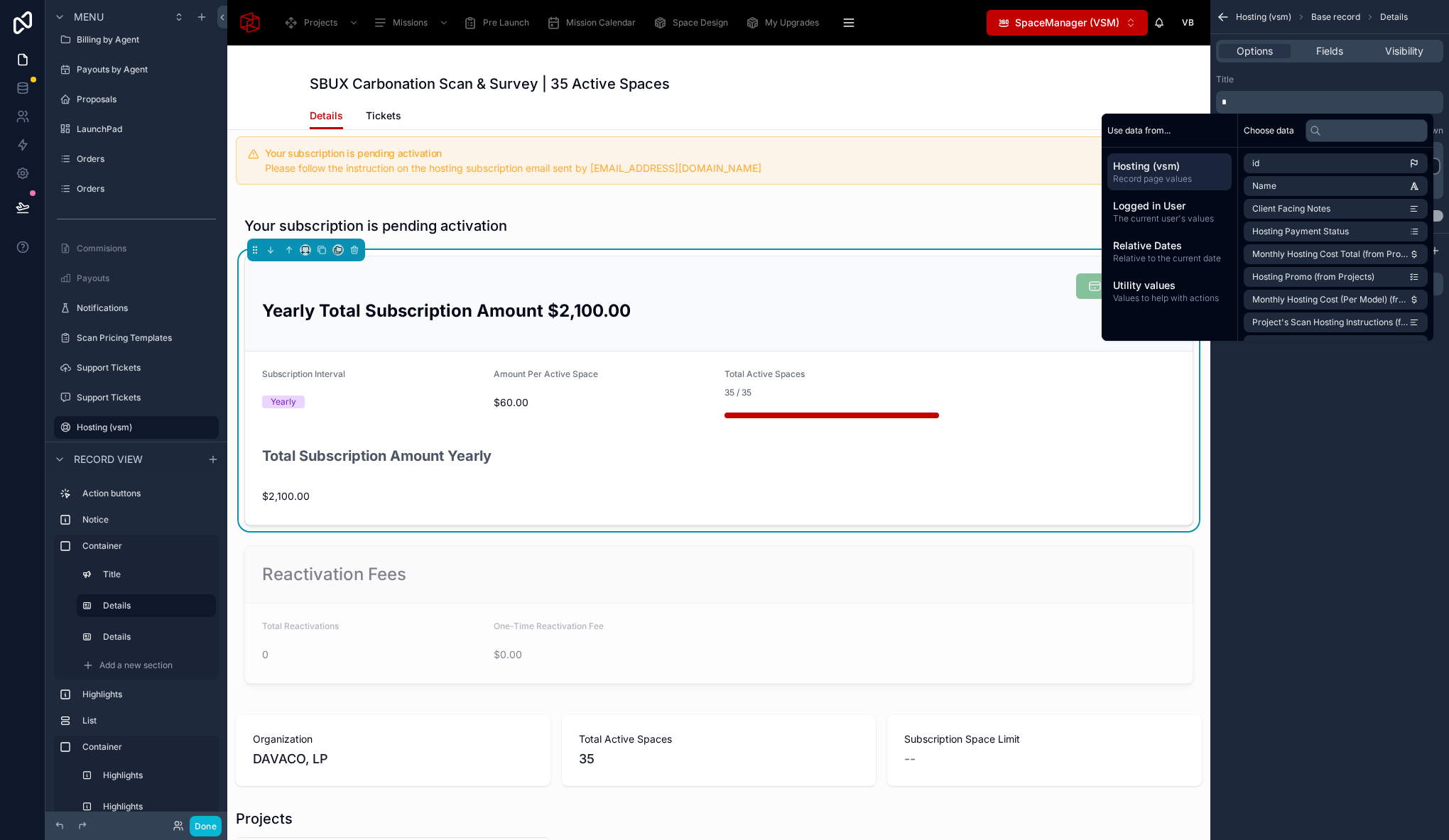
click at [1324, 474] on div "**********" at bounding box center [1329, 420] width 238 height 840
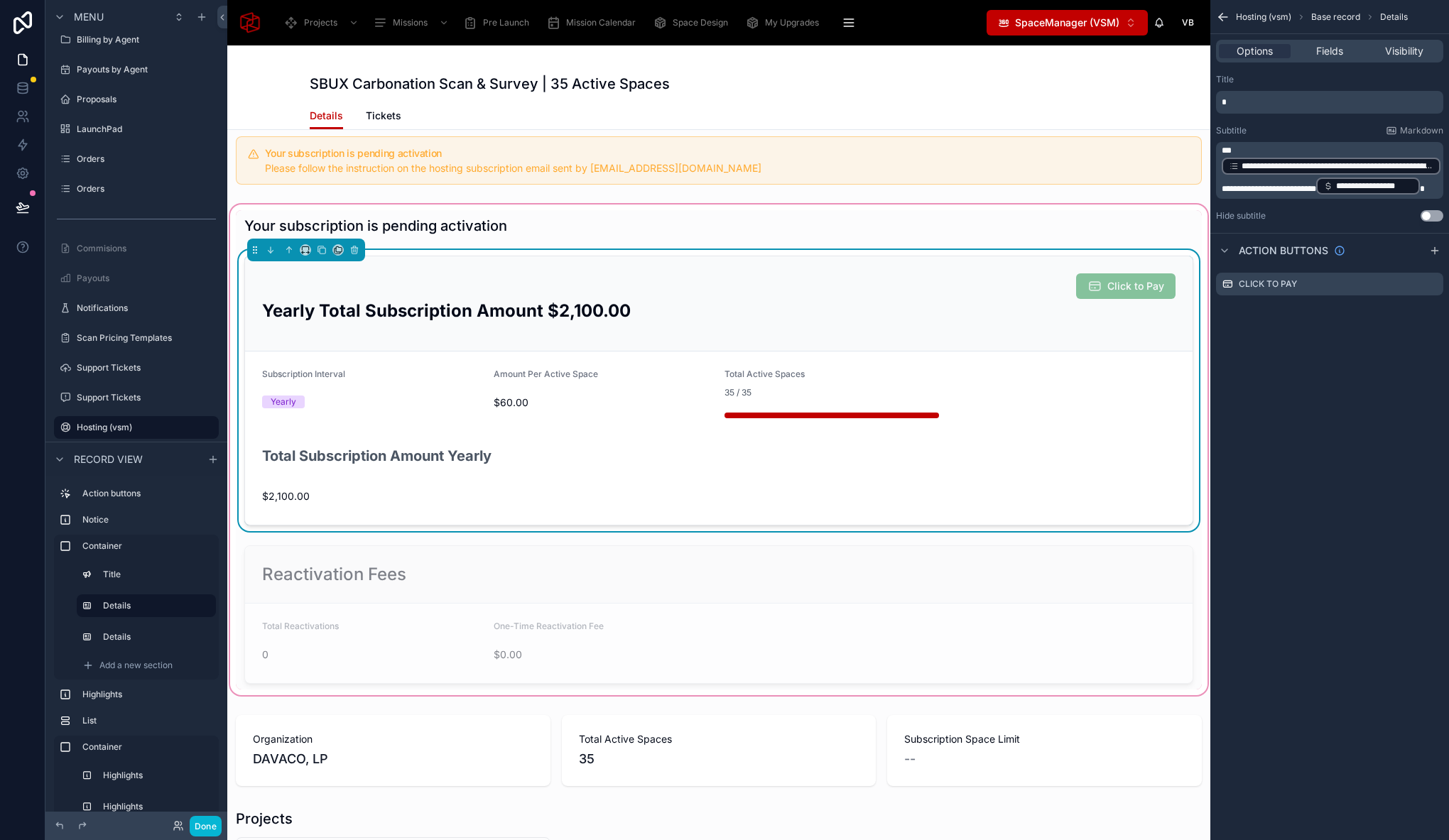
click at [607, 462] on div "Total Subscription Amount Yearly" at bounding box center [719, 462] width 913 height 34
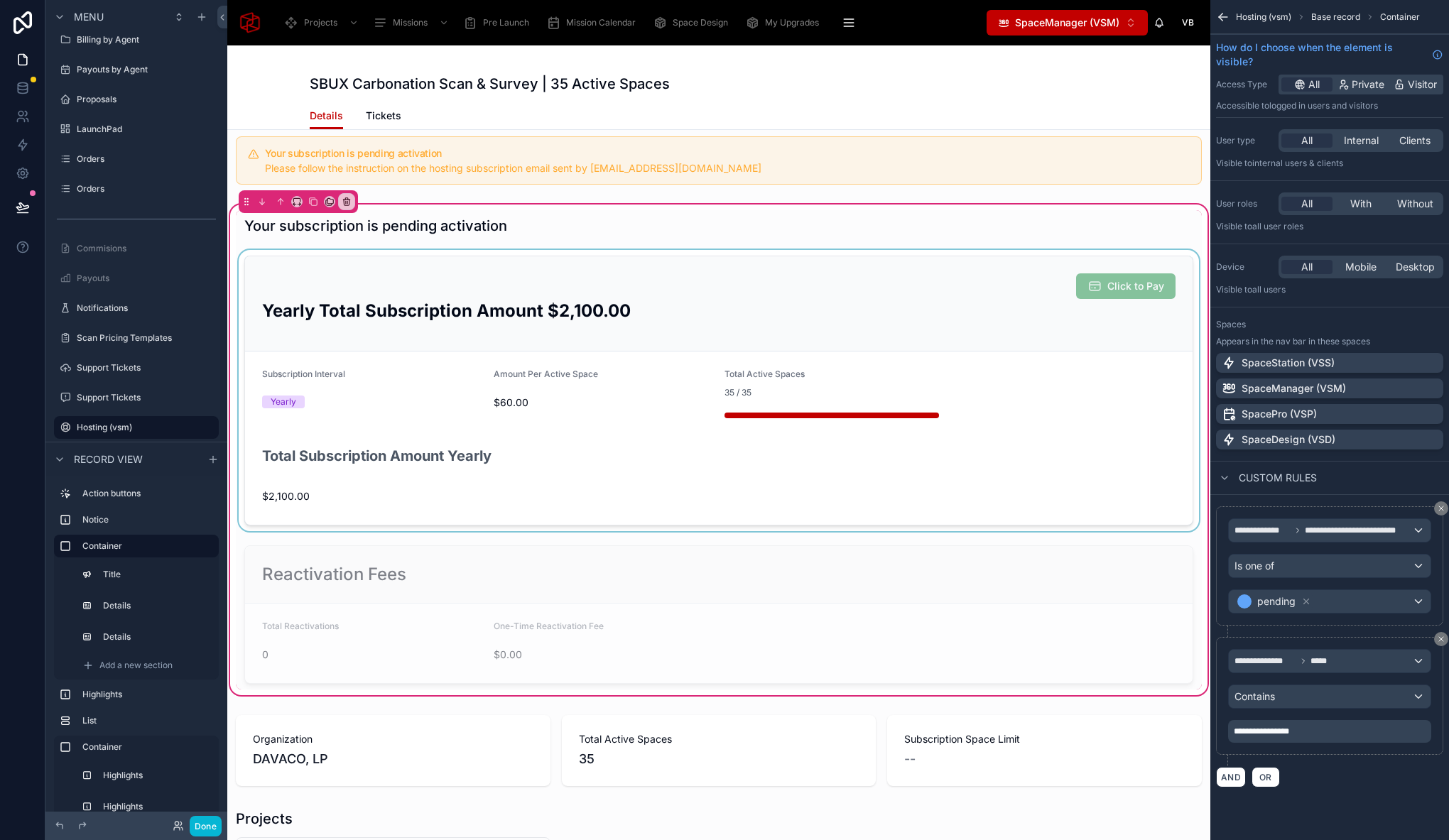
click at [643, 483] on div at bounding box center [718, 390] width 966 height 281
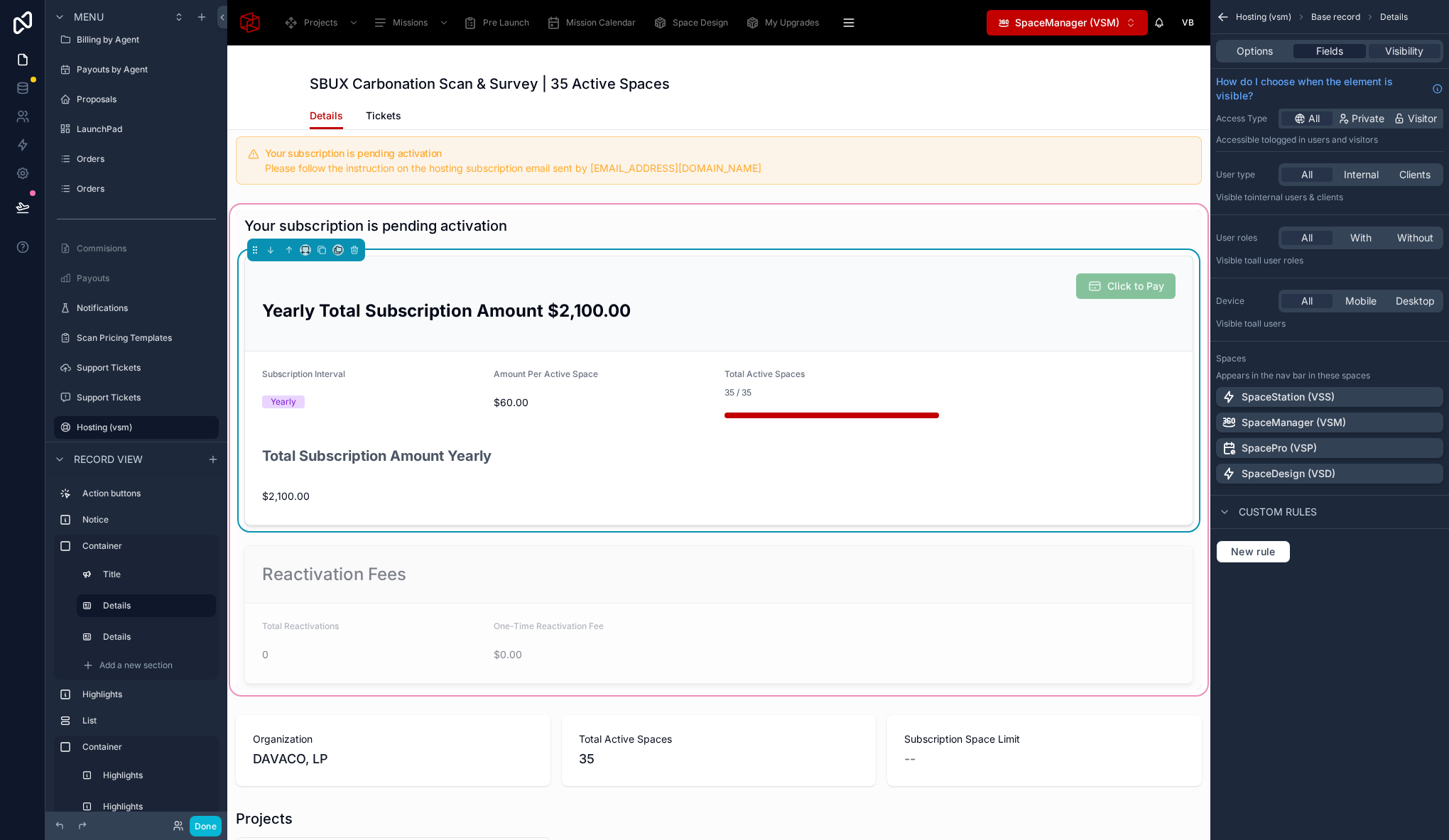
click at [1317, 56] on span "Fields" at bounding box center [1329, 52] width 27 height 15
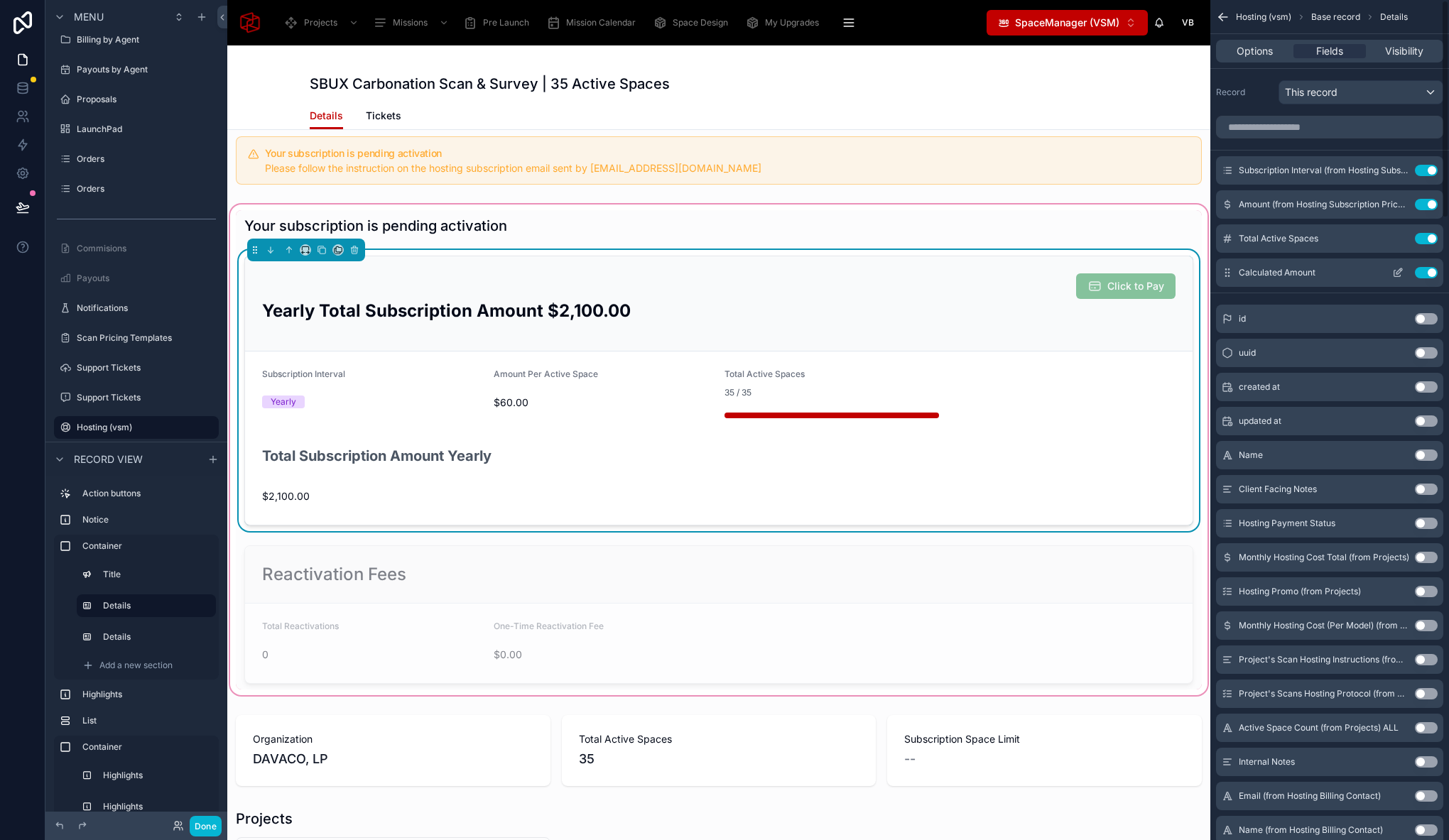
click at [1425, 272] on button "Use setting" at bounding box center [1426, 272] width 23 height 12
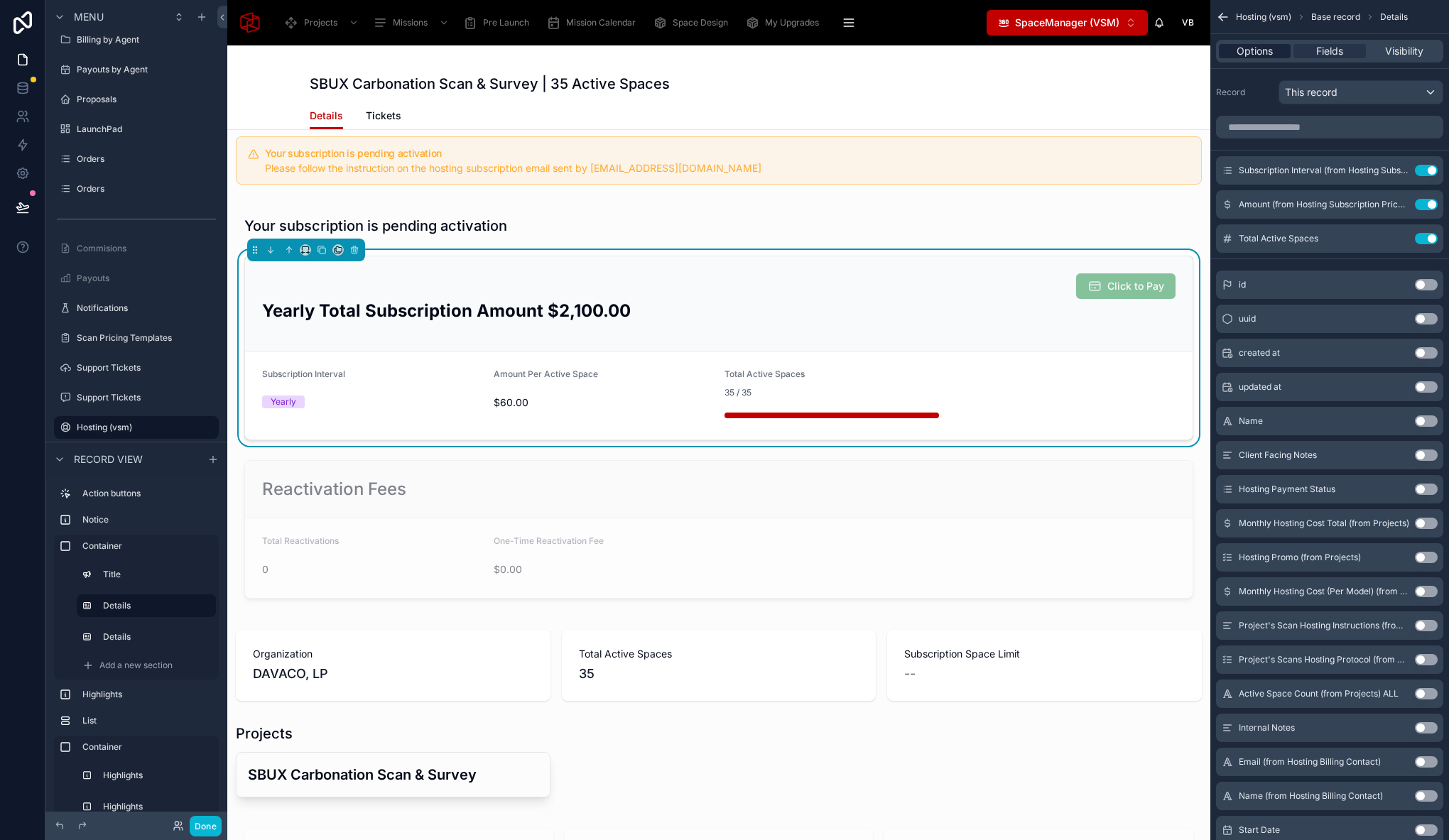
drag, startPoint x: 1261, startPoint y: 62, endPoint x: 1244, endPoint y: 51, distance: 20.2
click at [1259, 61] on div "Options Fields Visibility" at bounding box center [1329, 51] width 238 height 34
click at [1244, 51] on span "Options" at bounding box center [1254, 52] width 36 height 15
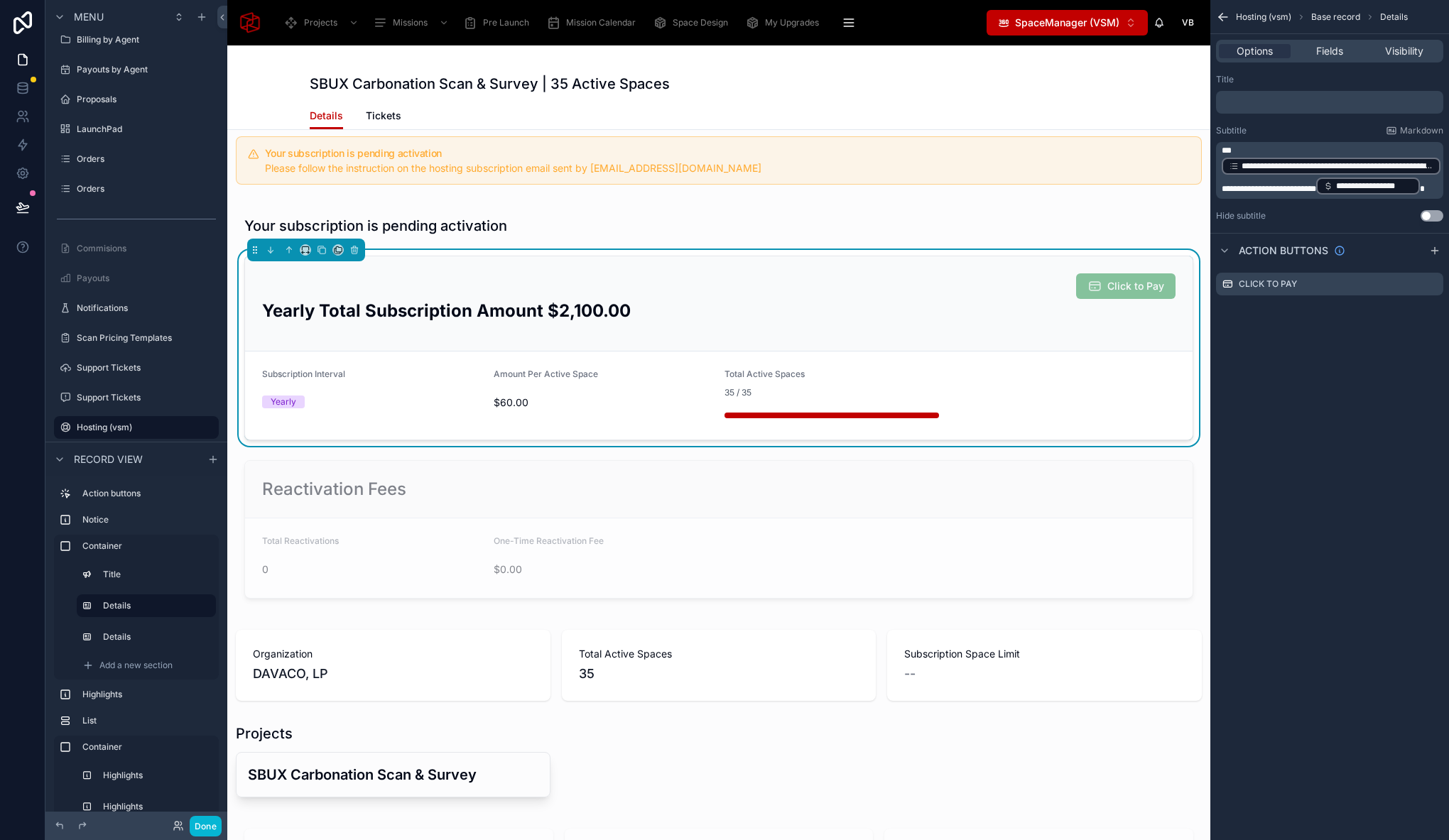
drag, startPoint x: 1246, startPoint y: 186, endPoint x: 1288, endPoint y: 171, distance: 44.6
click at [1246, 186] on span "**********" at bounding box center [1269, 189] width 94 height 9
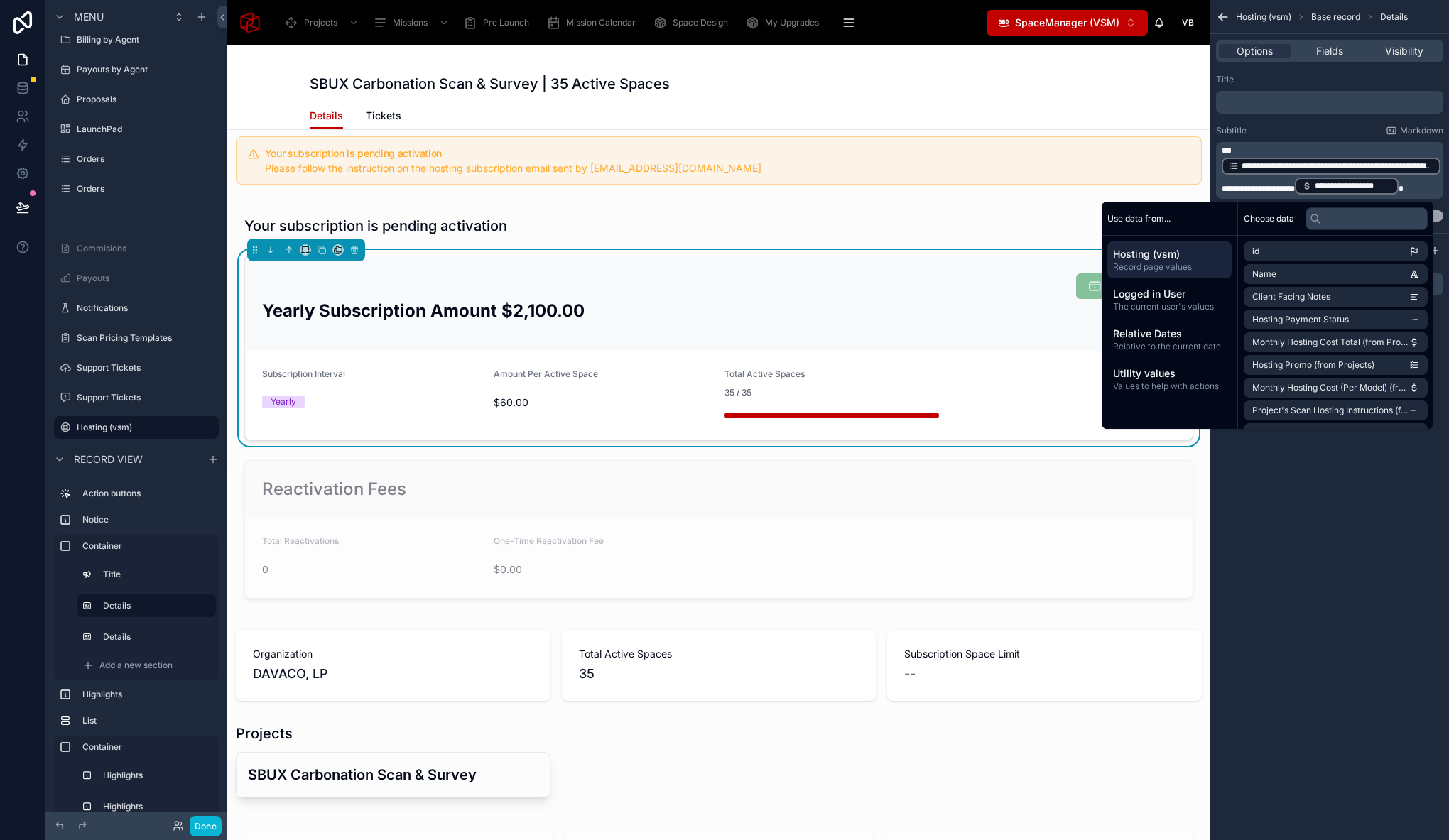
click at [1295, 187] on span "**********" at bounding box center [1258, 189] width 73 height 9
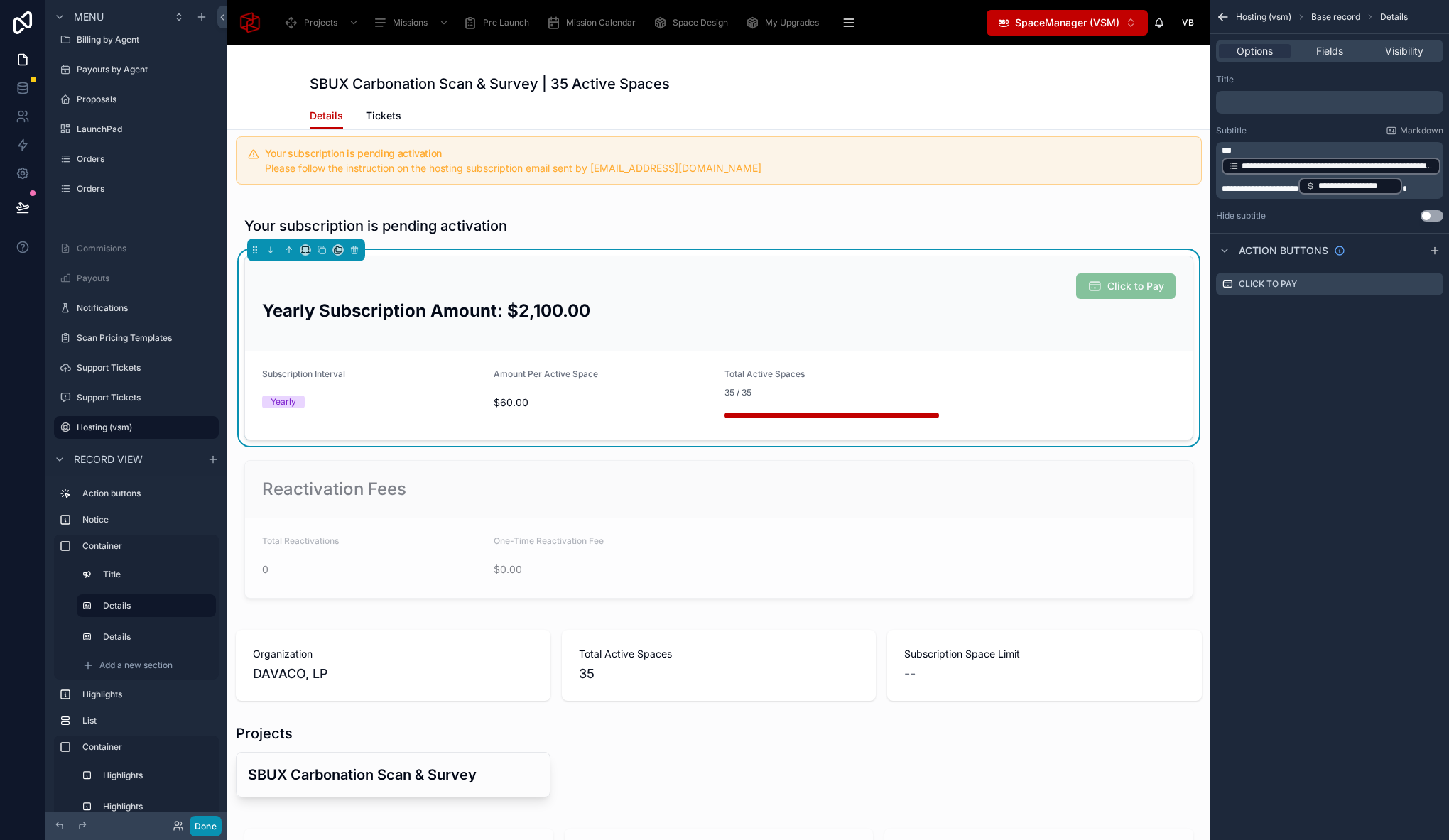
click at [216, 824] on button "Done" at bounding box center [206, 826] width 32 height 20
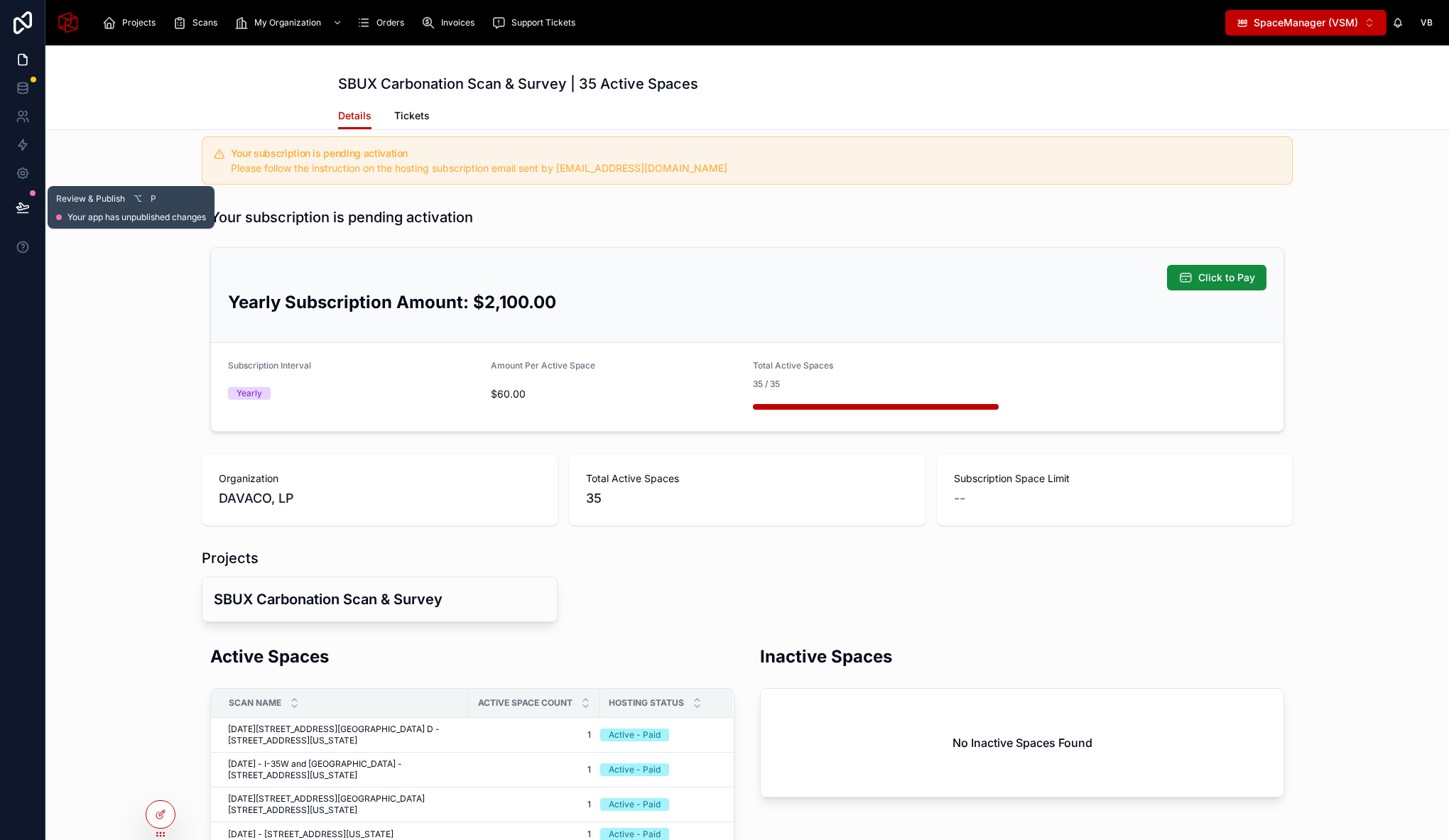
click at [26, 209] on icon at bounding box center [23, 208] width 15 height 15
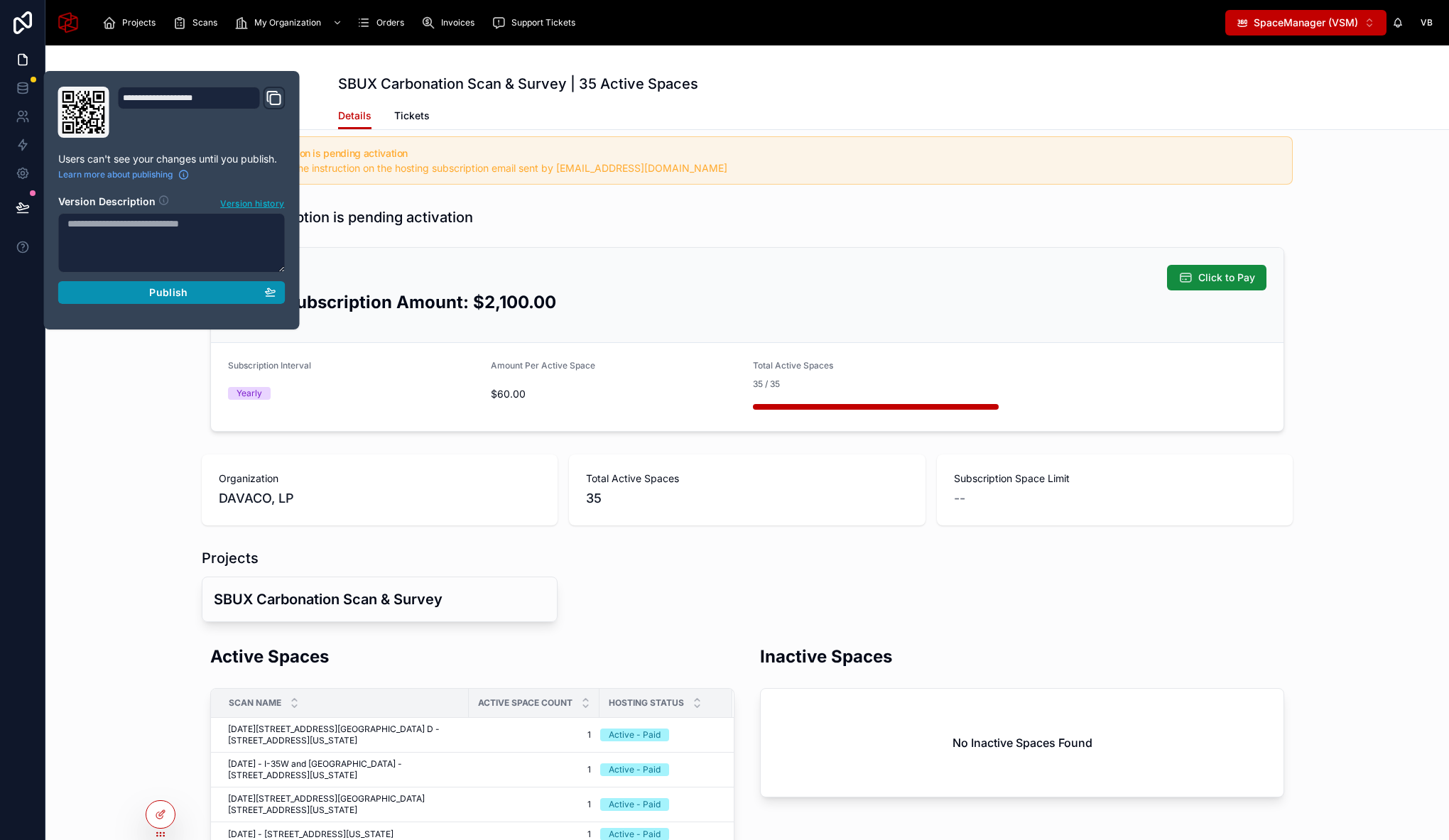
click at [145, 288] on div "Publish" at bounding box center [171, 293] width 209 height 13
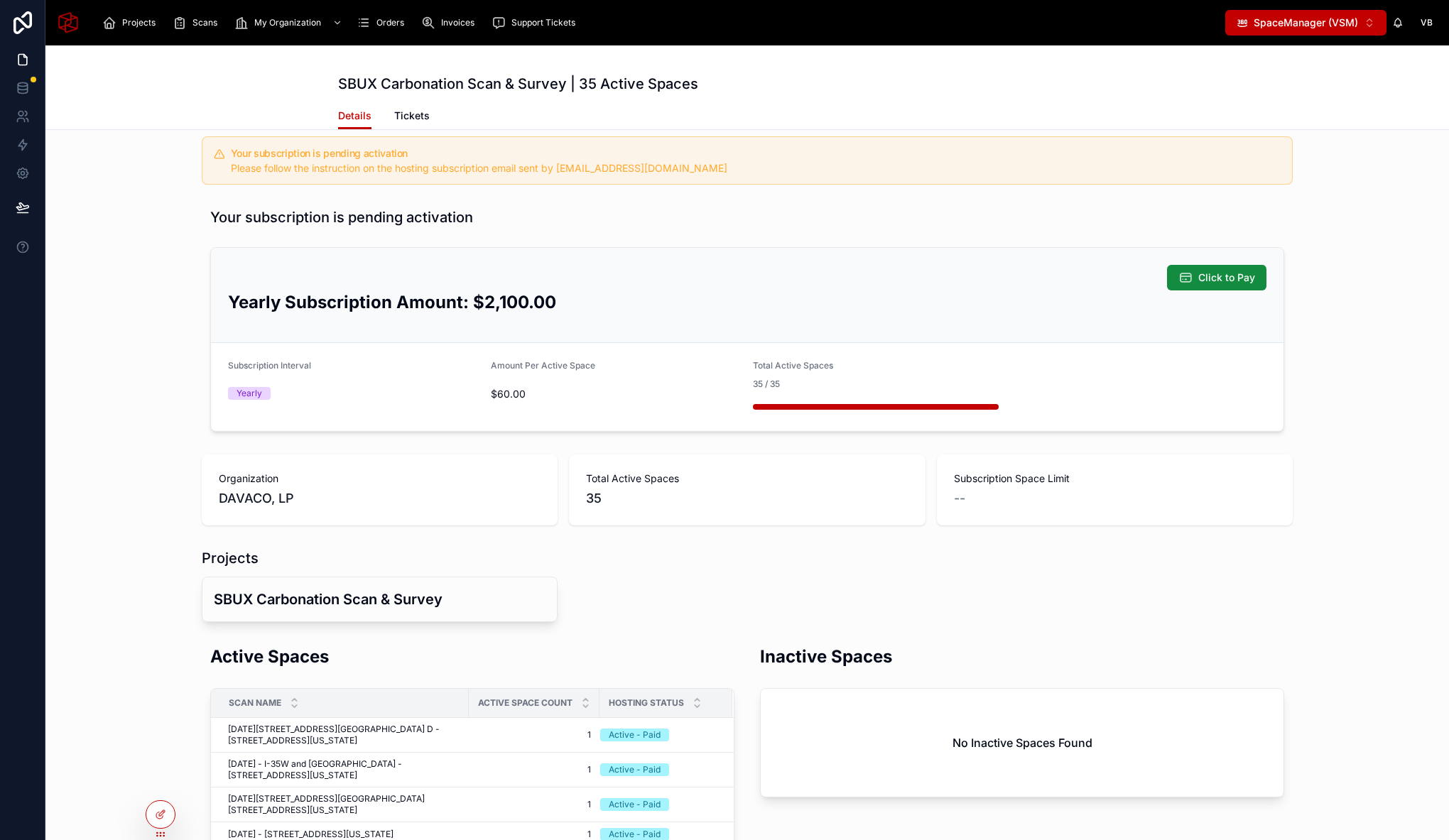
click at [156, 420] on div "Your subscription is pending activation Click to Pay Yearly Subscription Amount…" at bounding box center [747, 320] width 1403 height 235
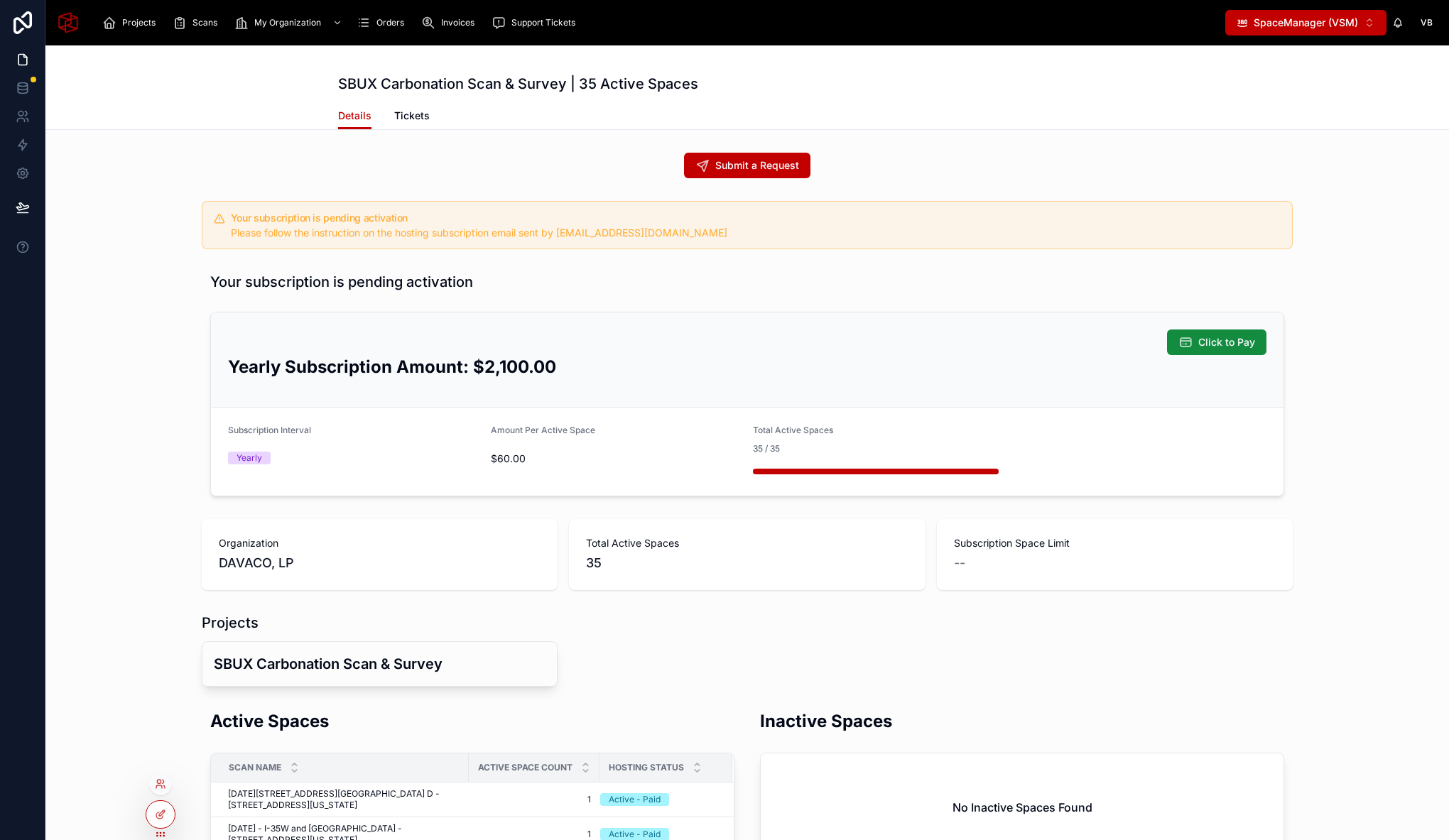
click at [153, 775] on div at bounding box center [160, 783] width 23 height 23
click at [149, 429] on div "Your subscription is pending activation Click to Pay Yearly Subscription Amount…" at bounding box center [747, 384] width 1403 height 235
click at [367, 19] on icon "scrollable content" at bounding box center [364, 23] width 15 height 15
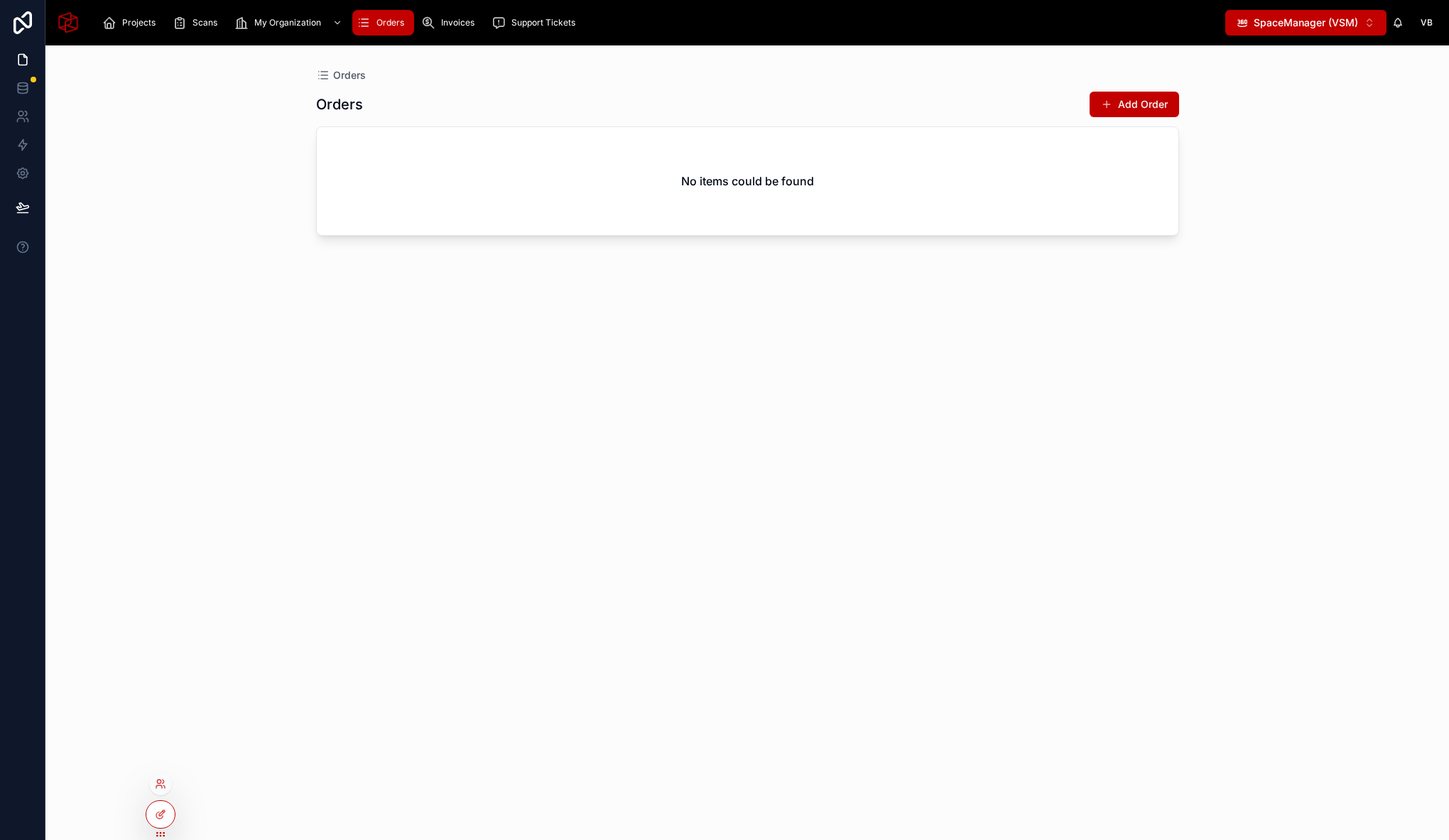
click at [167, 772] on div at bounding box center [160, 786] width 23 height 28
click at [164, 784] on icon at bounding box center [161, 784] width 12 height 12
click at [361, 528] on input "text" at bounding box center [414, 523] width 262 height 23
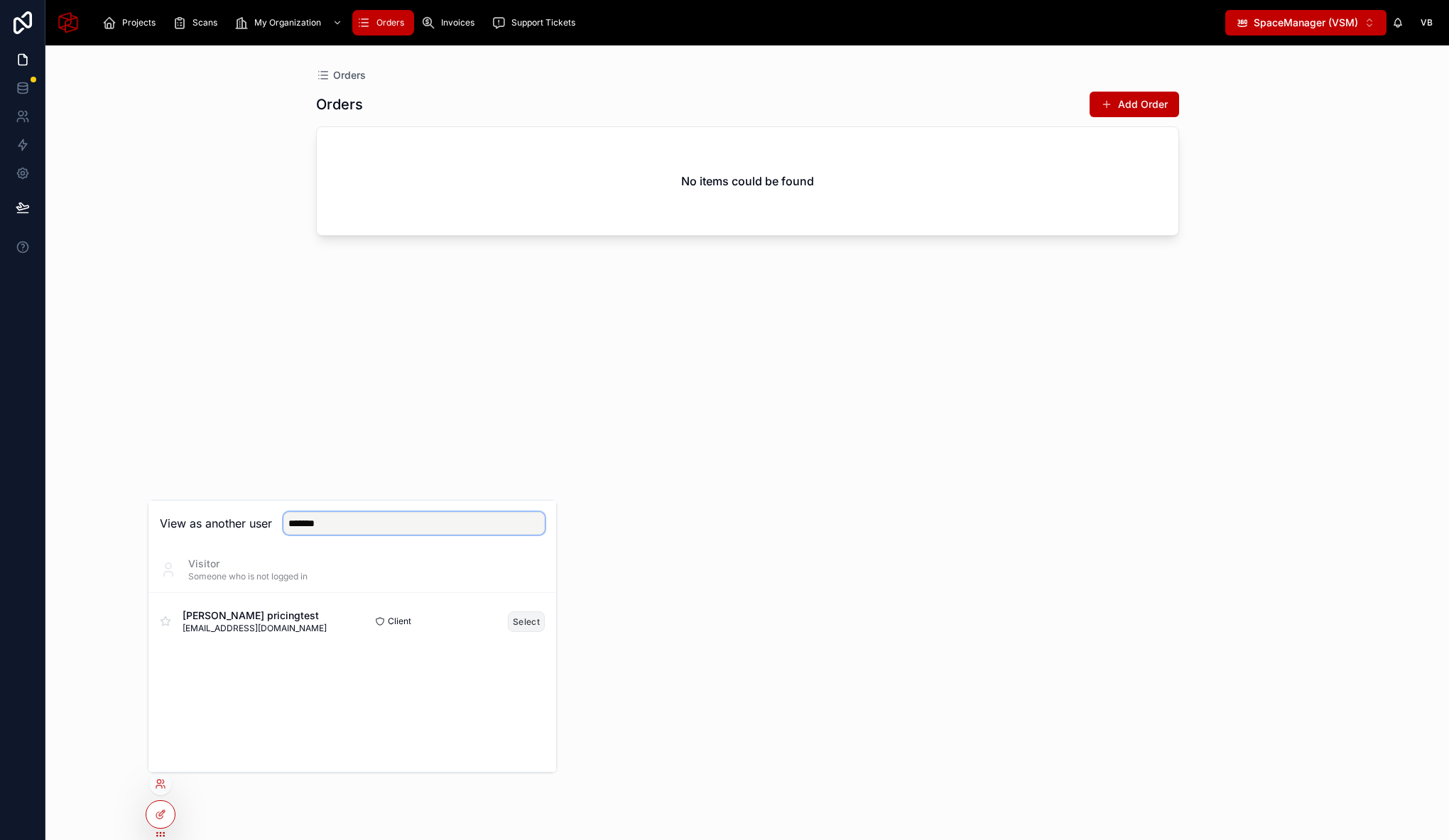
type input "*******"
click at [523, 622] on button "Select" at bounding box center [526, 621] width 37 height 20
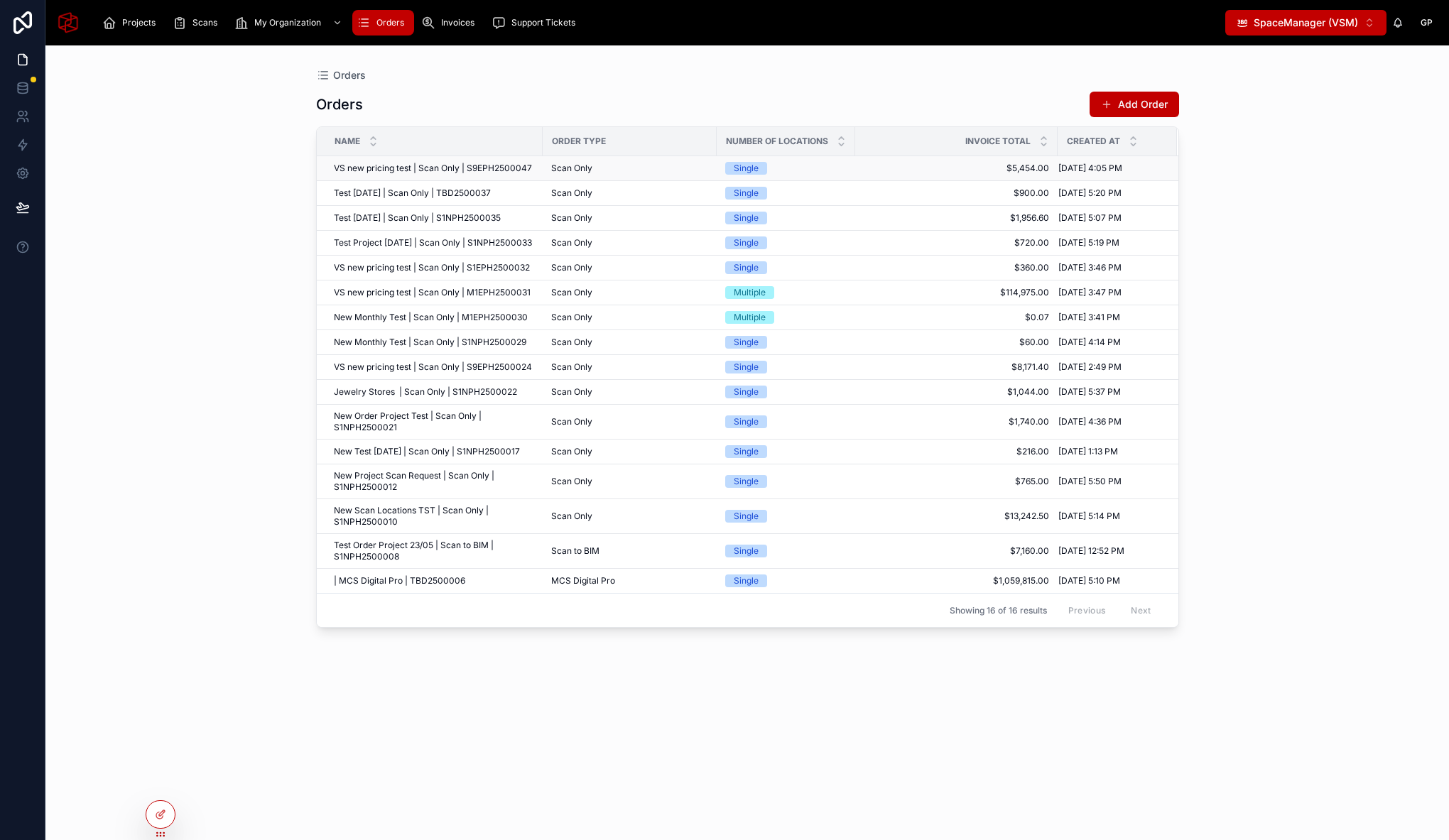
click at [484, 171] on span "VS new pricing test | Scan Only | S9EPH2500047" at bounding box center [432, 169] width 198 height 12
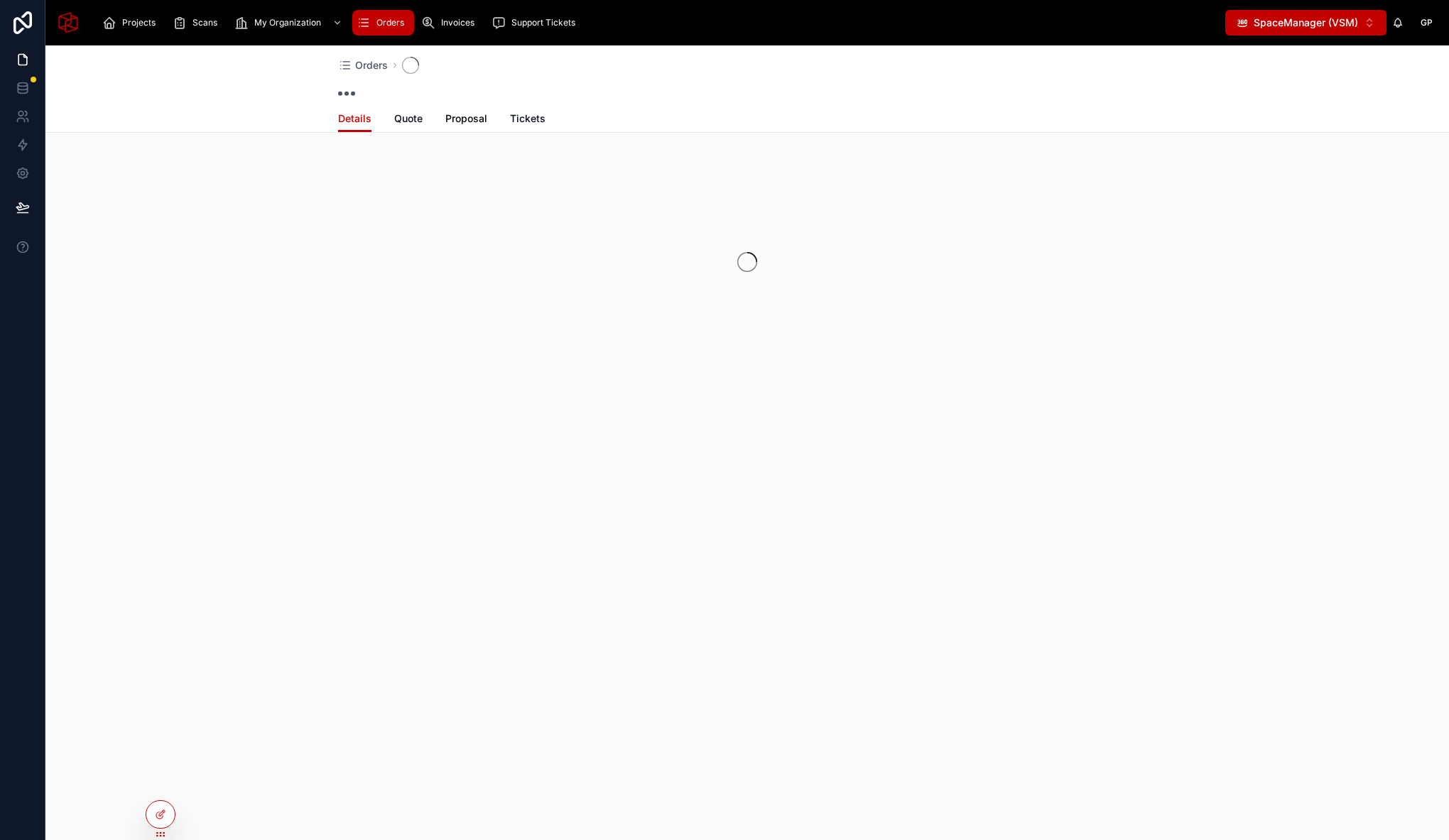
click at [469, 120] on span "Proposal" at bounding box center [467, 118] width 42 height 15
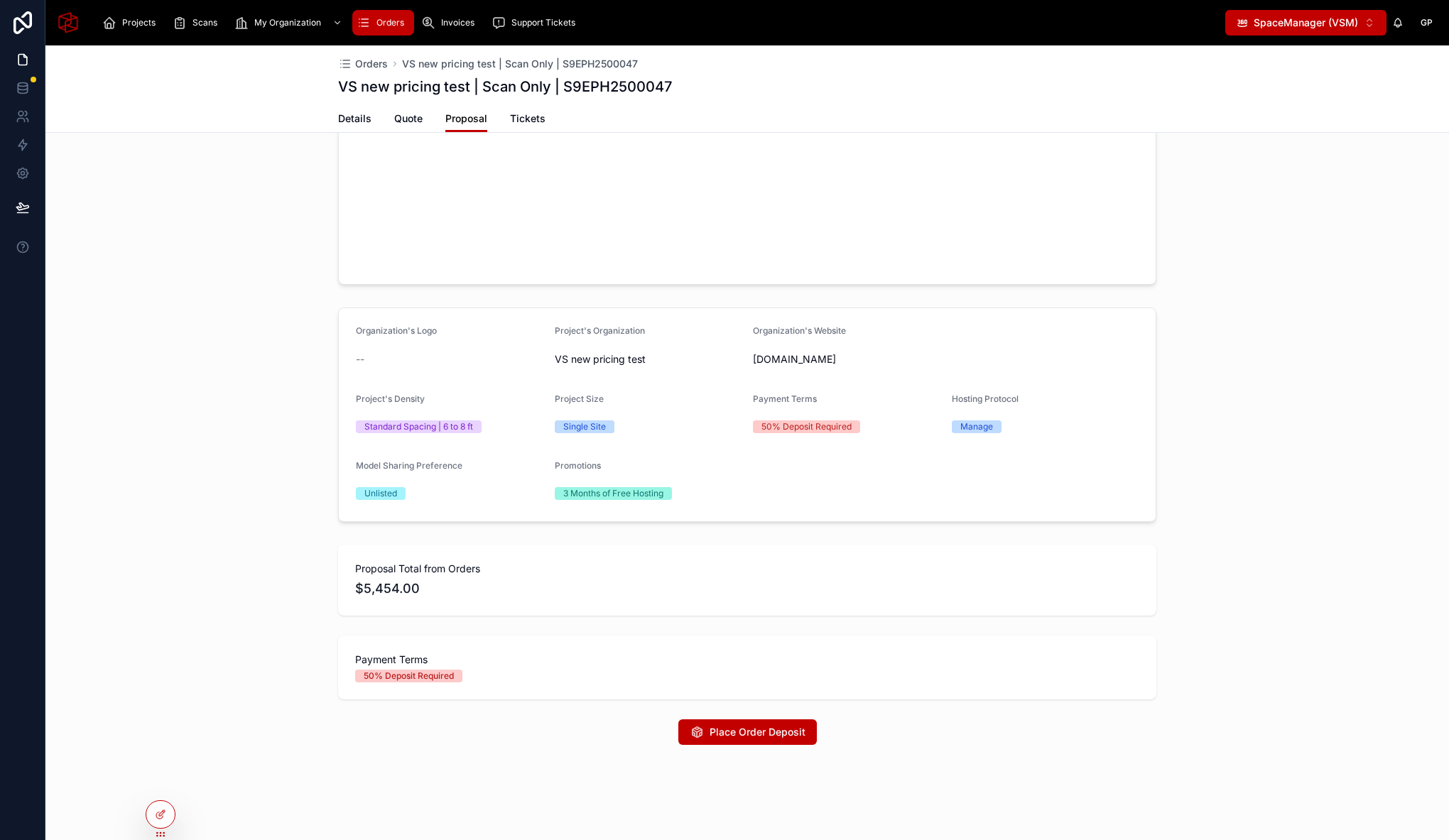
scroll to position [810, 0]
click at [741, 725] on span "Place Order Deposit" at bounding box center [757, 732] width 96 height 15
click at [270, 203] on div at bounding box center [747, 73] width 1403 height 433
